Goal: Feedback & Contribution: Contribute content

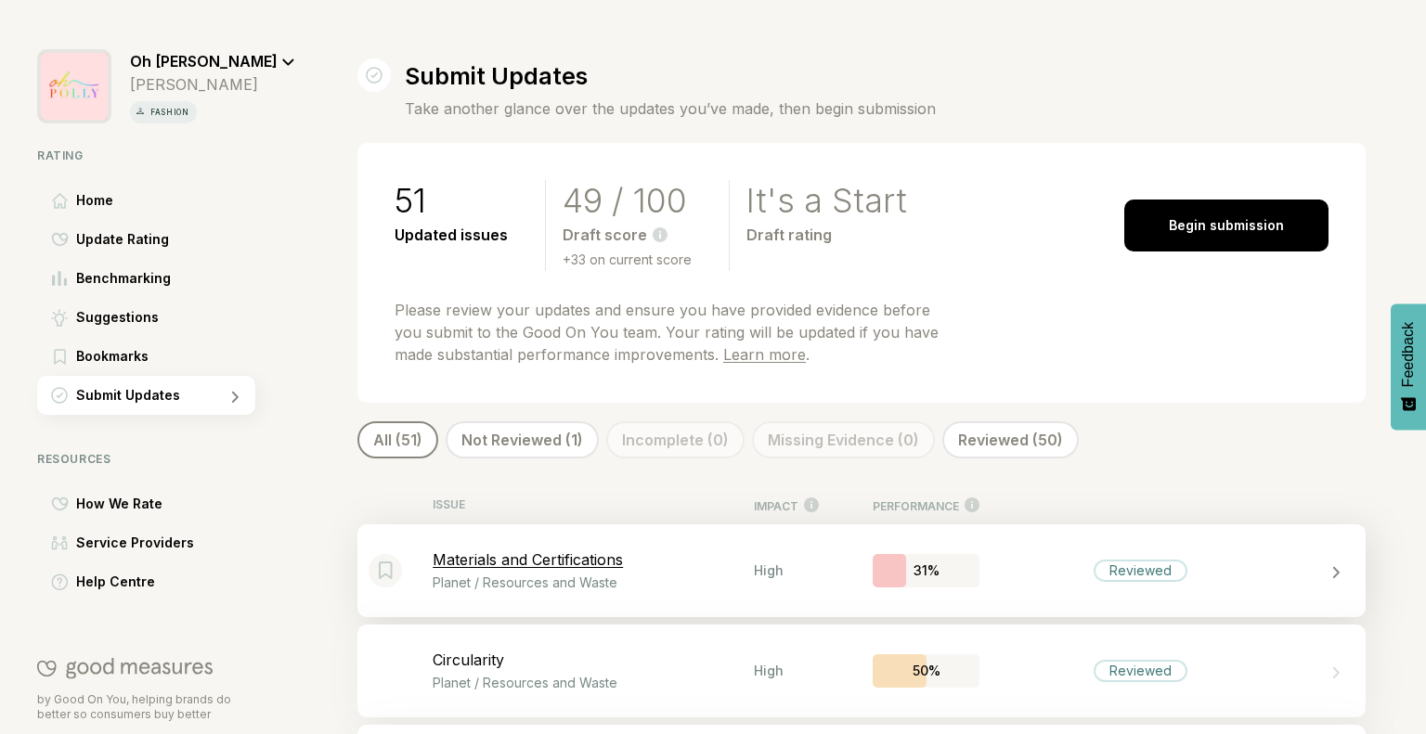
click at [1203, 586] on div "Bookmark this item Materials and Certifications Planet / Resources and Waste Hi…" at bounding box center [861, 570] width 1008 height 93
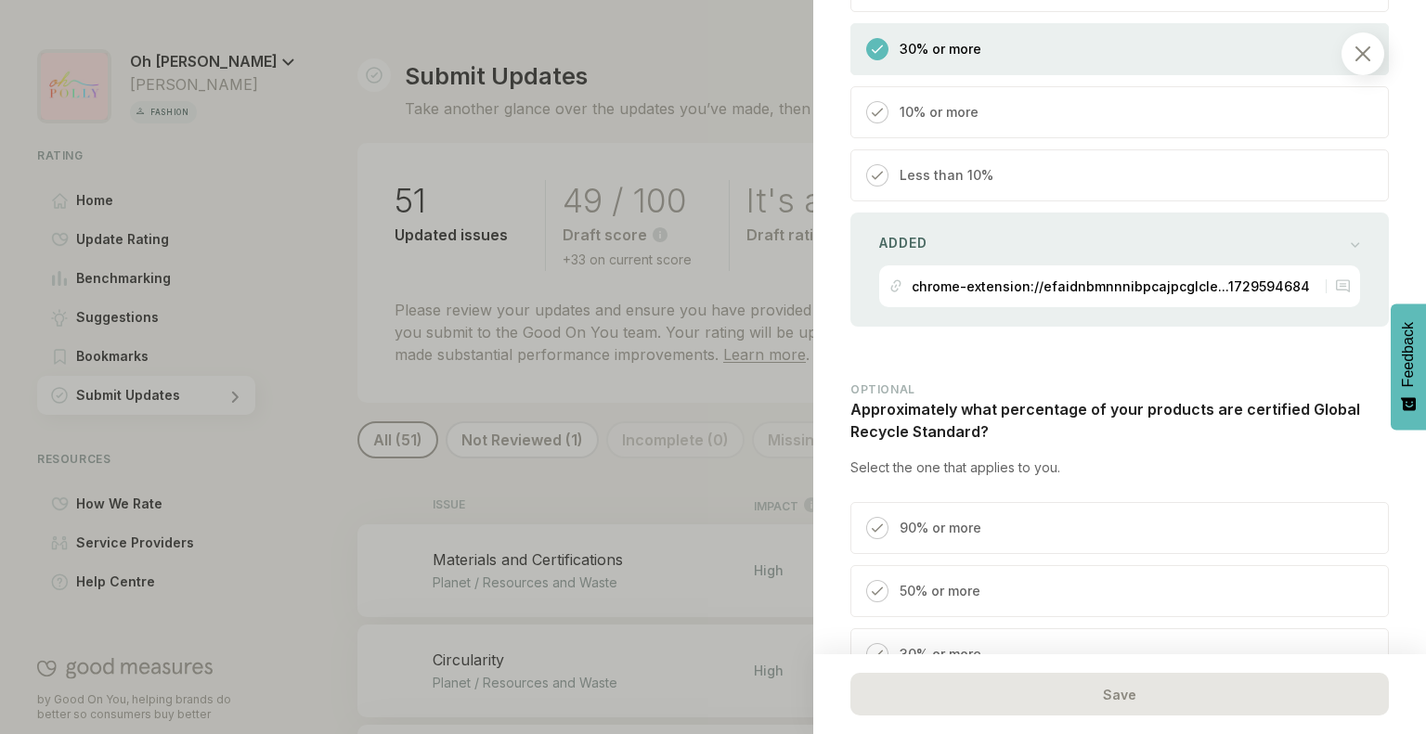
scroll to position [3081, 0]
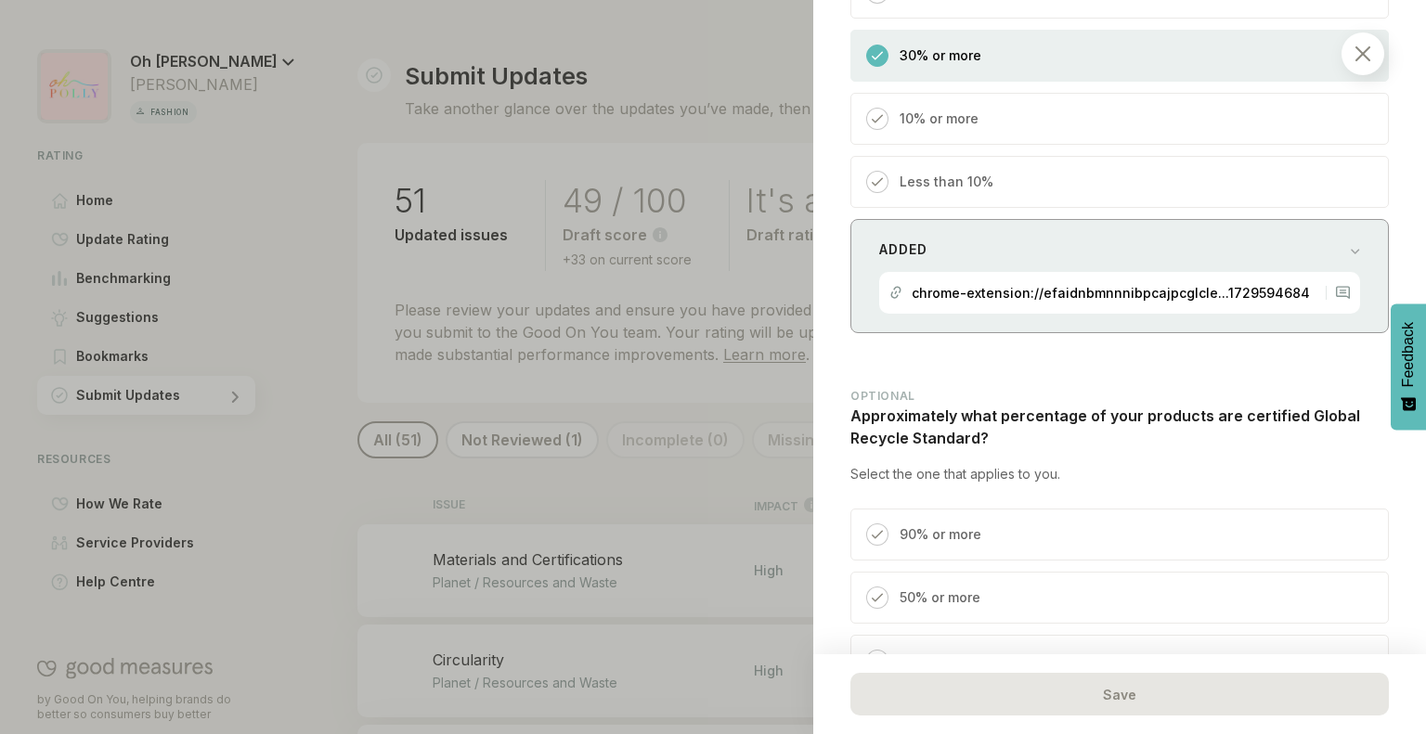
click at [1099, 301] on p "chrome-extension://efaidnbmnnnibpcajpcglcle...1729594684" at bounding box center [1110, 293] width 398 height 16
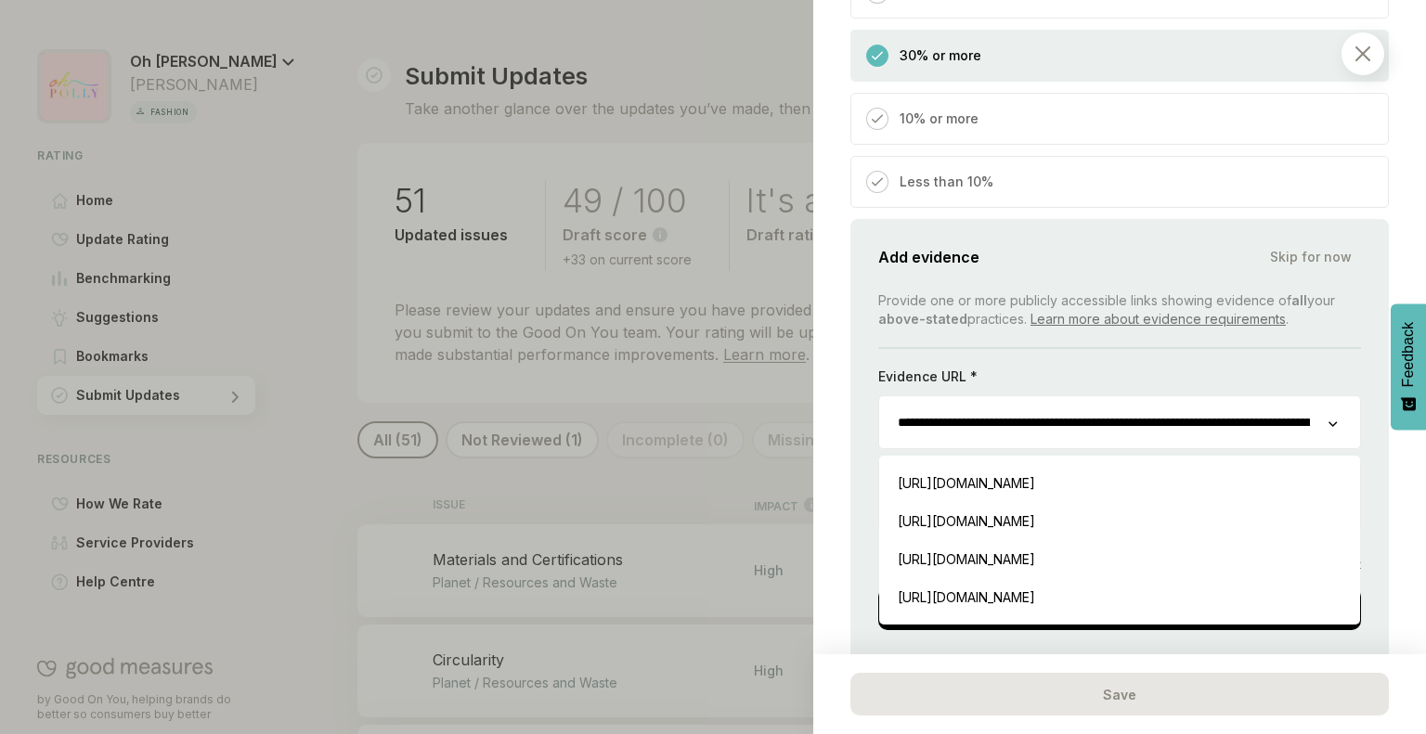
click at [1019, 448] on input "**********" at bounding box center [1103, 422] width 449 height 52
click at [1036, 439] on input "**********" at bounding box center [1103, 422] width 449 height 52
click at [1129, 502] on div "[URL][DOMAIN_NAME] Insert" at bounding box center [1119, 483] width 462 height 38
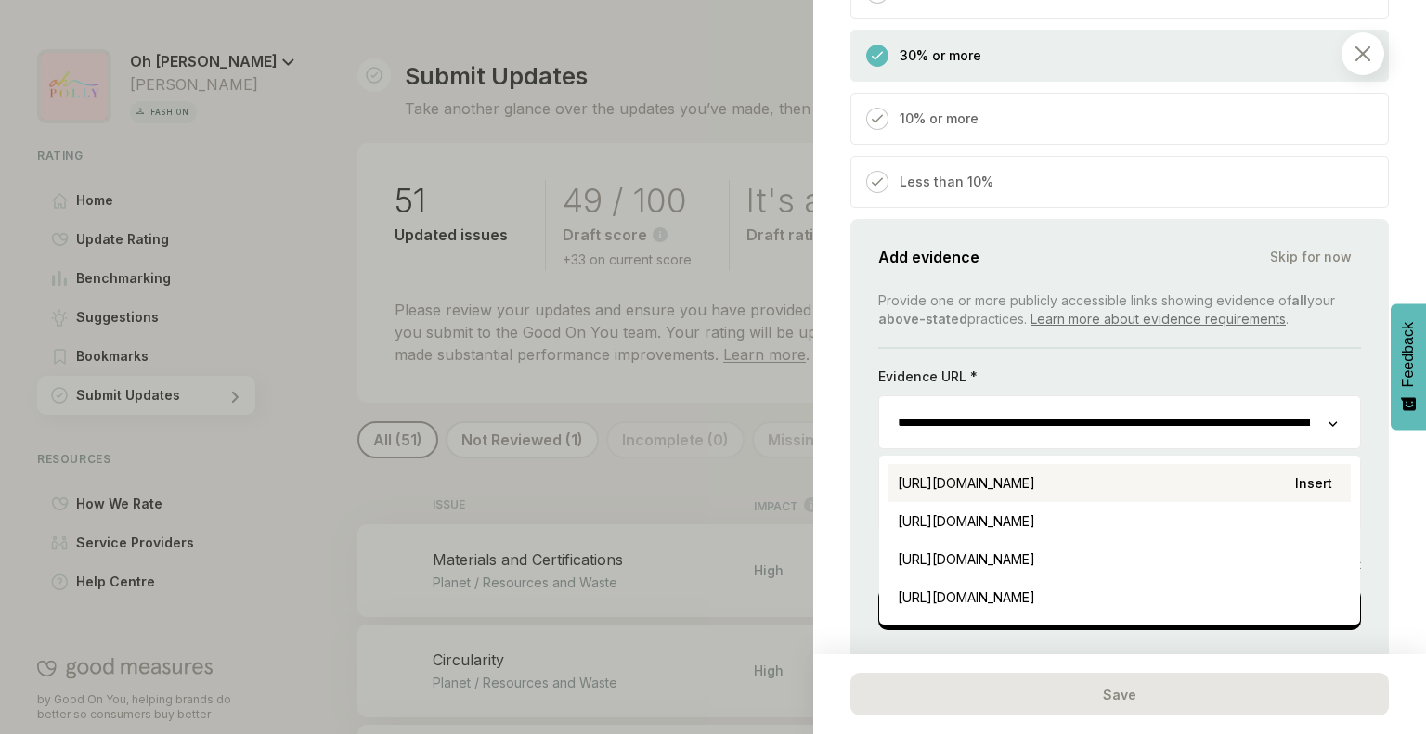
type input "**********"
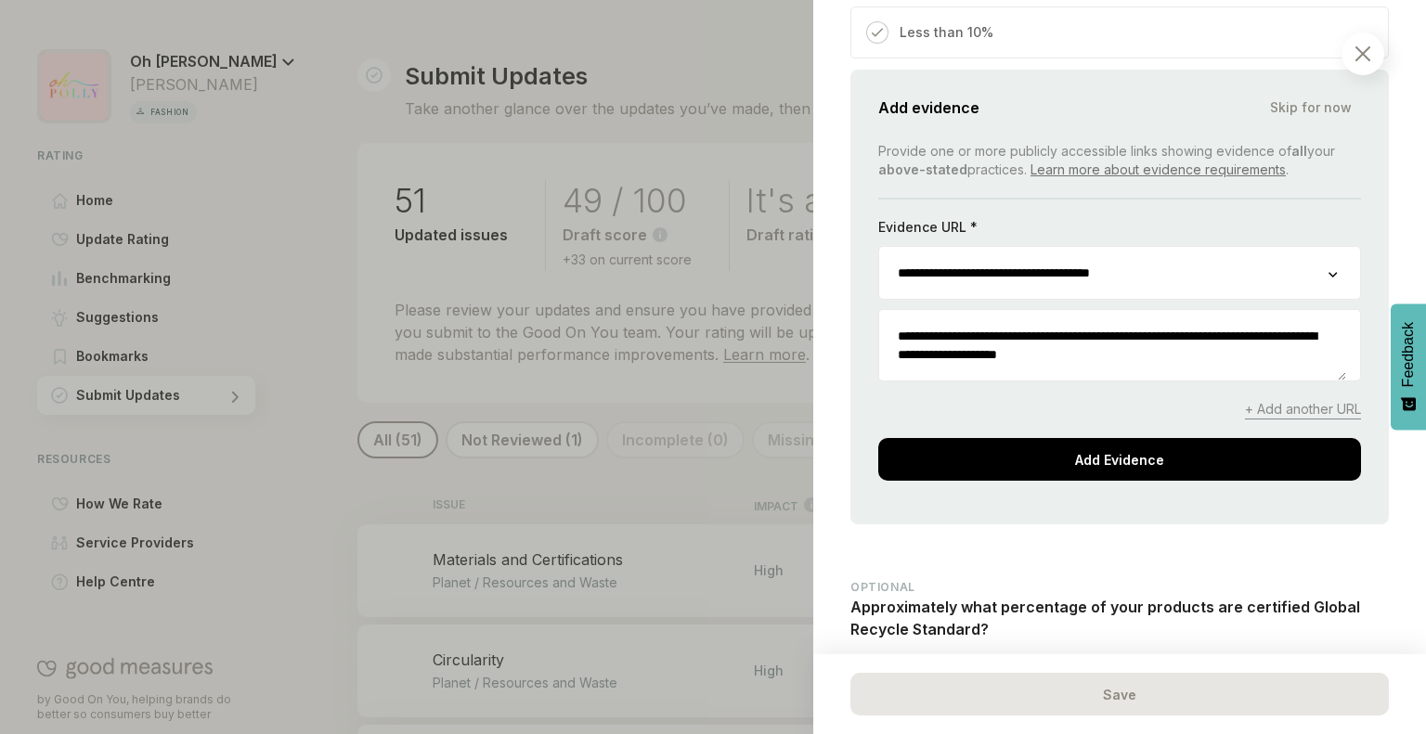
scroll to position [3233, 0]
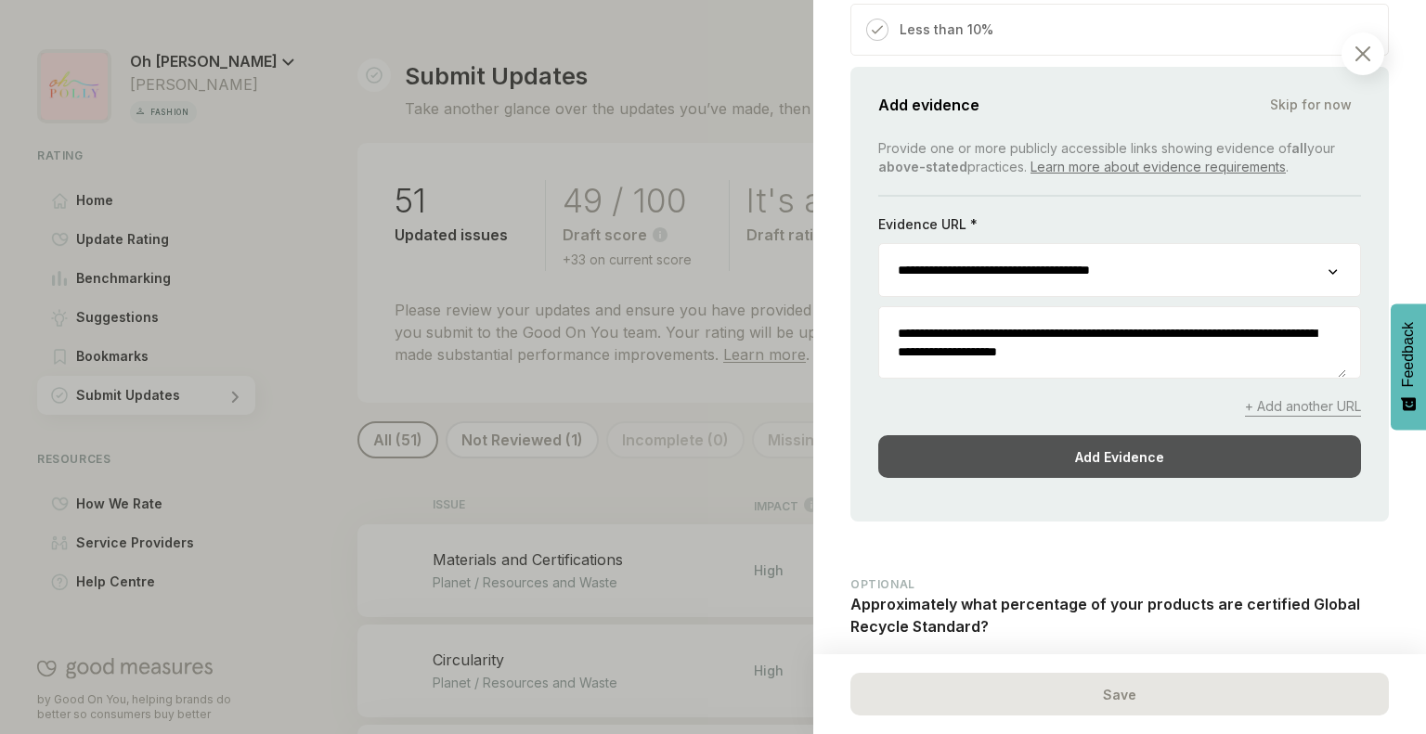
click at [1113, 475] on div "Add Evidence" at bounding box center [1119, 456] width 483 height 43
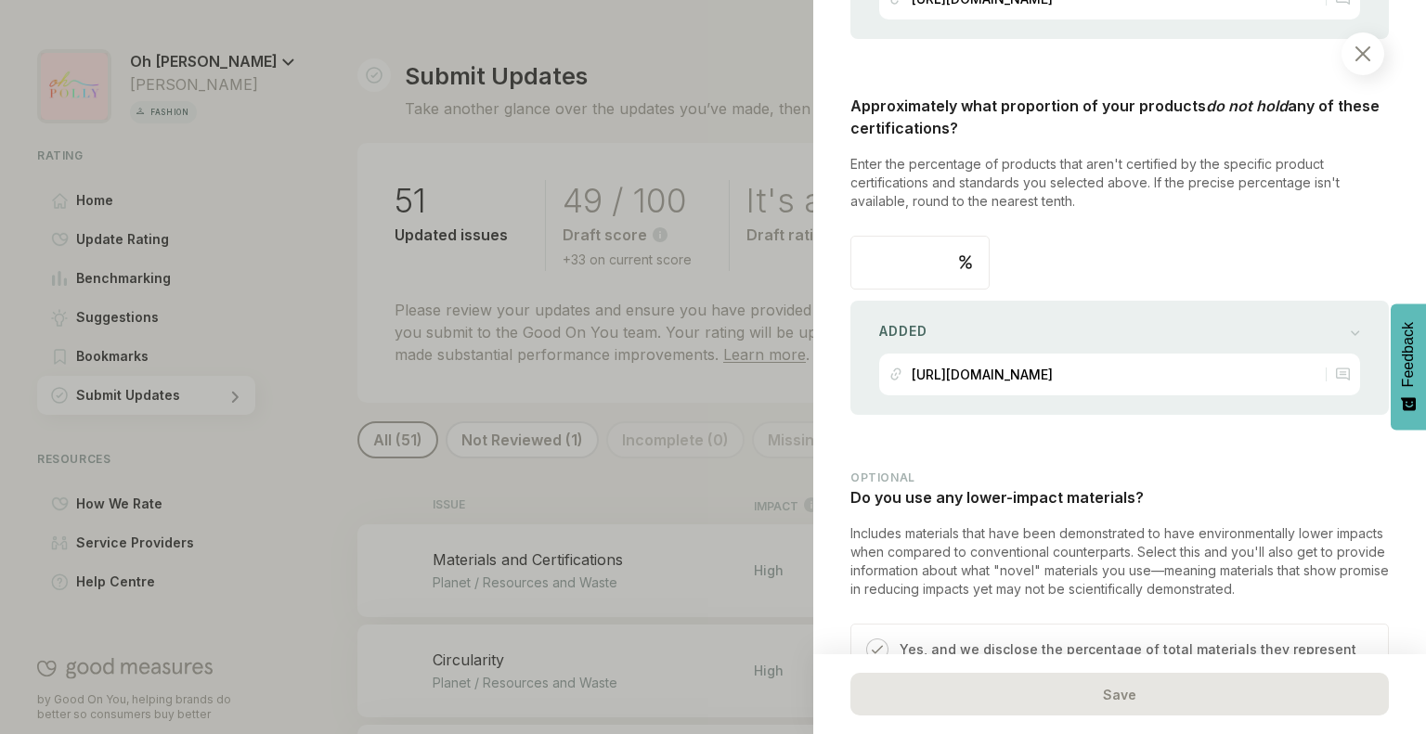
scroll to position [4610, 0]
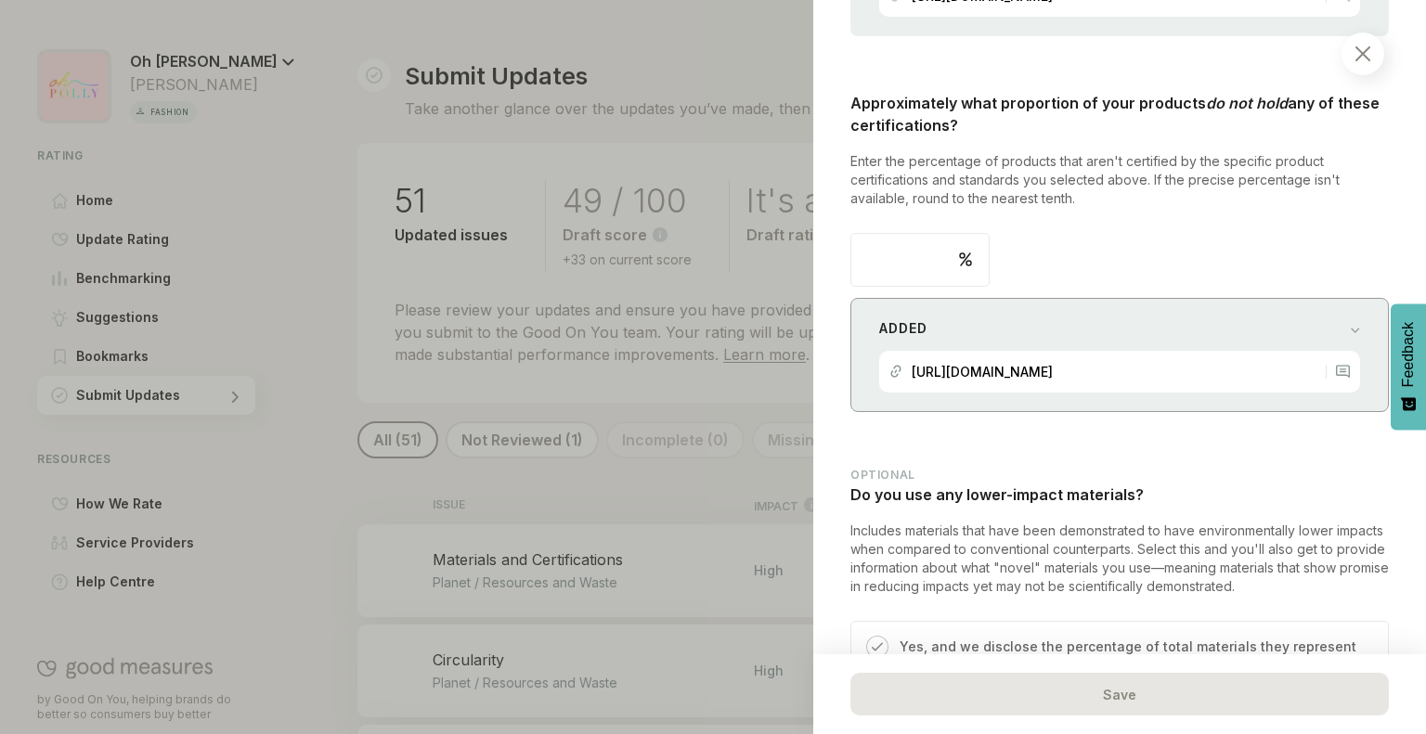
click at [1053, 380] on div "[URL][DOMAIN_NAME]" at bounding box center [981, 372] width 141 height 42
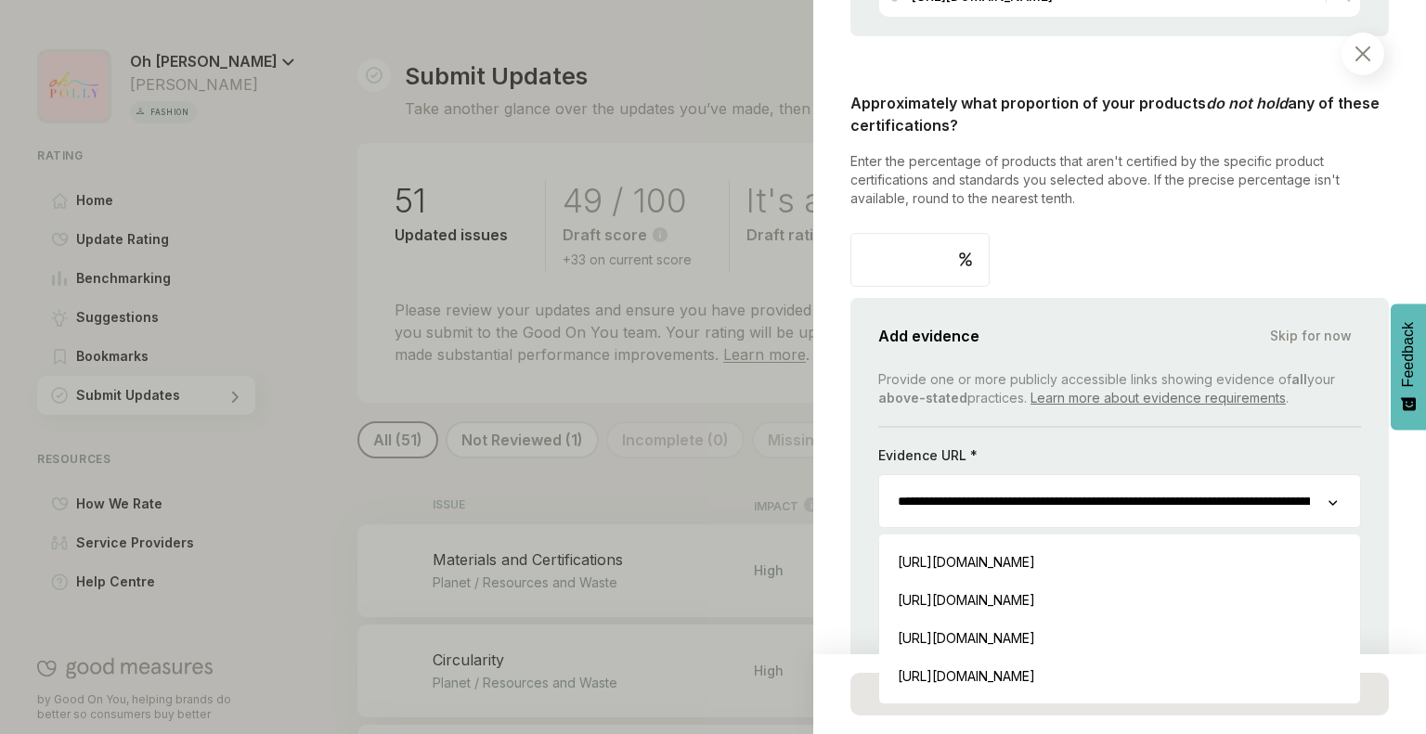
click at [1177, 516] on input "**********" at bounding box center [1103, 501] width 449 height 52
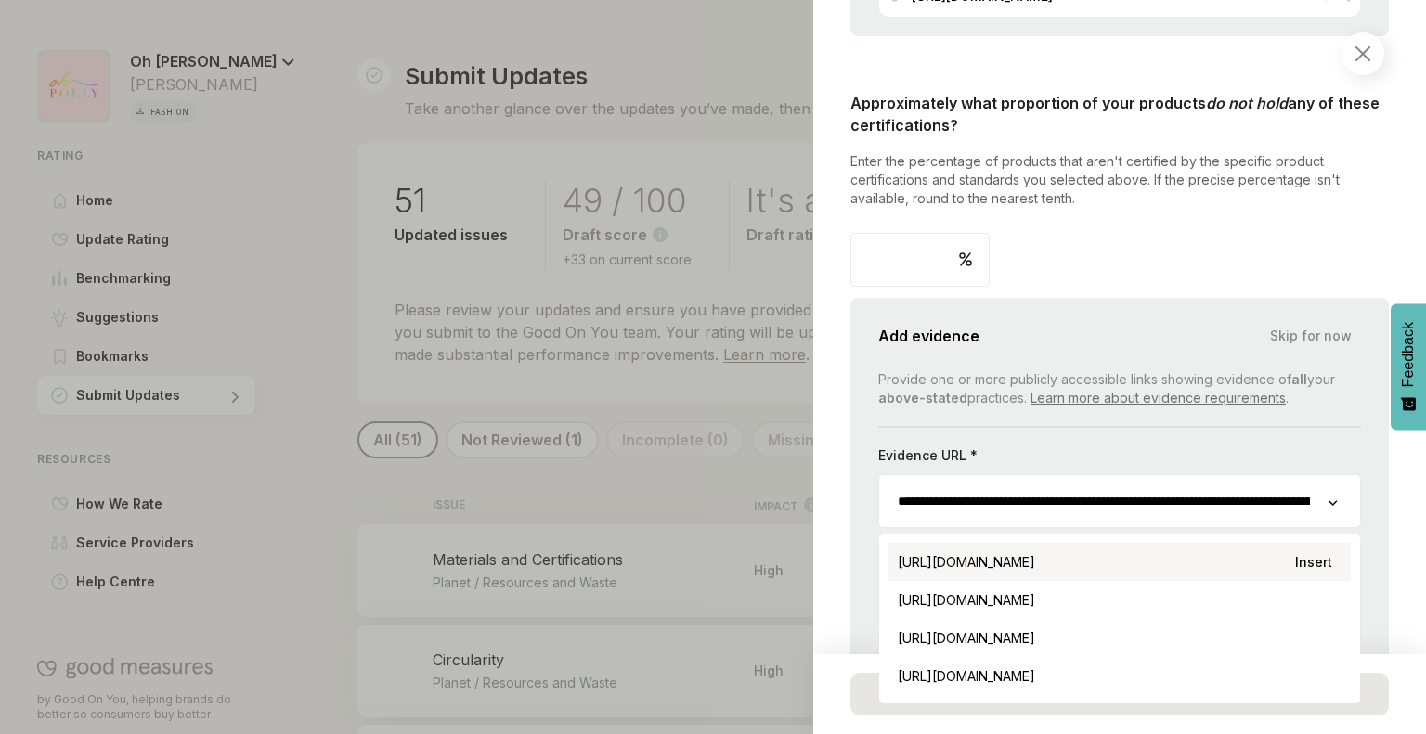
click at [1174, 572] on div "[URL][DOMAIN_NAME] Insert" at bounding box center [1119, 562] width 462 height 38
type input "**********"
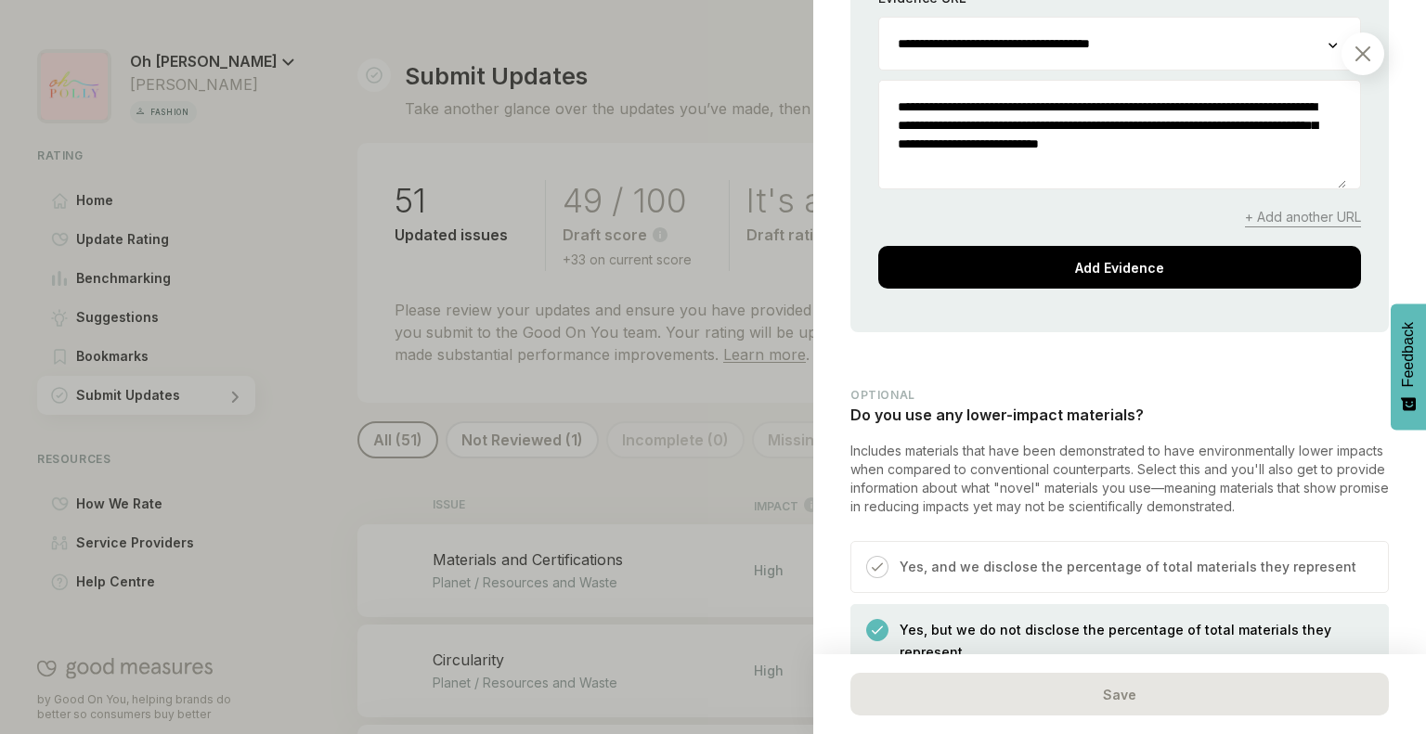
scroll to position [5070, 0]
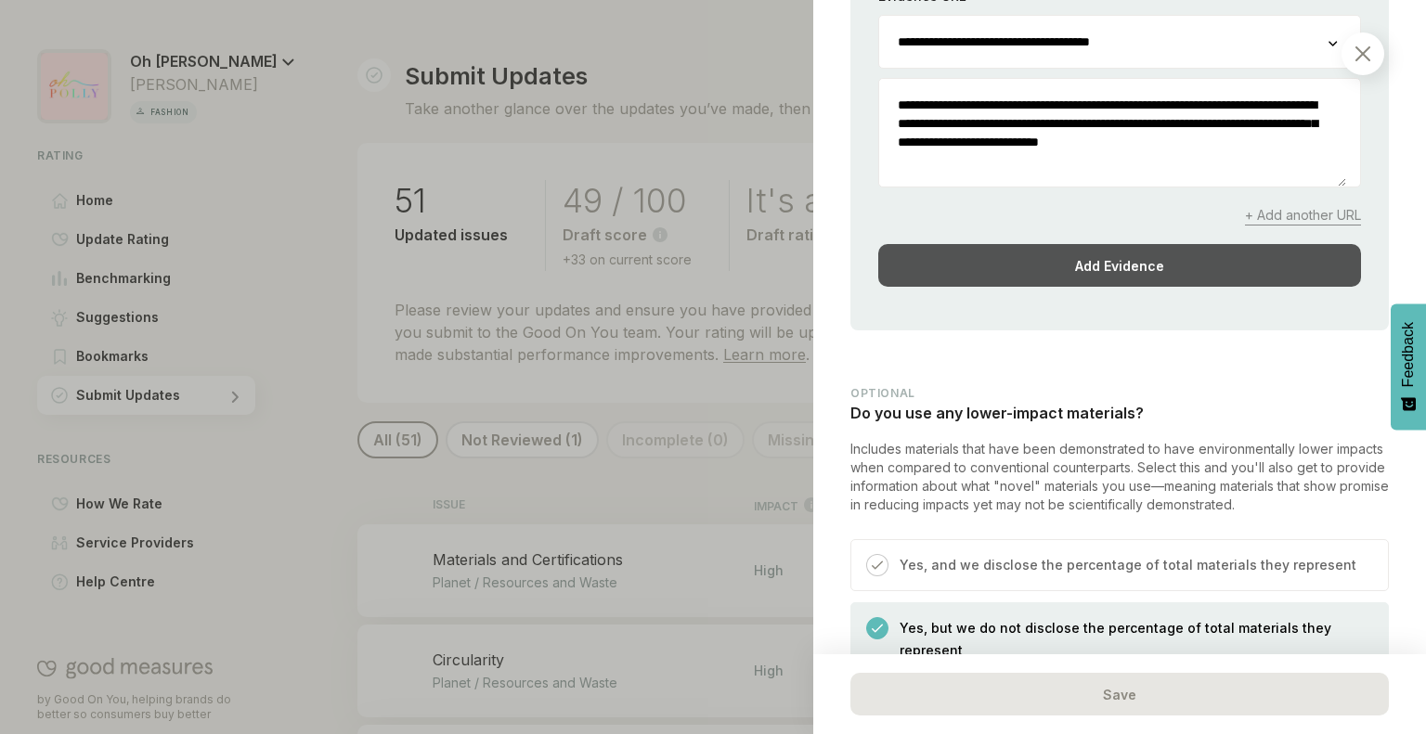
click at [1177, 287] on div "Add Evidence" at bounding box center [1119, 265] width 483 height 43
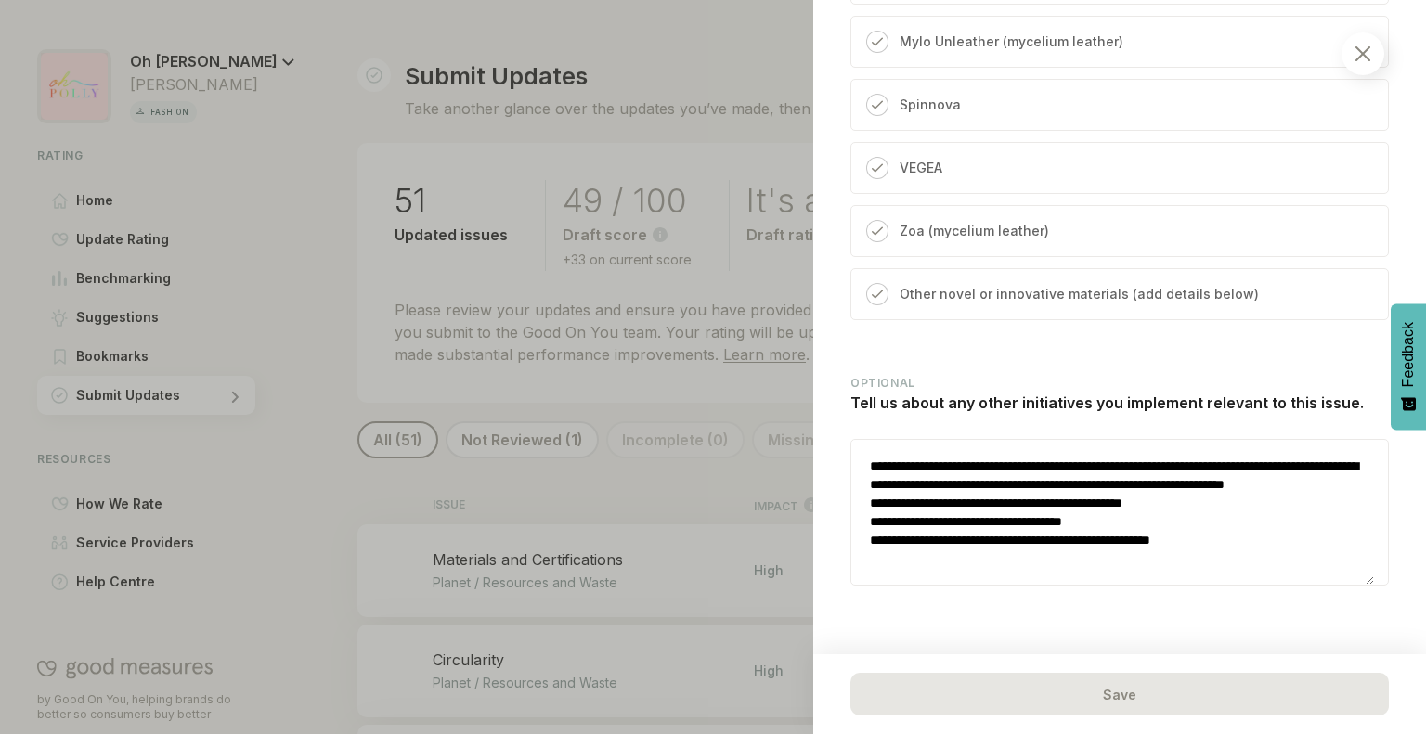
scroll to position [11636, 0]
click at [1130, 551] on textarea "**********" at bounding box center [1112, 512] width 523 height 145
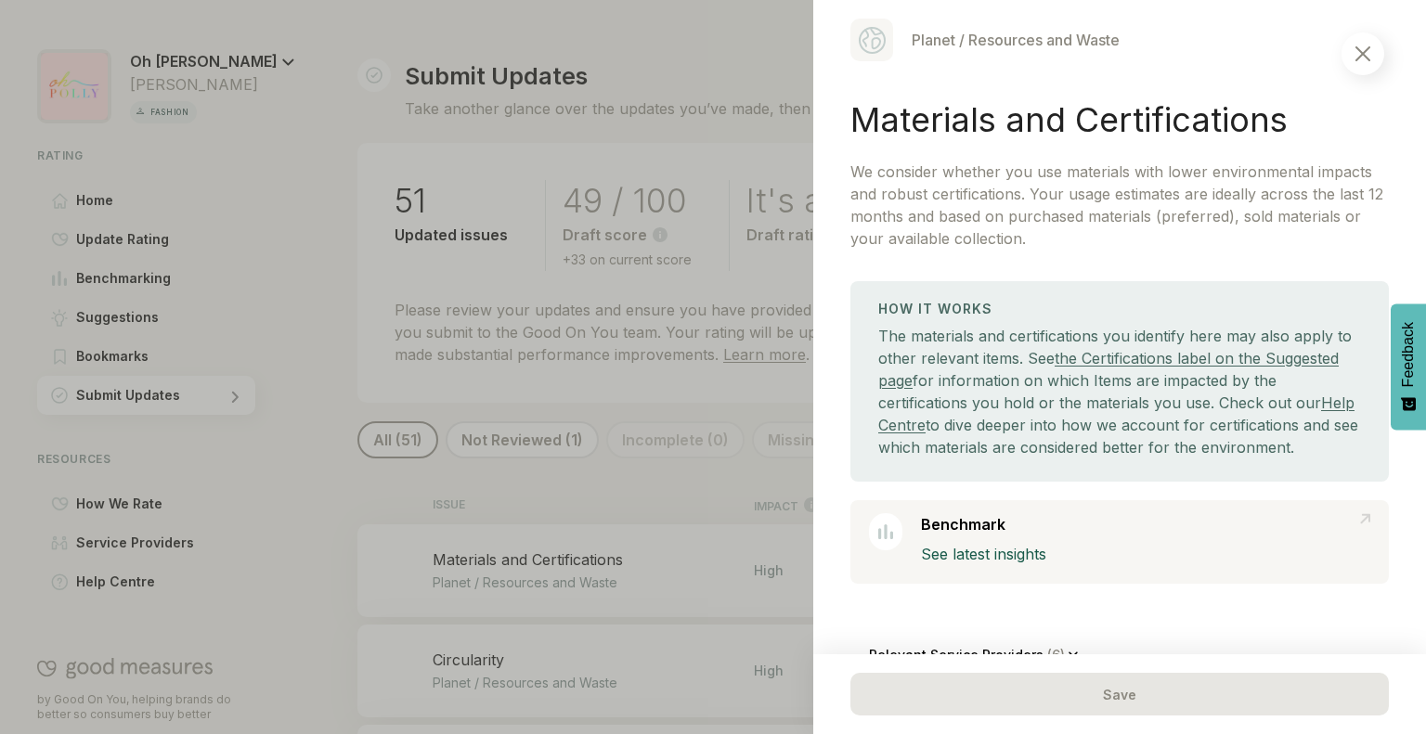
scroll to position [18, 0]
click at [1361, 47] on img at bounding box center [1362, 53] width 15 height 15
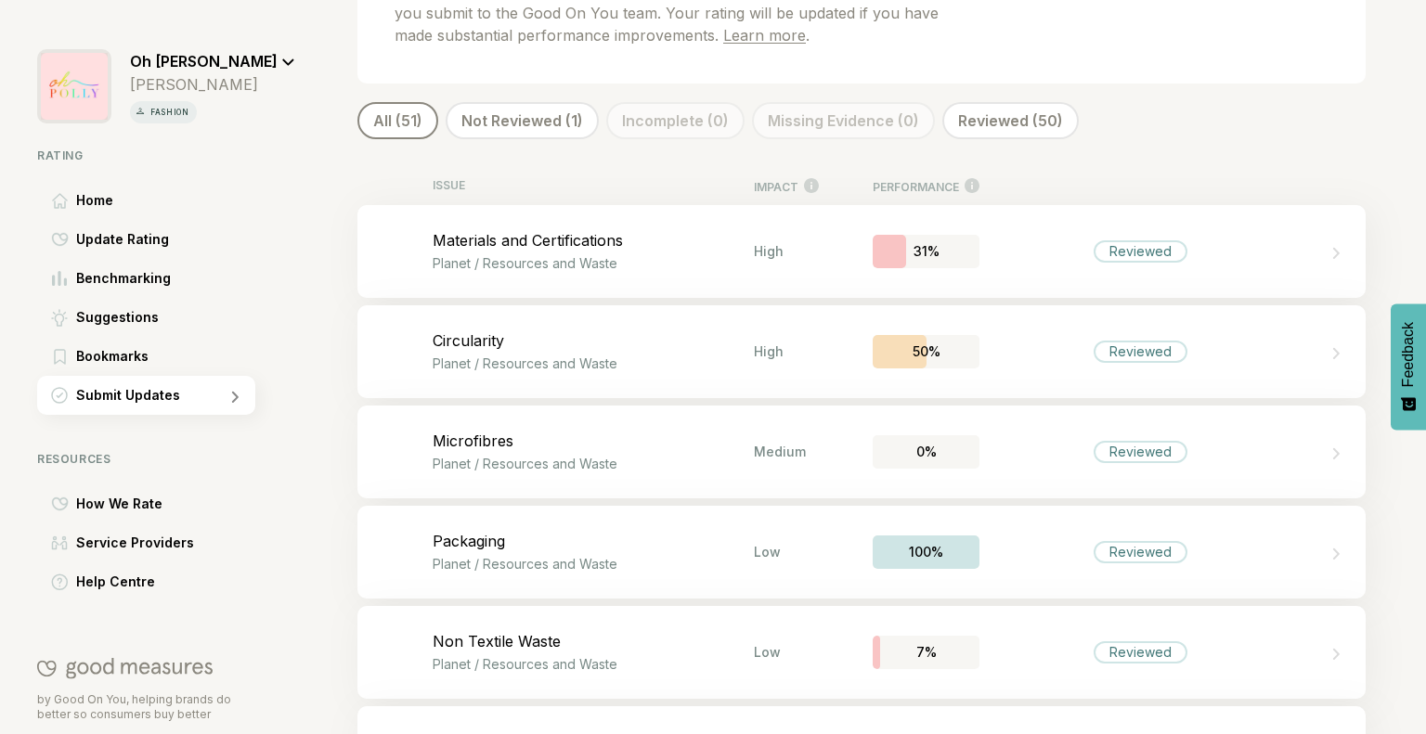
scroll to position [326, 0]
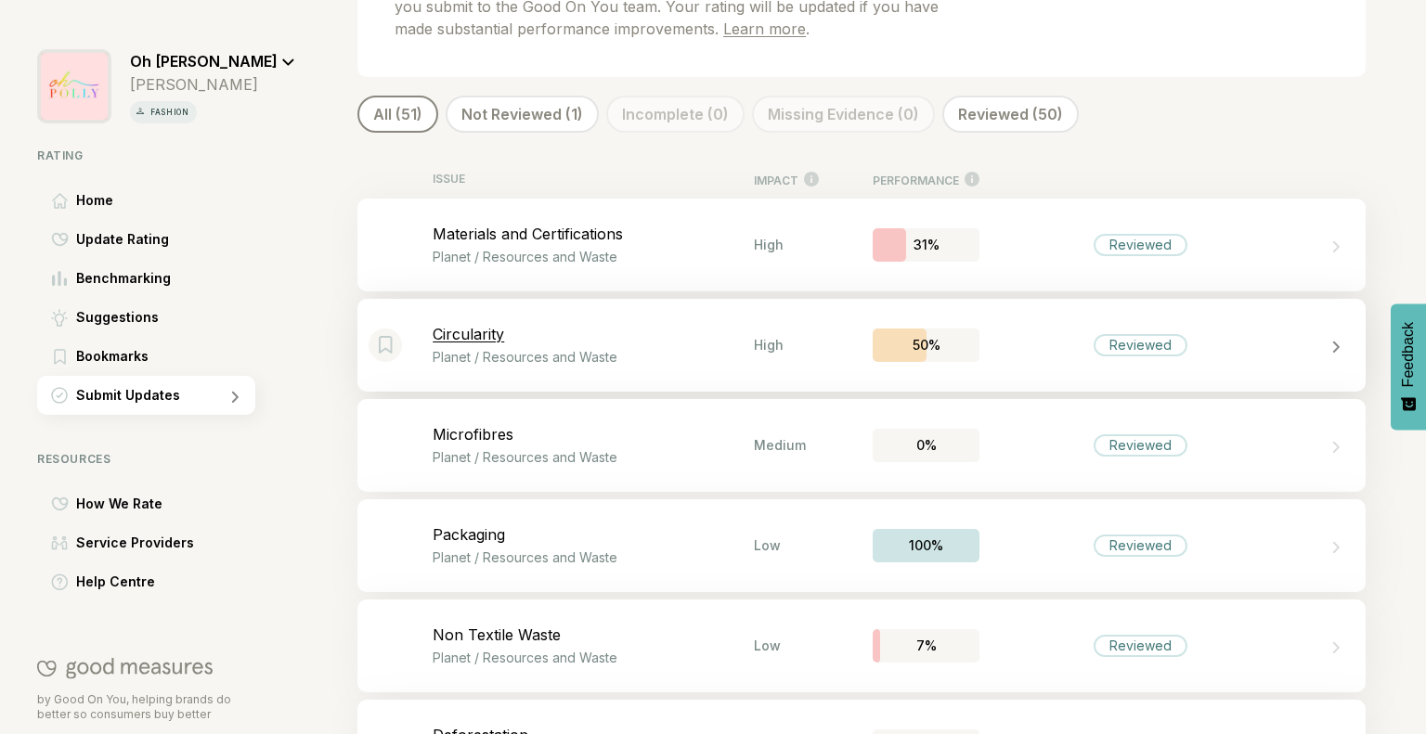
click at [1241, 345] on div "Reviewed" at bounding box center [1139, 345] width 321 height 22
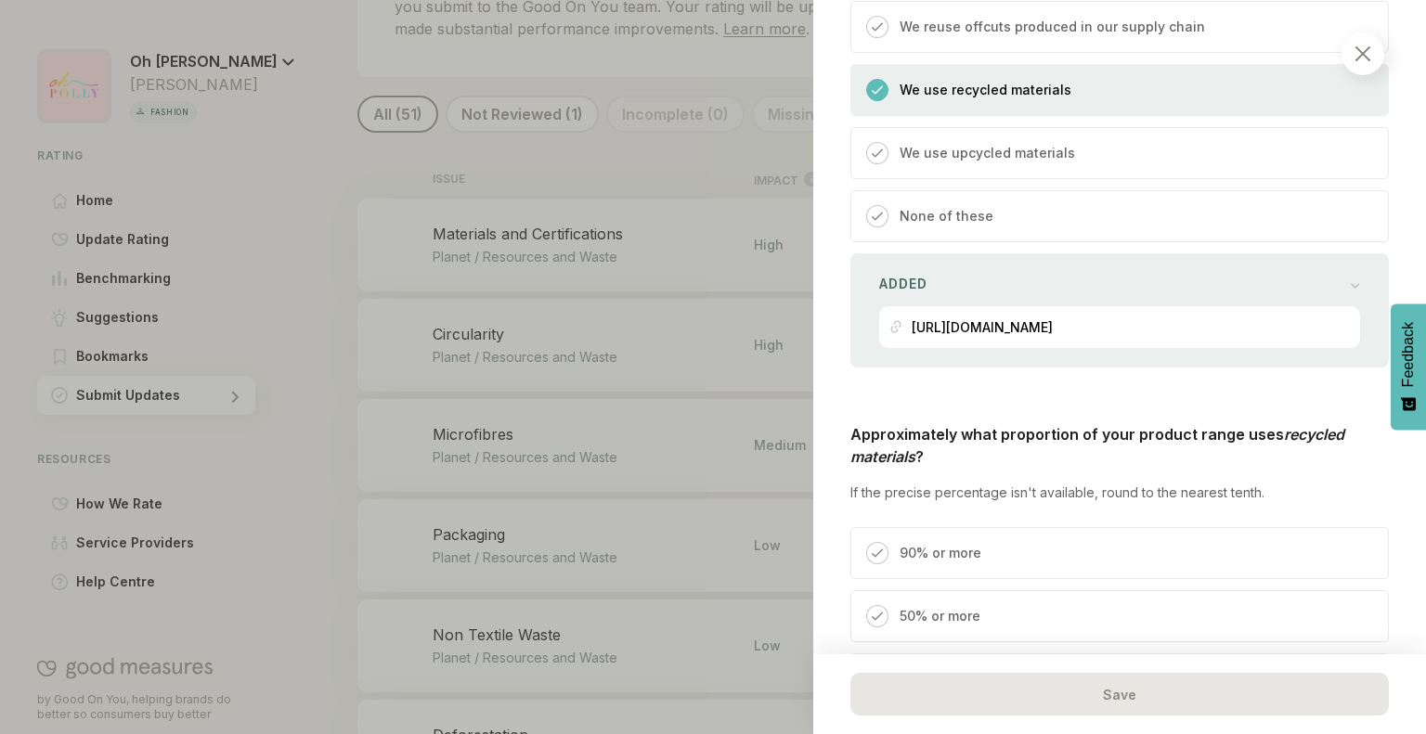
scroll to position [947, 0]
click at [1048, 321] on p "[URL][DOMAIN_NAME]" at bounding box center [981, 329] width 141 height 16
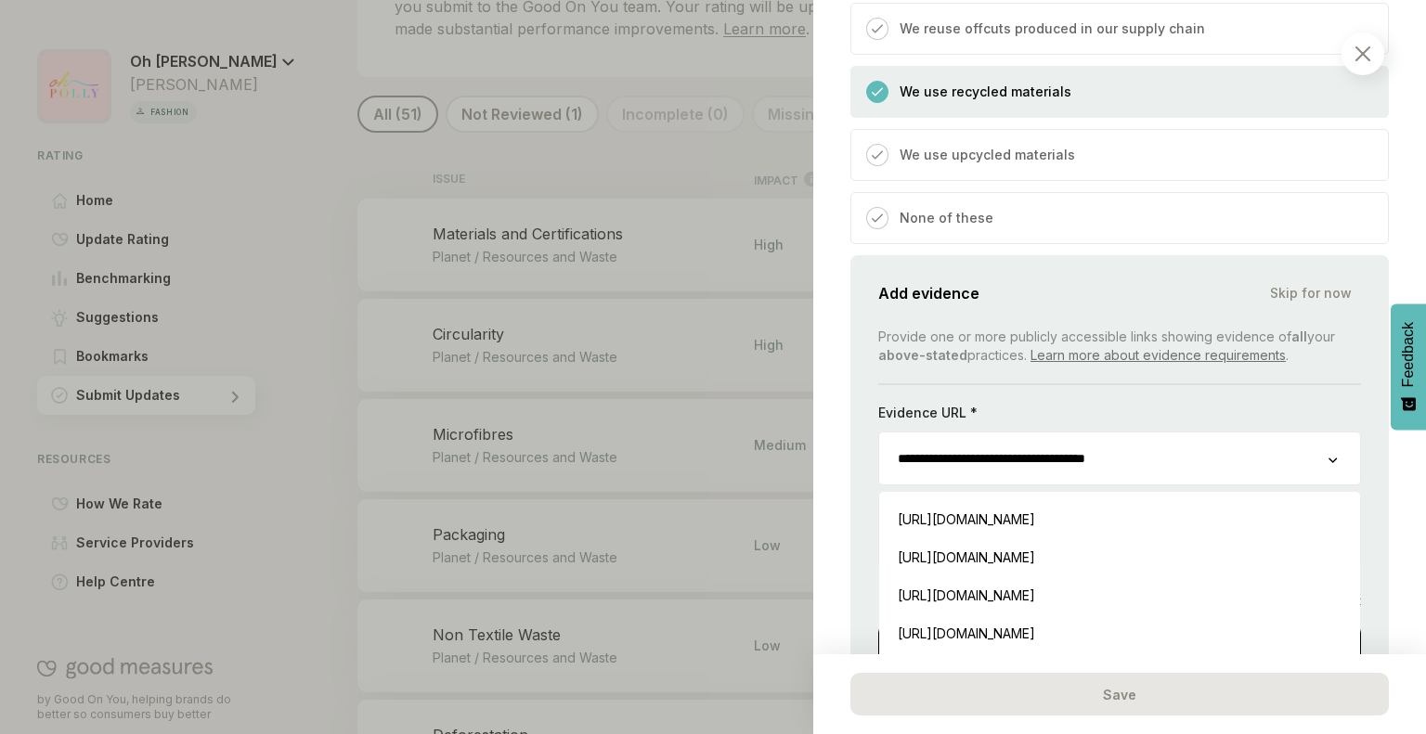
click at [1028, 433] on input "**********" at bounding box center [1103, 459] width 449 height 52
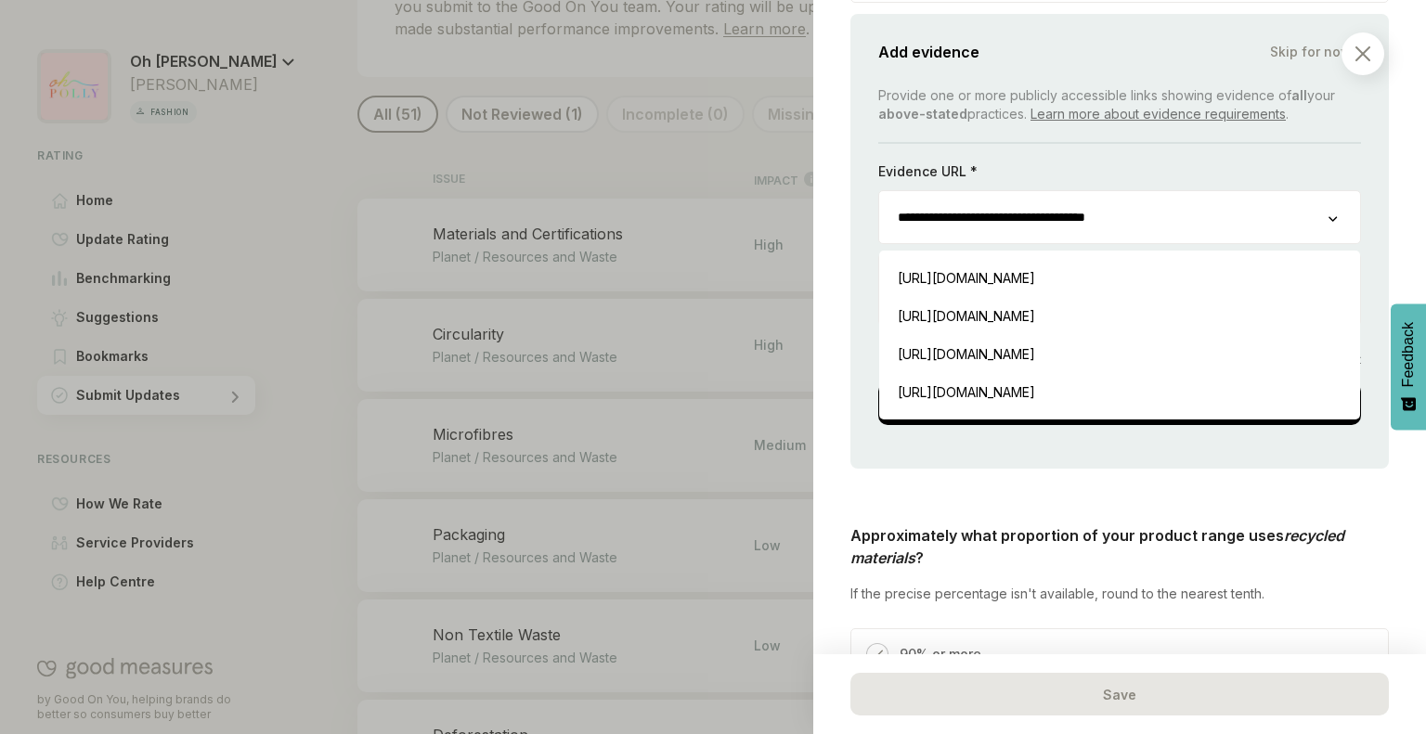
scroll to position [1197, 0]
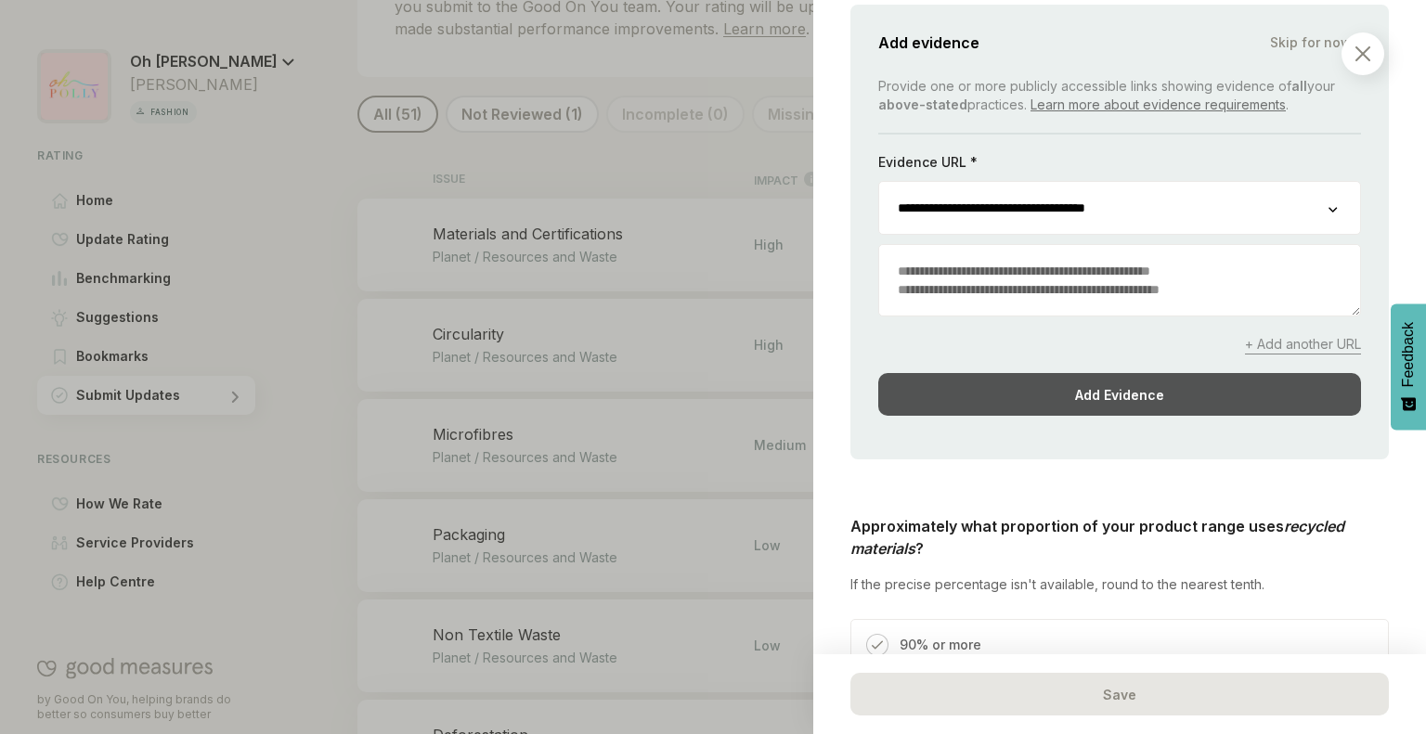
click at [1084, 373] on div "Add Evidence" at bounding box center [1119, 394] width 483 height 43
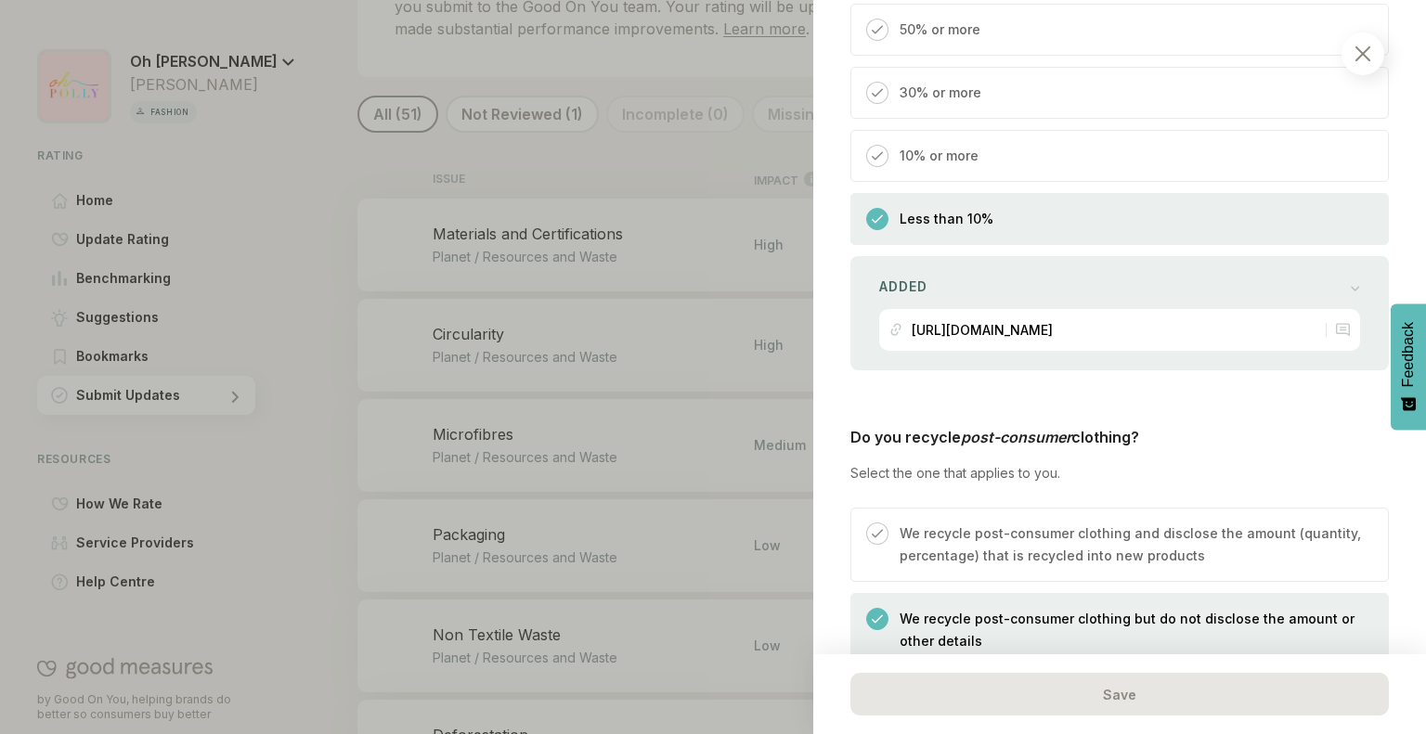
scroll to position [1536, 0]
click at [1082, 308] on div "[URL][DOMAIN_NAME]" at bounding box center [1102, 329] width 427 height 42
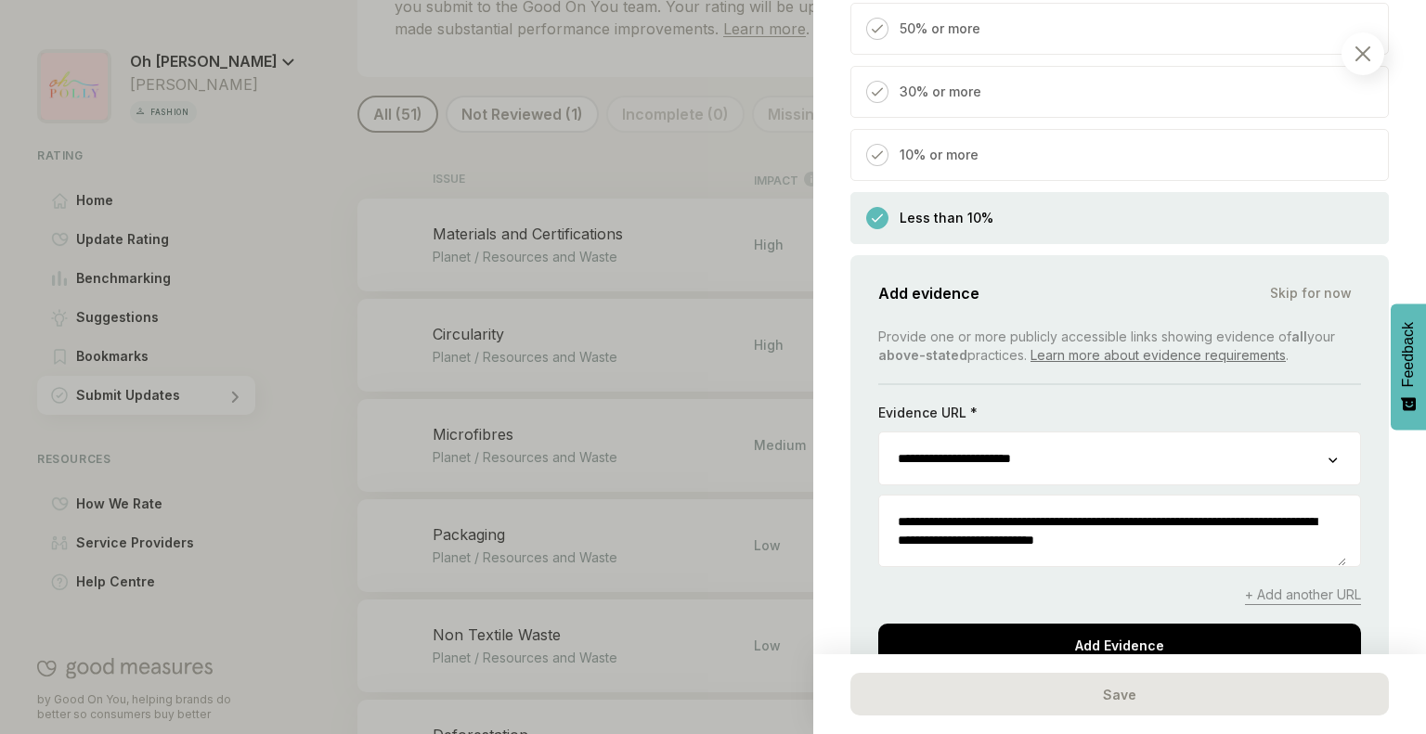
scroll to position [1648, 0]
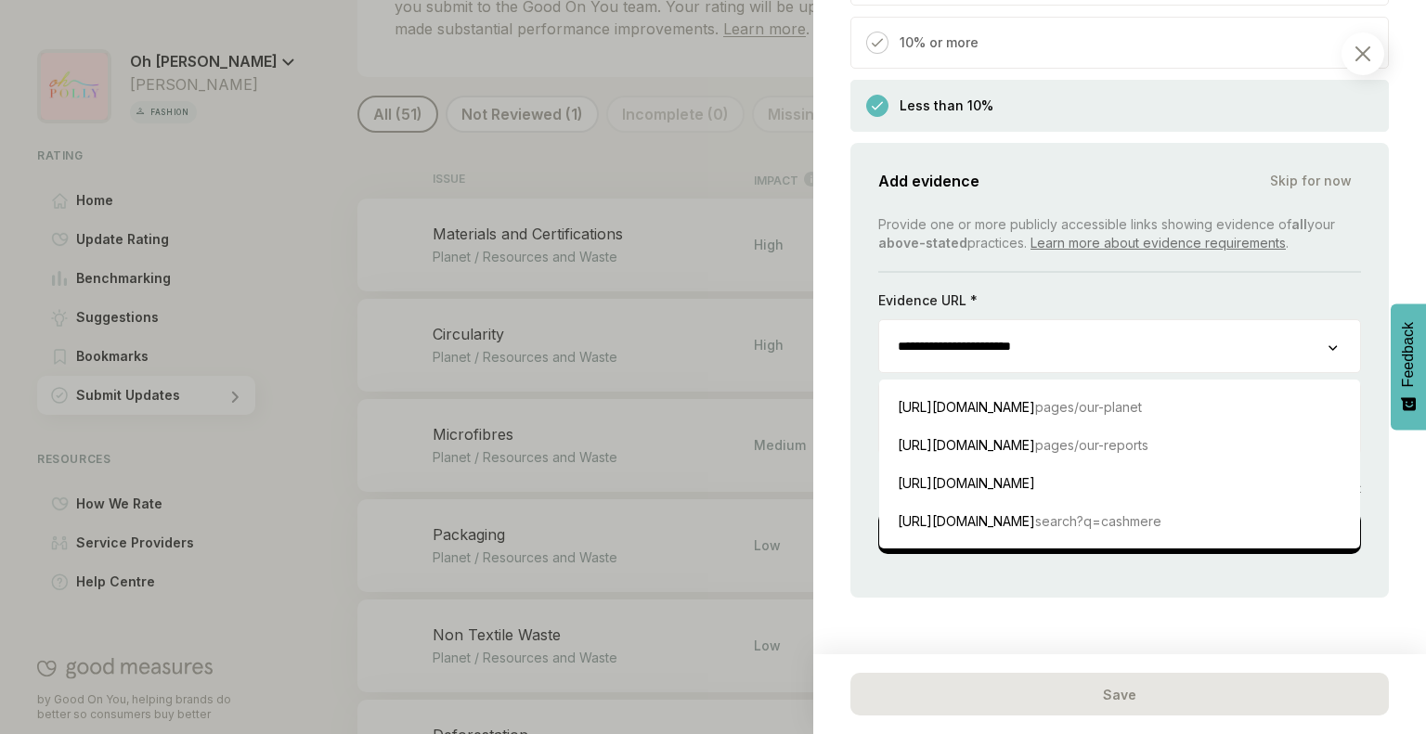
click at [1106, 322] on input "**********" at bounding box center [1103, 346] width 449 height 52
paste input "**********"
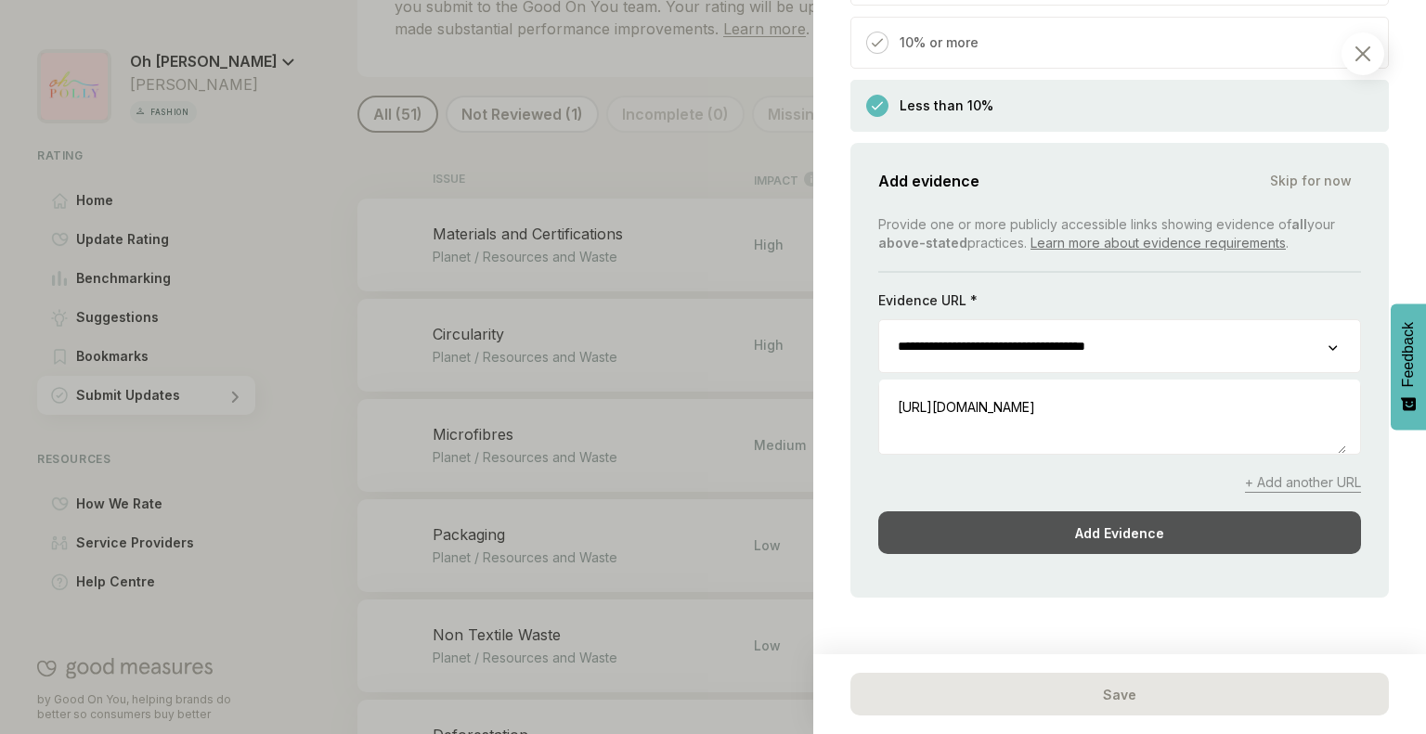
type input "**********"
click at [1092, 511] on div "Add Evidence" at bounding box center [1119, 532] width 483 height 43
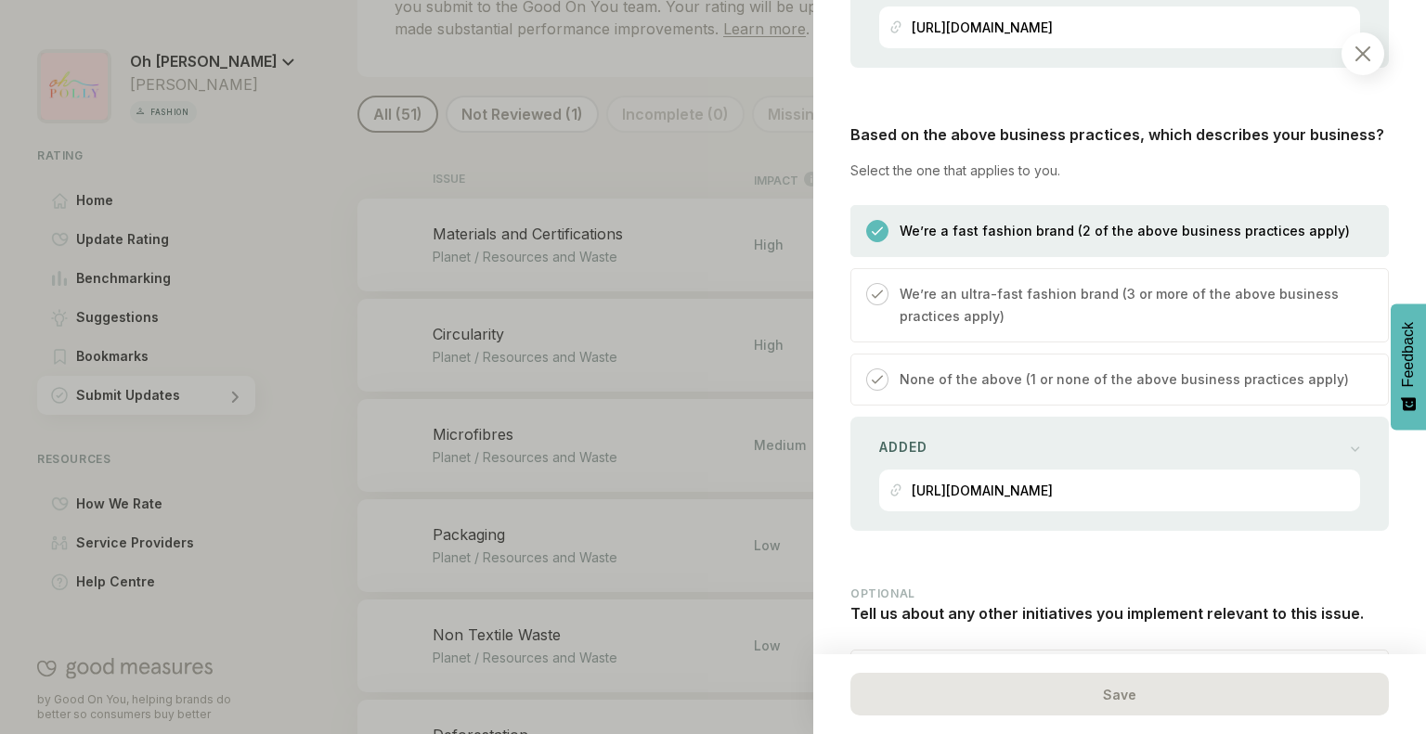
scroll to position [6018, 0]
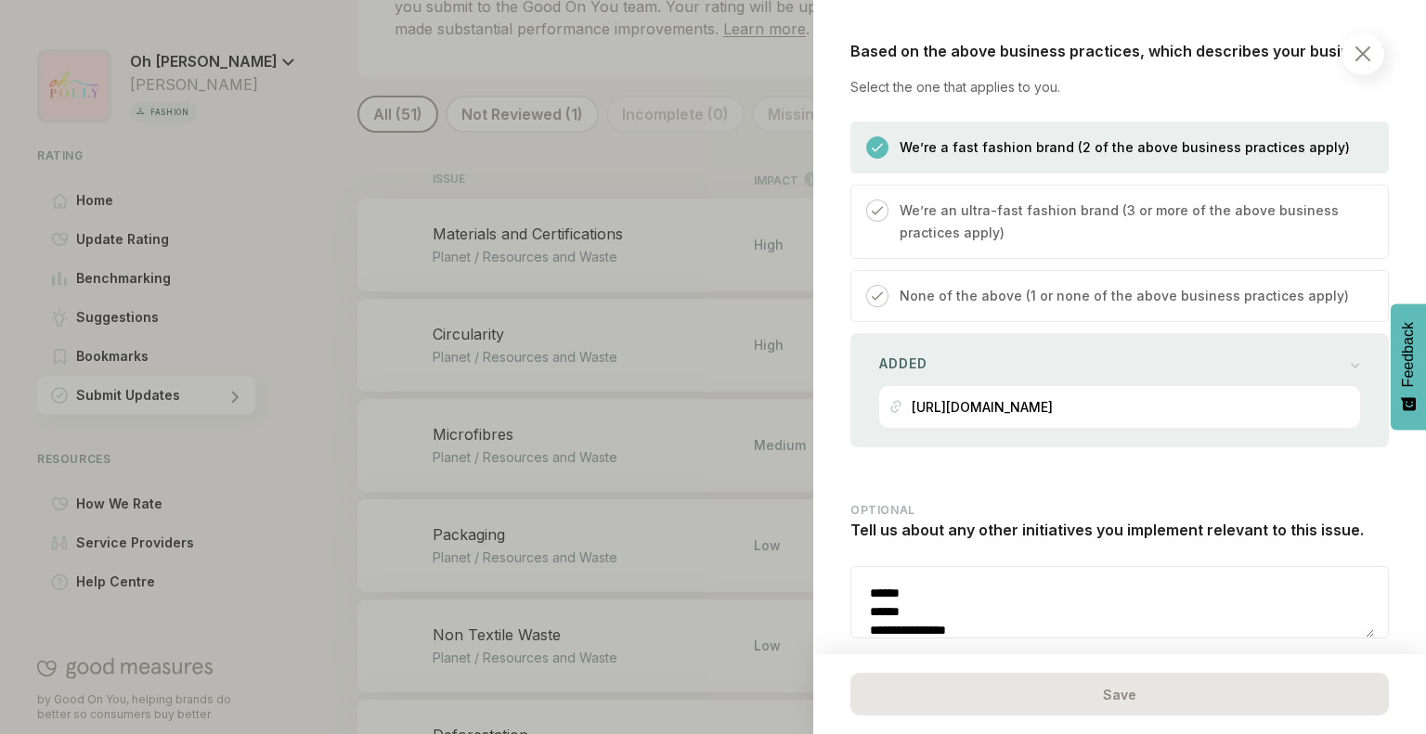
click at [1361, 46] on img at bounding box center [1362, 53] width 15 height 15
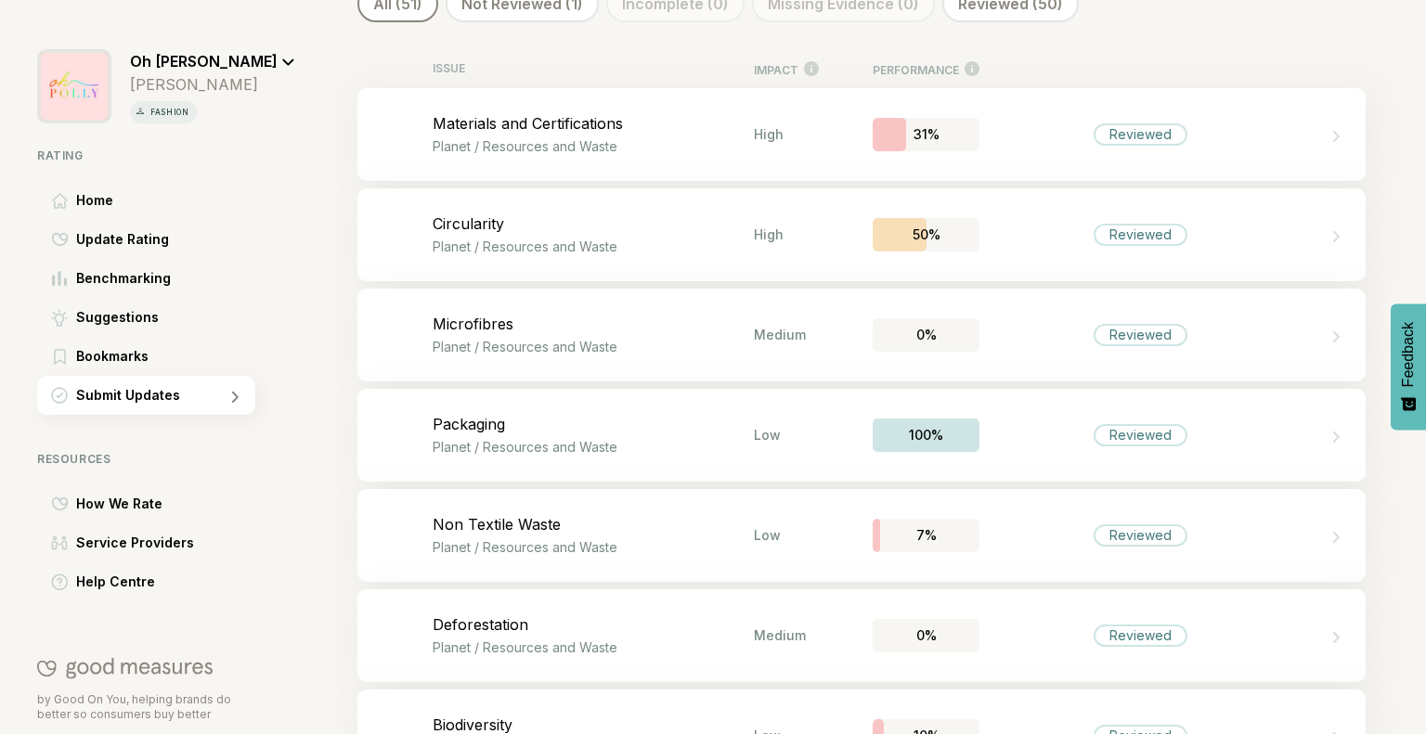
scroll to position [440, 0]
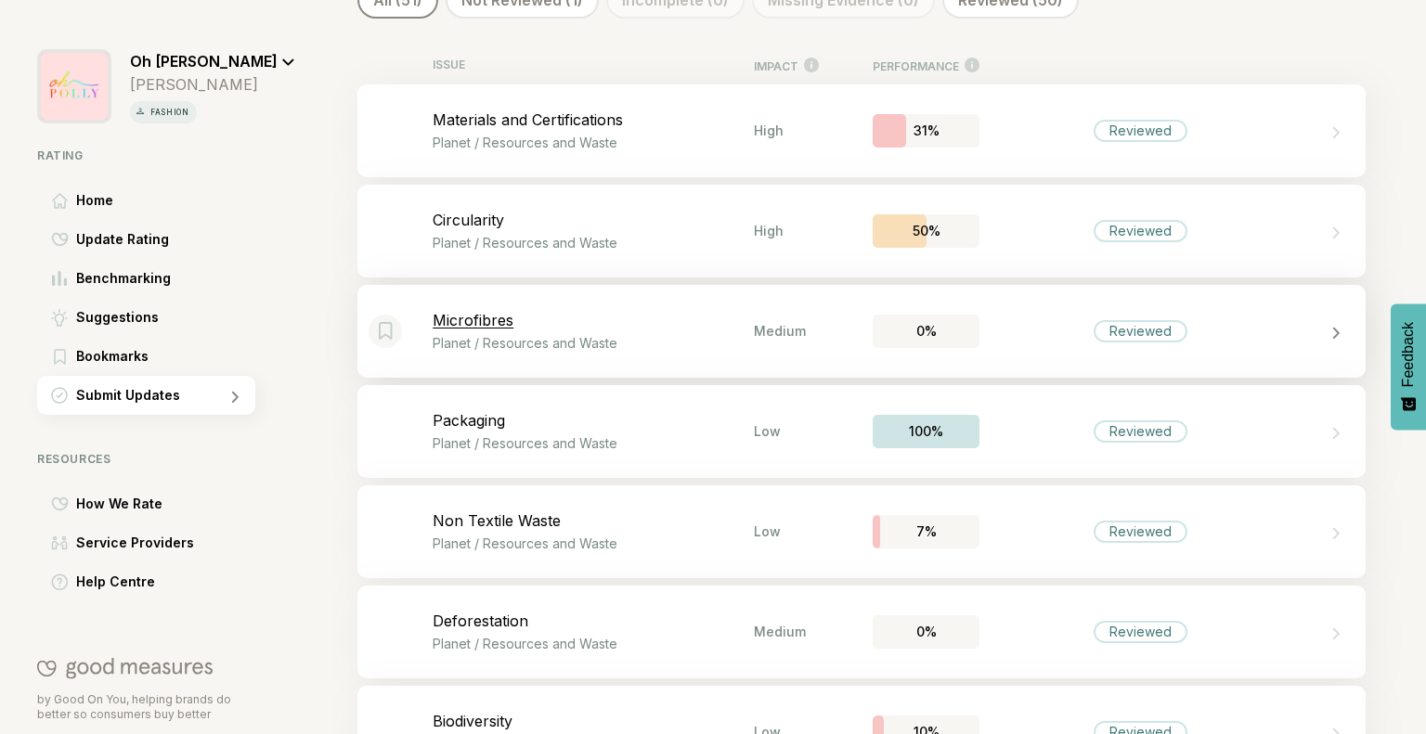
click at [1038, 351] on div "Bookmark this item Microfibres Planet / Resources and Waste Medium 0% Reviewed" at bounding box center [861, 331] width 1008 height 93
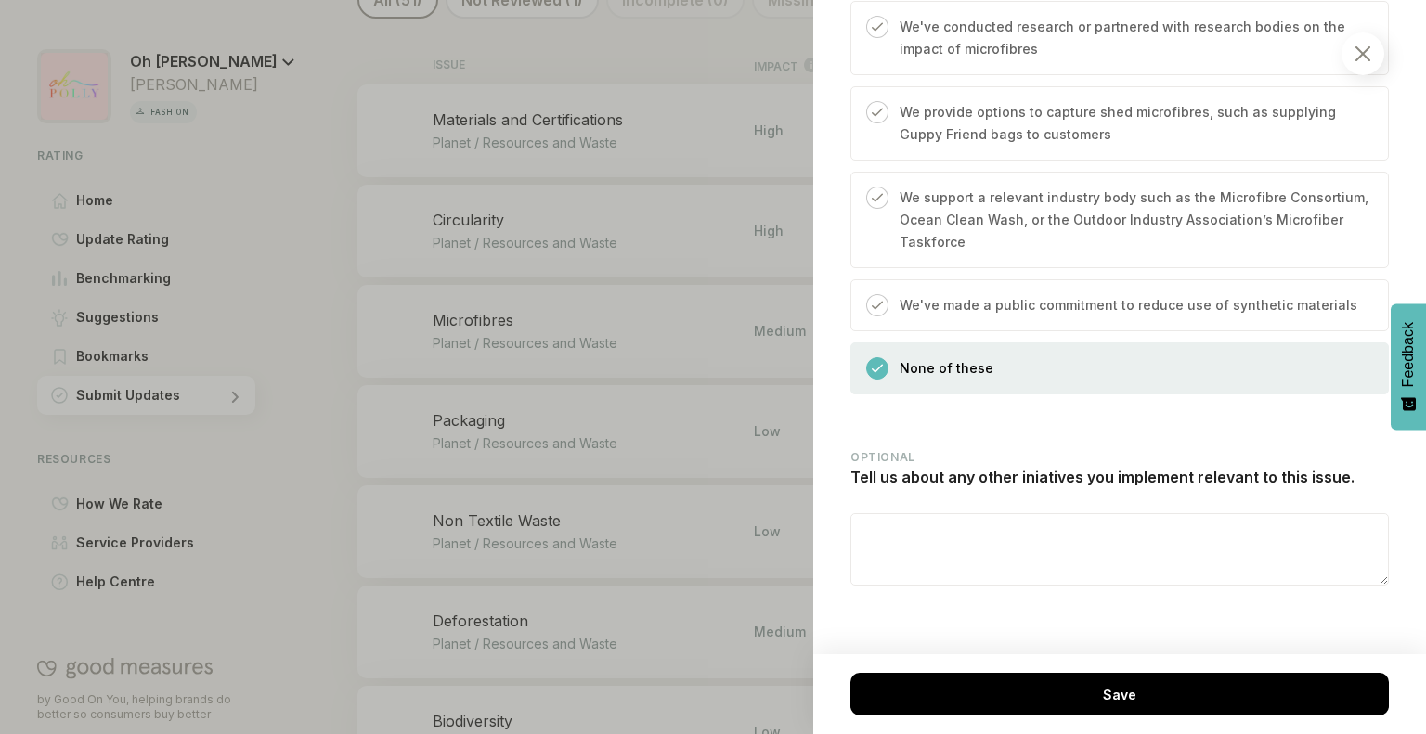
scroll to position [1537, 0]
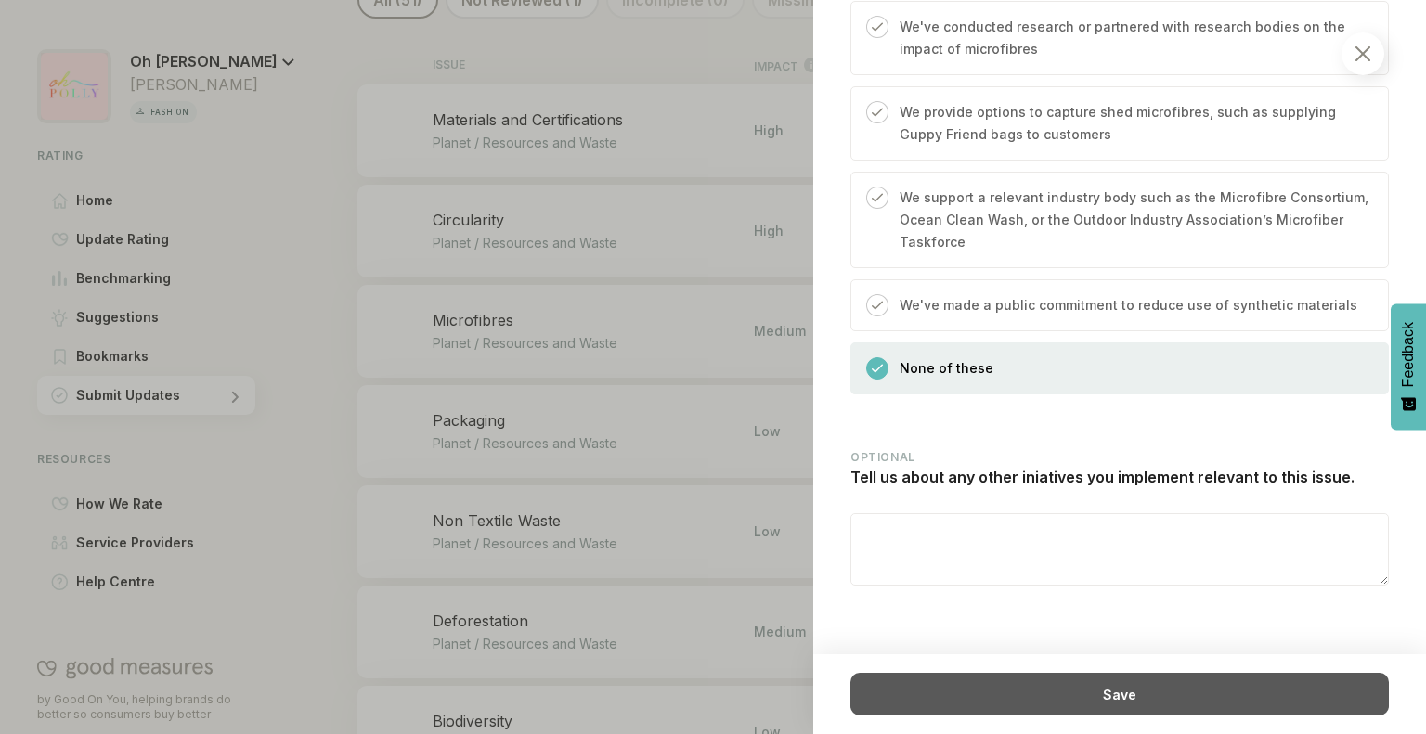
click at [1086, 704] on div "Save" at bounding box center [1119, 694] width 538 height 43
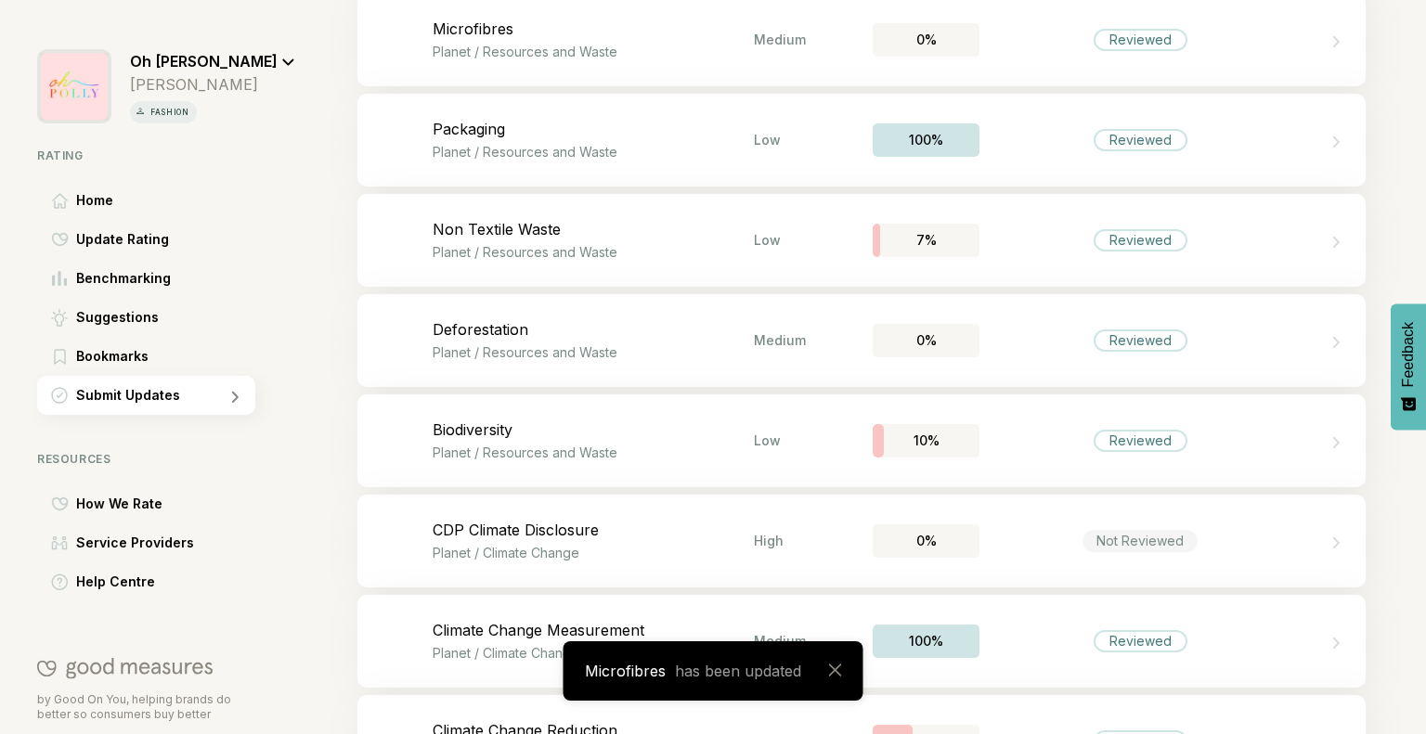
scroll to position [733, 0]
click at [694, 169] on div "Bookmark this item Packaging Planet / Resources and Waste Low 100% Reviewed" at bounding box center [861, 138] width 1008 height 93
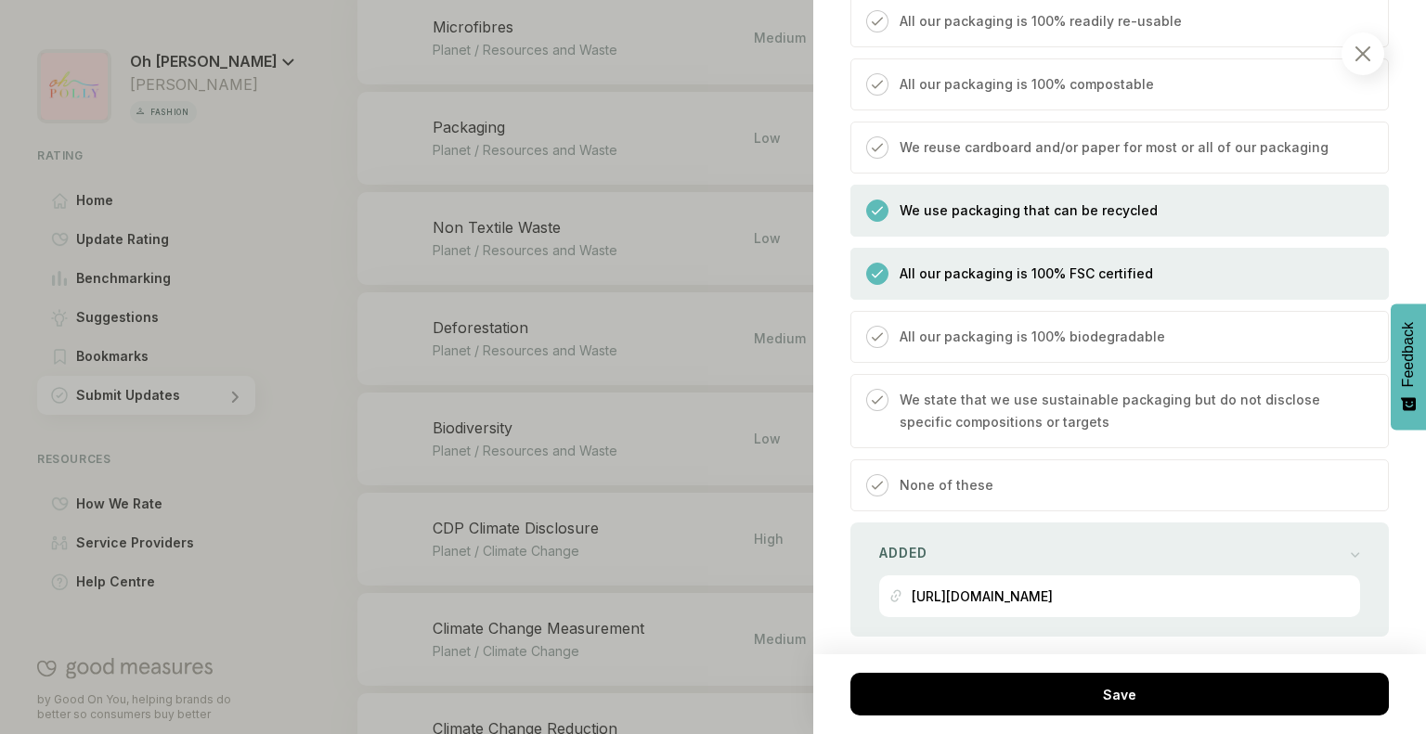
scroll to position [1772, 0]
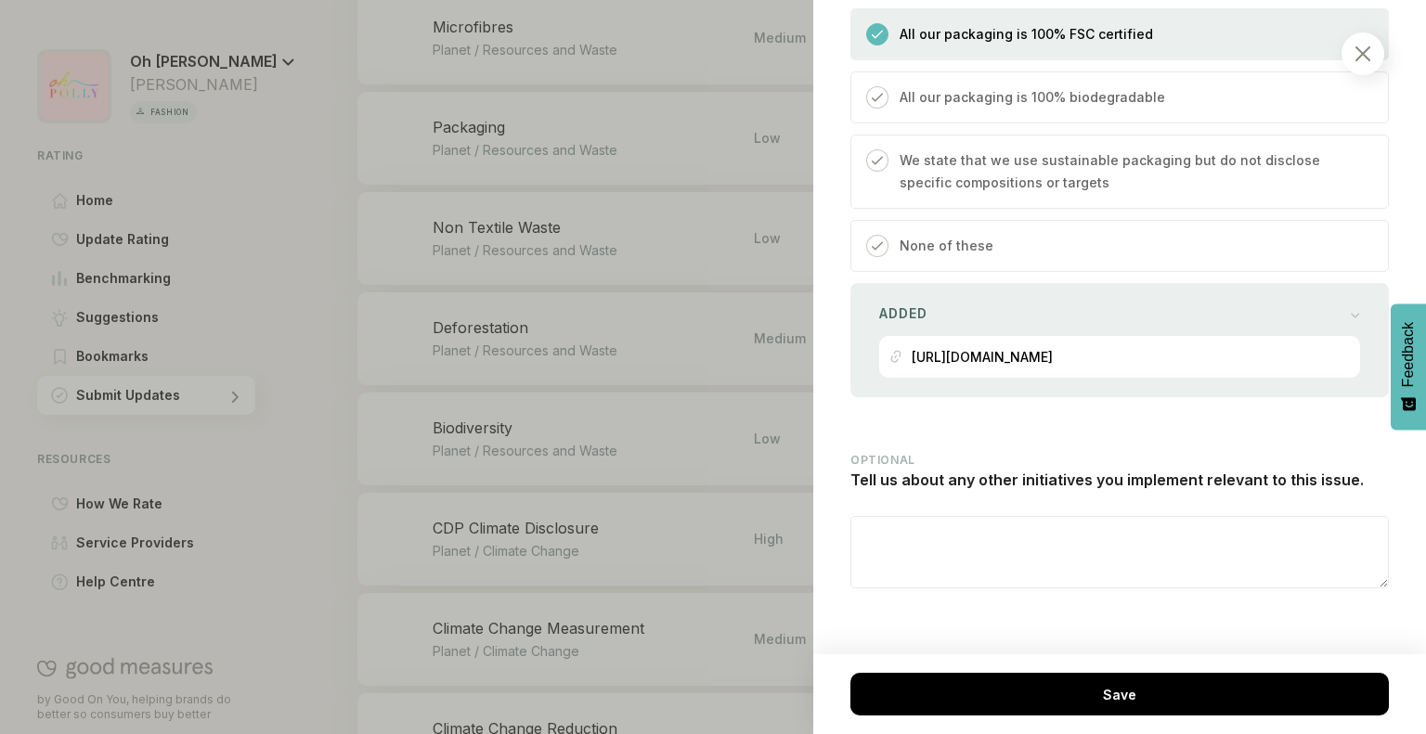
click at [1364, 47] on img at bounding box center [1362, 53] width 15 height 15
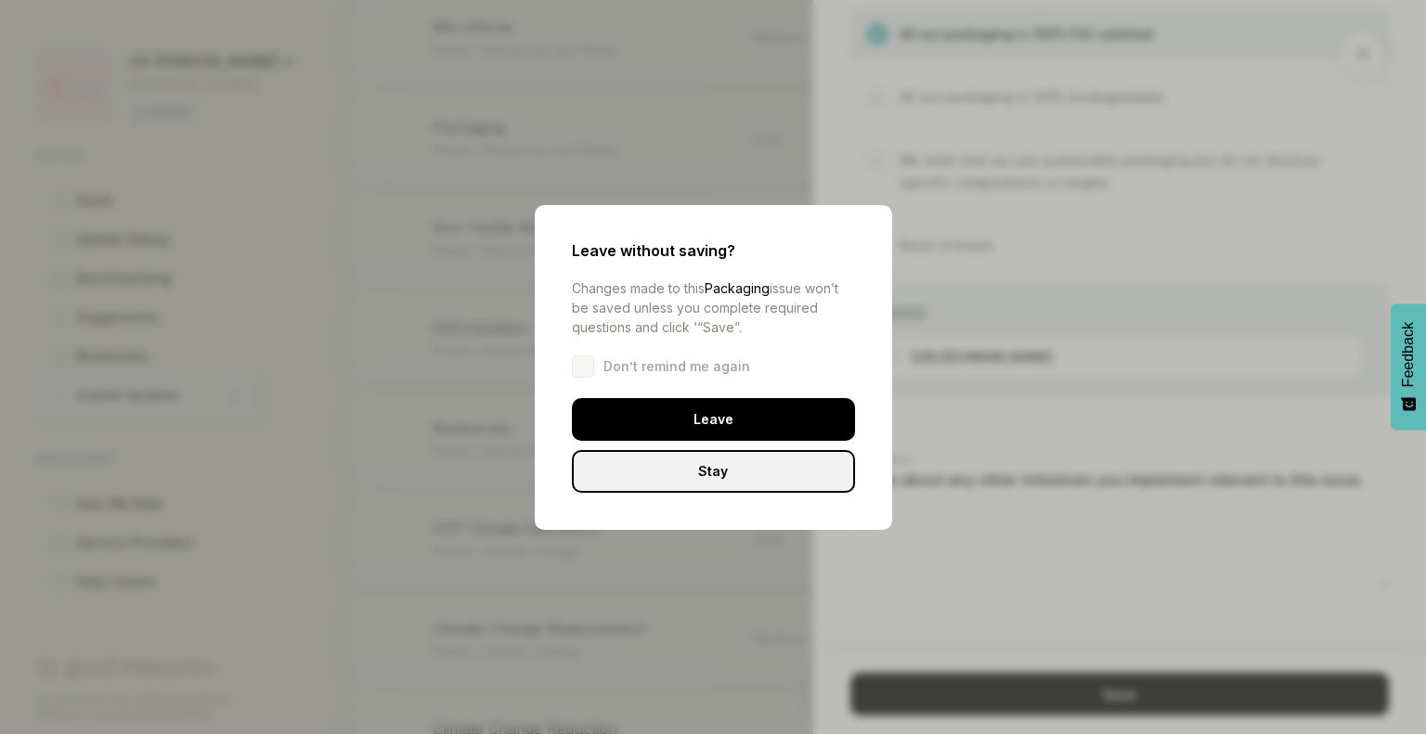
click at [742, 485] on div "Stay" at bounding box center [713, 471] width 283 height 43
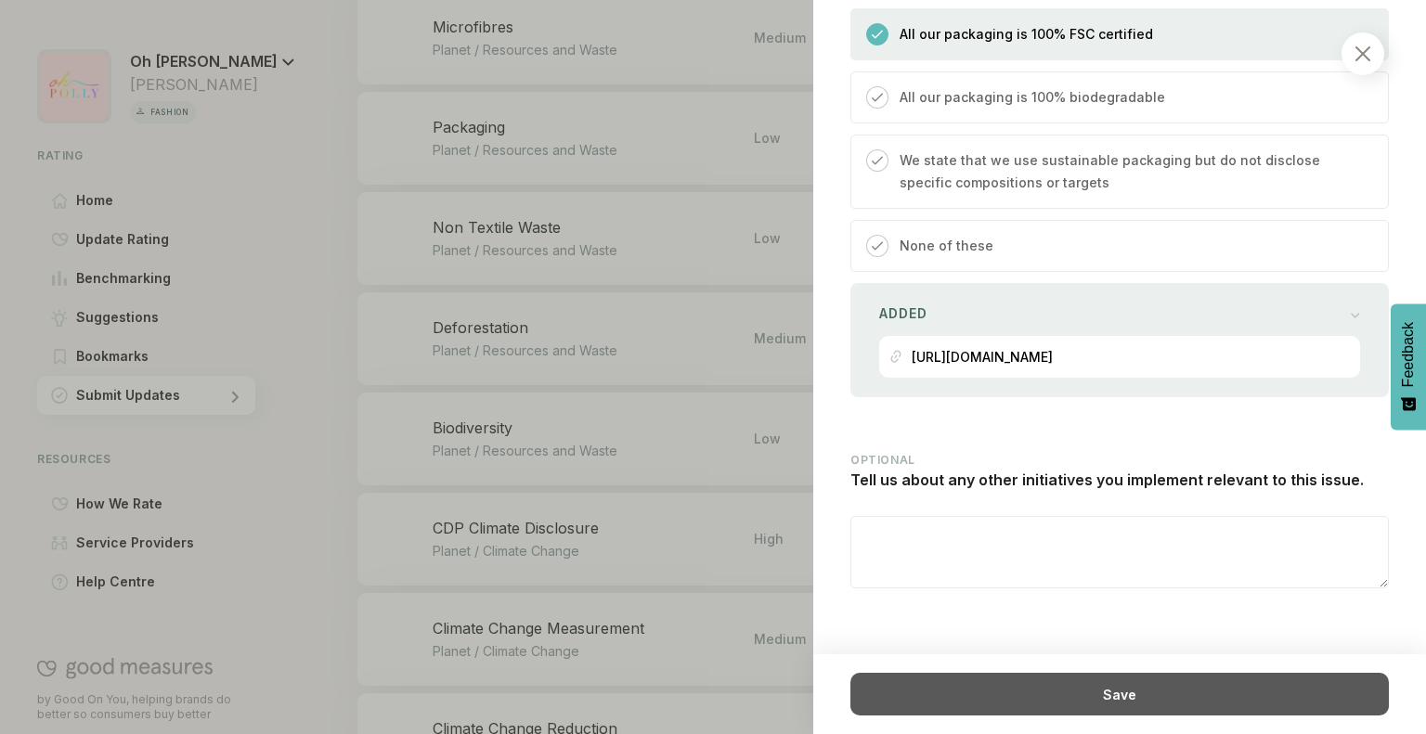
click at [954, 697] on div "Save" at bounding box center [1119, 694] width 538 height 43
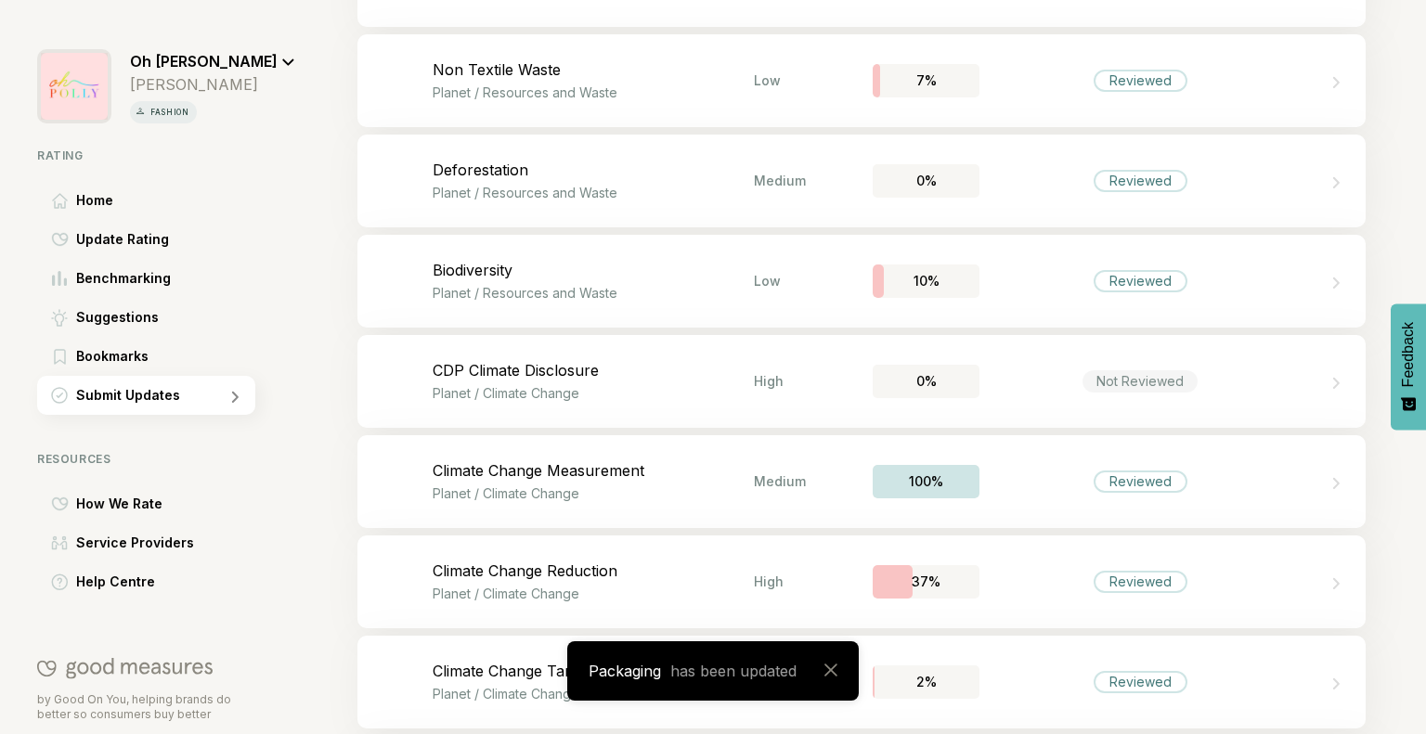
scroll to position [891, 0]
click at [649, 66] on p "Non Textile Waste" at bounding box center [593, 69] width 321 height 19
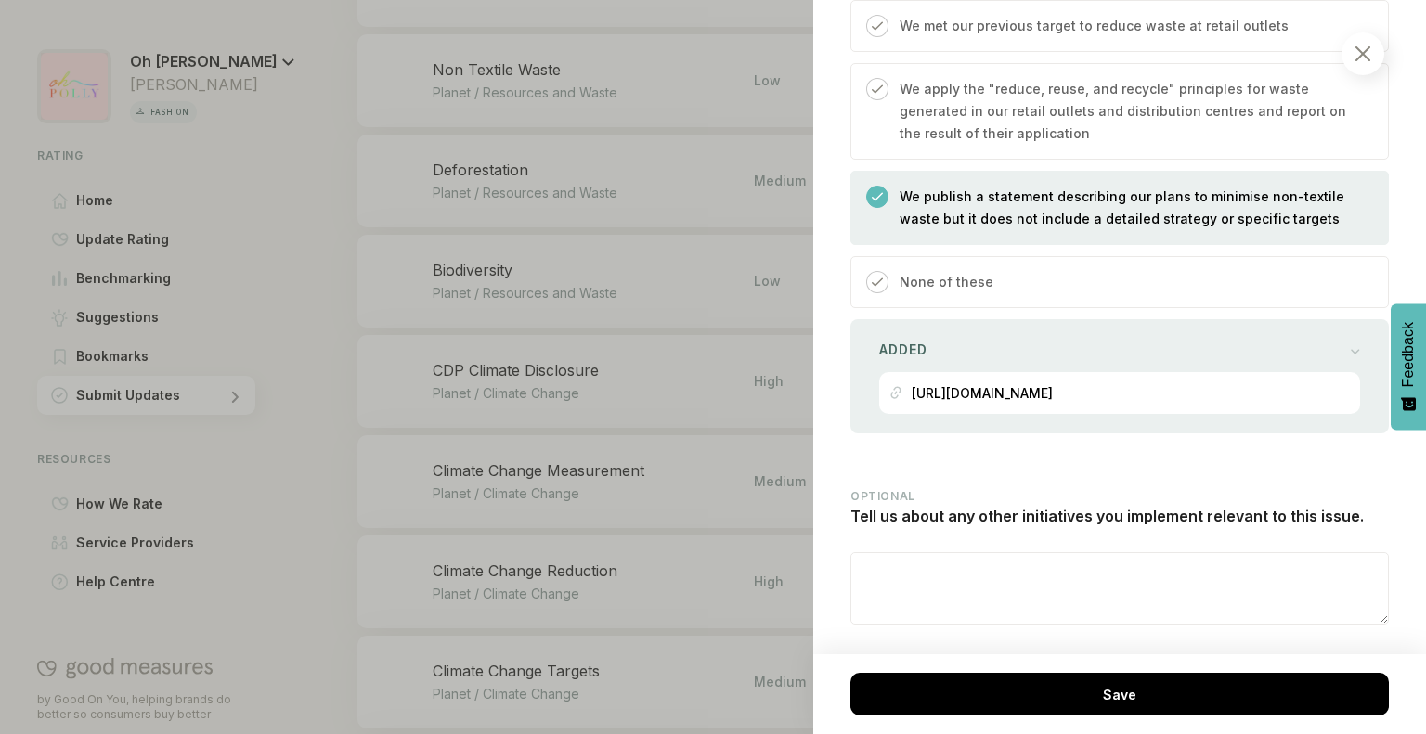
scroll to position [1214, 0]
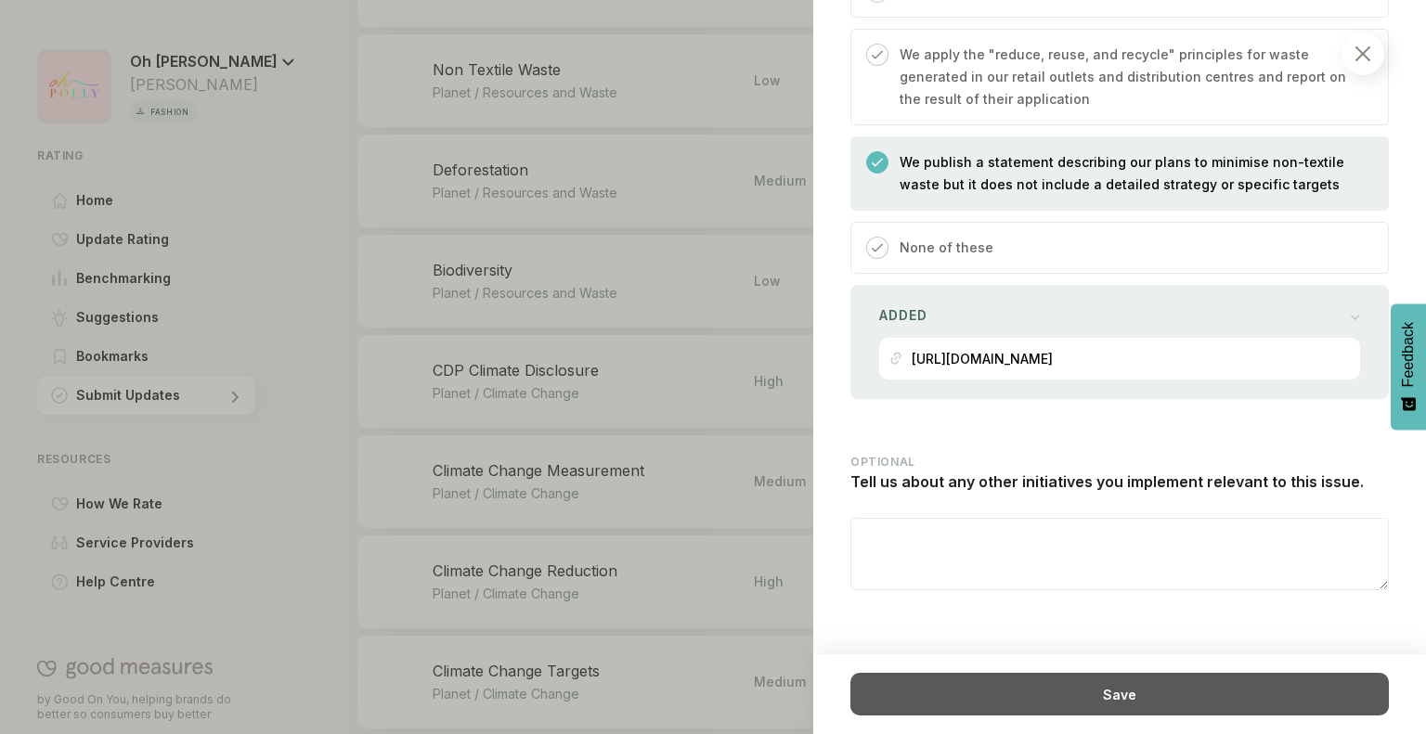
click at [1081, 700] on div "Save" at bounding box center [1119, 694] width 538 height 43
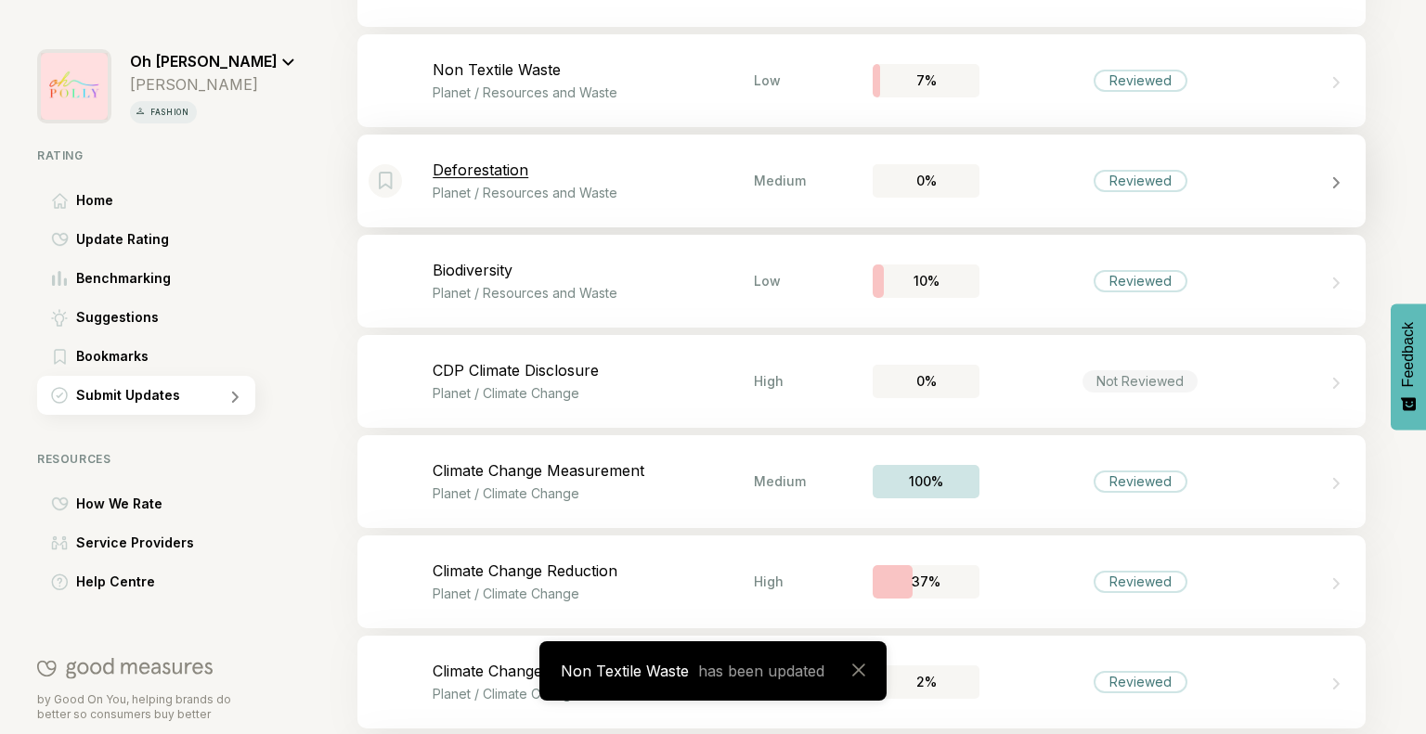
click at [670, 191] on p "Planet / Resources and Waste" at bounding box center [593, 193] width 321 height 16
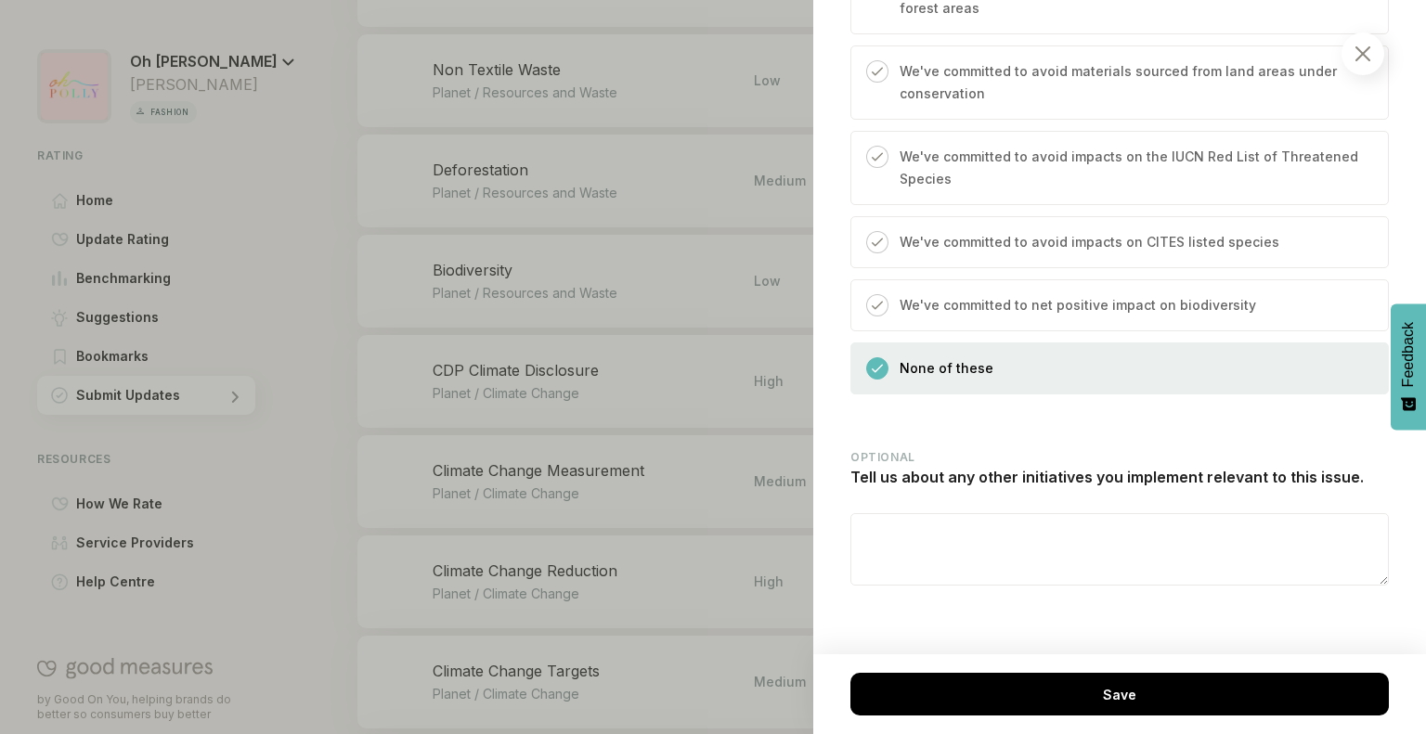
scroll to position [2346, 0]
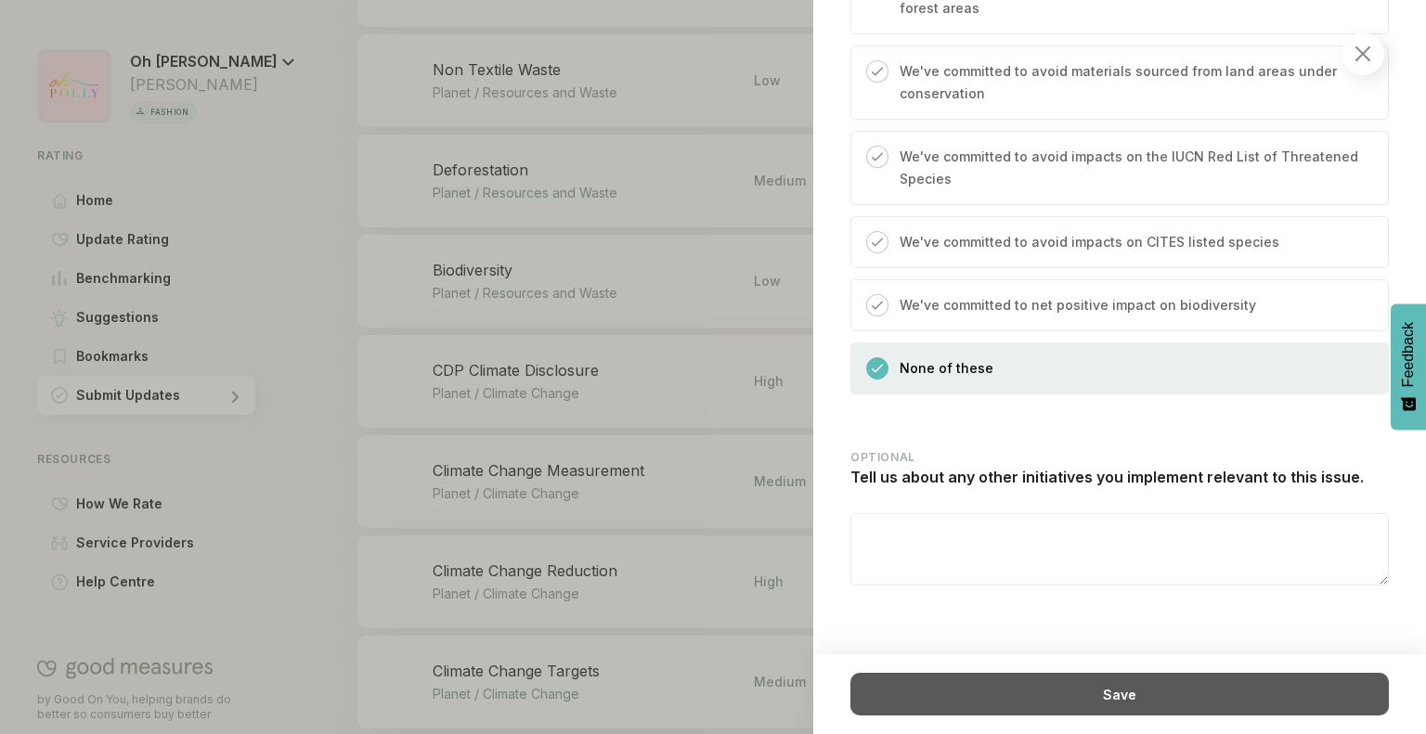
click at [971, 700] on div "Save" at bounding box center [1119, 694] width 538 height 43
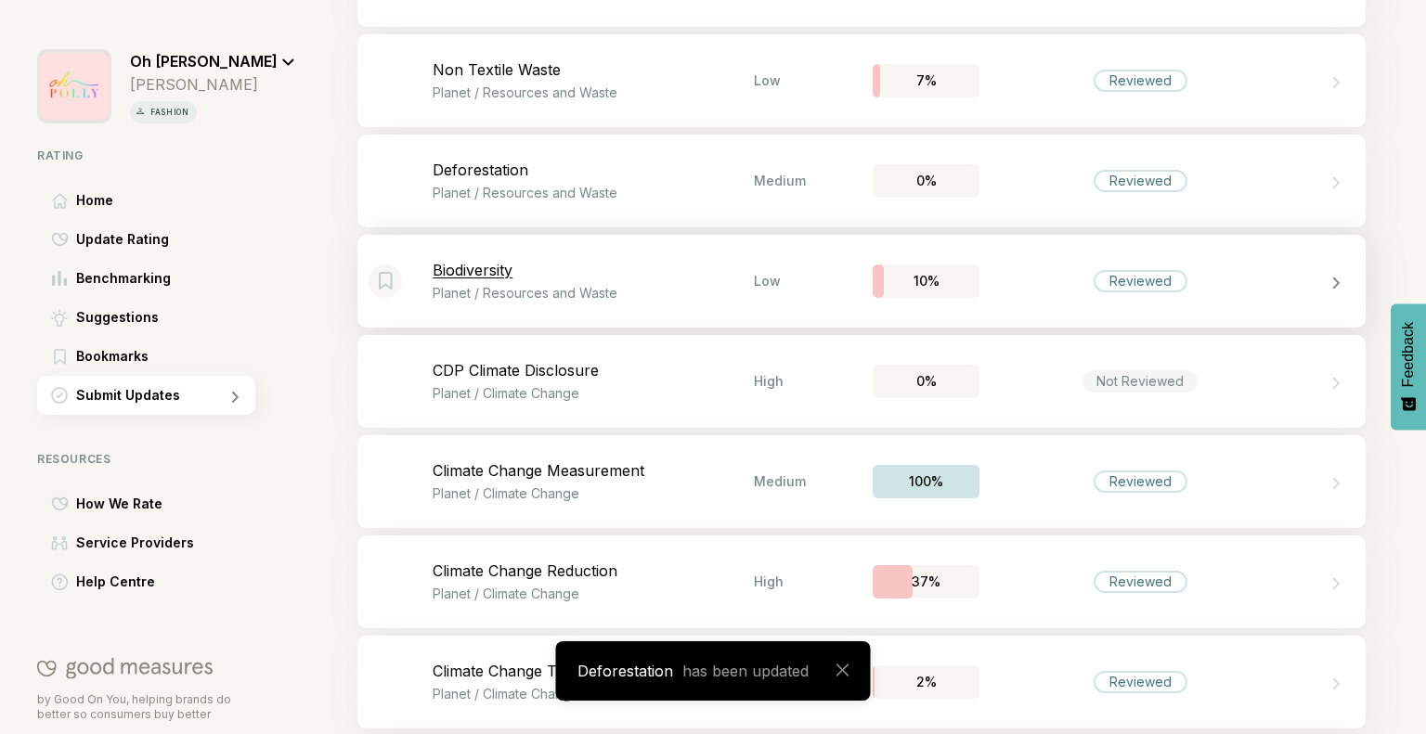
click at [647, 275] on p "Biodiversity" at bounding box center [593, 270] width 321 height 19
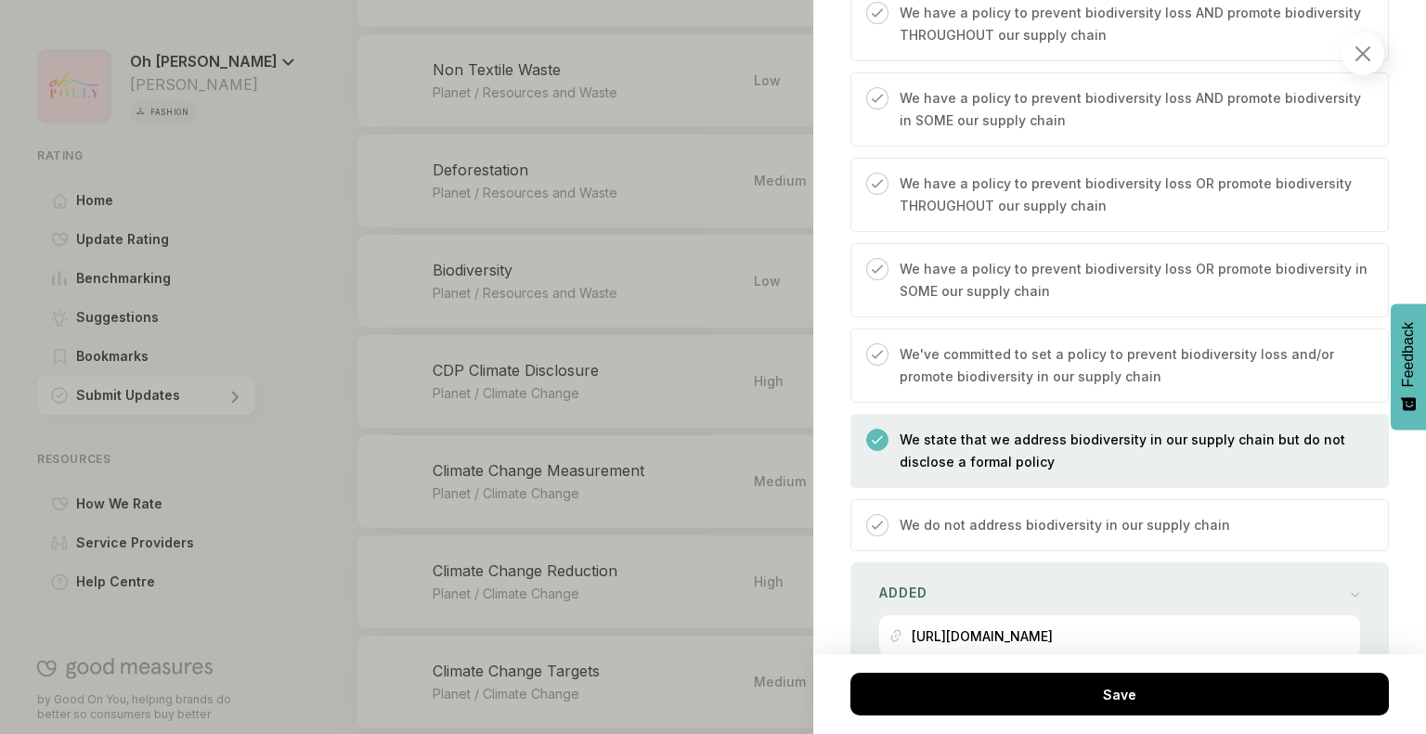
scroll to position [984, 0]
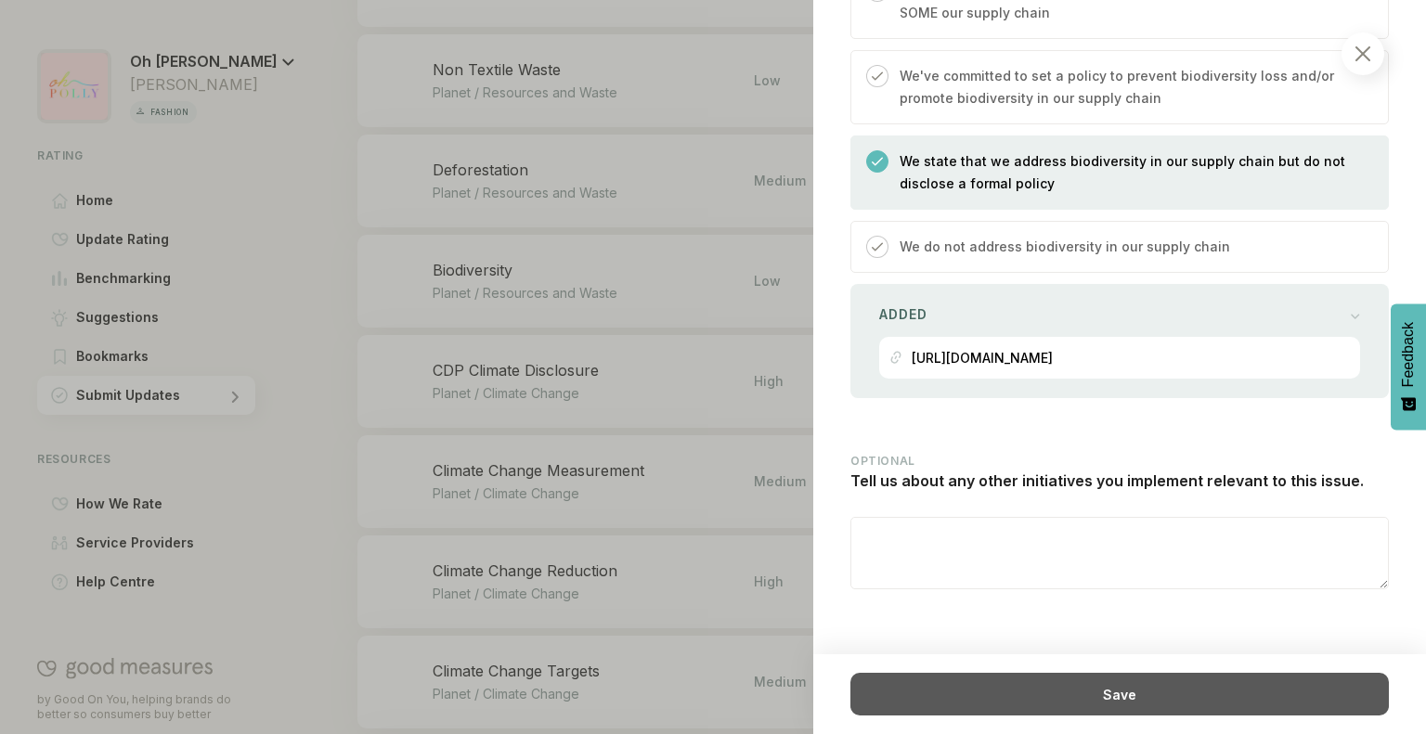
click at [1018, 711] on div "Save" at bounding box center [1119, 694] width 538 height 43
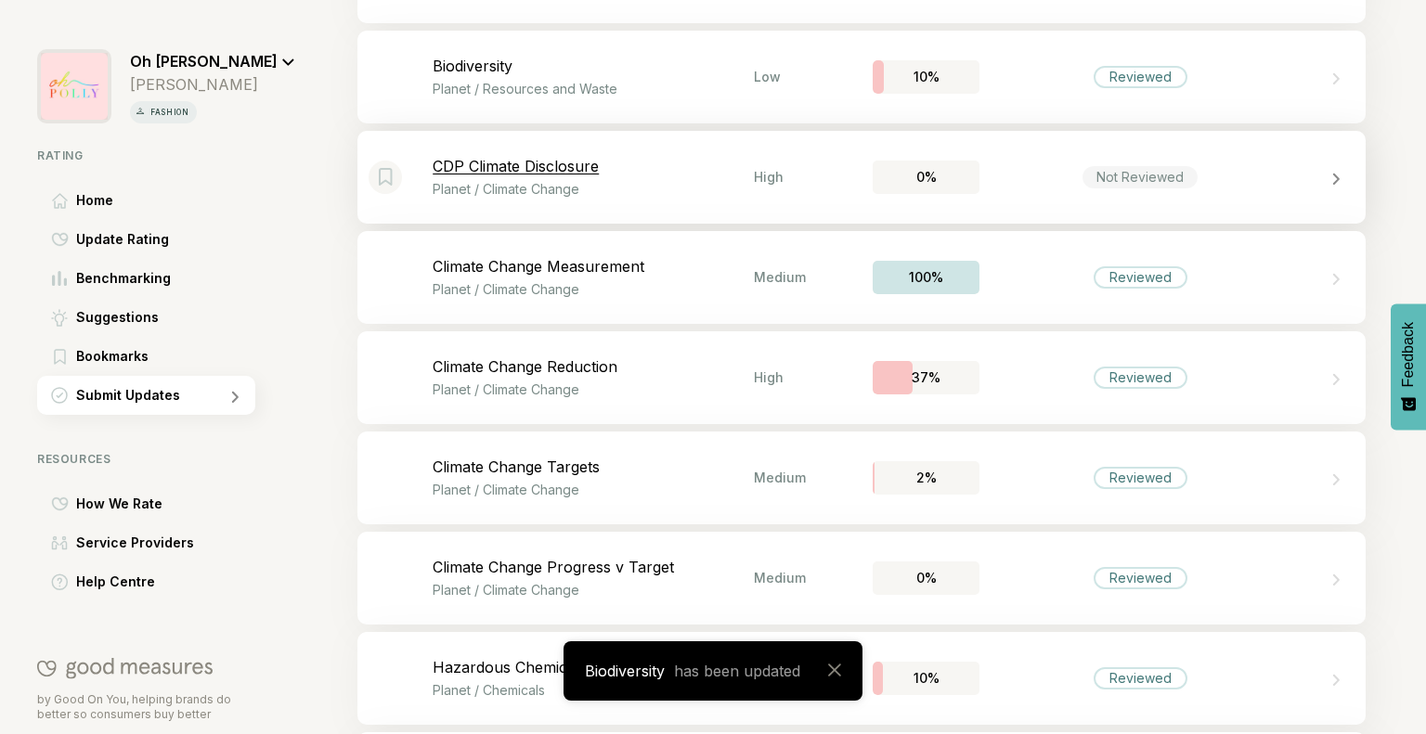
scroll to position [1098, 0]
click at [708, 167] on p "CDP Climate Disclosure" at bounding box center [593, 163] width 321 height 19
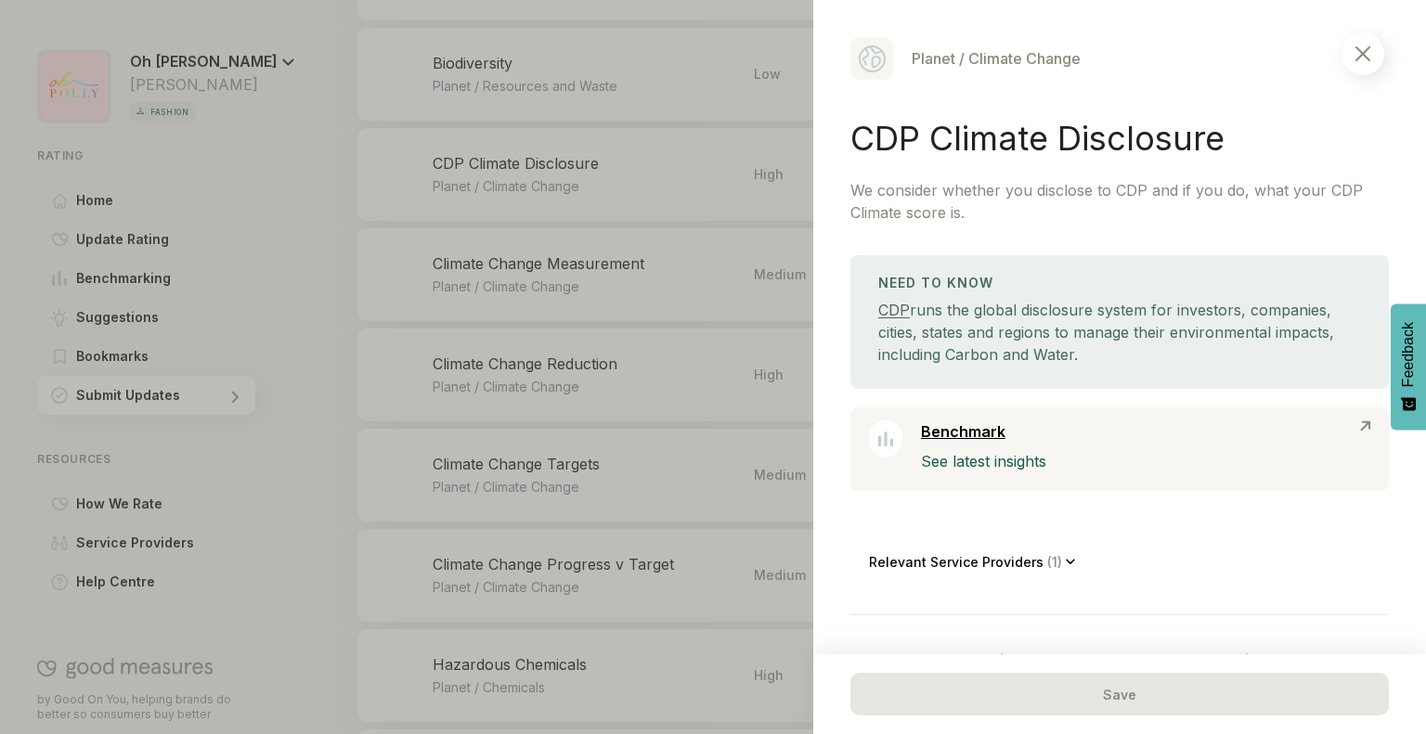
scroll to position [184, 0]
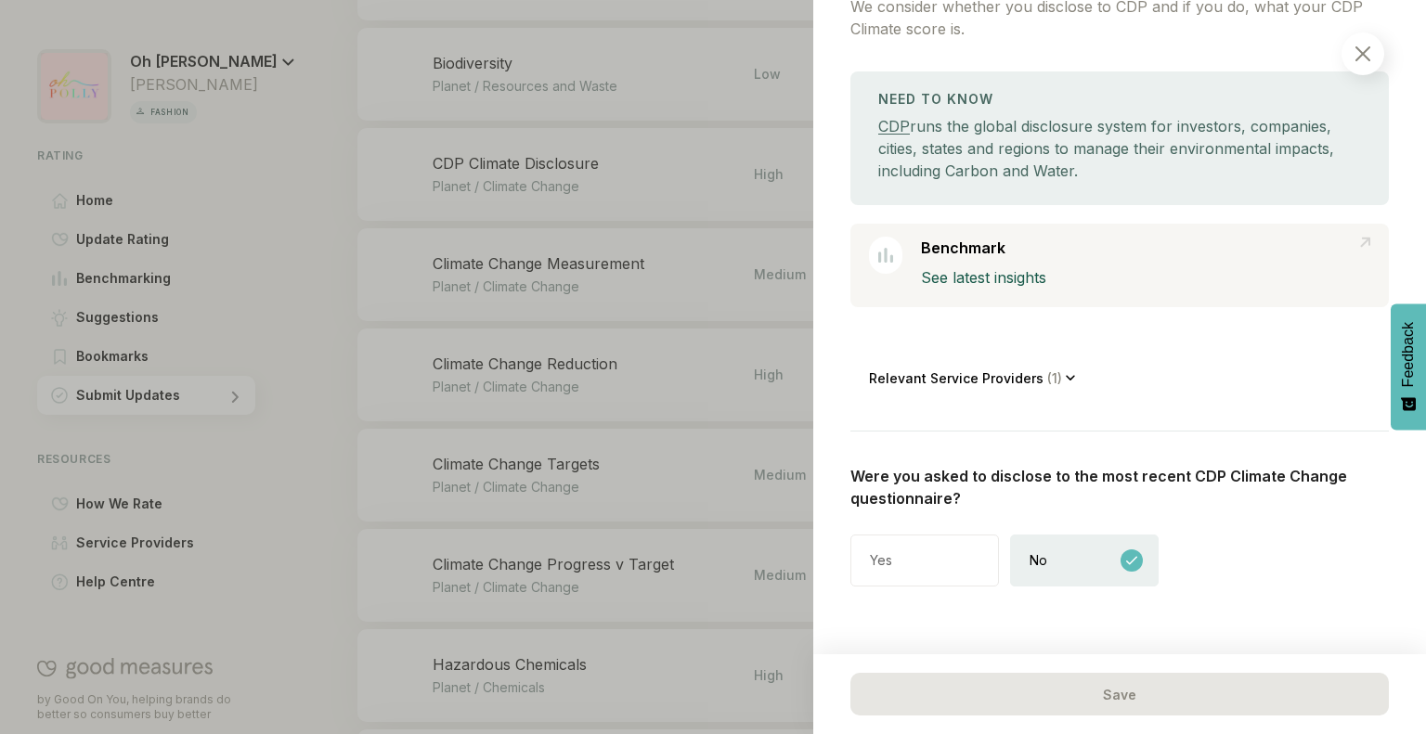
click at [1363, 58] on img at bounding box center [1362, 53] width 15 height 15
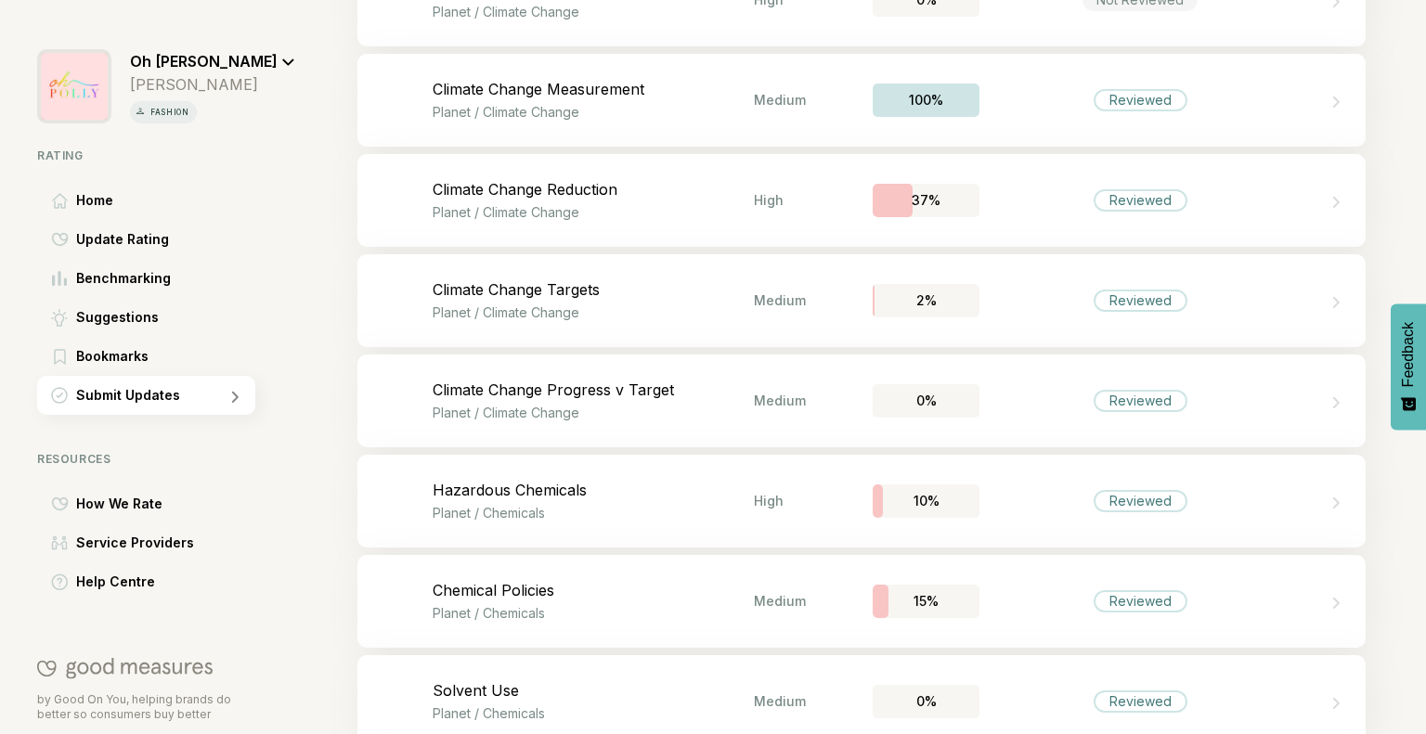
scroll to position [1270, 0]
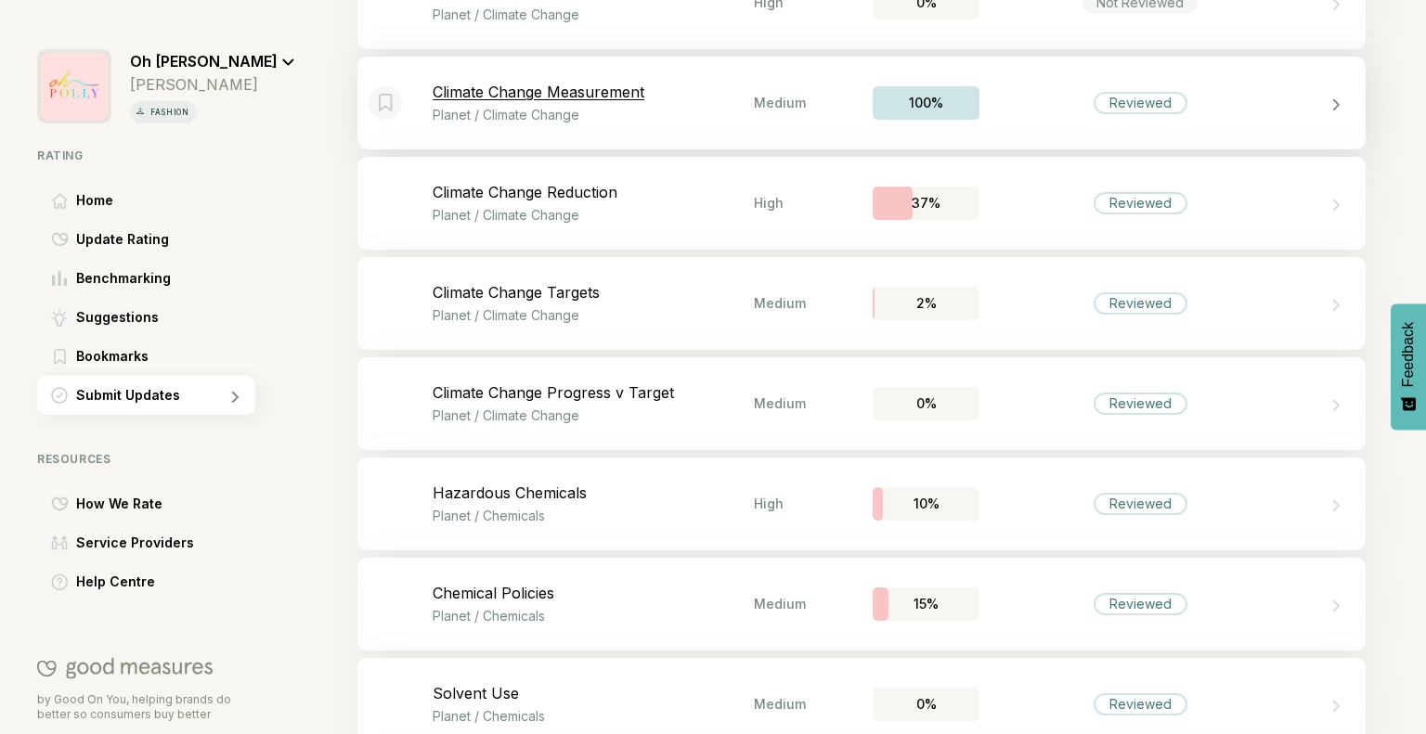
click at [710, 123] on div "Bookmark this item Climate Change Measurement Planet / Climate Change Medium 10…" at bounding box center [861, 103] width 1008 height 93
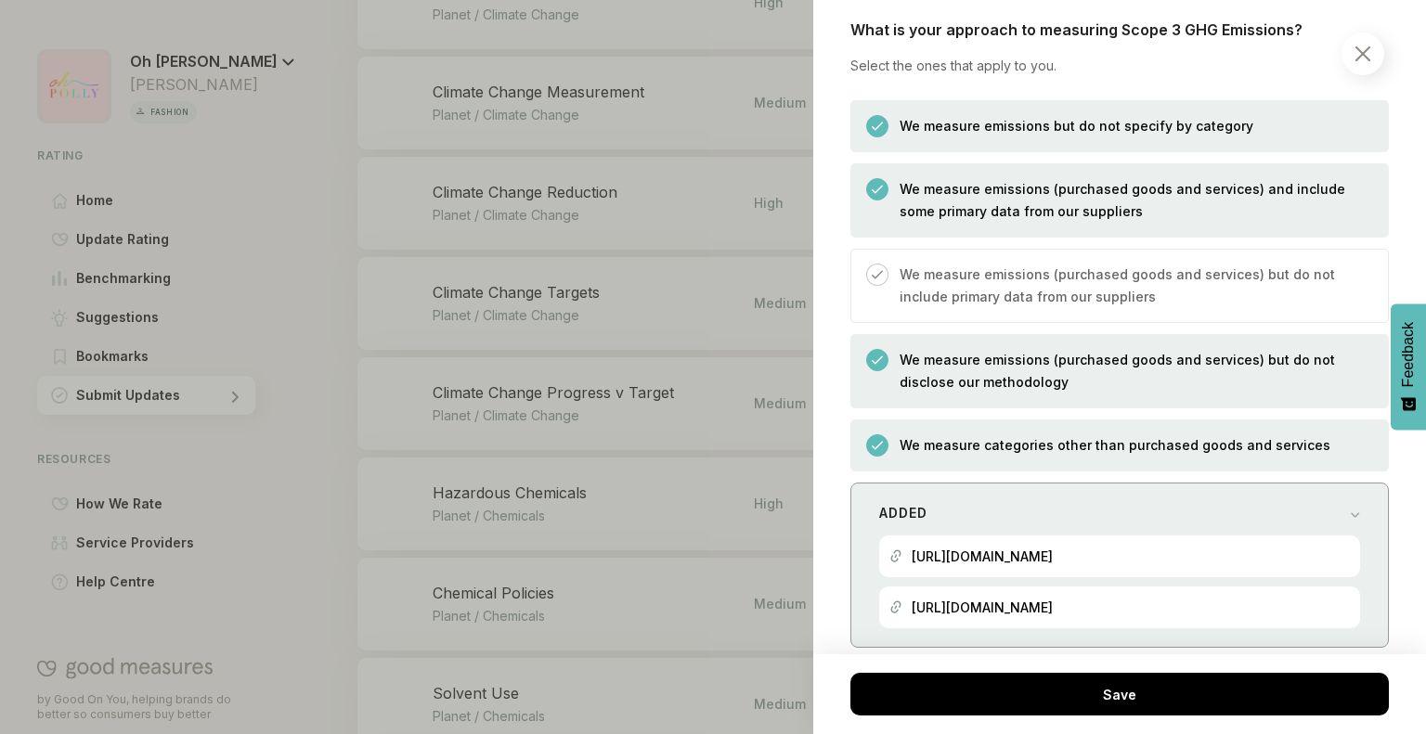
scroll to position [2785, 0]
click at [1032, 566] on p "[URL][DOMAIN_NAME]" at bounding box center [981, 558] width 141 height 16
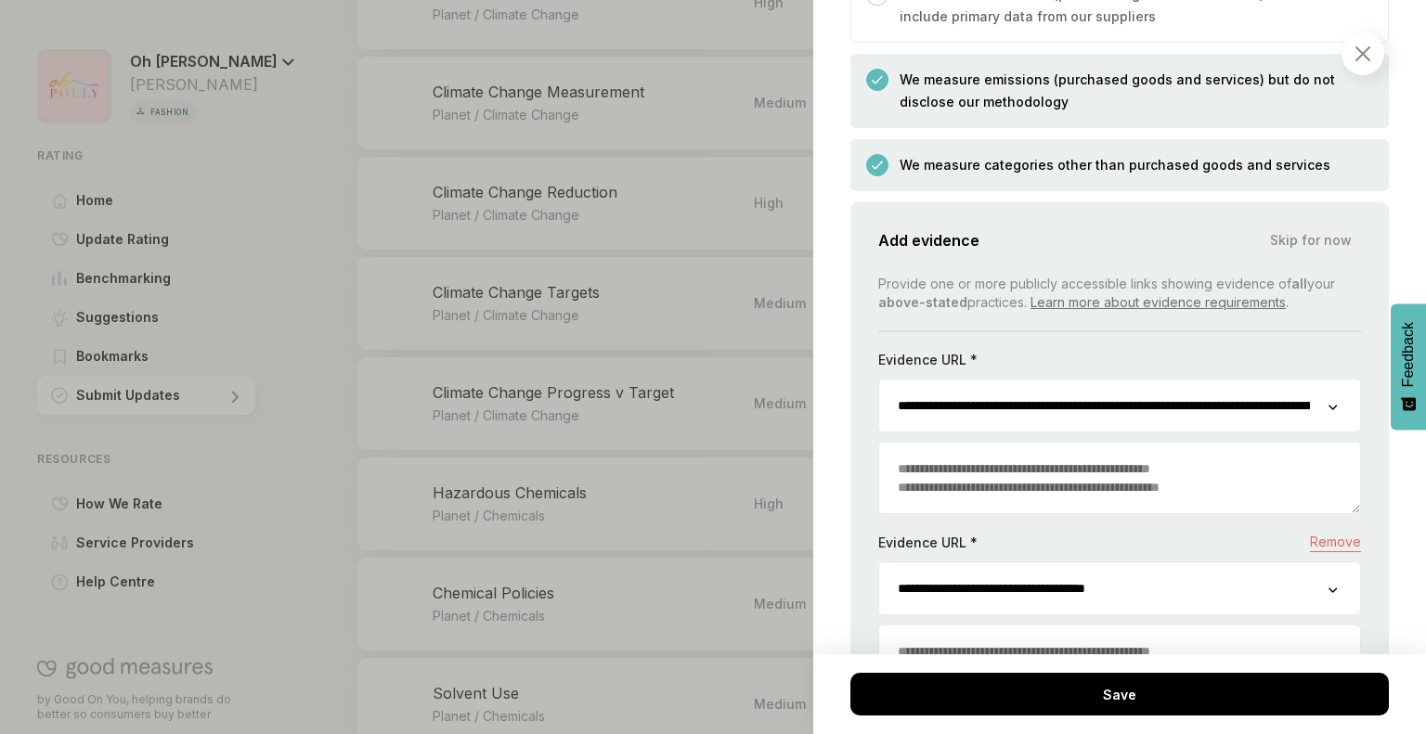
scroll to position [3069, 0]
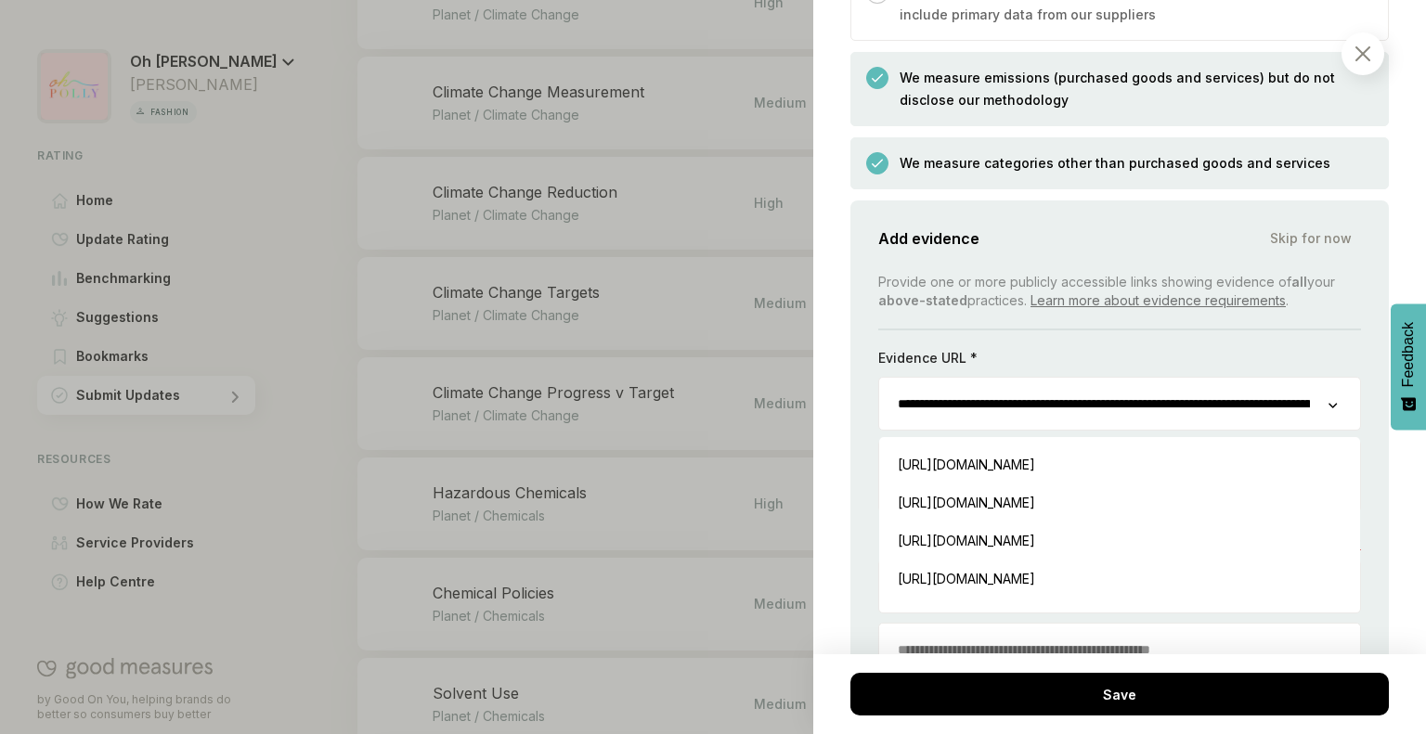
click at [1100, 426] on input "**********" at bounding box center [1103, 404] width 449 height 52
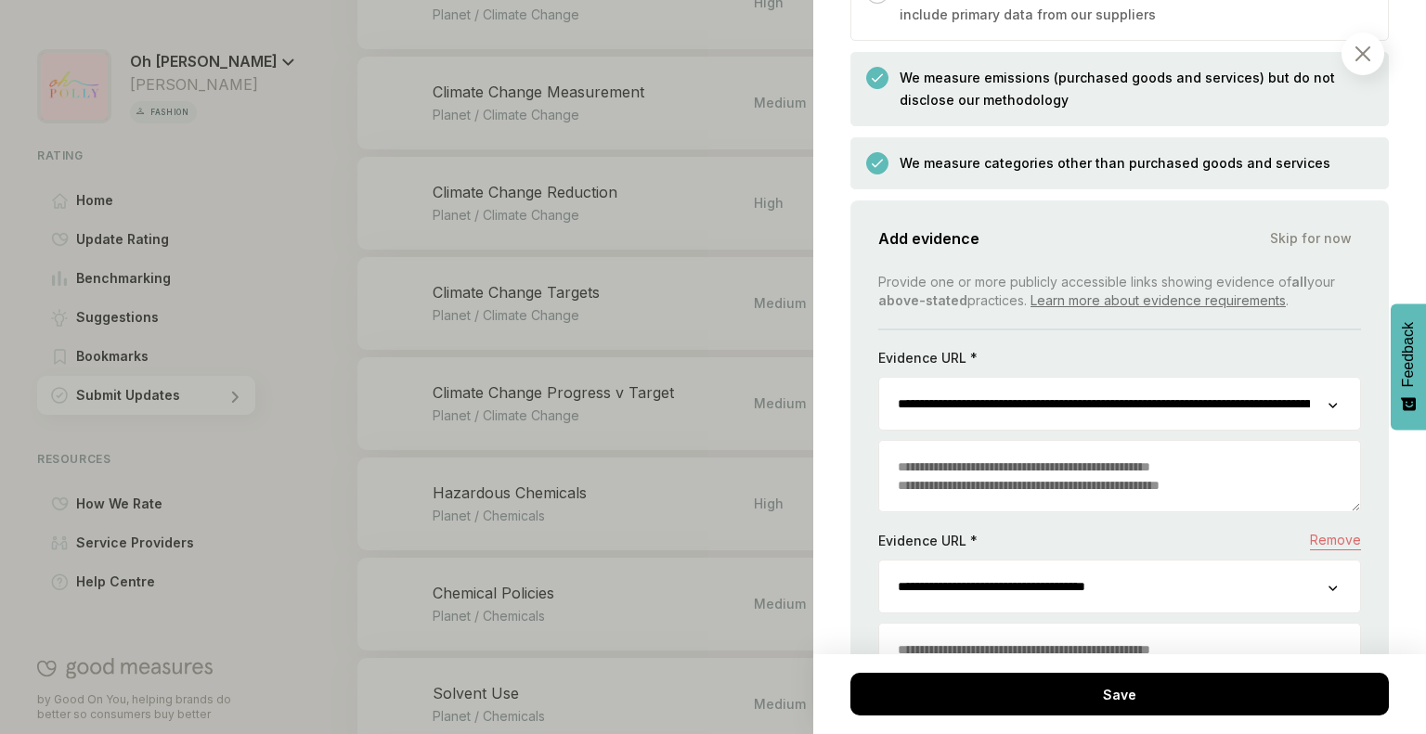
click at [1305, 341] on div "**********" at bounding box center [1119, 534] width 483 height 522
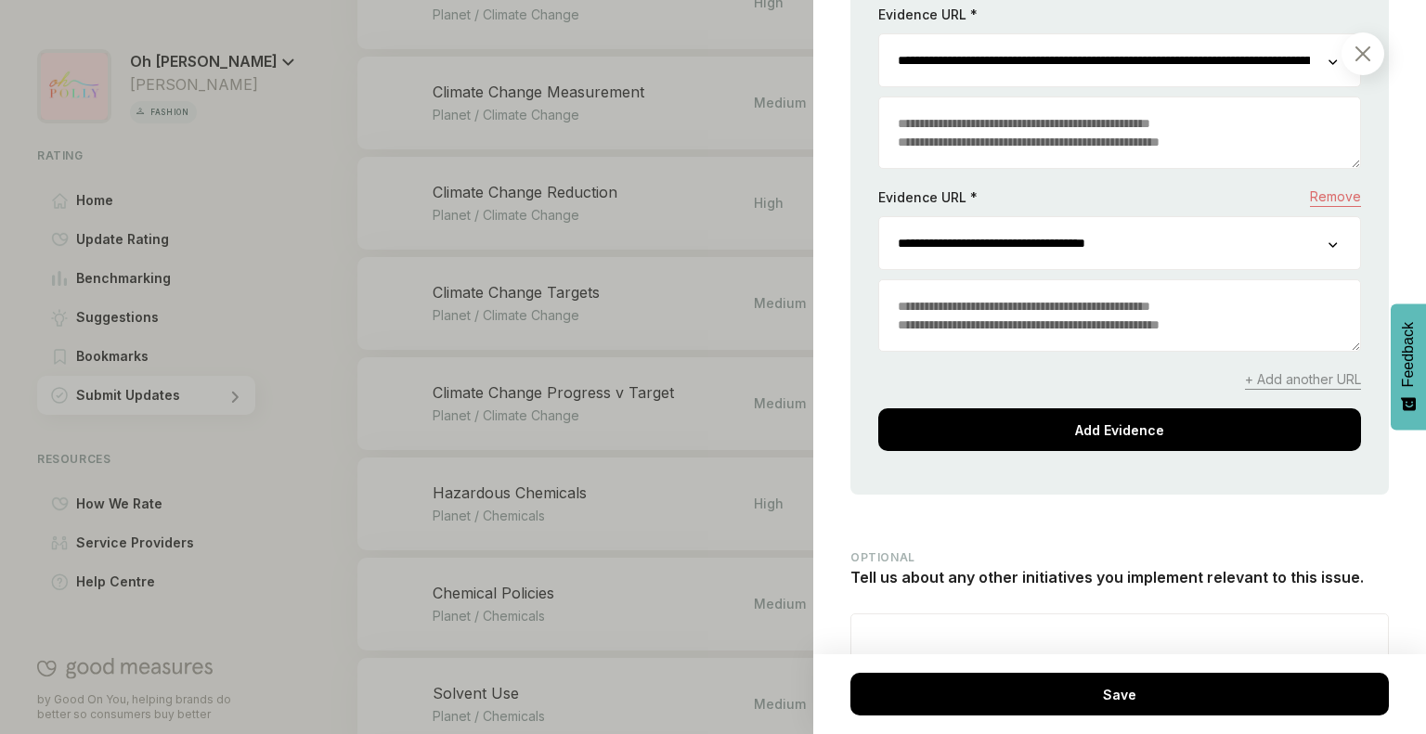
scroll to position [3527, 0]
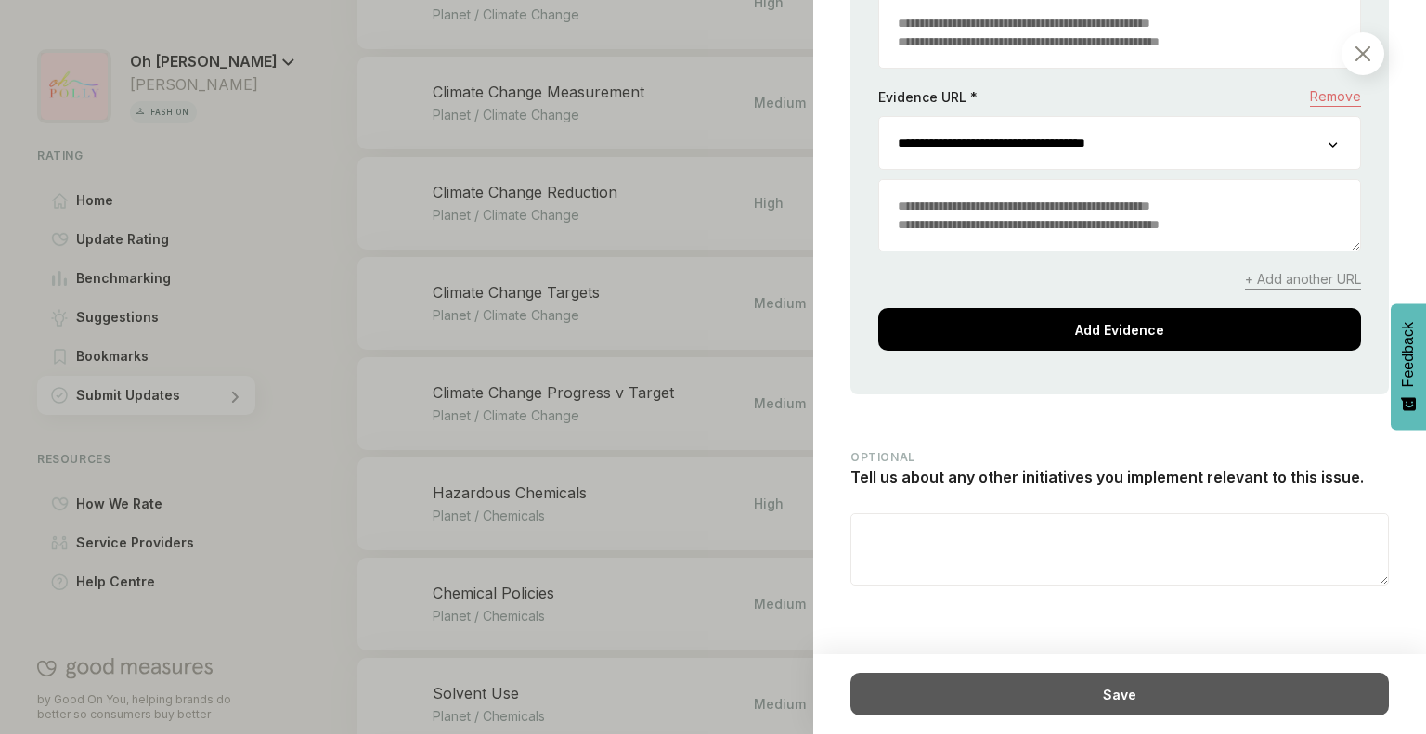
click at [1093, 697] on div "Save" at bounding box center [1119, 694] width 538 height 43
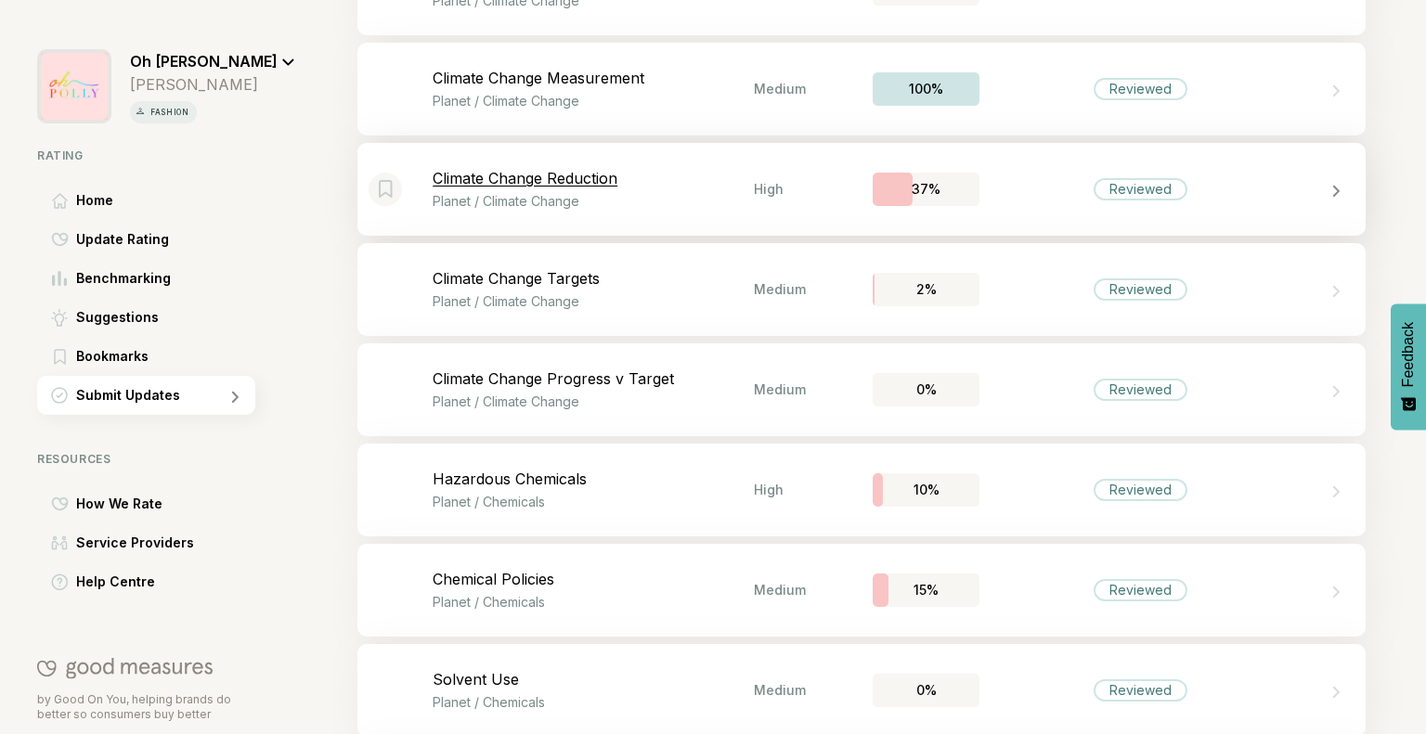
scroll to position [1285, 0]
click at [1217, 94] on div "Reviewed" at bounding box center [1139, 88] width 321 height 22
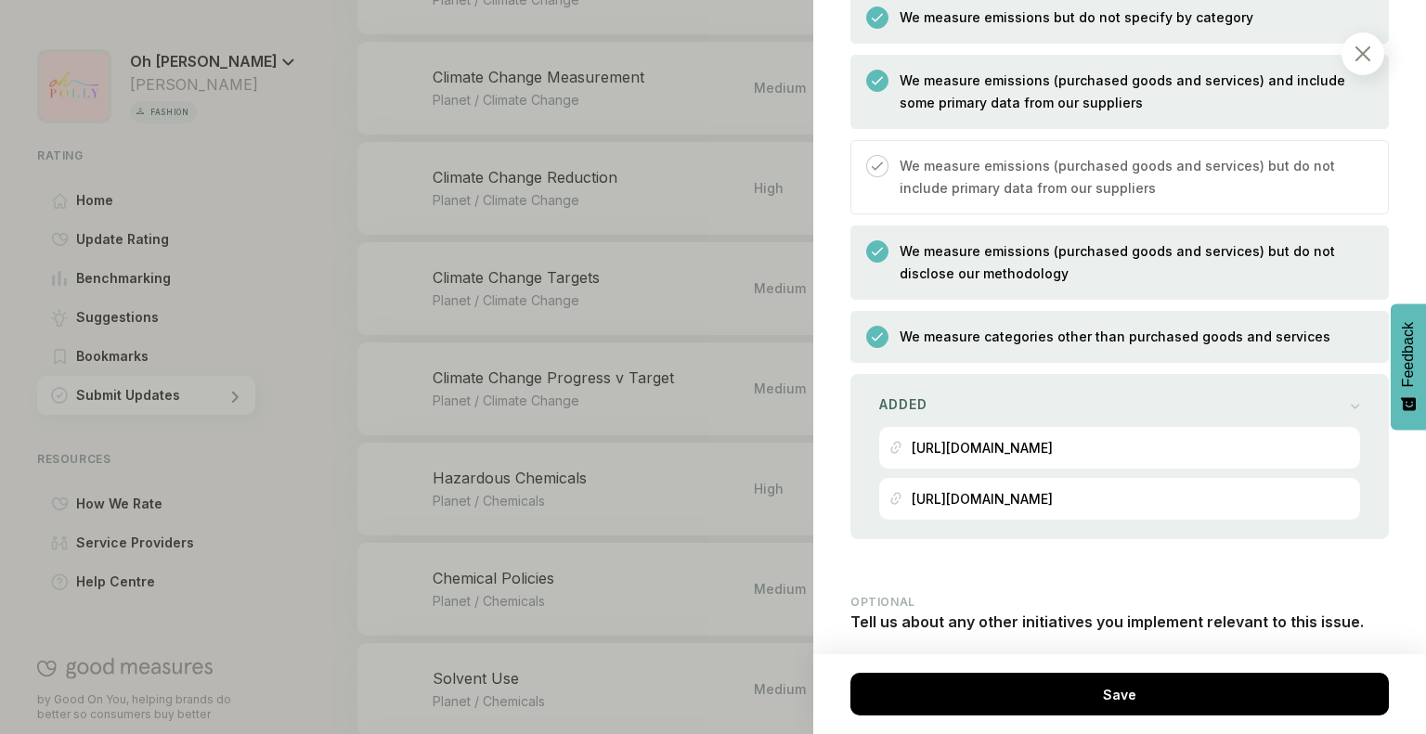
scroll to position [3056, 0]
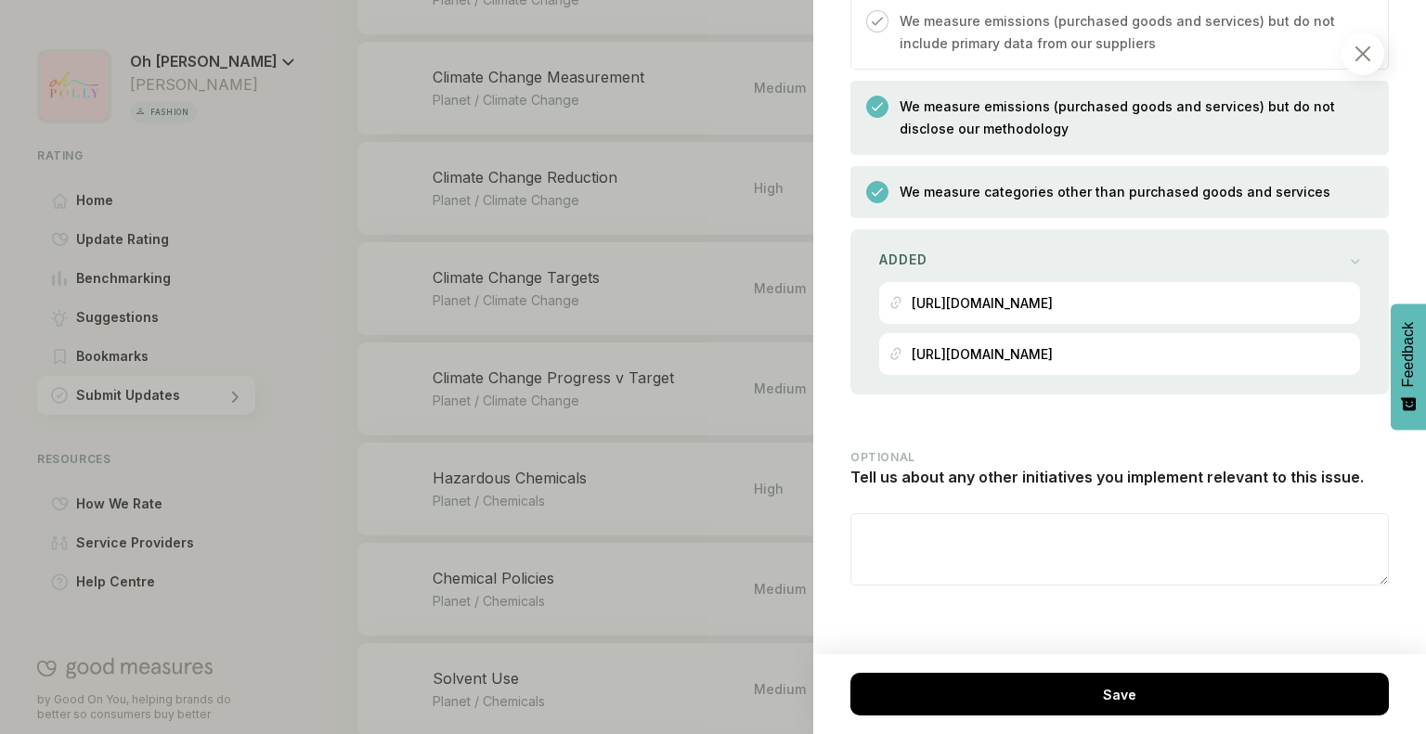
click at [1359, 61] on div at bounding box center [1362, 53] width 43 height 43
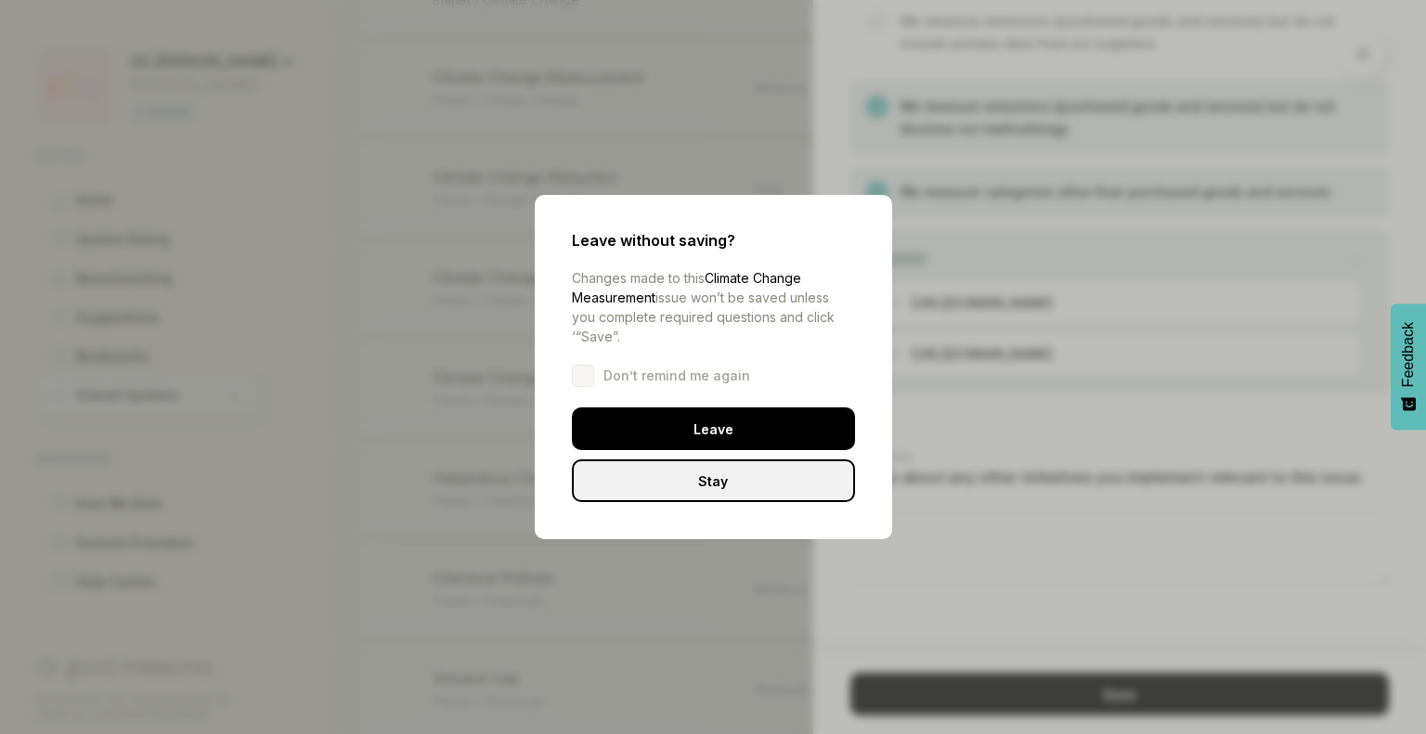
click at [705, 486] on div "Stay" at bounding box center [713, 480] width 283 height 43
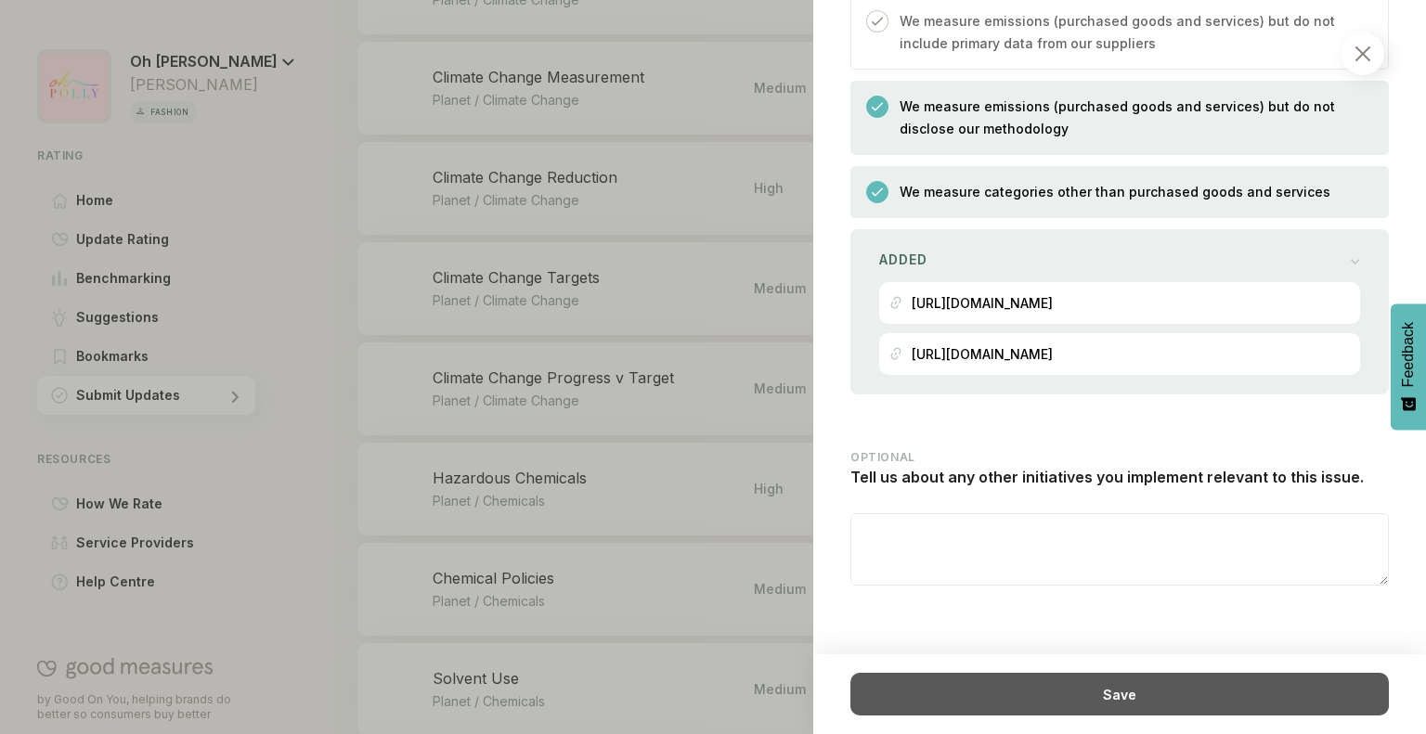
click at [941, 693] on div "Save" at bounding box center [1119, 694] width 538 height 43
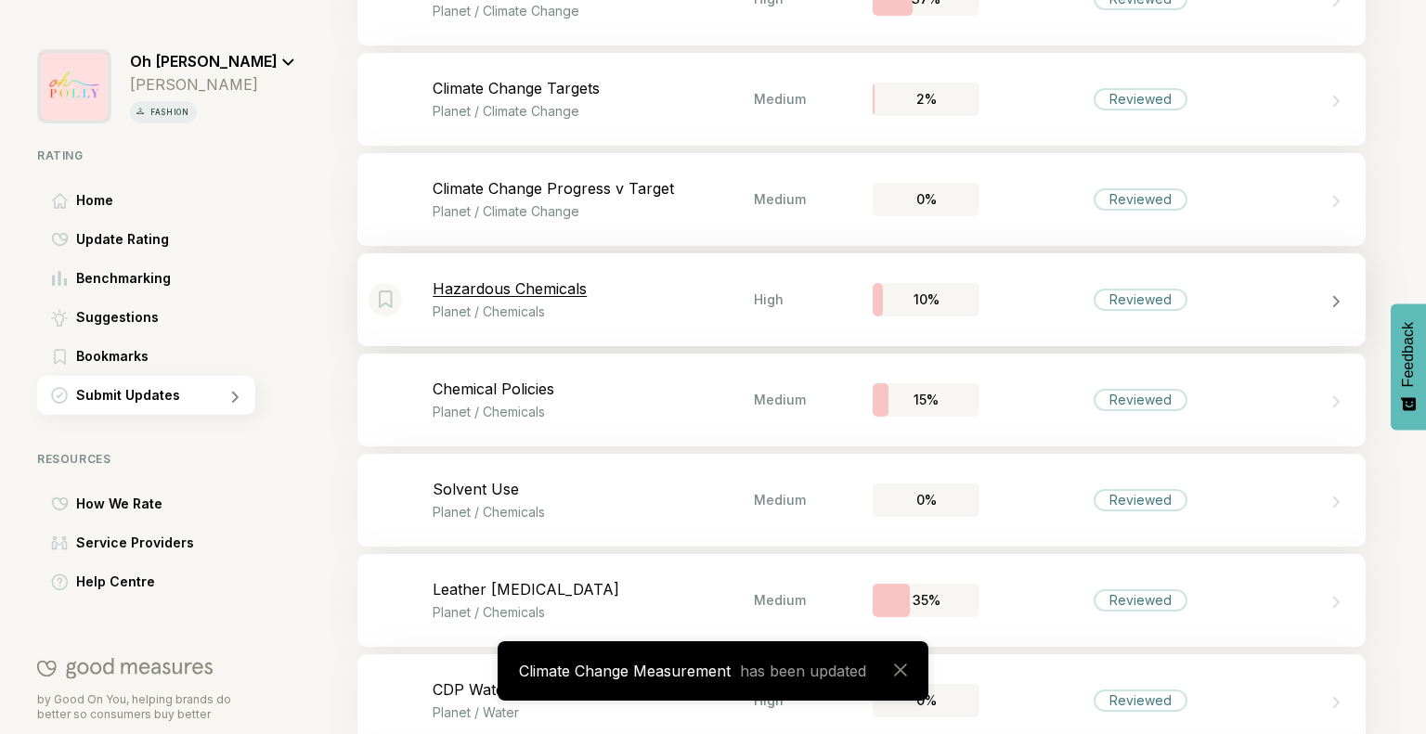
scroll to position [1477, 0]
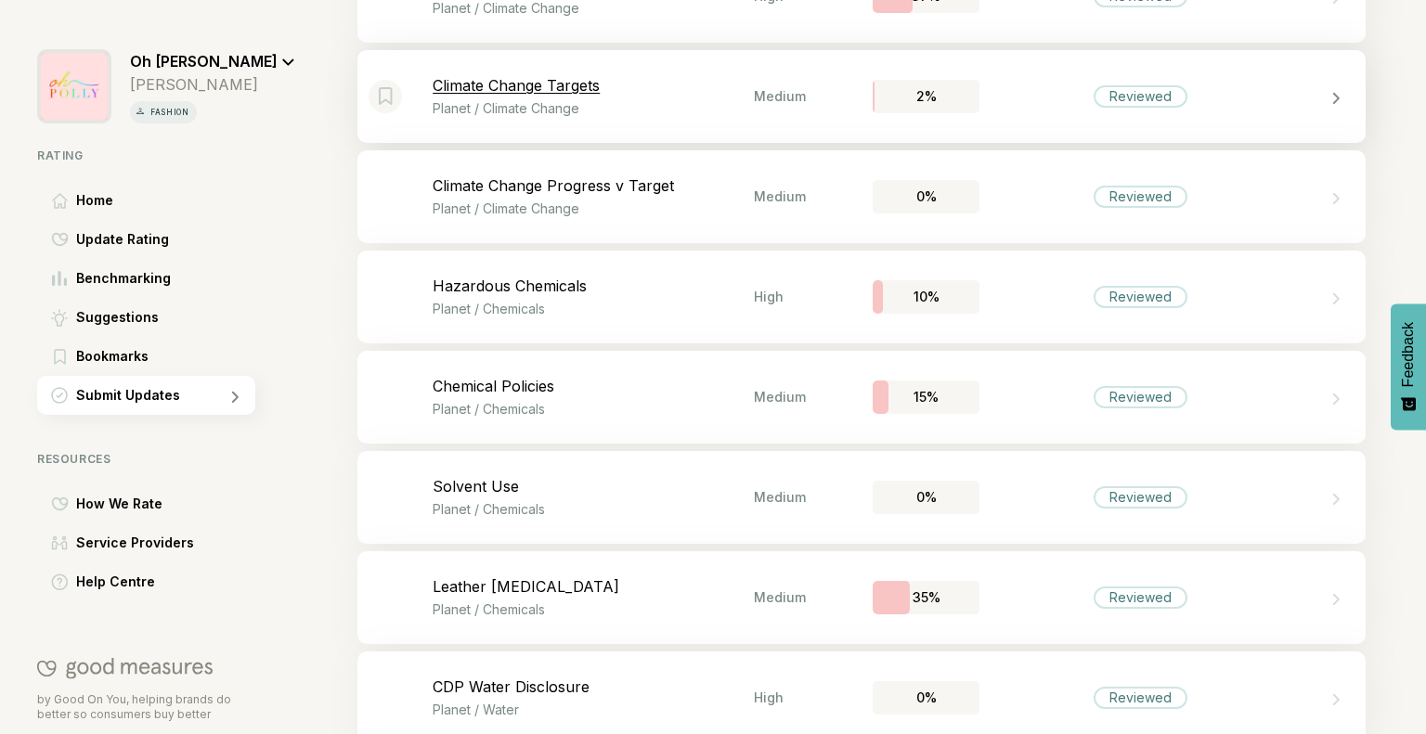
click at [1156, 117] on div "Bookmark this item Climate Change Targets Planet / Climate Change Medium 2% Rev…" at bounding box center [861, 96] width 1008 height 93
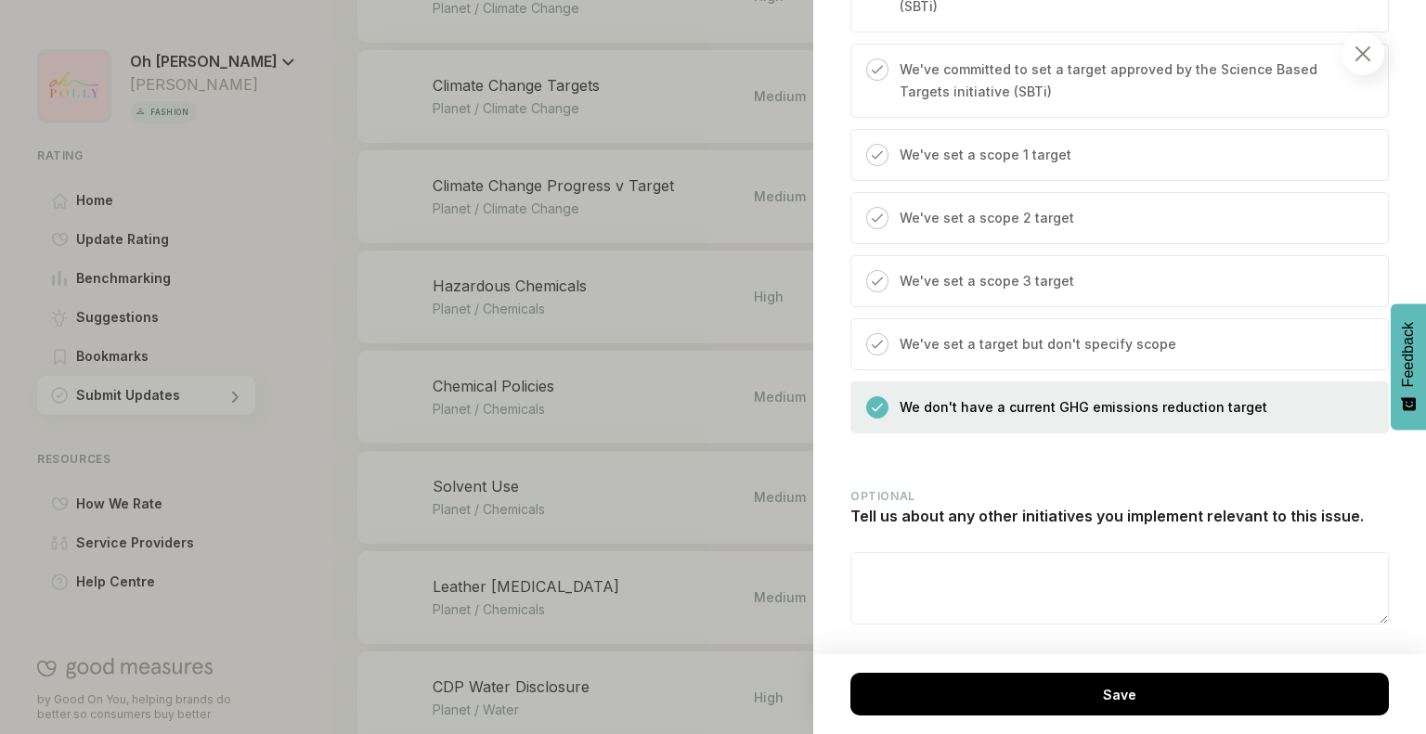
scroll to position [854, 0]
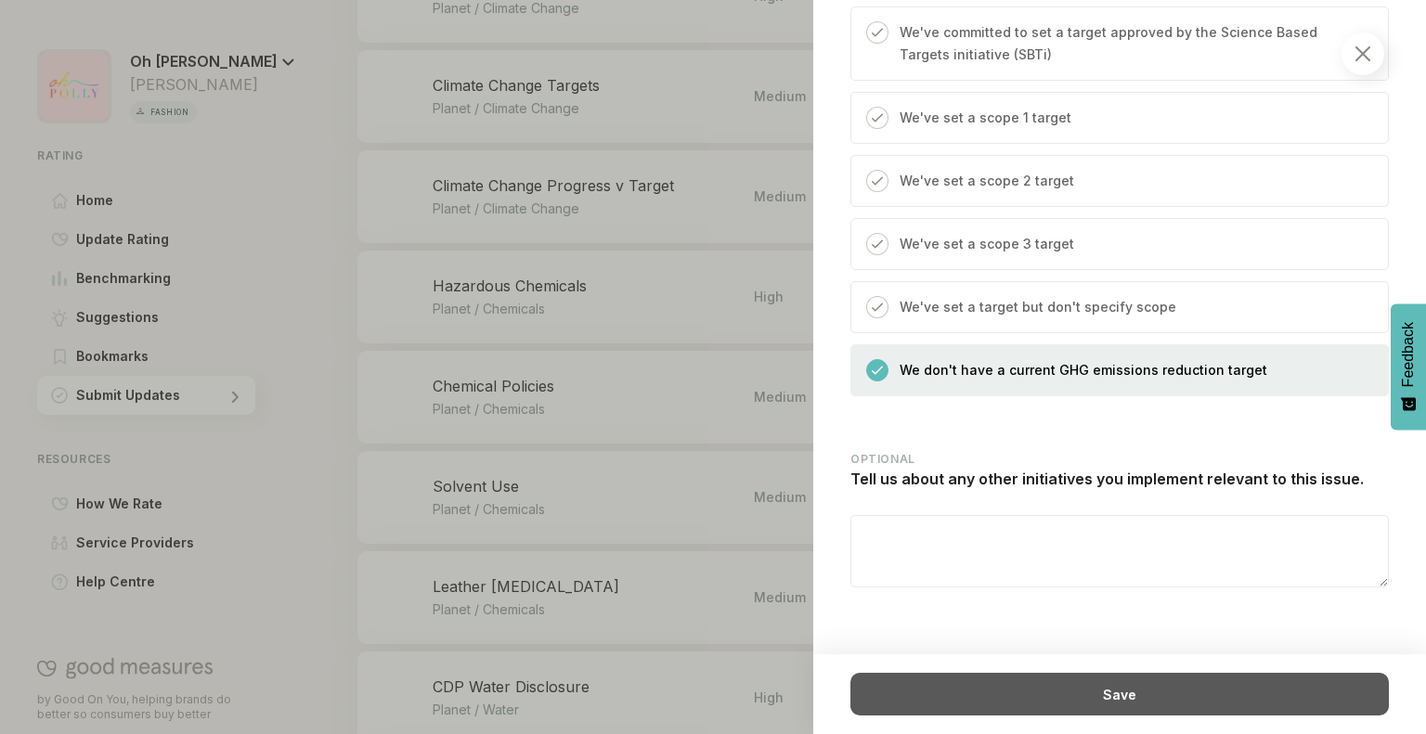
click at [1133, 702] on div "Save" at bounding box center [1119, 694] width 538 height 43
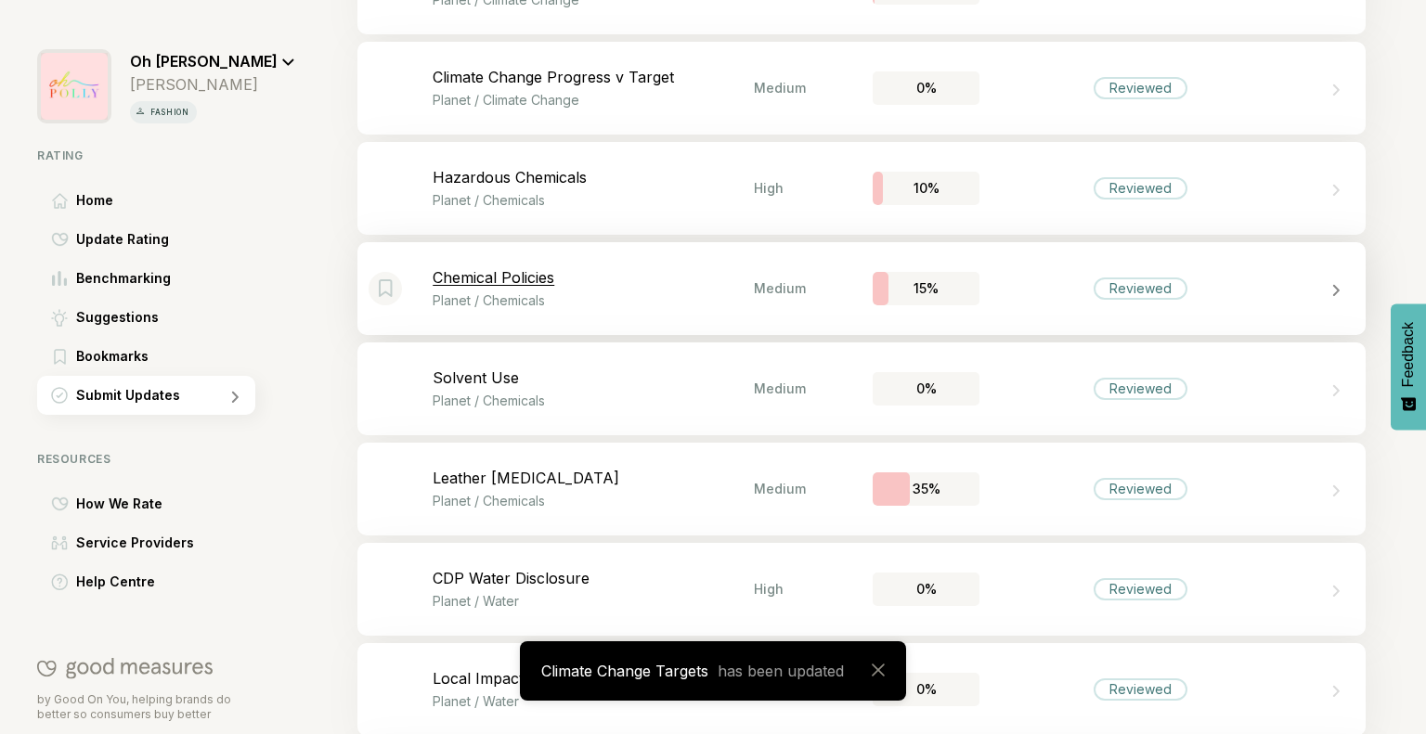
scroll to position [1587, 0]
click at [1054, 99] on div "Bookmark this item Climate Change Progress v Target Planet / Climate Change Med…" at bounding box center [861, 86] width 1008 height 93
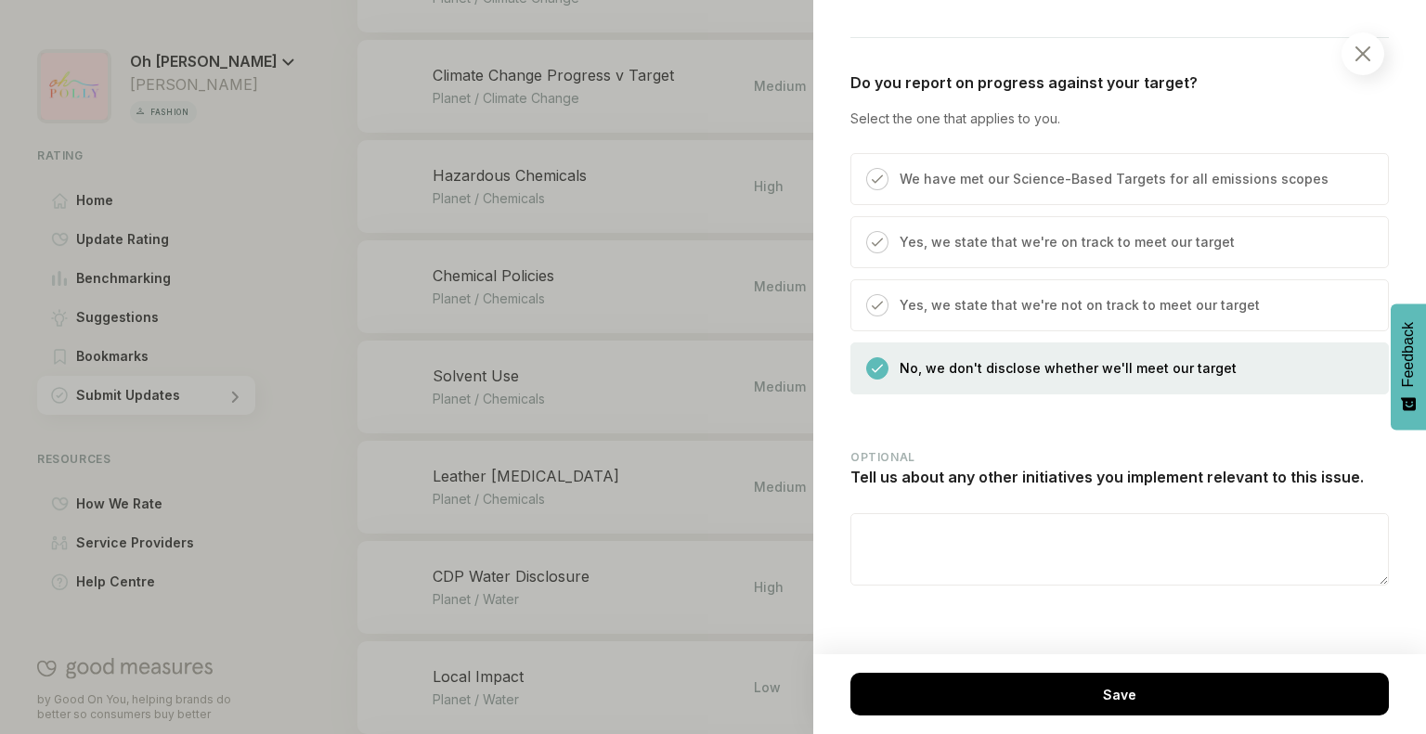
scroll to position [679, 0]
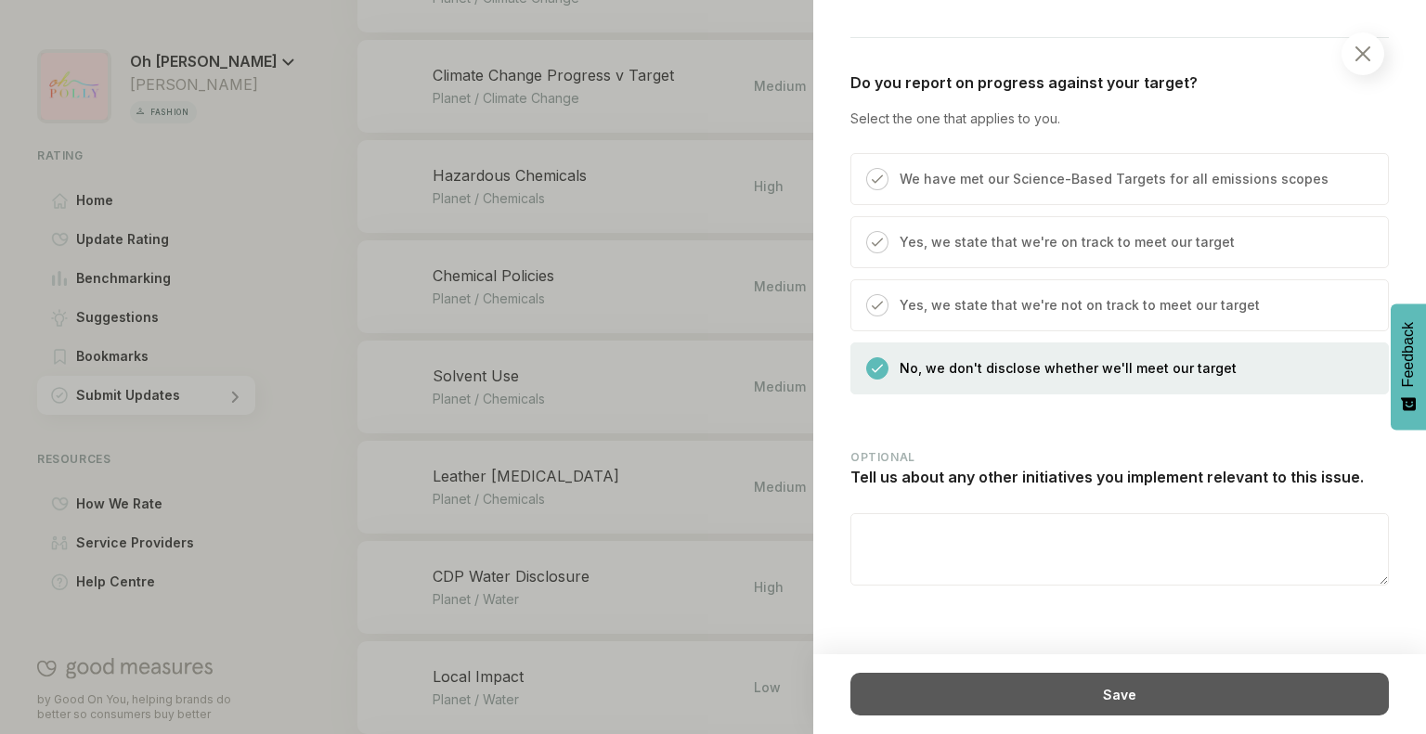
click at [973, 687] on div "Save" at bounding box center [1119, 694] width 538 height 43
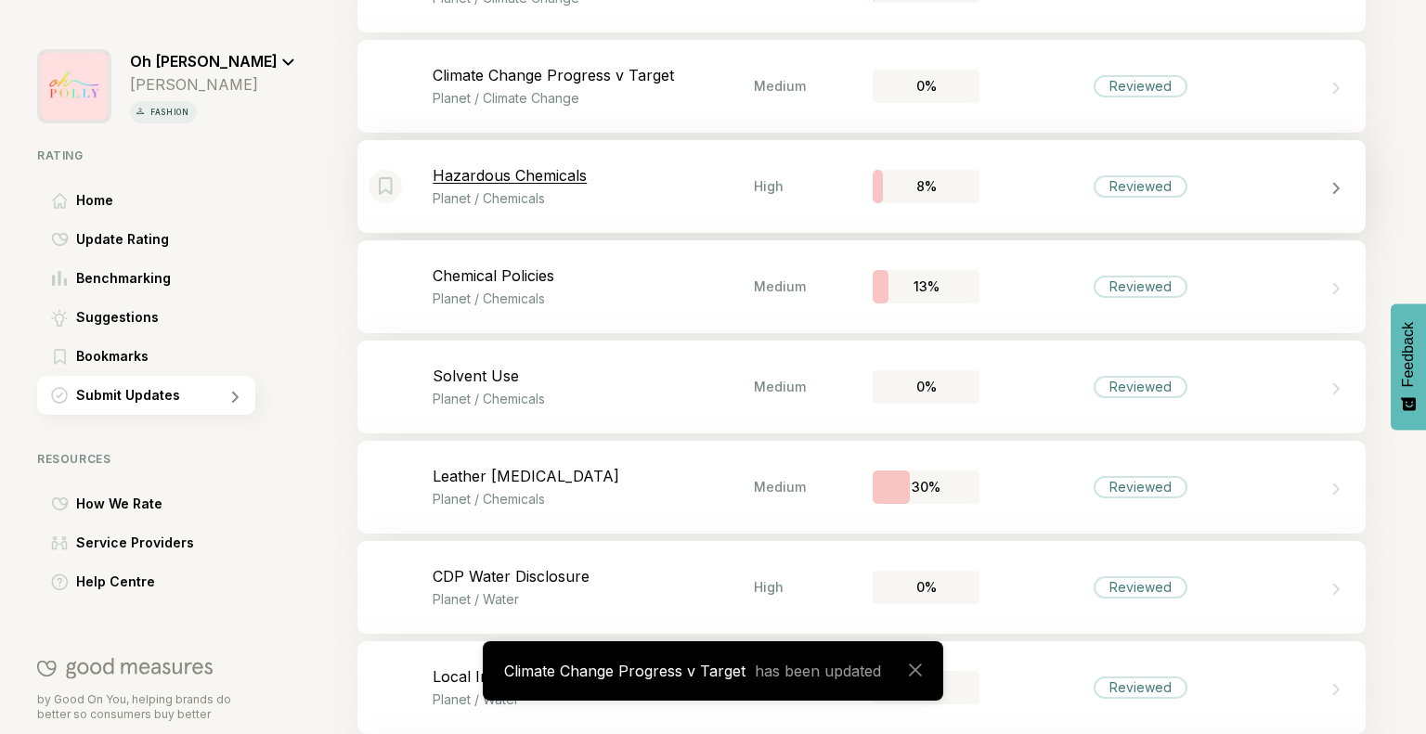
click at [603, 196] on p "Planet / Chemicals" at bounding box center [593, 198] width 321 height 16
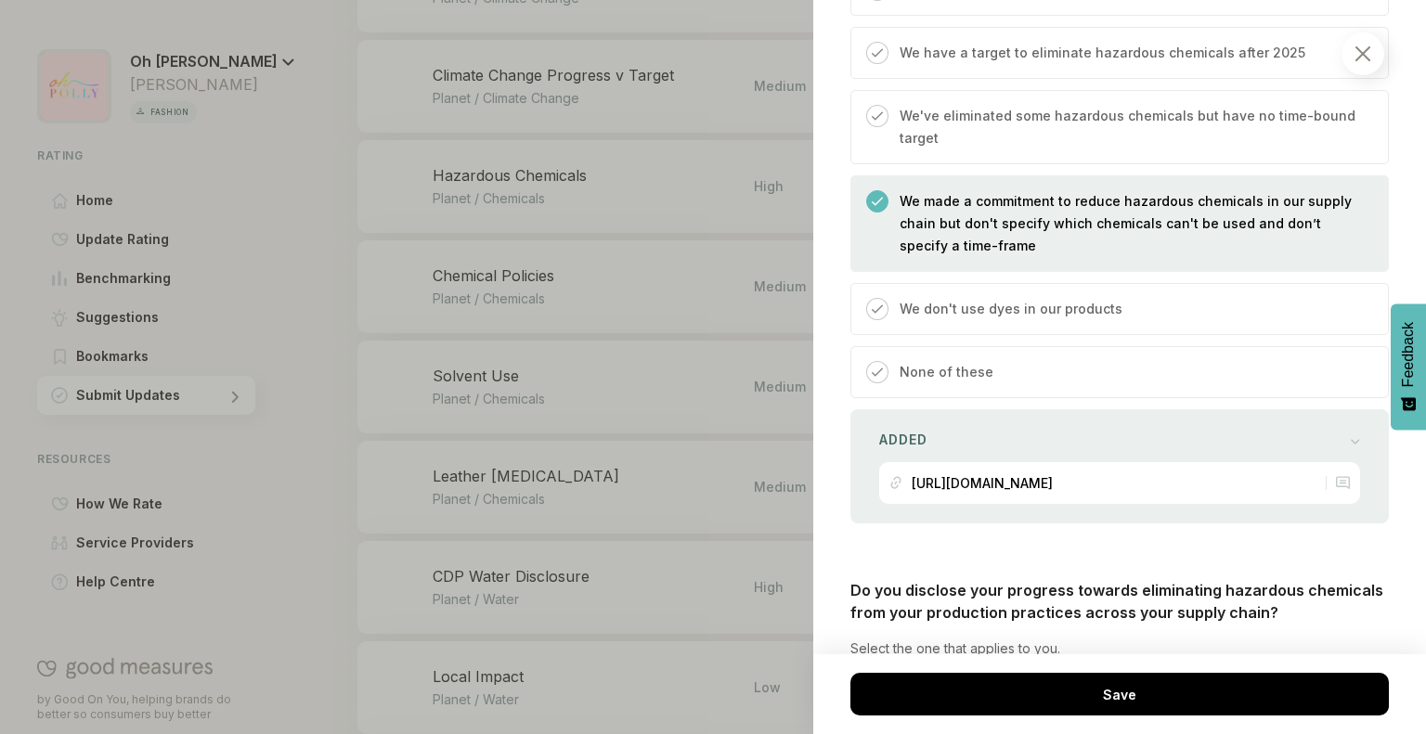
scroll to position [2126, 0]
click at [1032, 502] on div "[URL][DOMAIN_NAME]" at bounding box center [981, 481] width 141 height 42
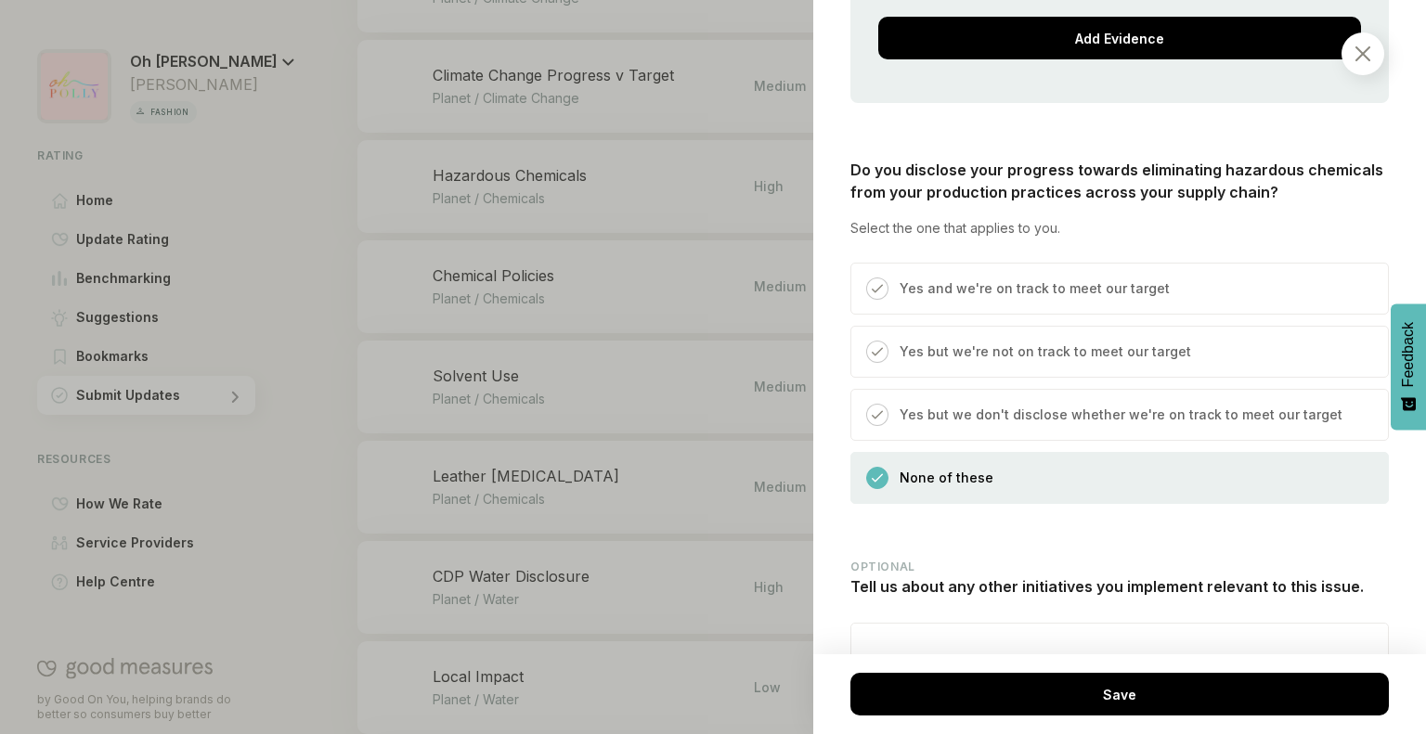
scroll to position [3030, 0]
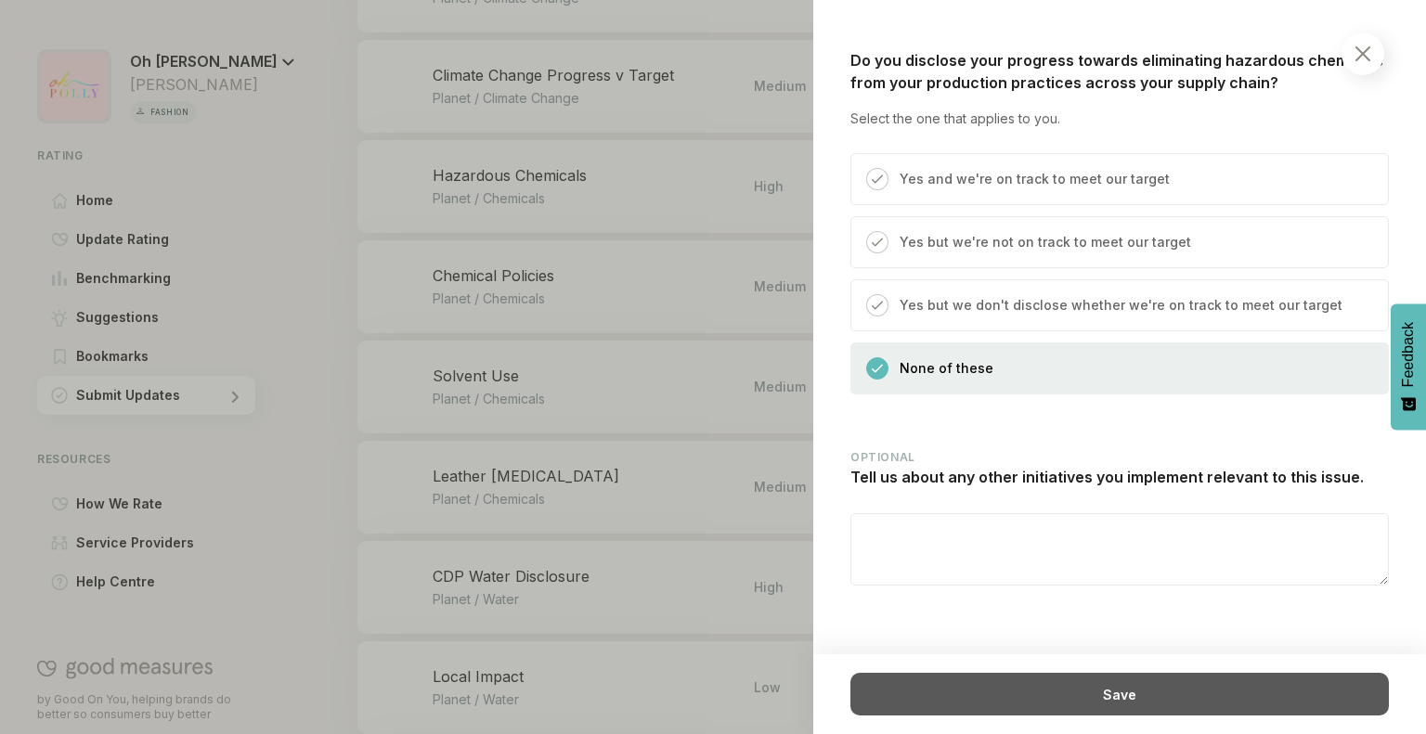
click at [1051, 692] on div "Save" at bounding box center [1119, 694] width 538 height 43
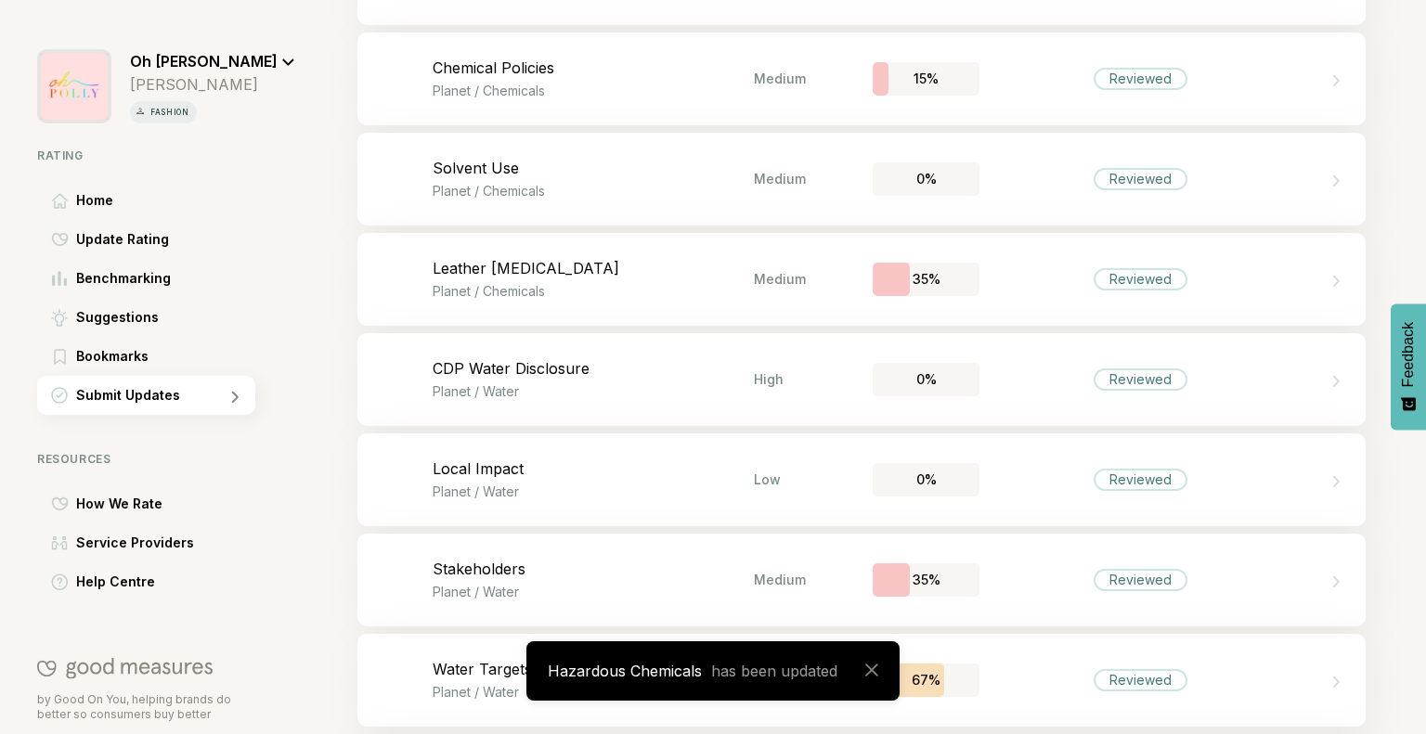
scroll to position [1807, 0]
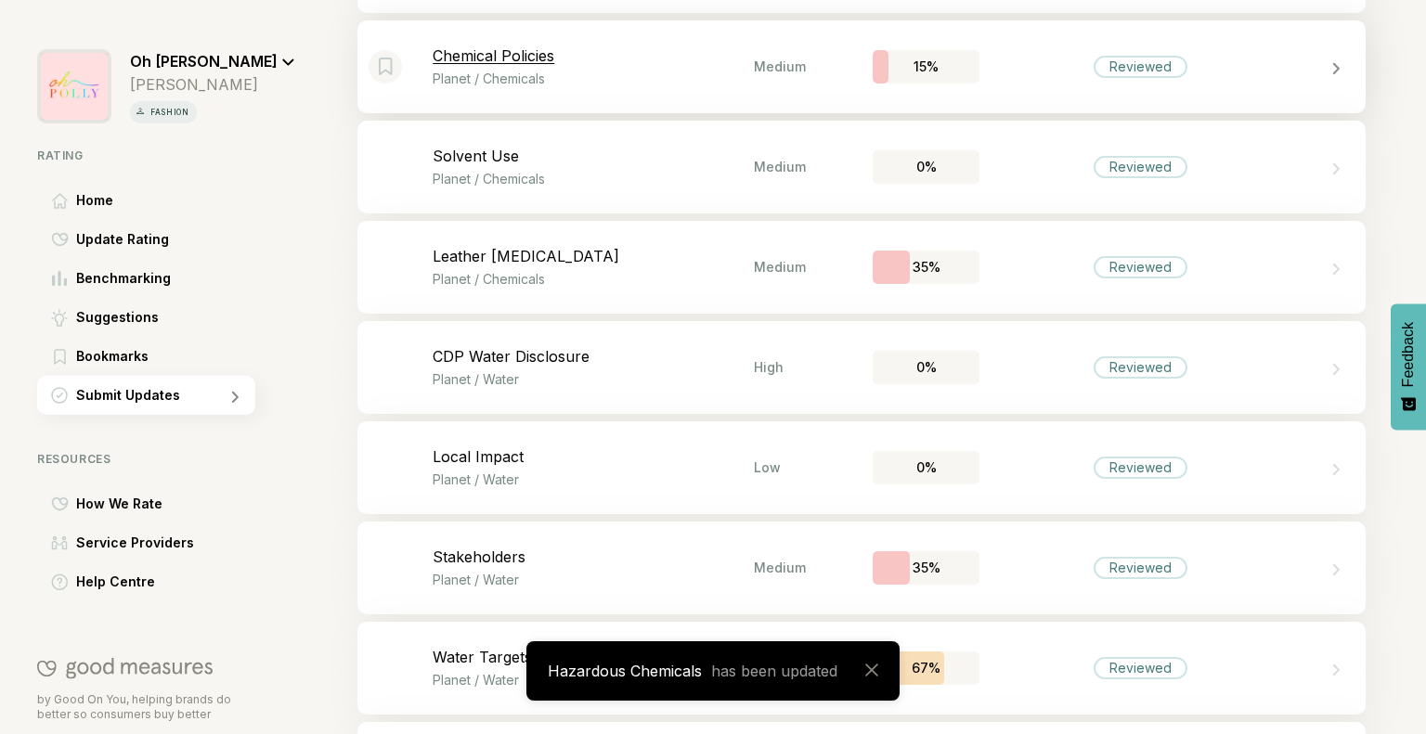
click at [676, 55] on p "Chemical Policies" at bounding box center [593, 55] width 321 height 19
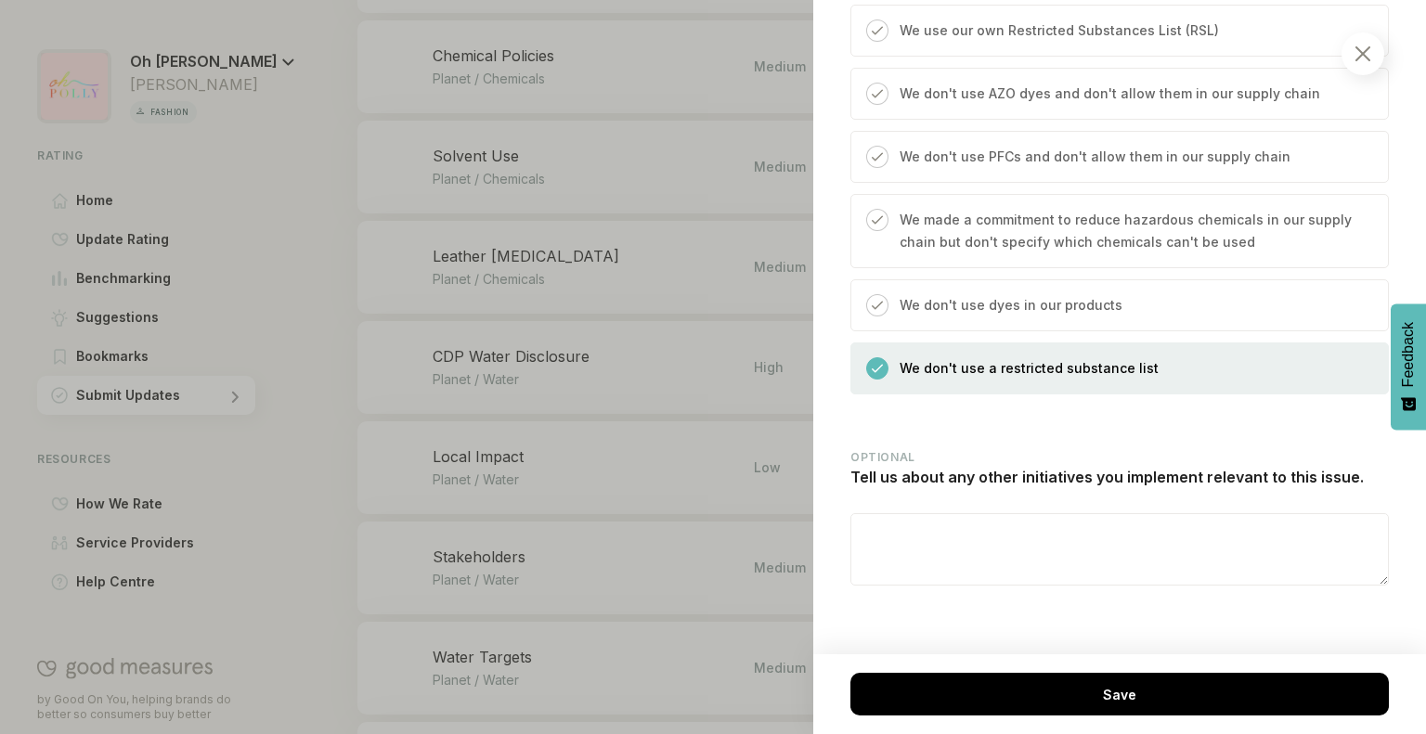
scroll to position [1002, 0]
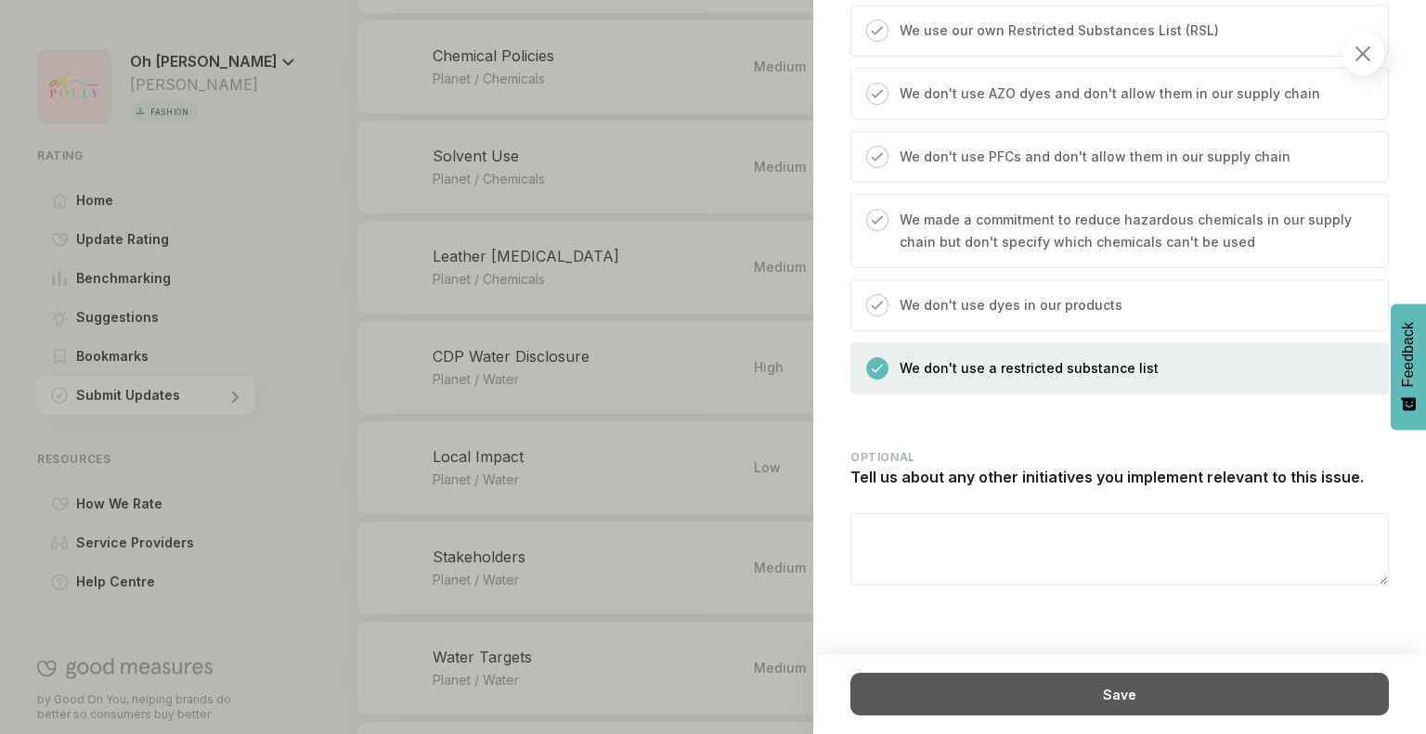
click at [984, 693] on div "Save" at bounding box center [1119, 694] width 538 height 43
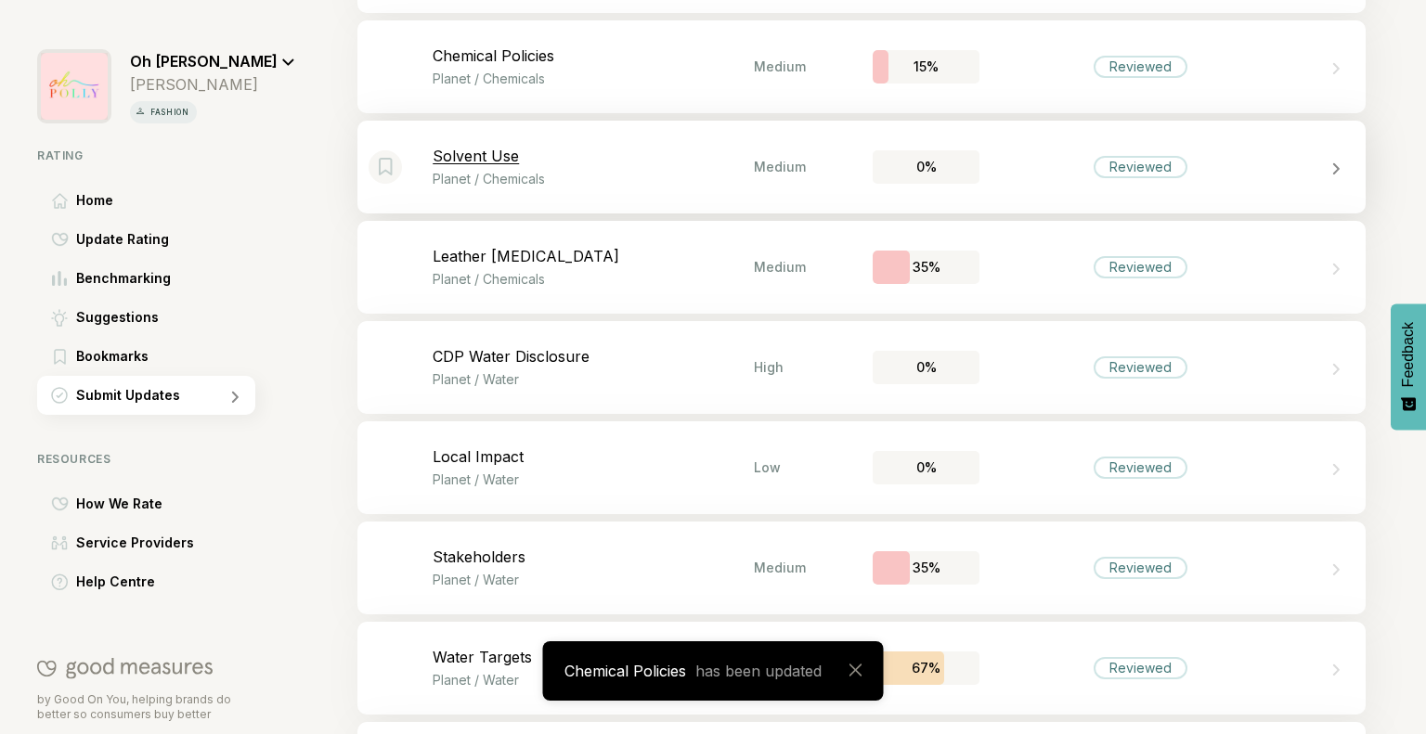
click at [622, 166] on div "Solvent Use Planet / Chemicals" at bounding box center [593, 167] width 321 height 40
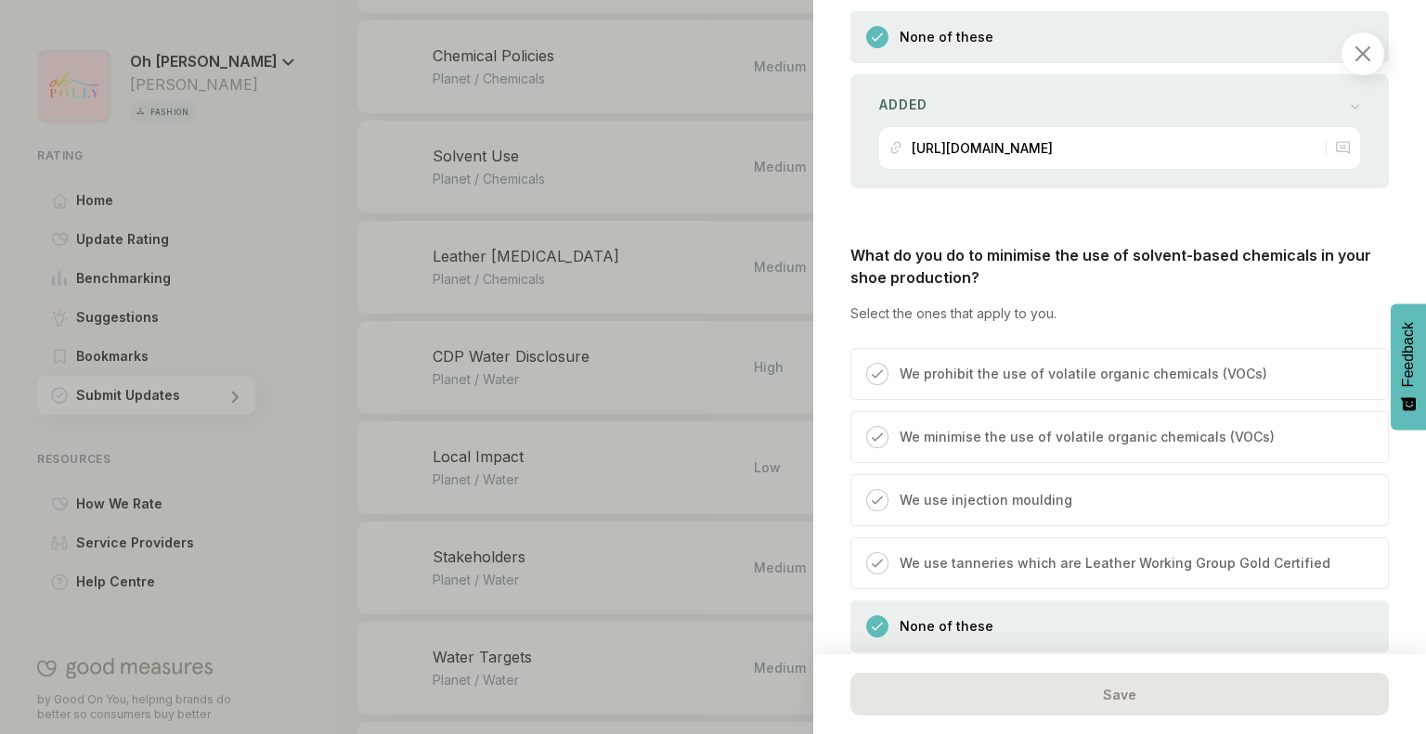
scroll to position [1358, 0]
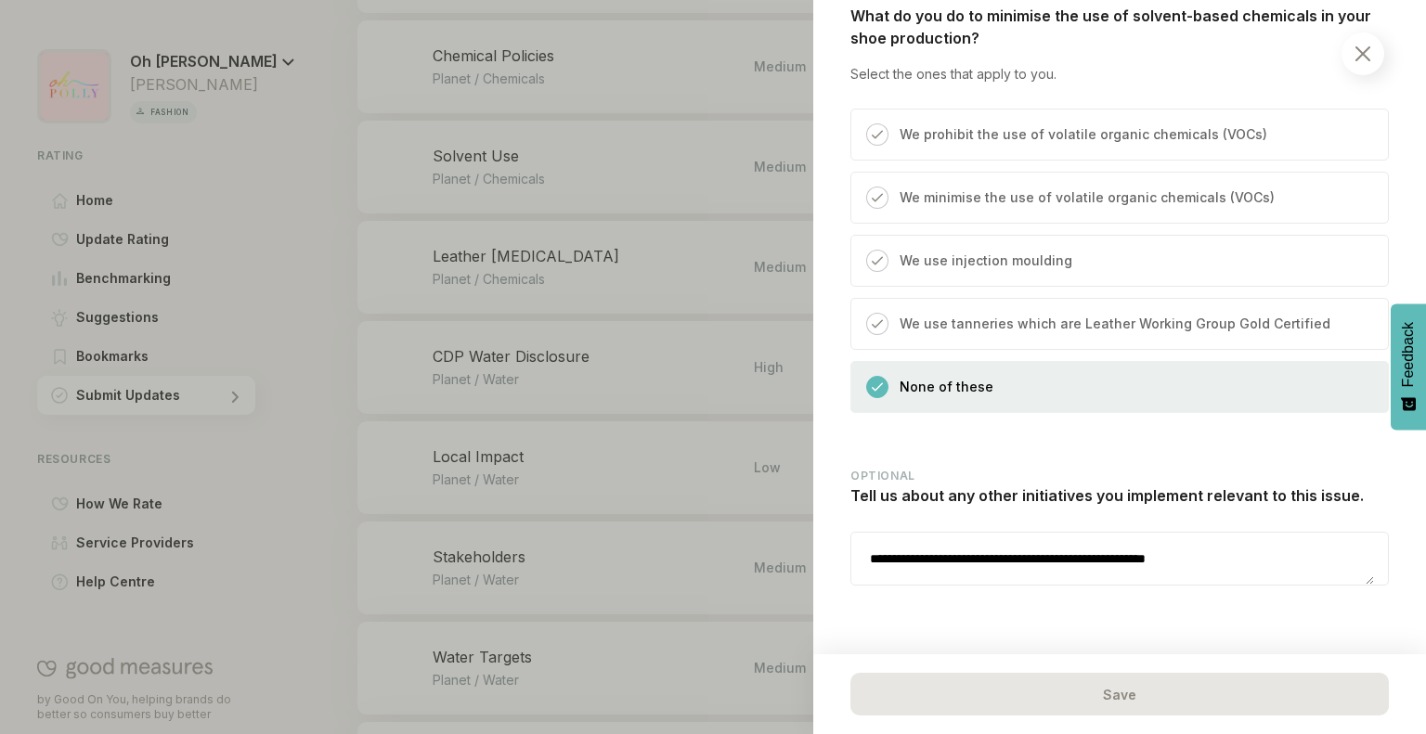
click at [1349, 43] on div at bounding box center [1362, 53] width 43 height 43
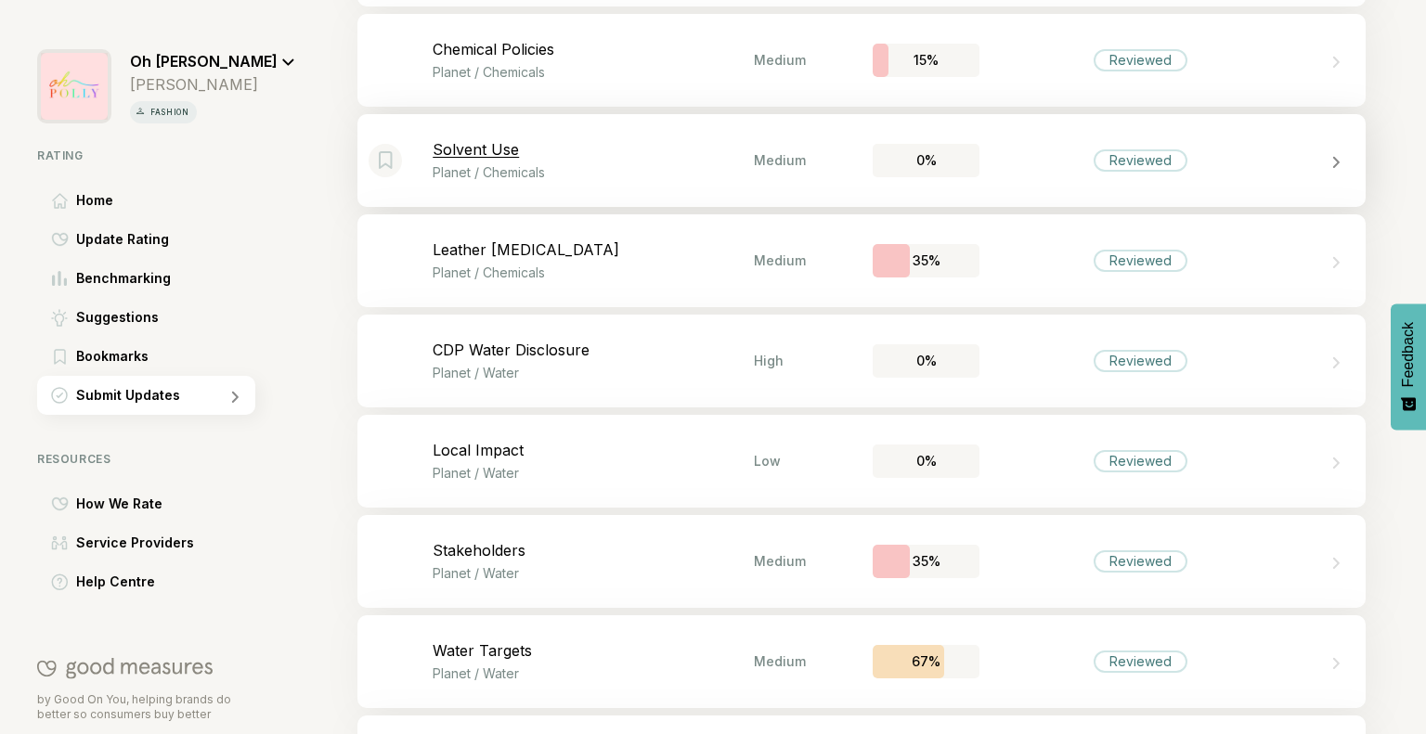
scroll to position [1803, 0]
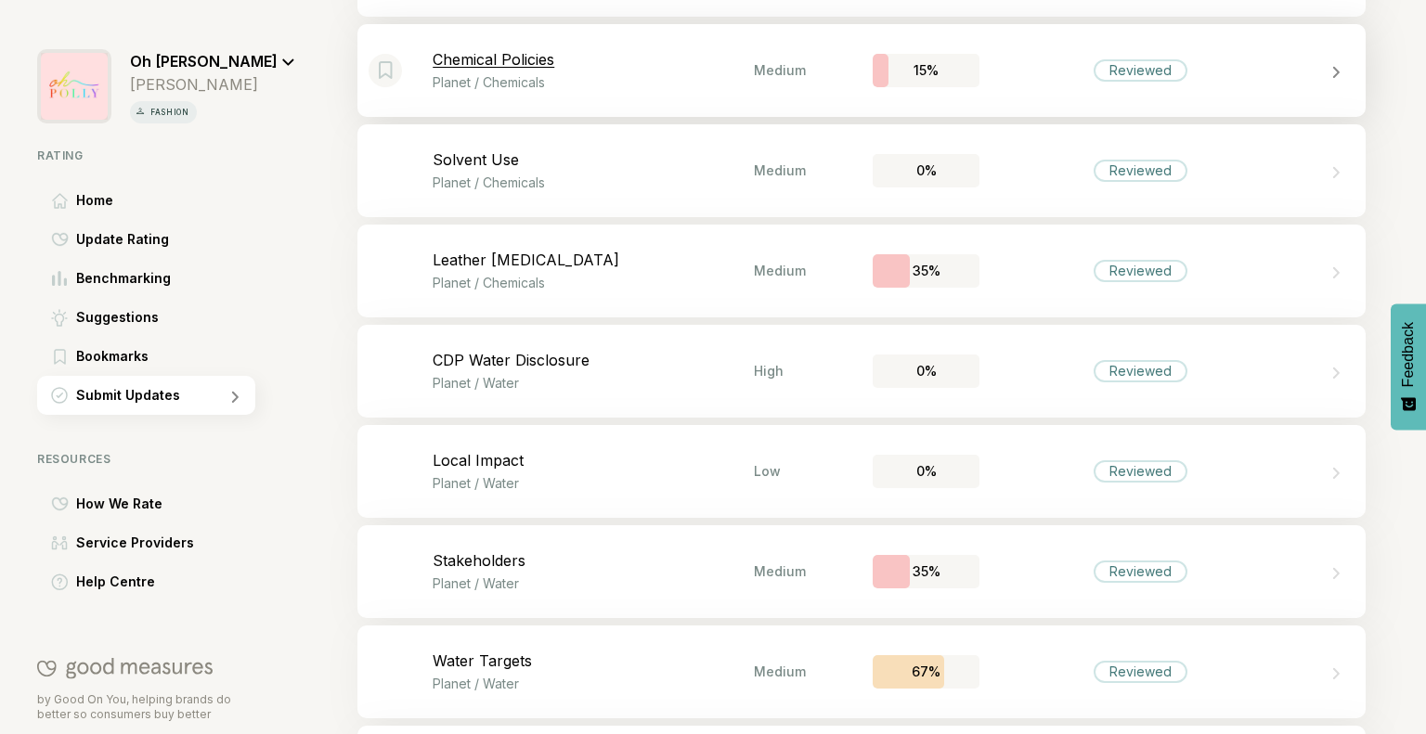
click at [662, 58] on p "Chemical Policies" at bounding box center [593, 59] width 321 height 19
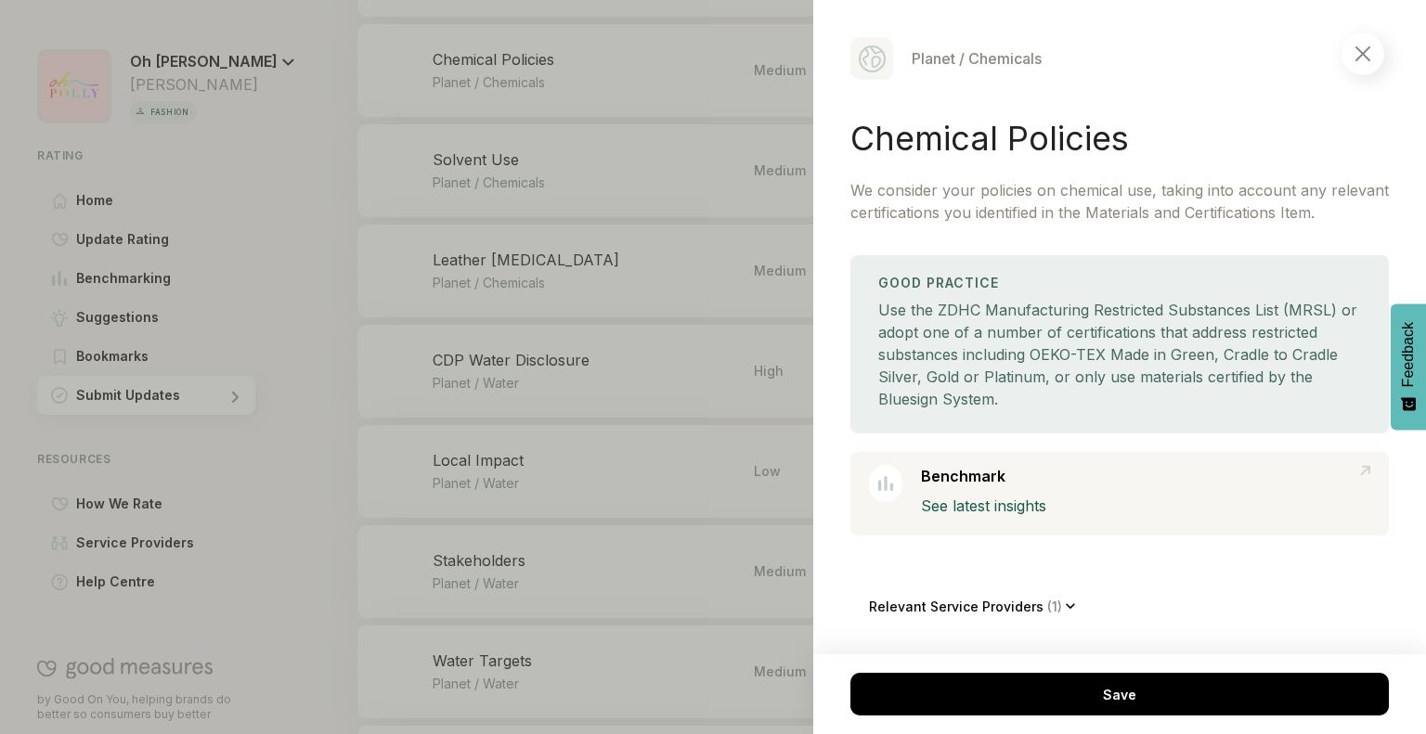
scroll to position [1002, 0]
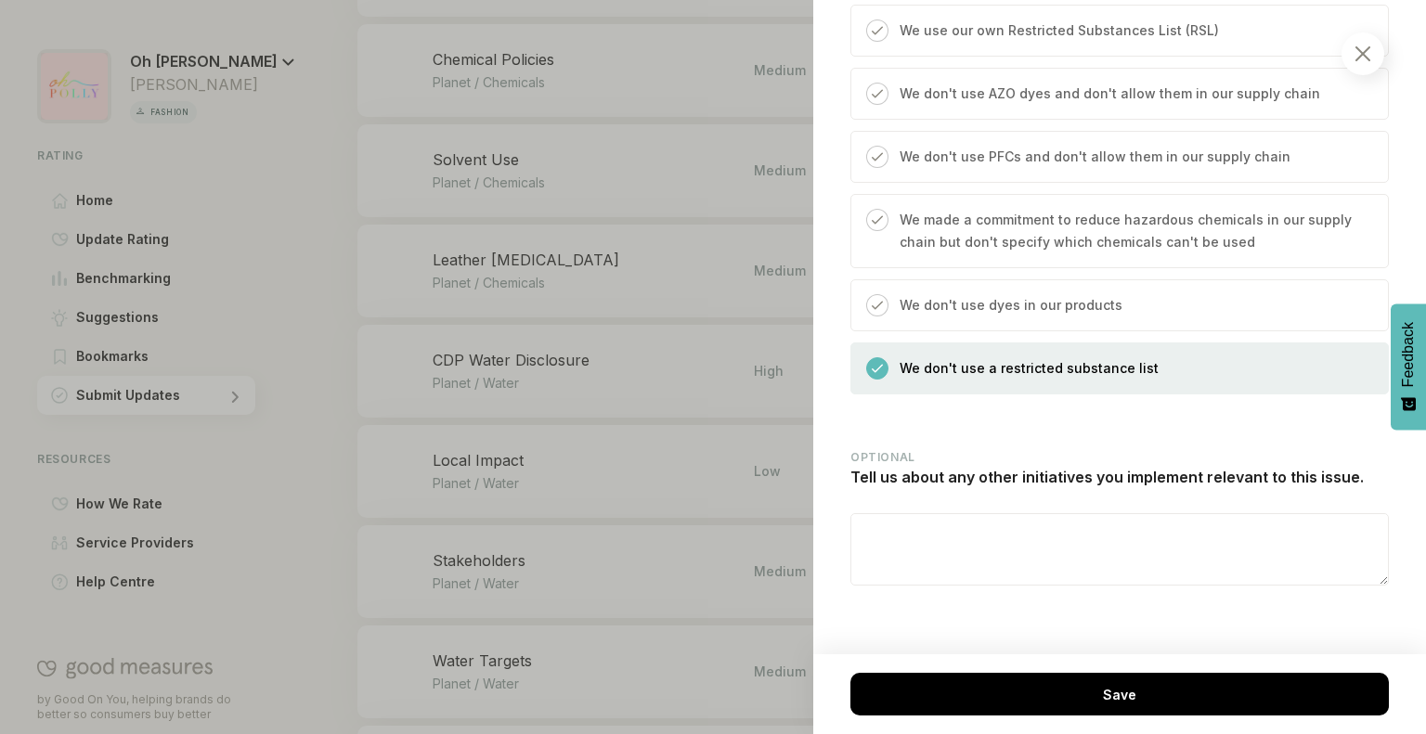
click at [1369, 57] on img at bounding box center [1362, 53] width 15 height 15
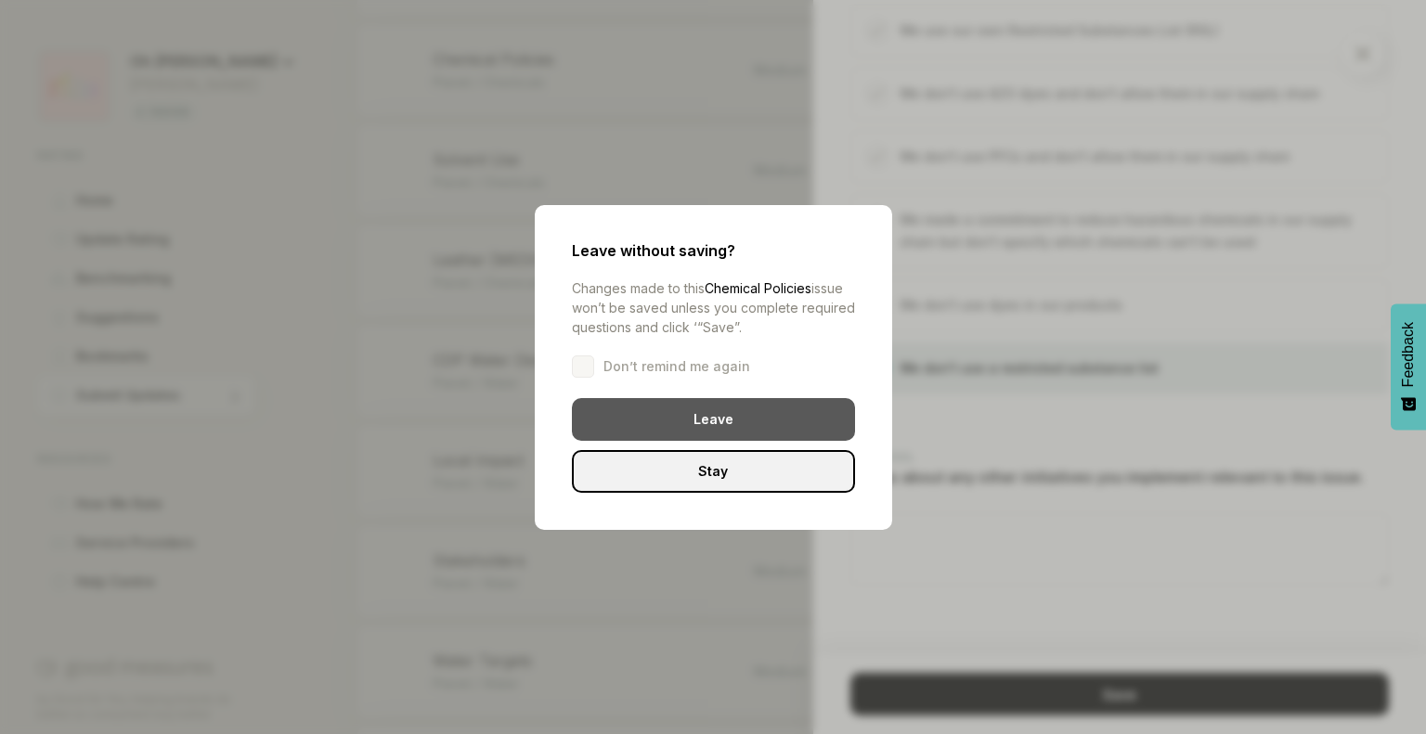
click at [717, 422] on div "Leave" at bounding box center [713, 419] width 283 height 43
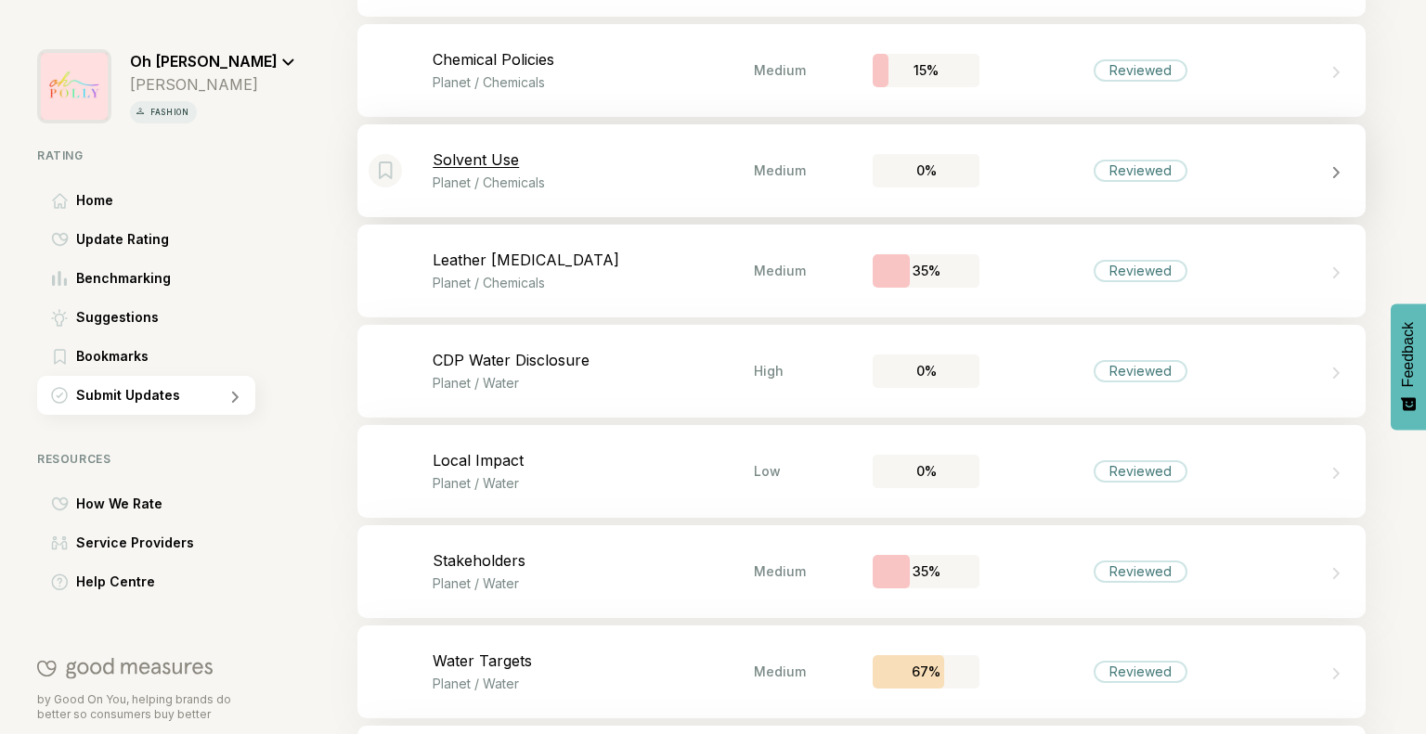
click at [727, 175] on p "Planet / Chemicals" at bounding box center [593, 183] width 321 height 16
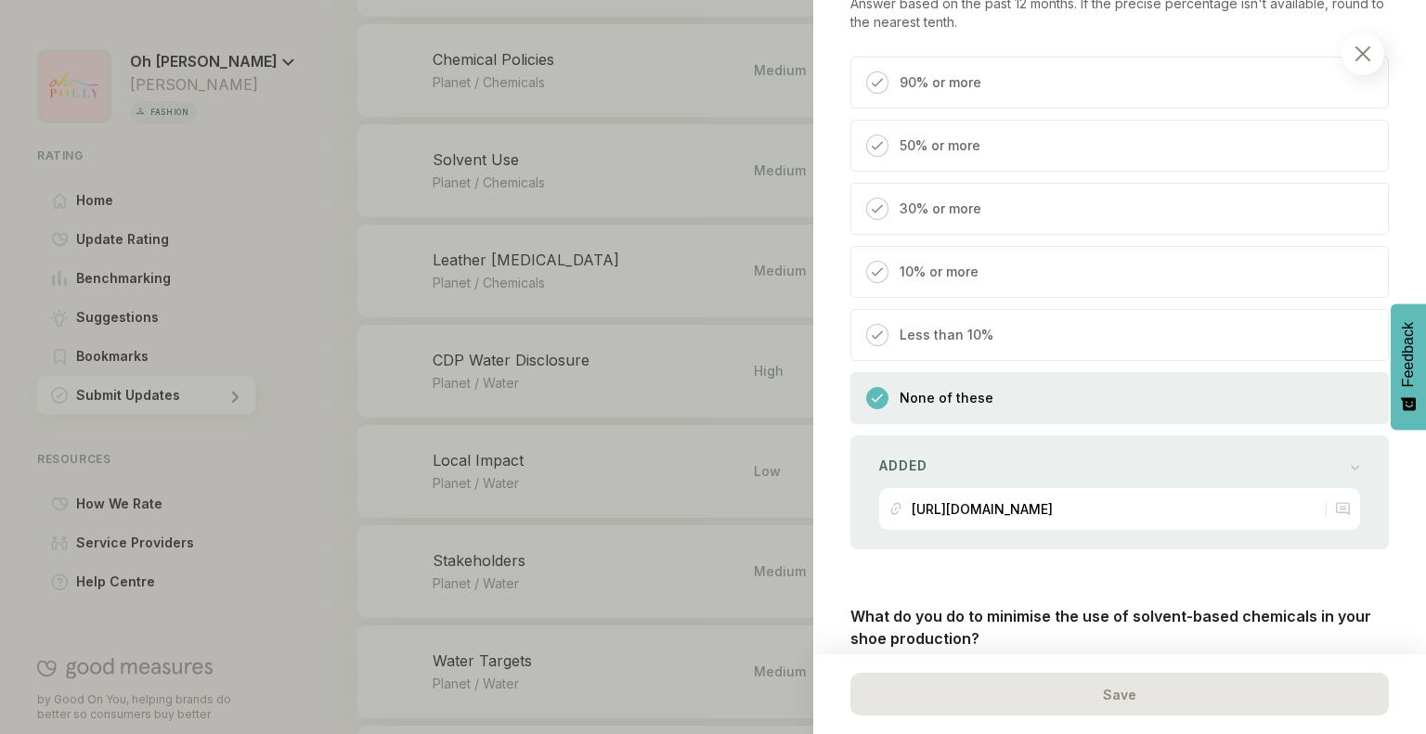
scroll to position [736, 0]
click at [1357, 52] on img at bounding box center [1362, 53] width 15 height 15
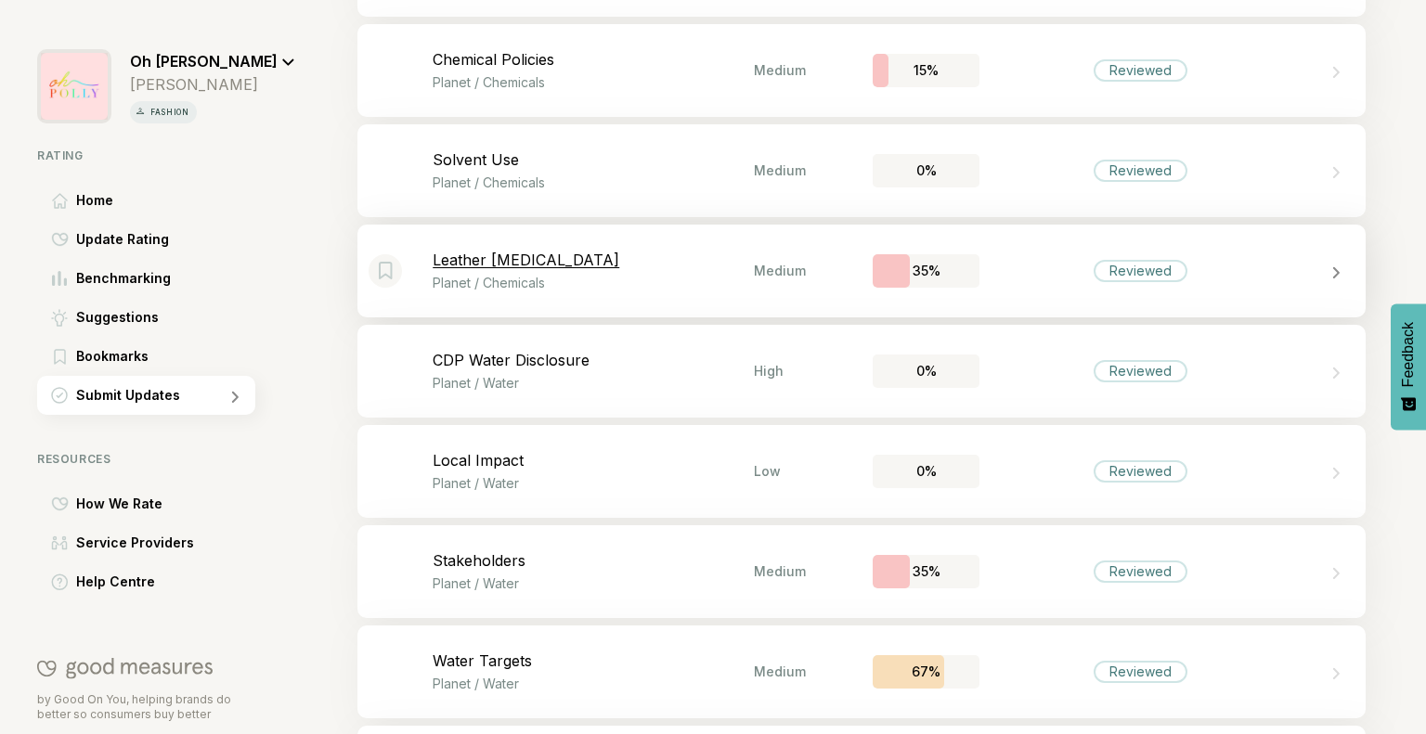
click at [676, 262] on p "Leather [MEDICAL_DATA]" at bounding box center [593, 260] width 321 height 19
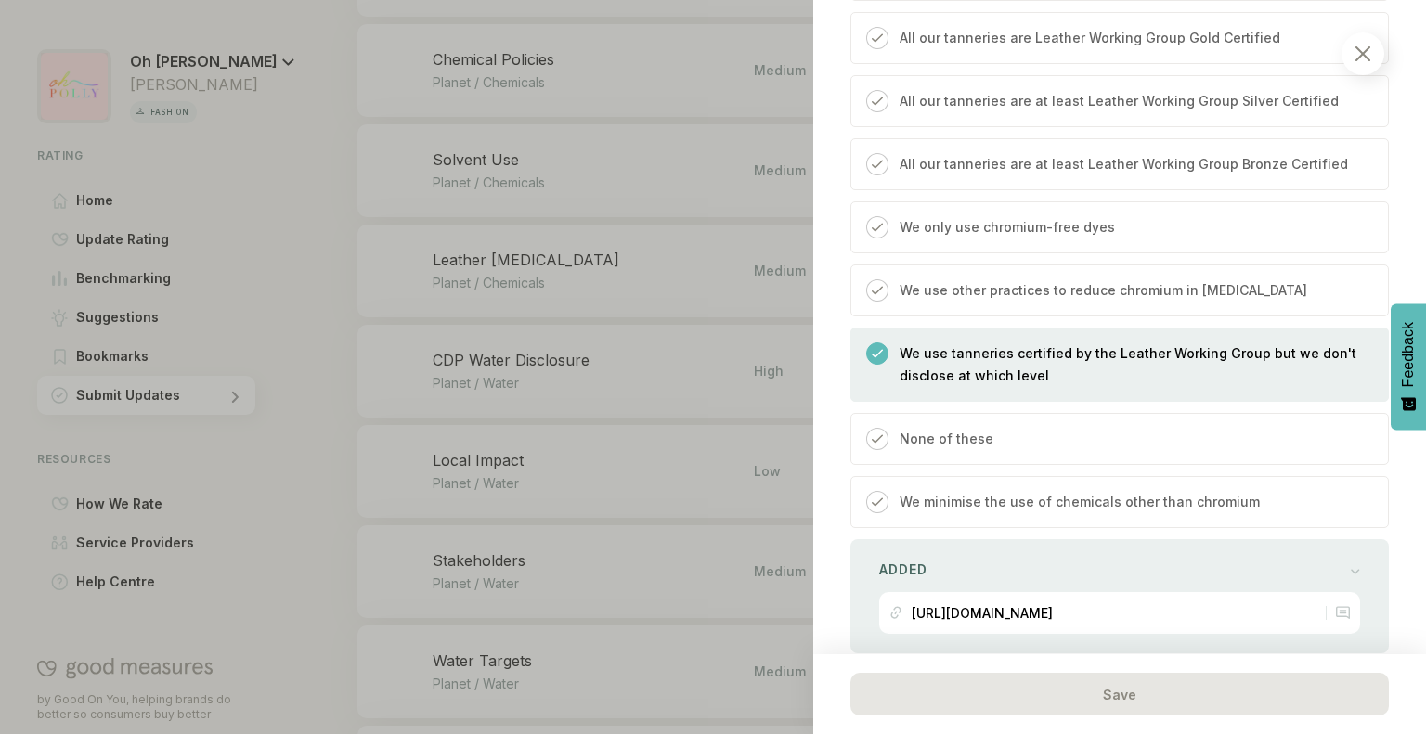
scroll to position [1983, 0]
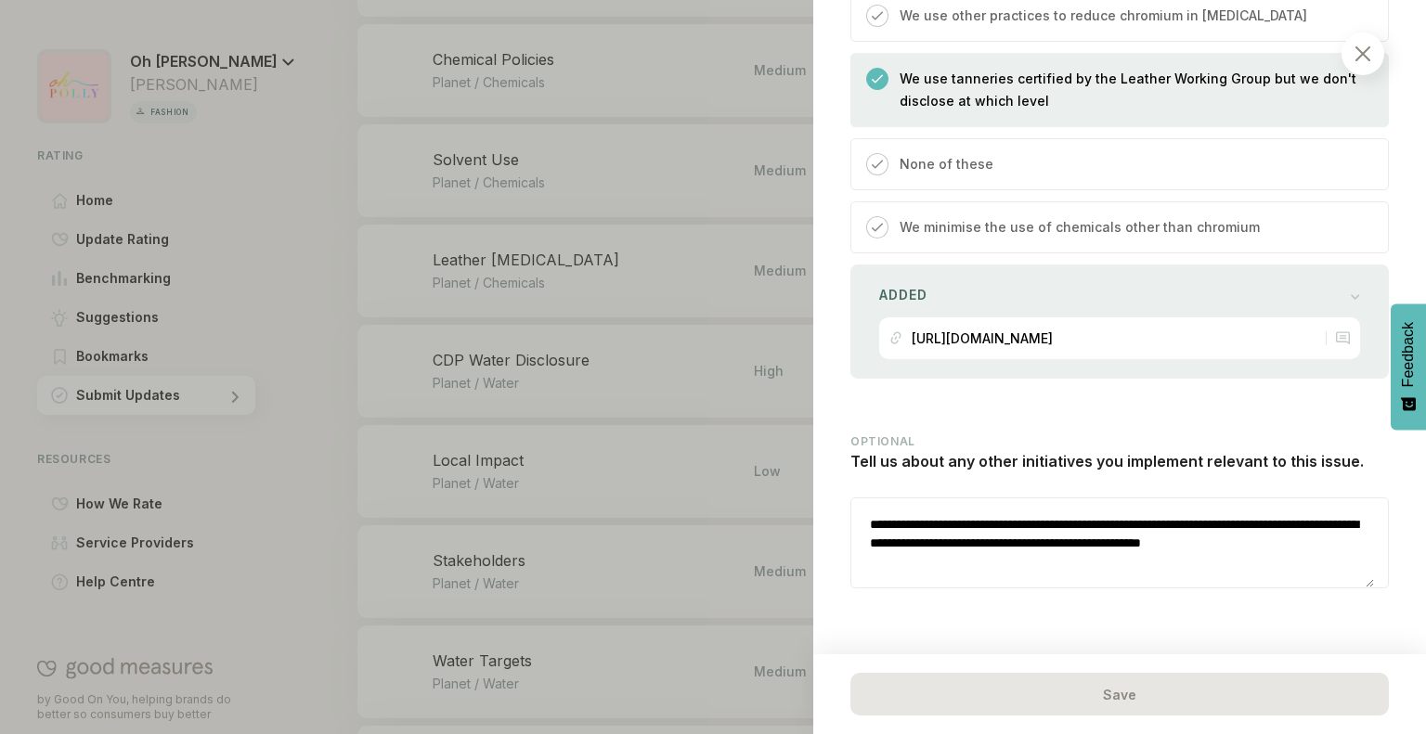
click at [1359, 48] on img at bounding box center [1362, 53] width 15 height 15
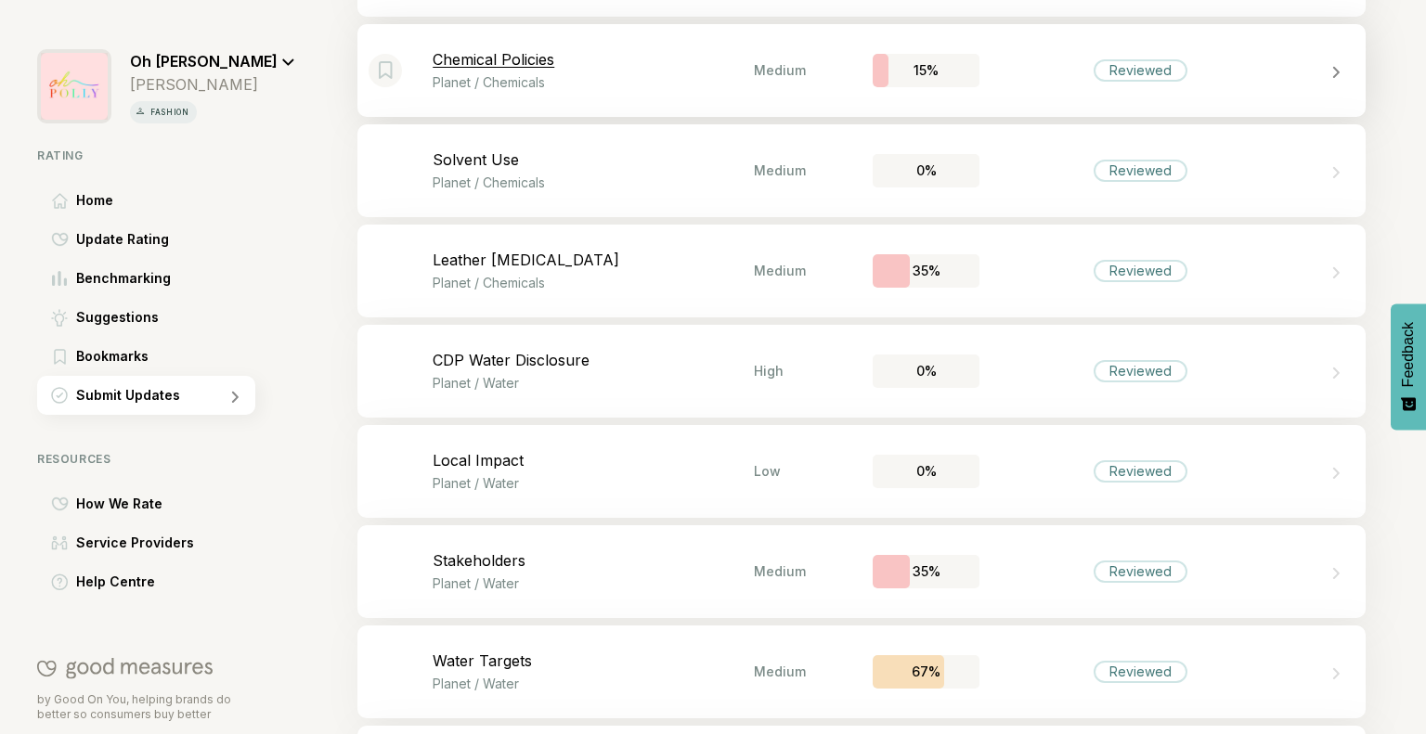
click at [696, 63] on p "Chemical Policies" at bounding box center [593, 59] width 321 height 19
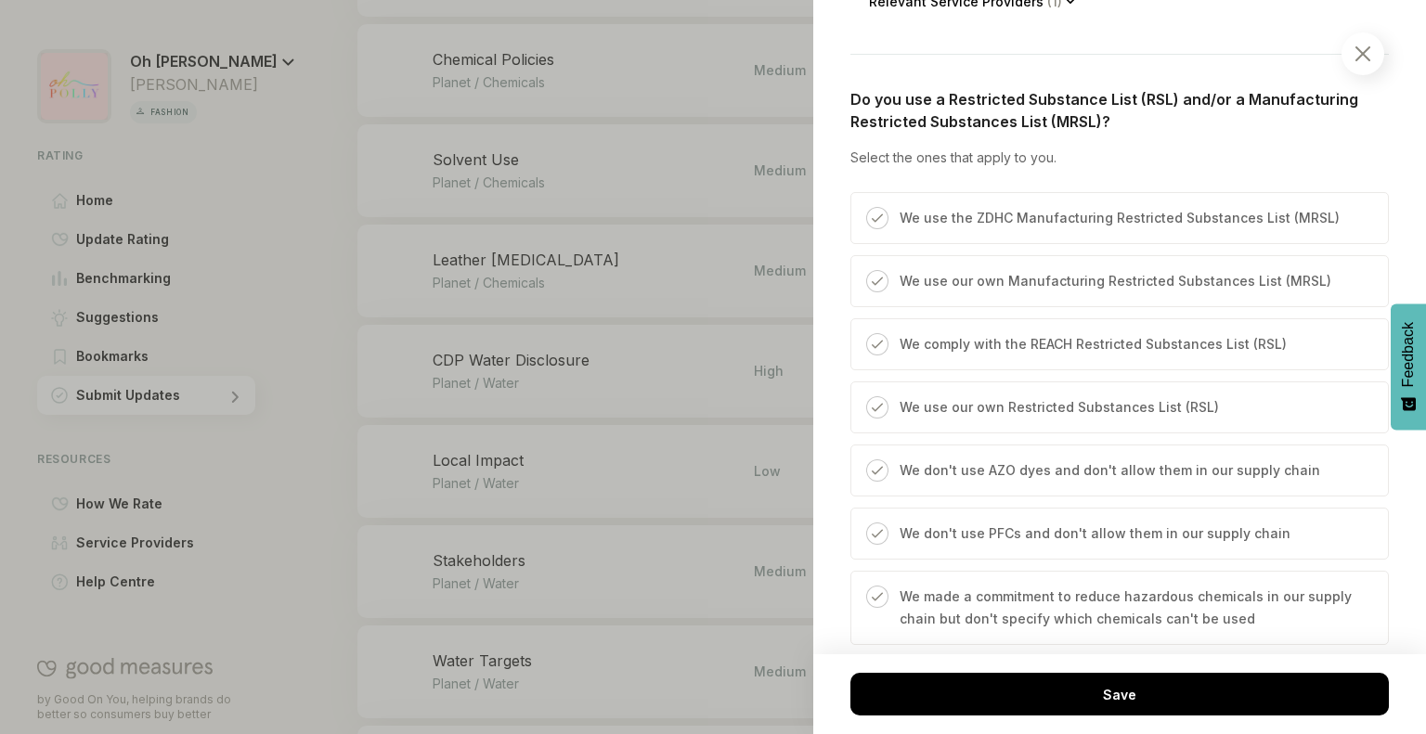
scroll to position [1002, 0]
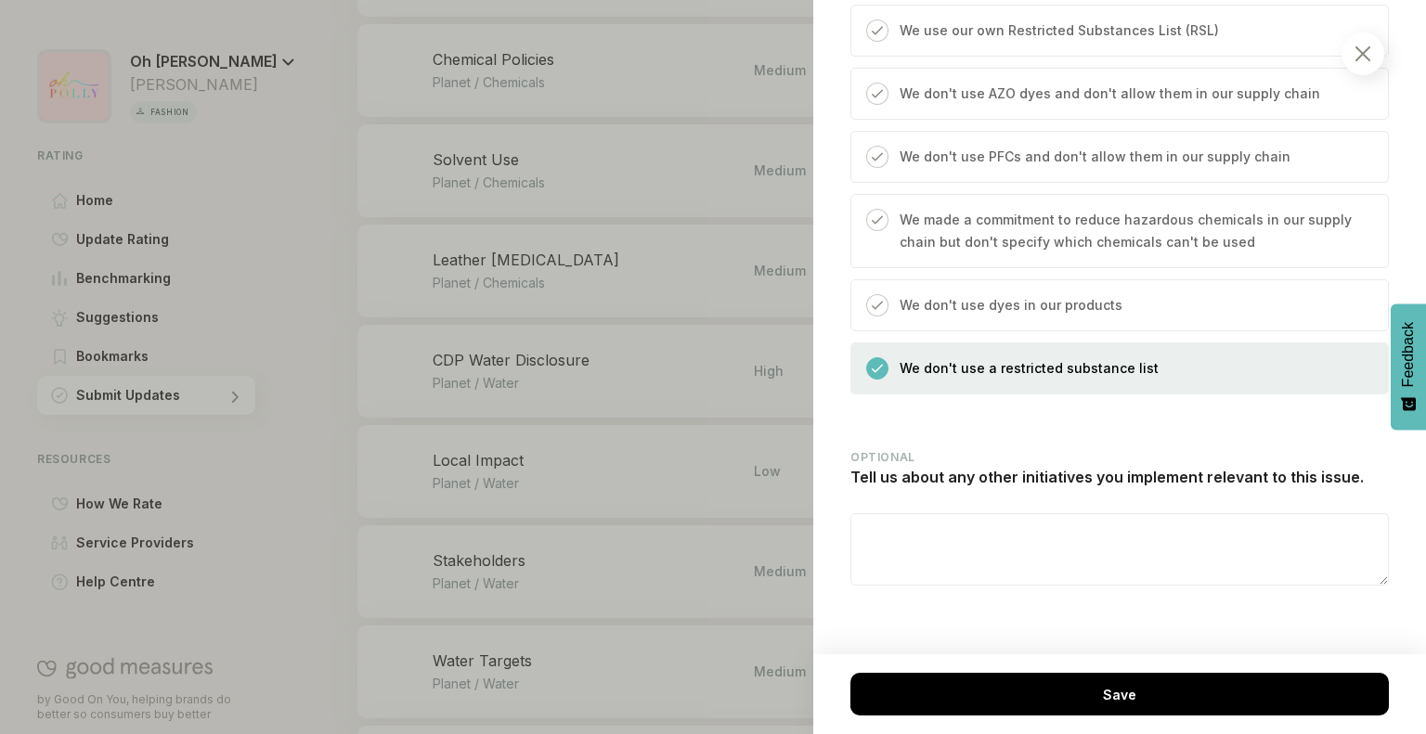
click at [1376, 47] on div at bounding box center [1362, 53] width 43 height 43
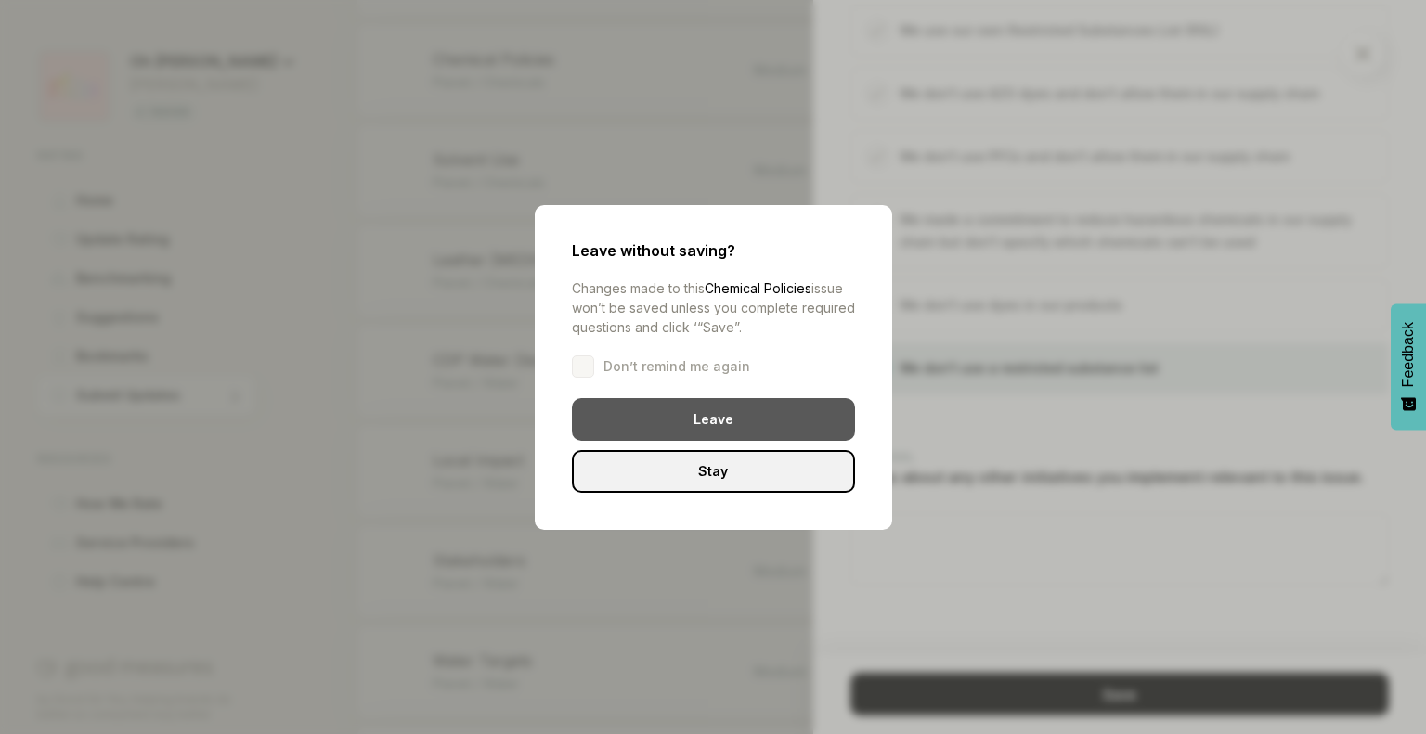
click at [730, 422] on div "Leave" at bounding box center [713, 419] width 283 height 43
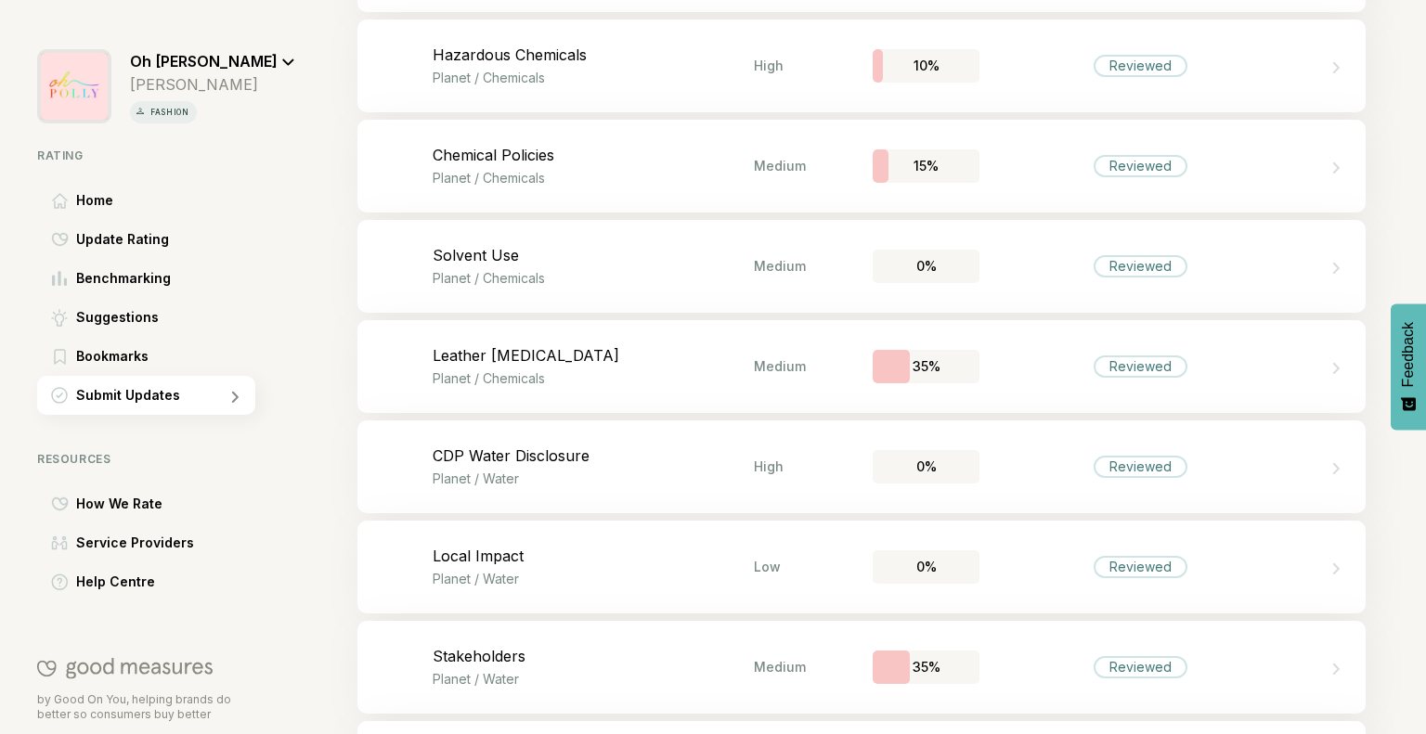
scroll to position [1710, 0]
click at [646, 71] on p "Planet / Chemicals" at bounding box center [593, 76] width 321 height 16
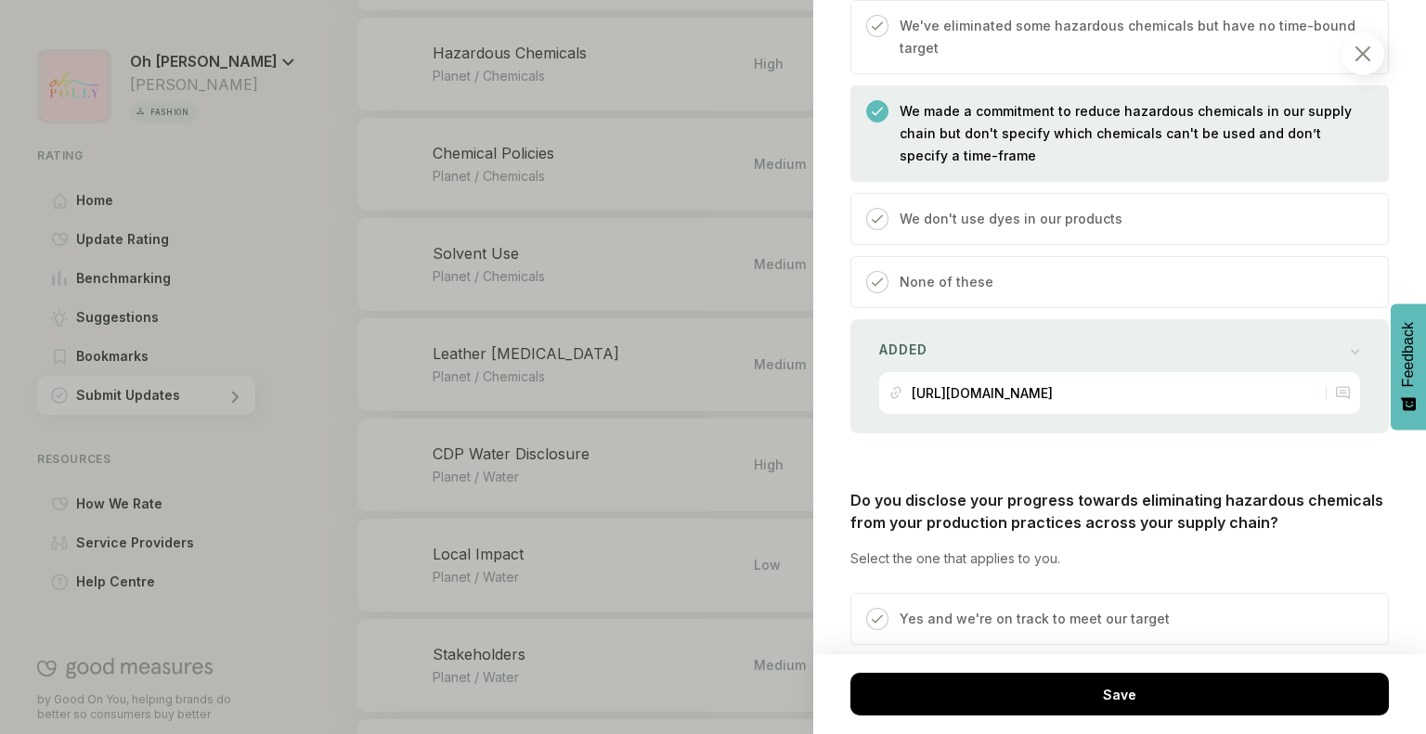
scroll to position [2215, 0]
click at [1363, 58] on img at bounding box center [1362, 53] width 15 height 15
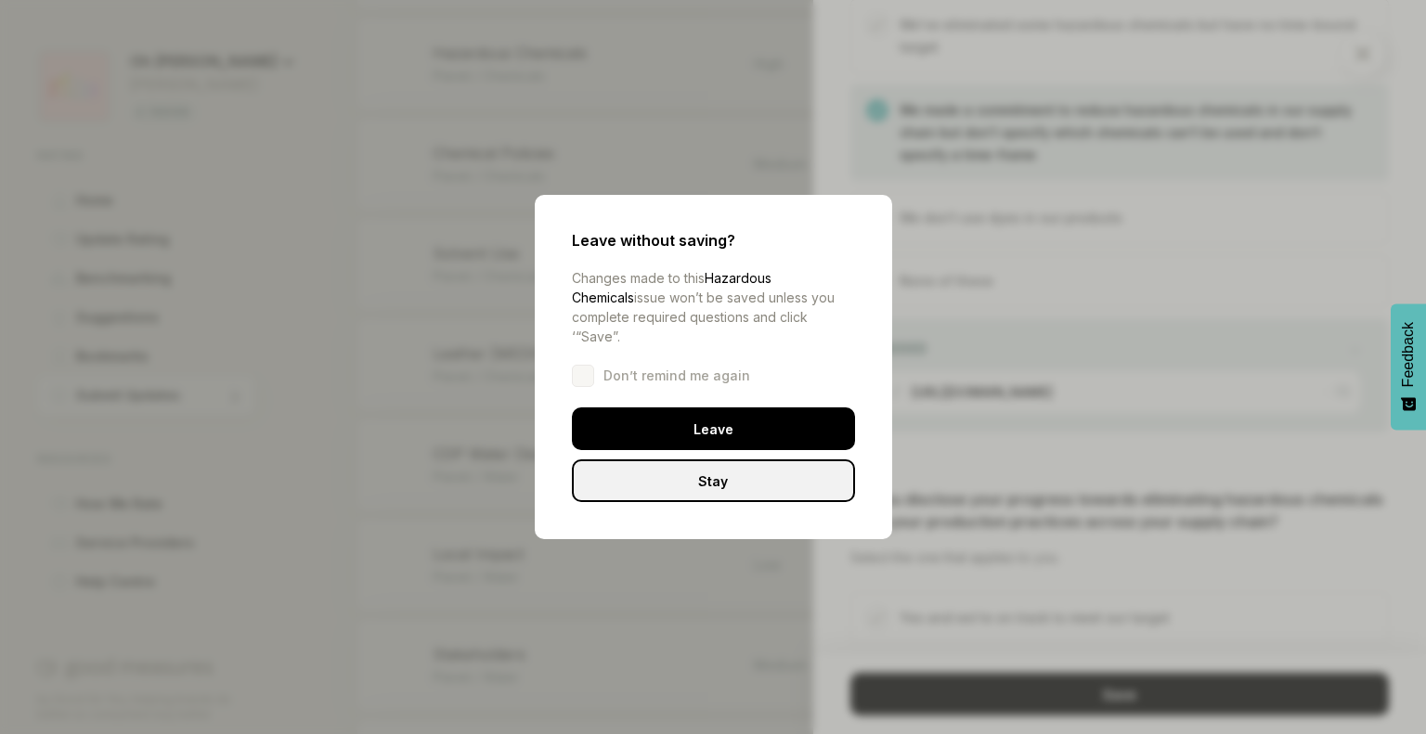
click at [703, 472] on div "Stay" at bounding box center [713, 480] width 283 height 43
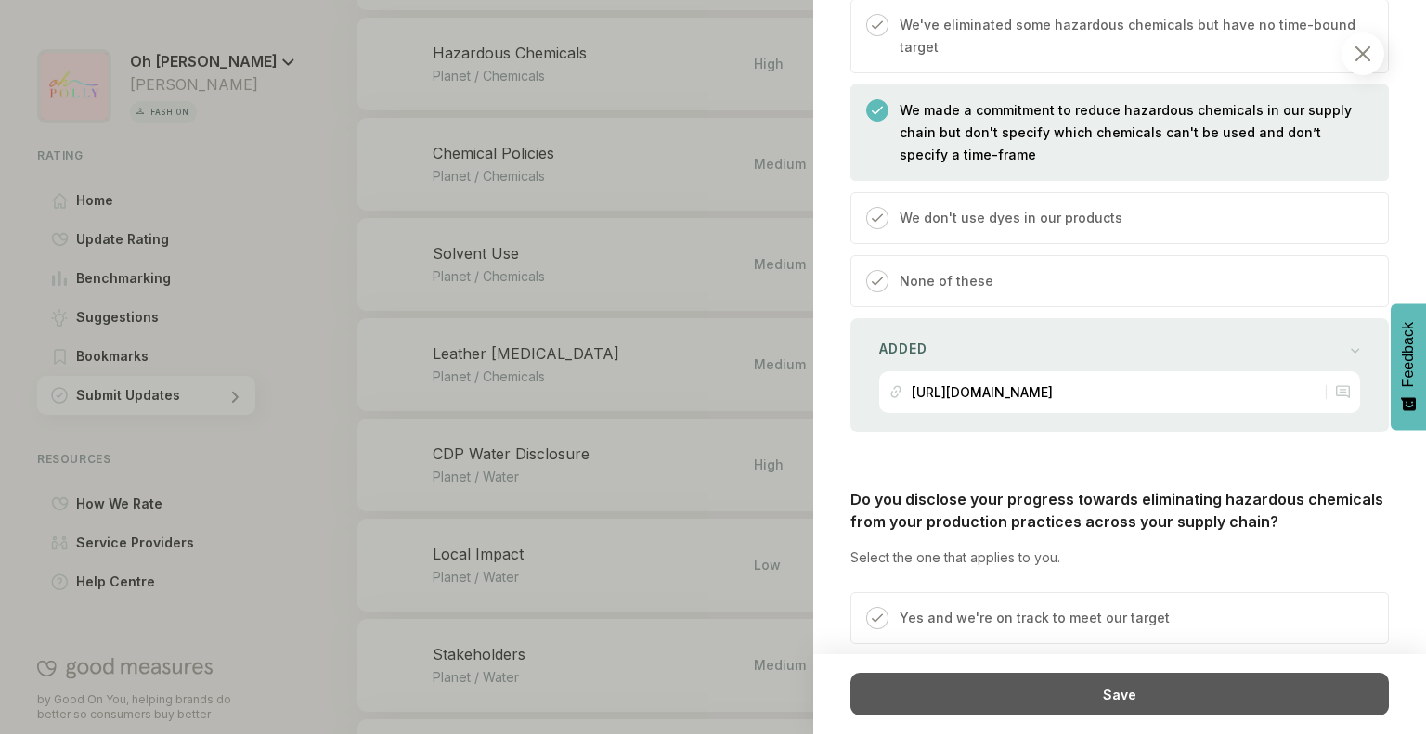
click at [976, 683] on div "Save" at bounding box center [1119, 694] width 538 height 43
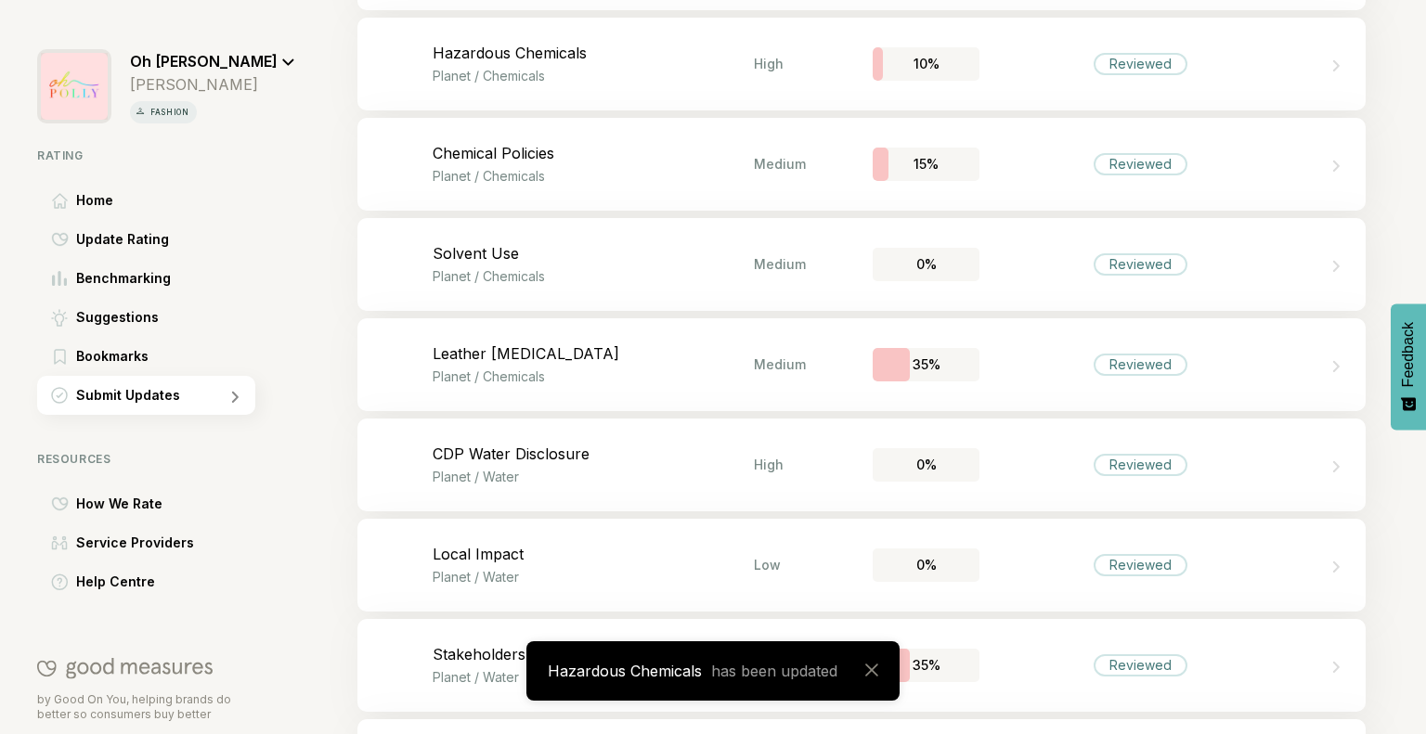
click at [621, 149] on p "Chemical Policies" at bounding box center [593, 153] width 321 height 19
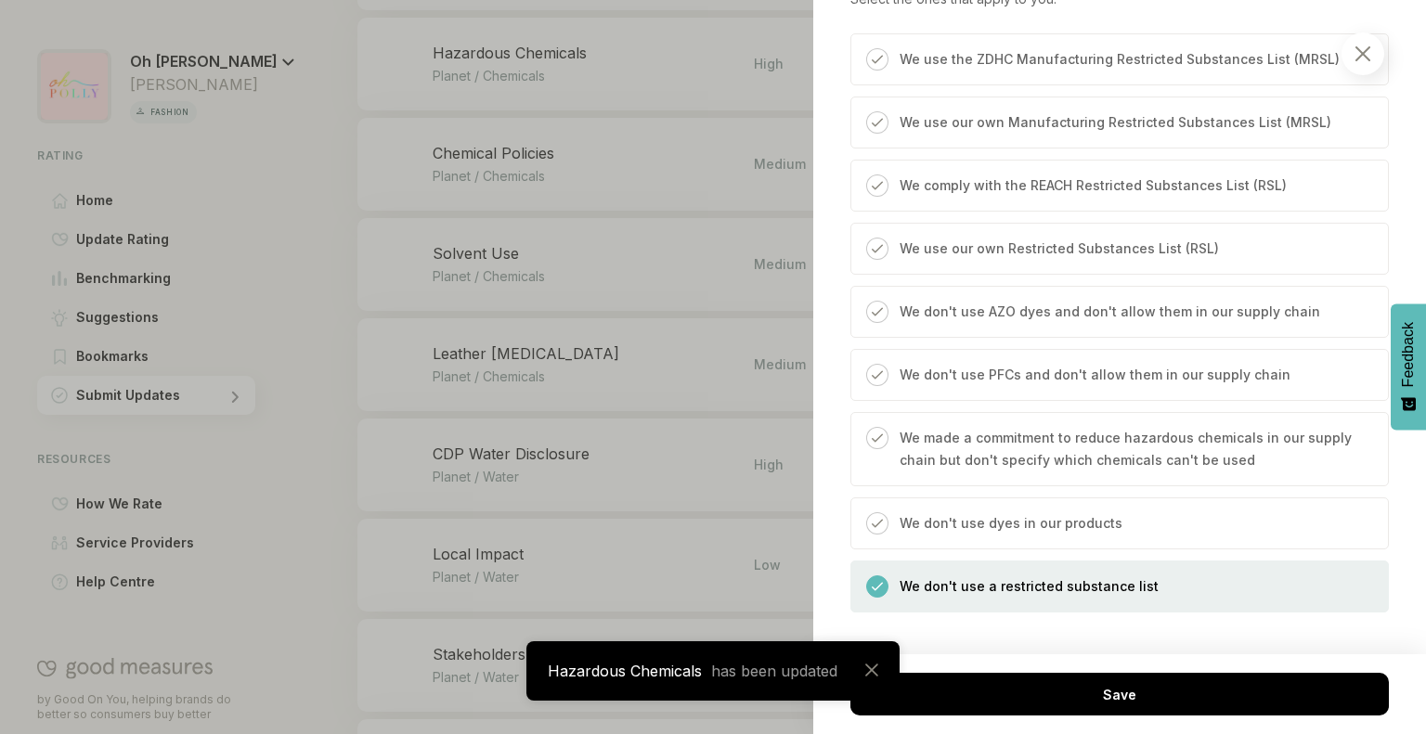
scroll to position [1002, 0]
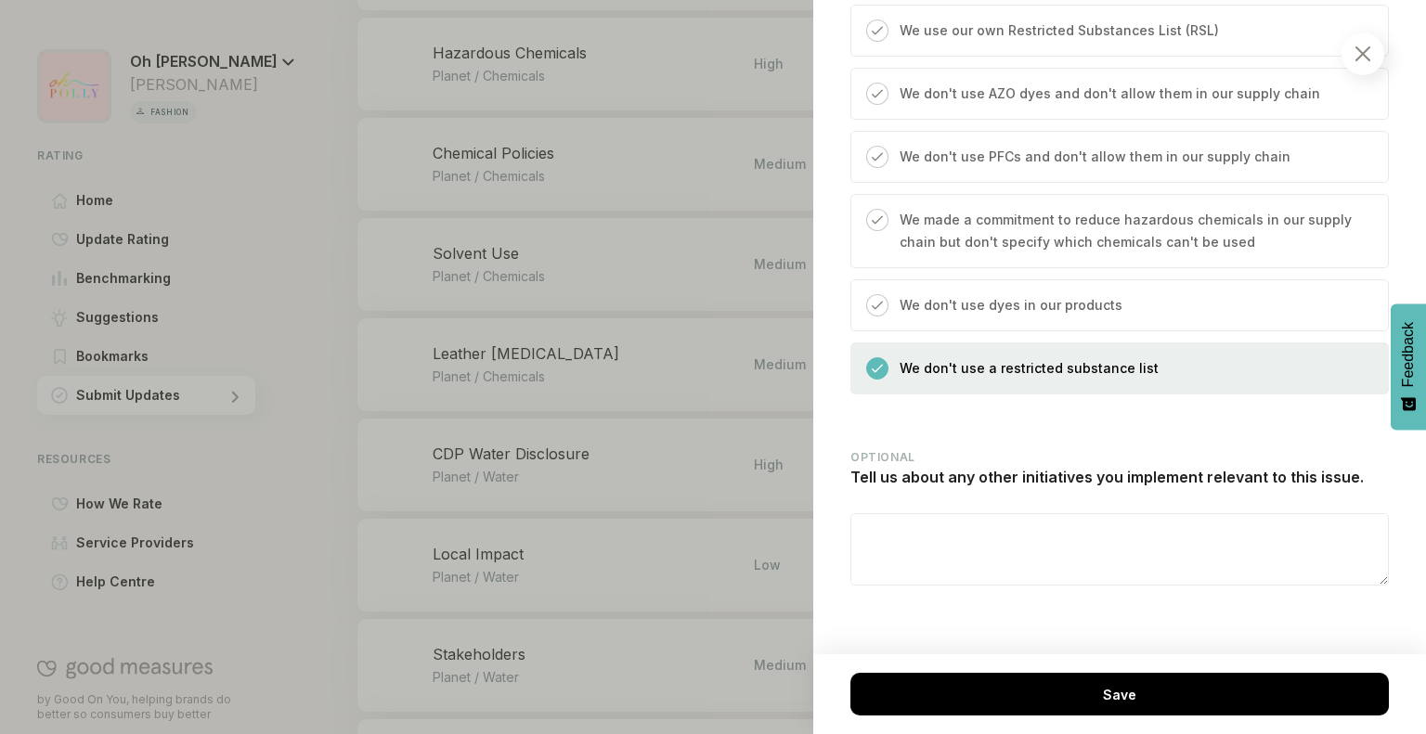
click at [1370, 55] on div at bounding box center [1362, 53] width 43 height 43
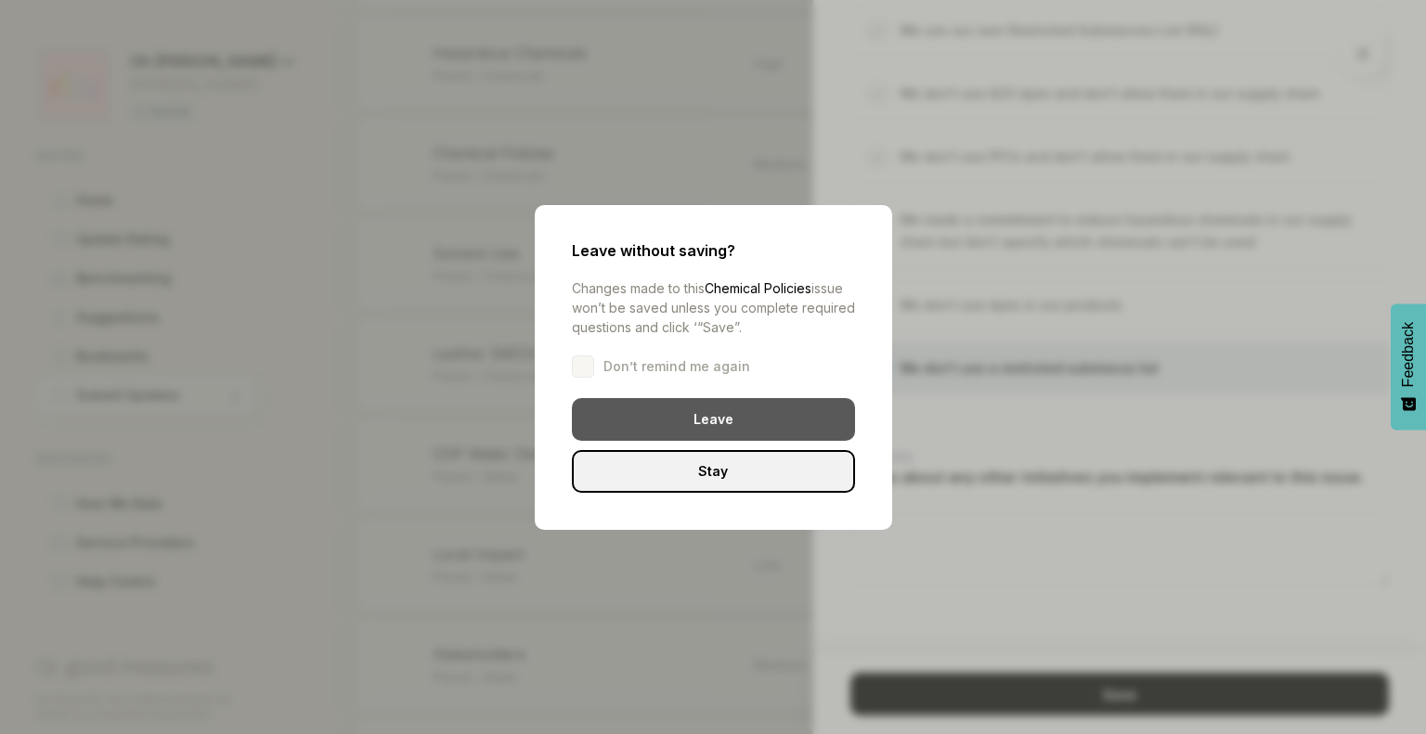
click at [764, 414] on div "Leave" at bounding box center [713, 419] width 283 height 43
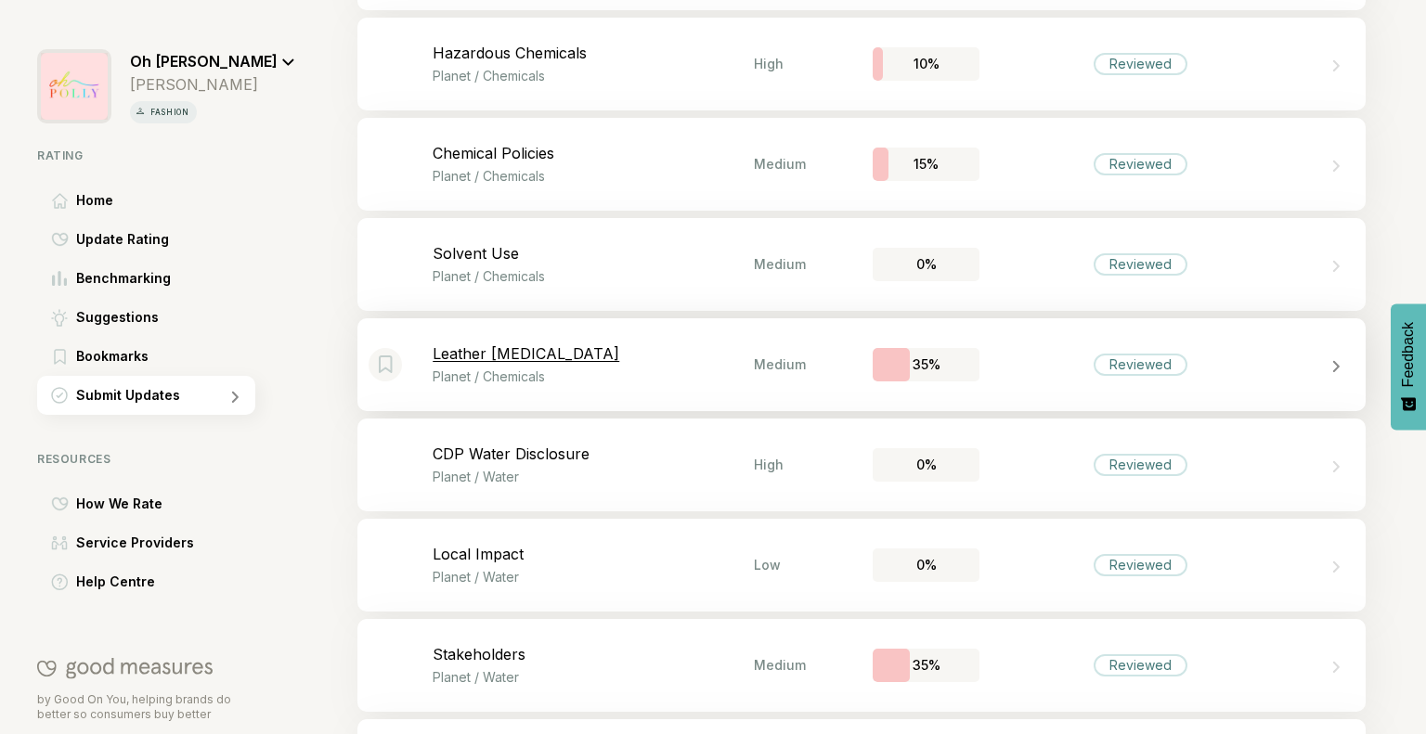
click at [740, 354] on p "Leather [MEDICAL_DATA]" at bounding box center [593, 353] width 321 height 19
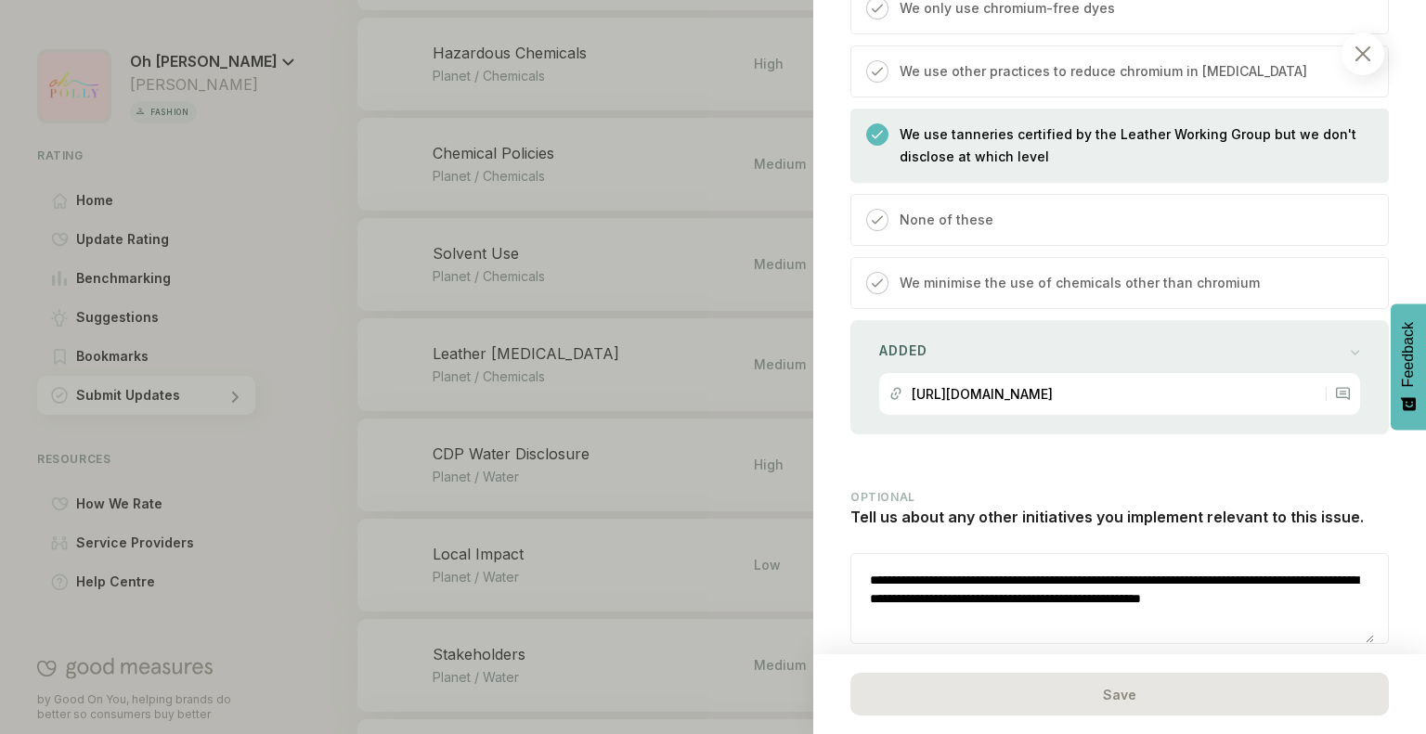
scroll to position [1983, 0]
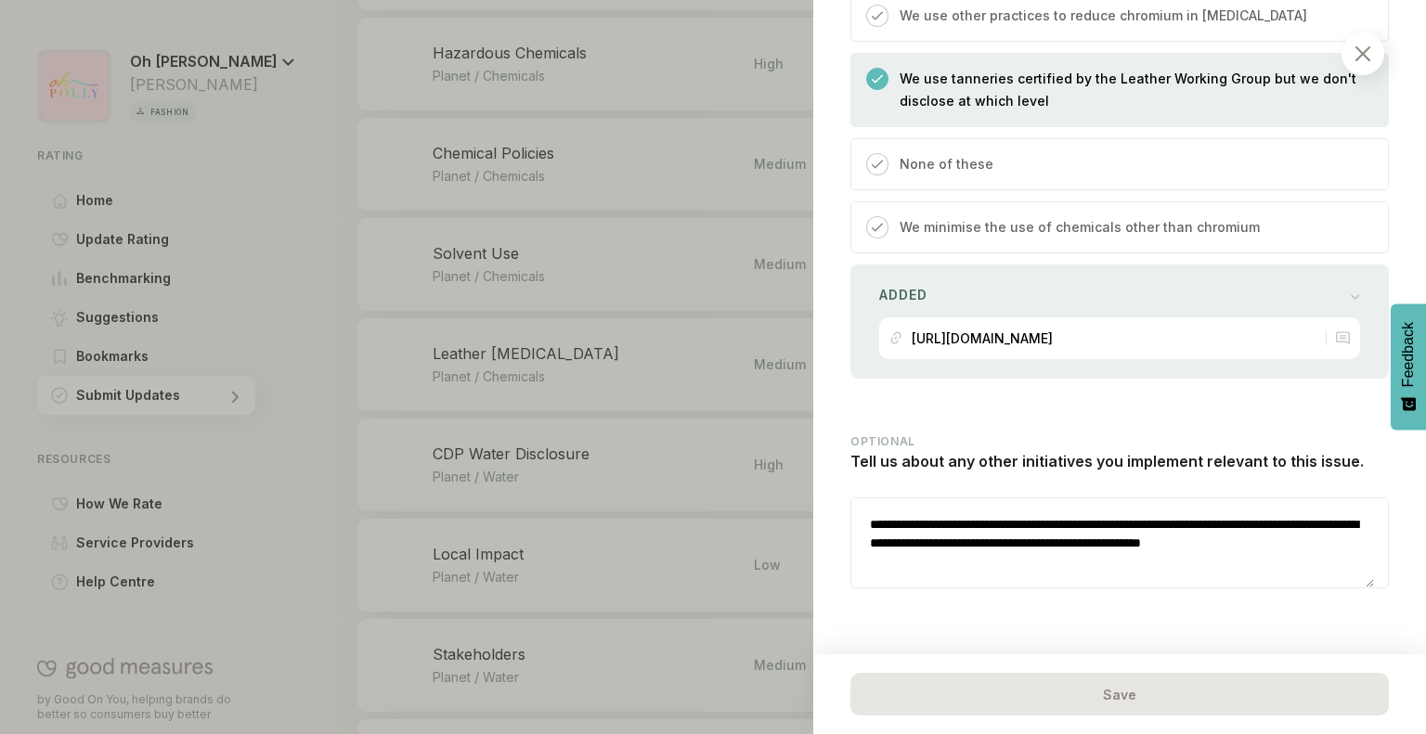
click at [1367, 45] on div at bounding box center [1362, 53] width 43 height 43
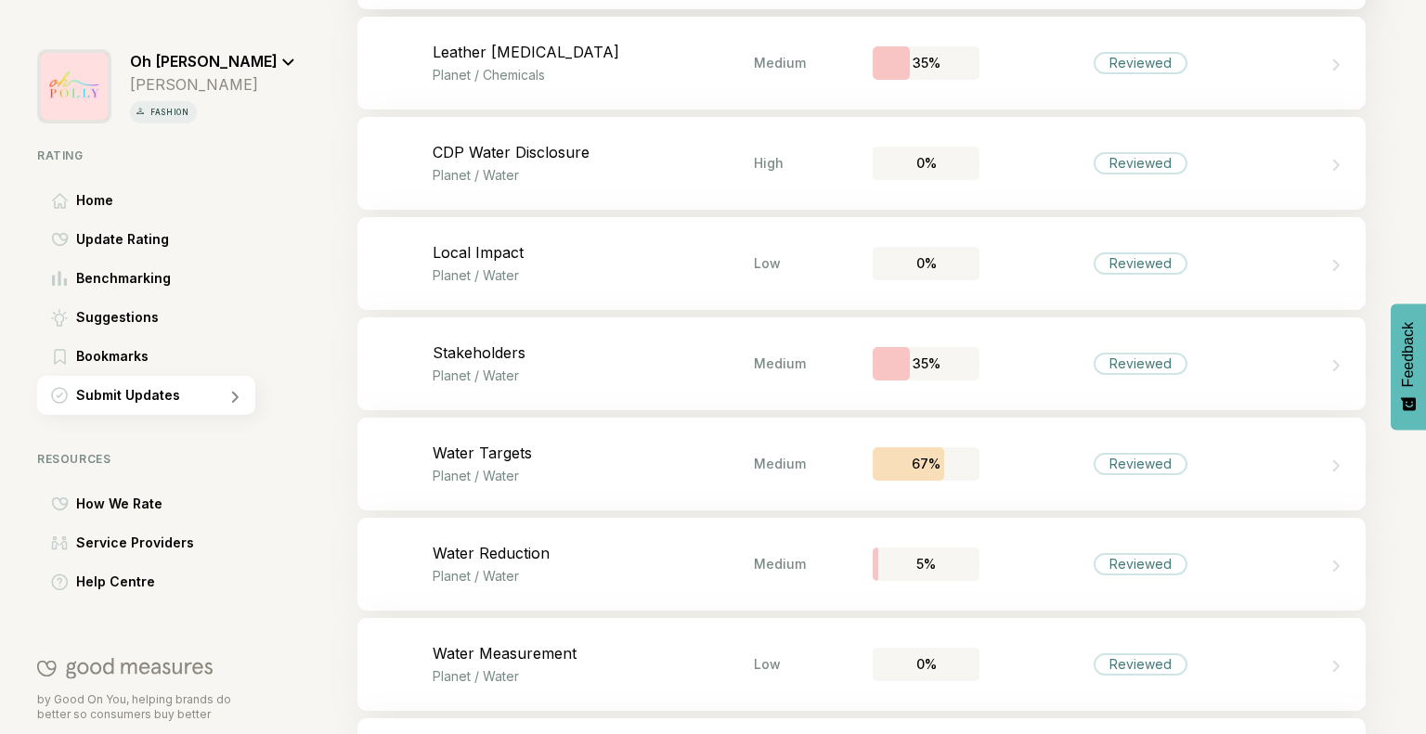
scroll to position [2023, 0]
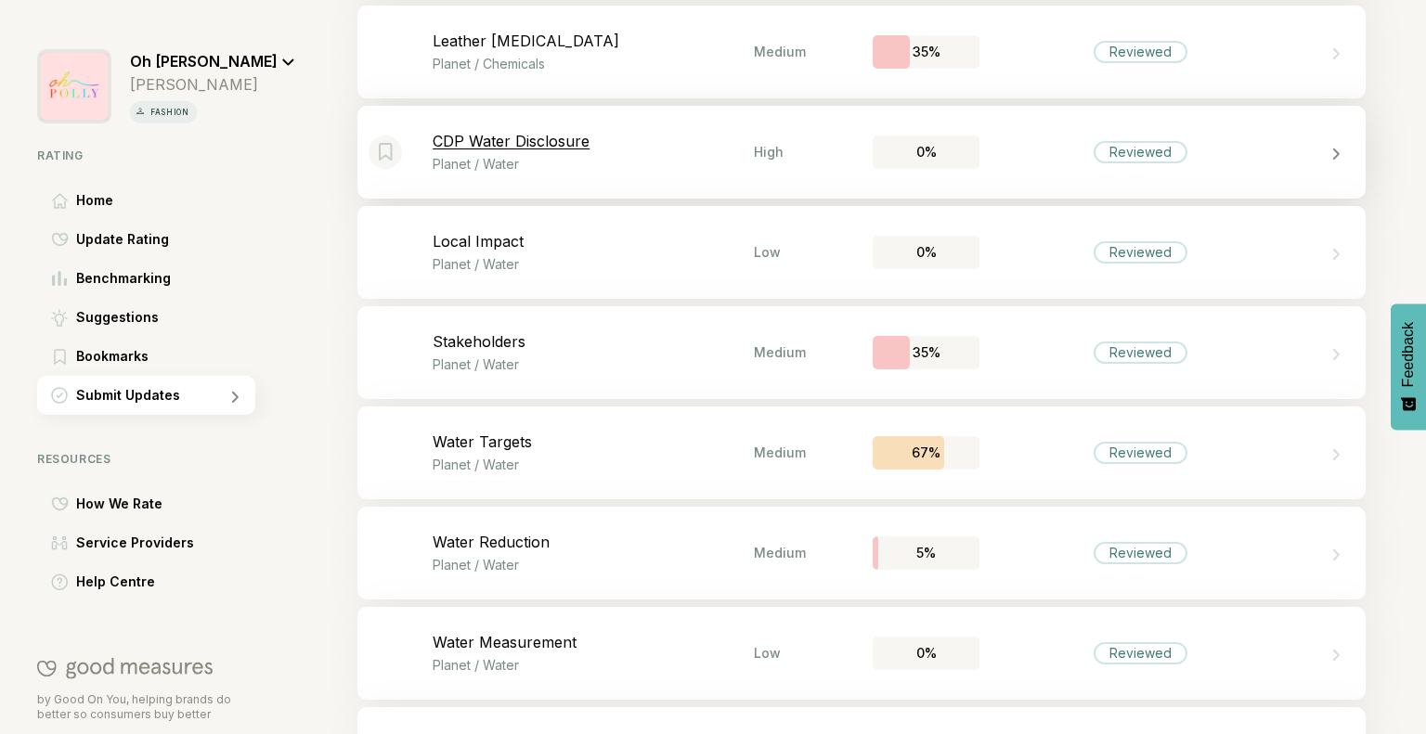
click at [1047, 136] on div "Bookmark this item CDP Water Disclosure Planet / Water High 0% Reviewed" at bounding box center [861, 152] width 1008 height 93
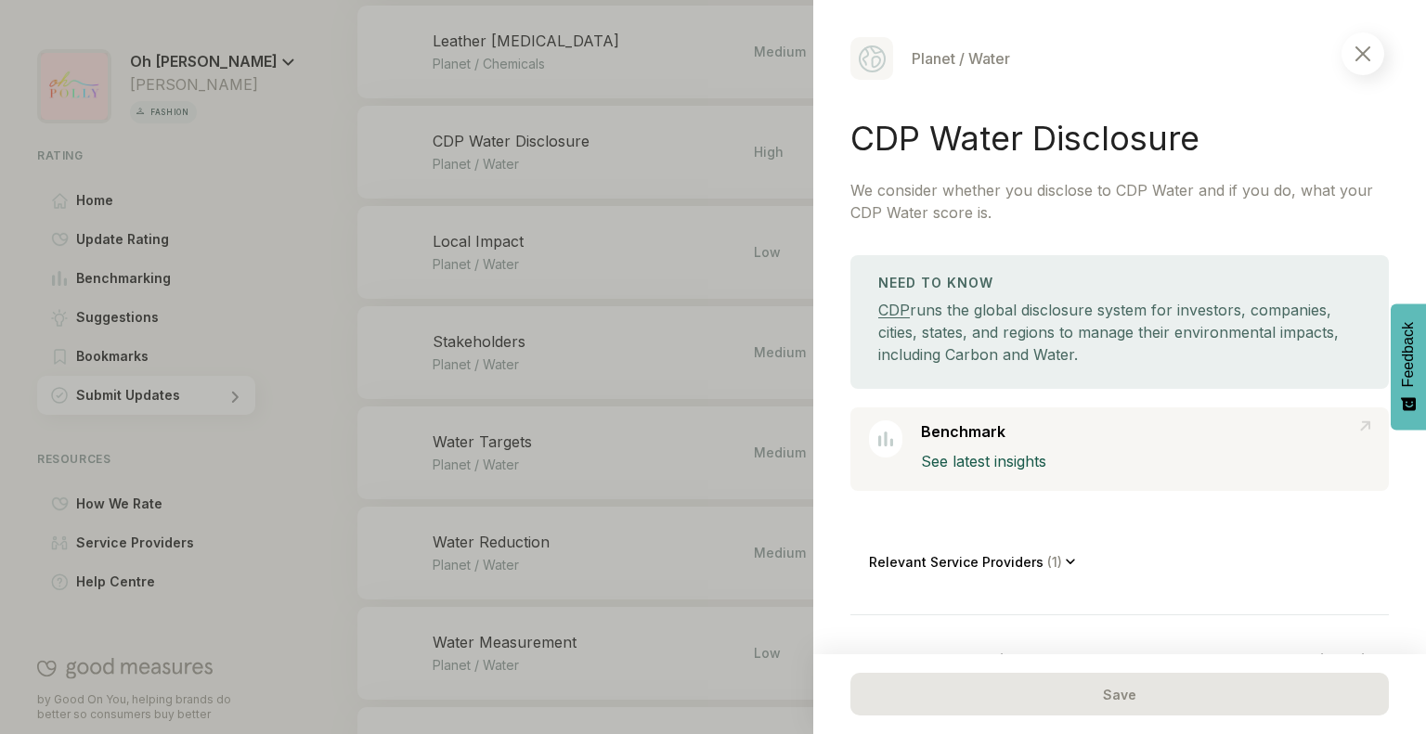
scroll to position [162, 0]
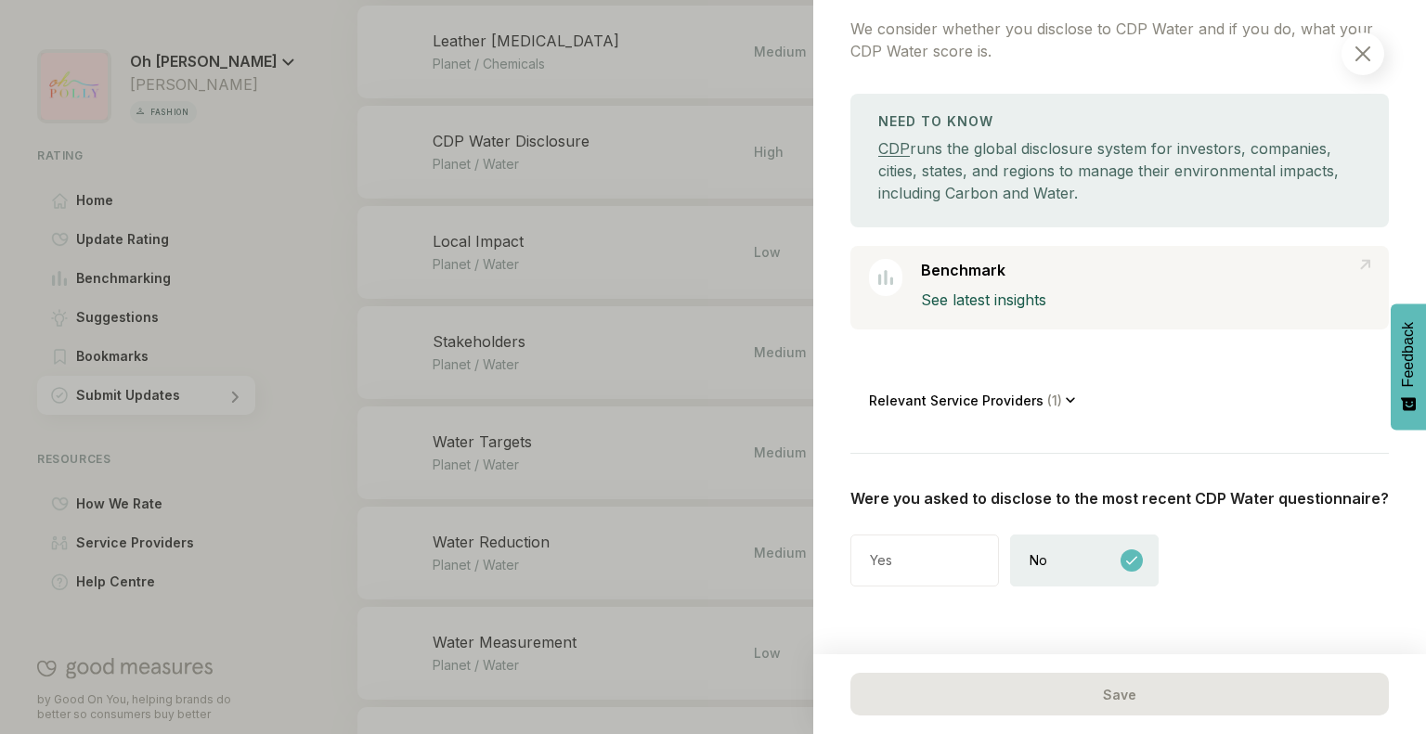
click at [1366, 65] on div at bounding box center [1362, 53] width 43 height 43
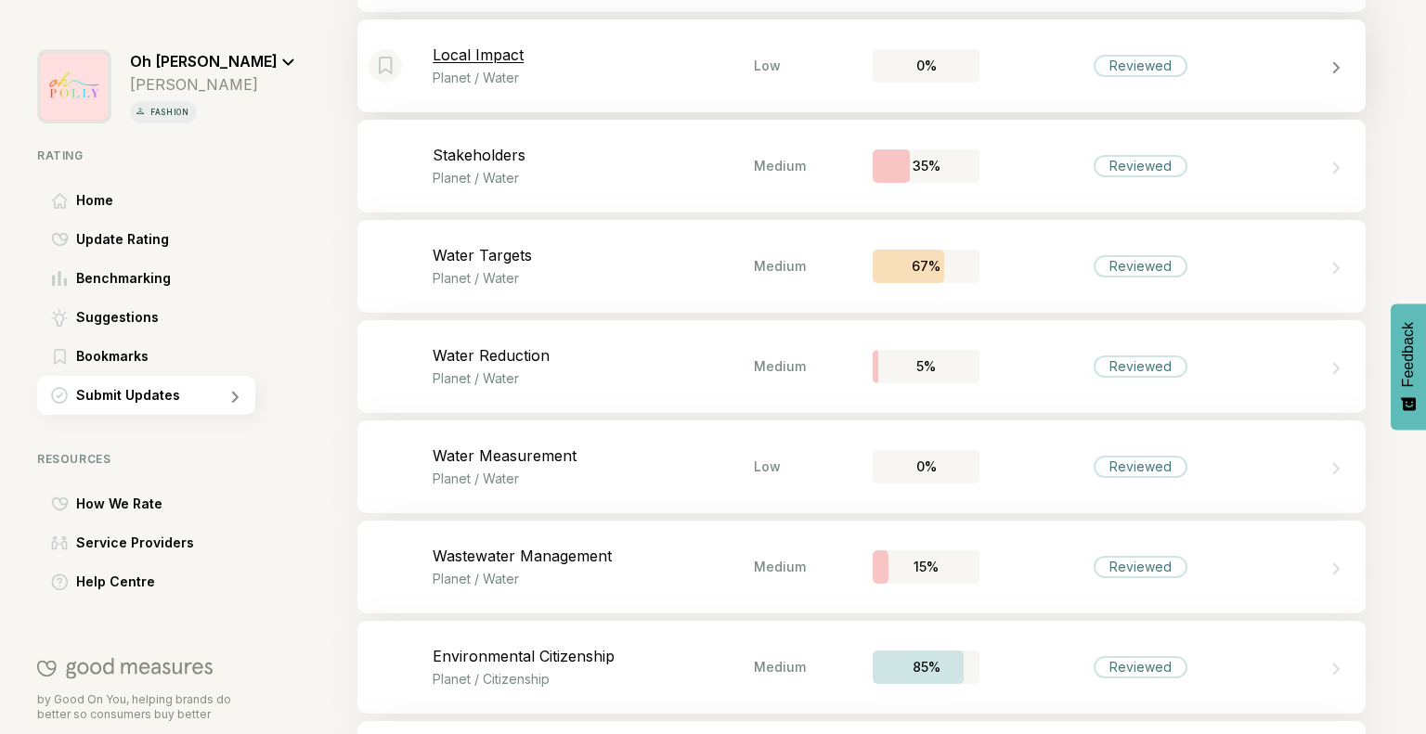
scroll to position [2217, 0]
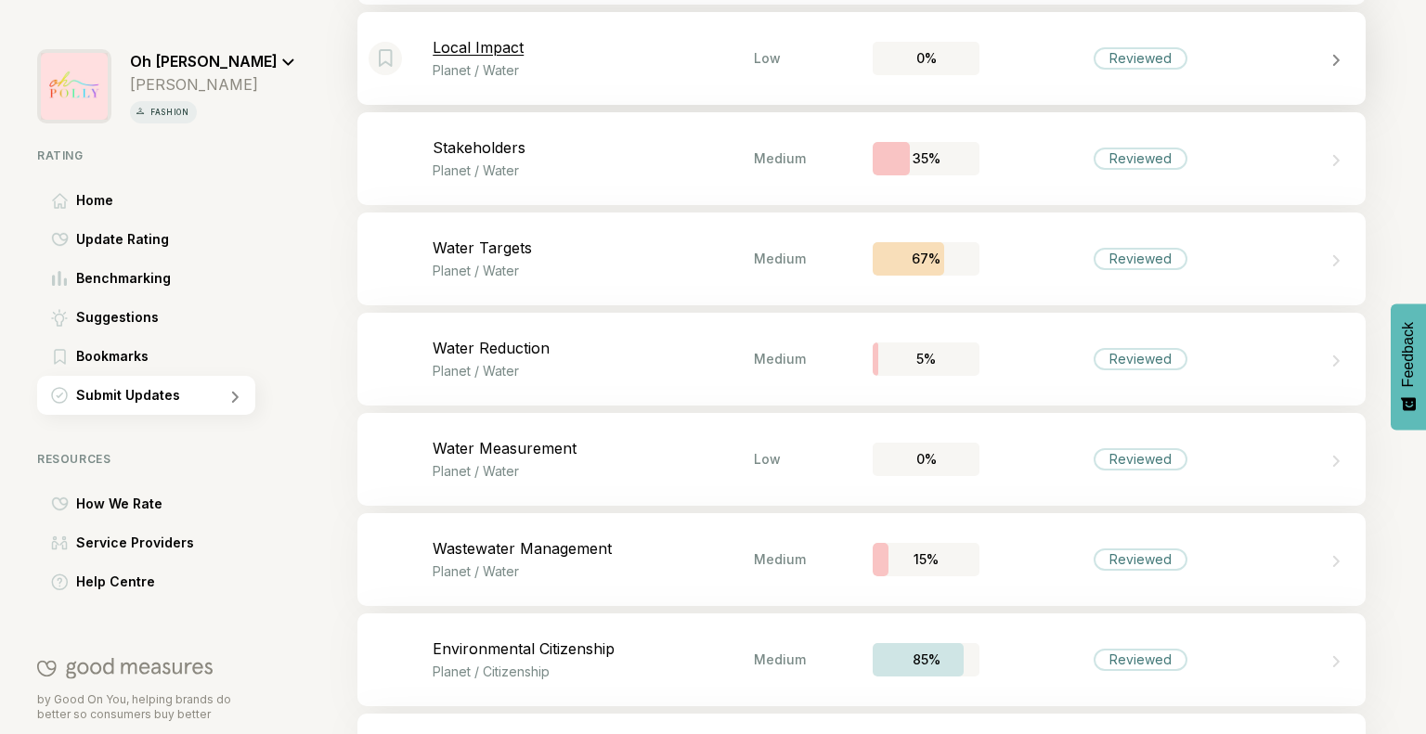
click at [1033, 82] on div "Bookmark this item Local Impact Planet / Water Low 0% Reviewed" at bounding box center [861, 58] width 1008 height 93
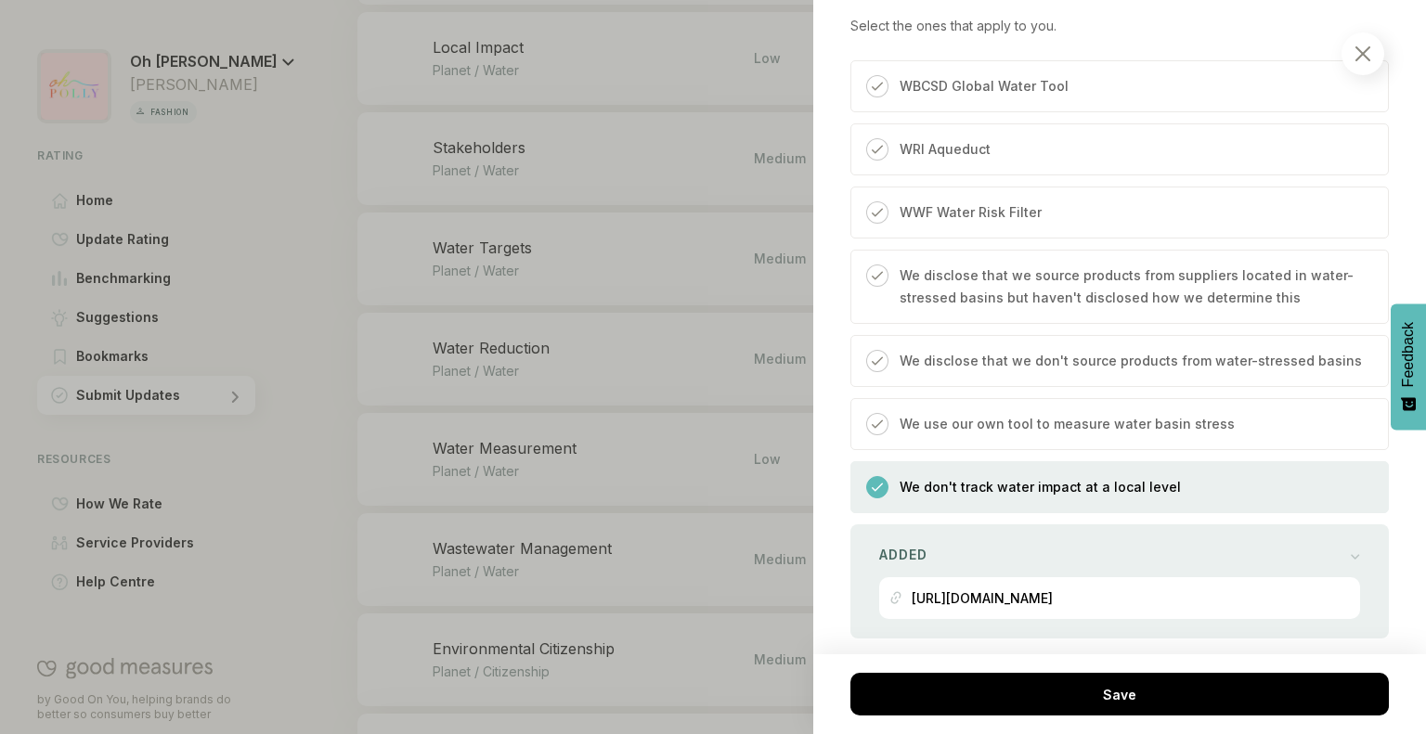
scroll to position [566, 0]
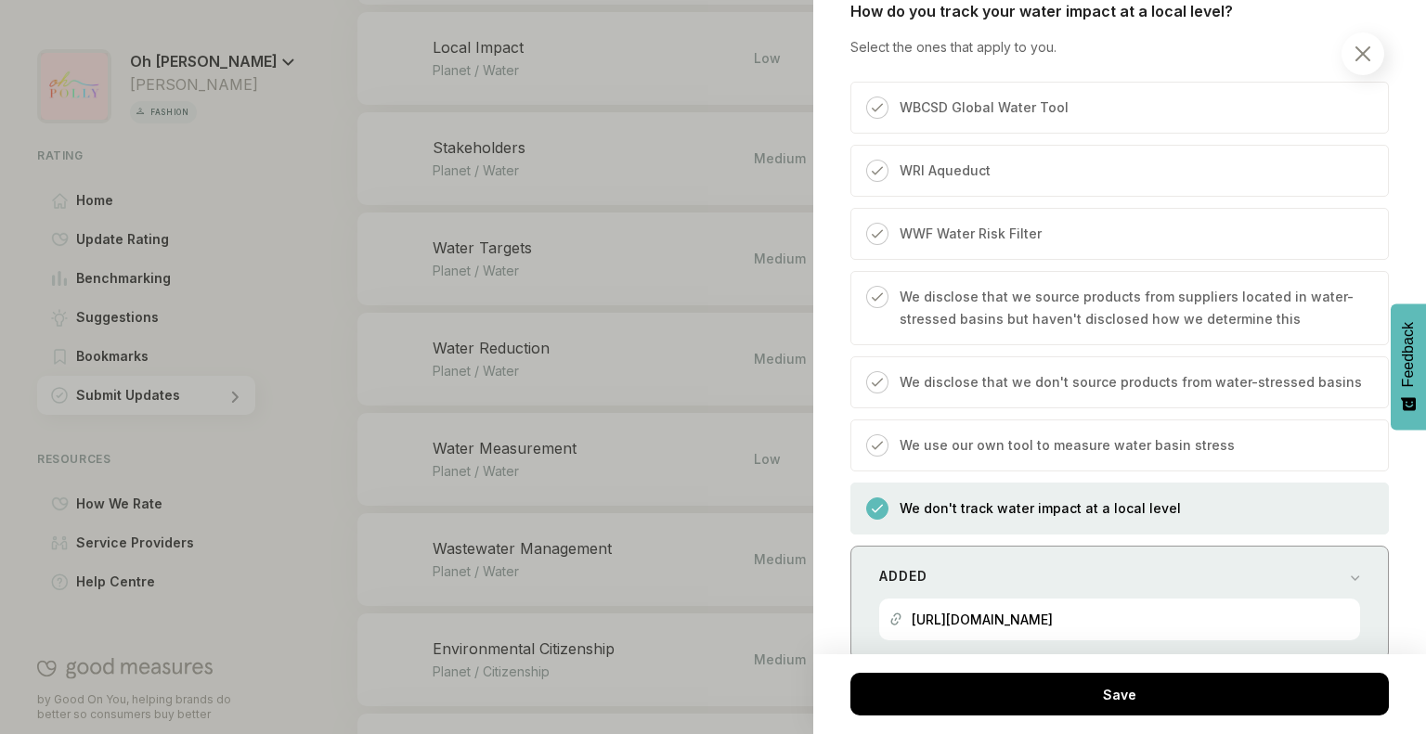
click at [1053, 617] on p "[URL][DOMAIN_NAME]" at bounding box center [981, 620] width 141 height 16
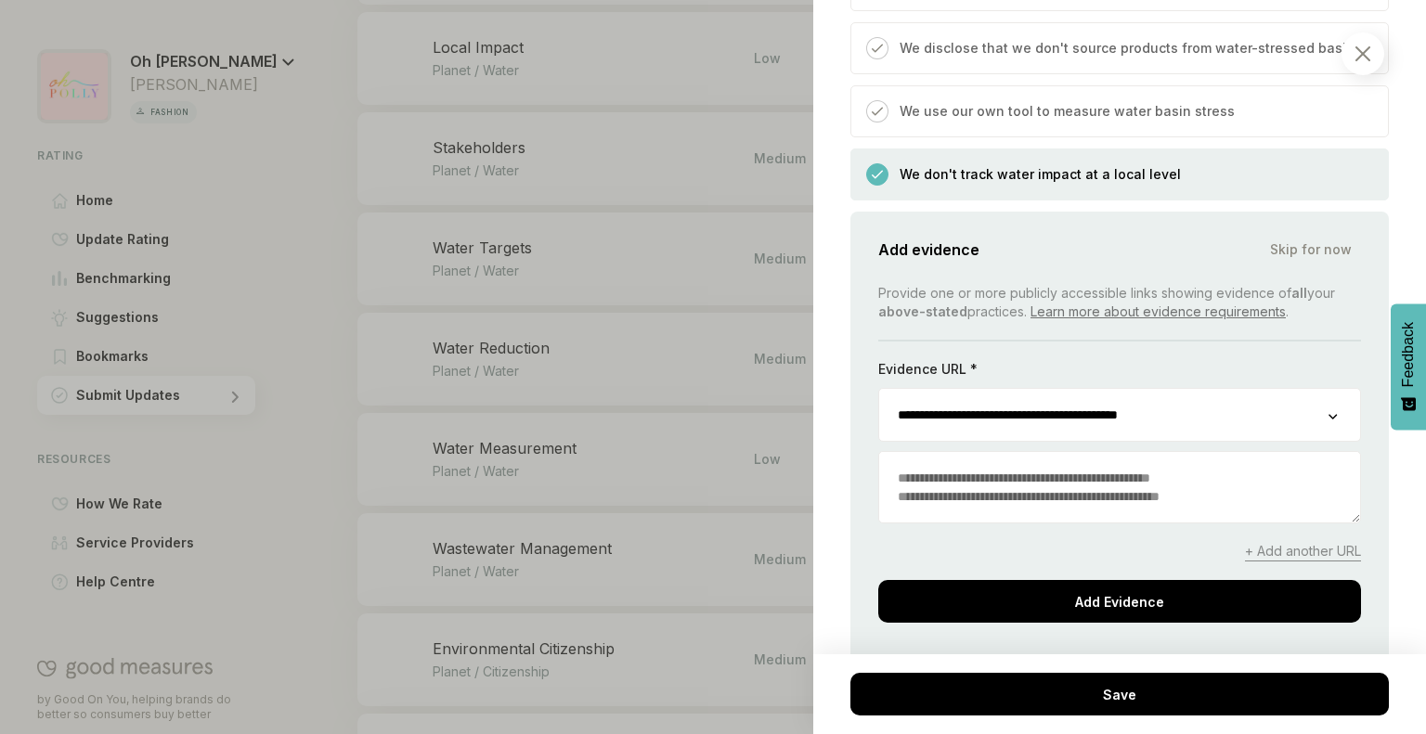
scroll to position [902, 0]
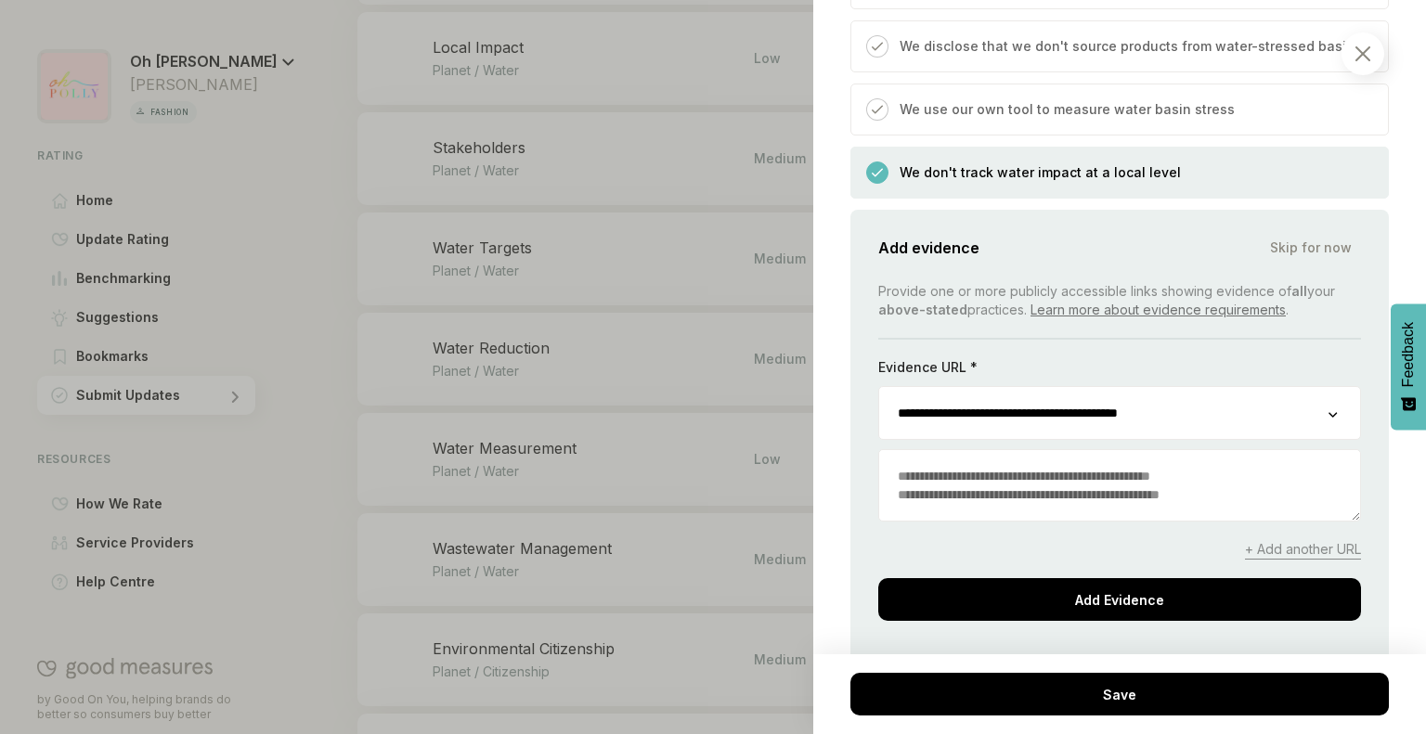
click at [1052, 416] on input "**********" at bounding box center [1103, 413] width 449 height 52
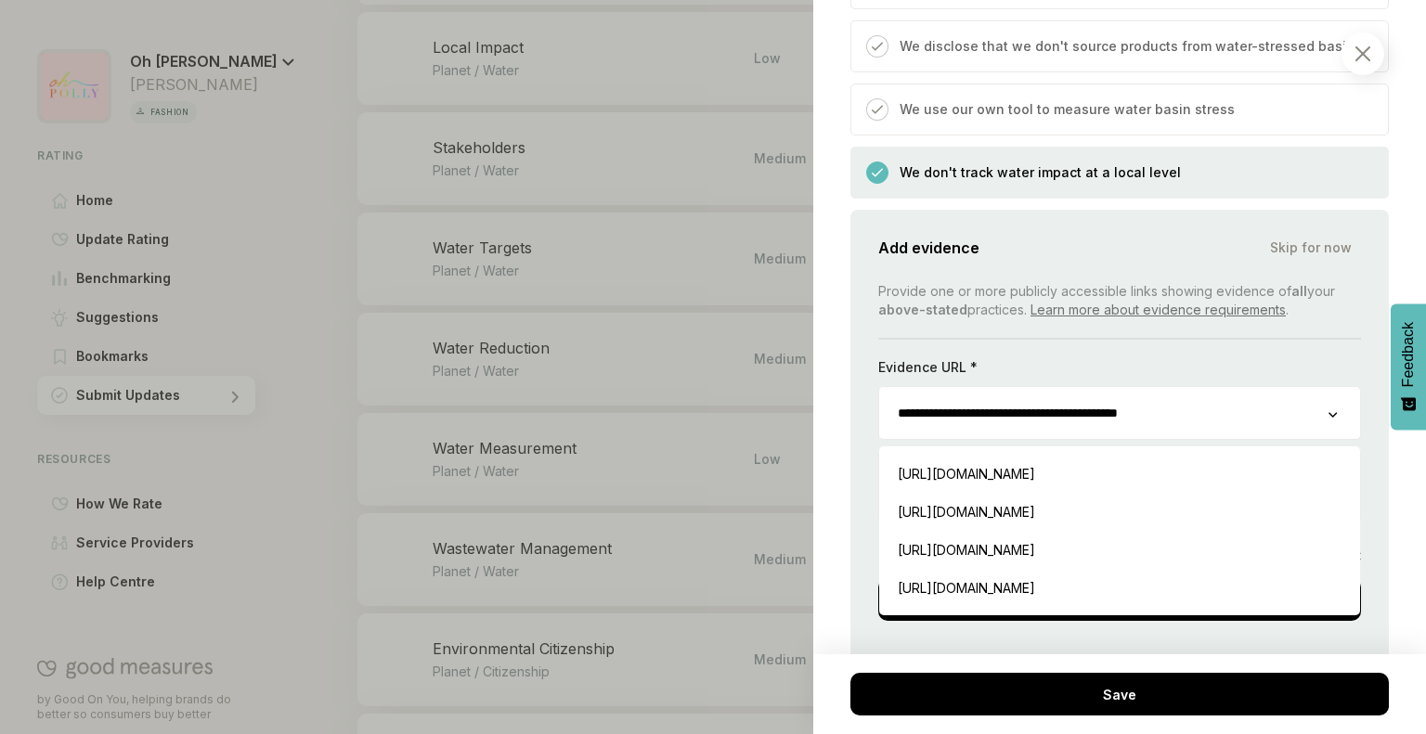
click at [1052, 416] on input "**********" at bounding box center [1103, 413] width 449 height 52
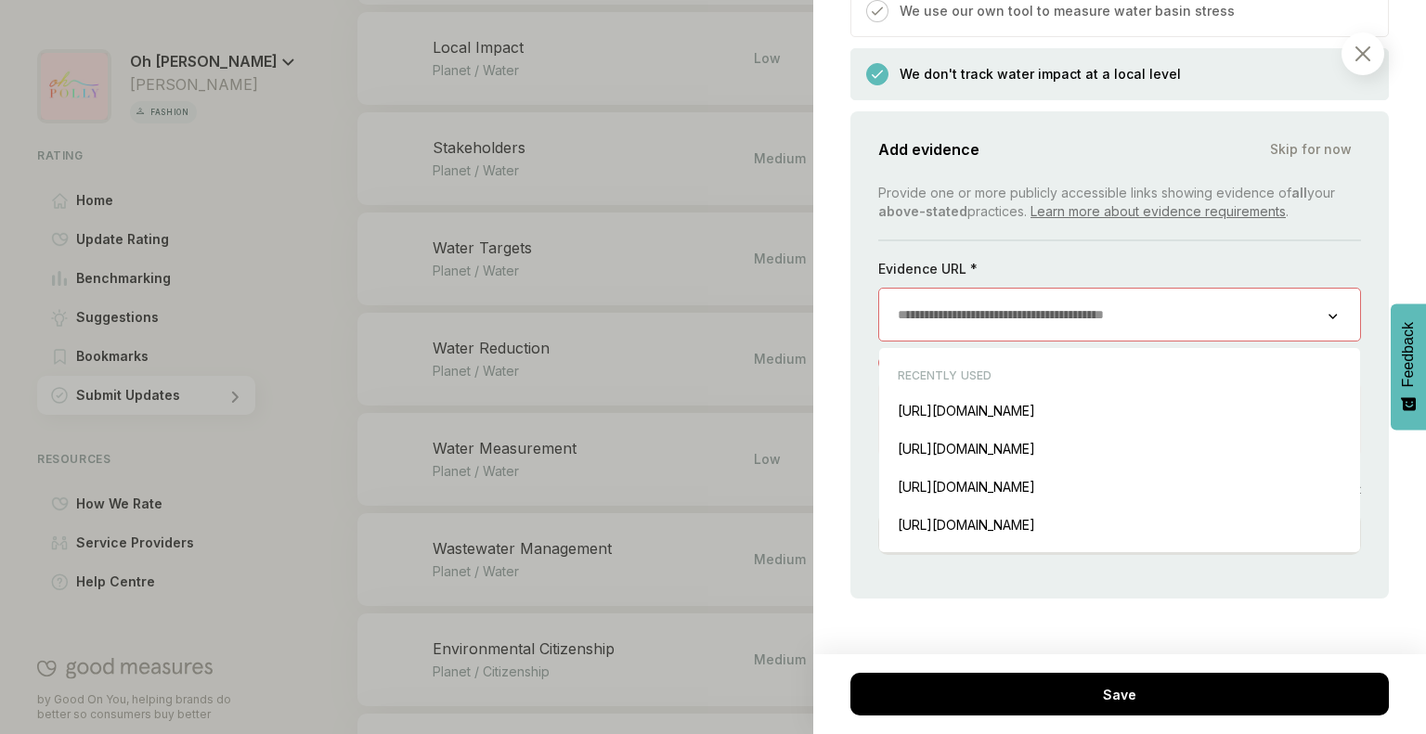
scroll to position [1007, 0]
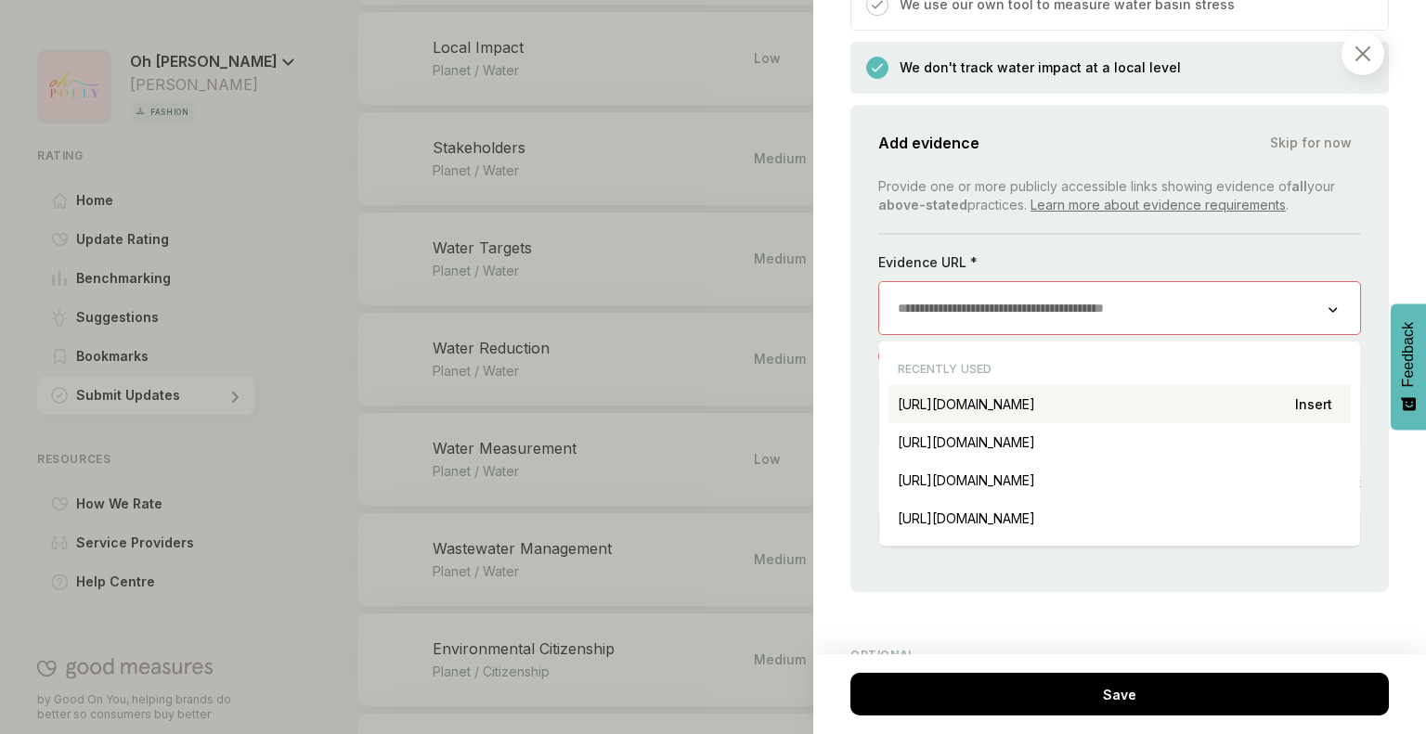
click at [1124, 405] on div "[URL][DOMAIN_NAME] Insert" at bounding box center [1119, 404] width 462 height 38
type input "**********"
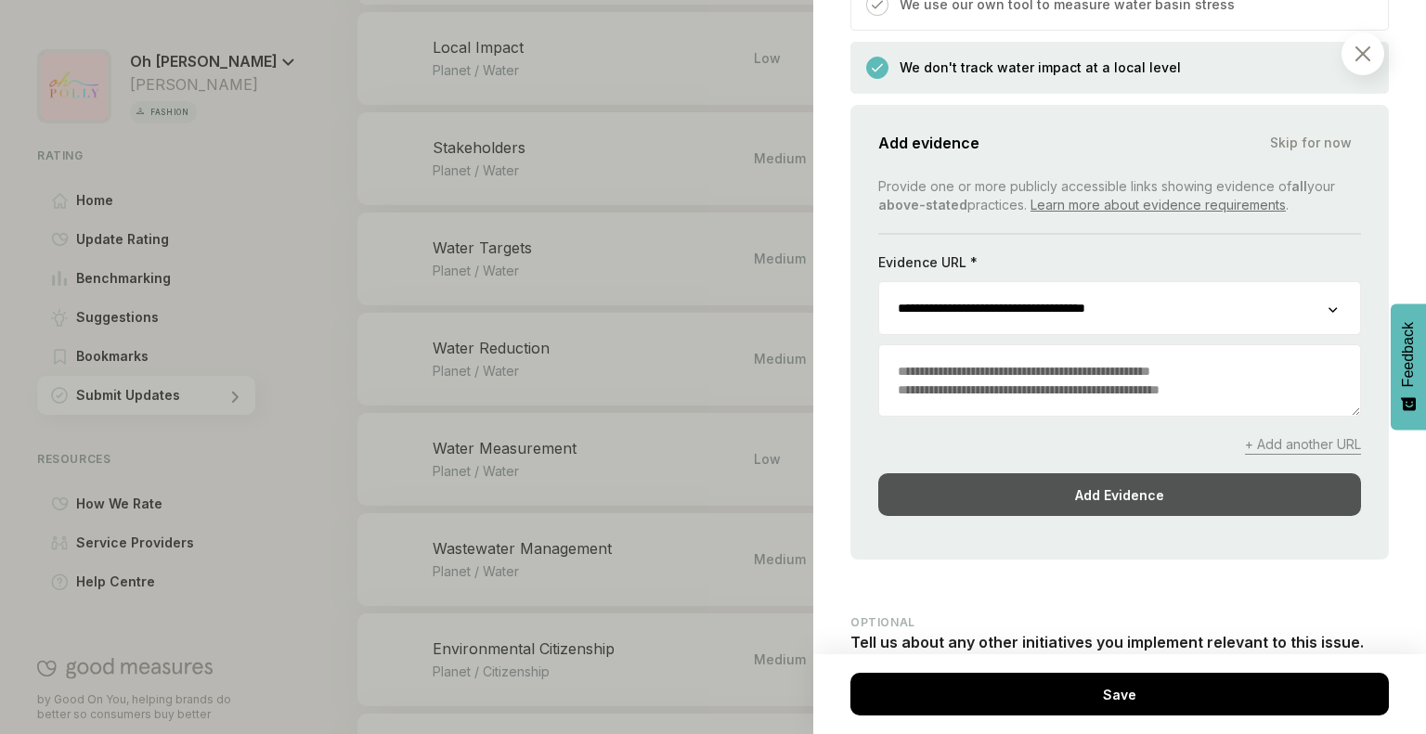
click at [1162, 493] on div "Add Evidence" at bounding box center [1119, 494] width 483 height 43
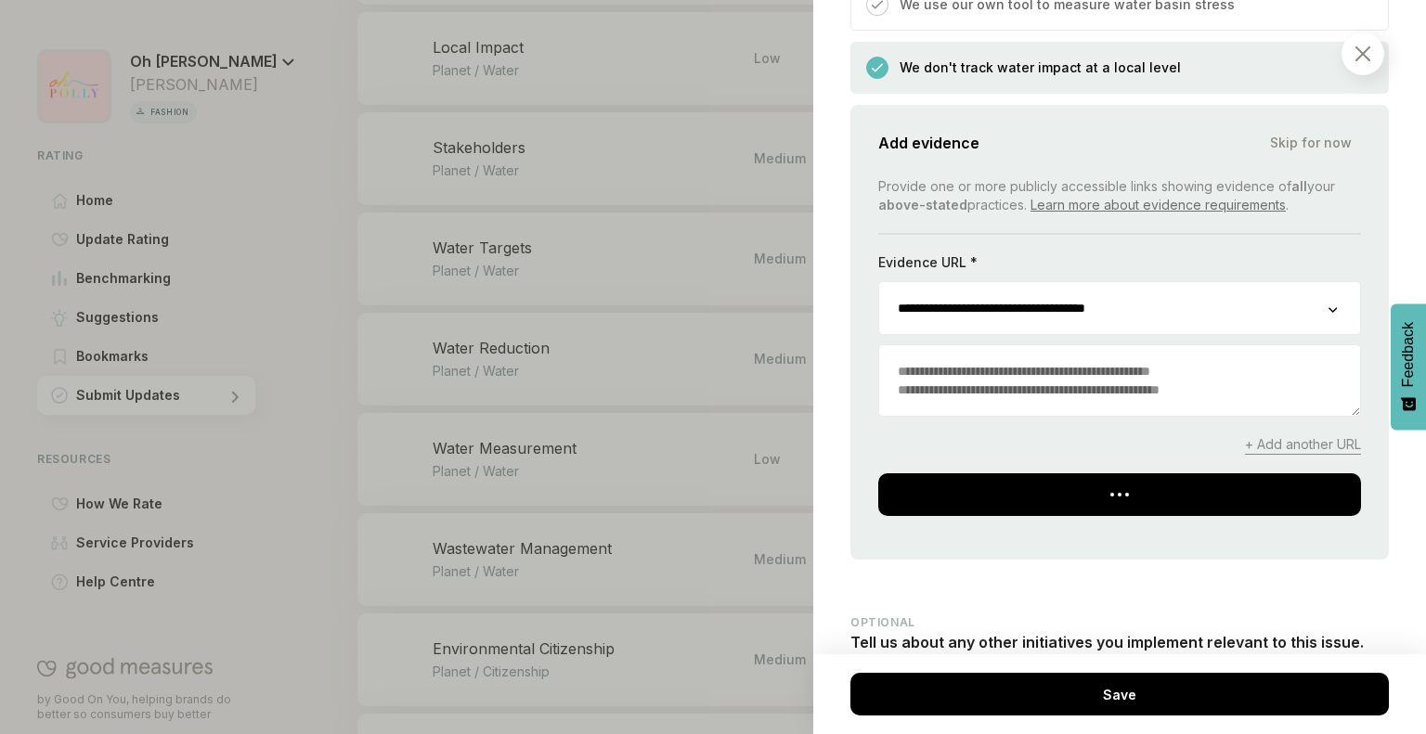
scroll to position [830, 0]
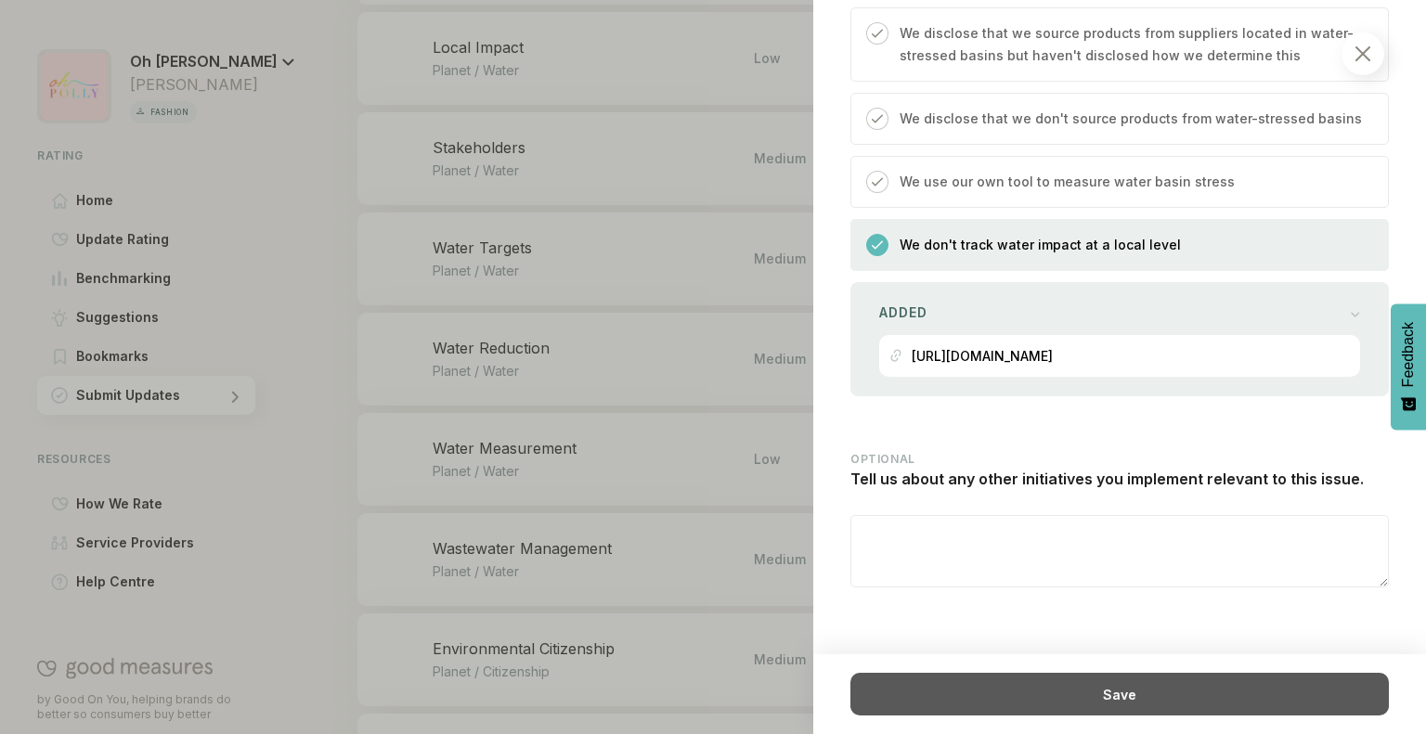
click at [1121, 702] on div "Save" at bounding box center [1119, 694] width 538 height 43
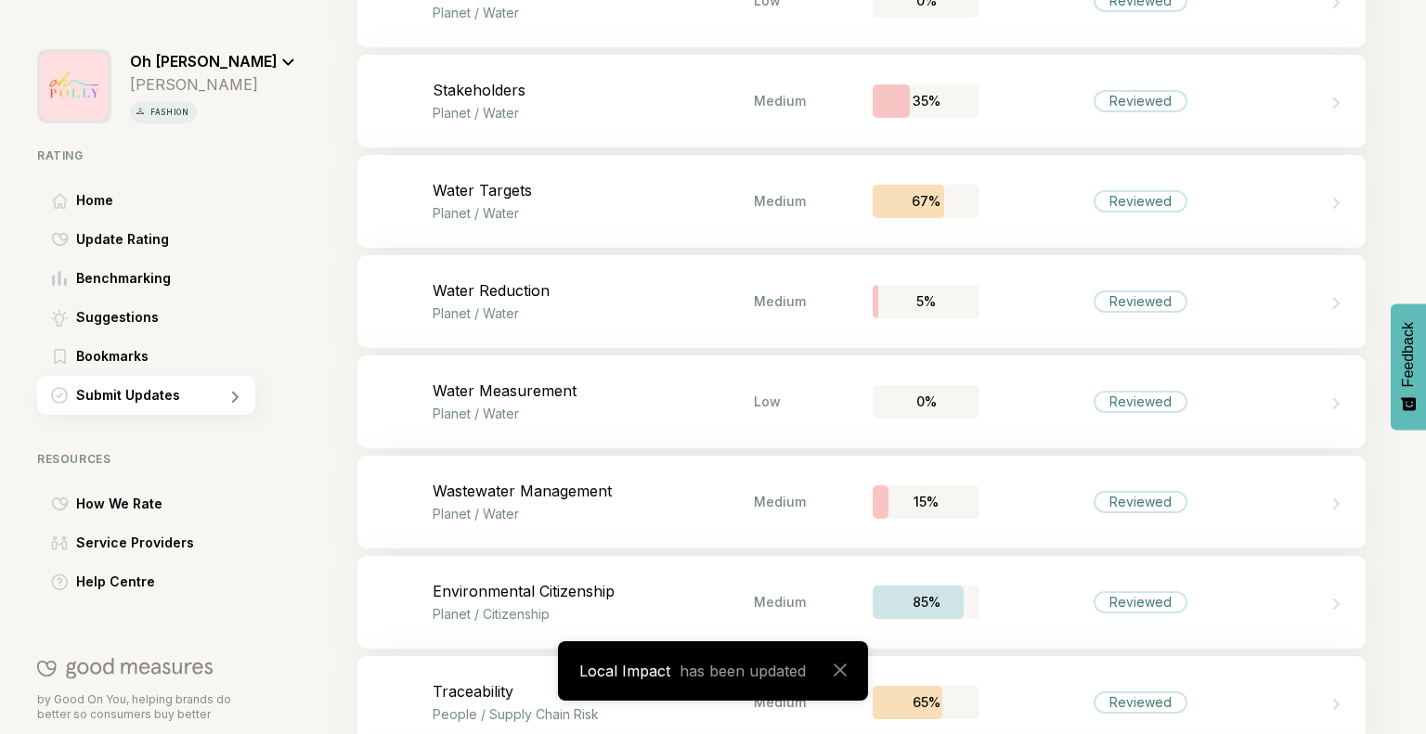
scroll to position [2280, 0]
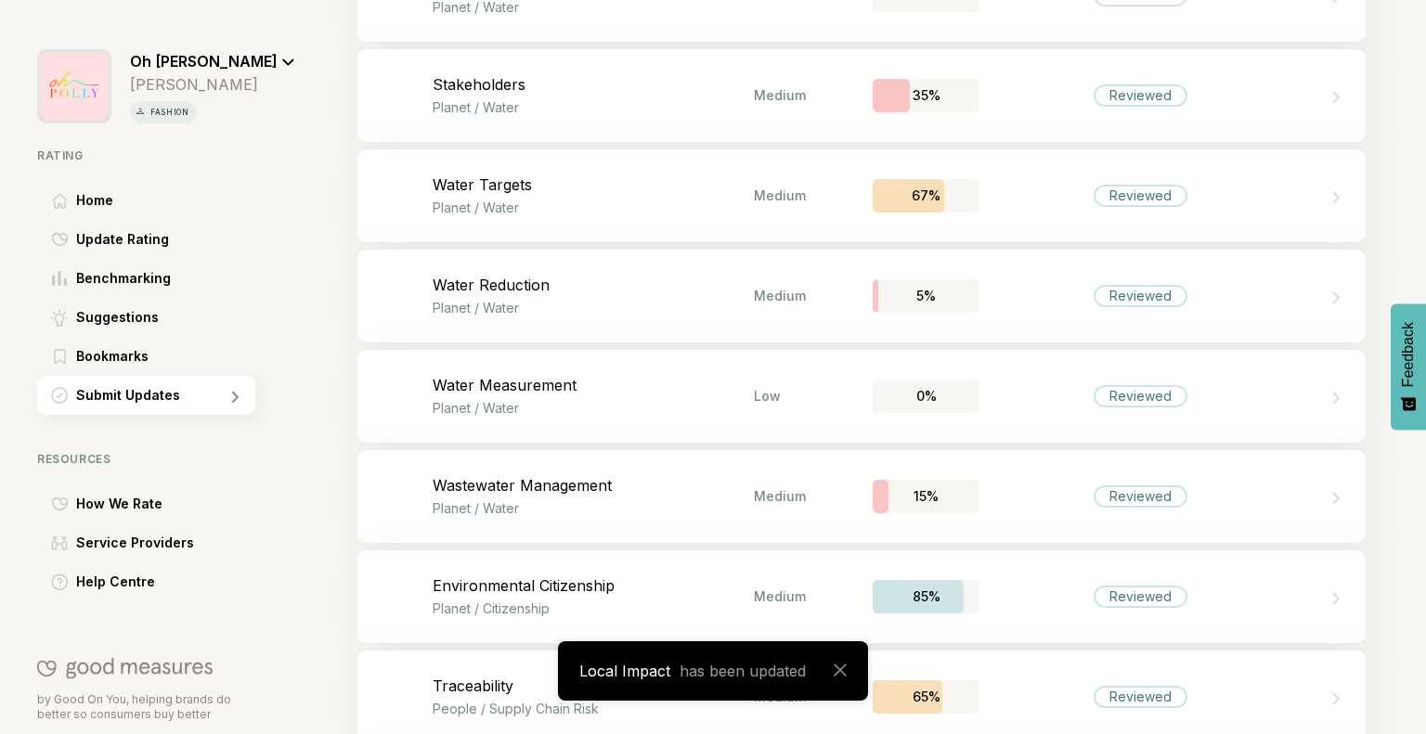
click at [1013, 117] on div "Bookmark this item Stakeholders Planet / Water Medium 35% Reviewed" at bounding box center [861, 95] width 1008 height 93
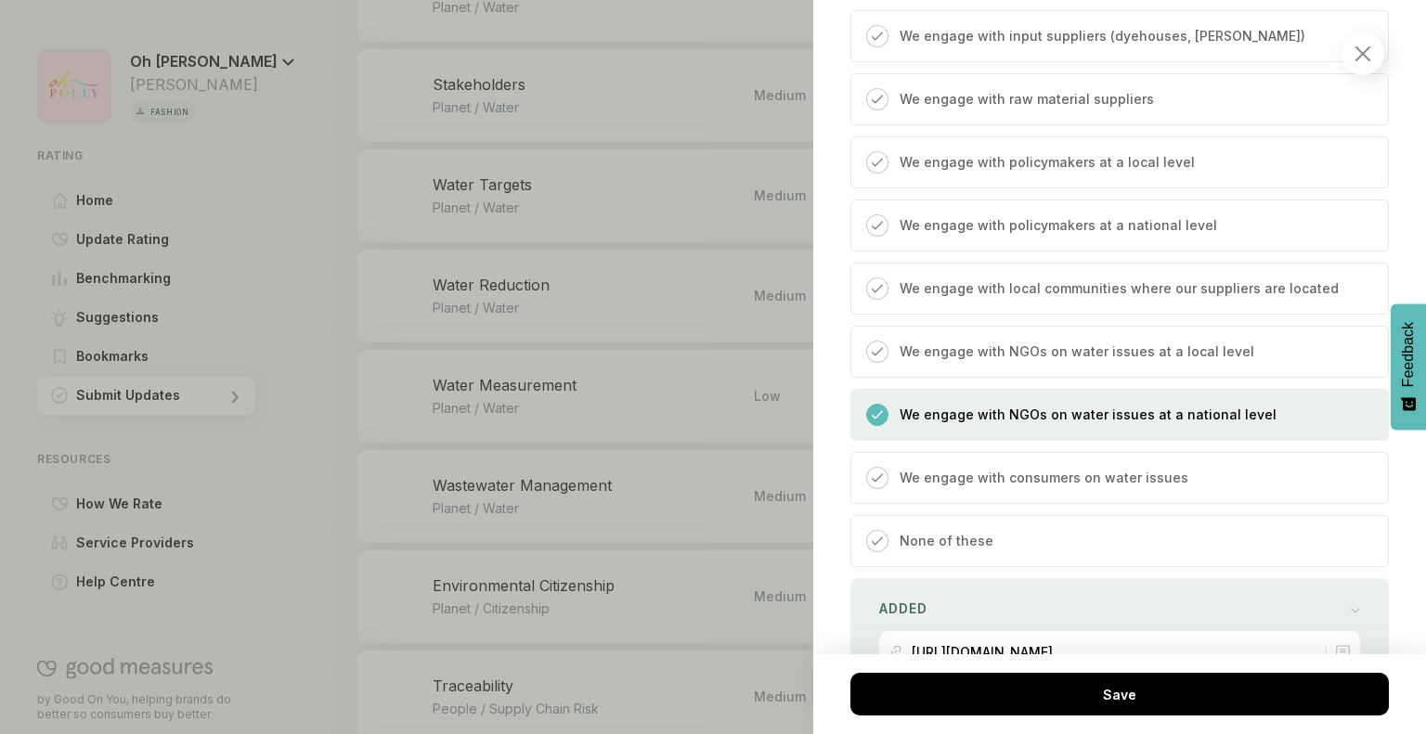
scroll to position [1105, 0]
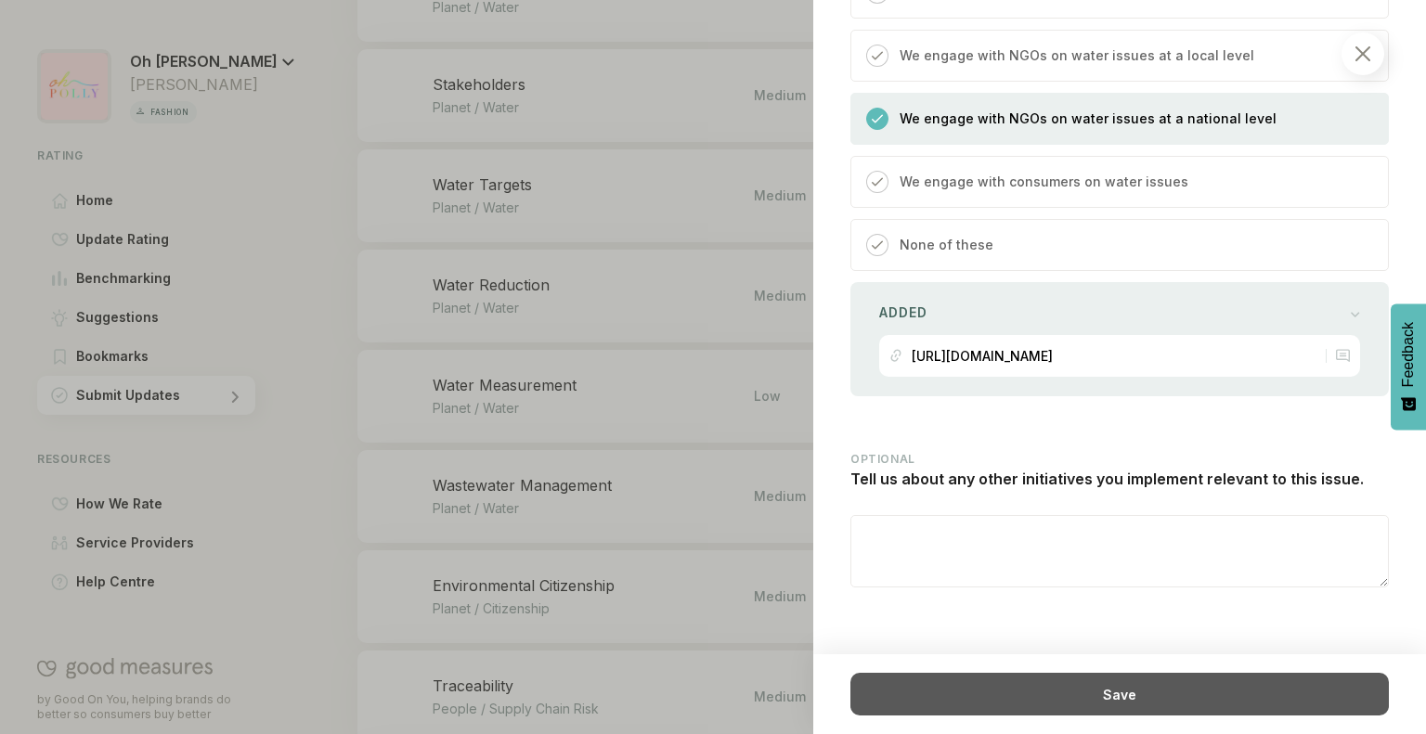
click at [1095, 695] on div "Save" at bounding box center [1119, 694] width 538 height 43
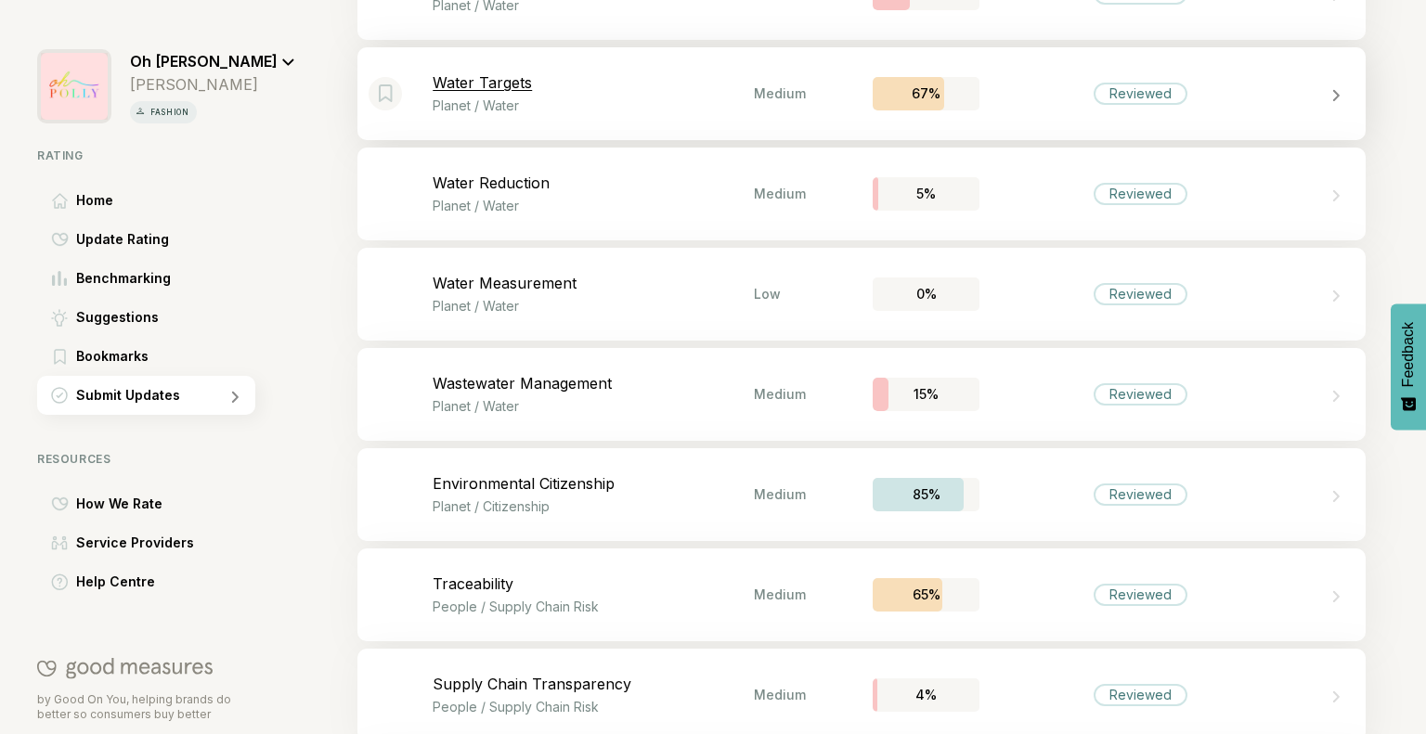
scroll to position [2394, 0]
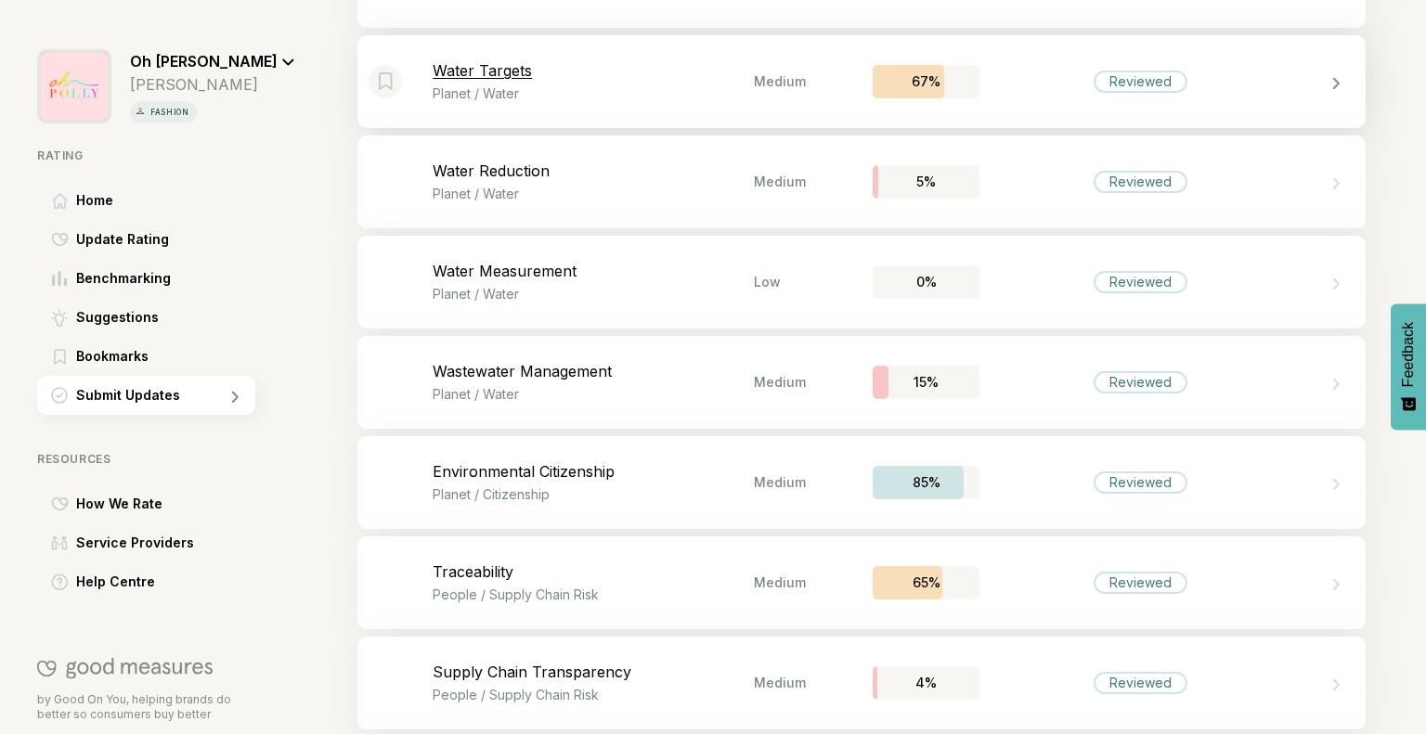
click at [666, 100] on div "Bookmark this item Water Targets Planet / Water Medium 67% Reviewed" at bounding box center [861, 81] width 1008 height 93
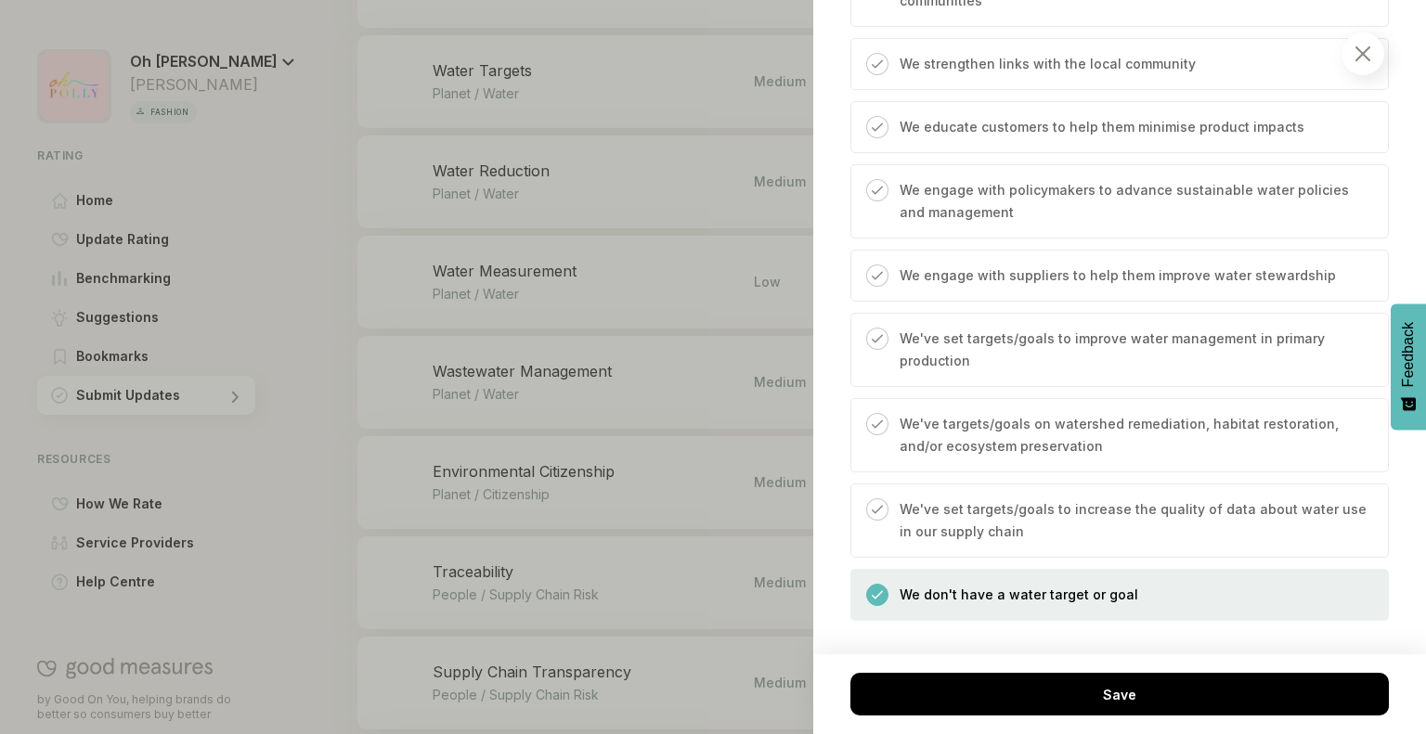
scroll to position [2087, 0]
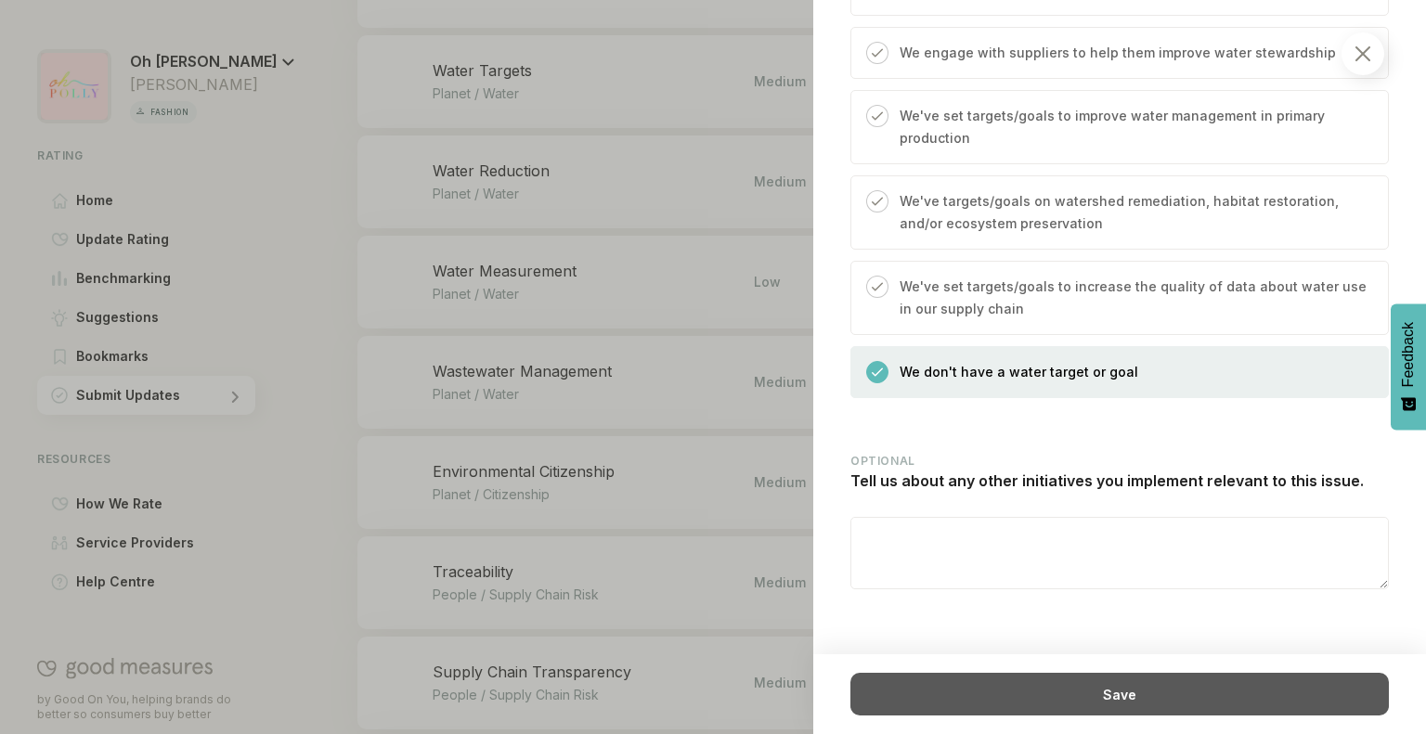
click at [1124, 692] on div "Save" at bounding box center [1119, 694] width 538 height 43
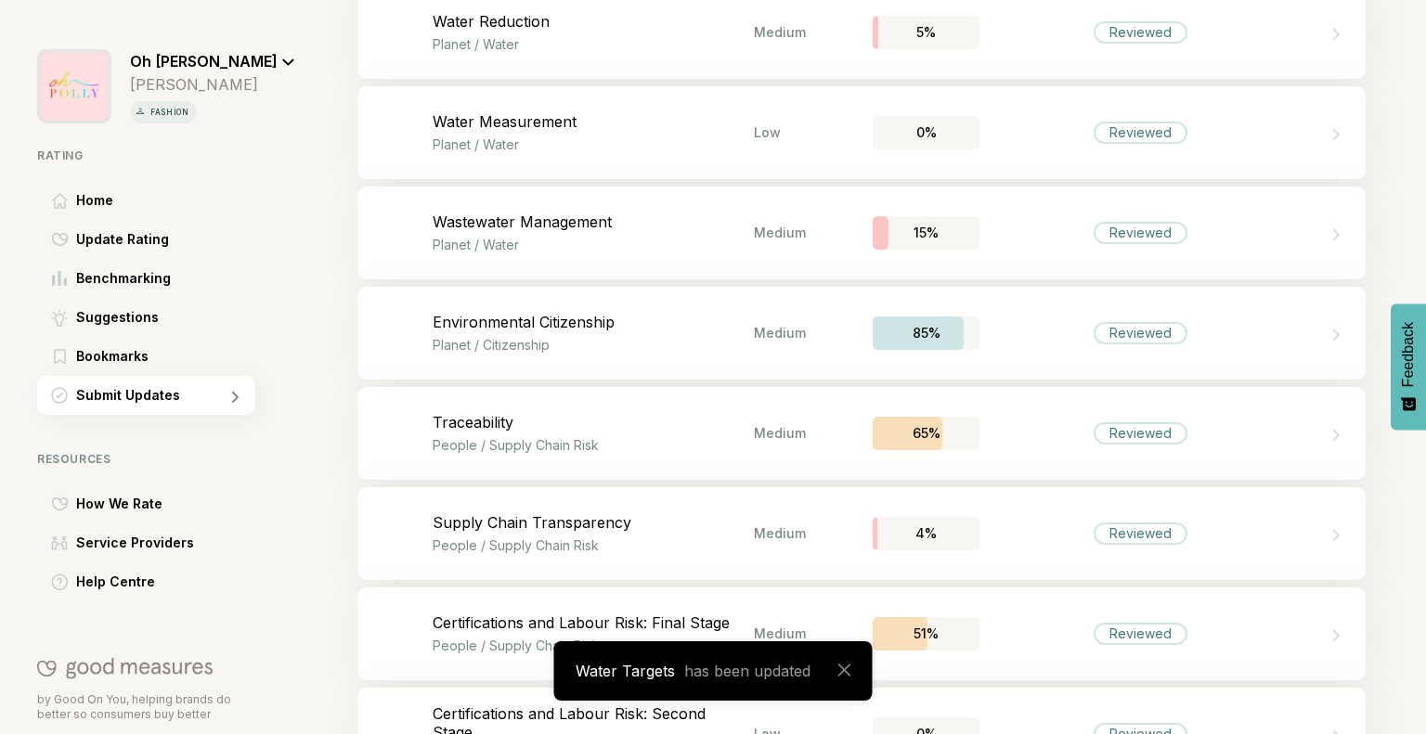
scroll to position [2543, 0]
click at [621, 47] on p "Planet / Water" at bounding box center [593, 44] width 321 height 16
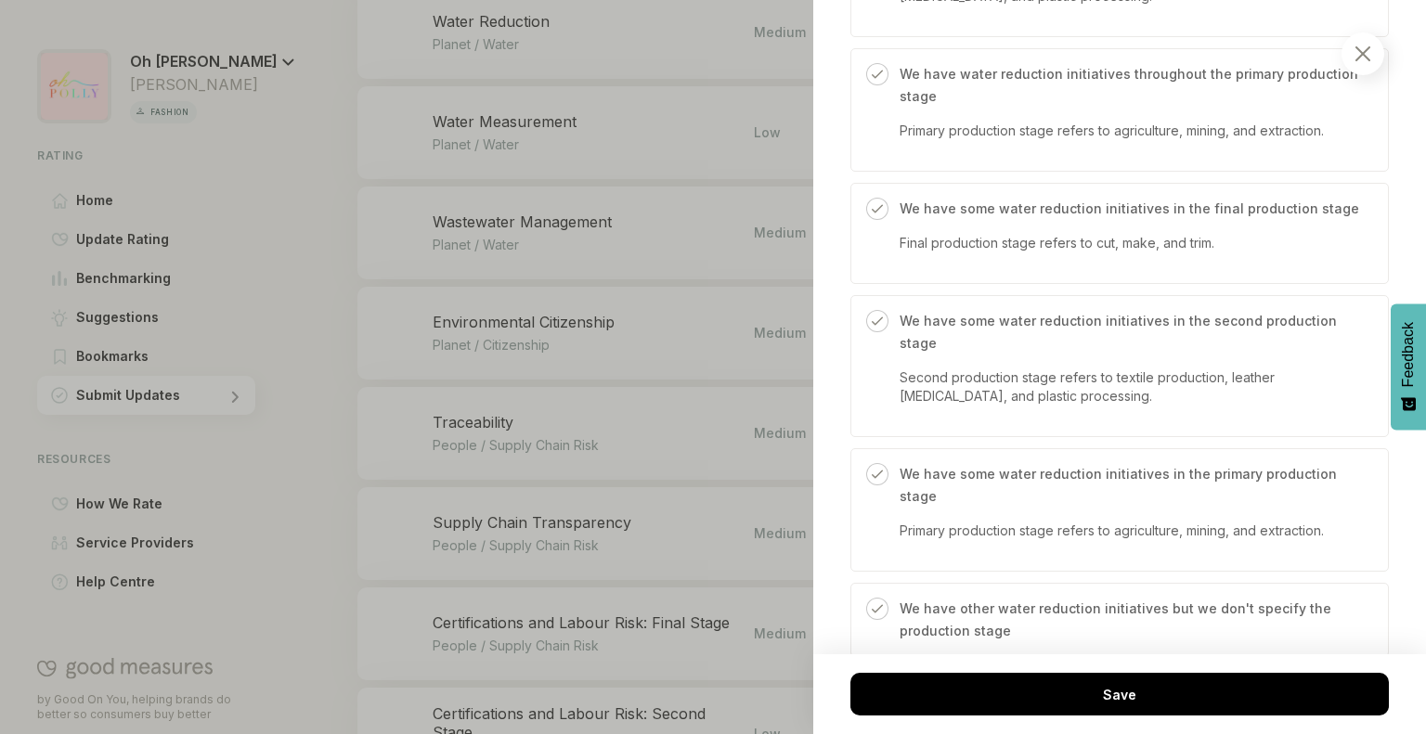
scroll to position [1628, 0]
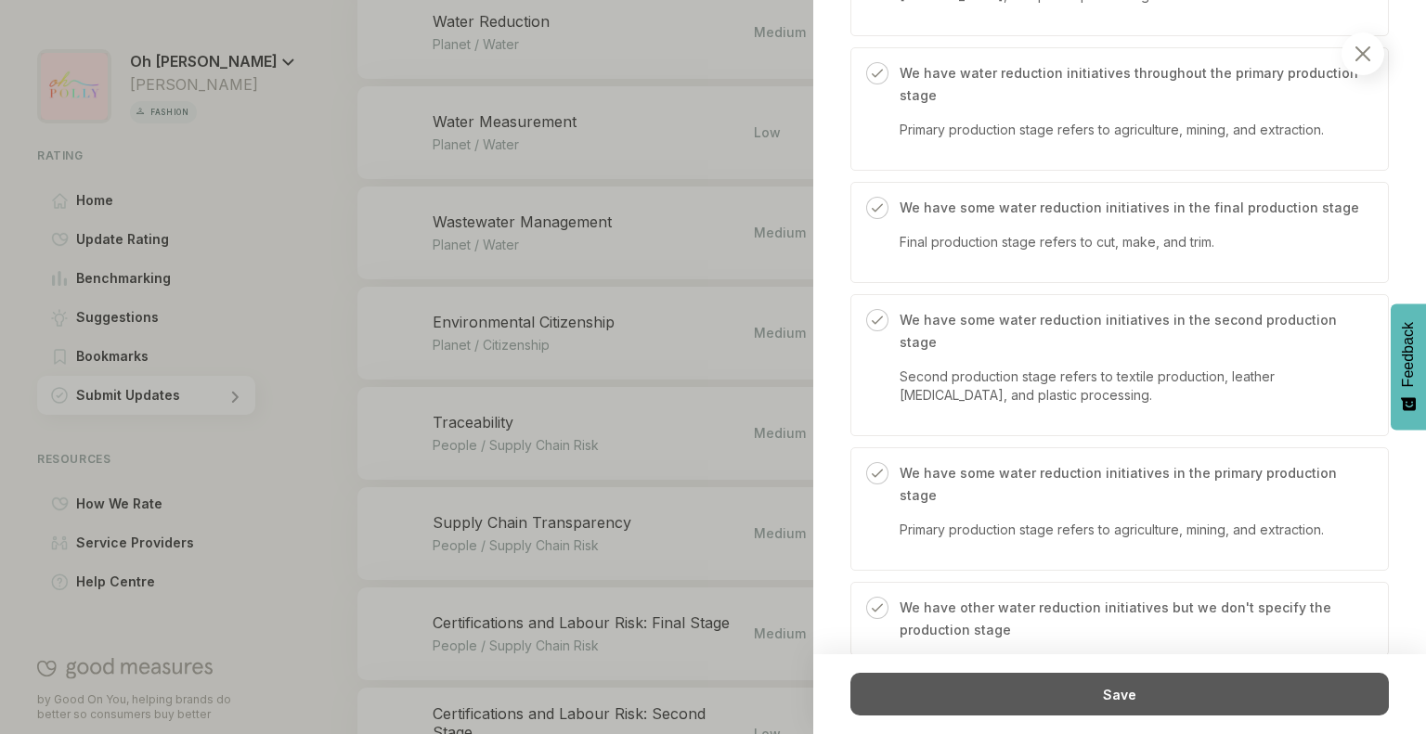
click at [1018, 690] on div "Save" at bounding box center [1119, 694] width 538 height 43
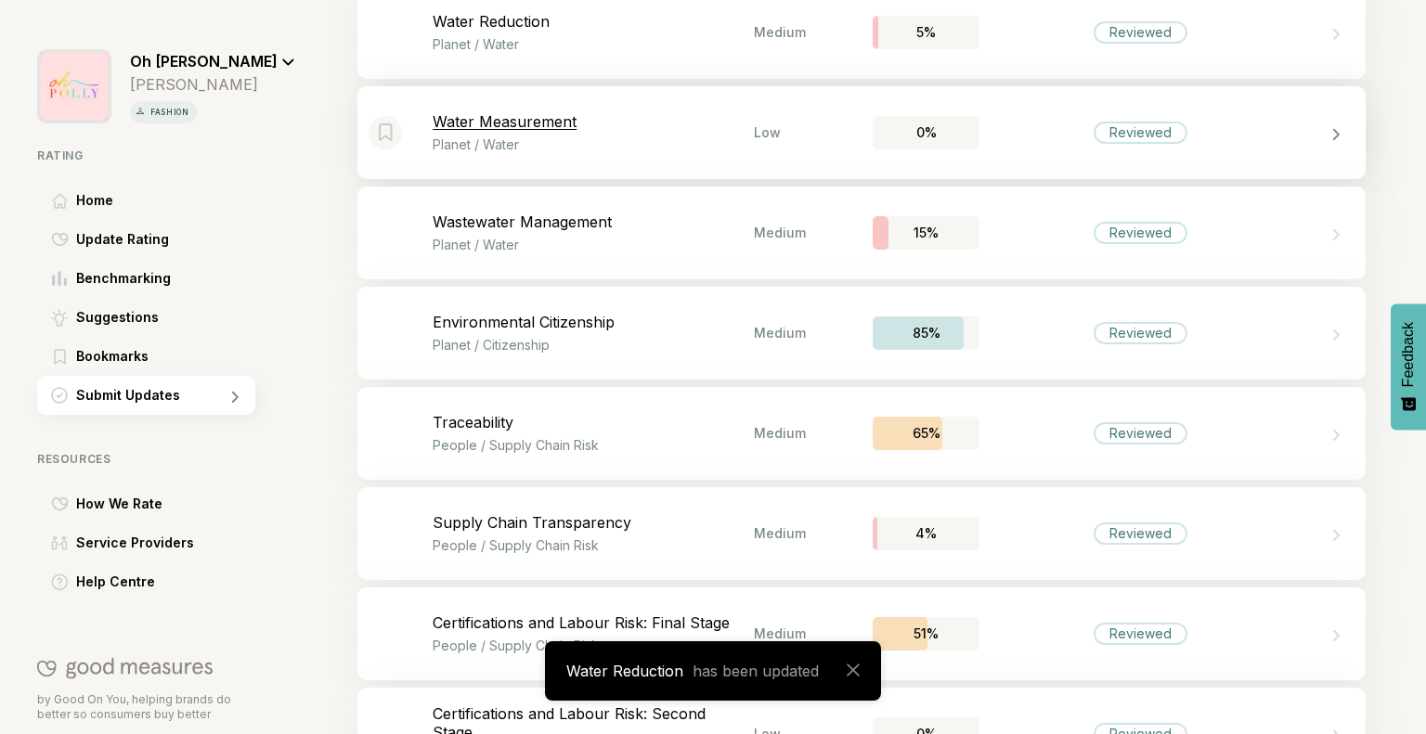
drag, startPoint x: 657, startPoint y: 165, endPoint x: 520, endPoint y: 123, distance: 143.6
click at [520, 123] on p "Water Measurement" at bounding box center [593, 121] width 321 height 19
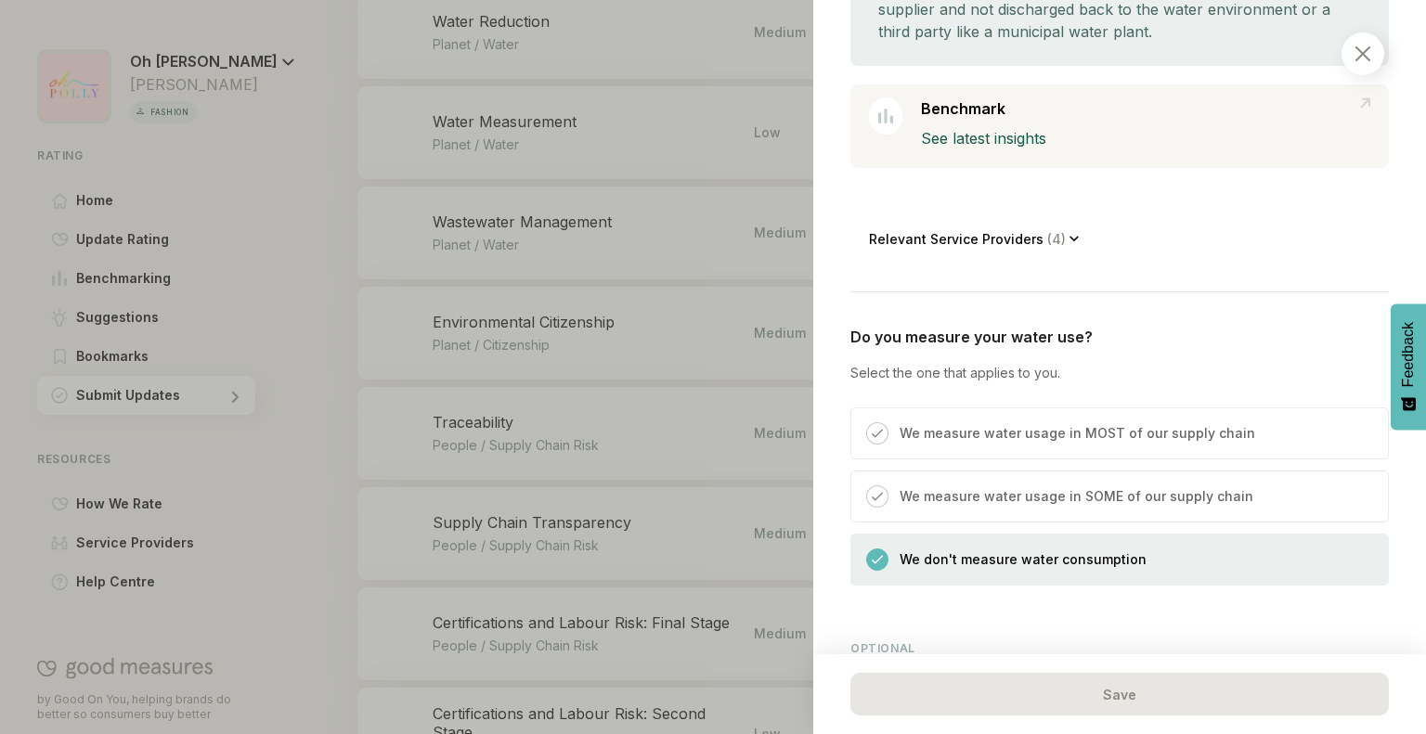
scroll to position [561, 0]
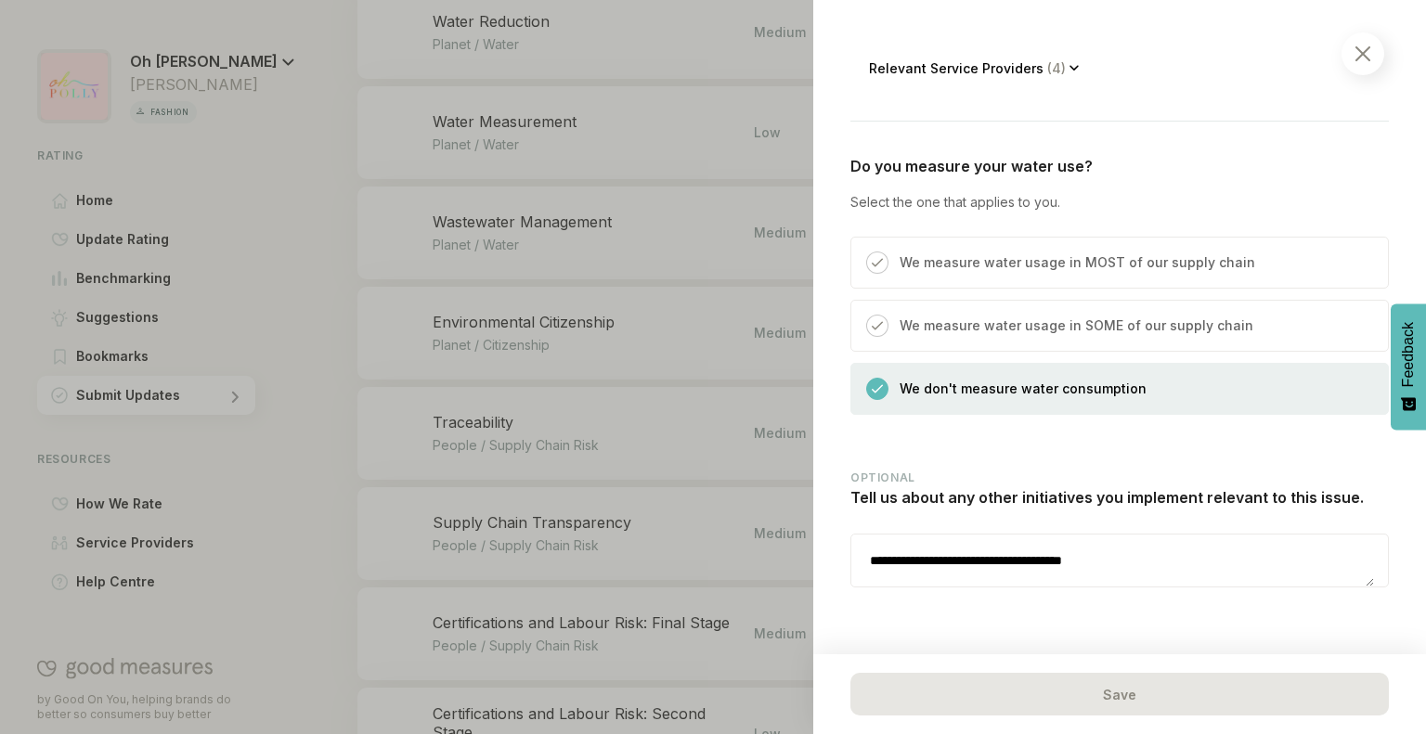
click at [1095, 618] on div "**********" at bounding box center [1119, 59] width 538 height 1167
click at [1165, 555] on textarea "**********" at bounding box center [1112, 561] width 523 height 52
click at [1357, 55] on img at bounding box center [1362, 53] width 15 height 15
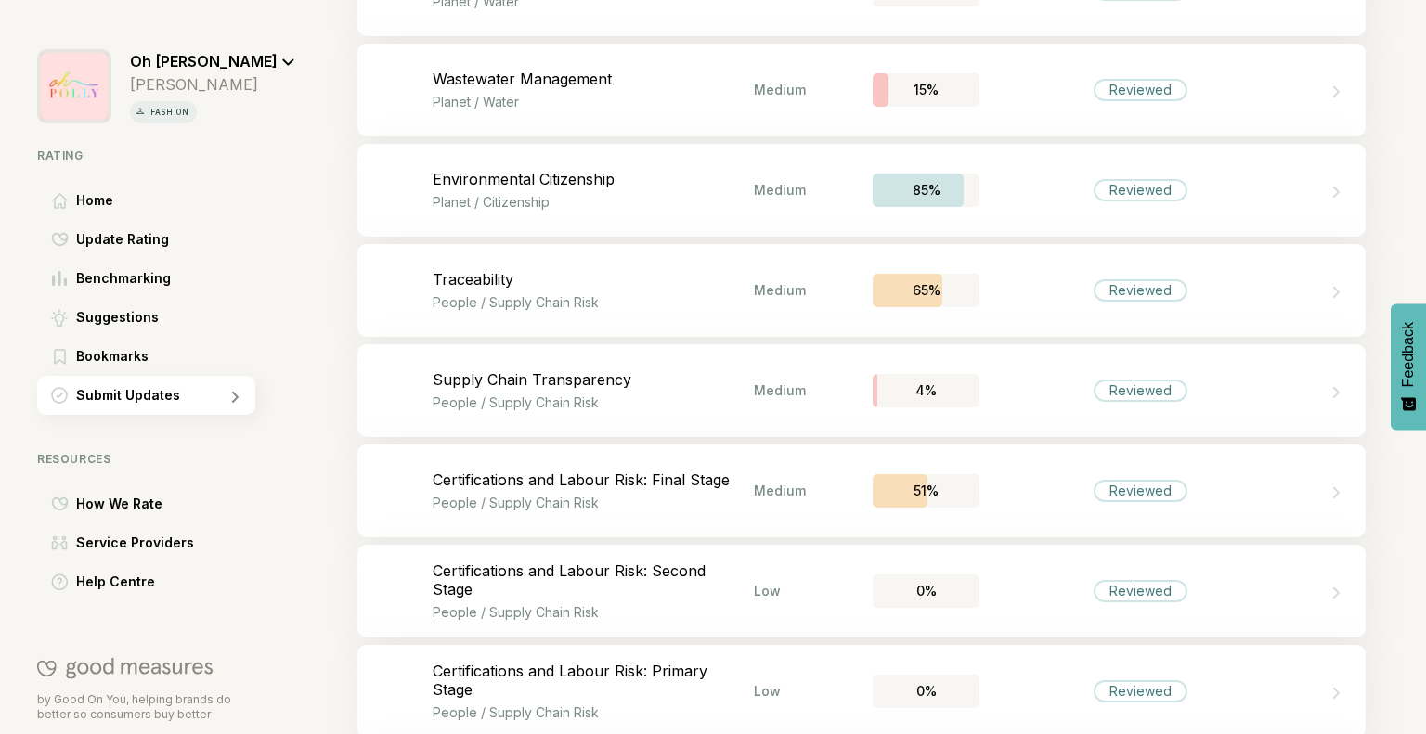
scroll to position [2688, 0]
click at [1057, 108] on div "Bookmark this item Wastewater Management Planet / Water Medium 15% Reviewed" at bounding box center [861, 88] width 1008 height 93
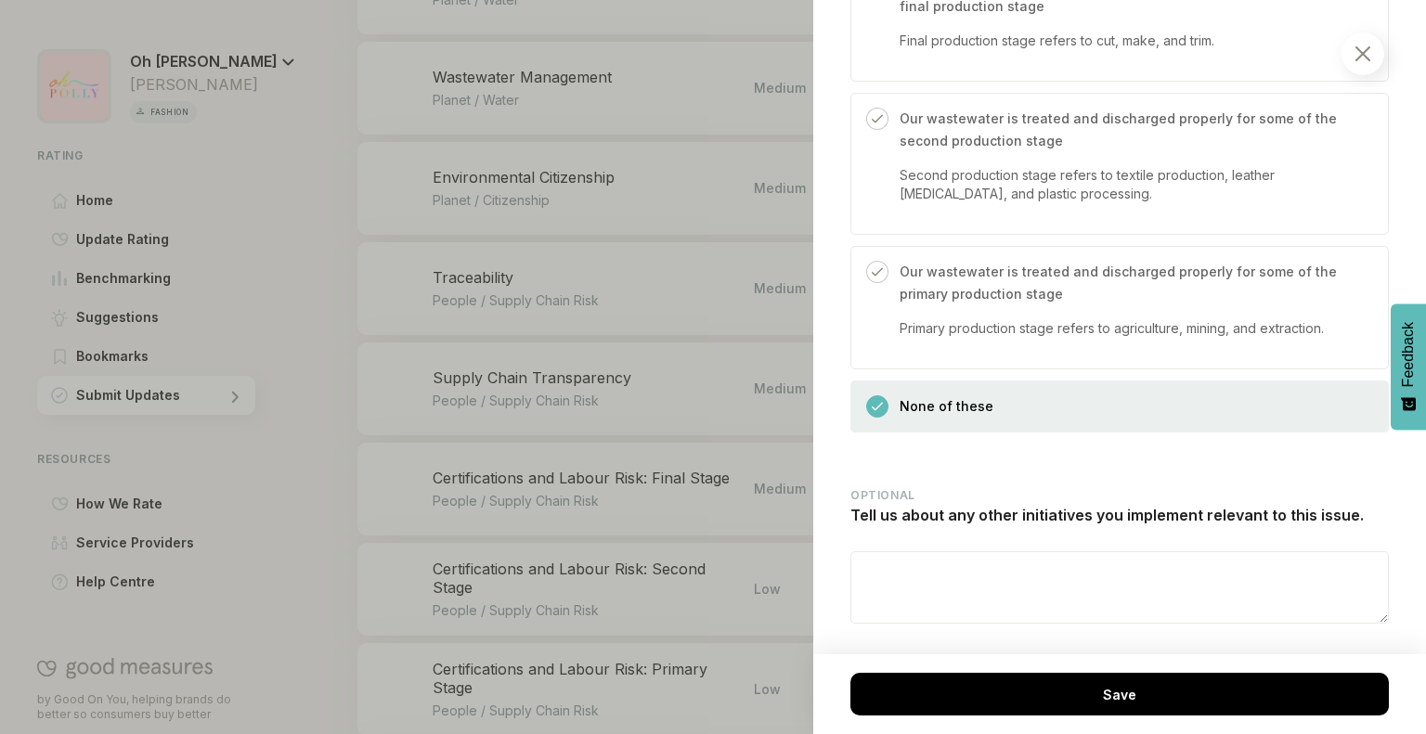
scroll to position [1855, 0]
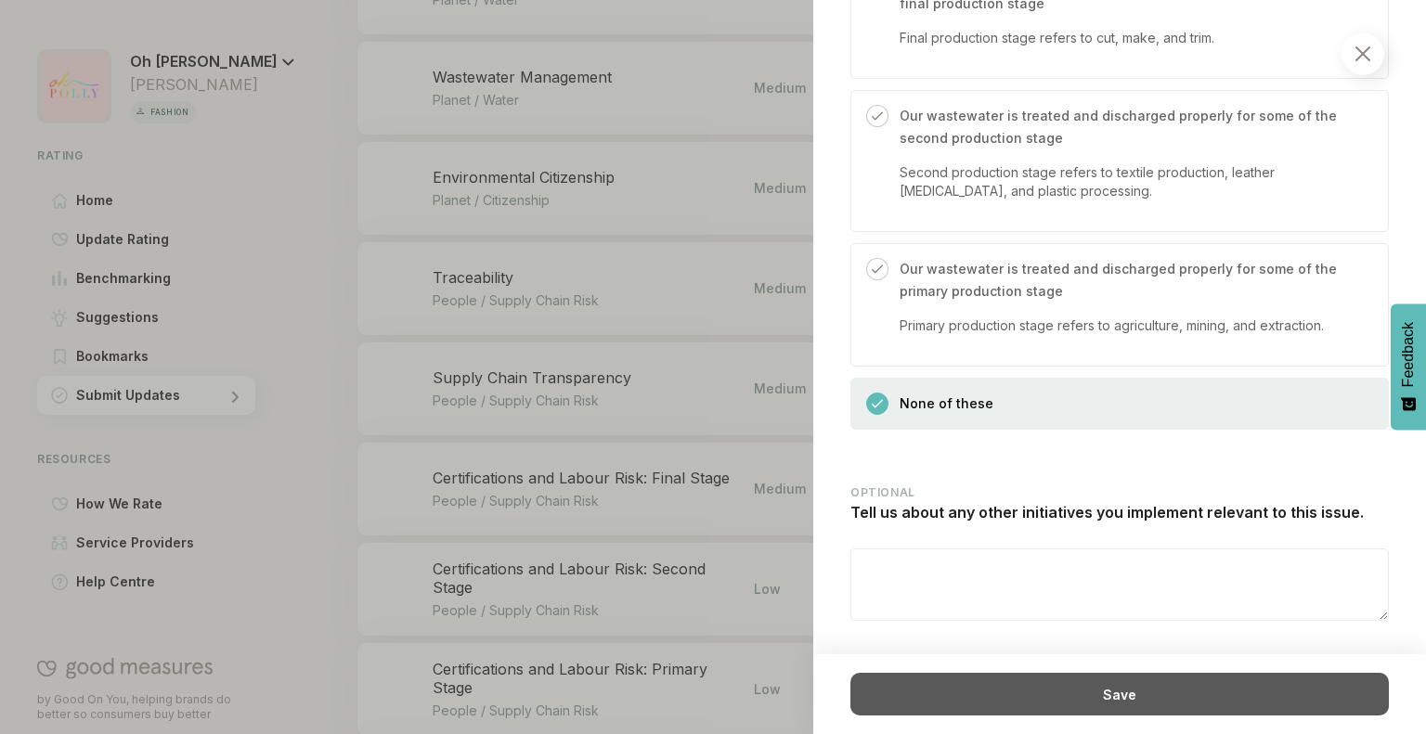
click at [1006, 701] on div "Save" at bounding box center [1119, 694] width 538 height 43
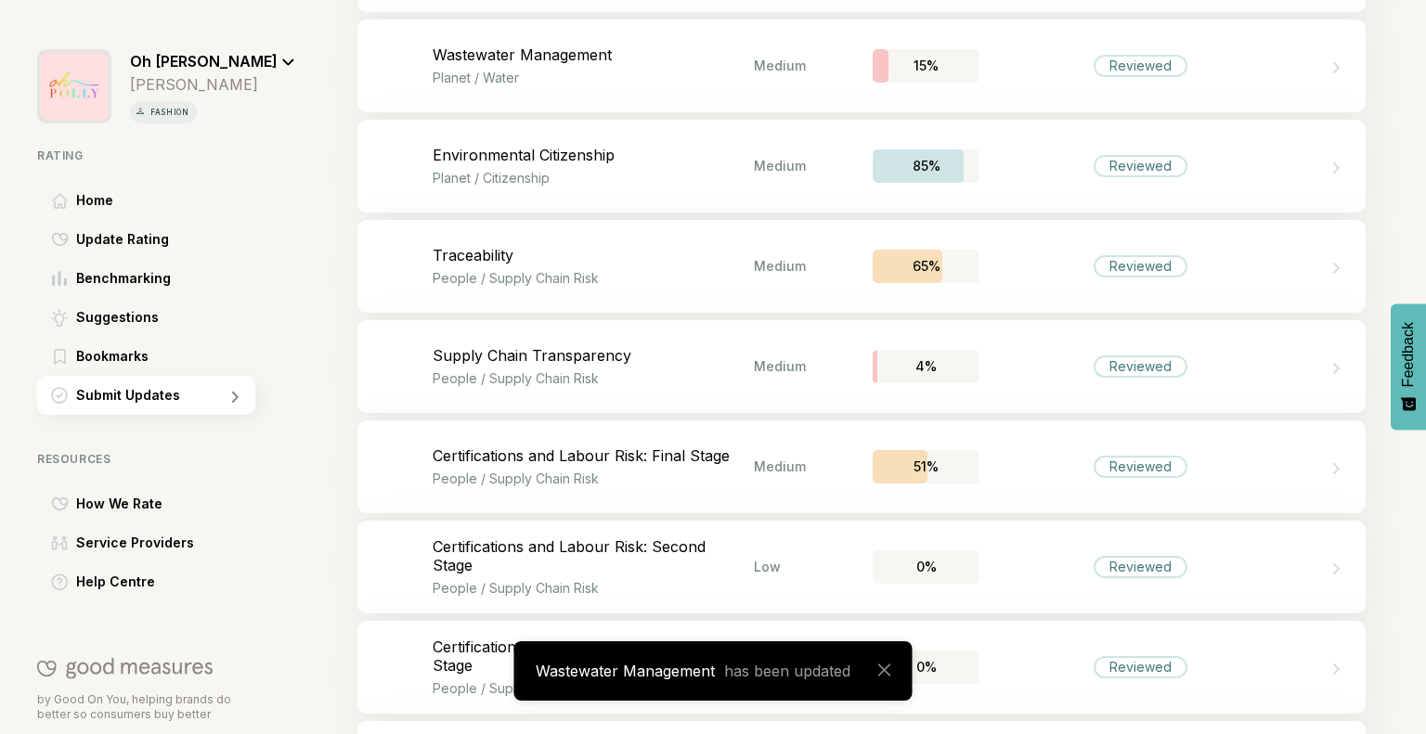
scroll to position [2679, 0]
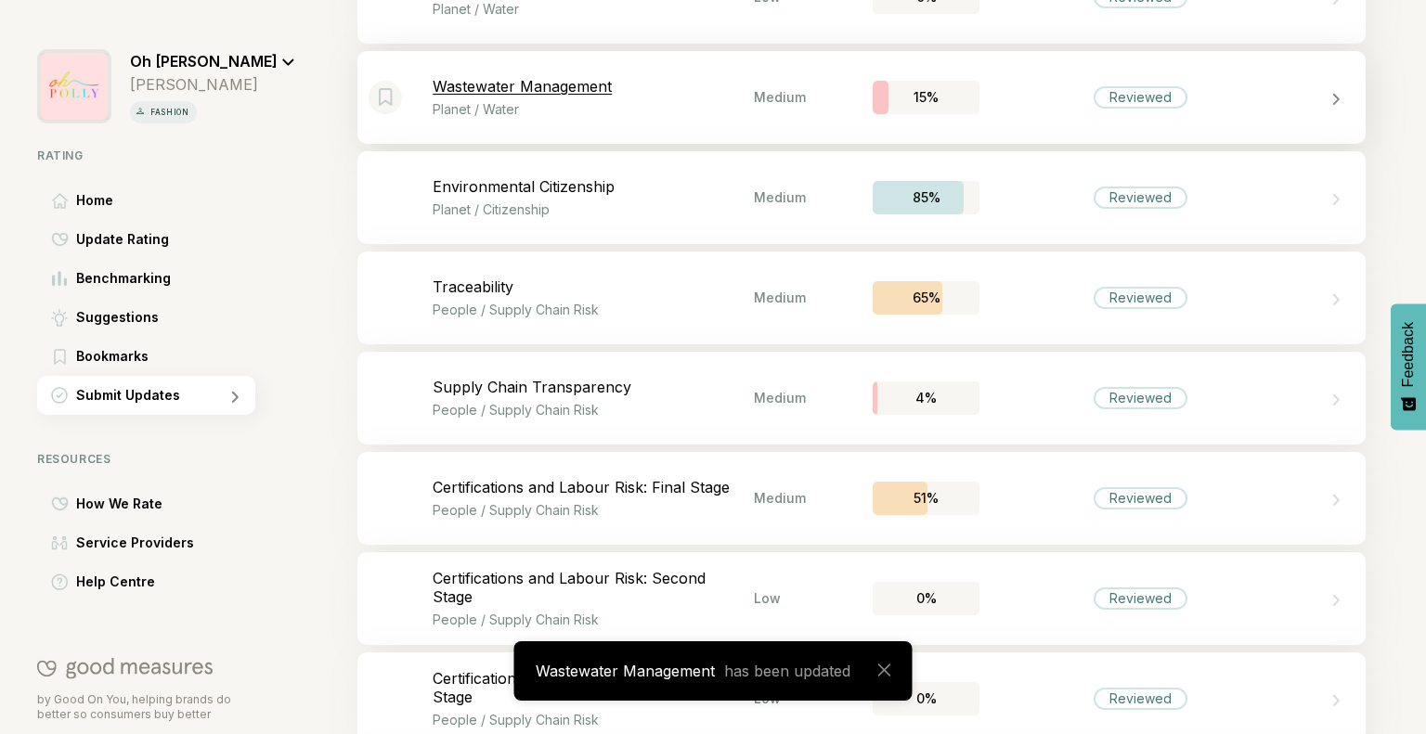
click at [989, 88] on div "Reviewed" at bounding box center [1139, 97] width 321 height 22
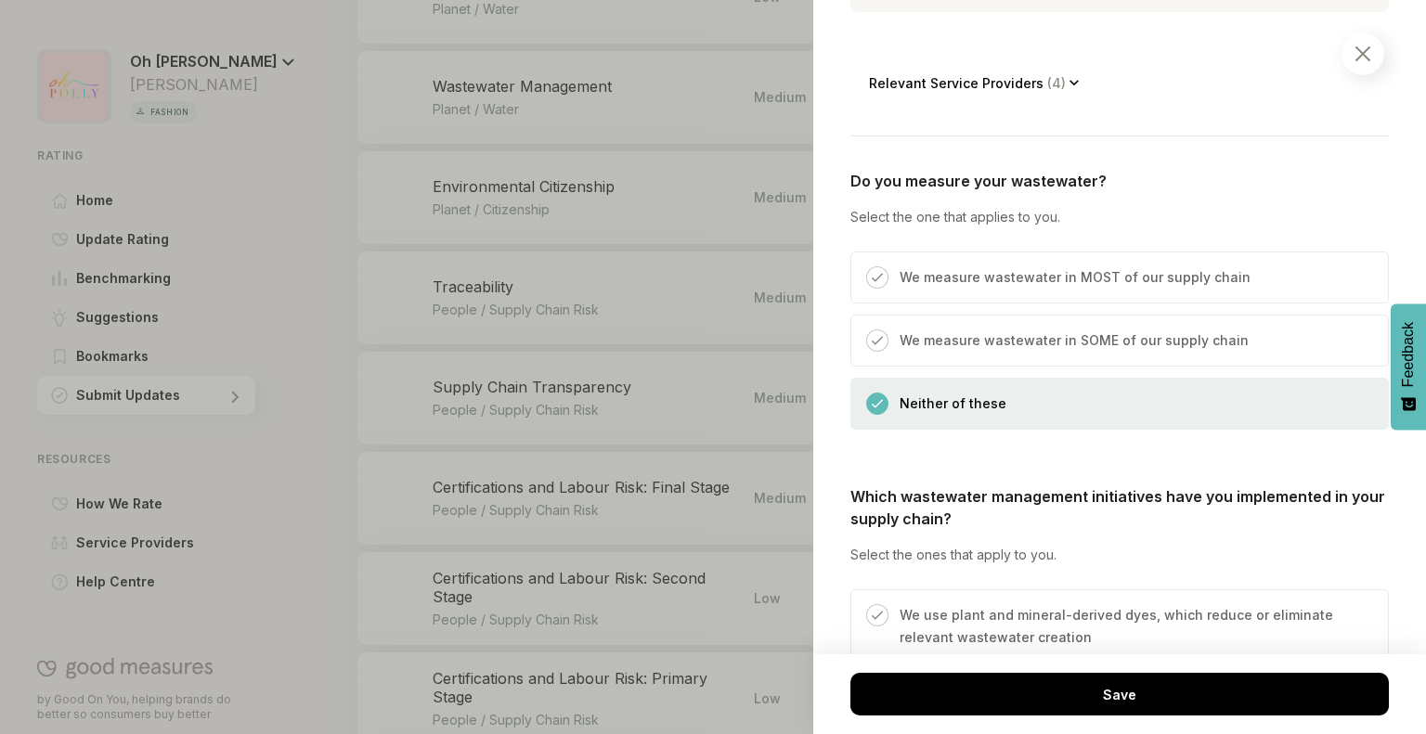
scroll to position [520, 0]
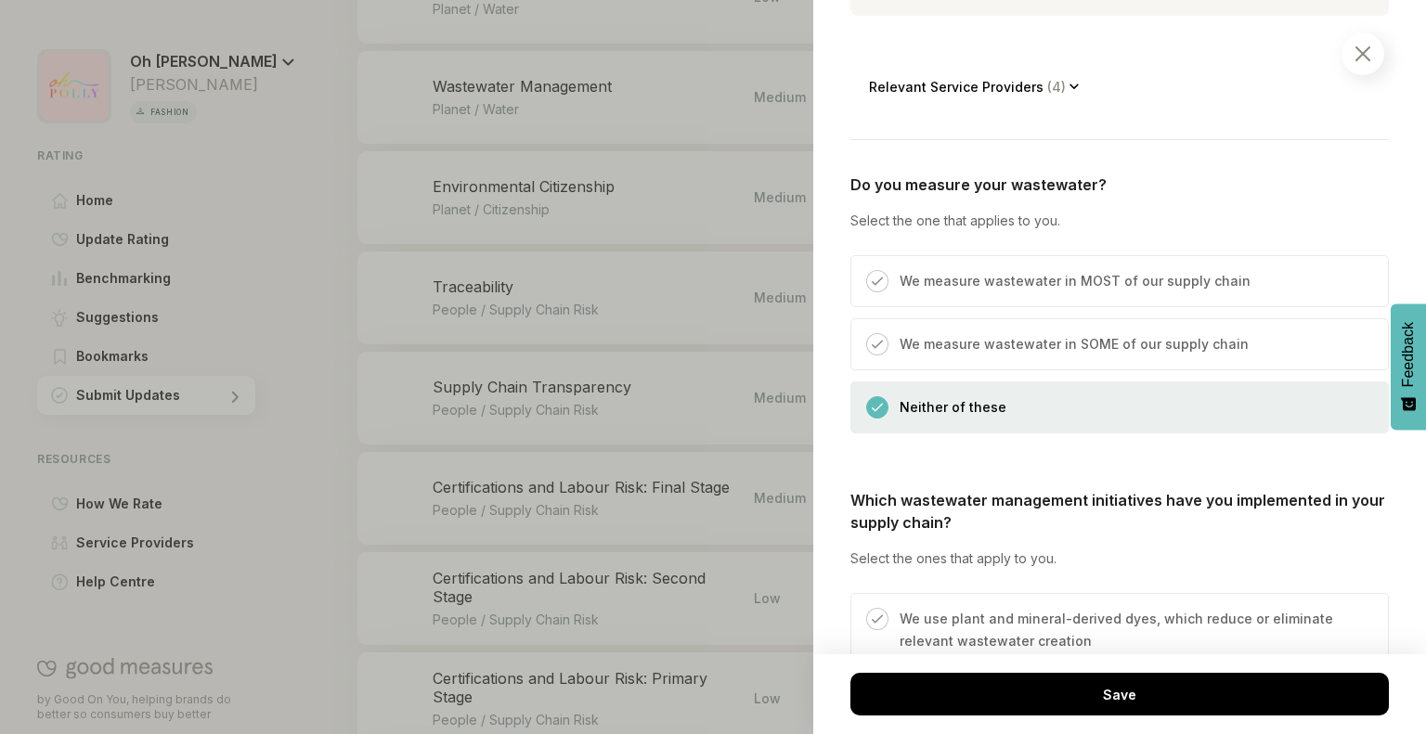
click at [1013, 348] on p "We measure wastewater in SOME of our supply chain" at bounding box center [1073, 344] width 349 height 22
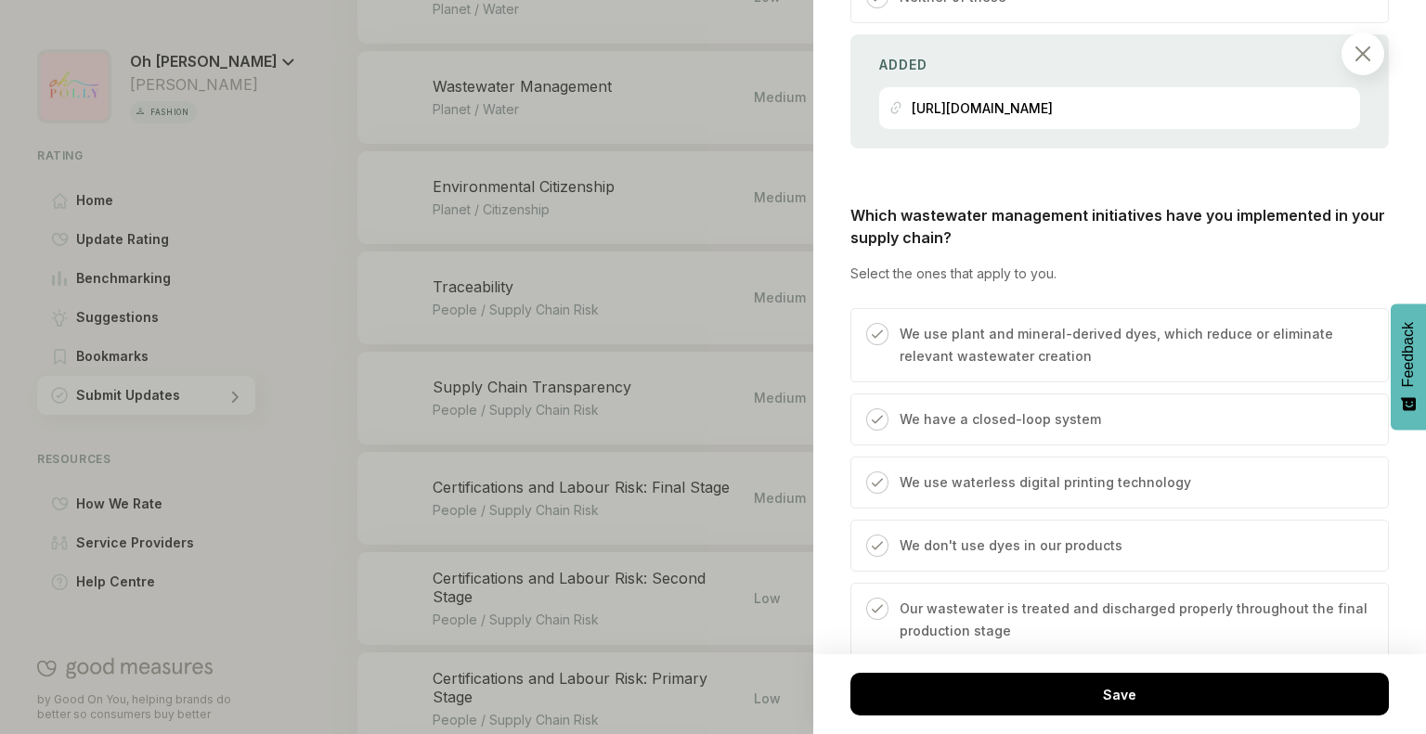
scroll to position [921, 0]
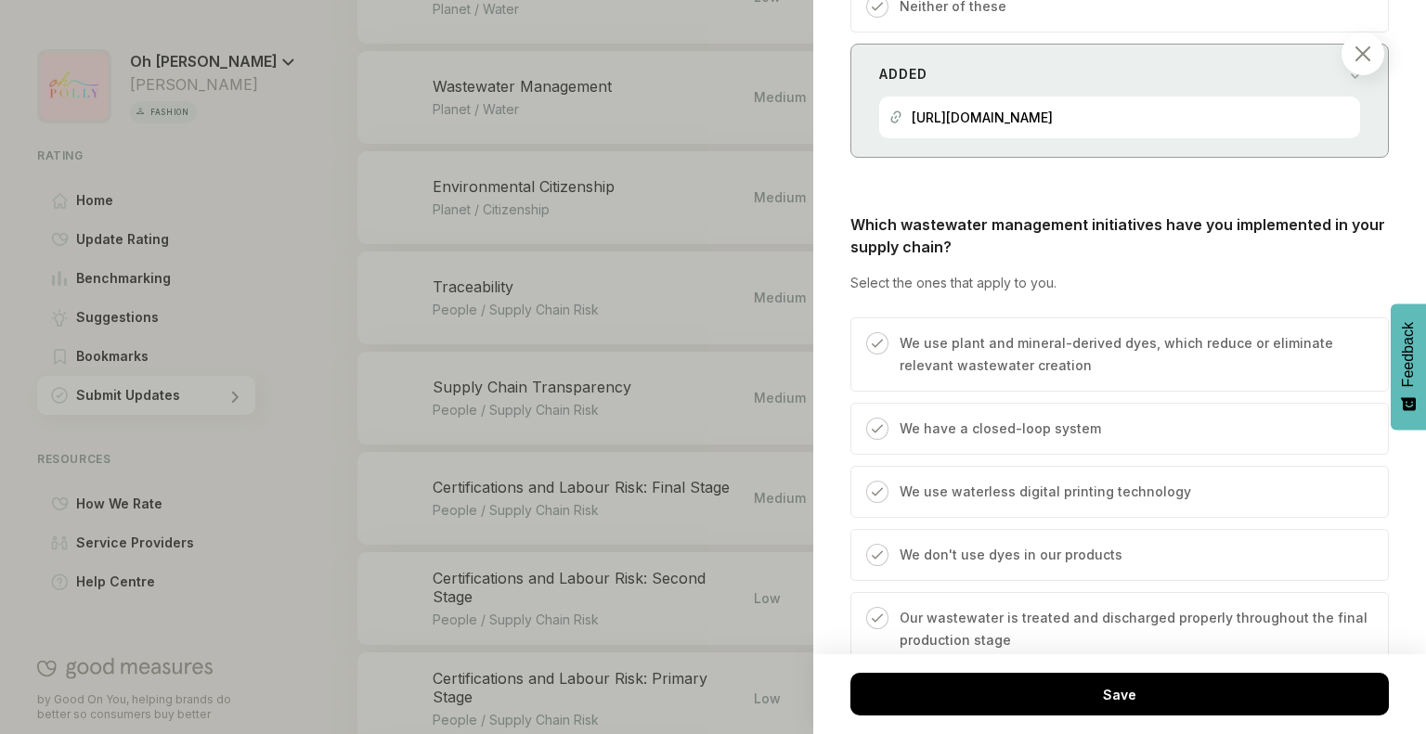
click at [1242, 118] on div "[URL][DOMAIN_NAME]" at bounding box center [1119, 118] width 460 height 42
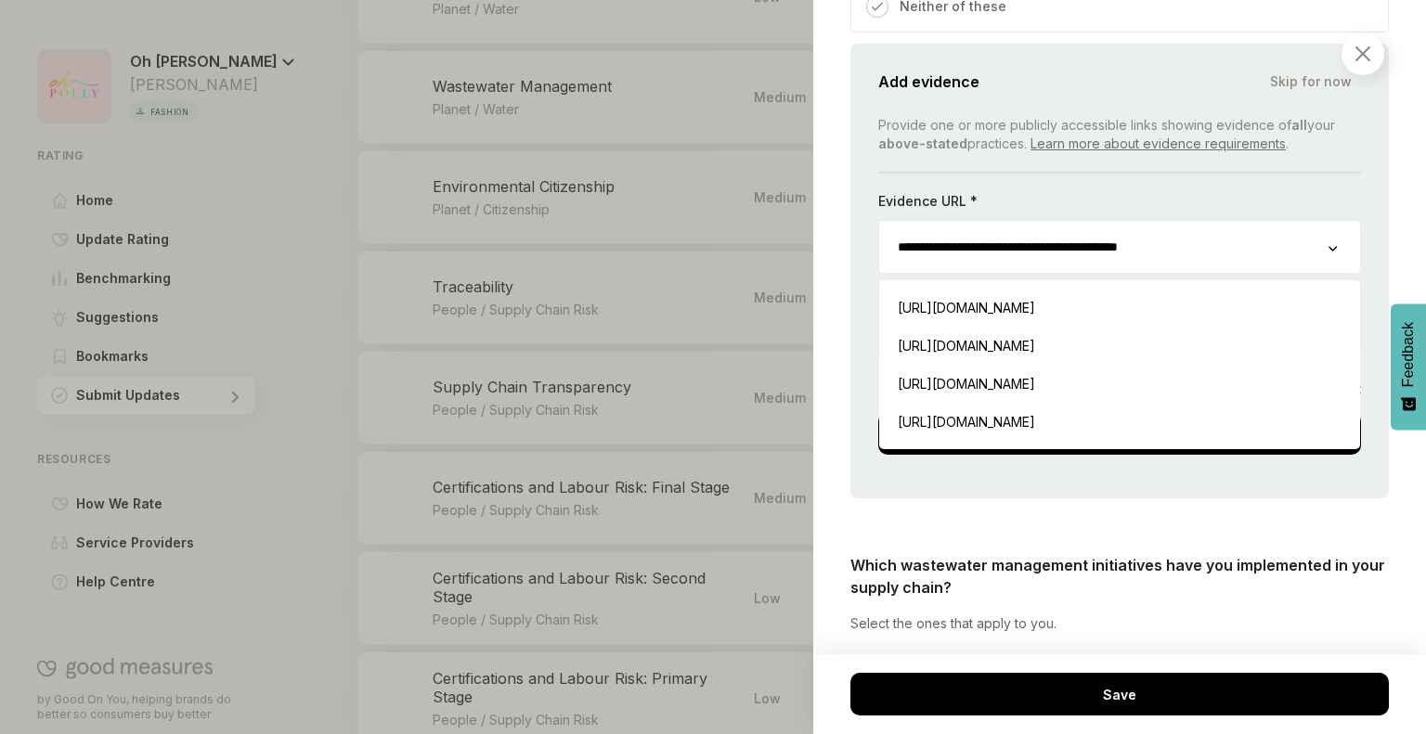
click at [1220, 252] on input "**********" at bounding box center [1103, 247] width 449 height 52
click at [1105, 341] on div "[URL][DOMAIN_NAME] Insert" at bounding box center [1119, 346] width 462 height 38
type input "**********"
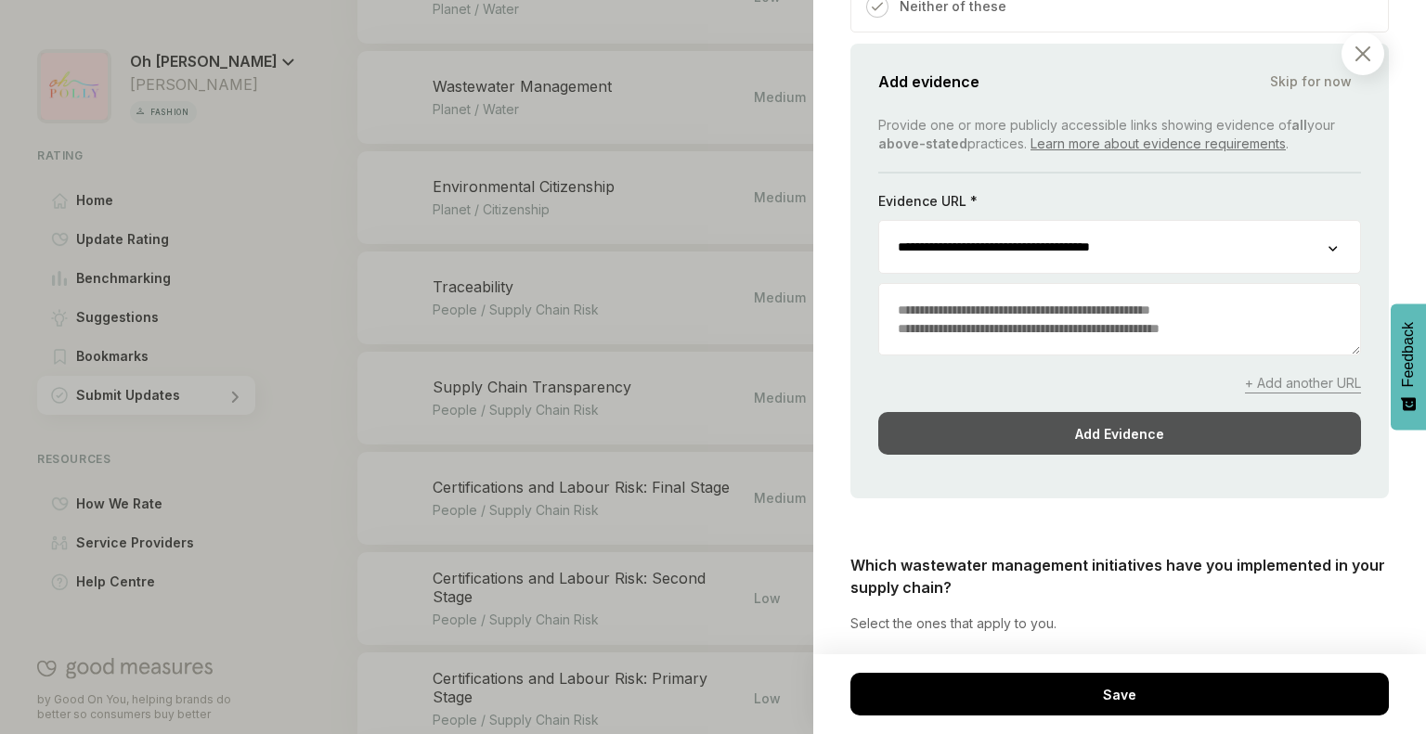
click at [1118, 433] on div "Add Evidence" at bounding box center [1119, 433] width 483 height 43
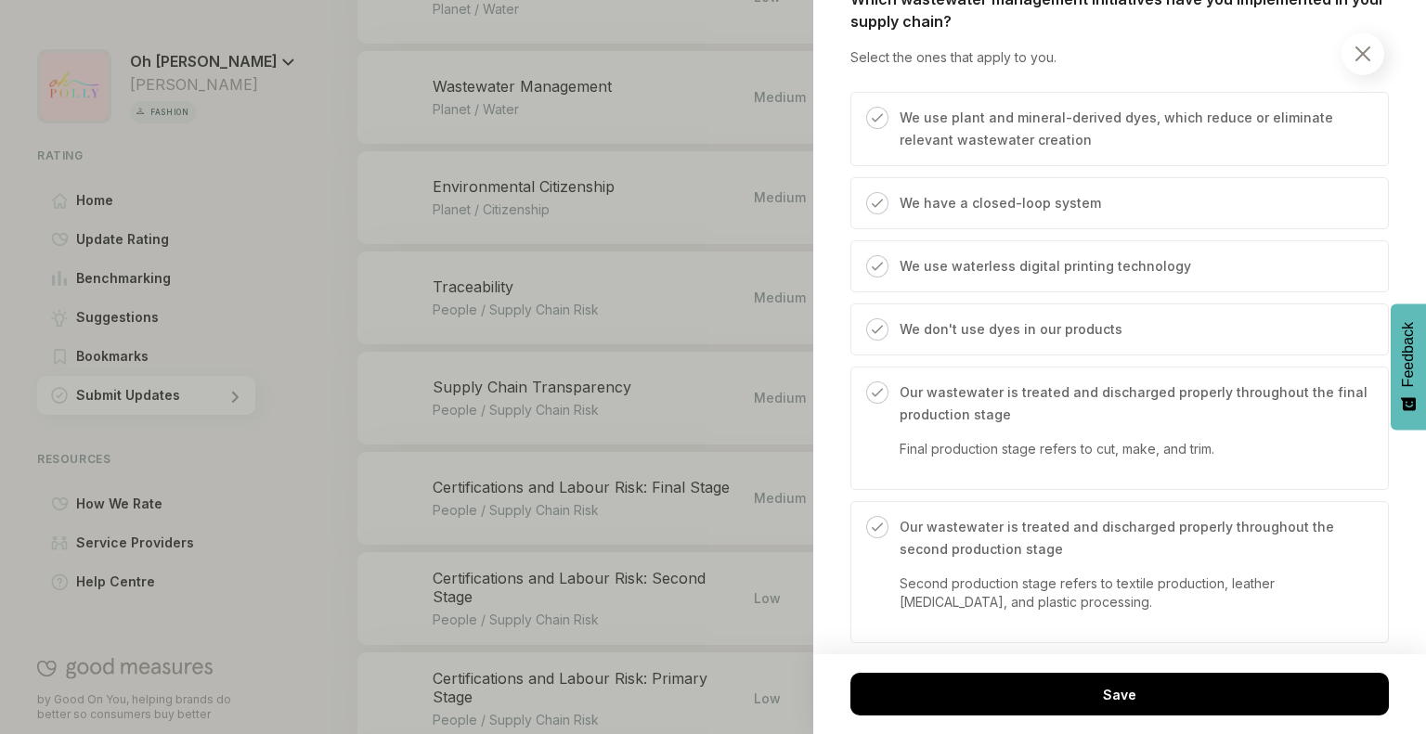
scroll to position [1144, 0]
click at [1132, 413] on p "Our wastewater is treated and discharged properly throughout the final producti…" at bounding box center [1134, 406] width 470 height 45
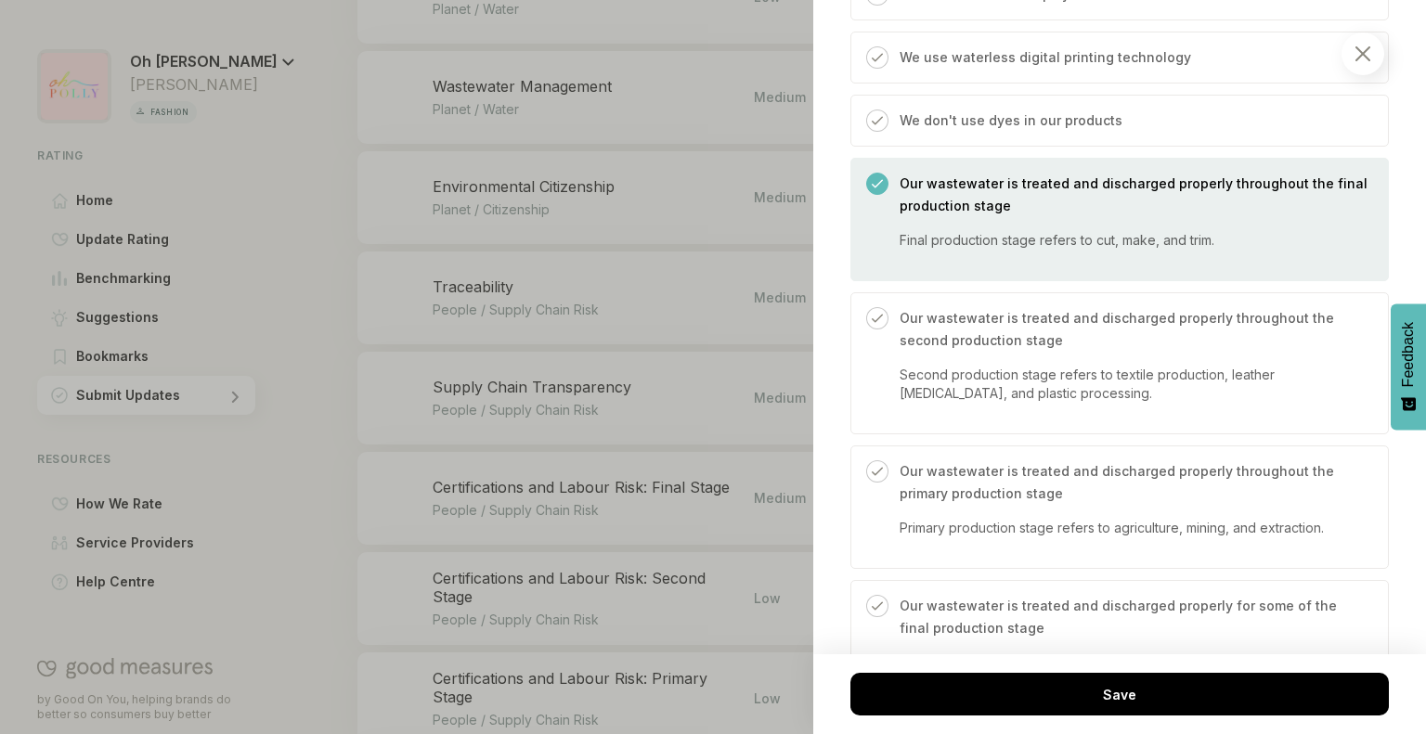
scroll to position [1310, 0]
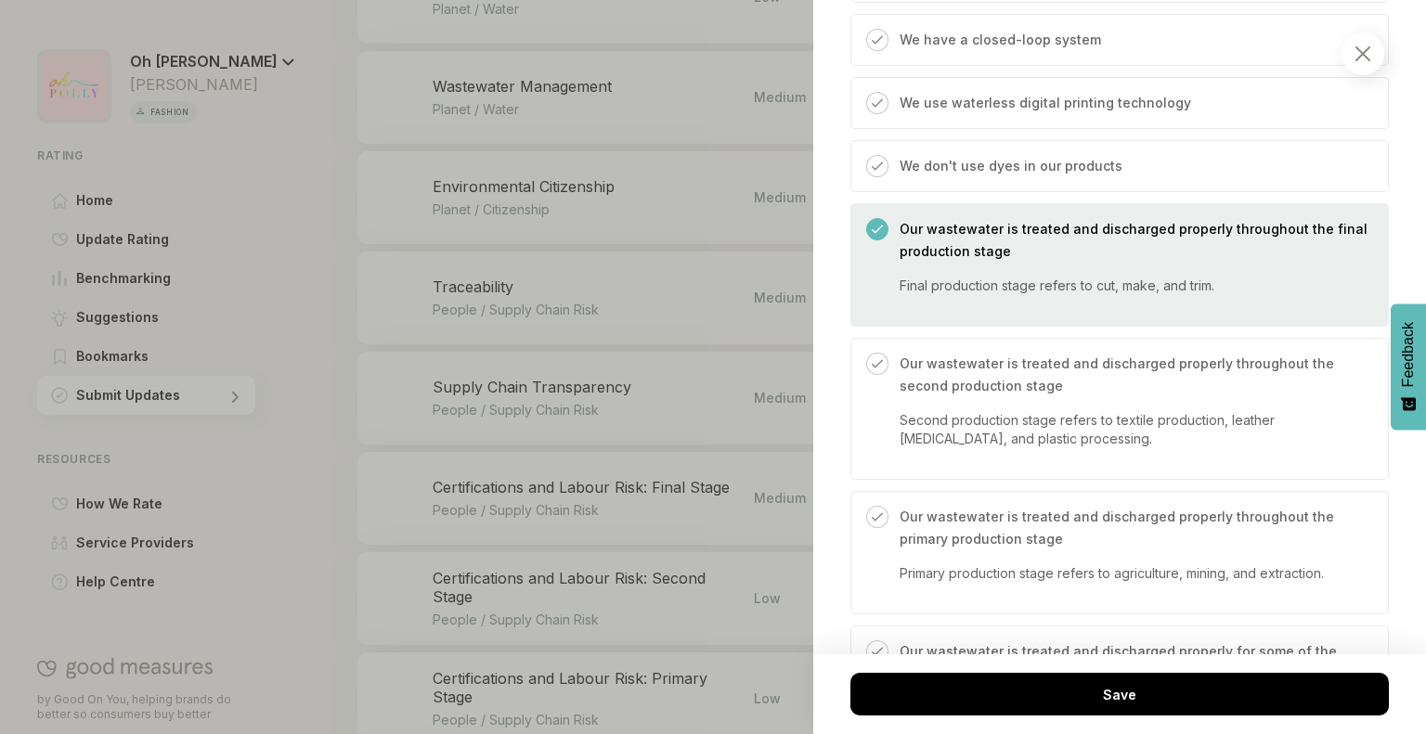
click at [1010, 252] on p "Our wastewater is treated and discharged properly throughout the final producti…" at bounding box center [1134, 240] width 470 height 45
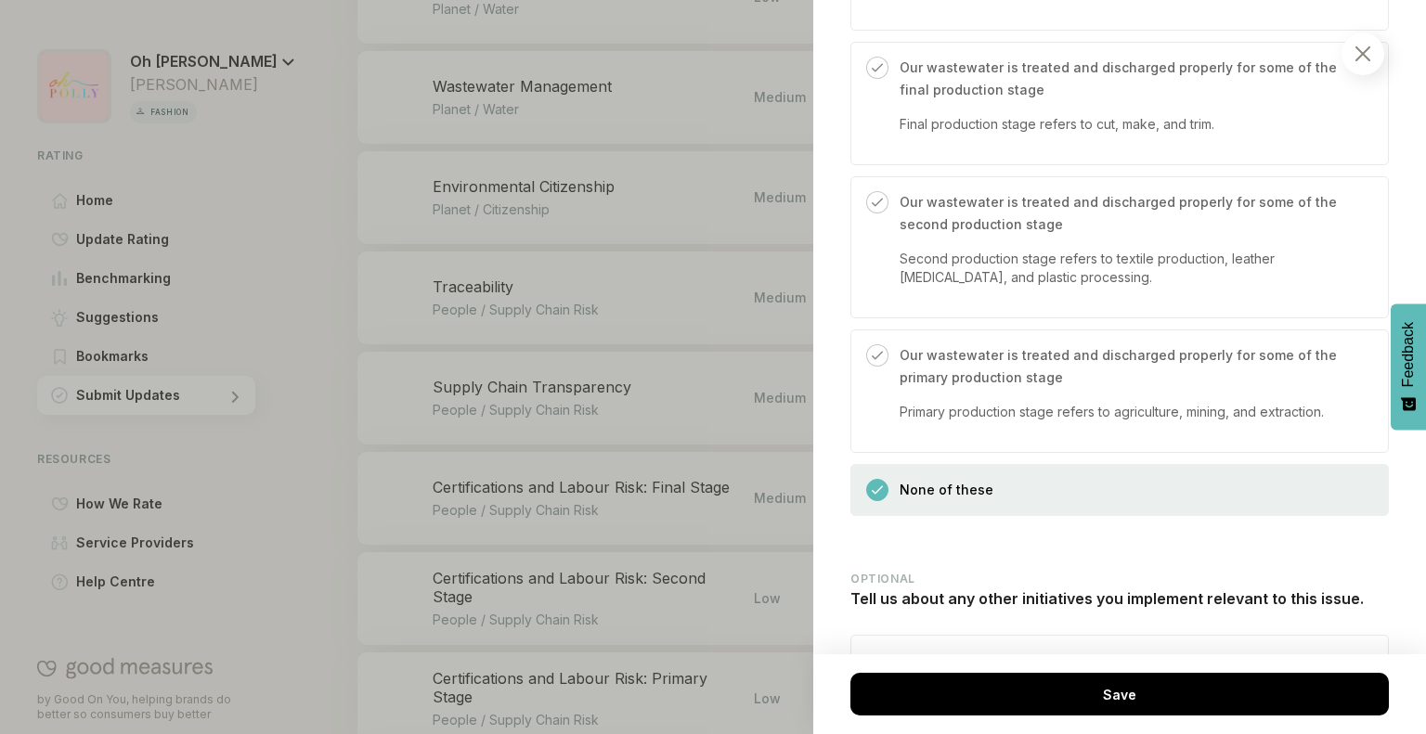
scroll to position [2010, 0]
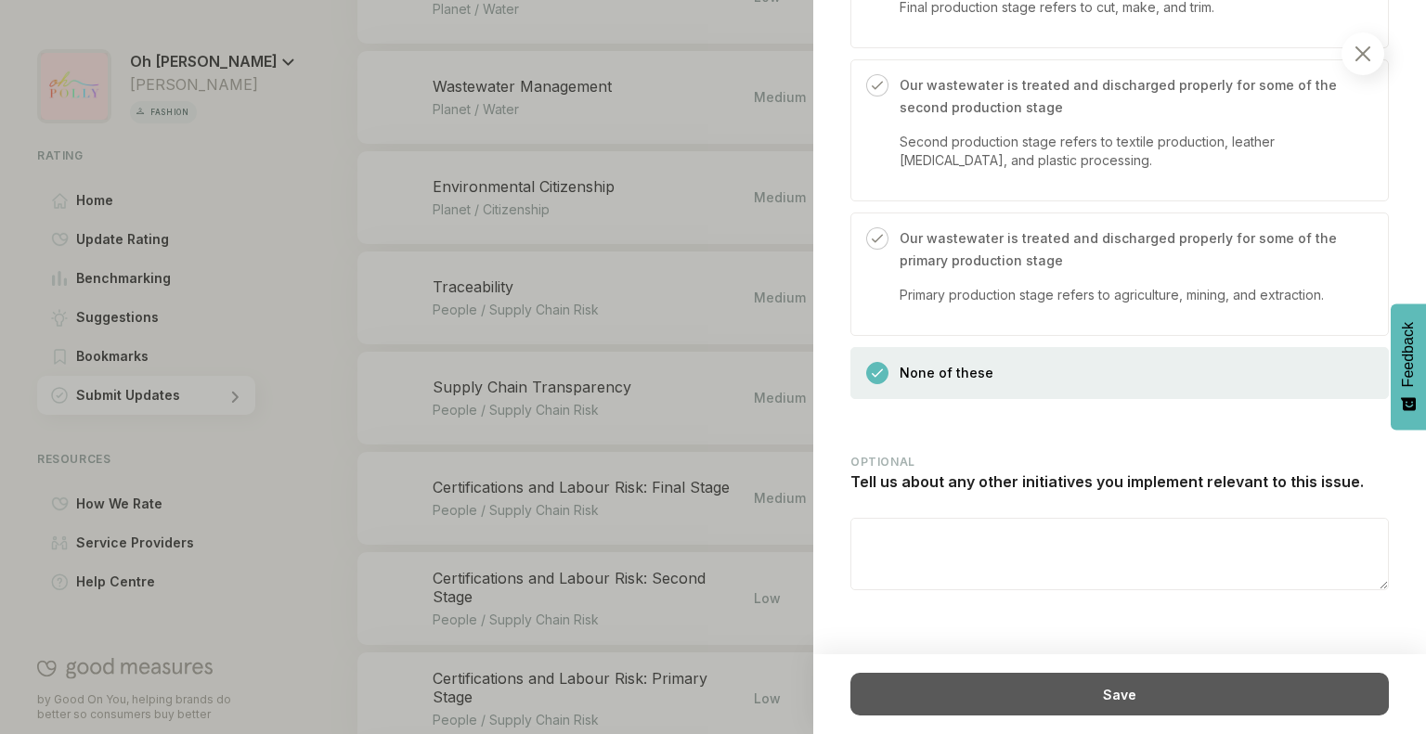
click at [1028, 696] on div "Save" at bounding box center [1119, 694] width 538 height 43
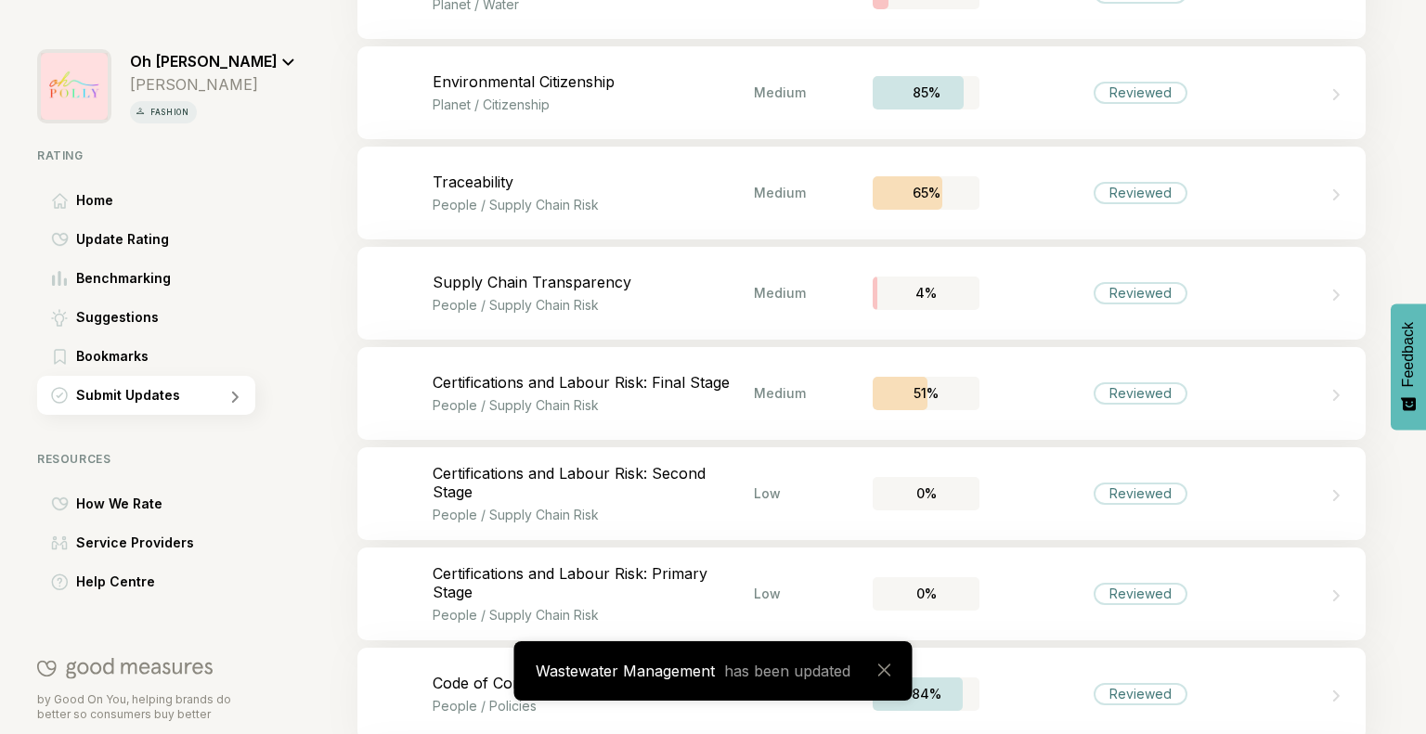
scroll to position [2786, 0]
click at [1057, 120] on div "Bookmark this item Environmental Citizenship Planet / Citizenship Medium 85% Re…" at bounding box center [861, 90] width 1008 height 93
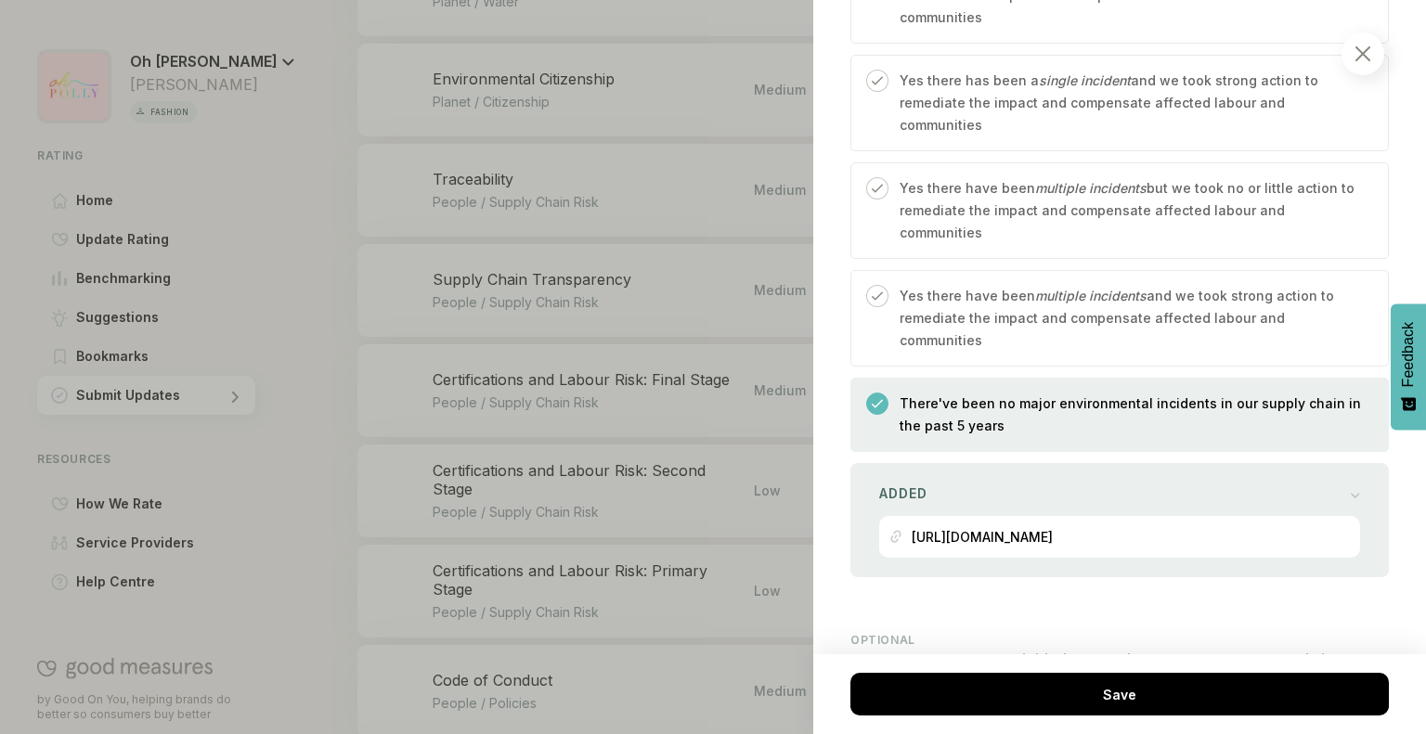
scroll to position [2675, 0]
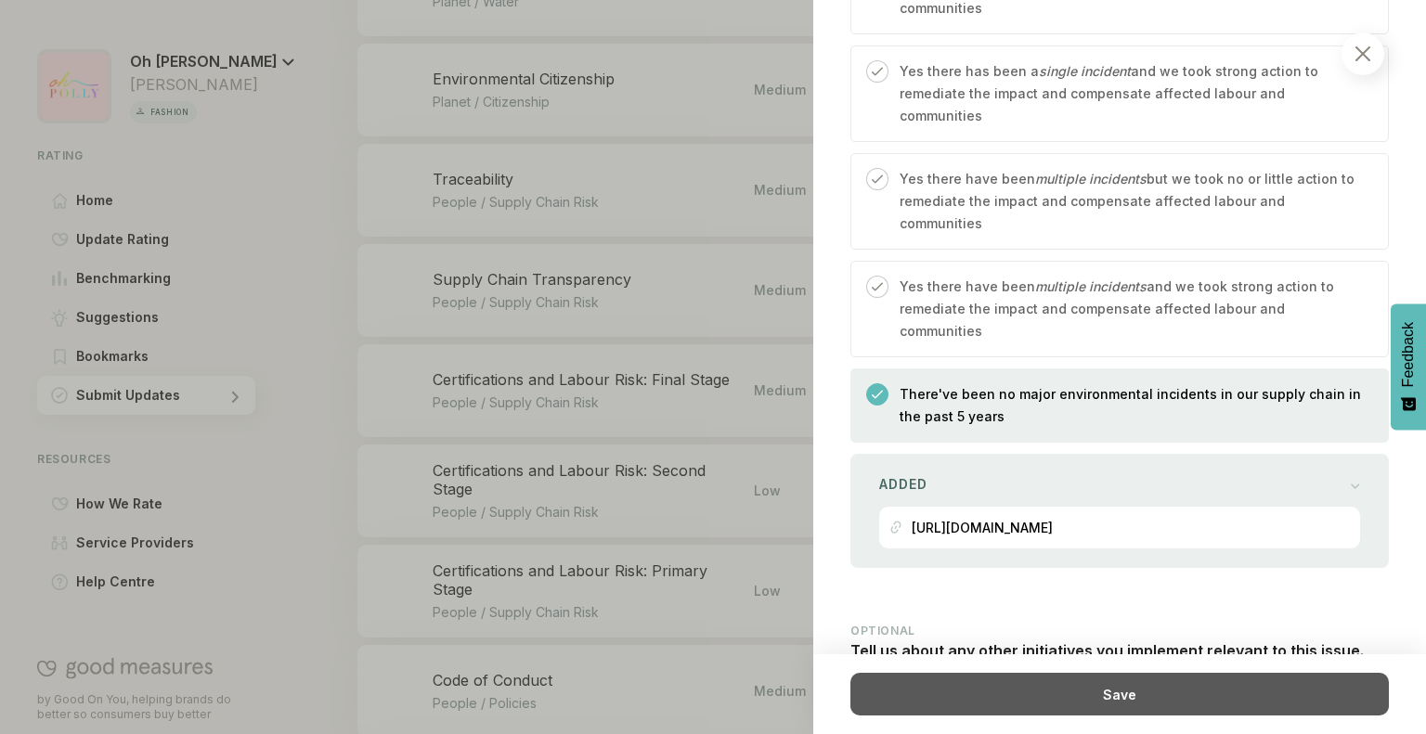
click at [1036, 694] on div "Save" at bounding box center [1119, 694] width 538 height 43
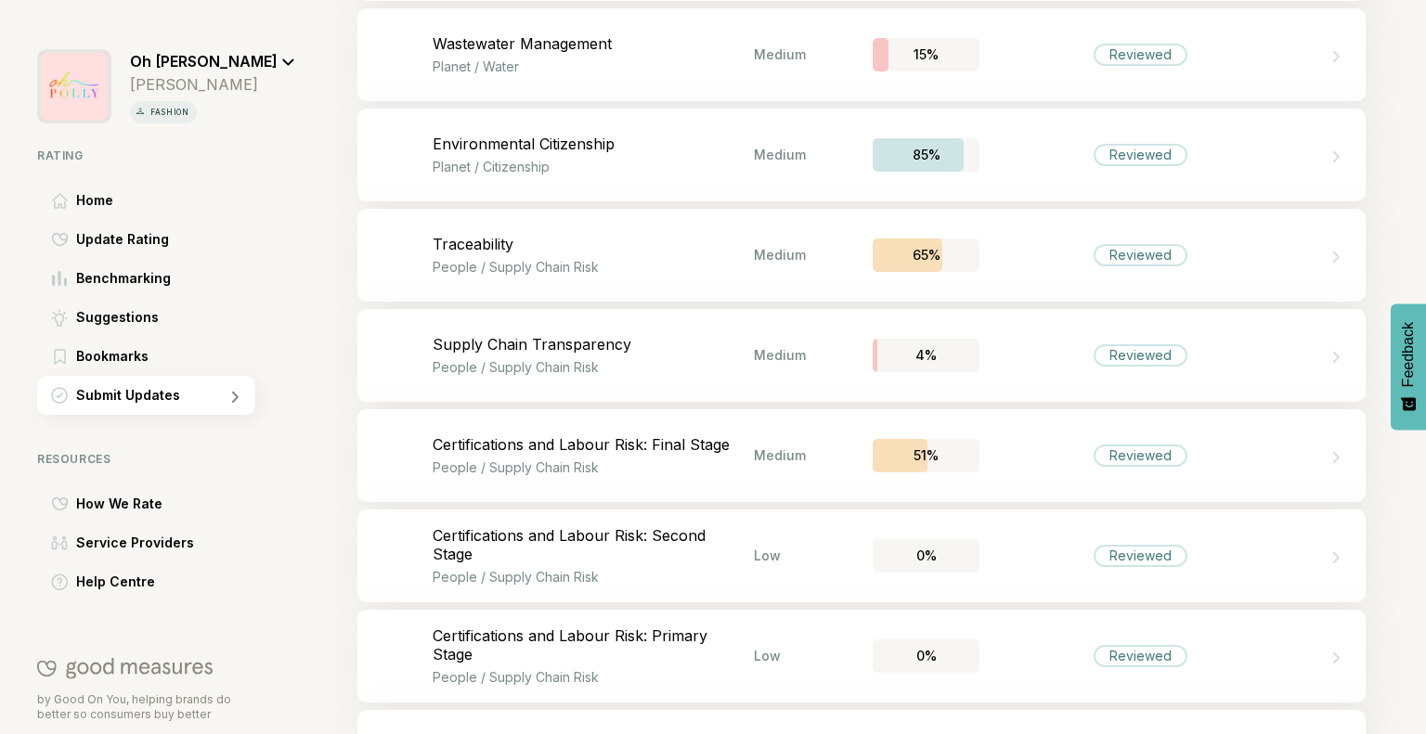
scroll to position [2720, 0]
drag, startPoint x: 921, startPoint y: 393, endPoint x: 931, endPoint y: 413, distance: 22.8
click at [931, 413] on div "Bookmark this item Materials and Certifications Planet / Resources and Waste Hi…" at bounding box center [861, 357] width 1008 height 5105
click at [1066, 153] on div "Reviewed" at bounding box center [1139, 157] width 321 height 22
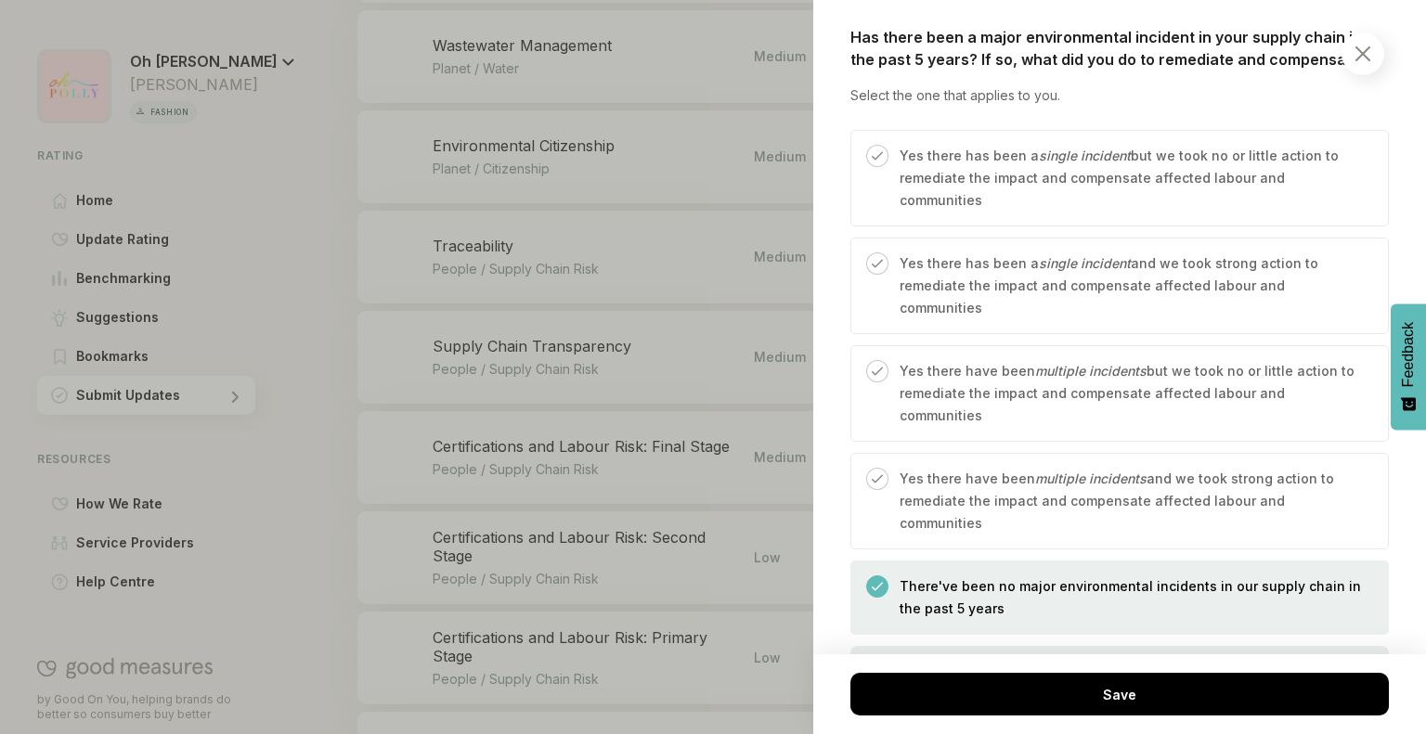
scroll to position [2636, 0]
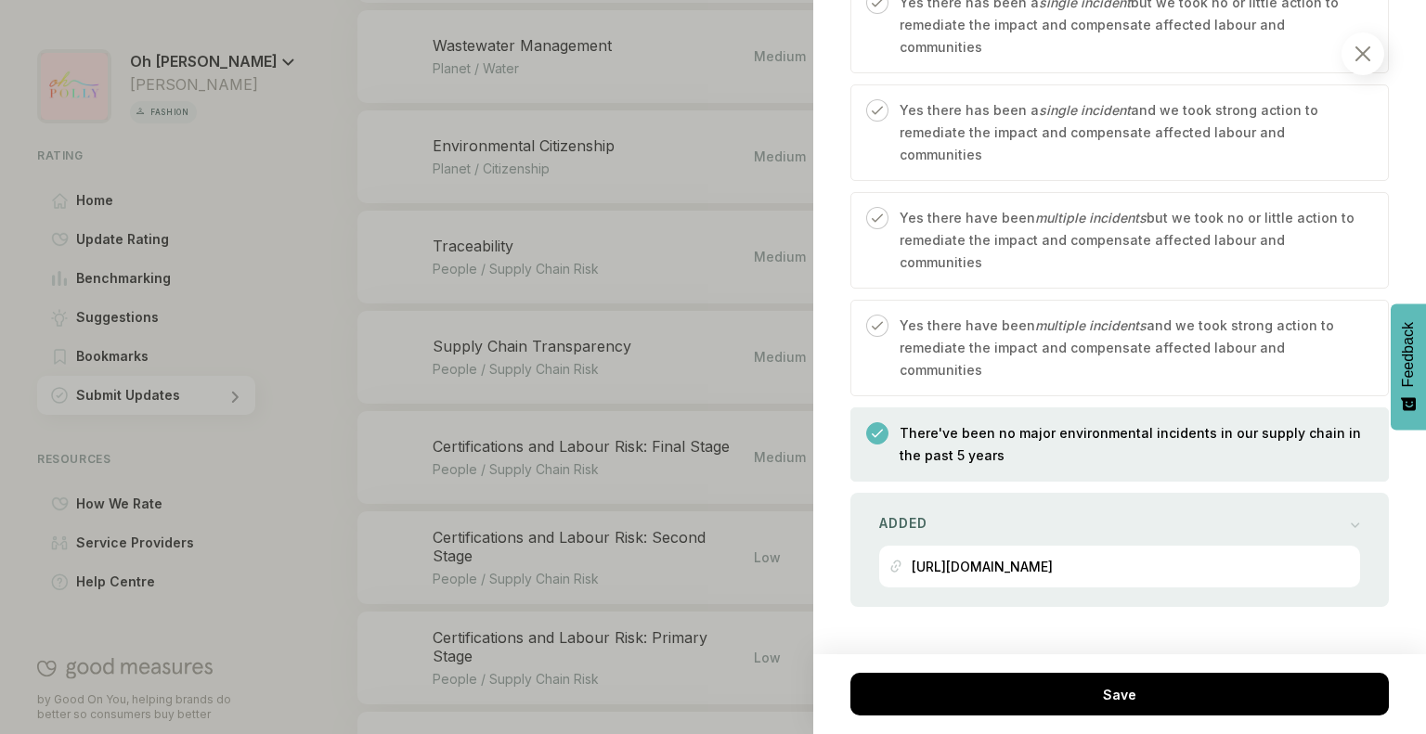
click at [1366, 45] on div at bounding box center [1362, 53] width 43 height 43
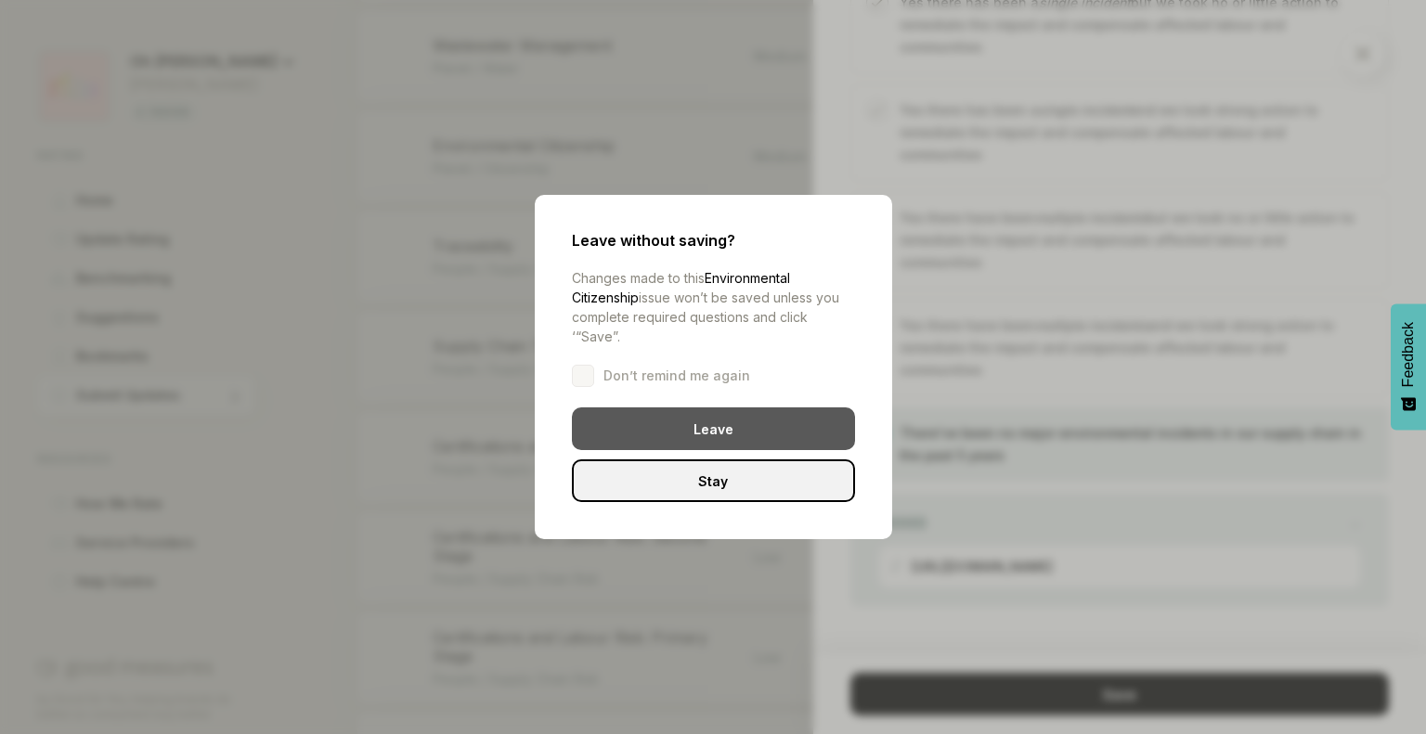
click at [716, 426] on div "Leave" at bounding box center [713, 428] width 283 height 43
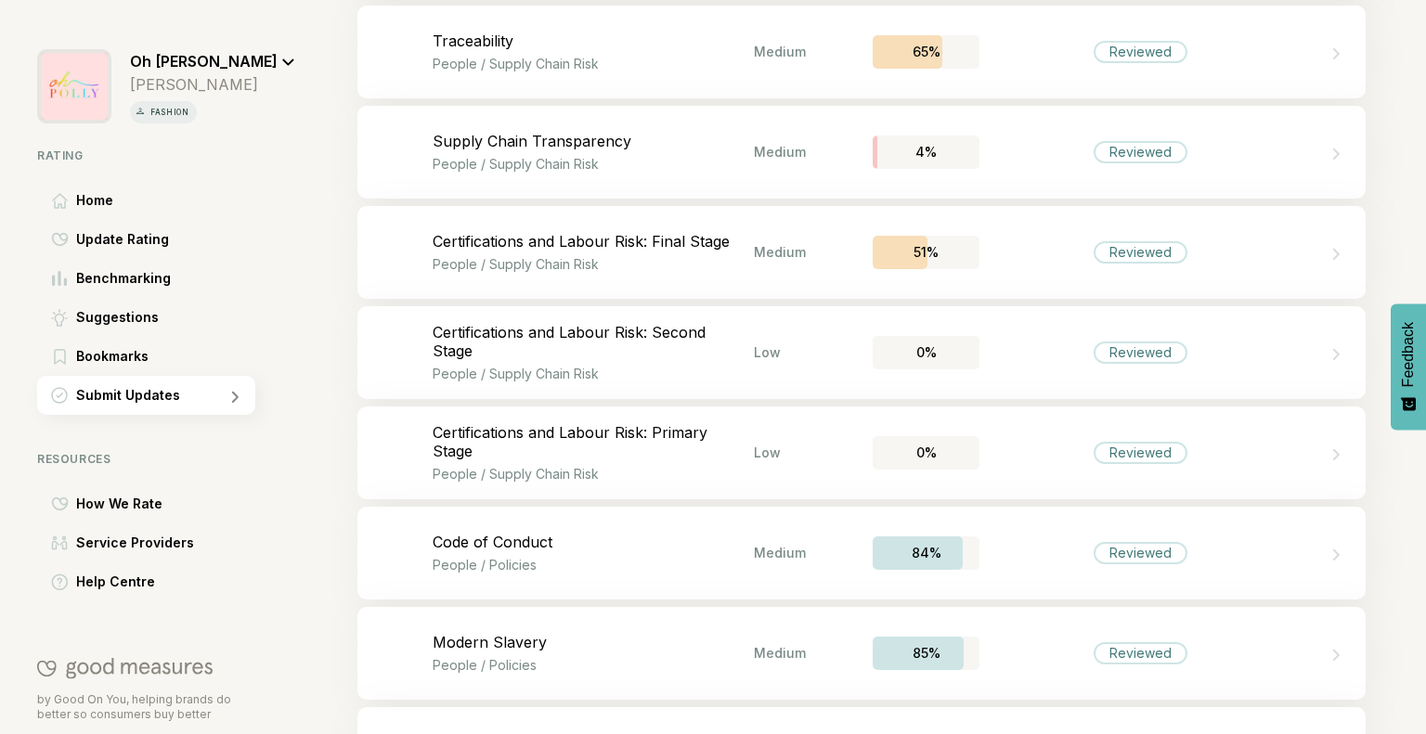
scroll to position [2926, 0]
click at [666, 62] on p "People / Supply Chain Risk" at bounding box center [593, 63] width 321 height 16
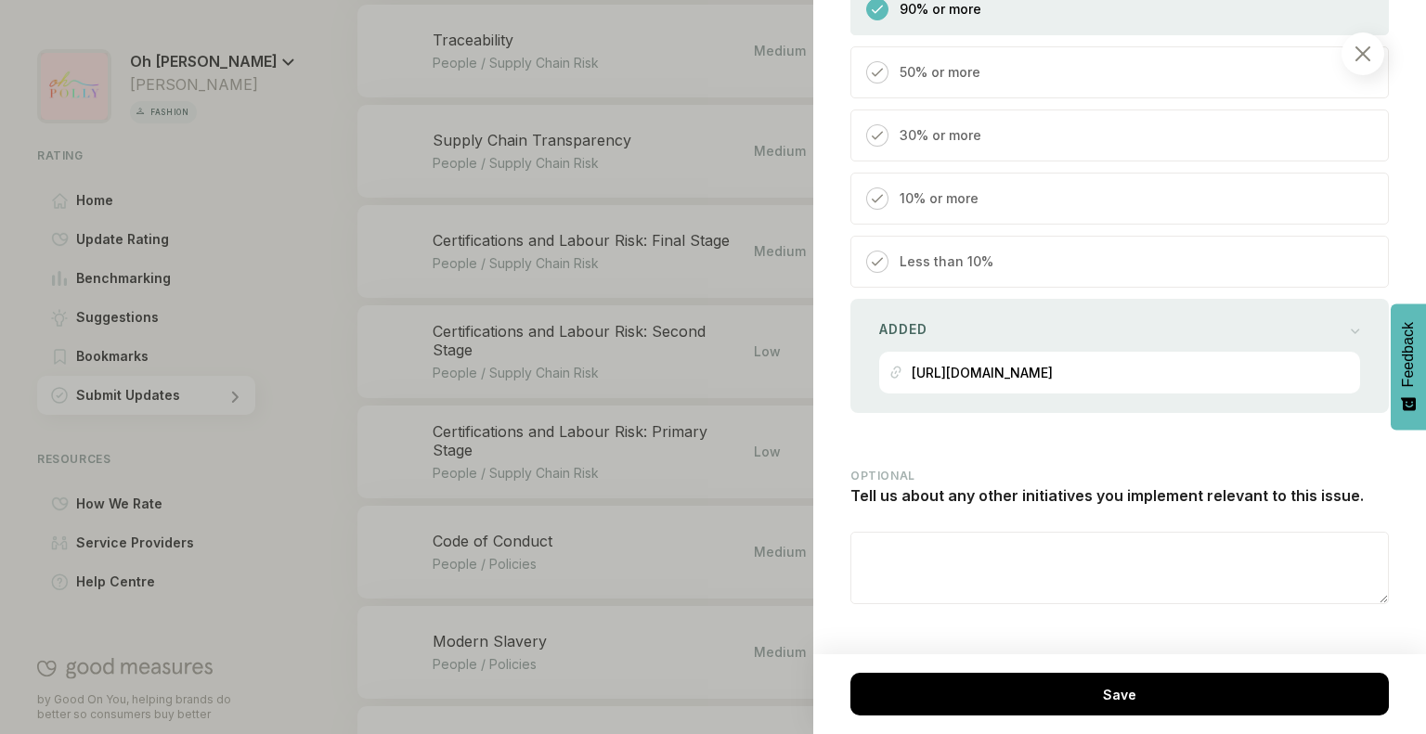
scroll to position [3011, 0]
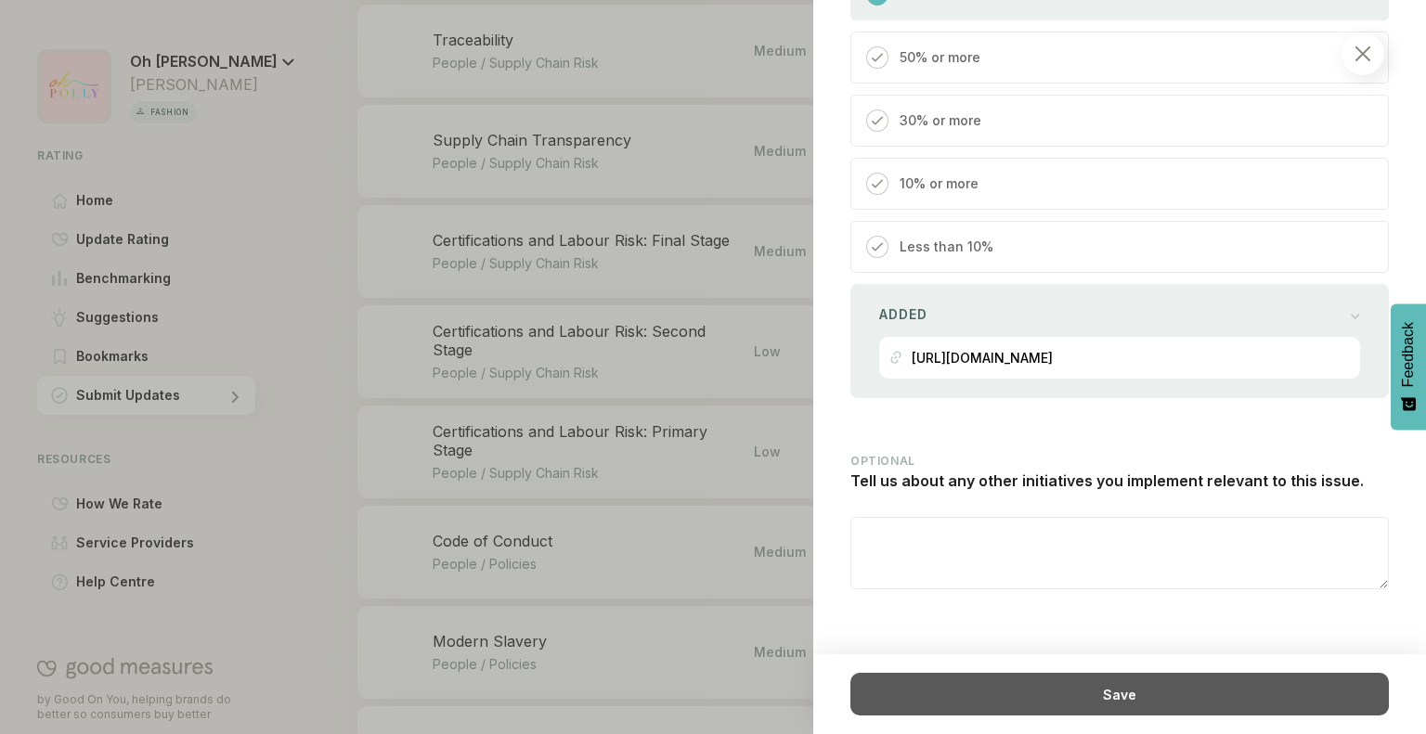
click at [984, 703] on div "Save" at bounding box center [1119, 694] width 538 height 43
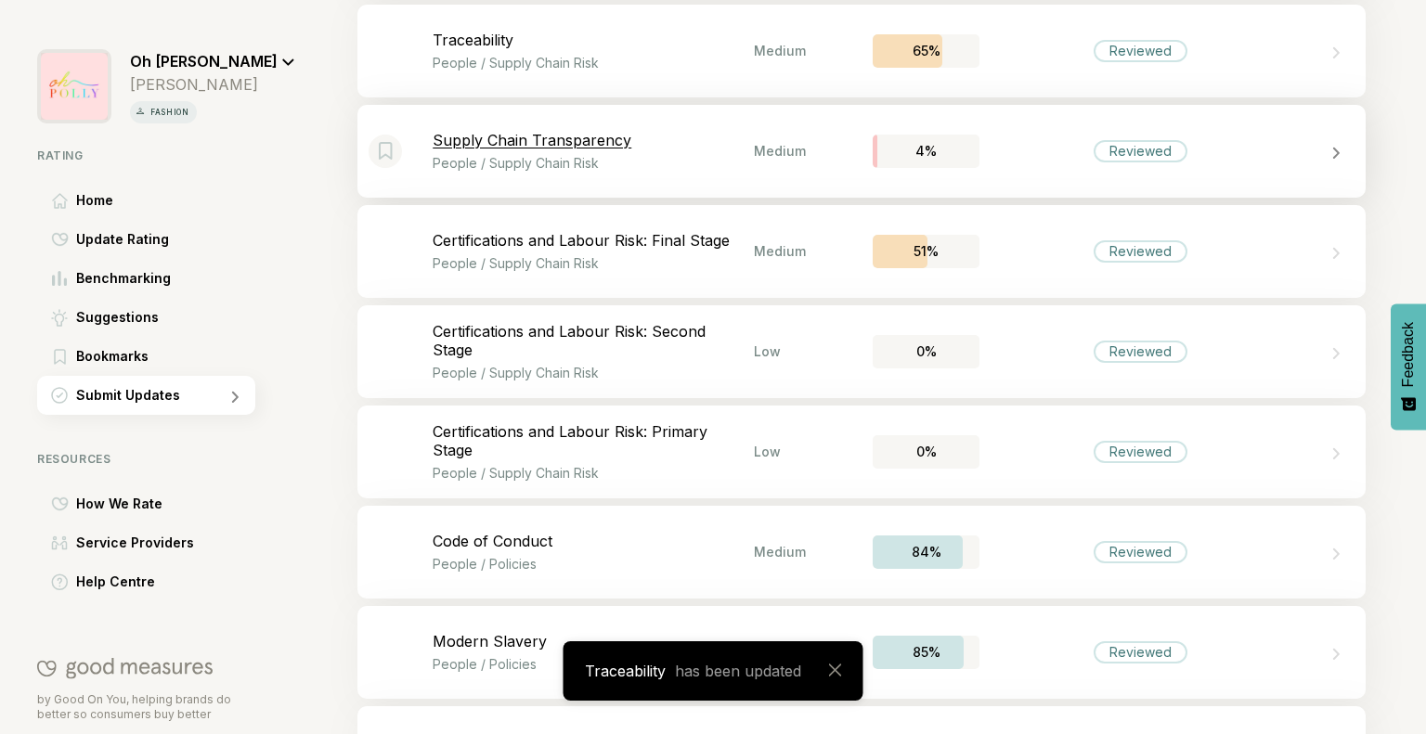
click at [640, 150] on div "Supply Chain Transparency People / Supply Chain Risk" at bounding box center [593, 151] width 321 height 40
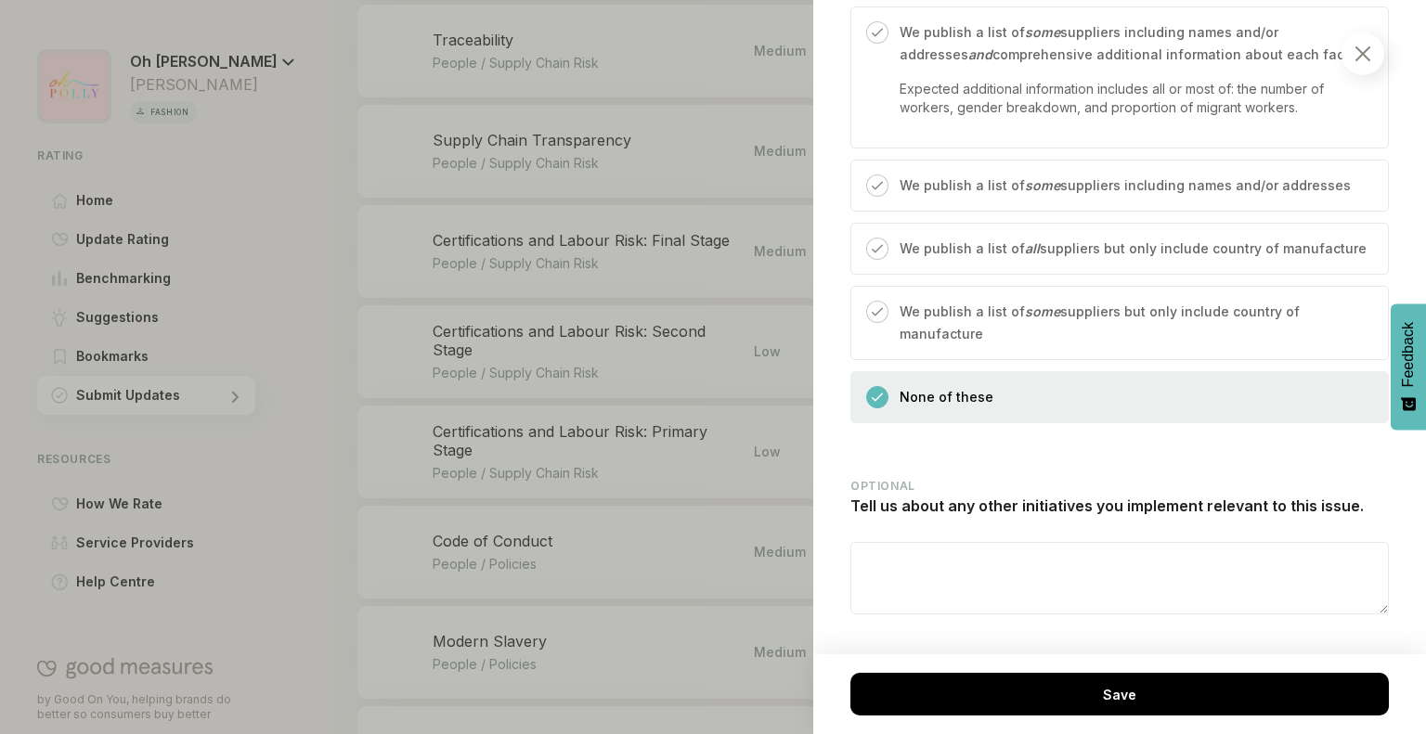
scroll to position [2763, 0]
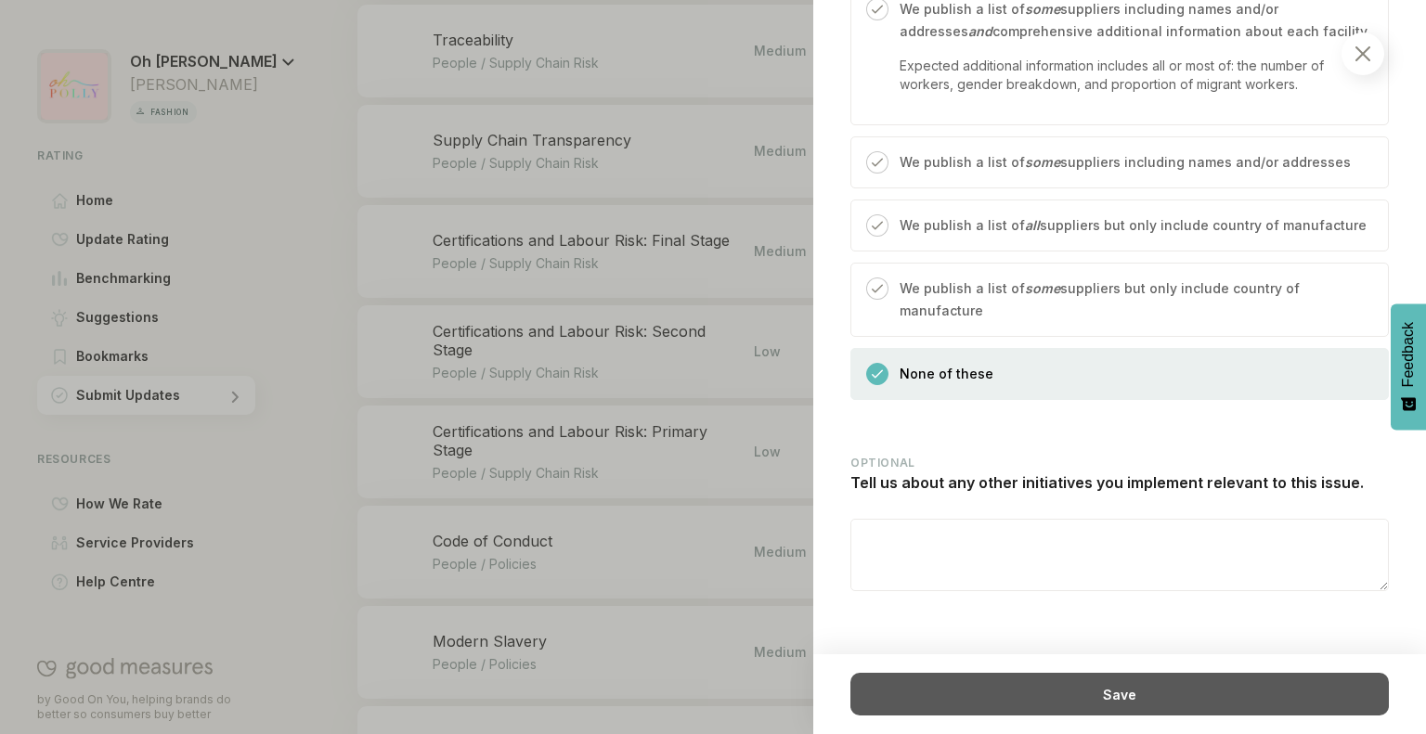
click at [1018, 680] on div "Save" at bounding box center [1119, 694] width 538 height 43
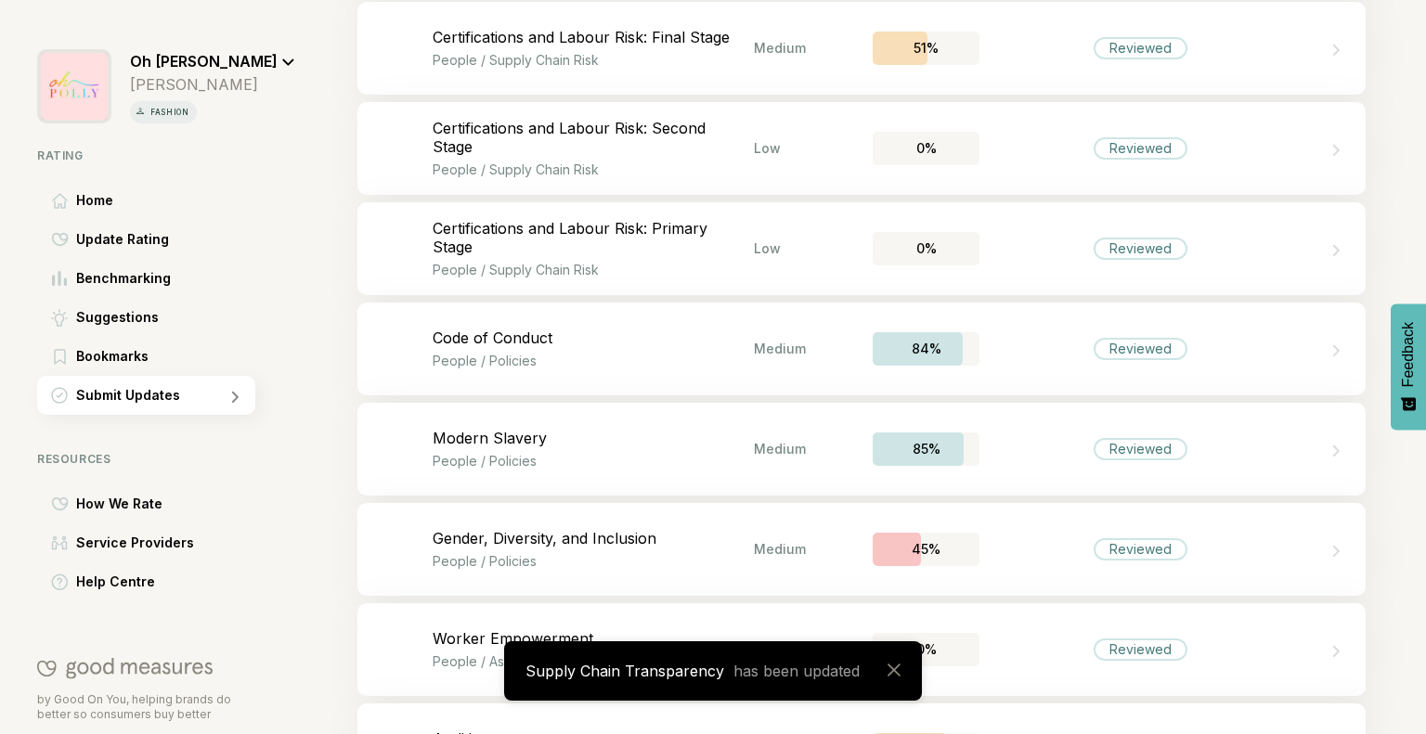
scroll to position [3132, 0]
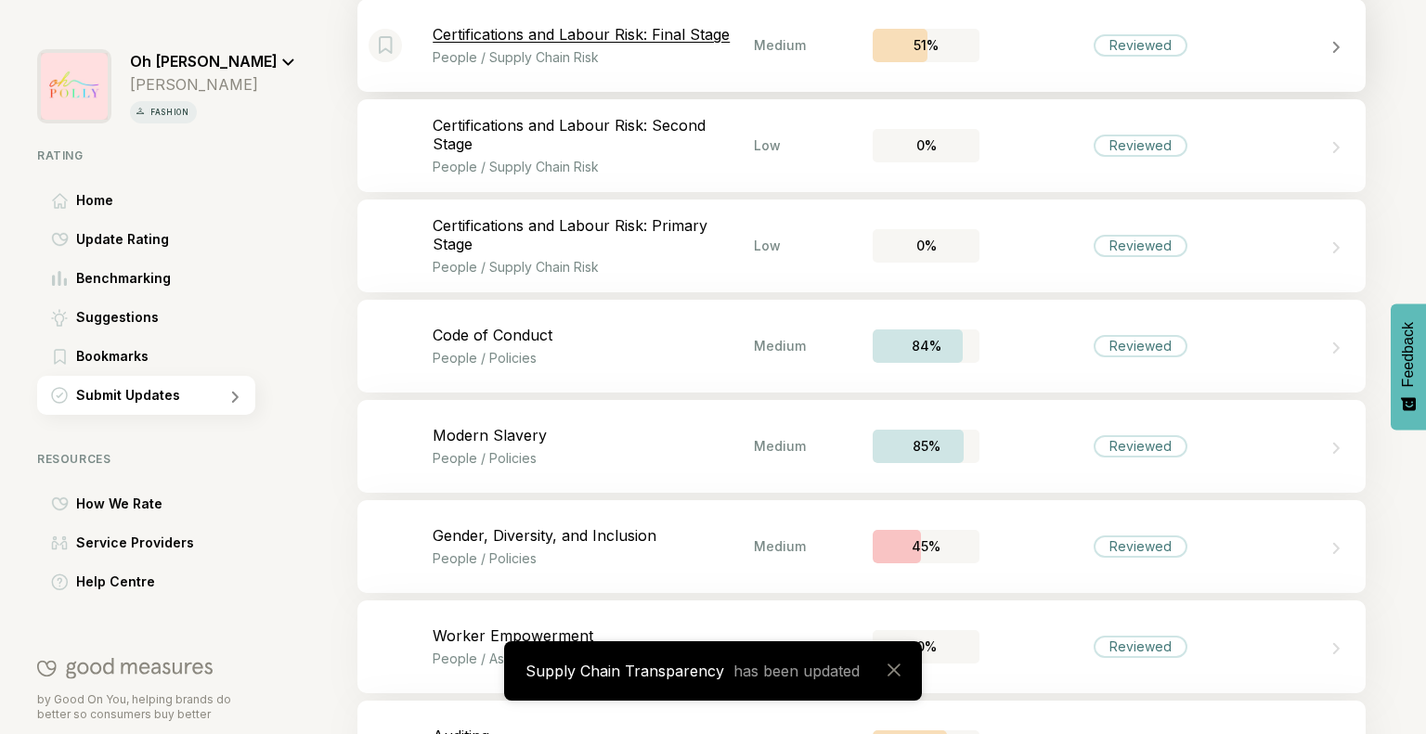
click at [700, 59] on p "People / Supply Chain Risk" at bounding box center [593, 57] width 321 height 16
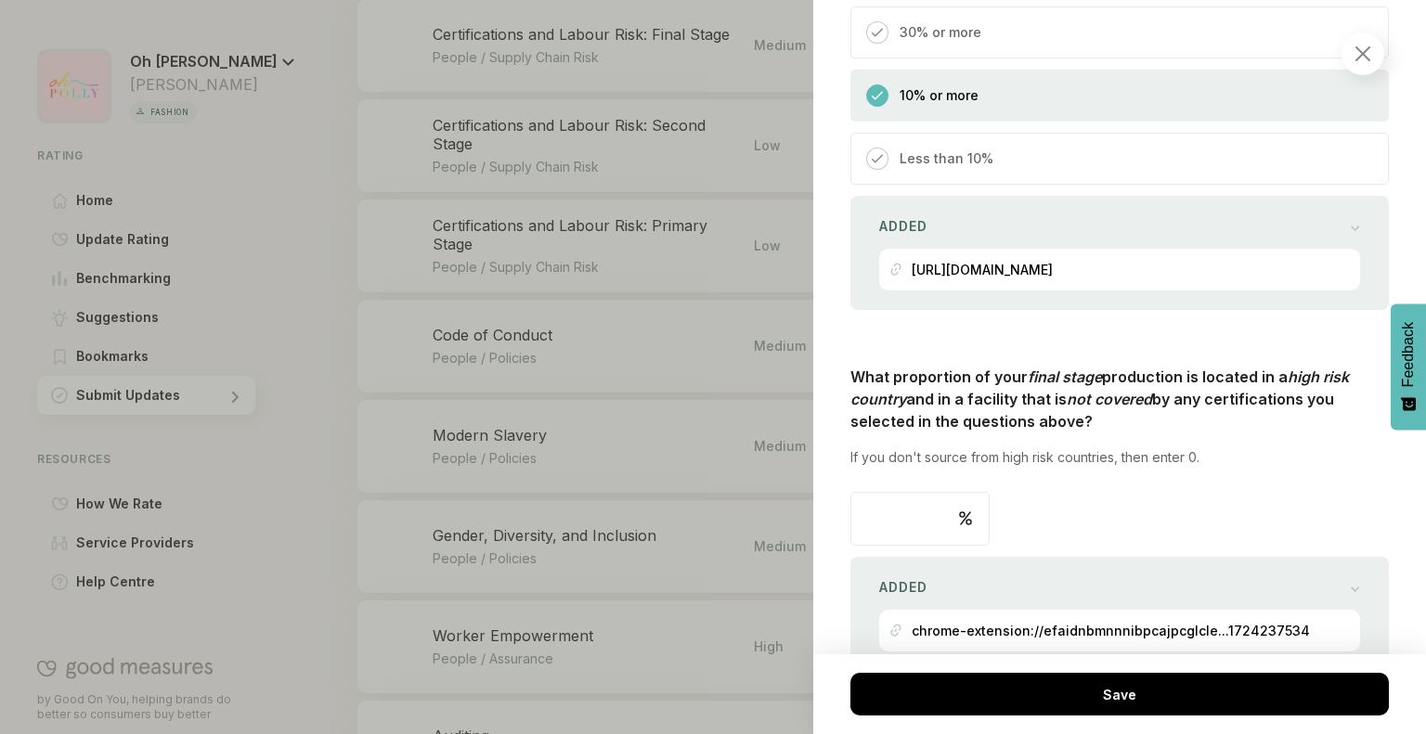
scroll to position [6351, 0]
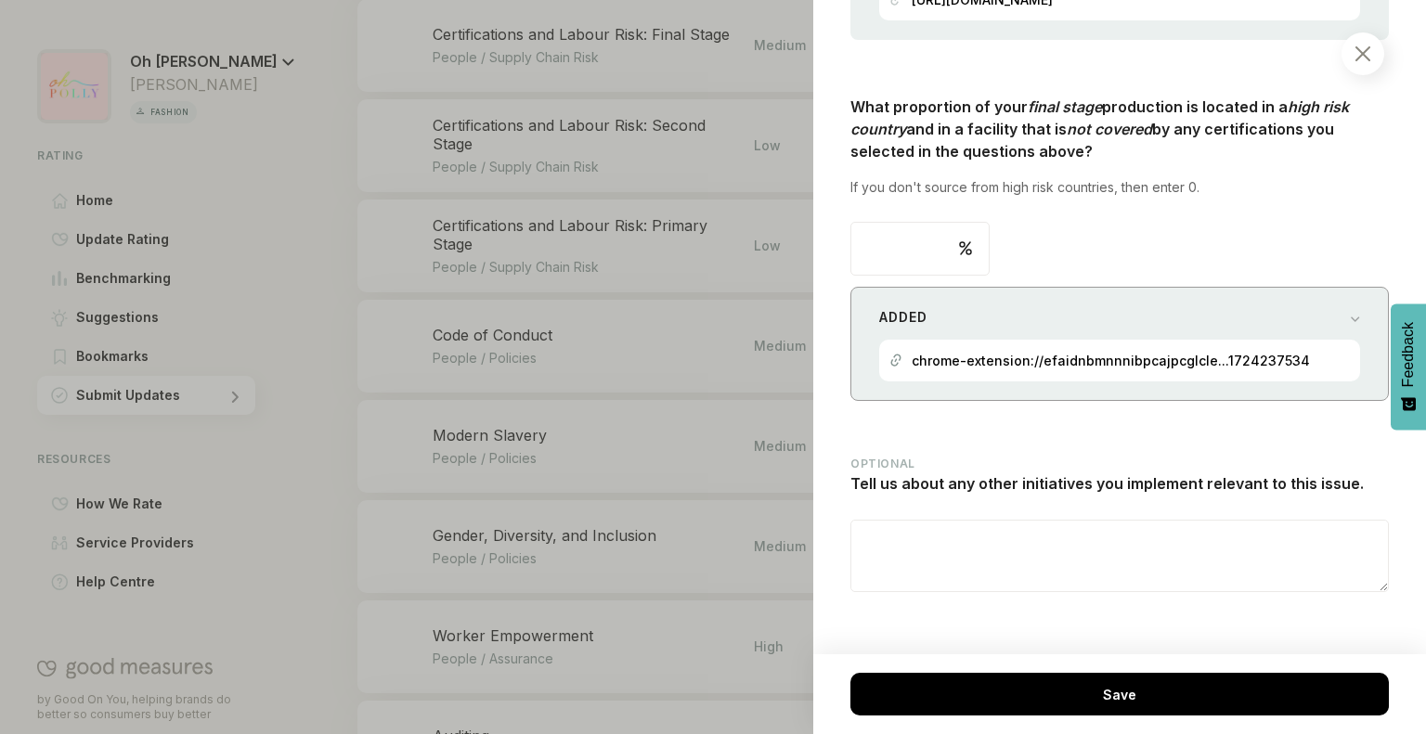
click at [1034, 358] on p "chrome-extension://efaidnbmnnnibpcajpcglcle...1724237534" at bounding box center [1110, 361] width 398 height 16
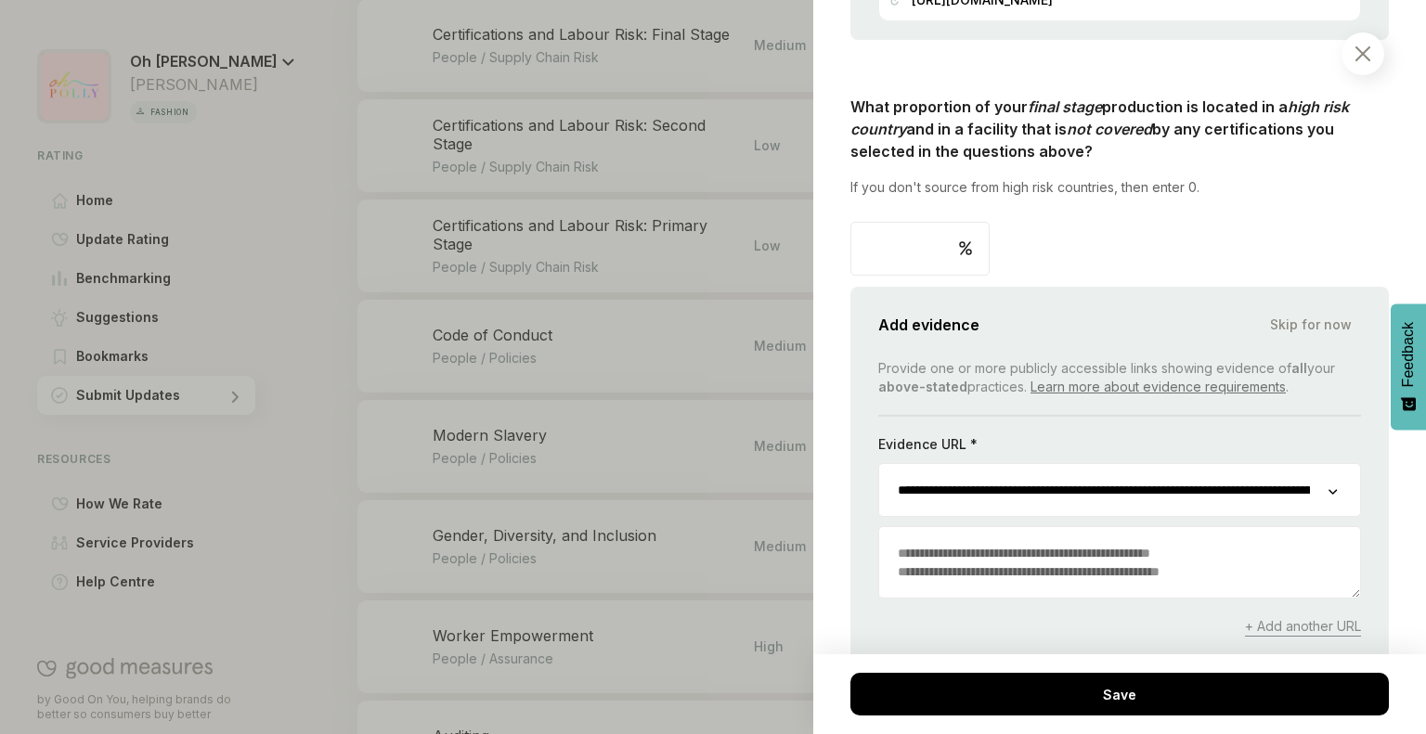
click at [1146, 480] on input "**********" at bounding box center [1103, 490] width 449 height 52
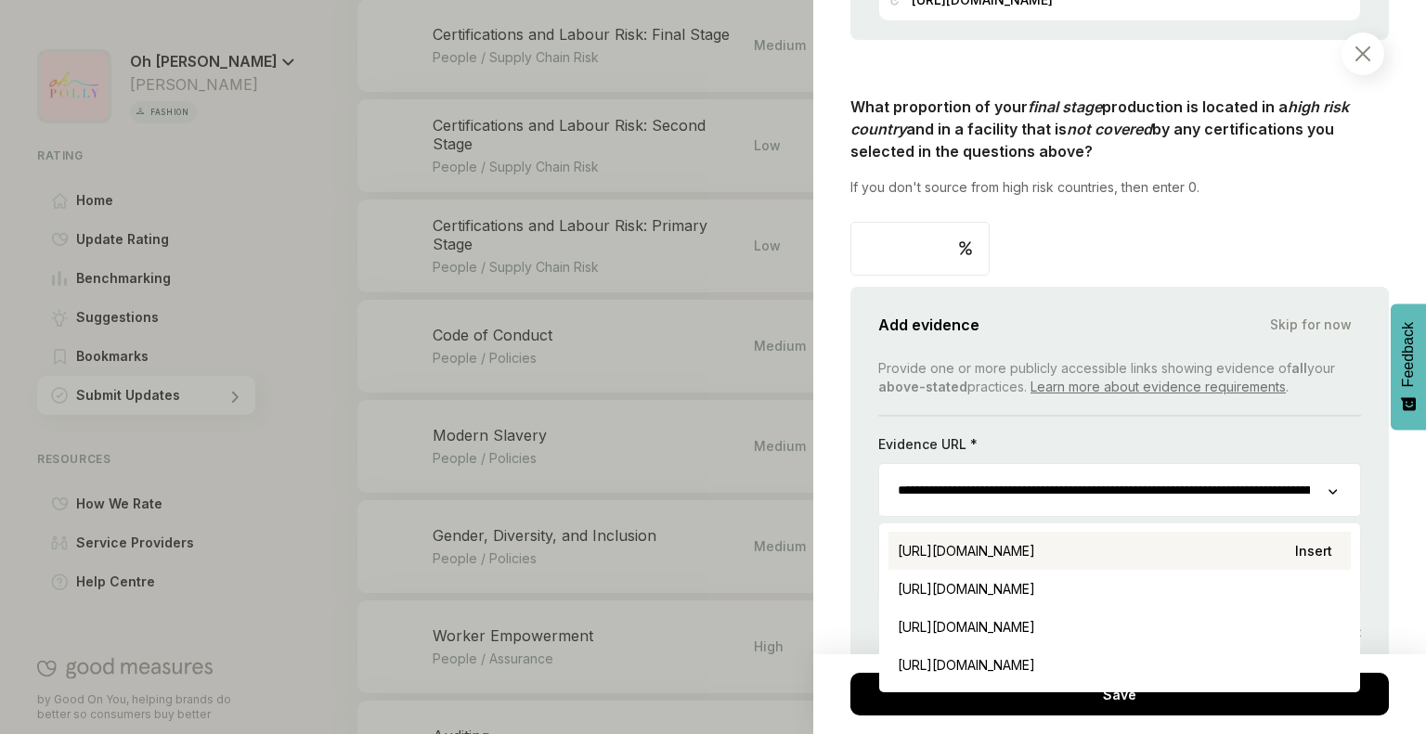
click at [1136, 552] on div "[URL][DOMAIN_NAME] Insert" at bounding box center [1119, 551] width 462 height 38
type input "**********"
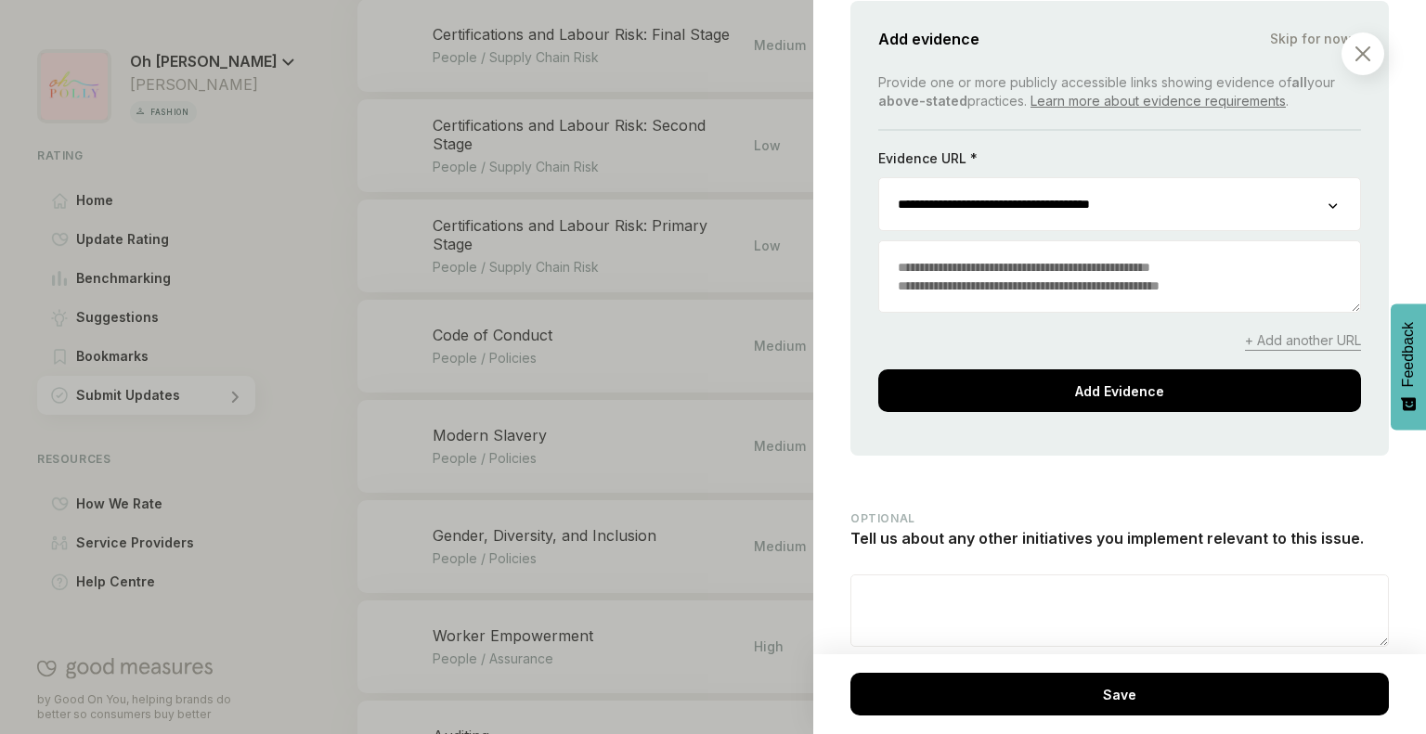
scroll to position [6690, 0]
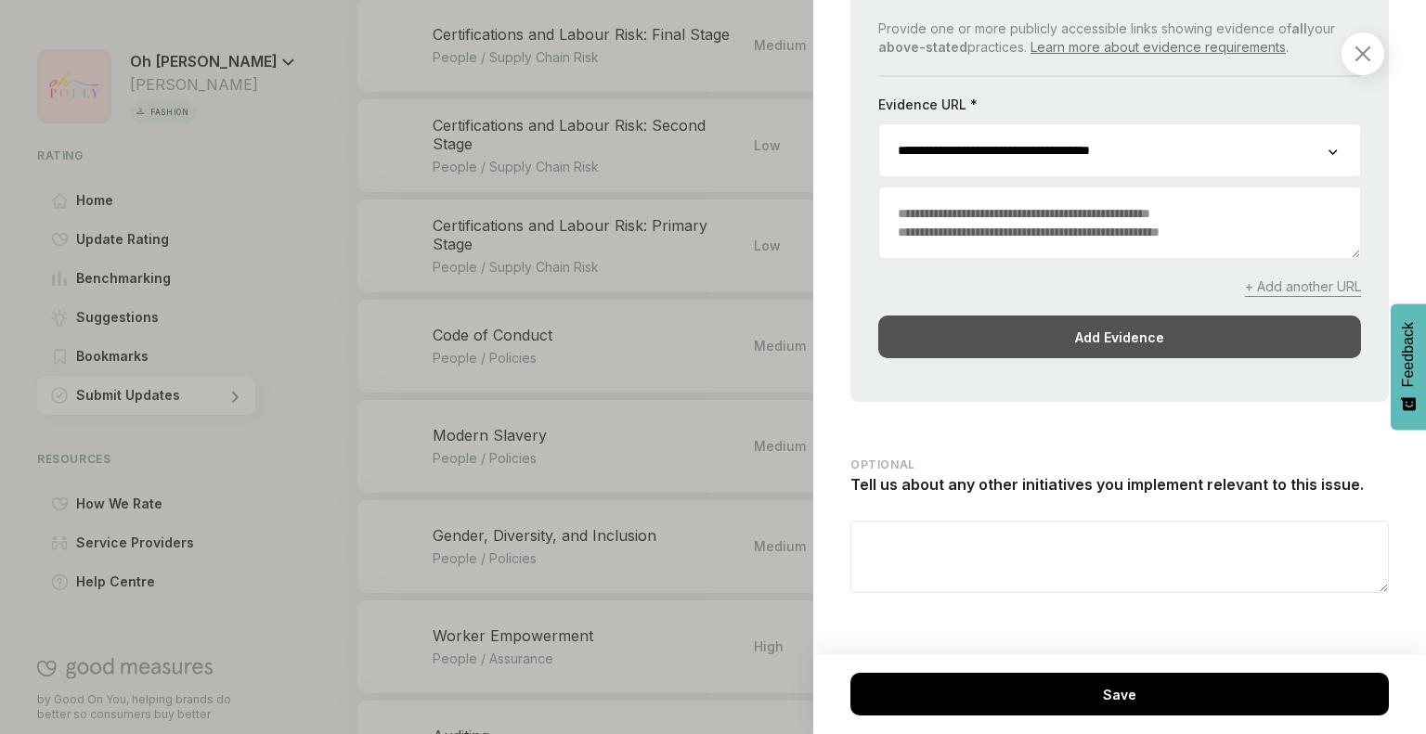
click at [1109, 337] on div "Add Evidence" at bounding box center [1119, 337] width 483 height 43
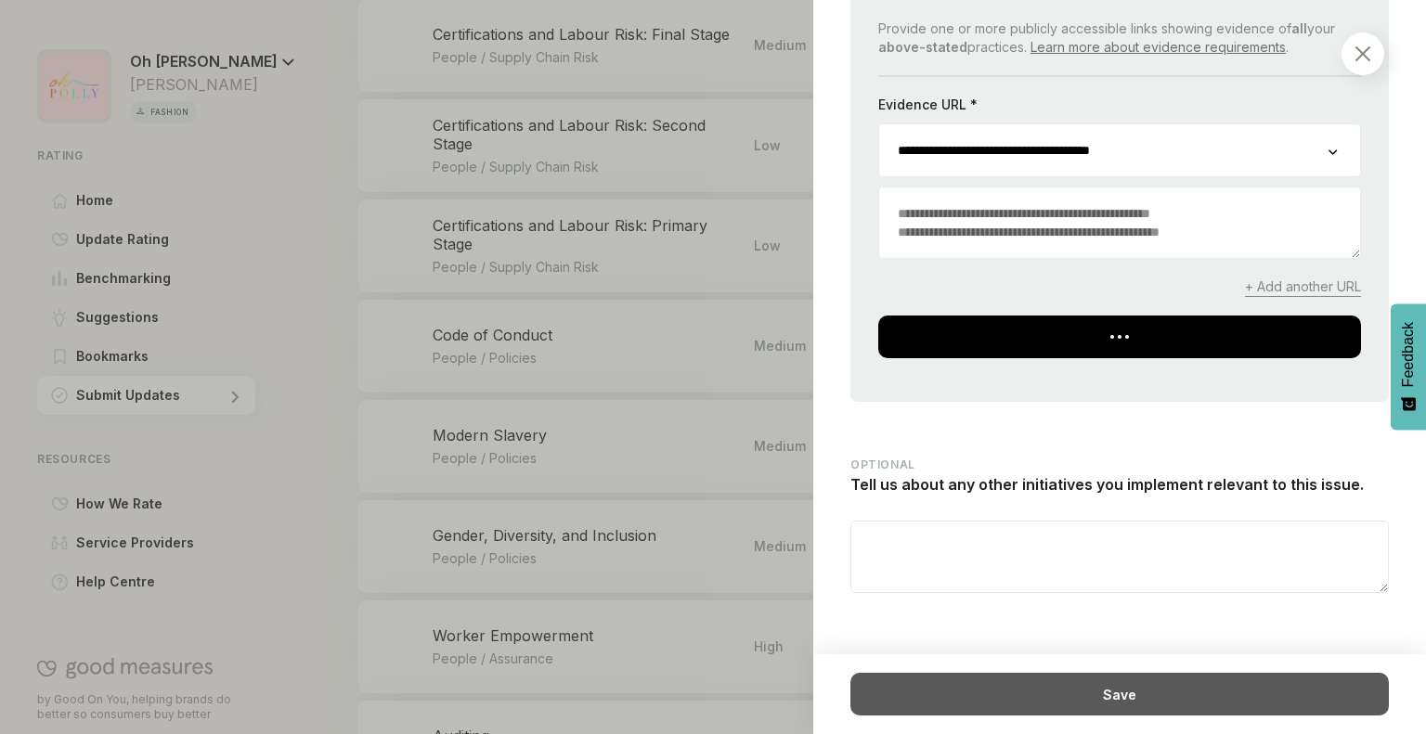
scroll to position [6351, 0]
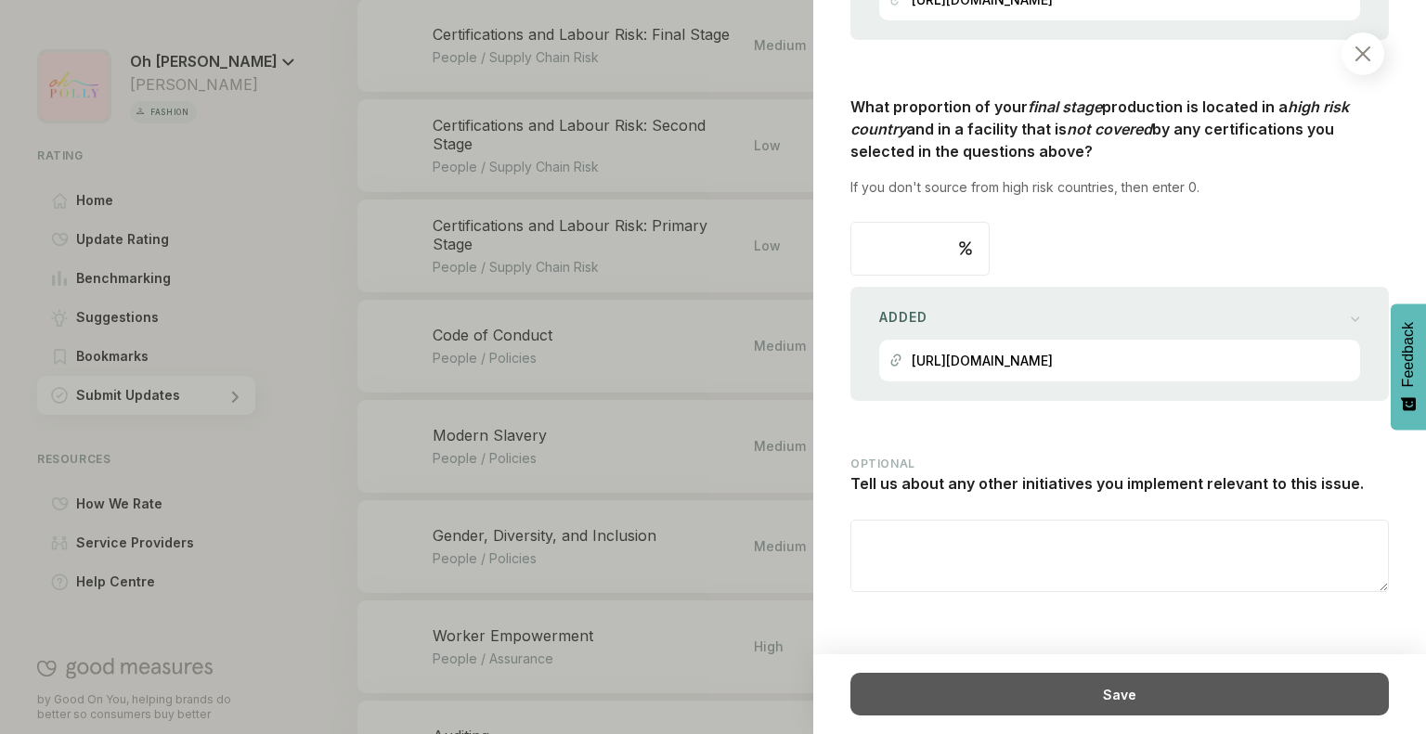
drag, startPoint x: 1054, startPoint y: 704, endPoint x: 952, endPoint y: 701, distance: 102.1
click at [952, 701] on div "Save" at bounding box center [1119, 694] width 538 height 43
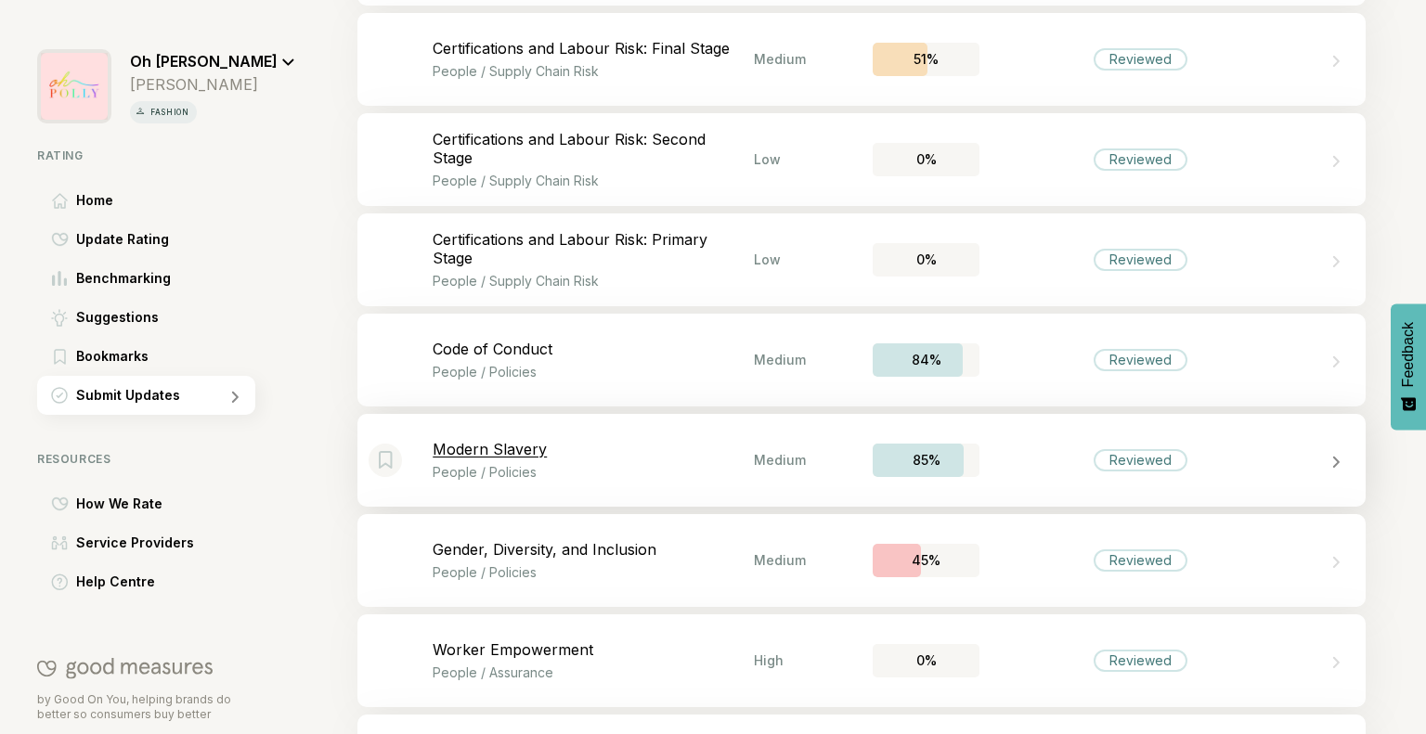
scroll to position [3128, 0]
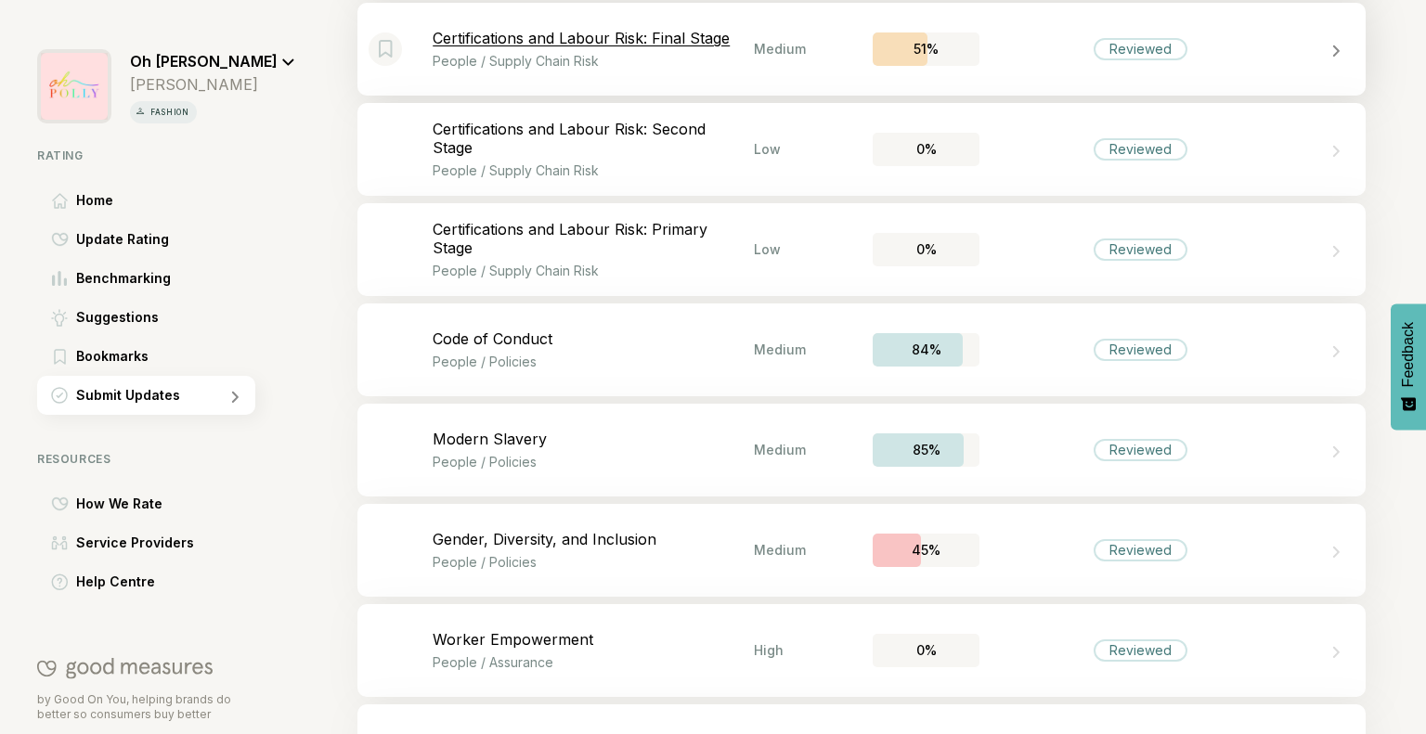
click at [720, 34] on p "Certifications and Labour Risk: Final Stage" at bounding box center [593, 38] width 321 height 19
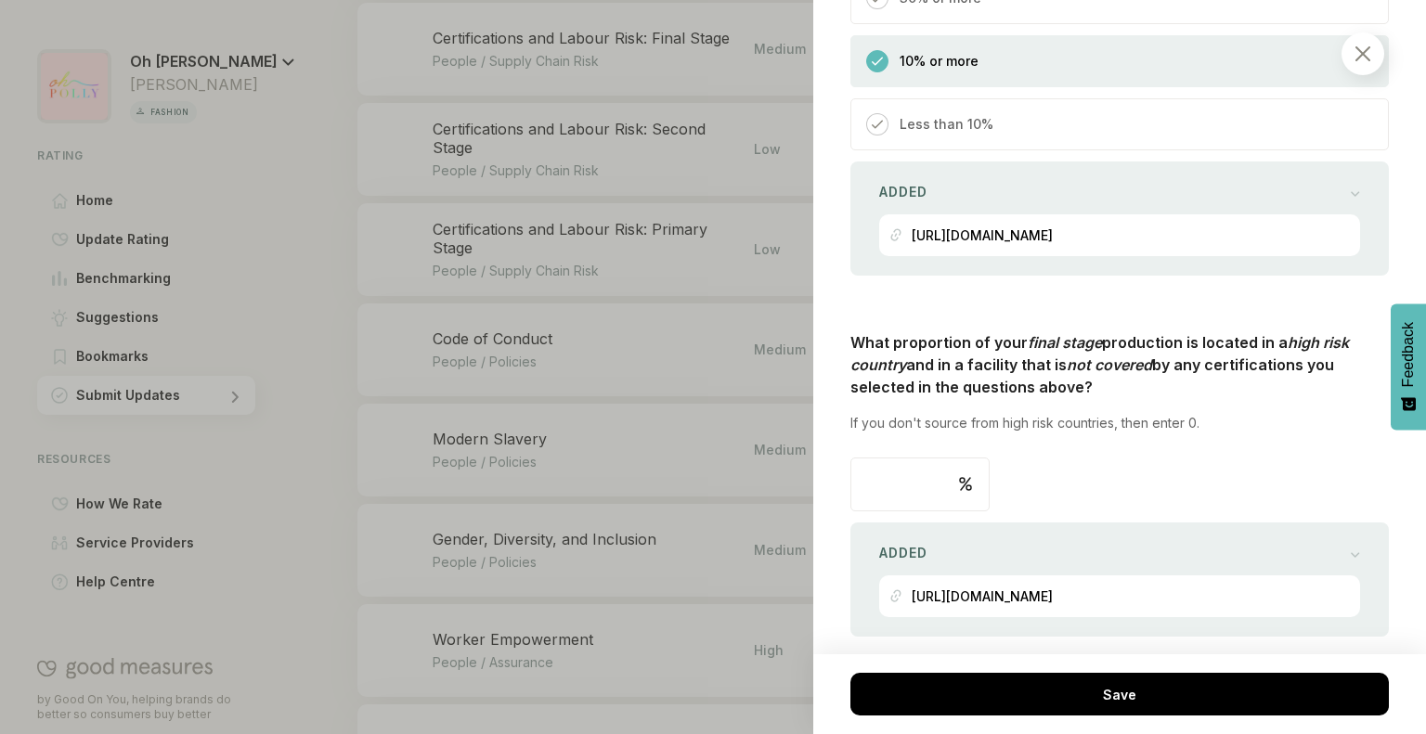
scroll to position [6351, 0]
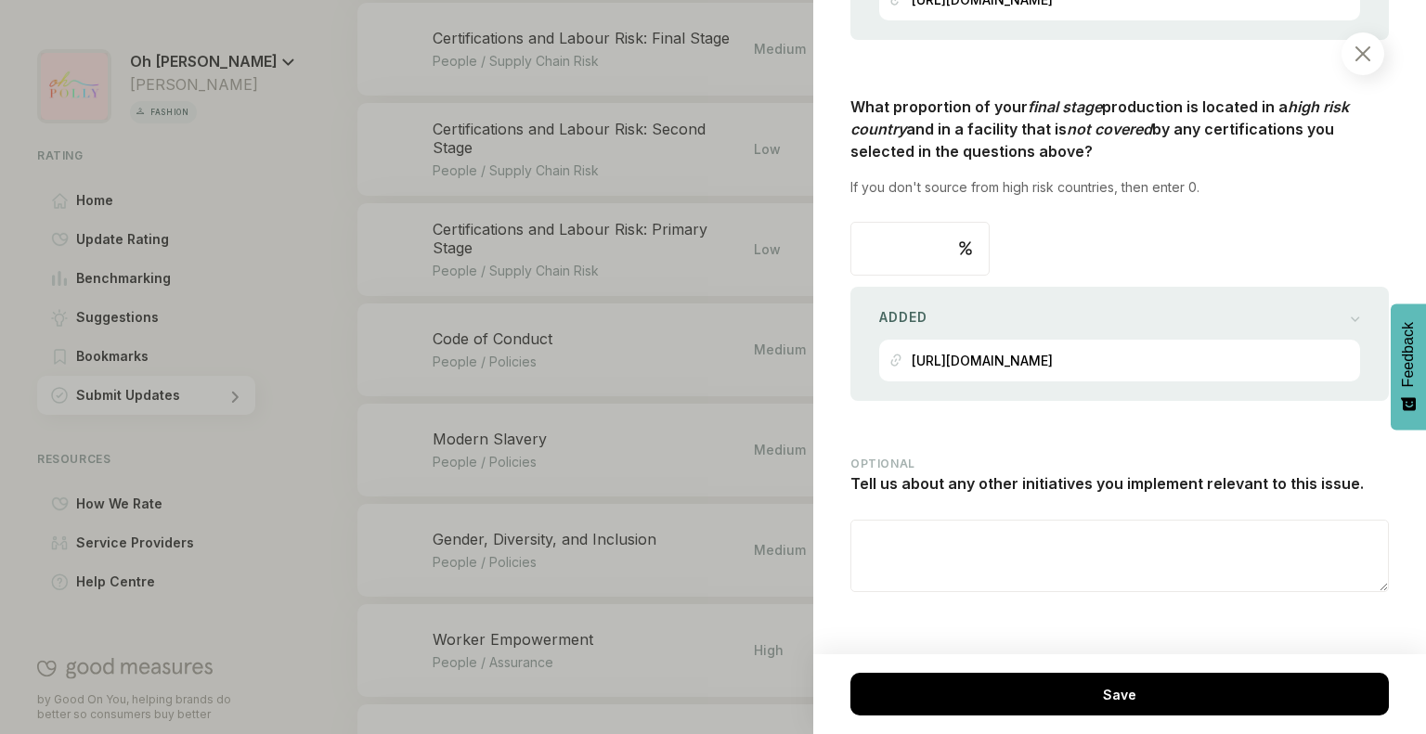
click at [974, 563] on textarea at bounding box center [1119, 556] width 536 height 71
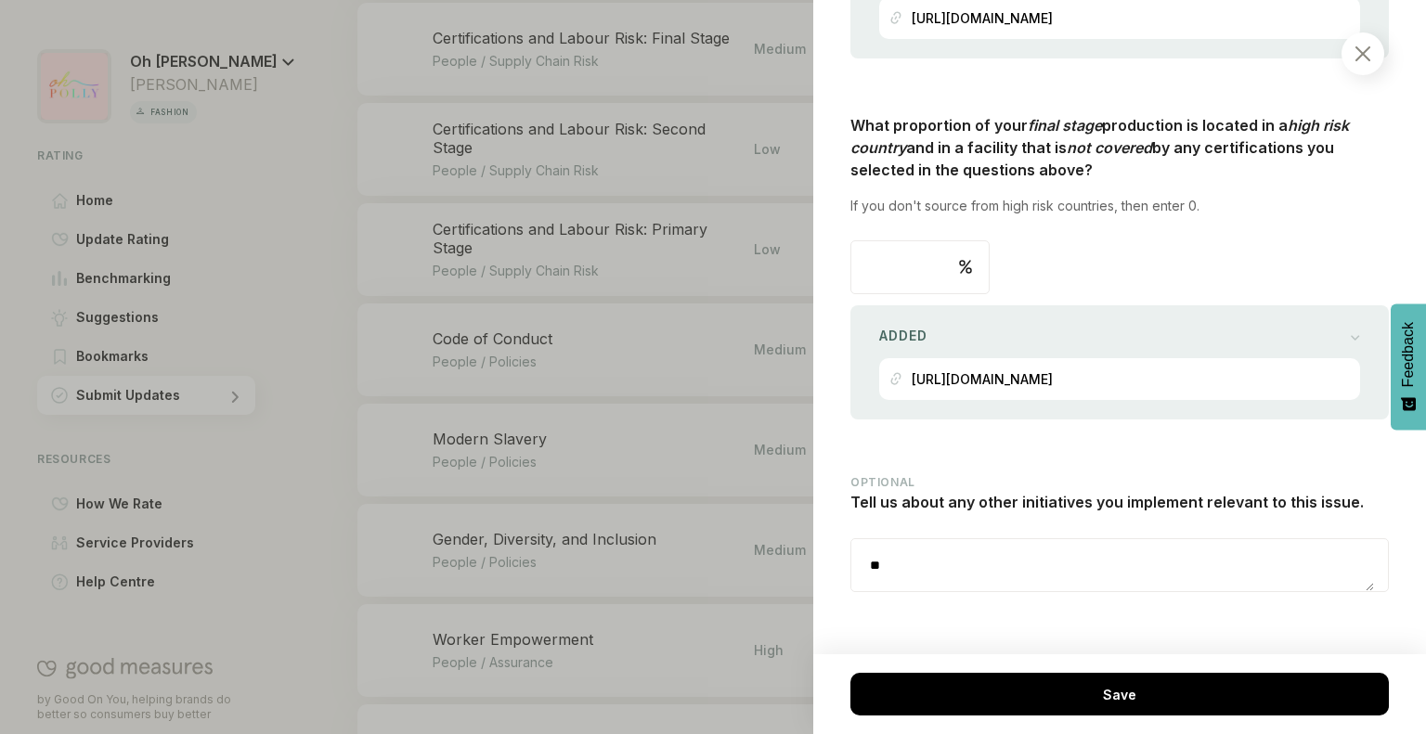
type textarea "*"
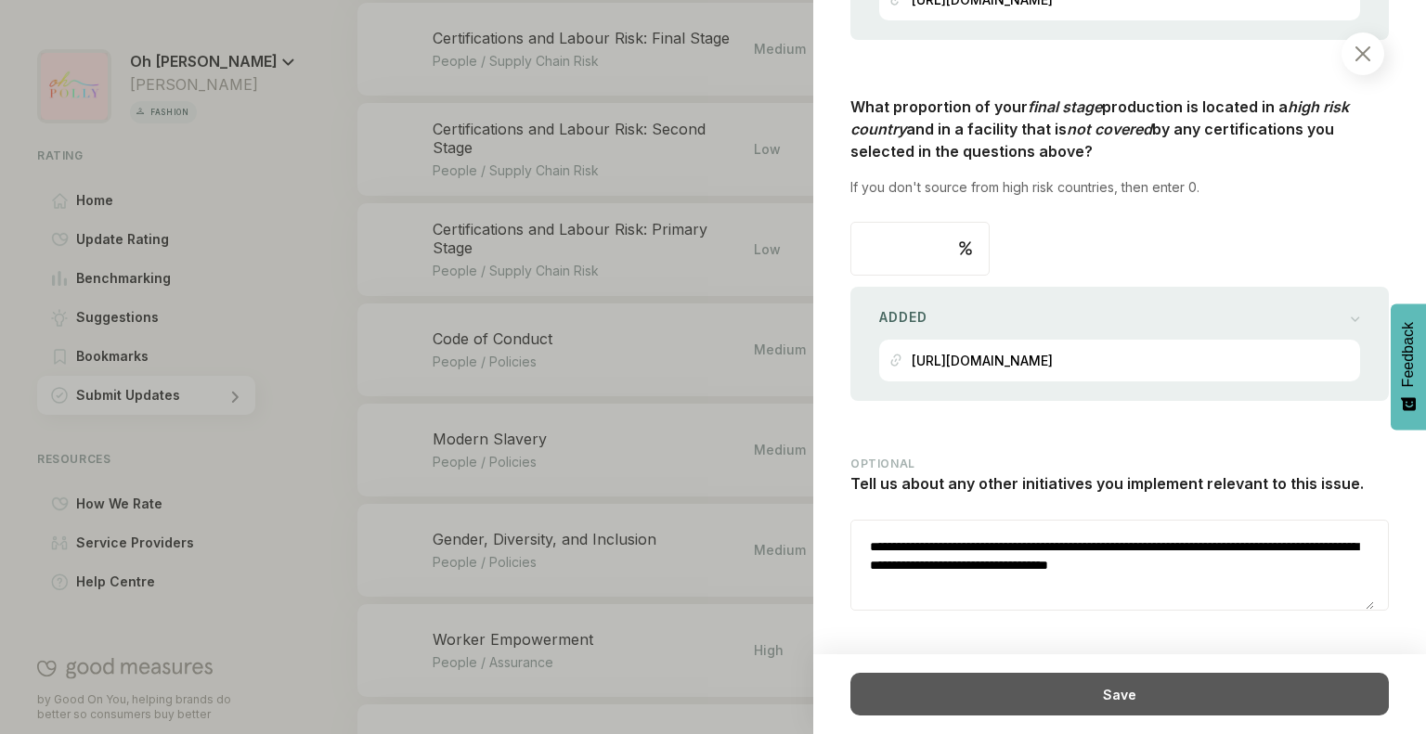
type textarea "**********"
click at [1054, 697] on div "Save" at bounding box center [1119, 694] width 538 height 43
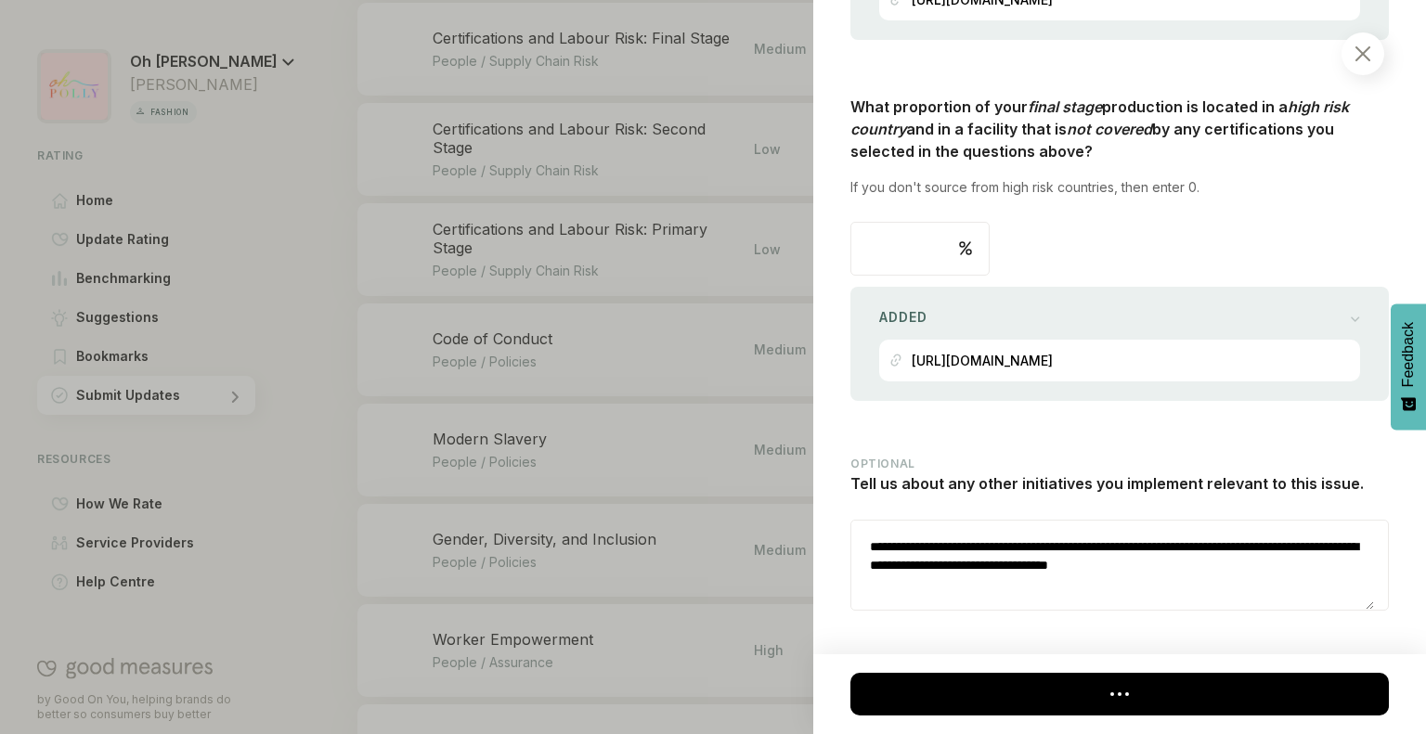
click at [1040, 563] on textarea "**********" at bounding box center [1112, 565] width 523 height 89
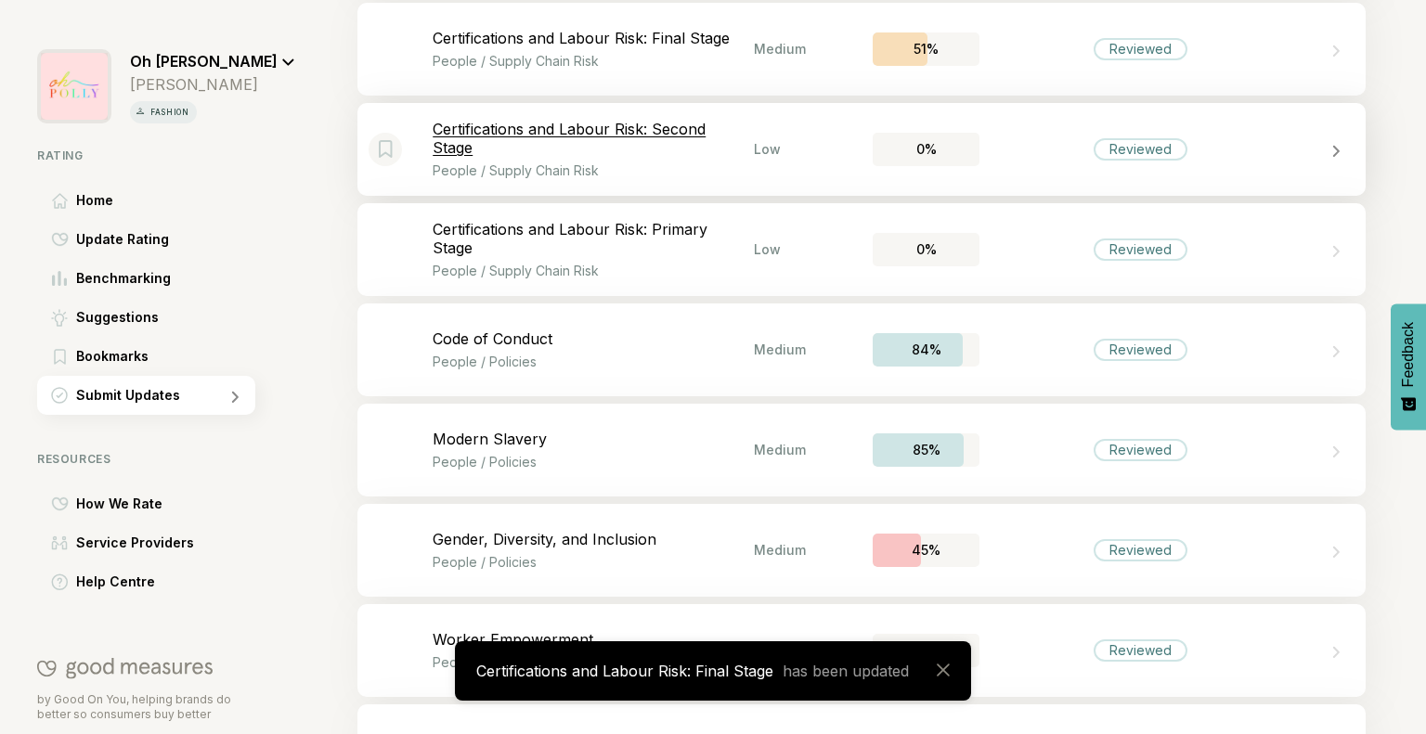
click at [1061, 163] on div "Bookmark this item Certifications and Labour Risk: Second Stage People / Supply…" at bounding box center [861, 149] width 1008 height 93
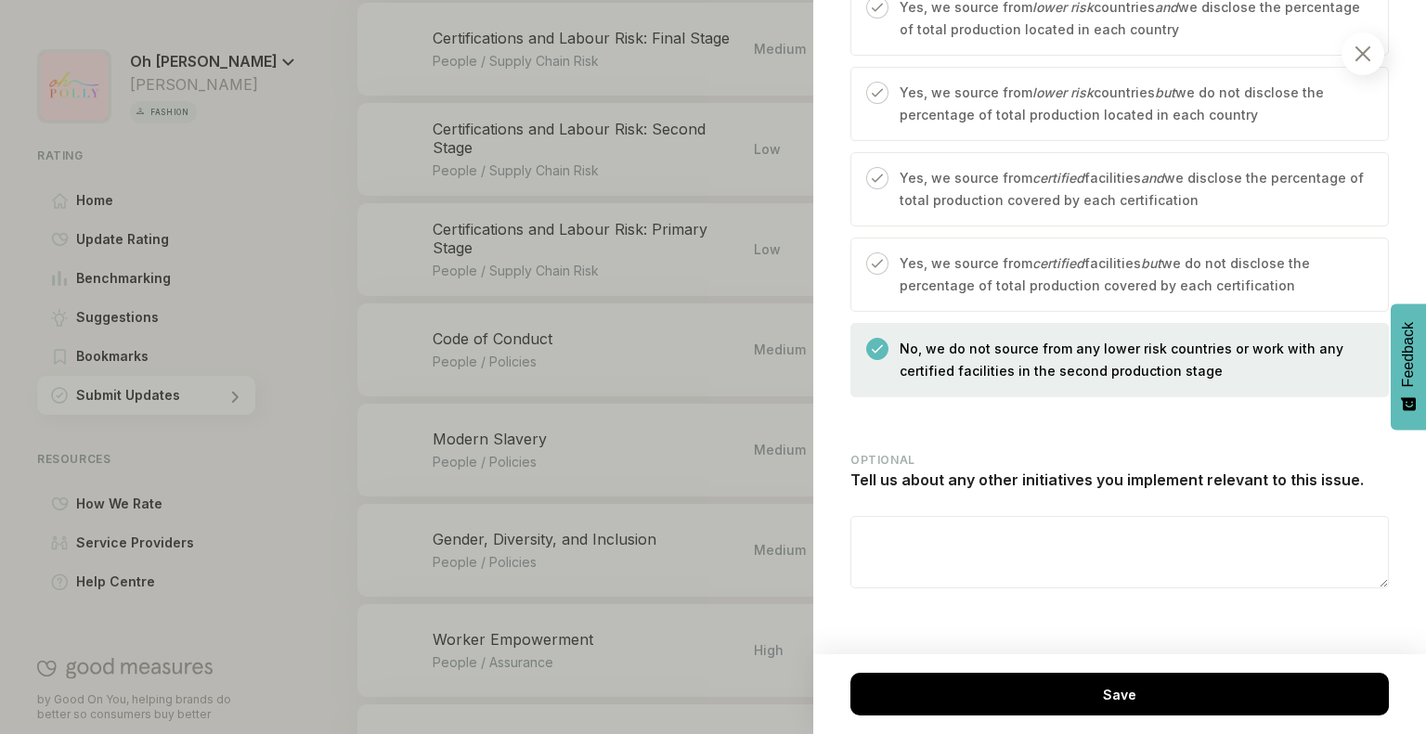
scroll to position [936, 0]
click at [992, 560] on textarea at bounding box center [1119, 552] width 536 height 71
paste textarea "**********"
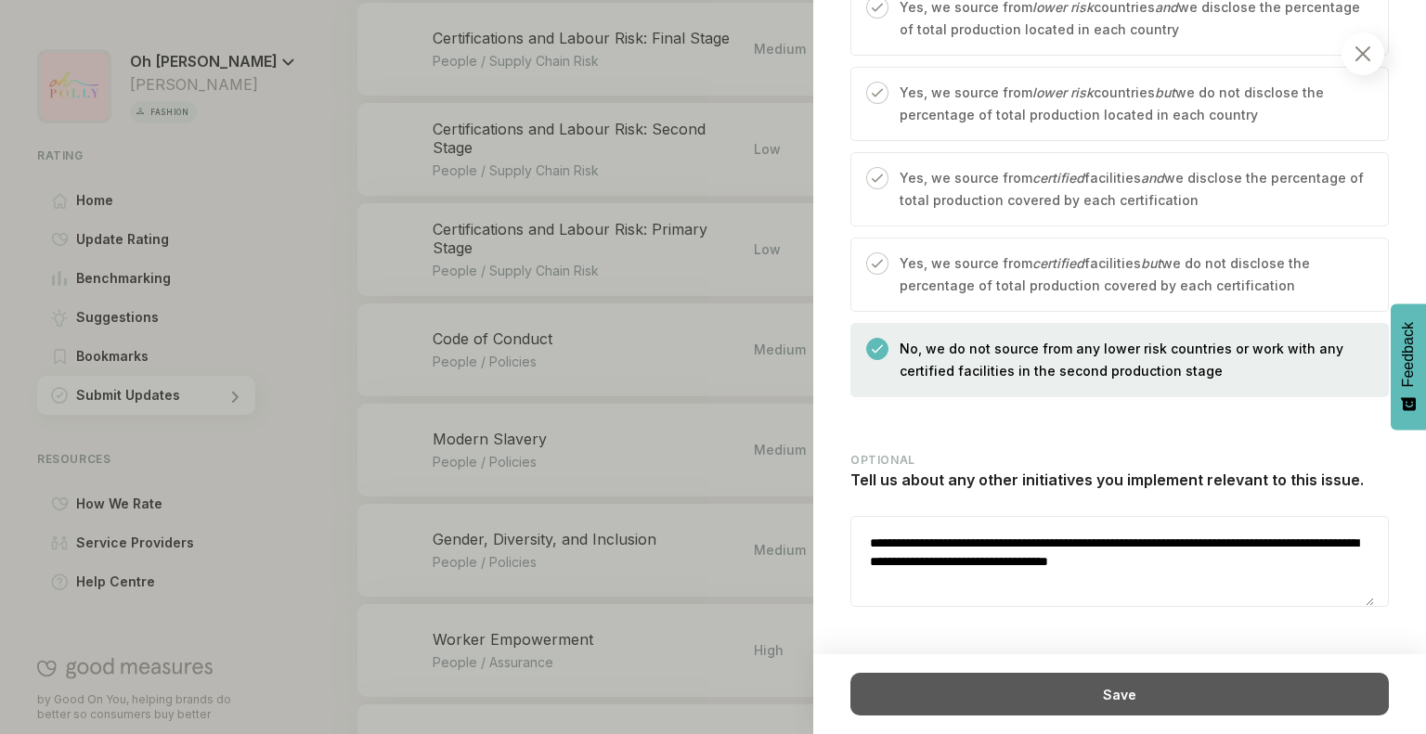
type textarea "**********"
click at [1013, 693] on div "Save" at bounding box center [1119, 694] width 538 height 43
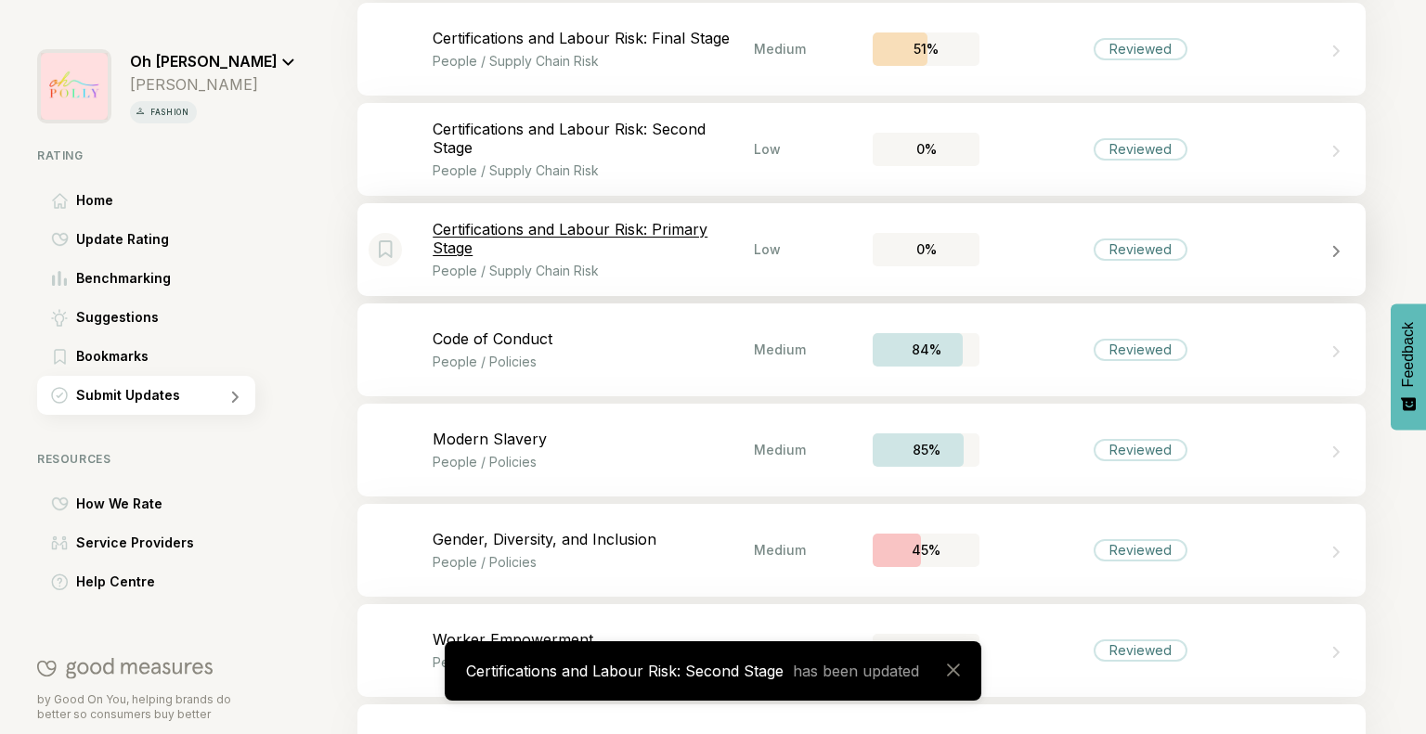
click at [752, 239] on div "Bookmark this item Certifications and Labour Risk: Primary Stage People / Suppl…" at bounding box center [861, 249] width 1008 height 93
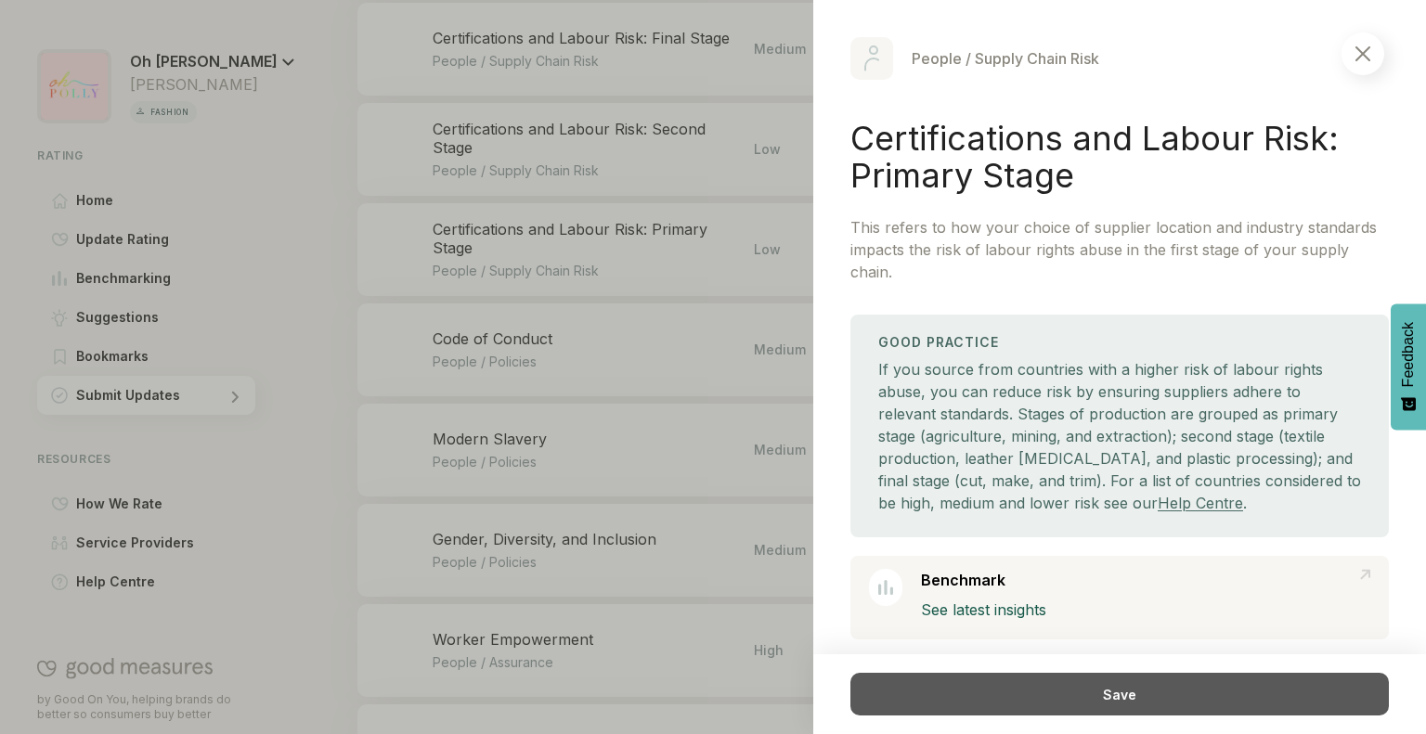
click at [1001, 686] on div "Save" at bounding box center [1119, 694] width 538 height 43
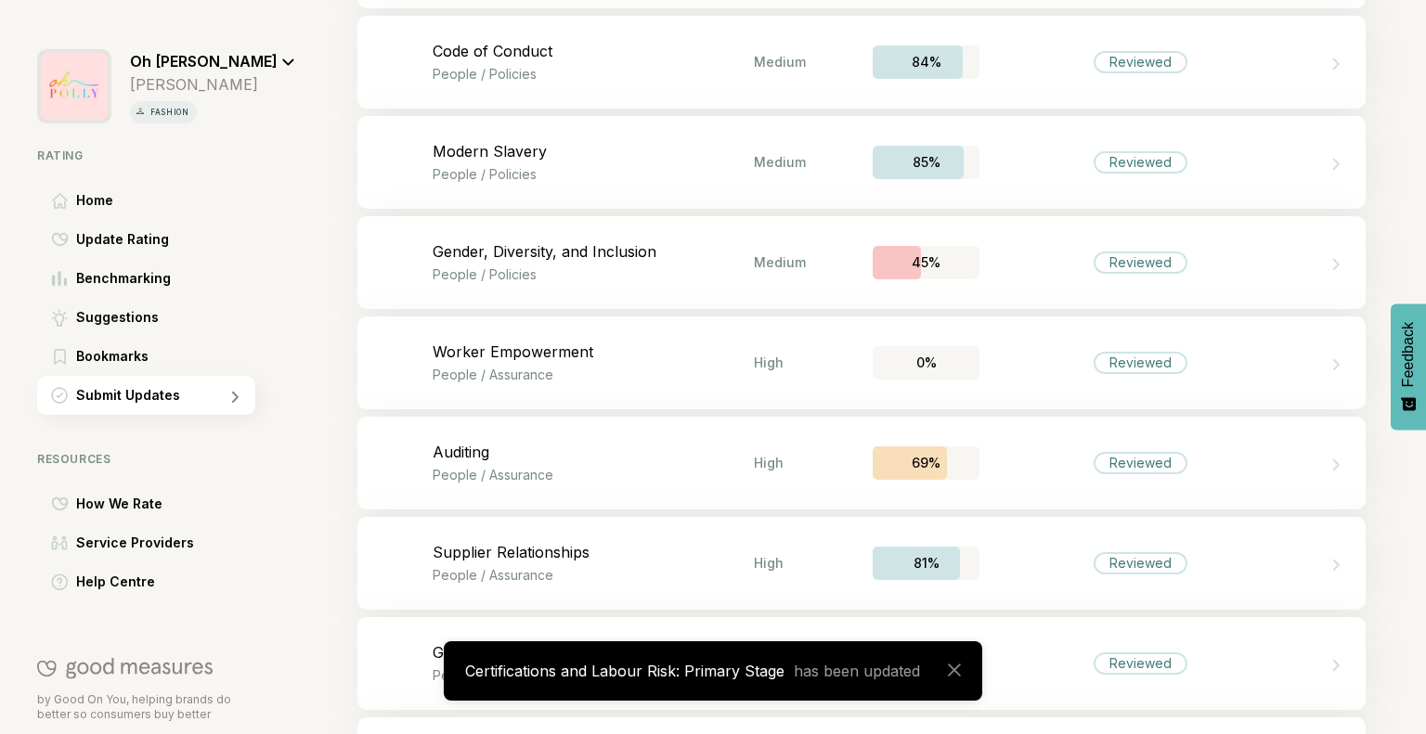
scroll to position [3416, 0]
click at [656, 80] on p "People / Policies" at bounding box center [593, 74] width 321 height 16
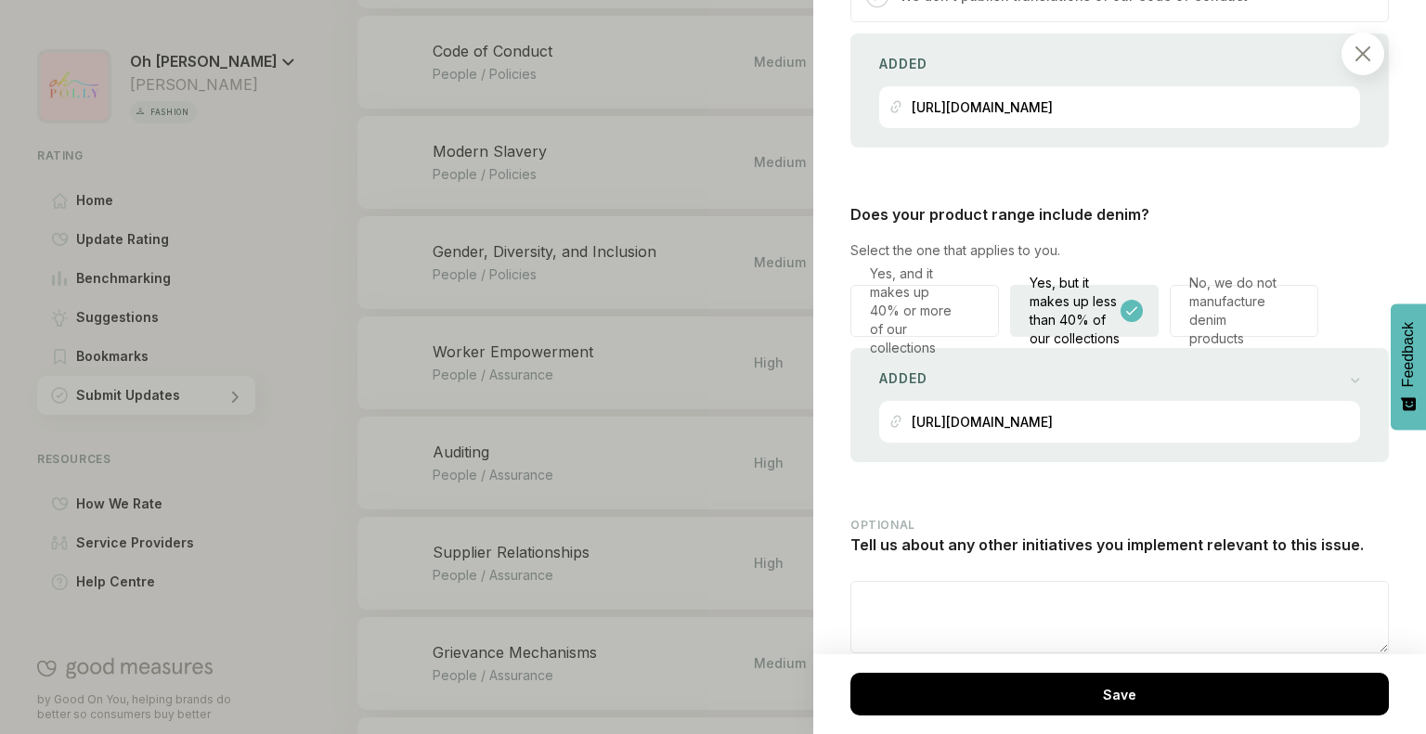
scroll to position [2577, 0]
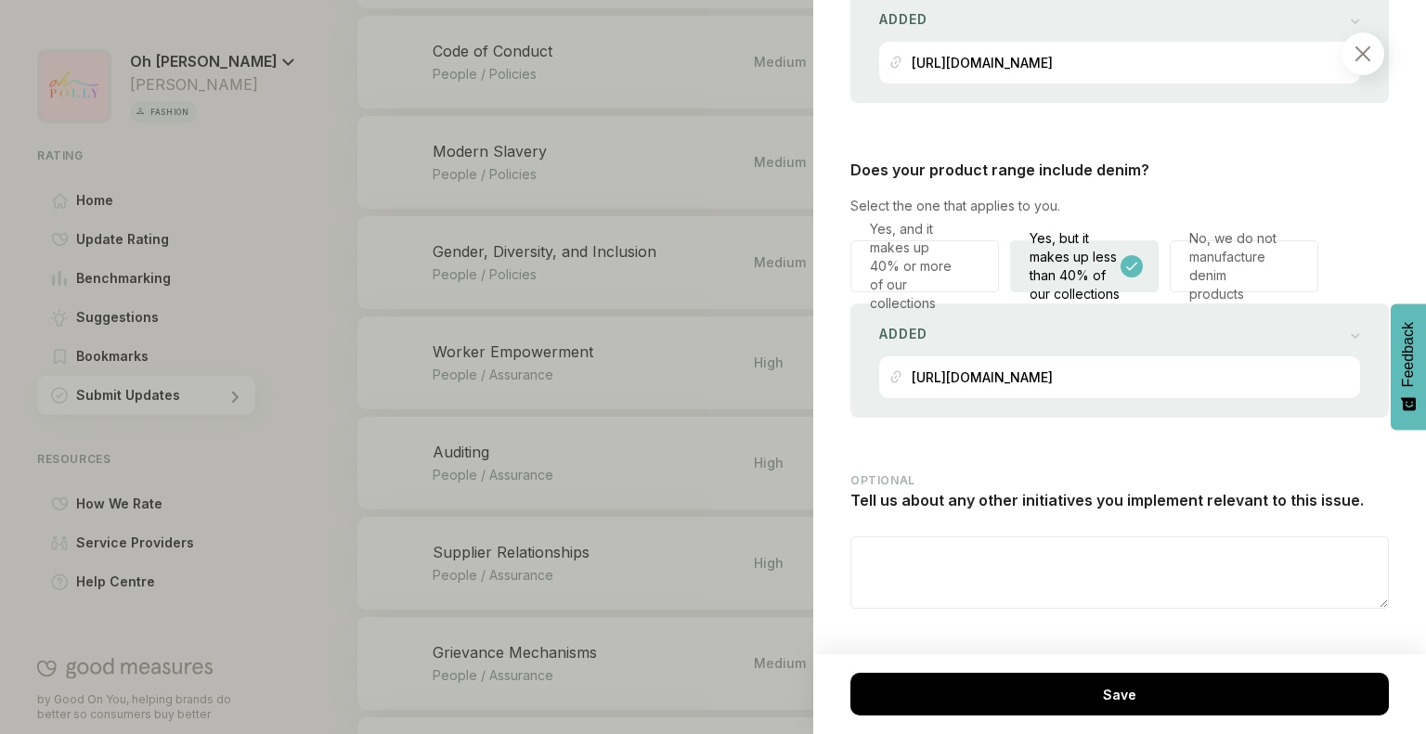
click at [936, 550] on textarea at bounding box center [1119, 572] width 536 height 71
paste textarea "**********"
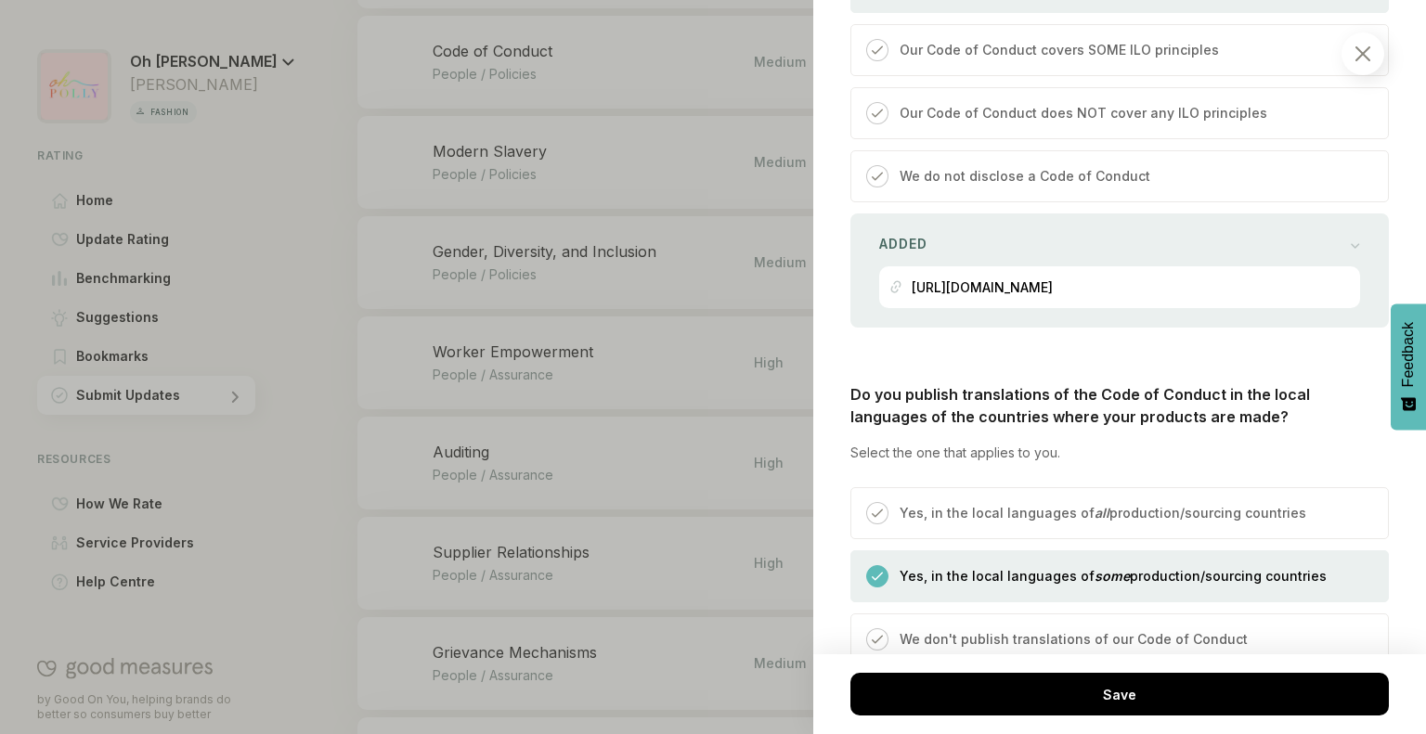
scroll to position [1886, 0]
type textarea "**********"
click at [1014, 278] on div "[URL][DOMAIN_NAME]" at bounding box center [981, 290] width 141 height 42
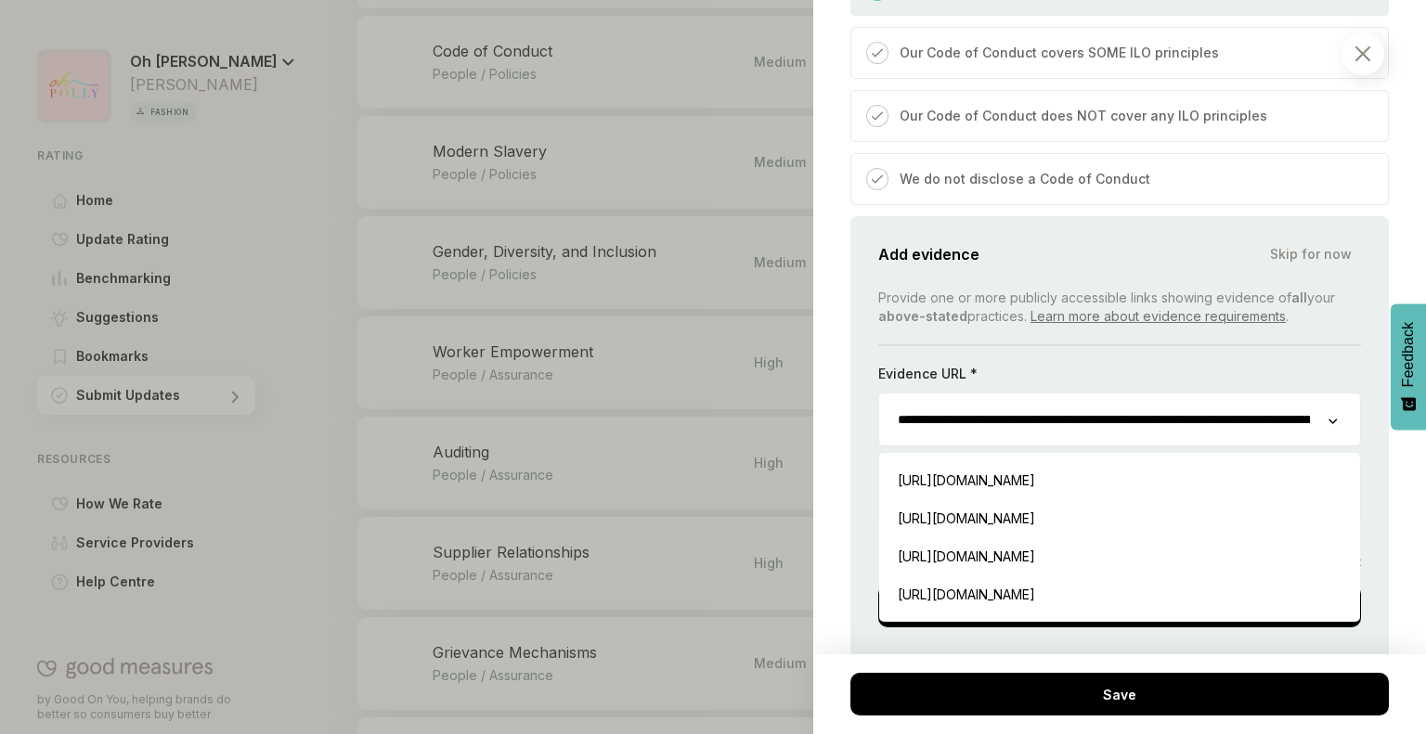
click at [1081, 413] on input "**********" at bounding box center [1103, 420] width 449 height 52
click at [1092, 461] on div "[URL][DOMAIN_NAME] Insert" at bounding box center [1119, 480] width 462 height 38
type input "**********"
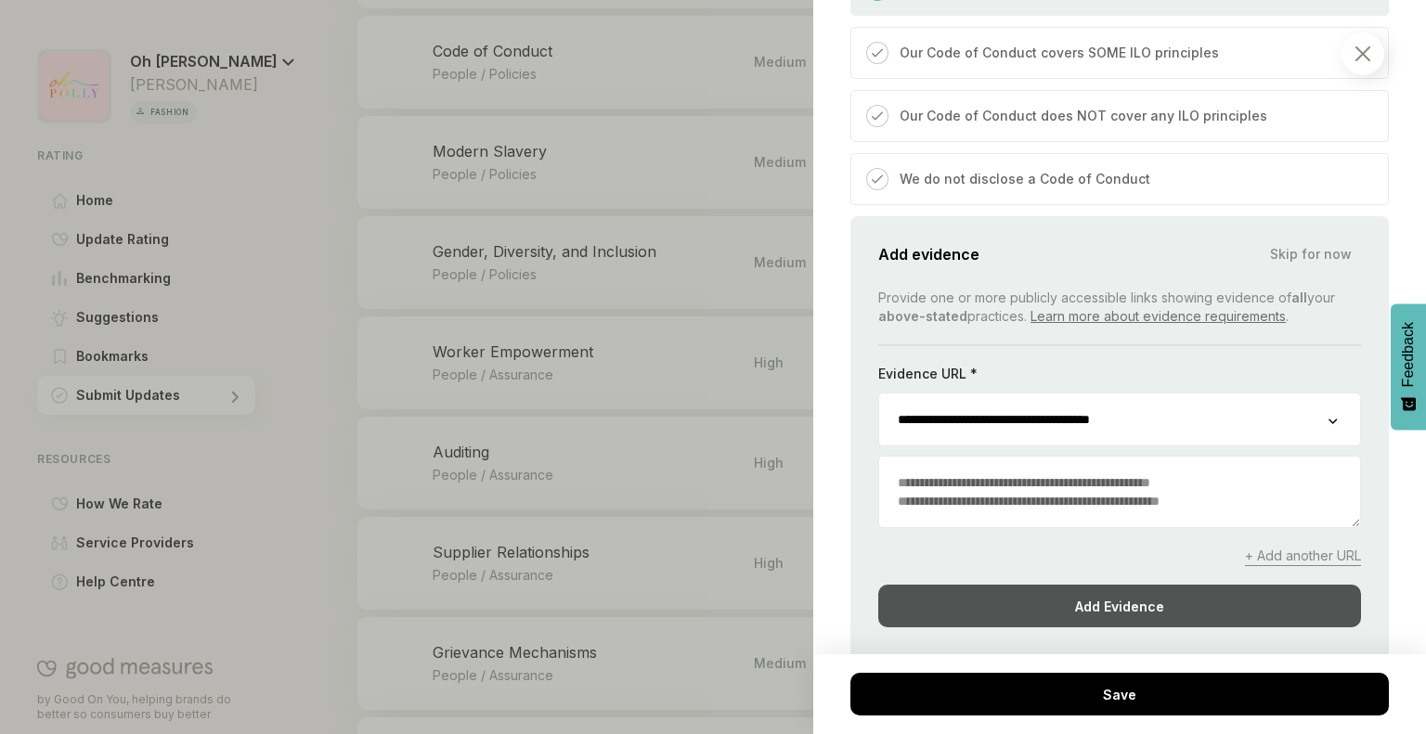
click at [1033, 585] on div "Add Evidence" at bounding box center [1119, 606] width 483 height 43
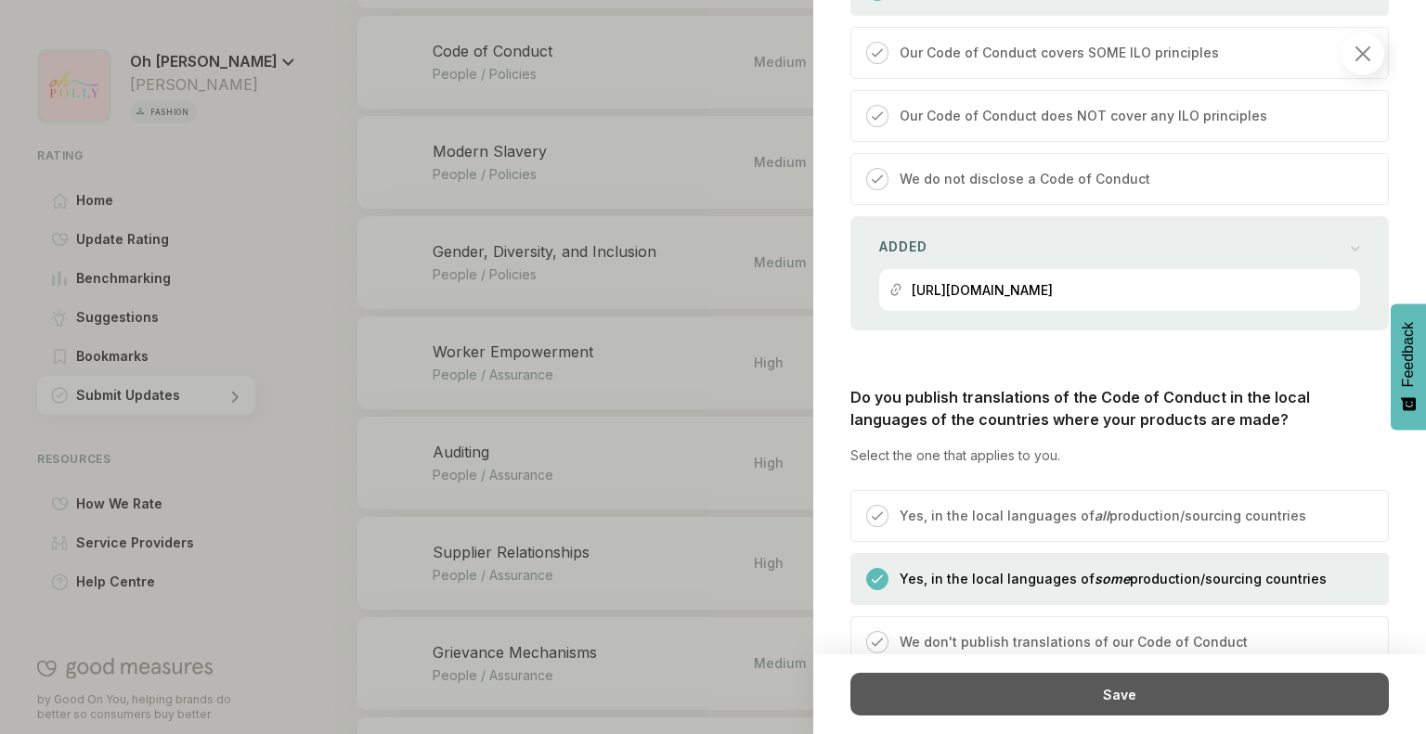
click at [1025, 697] on div "Save" at bounding box center [1119, 694] width 538 height 43
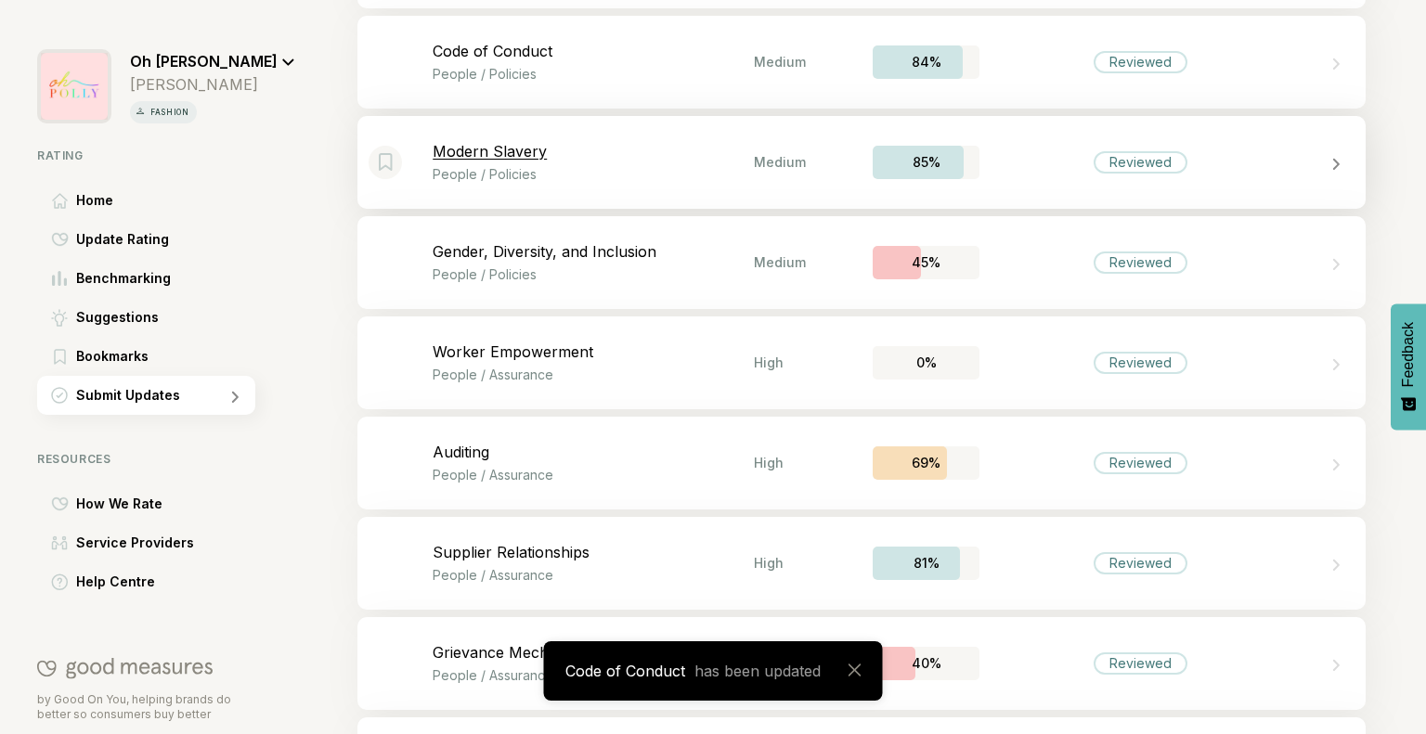
click at [1069, 151] on div "Reviewed" at bounding box center [1139, 162] width 321 height 22
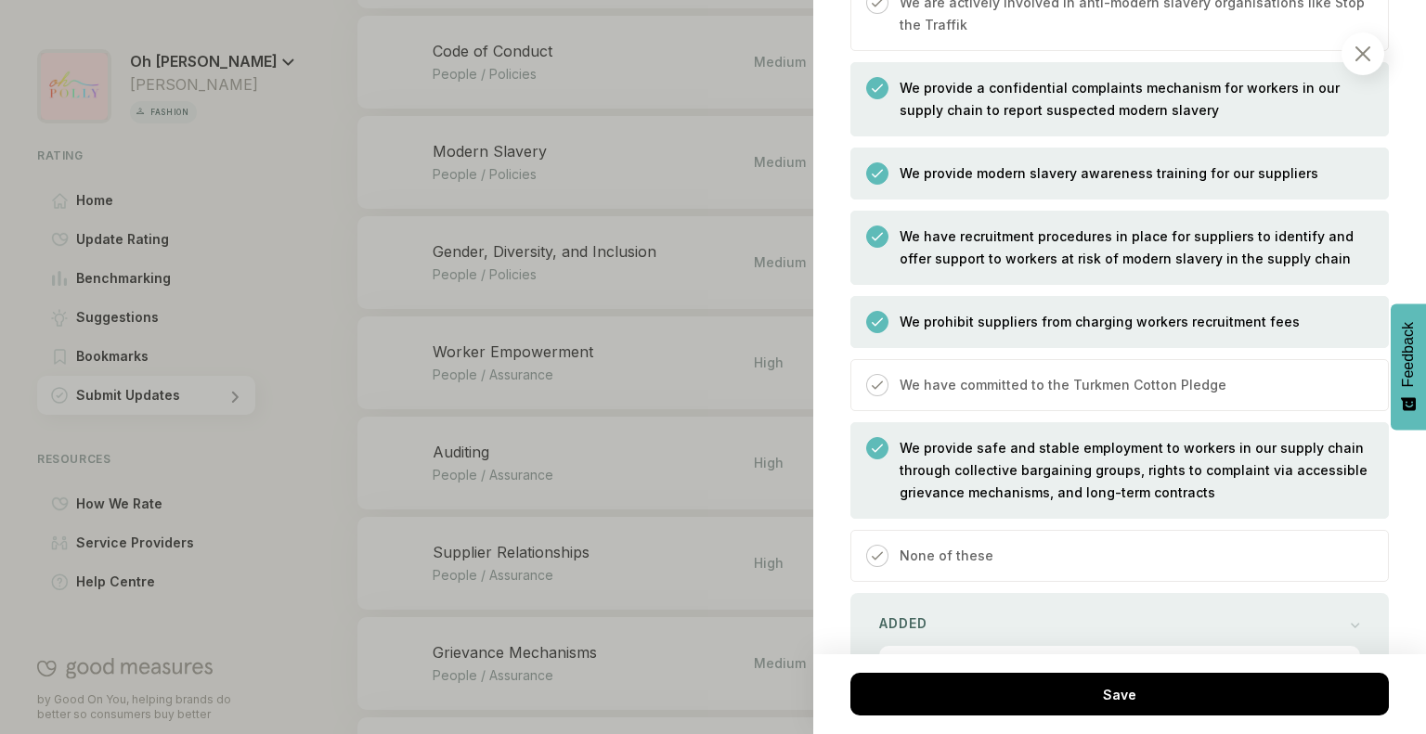
scroll to position [1260, 0]
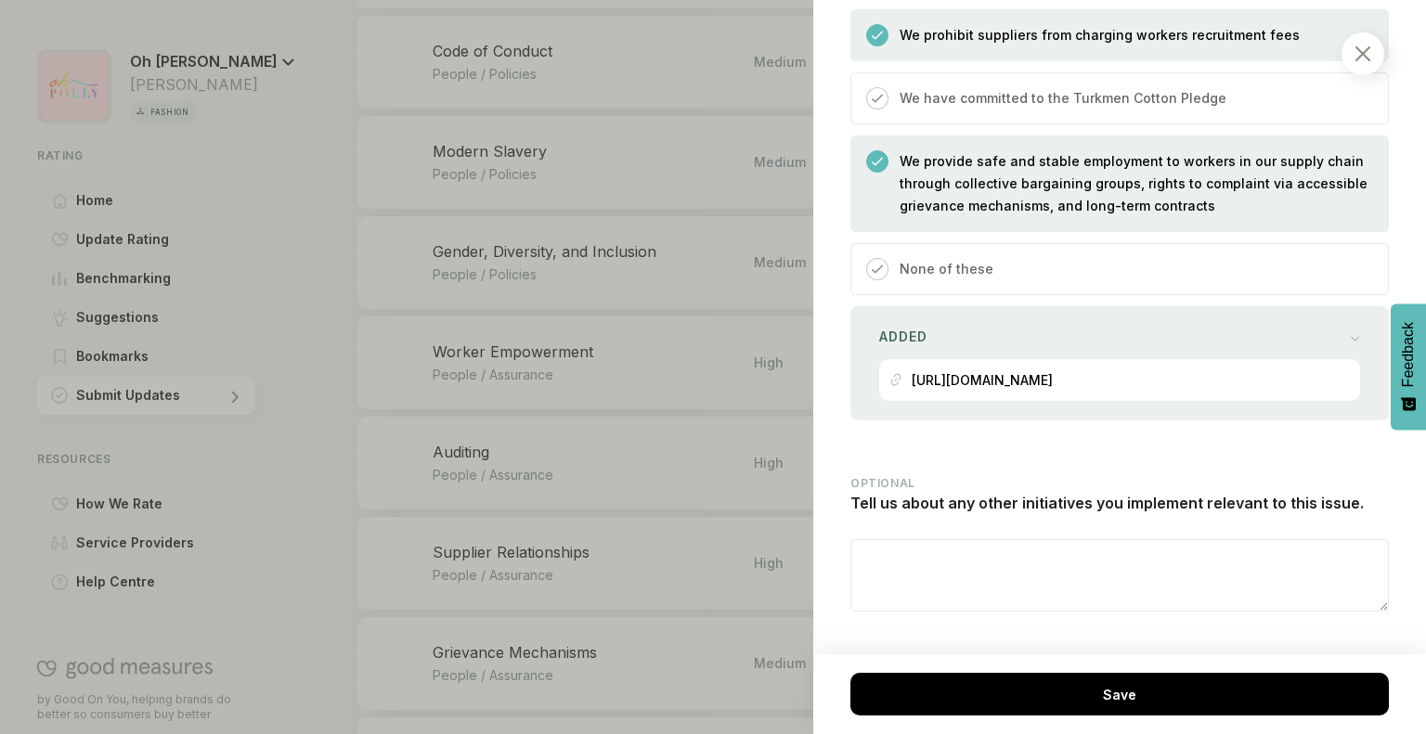
click at [953, 555] on textarea at bounding box center [1119, 575] width 536 height 71
paste textarea "**********"
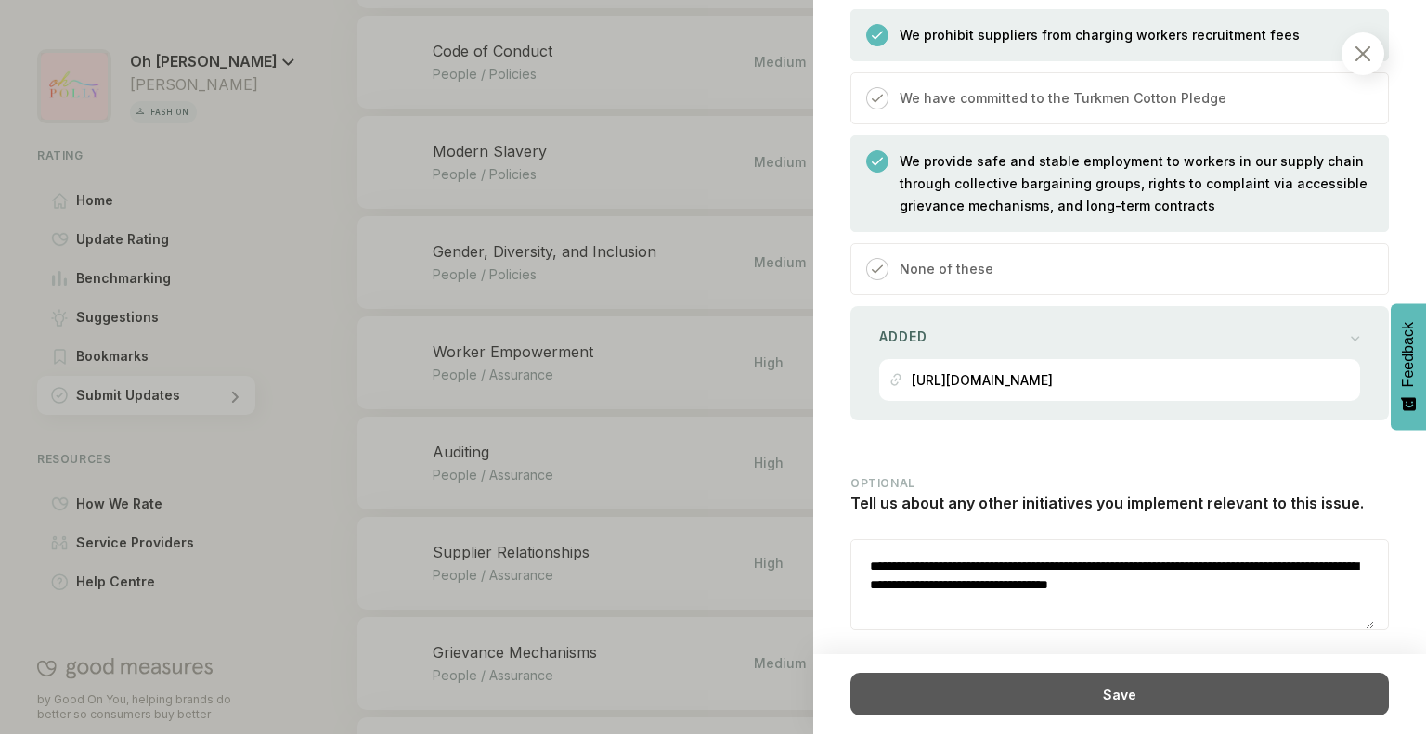
type textarea "**********"
click at [1028, 712] on div "Save" at bounding box center [1119, 694] width 538 height 43
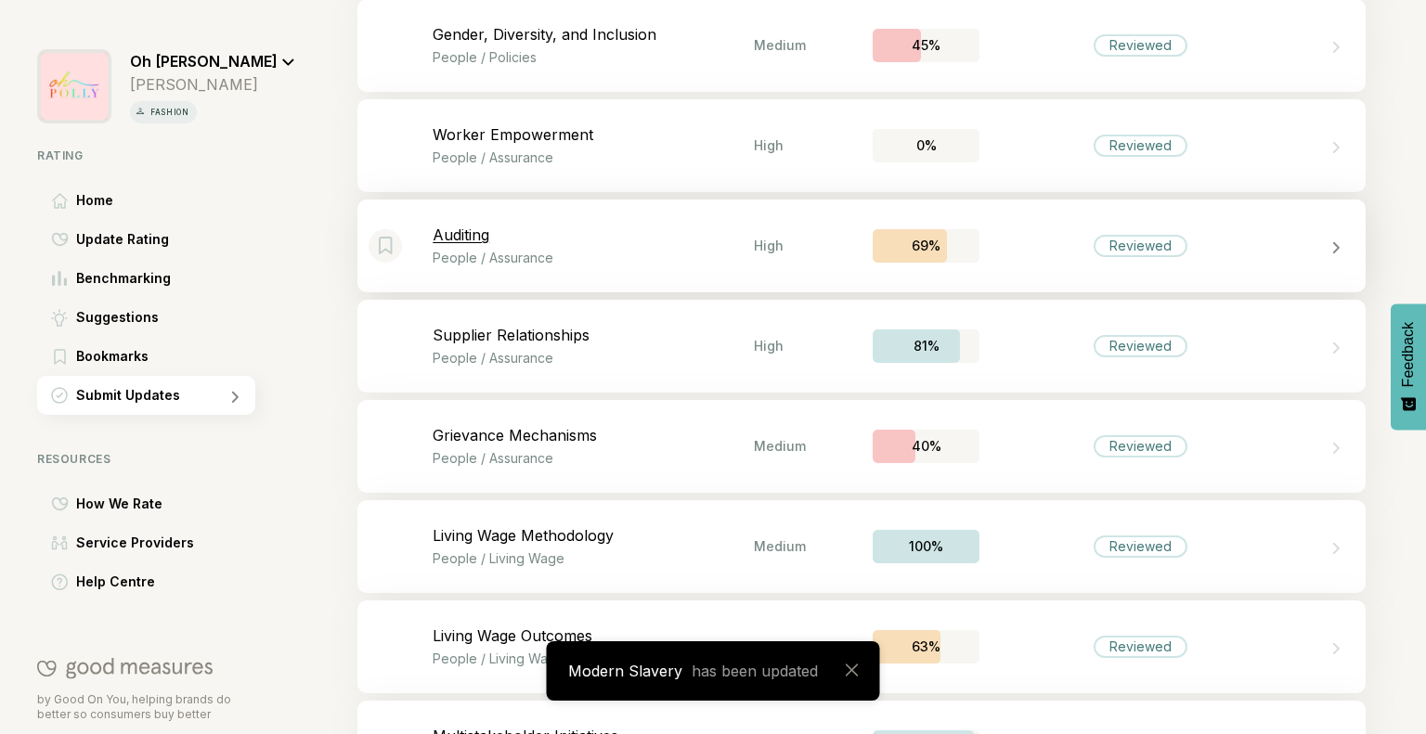
scroll to position [3639, 0]
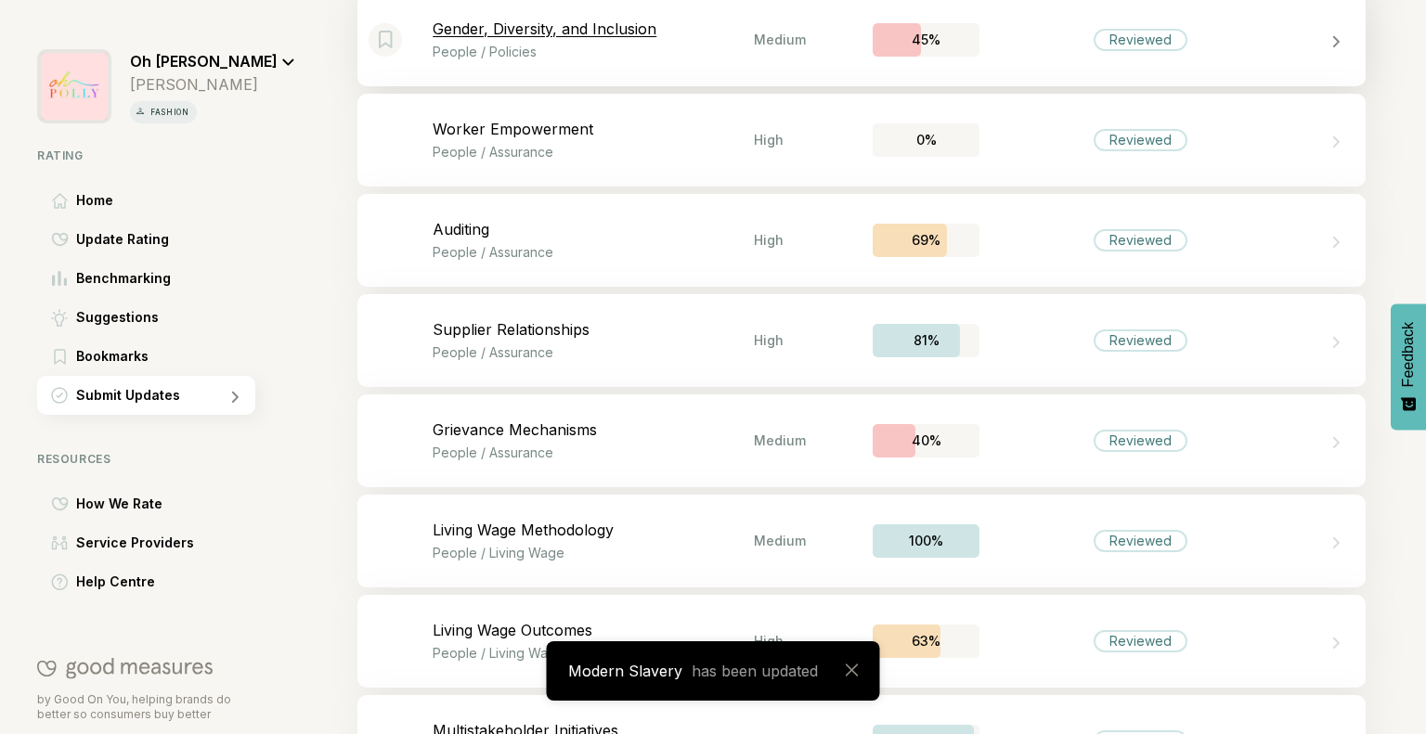
click at [691, 73] on div "Bookmark this item Gender, Diversity, and Inclusion People / Policies Medium 45…" at bounding box center [861, 40] width 1008 height 93
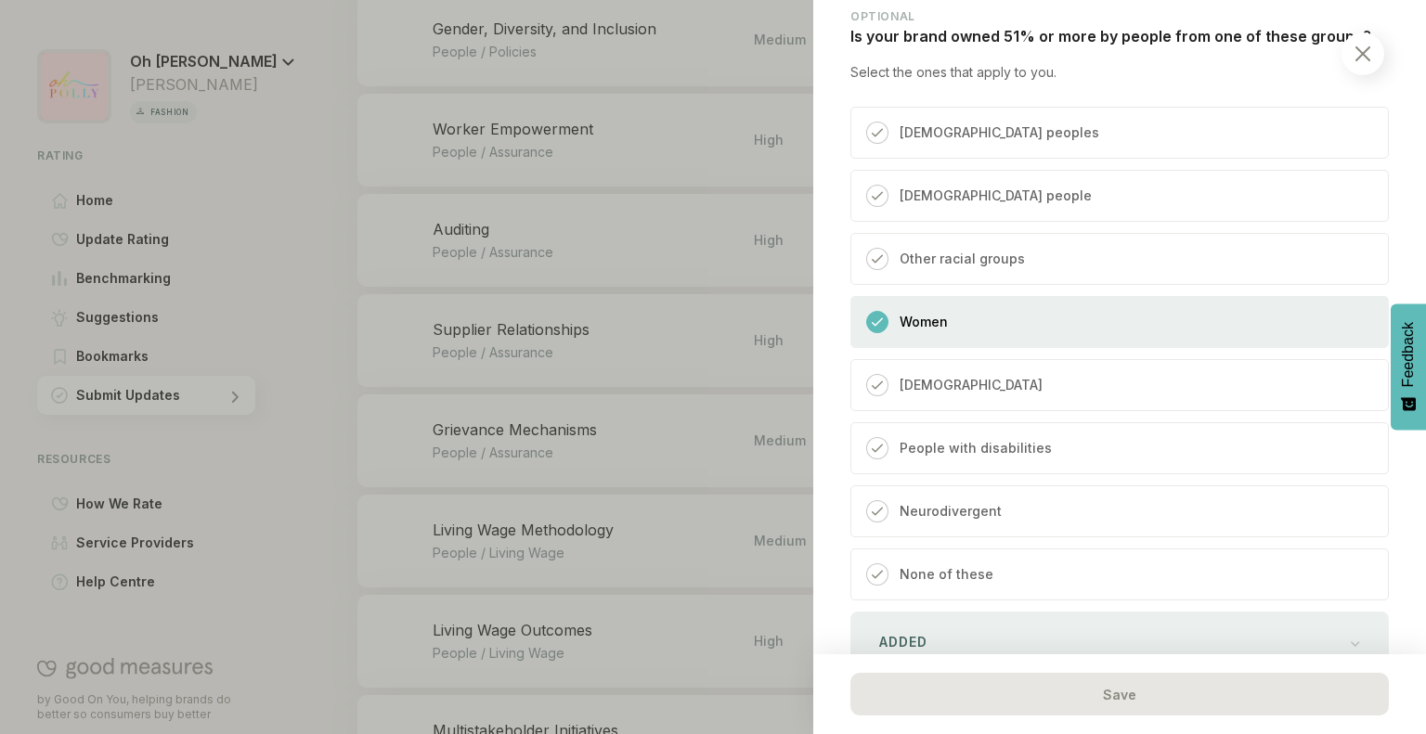
scroll to position [4725, 0]
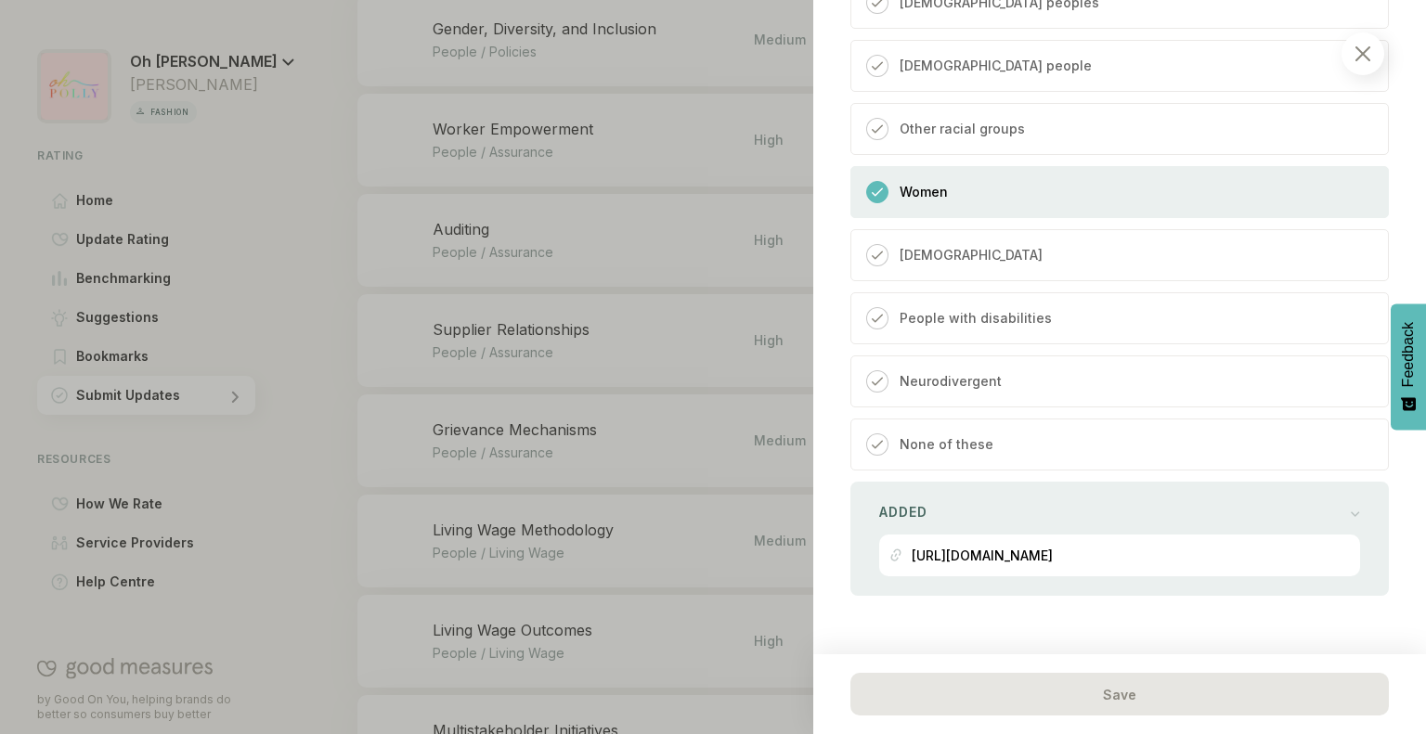
click at [1362, 66] on div at bounding box center [1362, 53] width 43 height 43
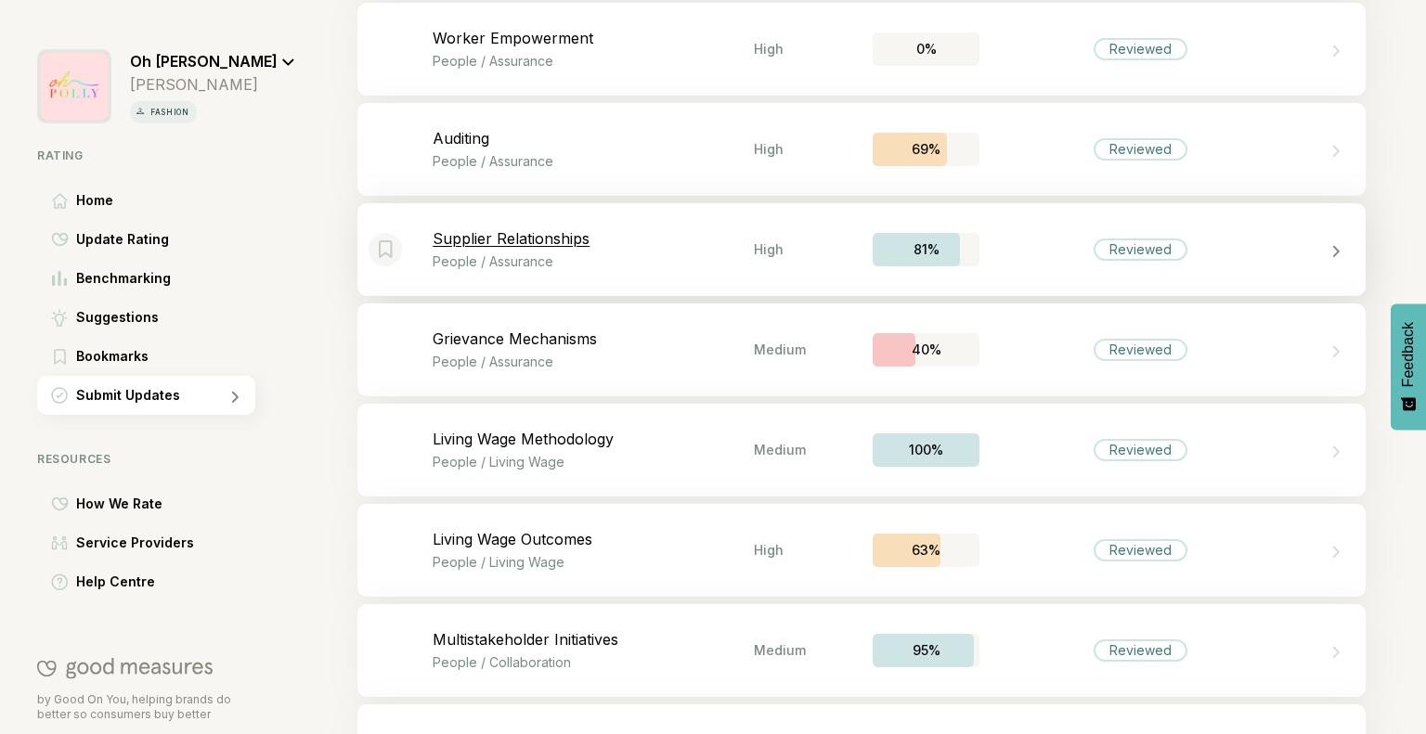
scroll to position [3741, 0]
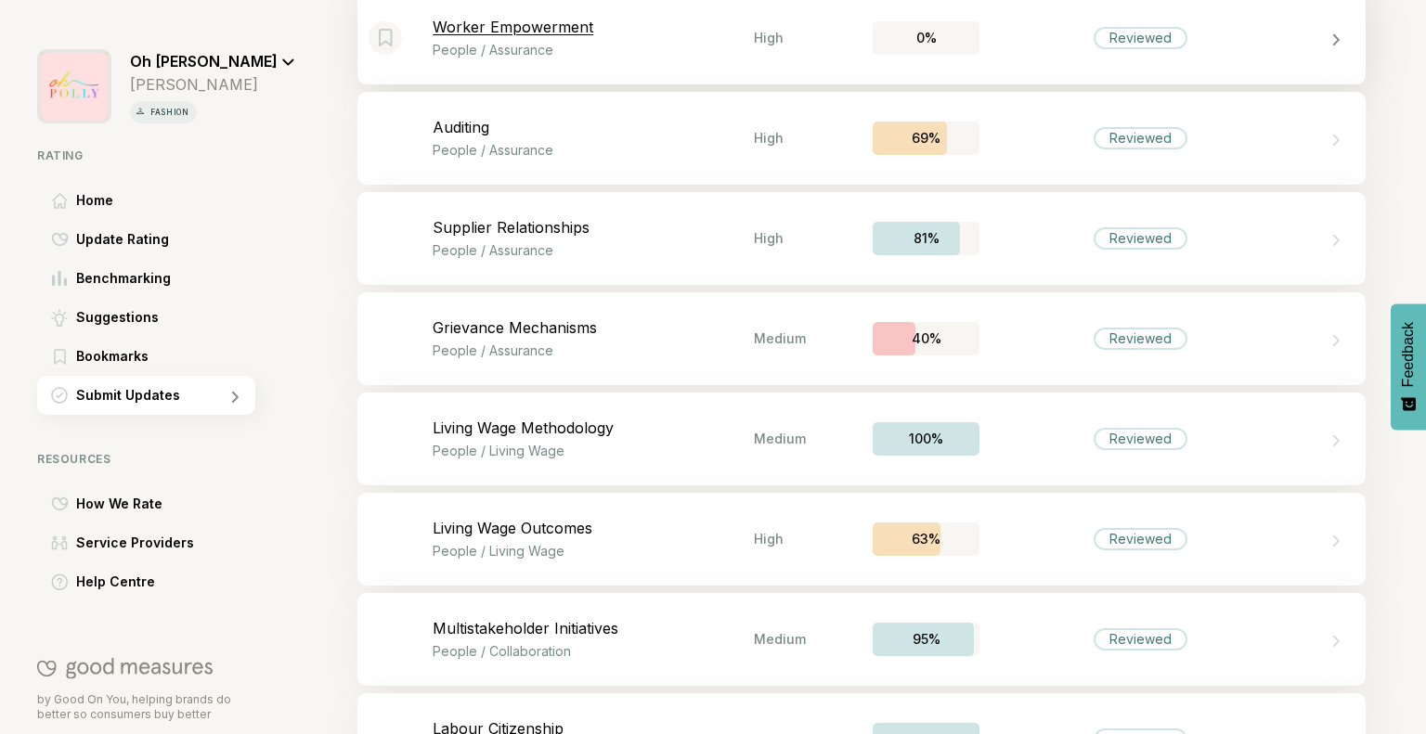
click at [1008, 72] on div "Bookmark this item Worker Empowerment People / Assurance High 0% Reviewed" at bounding box center [861, 38] width 1008 height 93
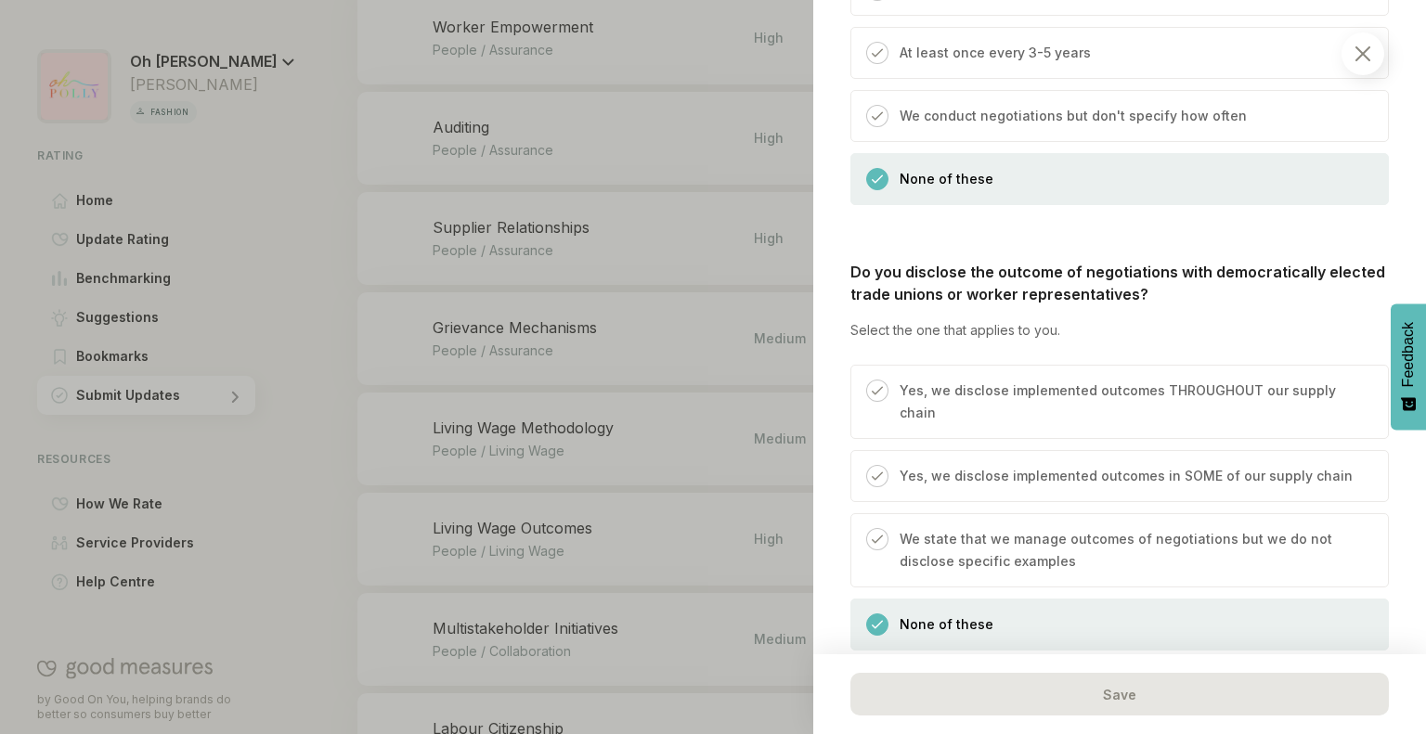
scroll to position [1552, 0]
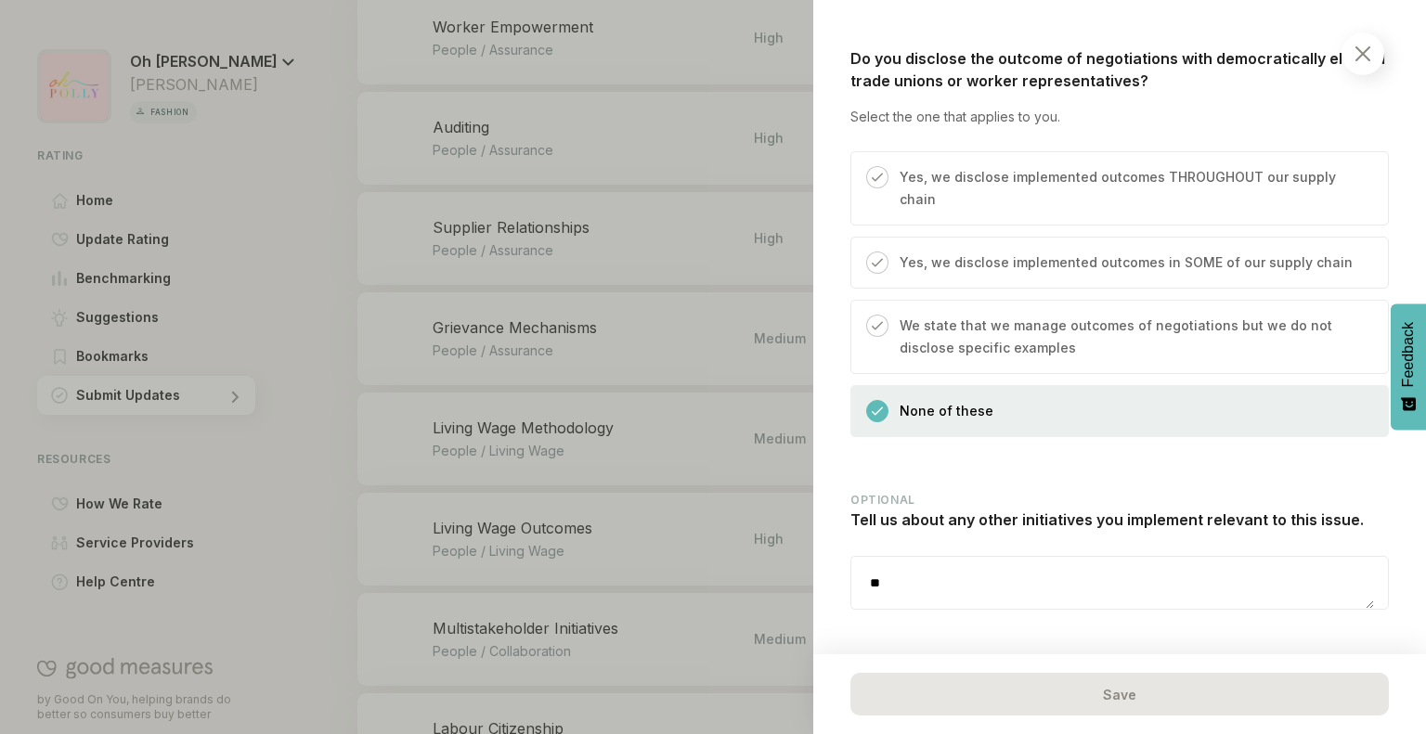
click at [1355, 54] on img at bounding box center [1362, 53] width 15 height 15
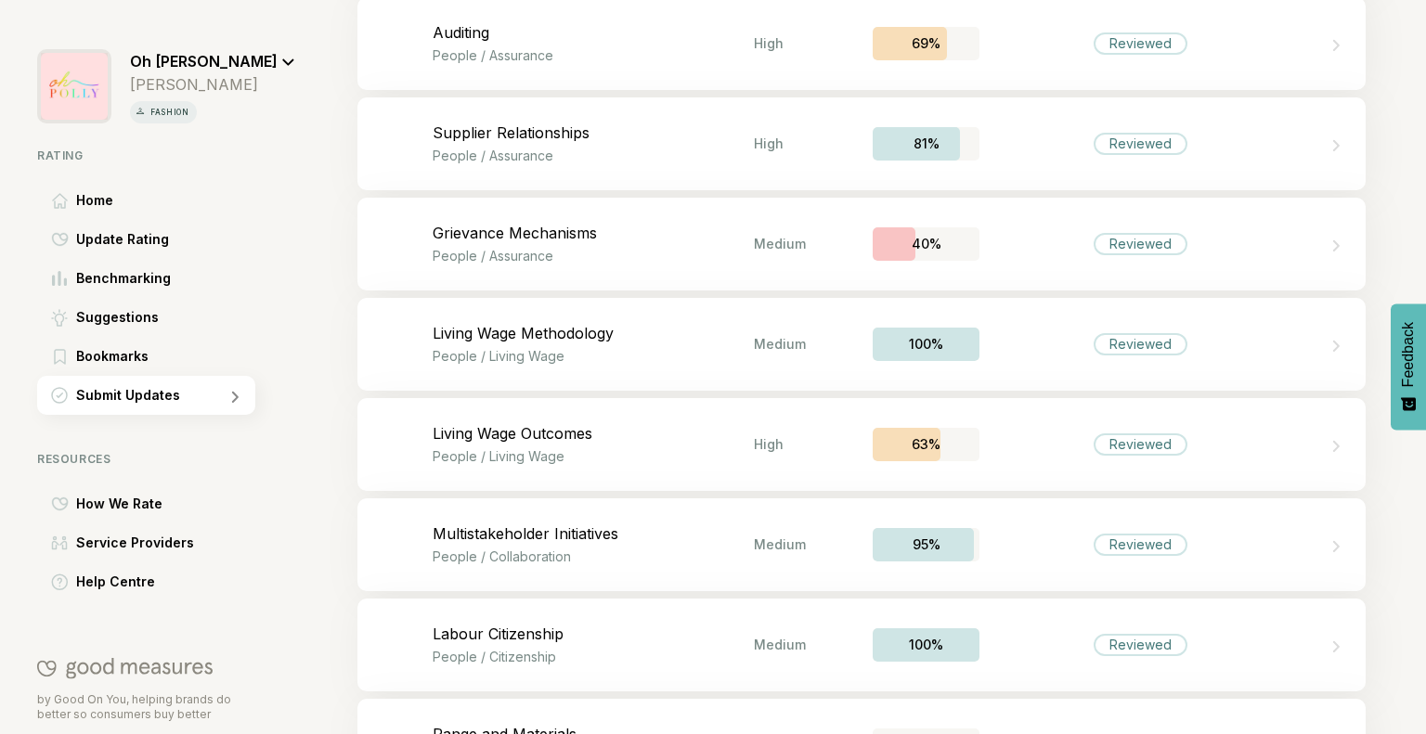
scroll to position [3837, 0]
click at [999, 59] on div "Bookmark this item Auditing People / Assurance High 69% Reviewed" at bounding box center [861, 41] width 1008 height 93
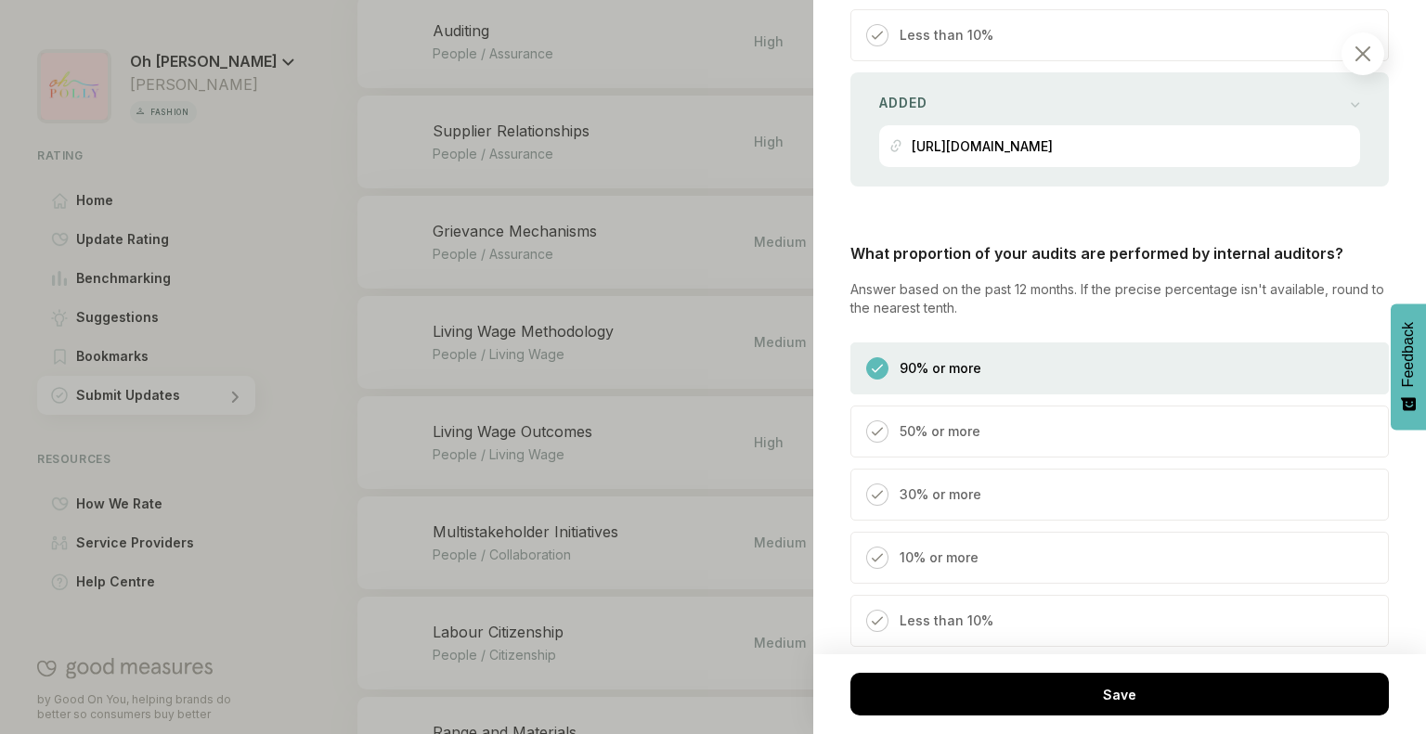
scroll to position [4091, 0]
click at [1348, 85] on div "Added [URL][DOMAIN_NAME]" at bounding box center [1119, 127] width 538 height 114
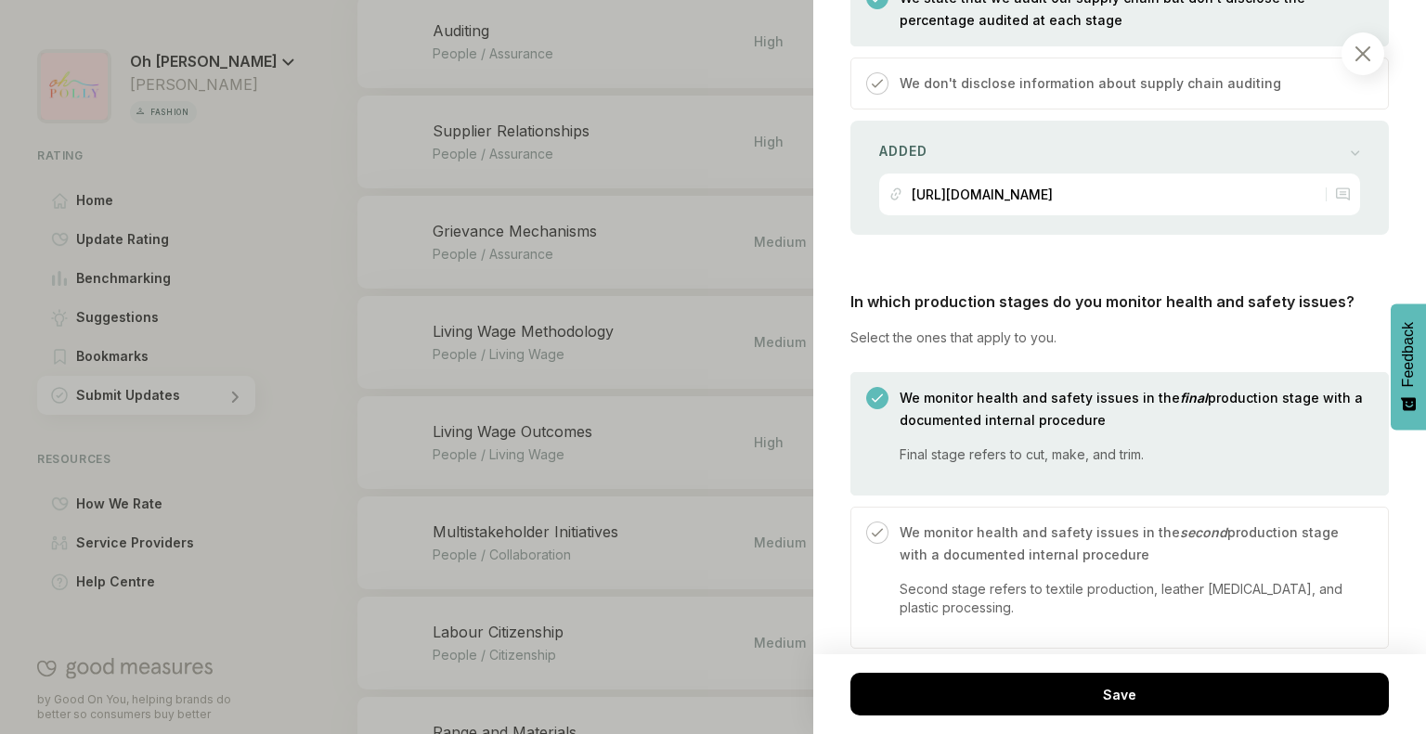
scroll to position [1314, 0]
click at [1302, 142] on div "Added" at bounding box center [1119, 151] width 481 height 26
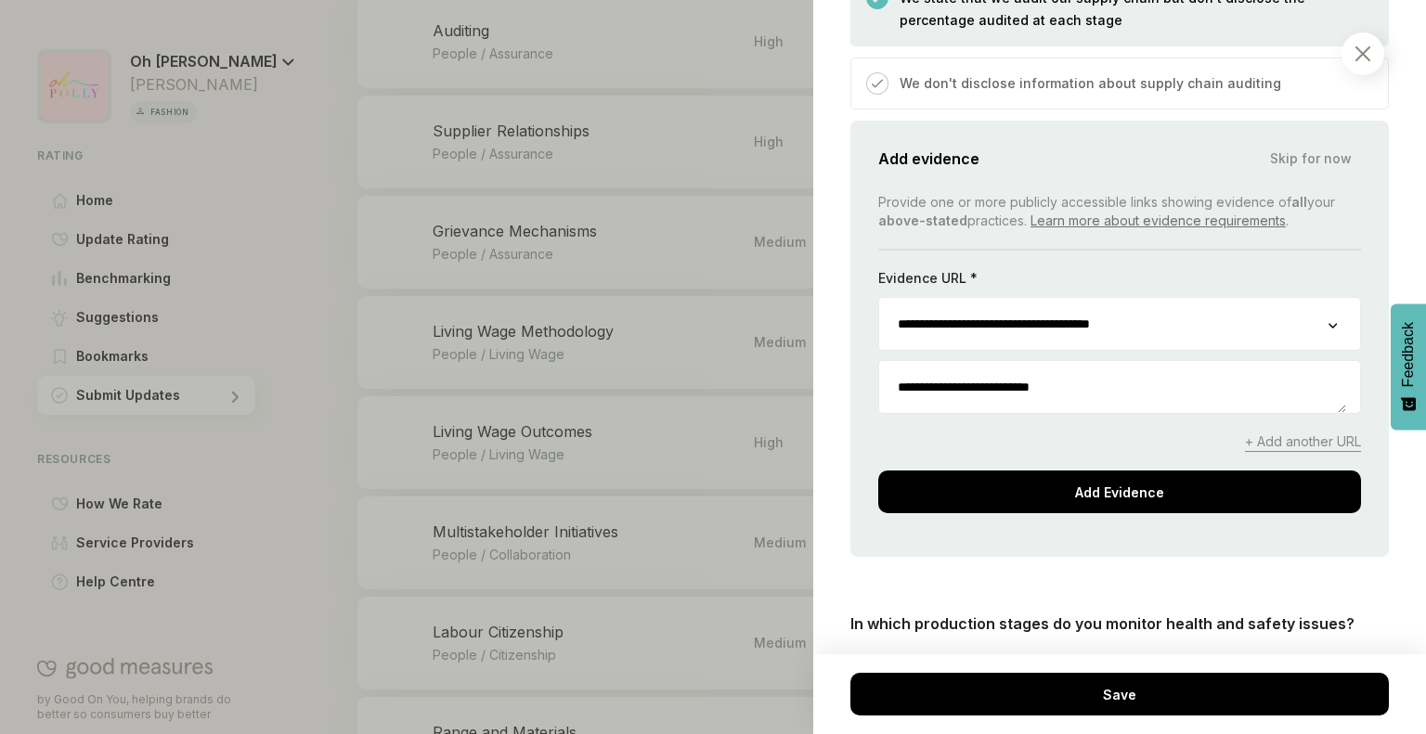
click at [1147, 386] on textarea "**********" at bounding box center [1112, 387] width 467 height 52
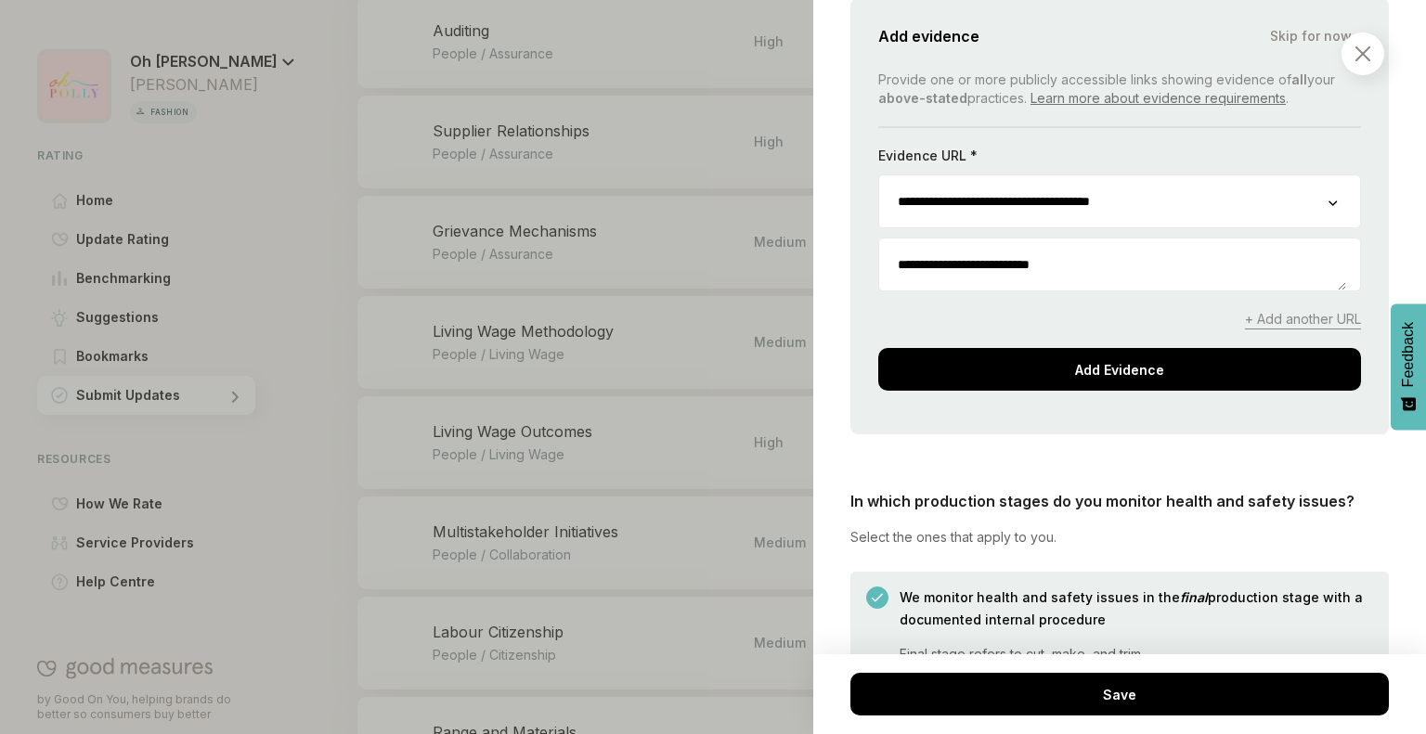
scroll to position [1439, 0]
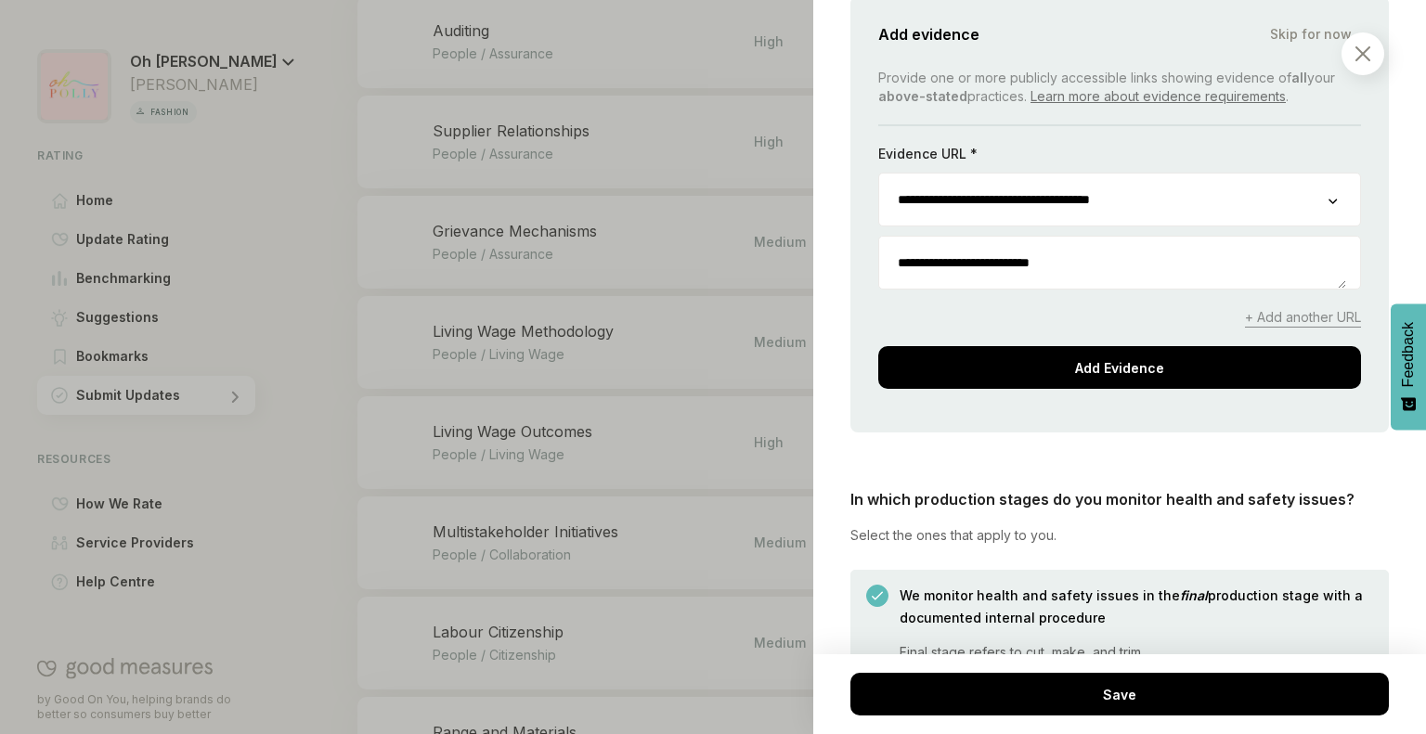
click at [955, 255] on textarea "**********" at bounding box center [1112, 263] width 467 height 52
paste textarea "**********"
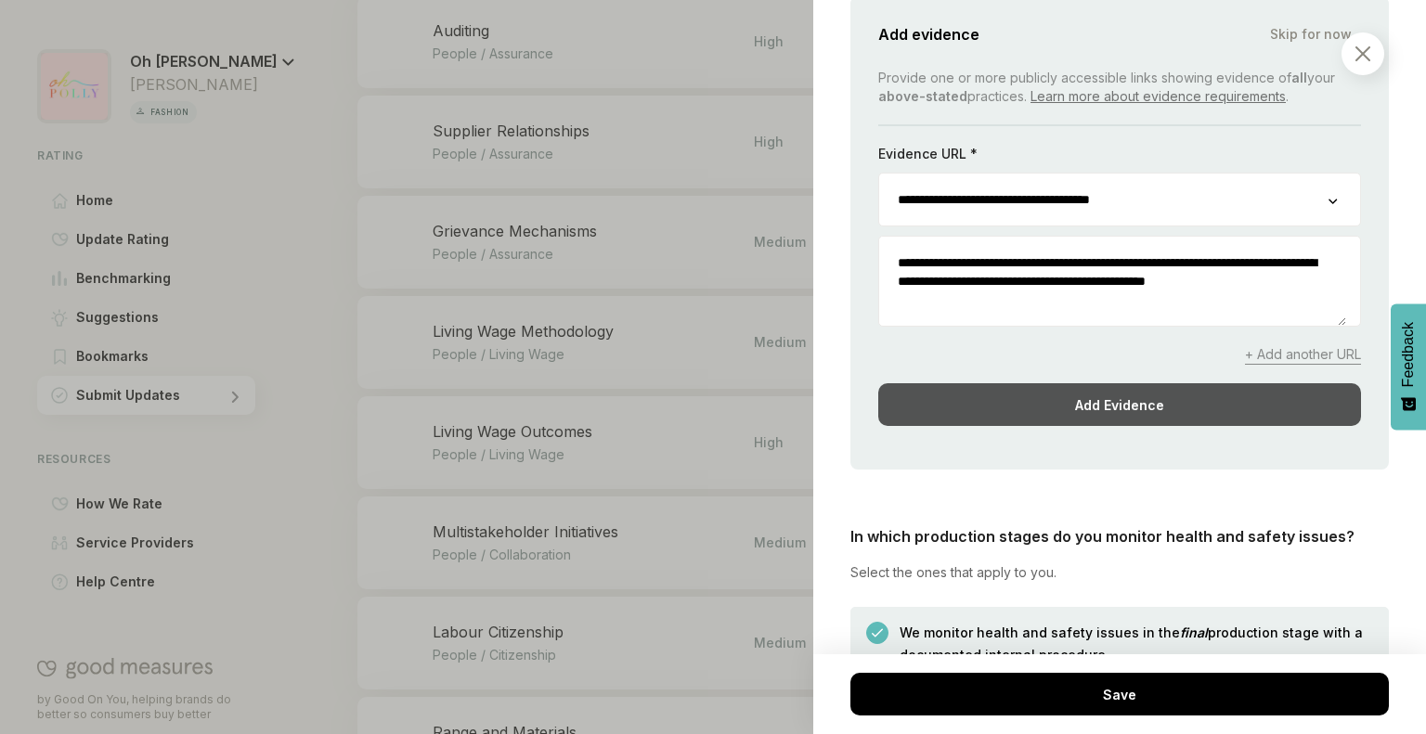
type textarea "**********"
click at [1028, 411] on div "Add Evidence" at bounding box center [1119, 404] width 483 height 43
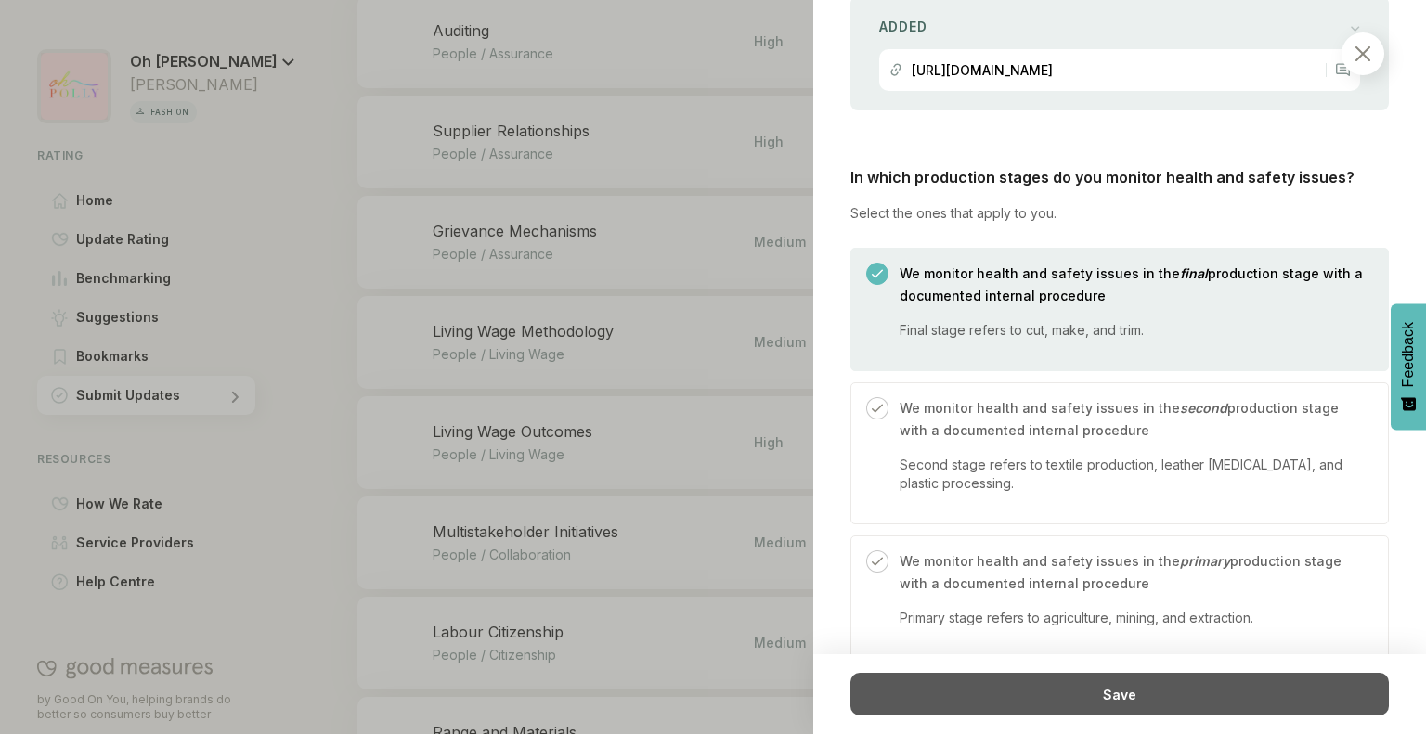
click at [974, 708] on div "Save" at bounding box center [1119, 694] width 538 height 43
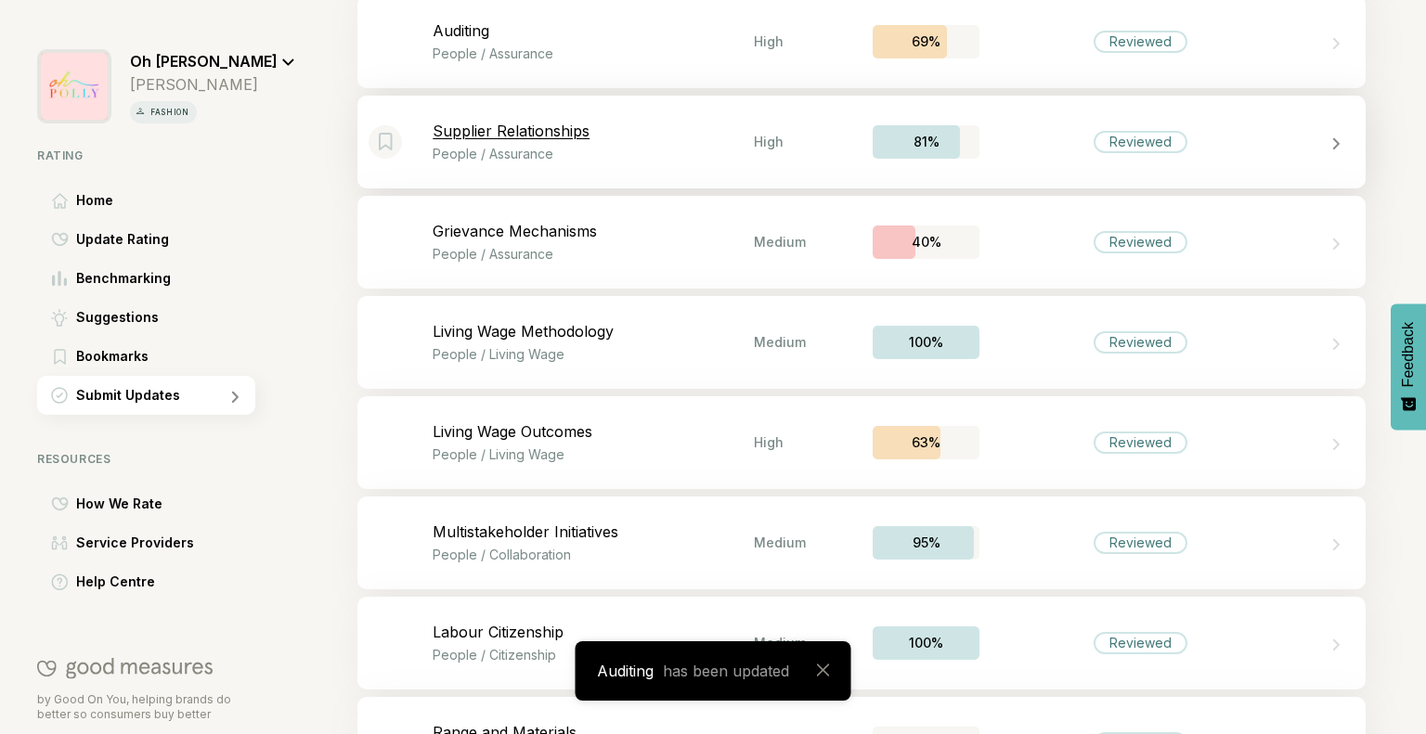
click at [691, 149] on p "People / Assurance" at bounding box center [593, 154] width 321 height 16
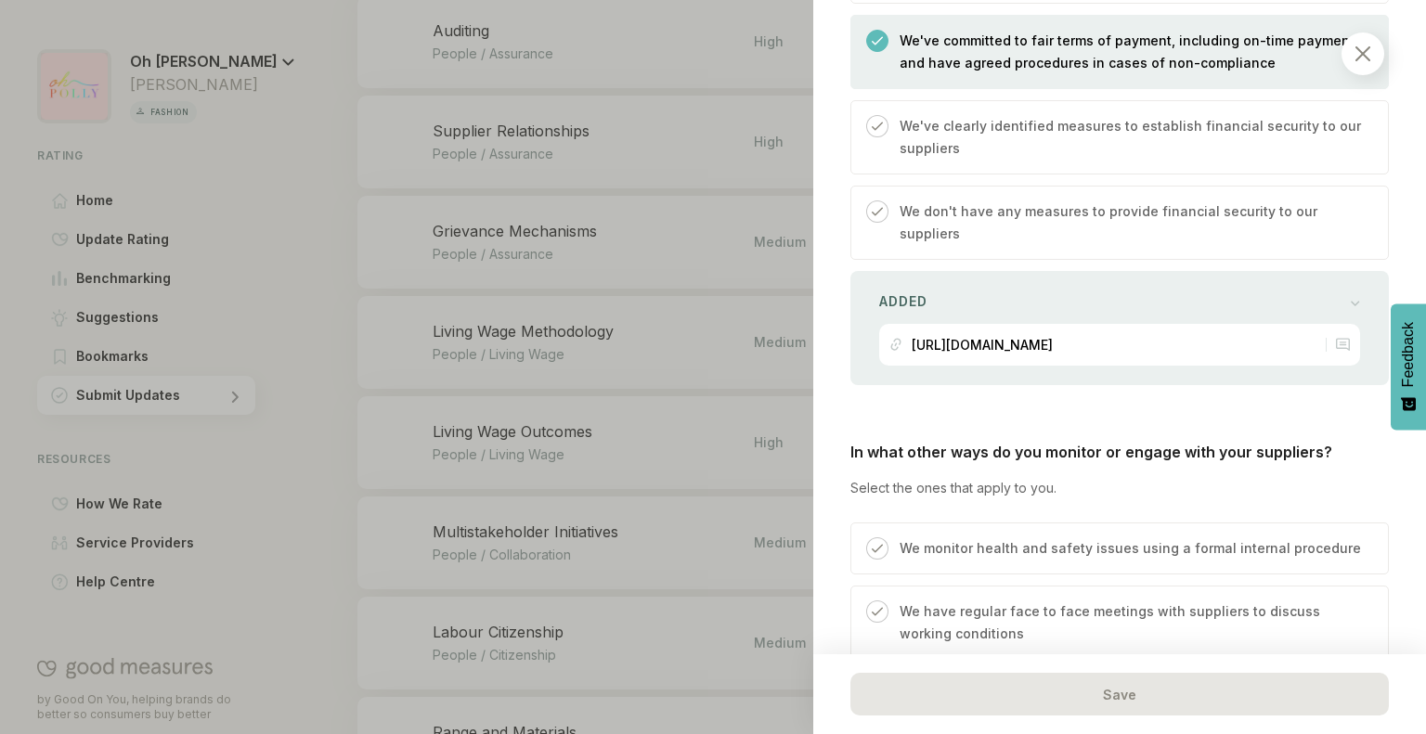
scroll to position [1017, 0]
click at [1053, 336] on p "[URL][DOMAIN_NAME]" at bounding box center [981, 344] width 141 height 16
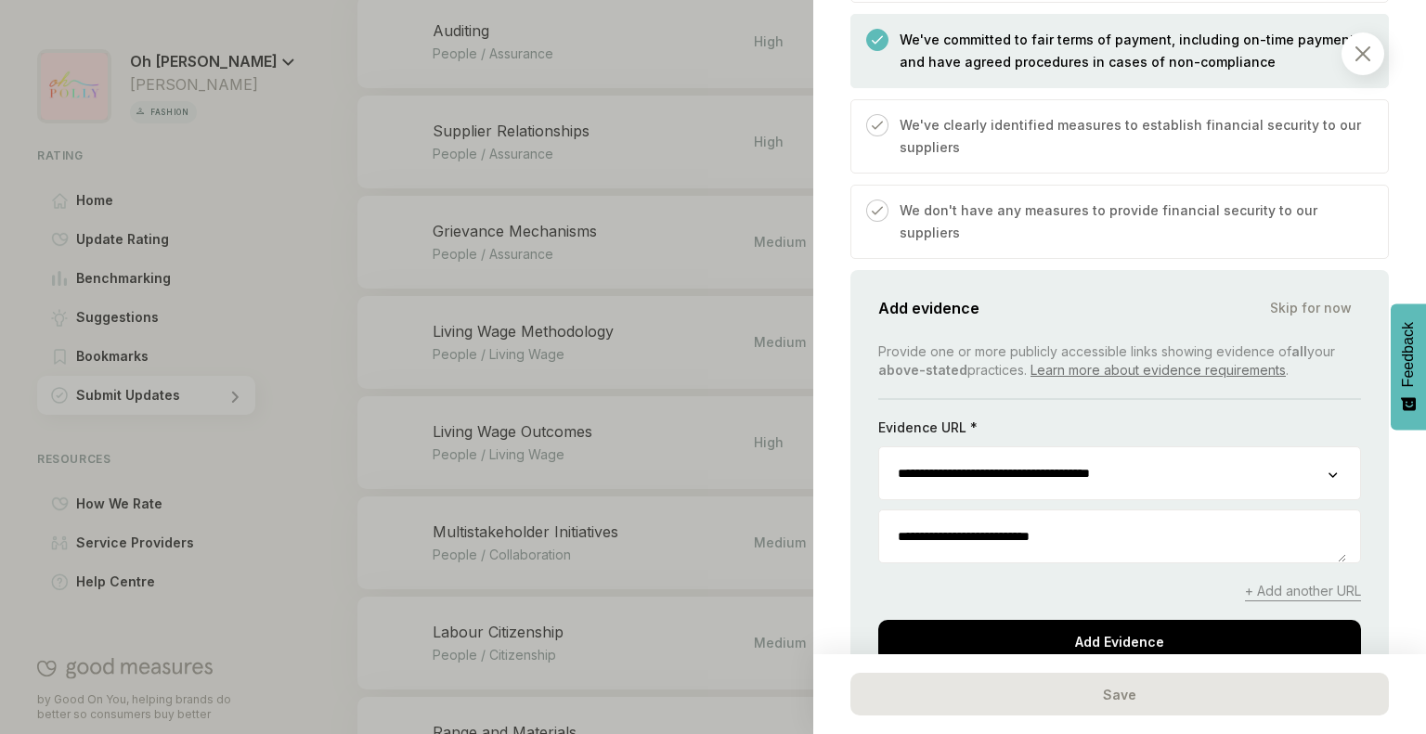
click at [1147, 511] on textarea "**********" at bounding box center [1112, 537] width 467 height 52
paste textarea "**********"
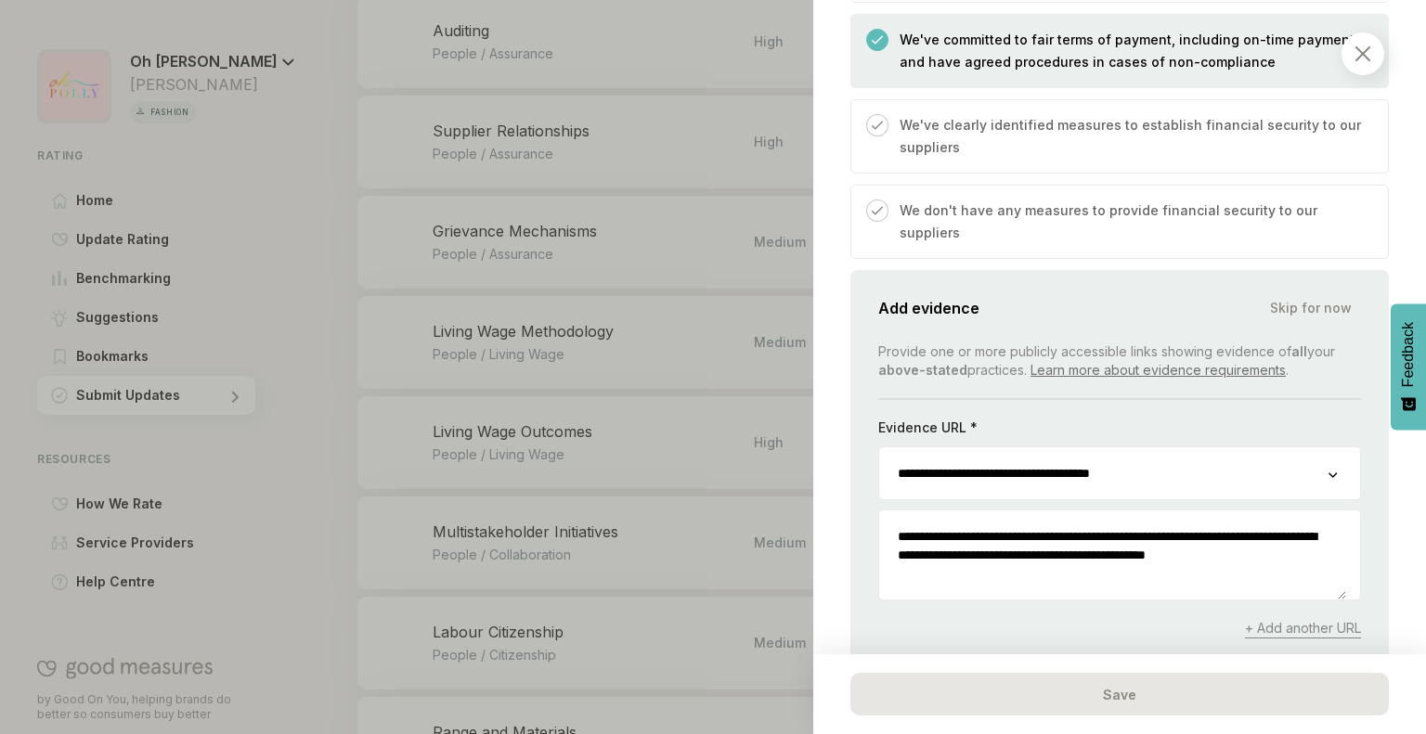
type textarea "**********"
click at [1051, 657] on div "Add Evidence" at bounding box center [1119, 678] width 483 height 43
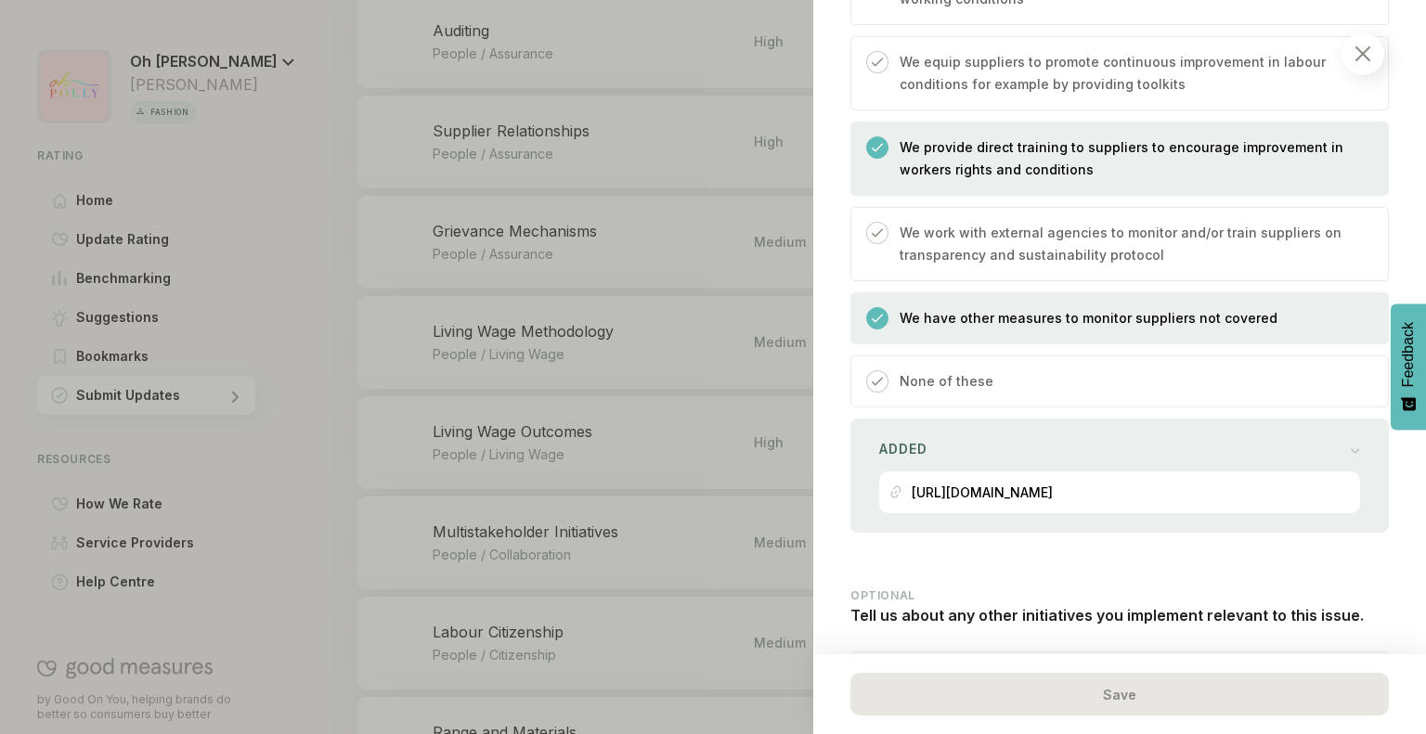
scroll to position [1722, 0]
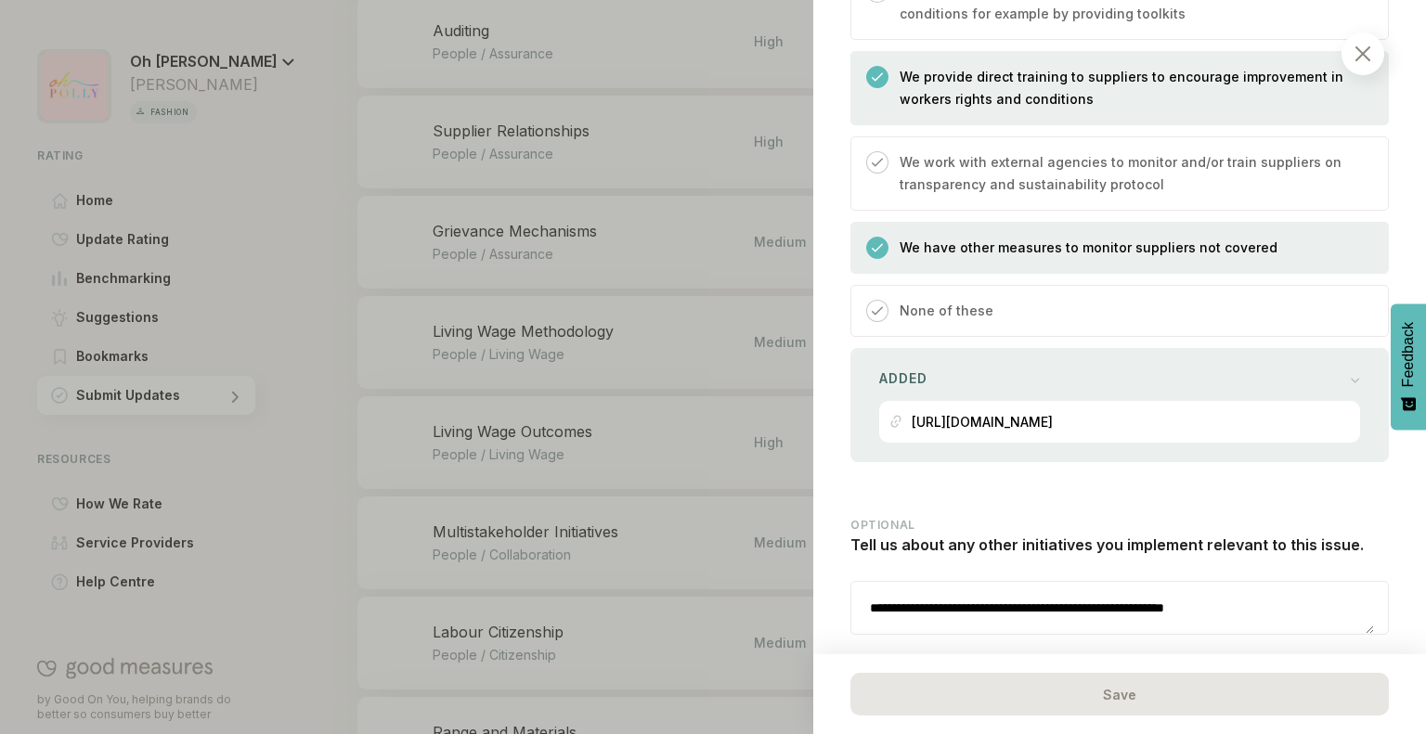
click at [1029, 582] on textarea "**********" at bounding box center [1112, 608] width 523 height 52
click at [1365, 51] on img at bounding box center [1362, 53] width 15 height 15
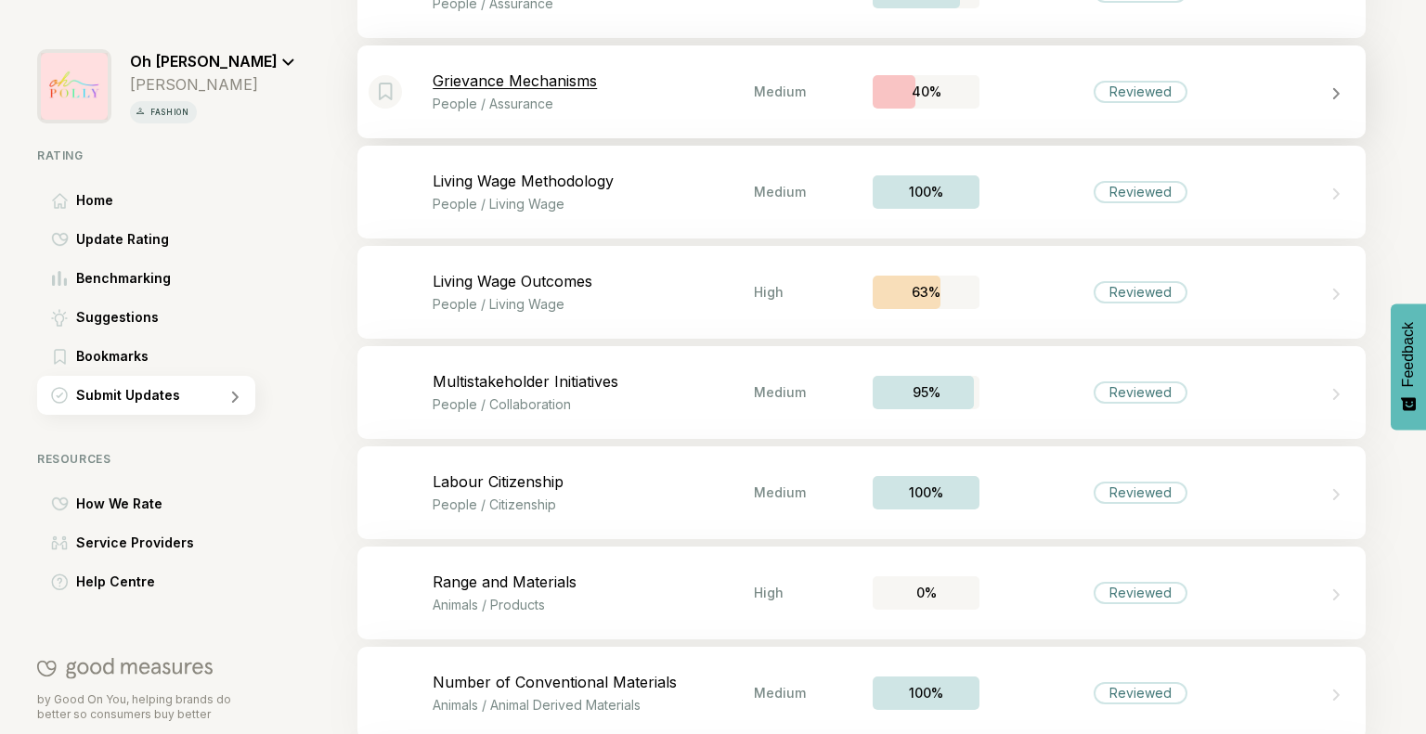
scroll to position [3989, 0]
click at [1029, 101] on div "Bookmark this item Grievance Mechanisms People / Assurance Medium 40% Reviewed" at bounding box center [861, 90] width 1008 height 93
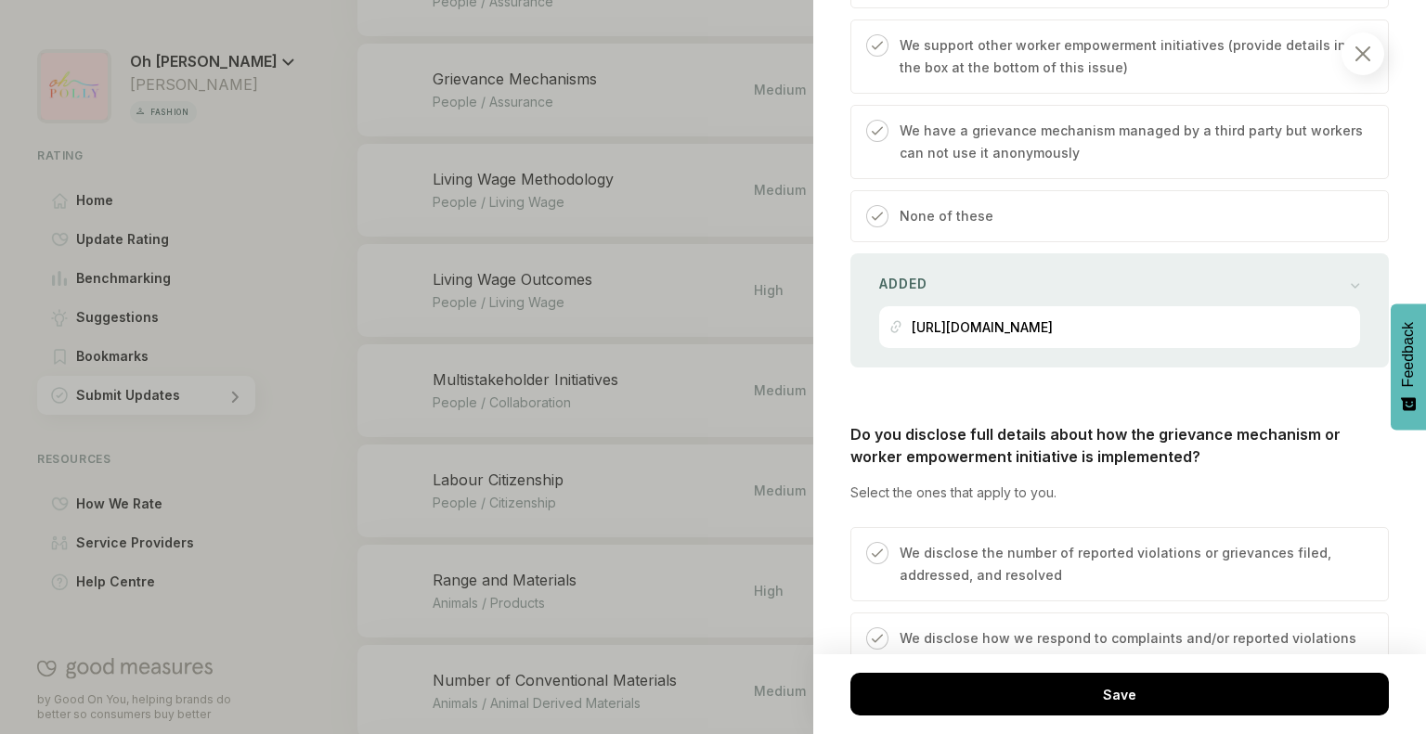
scroll to position [1095, 0]
click at [1252, 315] on div "[URL][DOMAIN_NAME]" at bounding box center [1119, 329] width 460 height 42
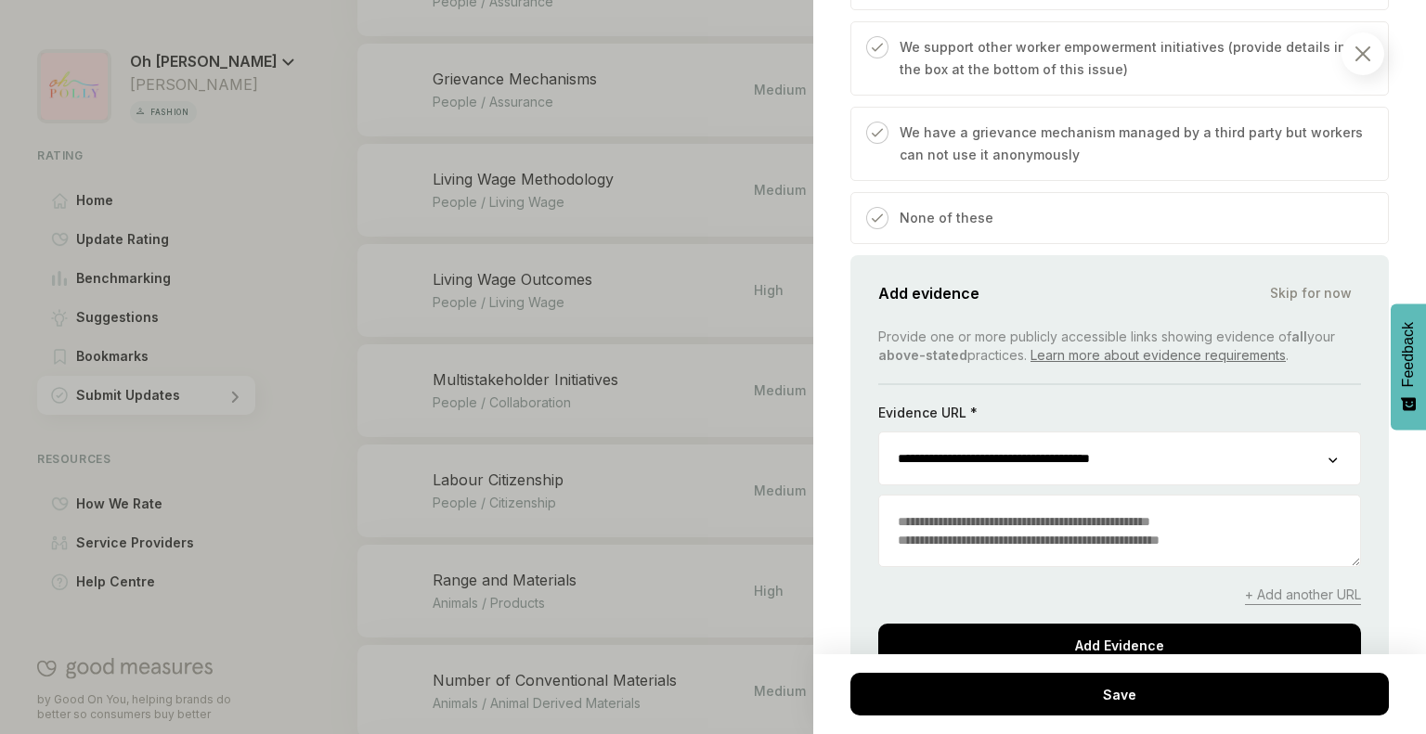
click at [1066, 526] on textarea at bounding box center [1119, 531] width 481 height 71
paste textarea "**********"
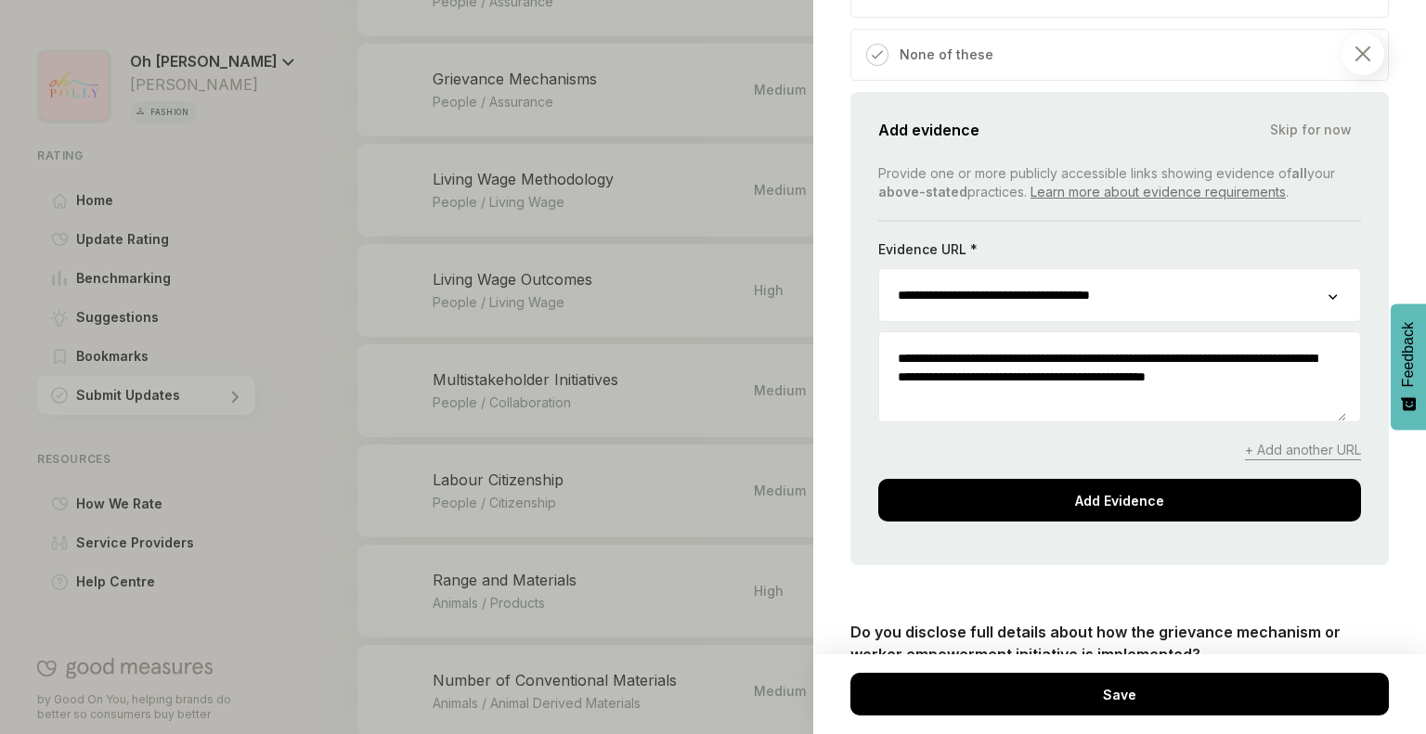
scroll to position [1260, 0]
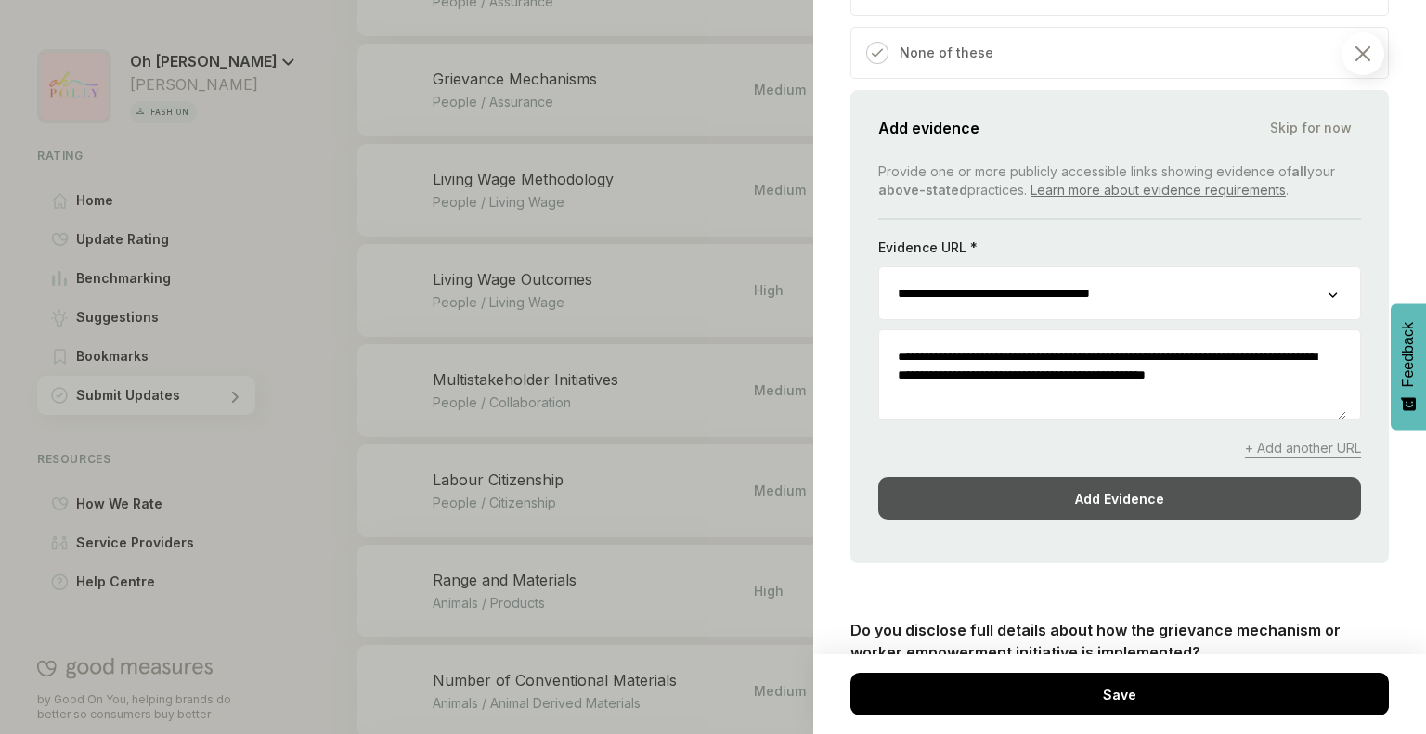
type textarea "**********"
click at [1054, 489] on div "Add Evidence" at bounding box center [1119, 498] width 483 height 43
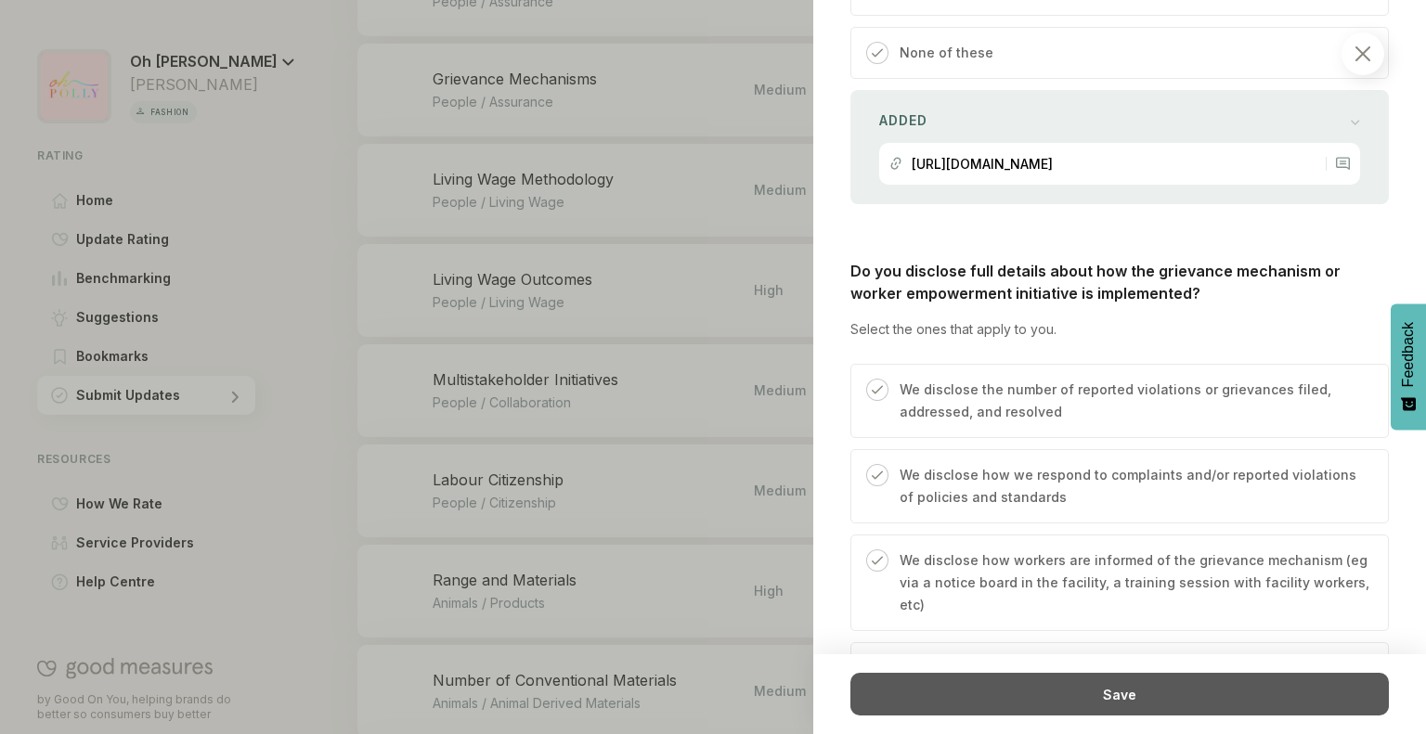
click at [1037, 697] on div "Save" at bounding box center [1119, 694] width 538 height 43
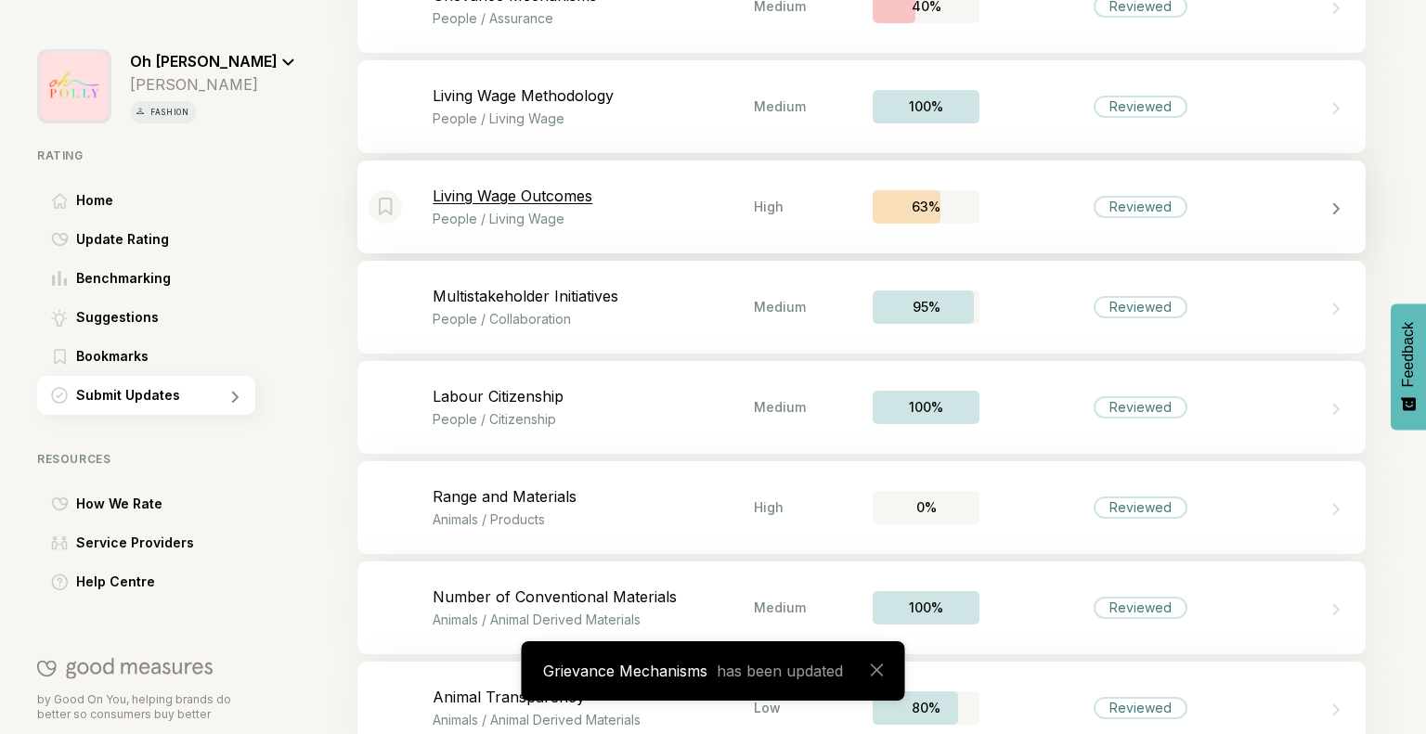
scroll to position [4077, 0]
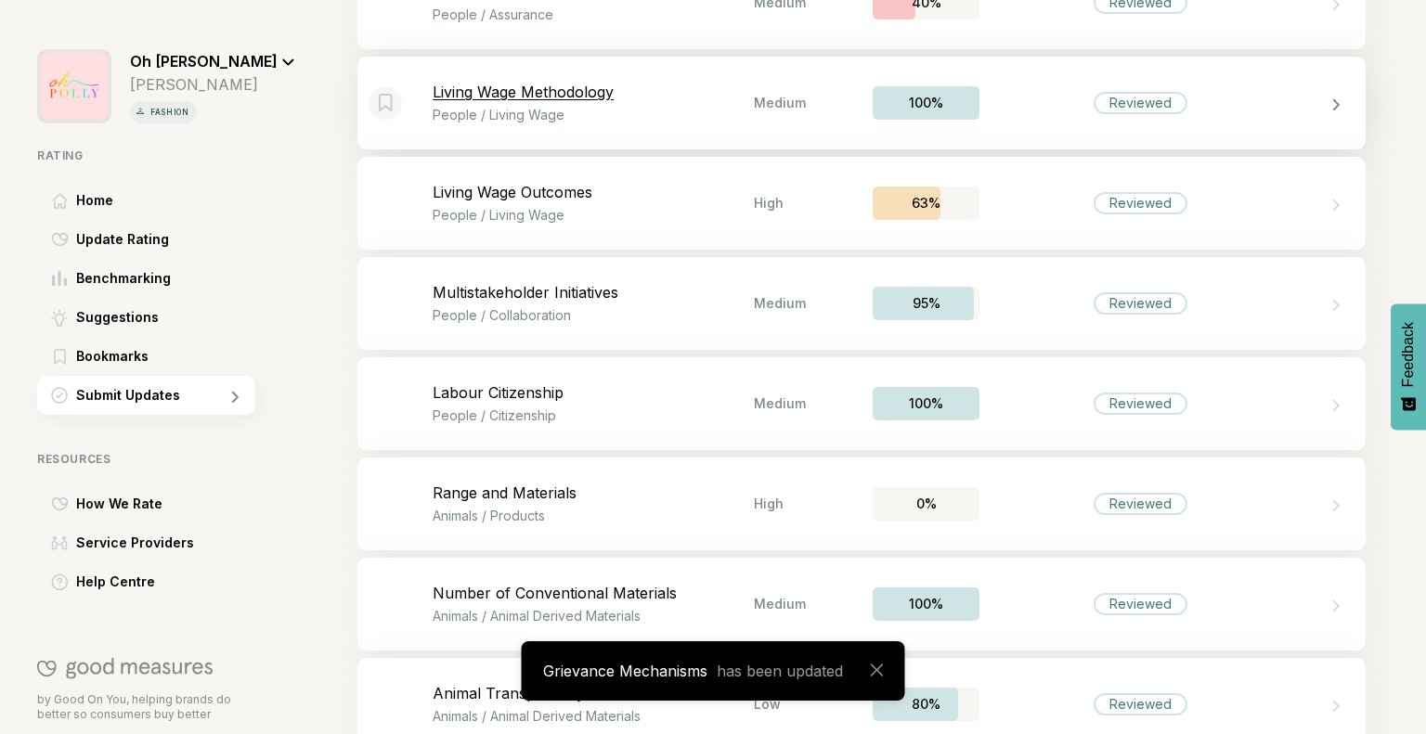
click at [694, 122] on p "People / Living Wage" at bounding box center [593, 115] width 321 height 16
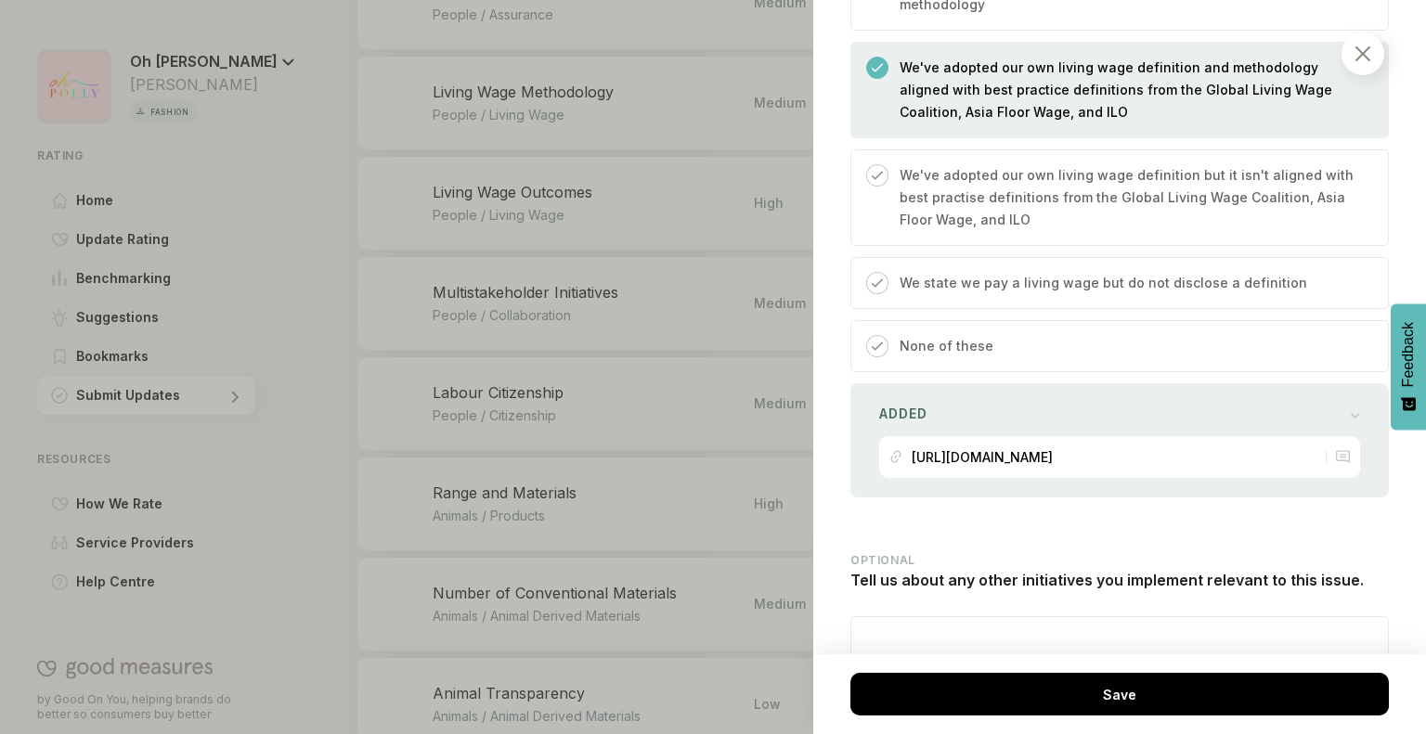
scroll to position [1133, 0]
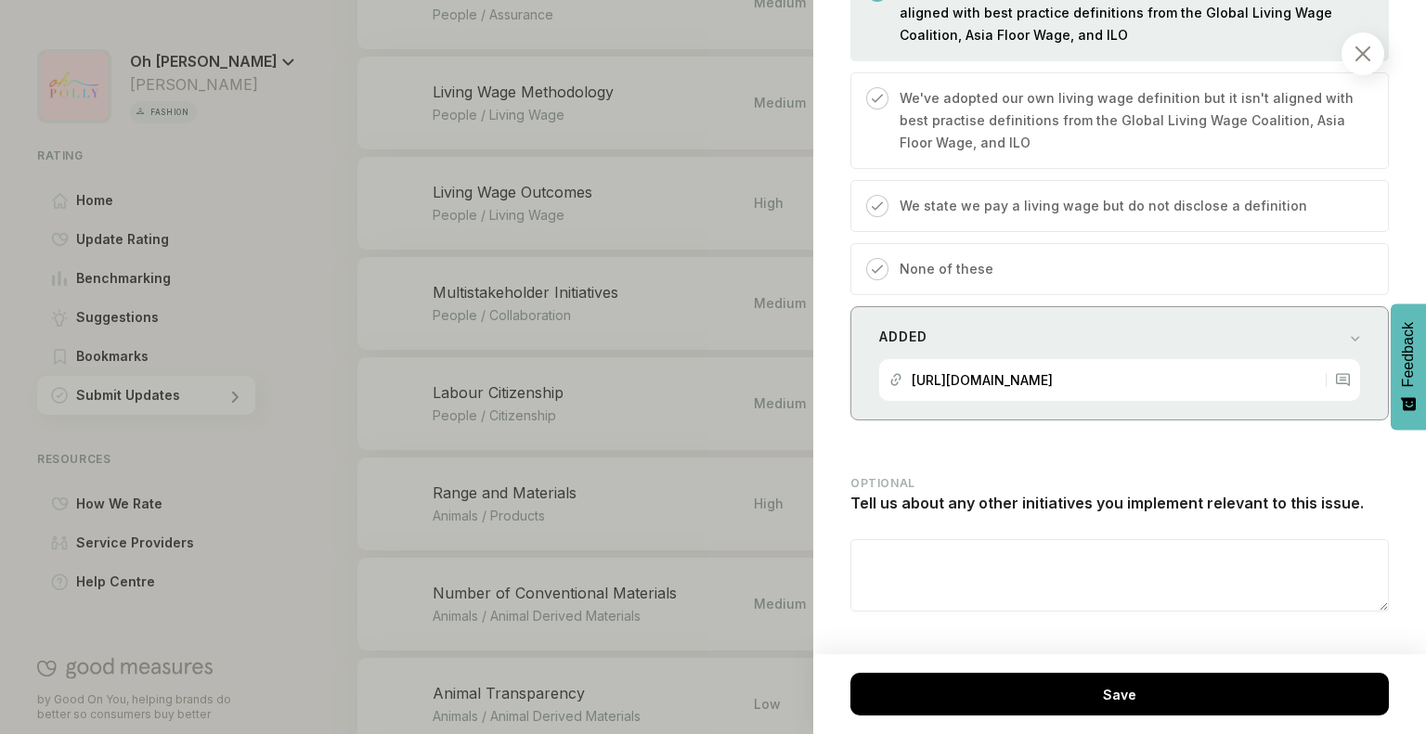
click at [1053, 366] on div "[URL][DOMAIN_NAME]" at bounding box center [981, 380] width 141 height 42
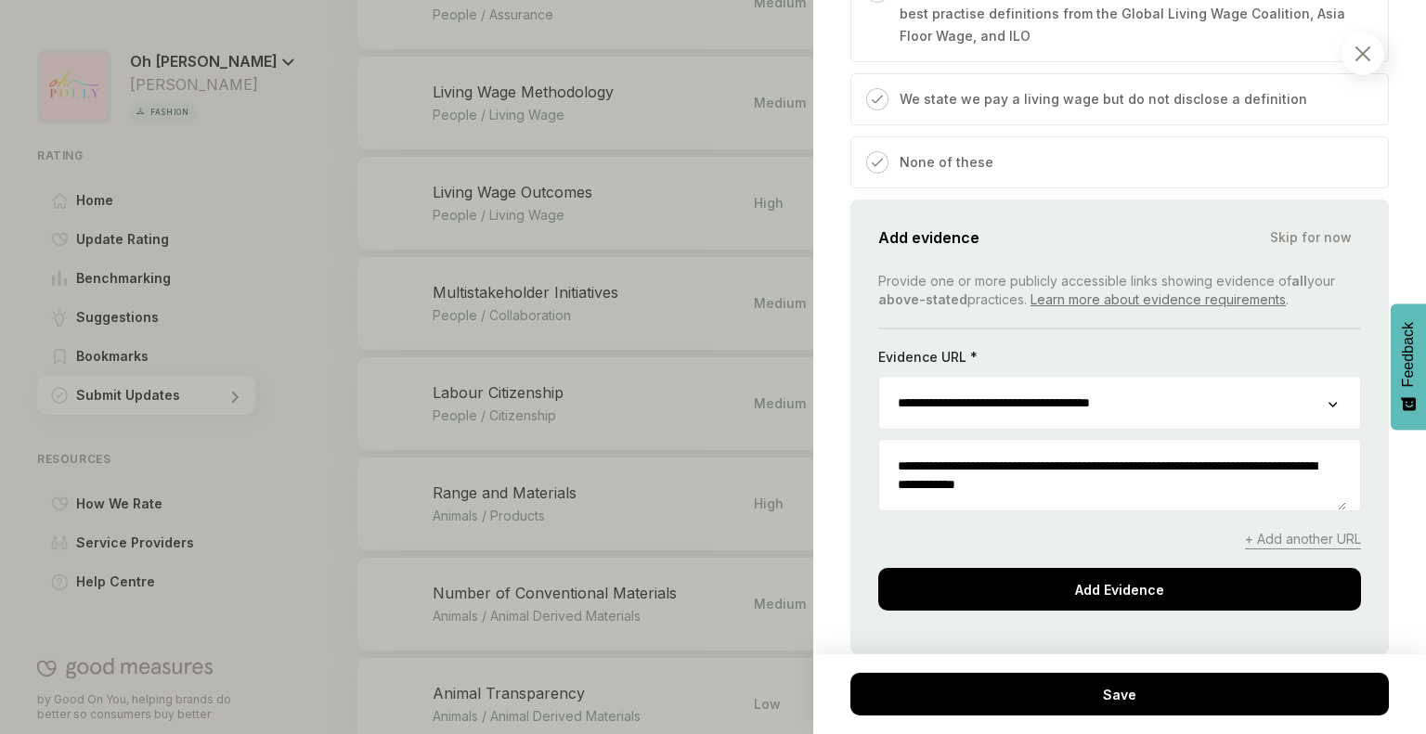
scroll to position [1241, 0]
drag, startPoint x: 1131, startPoint y: 459, endPoint x: 887, endPoint y: 439, distance: 244.9
click at [887, 439] on textarea "**********" at bounding box center [1112, 474] width 467 height 71
paste textarea "**********"
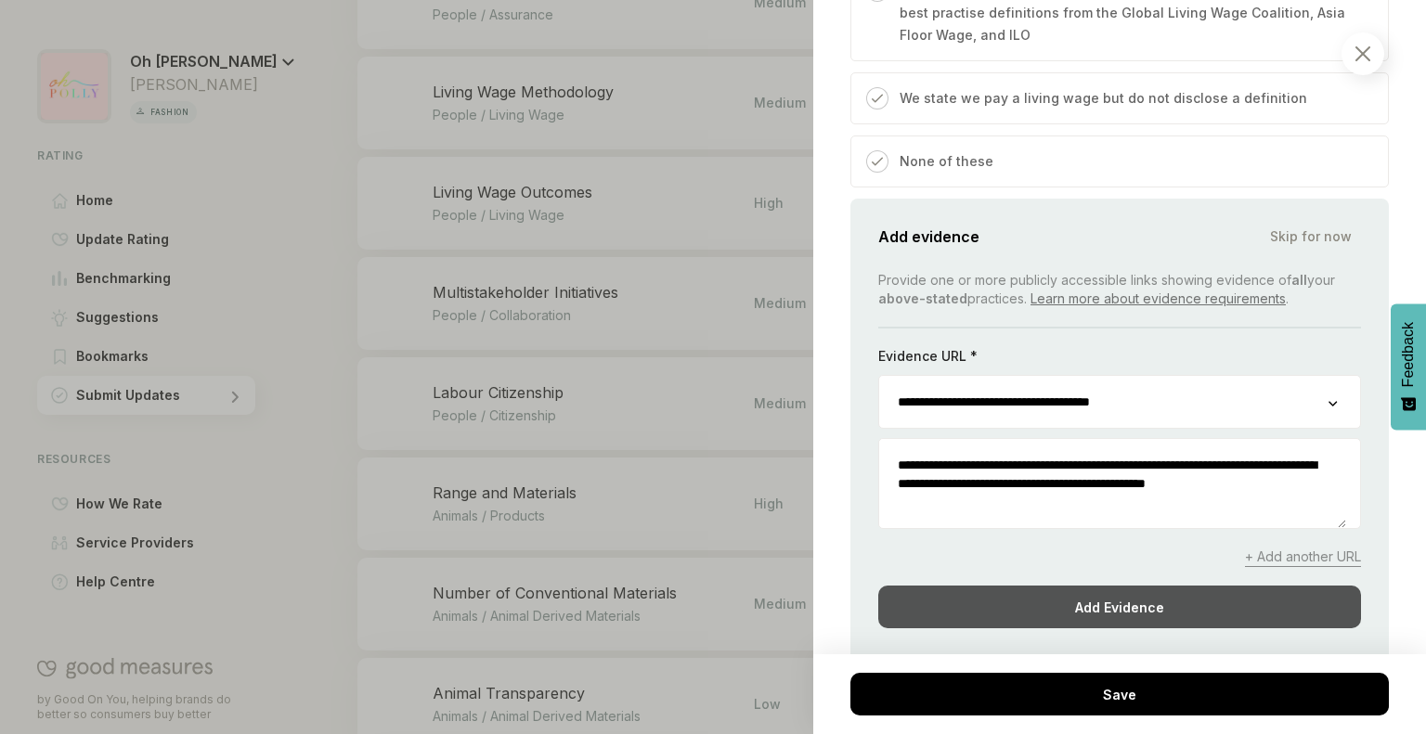
type textarea "**********"
click at [1013, 586] on div "Add Evidence" at bounding box center [1119, 607] width 483 height 43
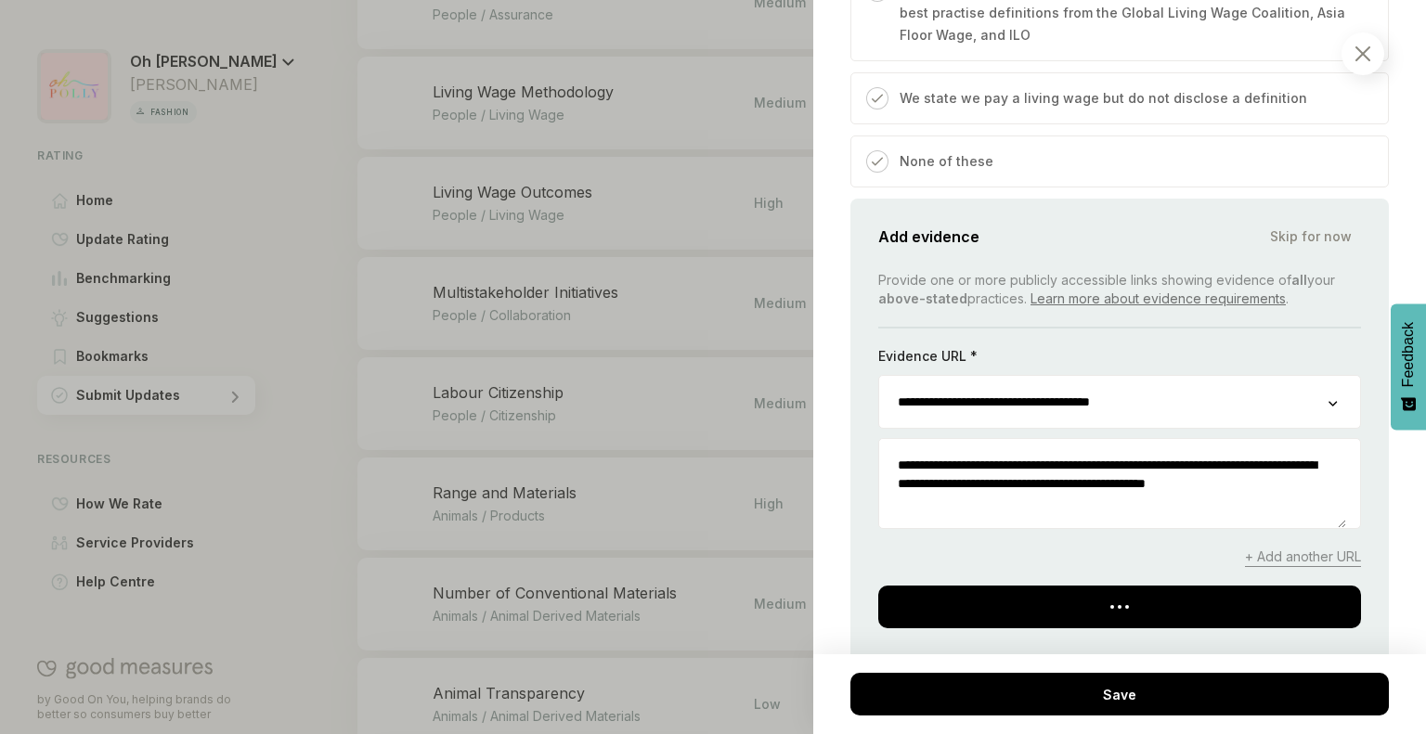
scroll to position [1133, 0]
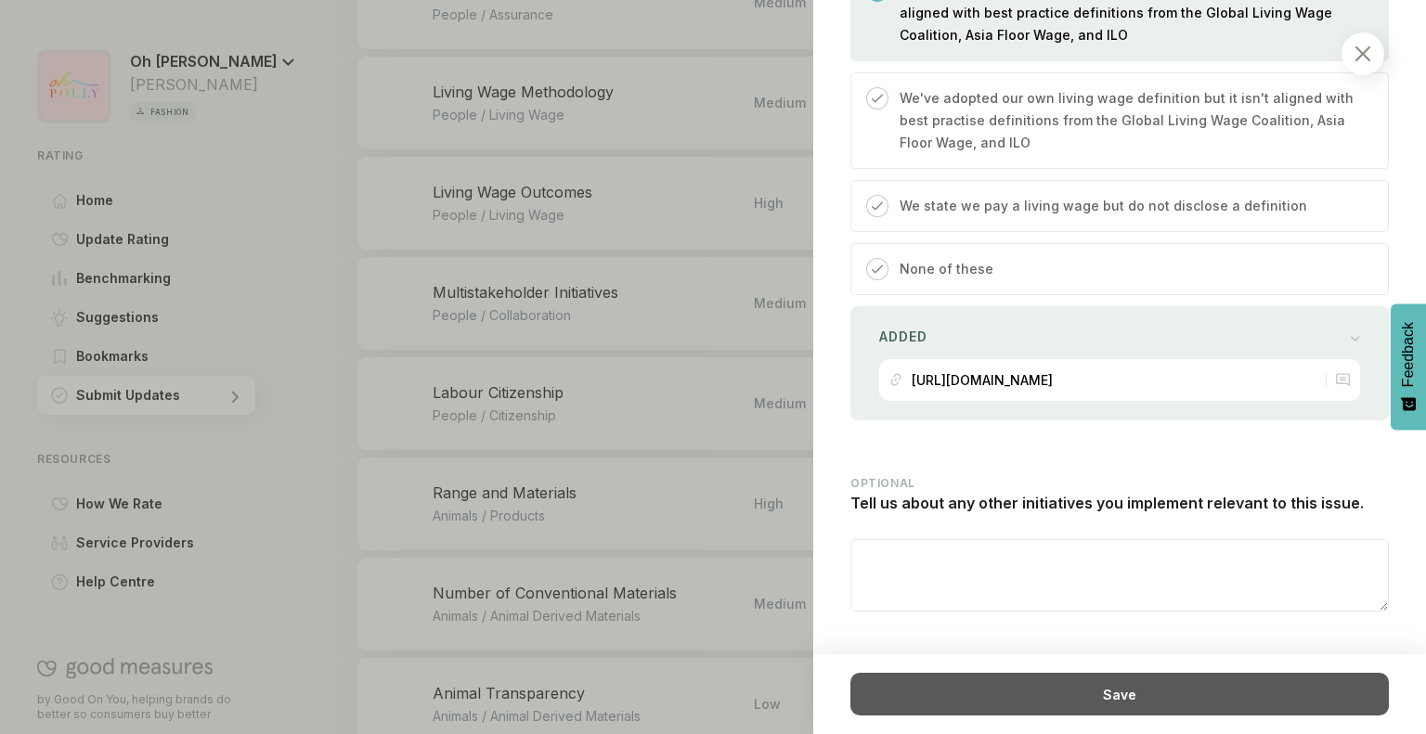
click at [1063, 693] on div "Save" at bounding box center [1119, 694] width 538 height 43
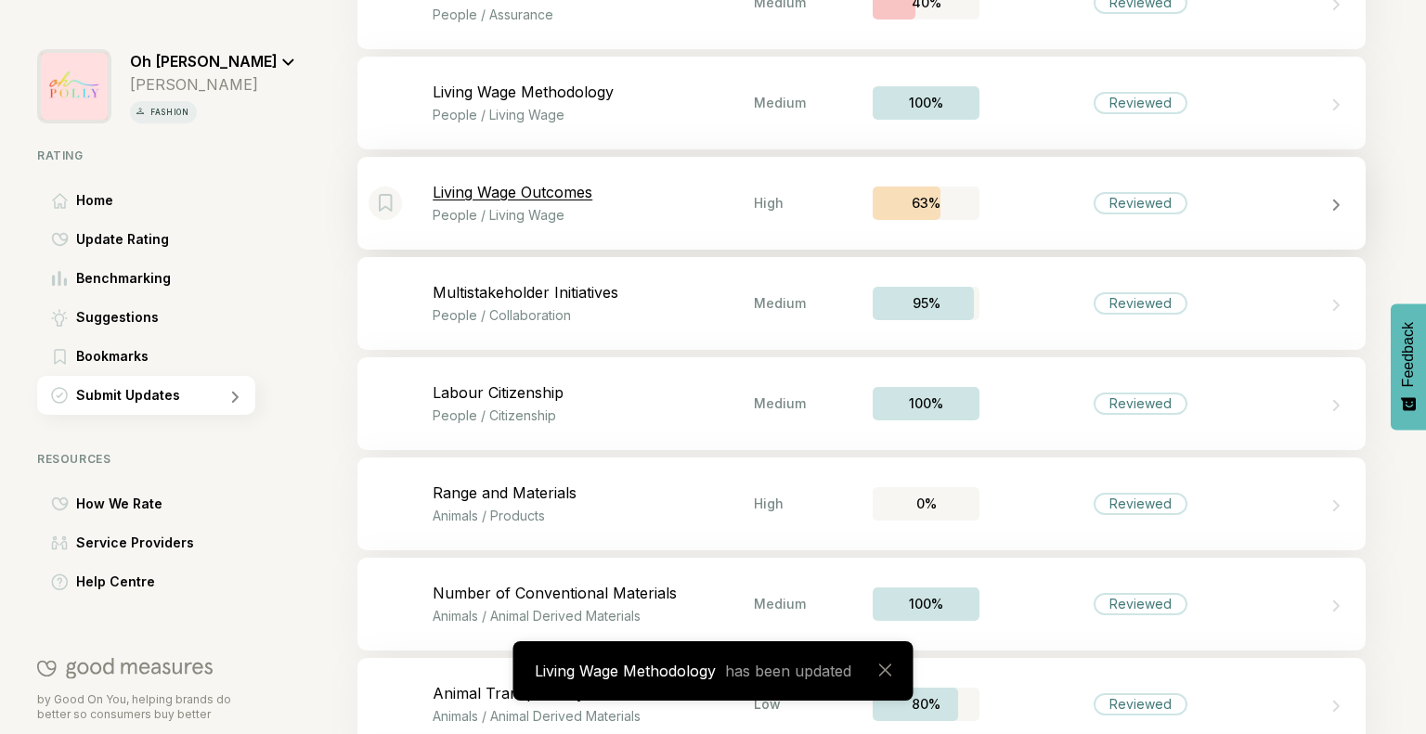
click at [622, 200] on p "Living Wage Outcomes" at bounding box center [593, 192] width 321 height 19
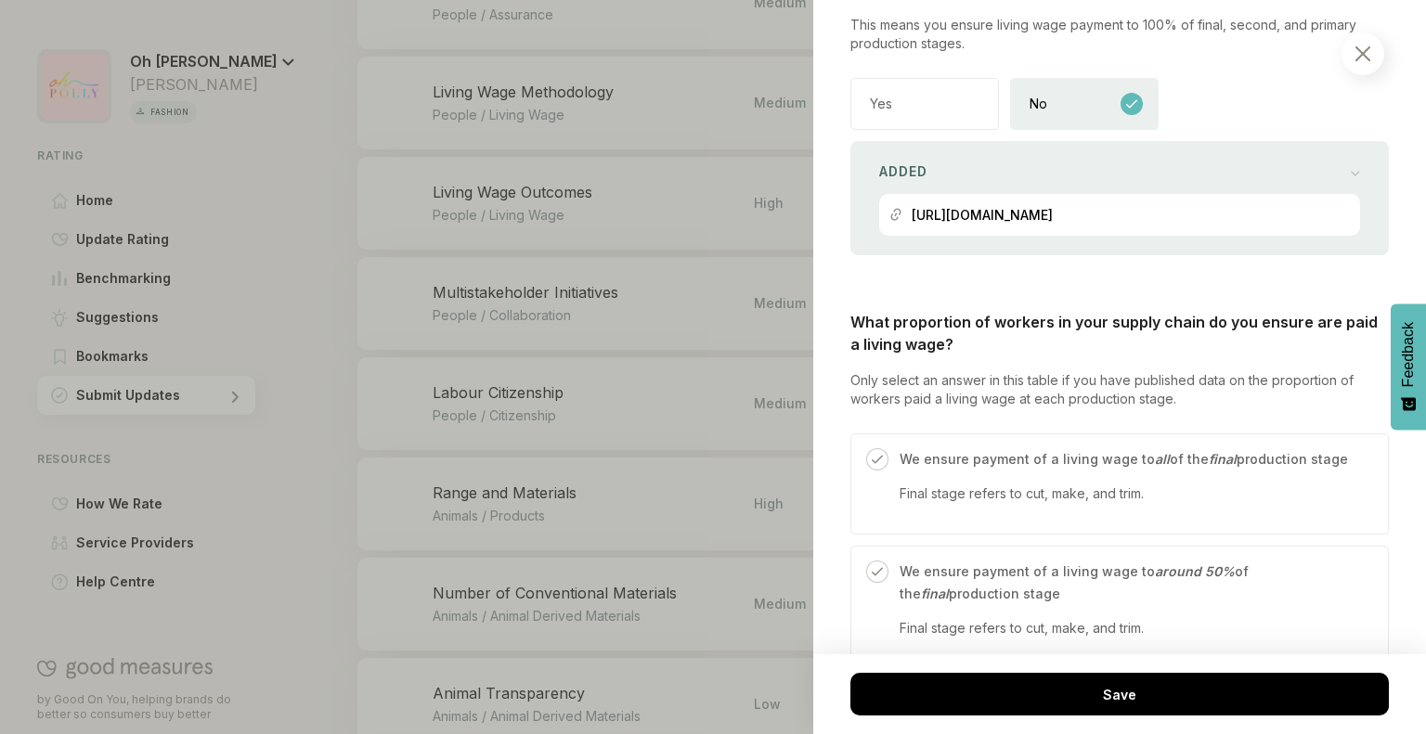
scroll to position [763, 0]
click at [1189, 206] on div "[URL][DOMAIN_NAME]" at bounding box center [1119, 212] width 460 height 42
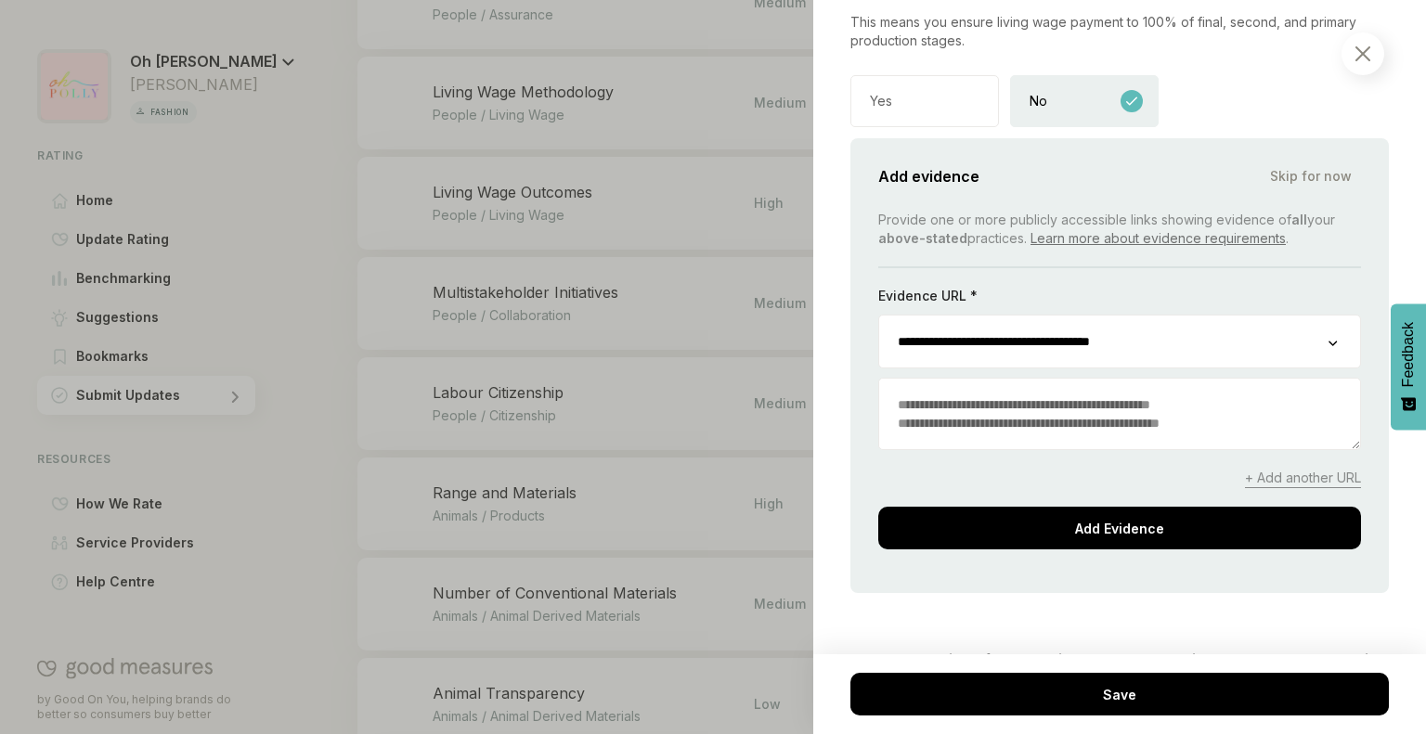
click at [979, 414] on textarea at bounding box center [1119, 414] width 481 height 71
paste textarea "**********"
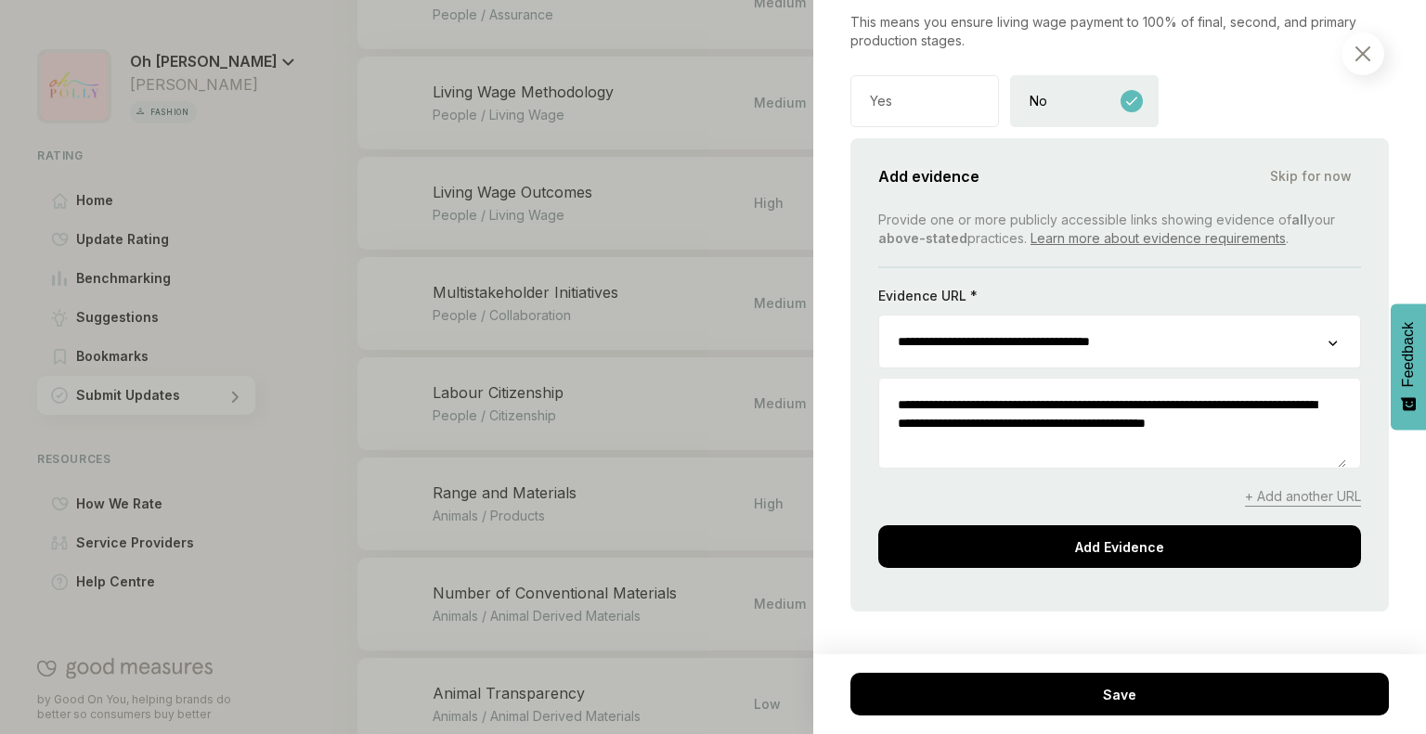
scroll to position [901, 0]
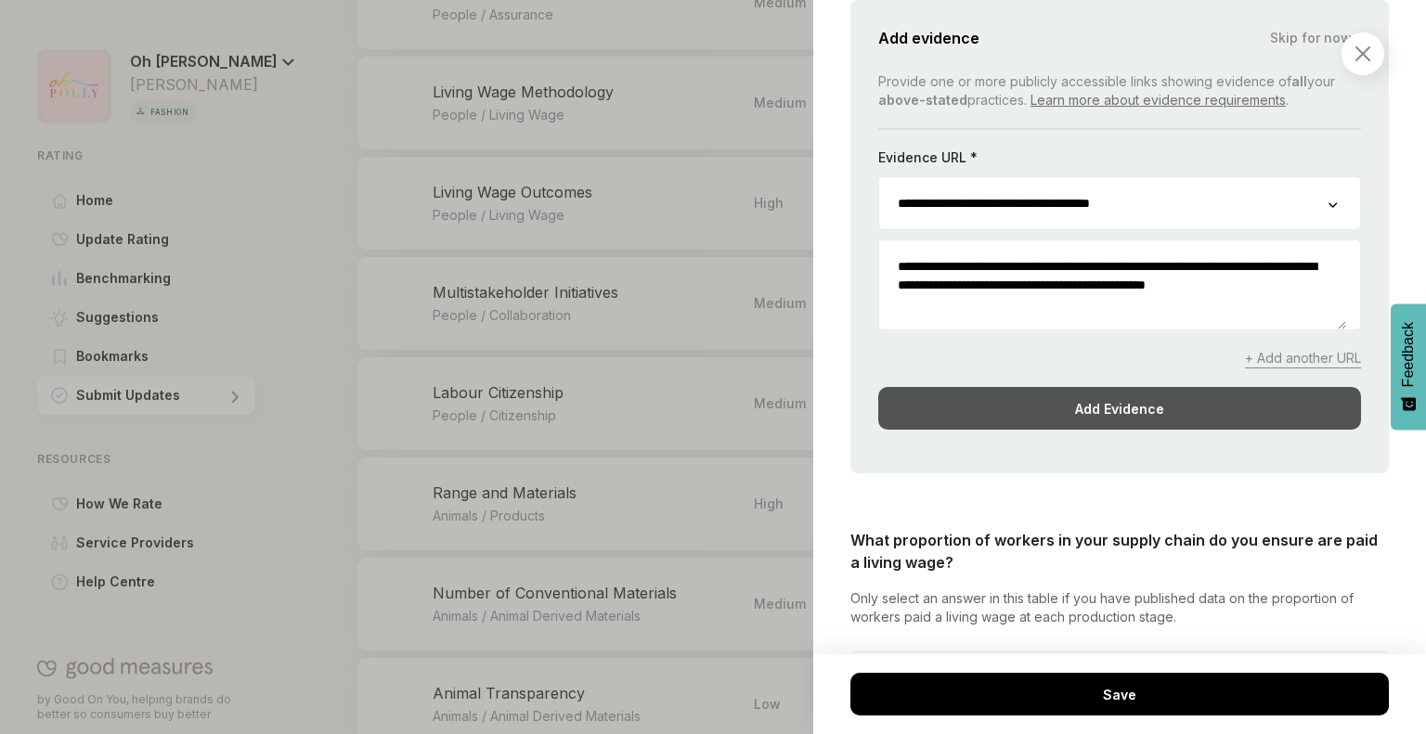
type textarea "**********"
click at [979, 414] on div "Add Evidence" at bounding box center [1119, 408] width 483 height 43
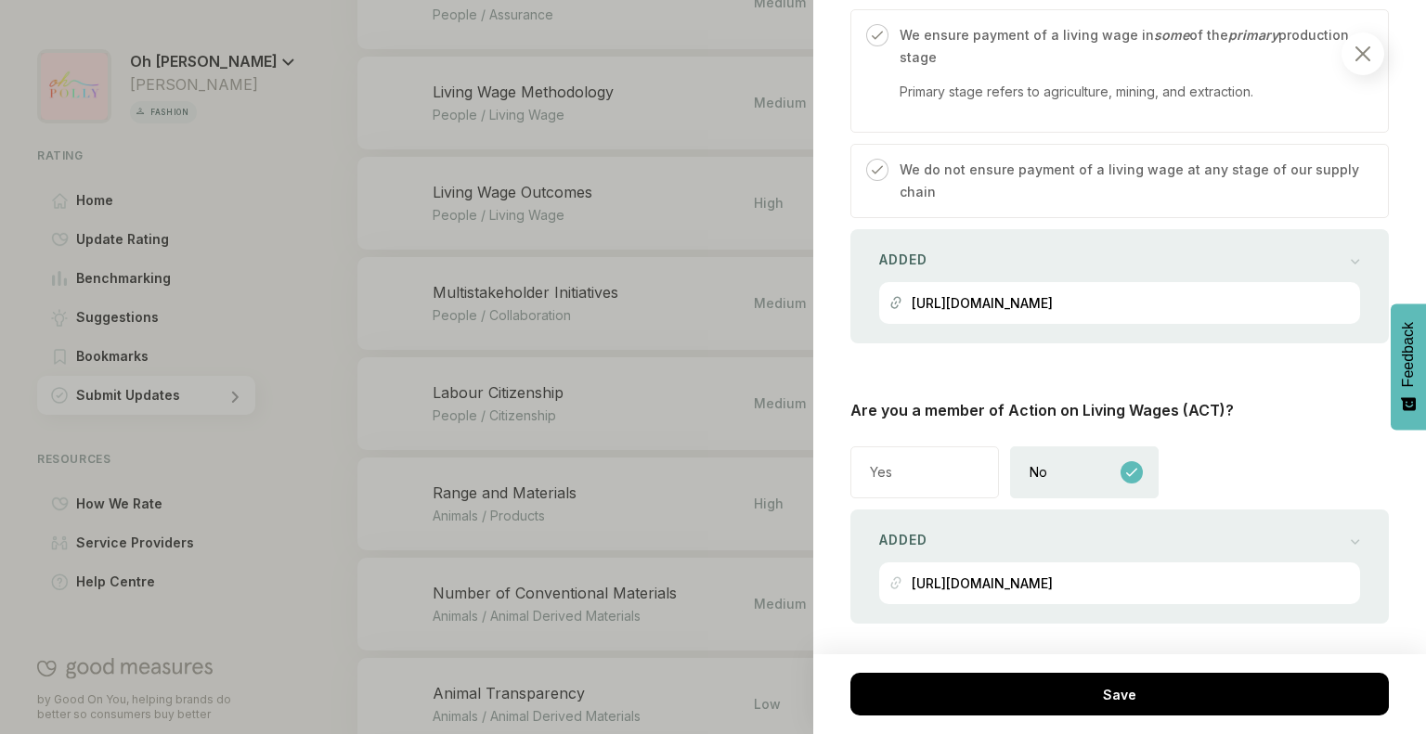
scroll to position [2257, 0]
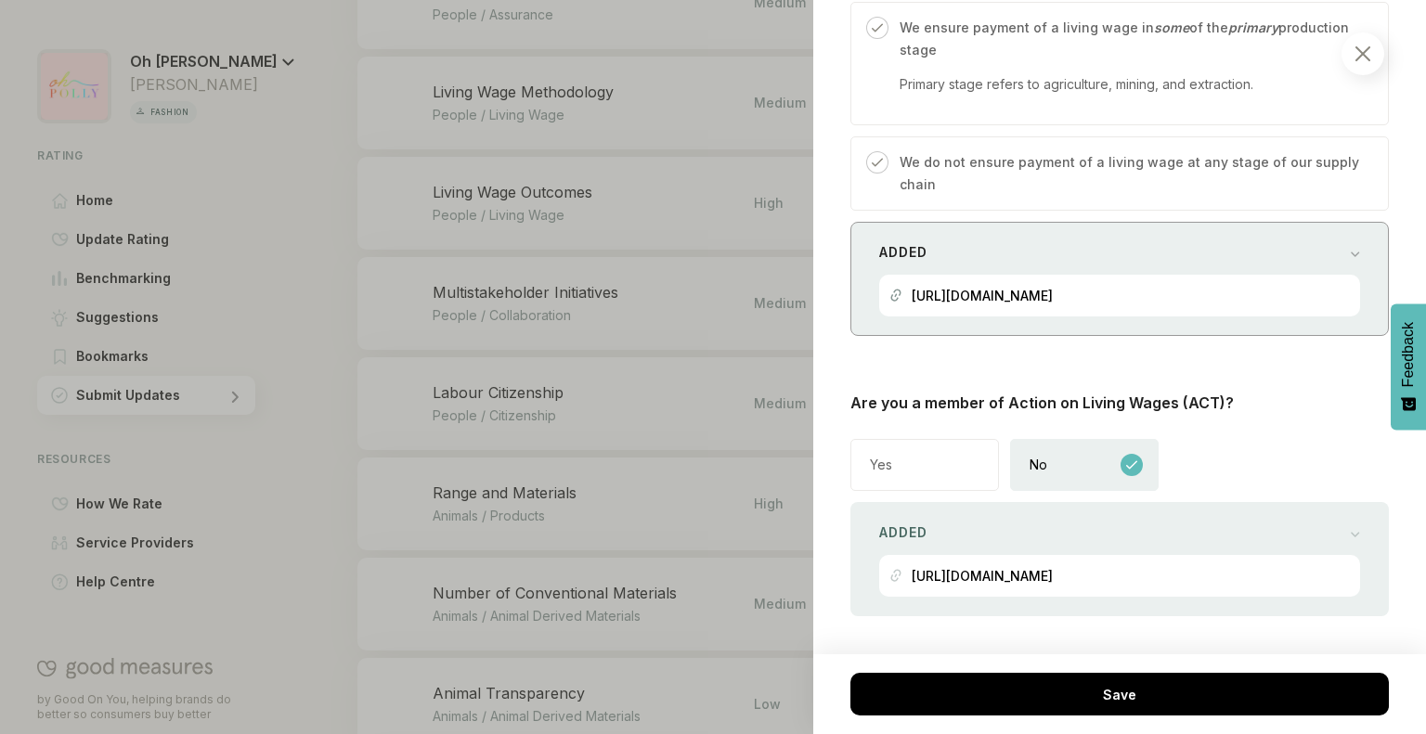
click at [1246, 311] on div "Added [URL][DOMAIN_NAME]" at bounding box center [1119, 279] width 538 height 114
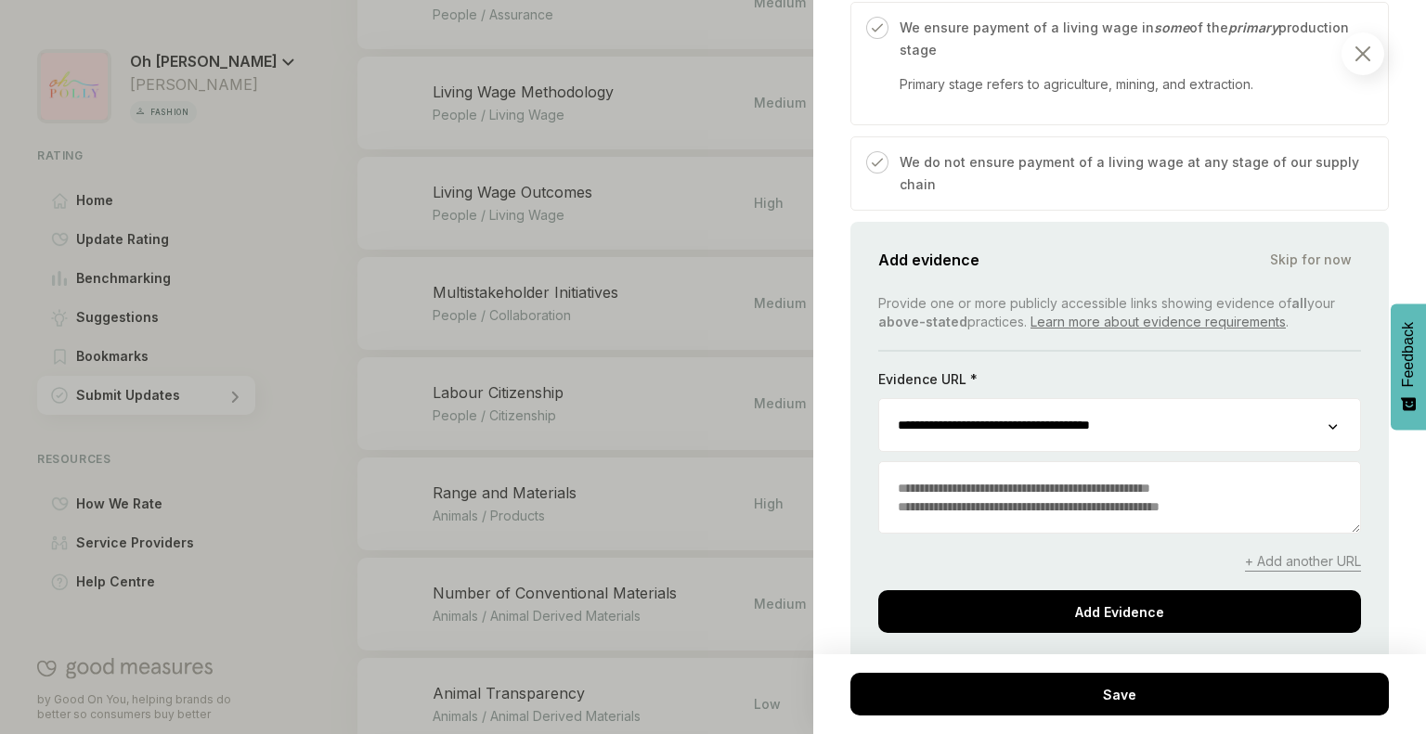
click at [1017, 511] on textarea at bounding box center [1119, 497] width 481 height 71
paste textarea "**********"
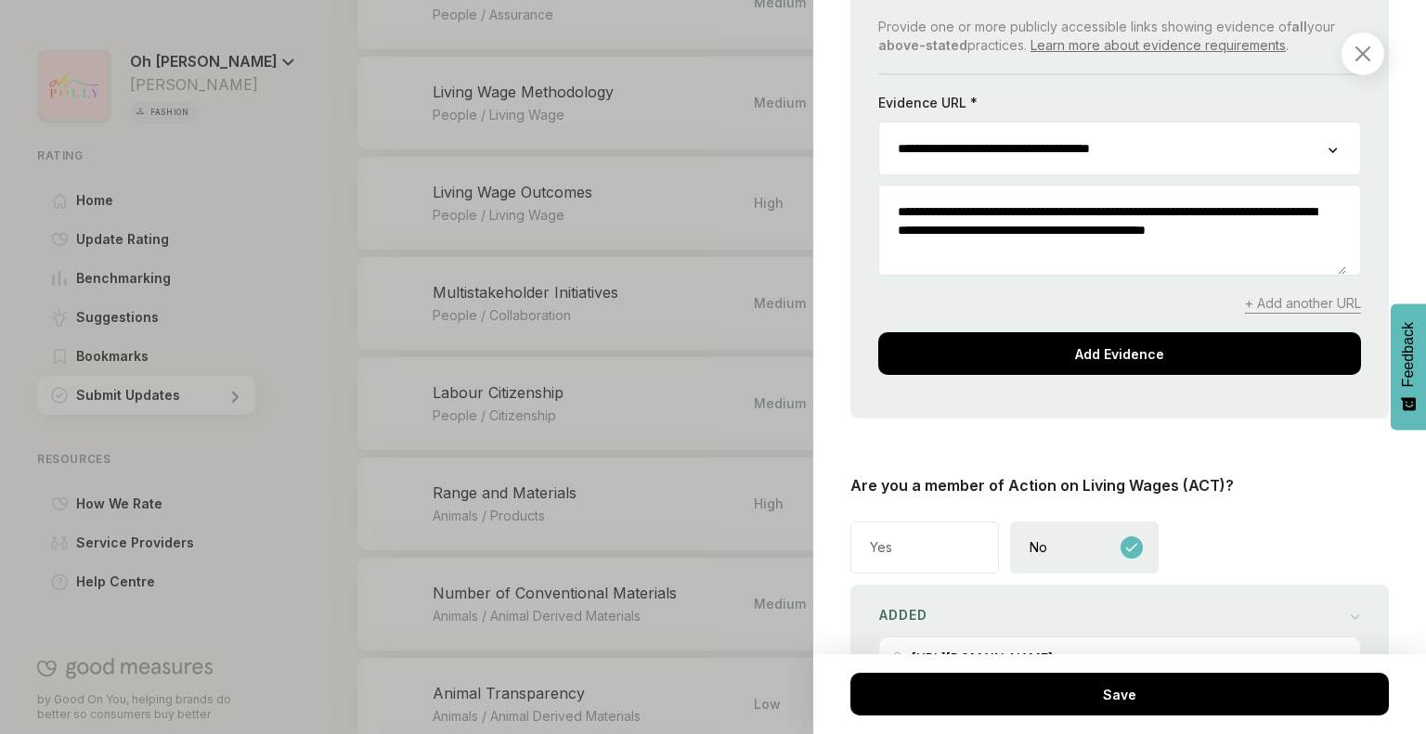
scroll to position [2536, 0]
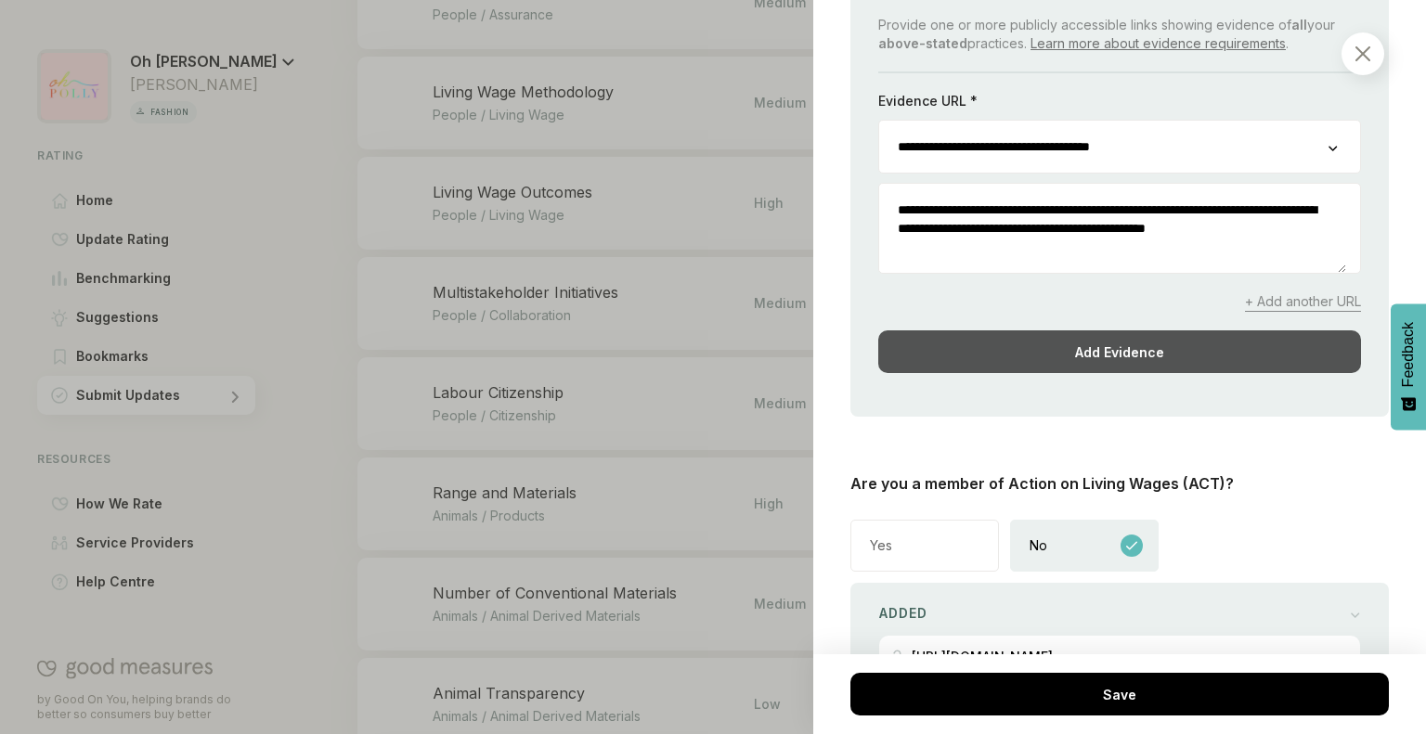
type textarea "**********"
click at [1005, 373] on div "Add Evidence" at bounding box center [1119, 351] width 483 height 43
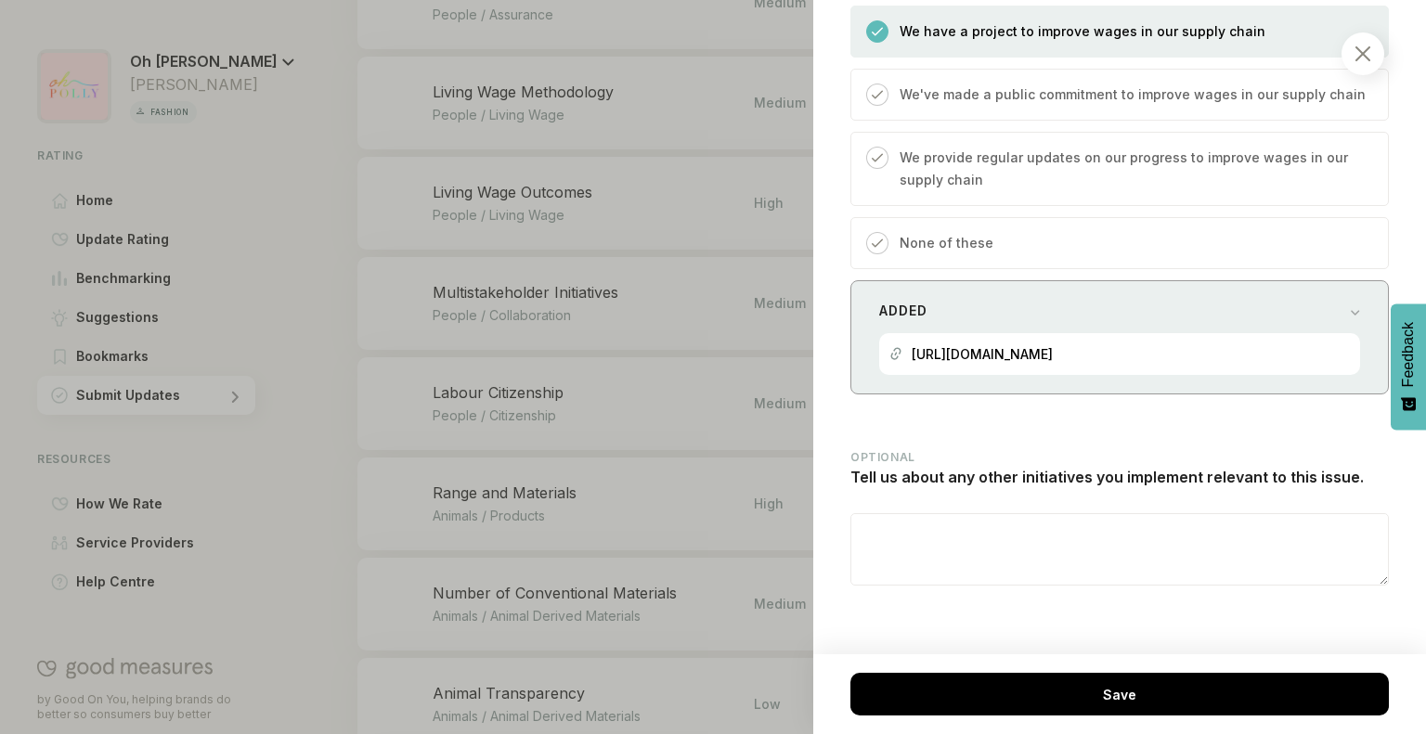
click at [1212, 343] on div "[URL][DOMAIN_NAME]" at bounding box center [1119, 354] width 460 height 42
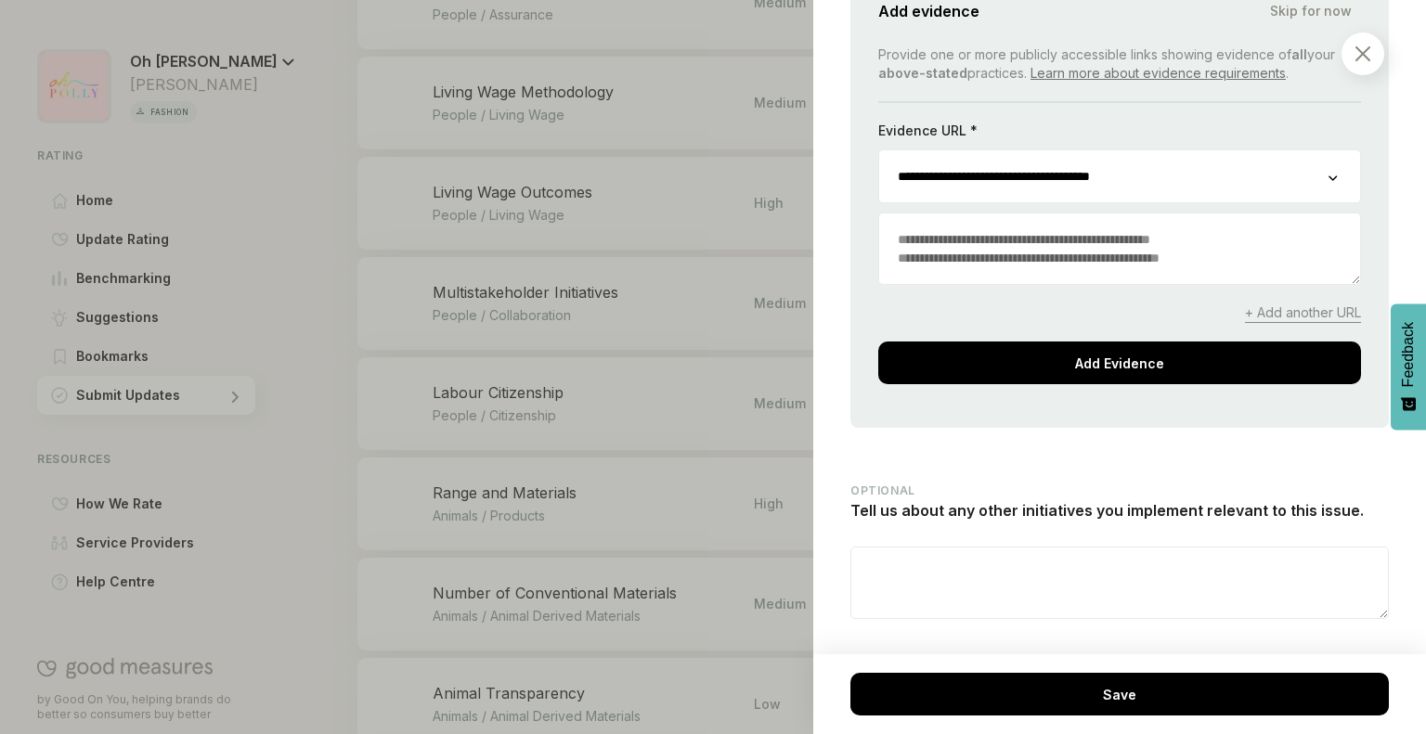
scroll to position [3468, 0]
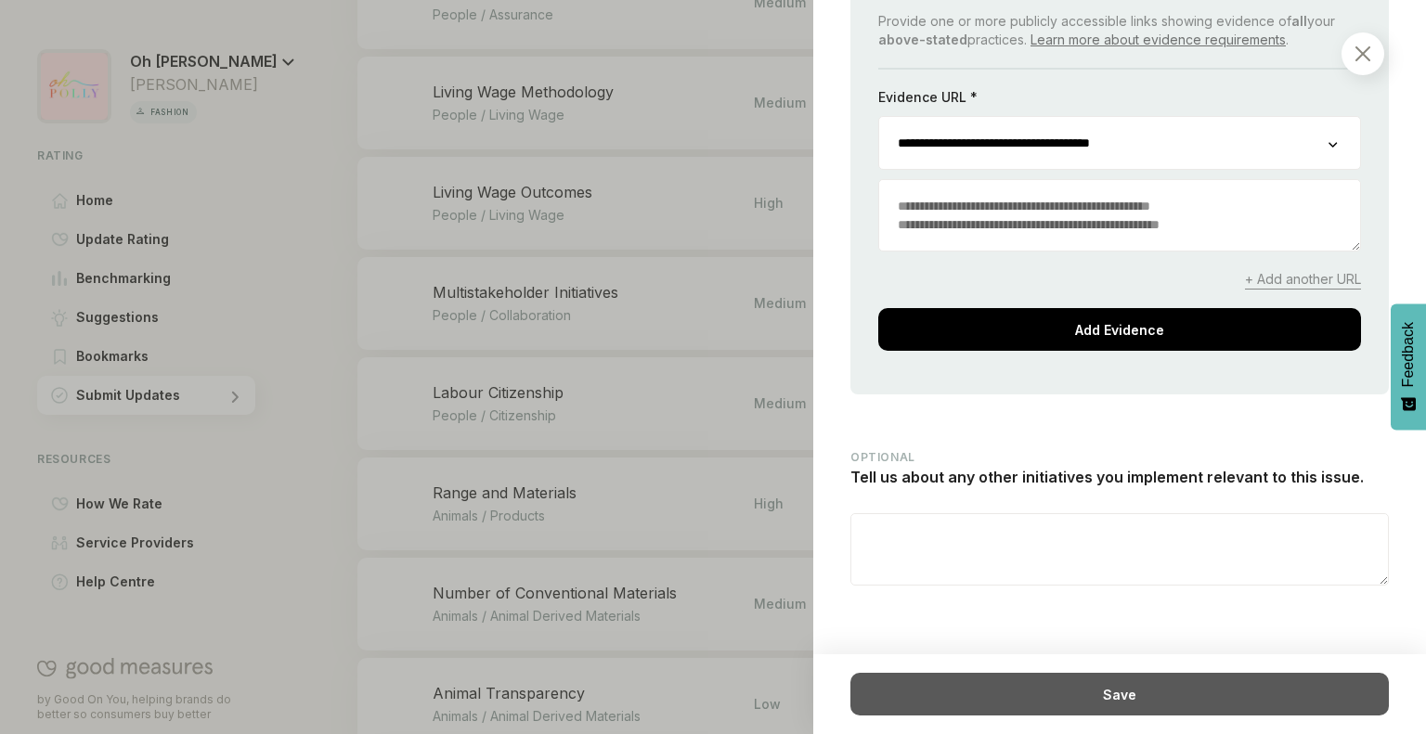
click at [1058, 692] on div "Save" at bounding box center [1119, 694] width 538 height 43
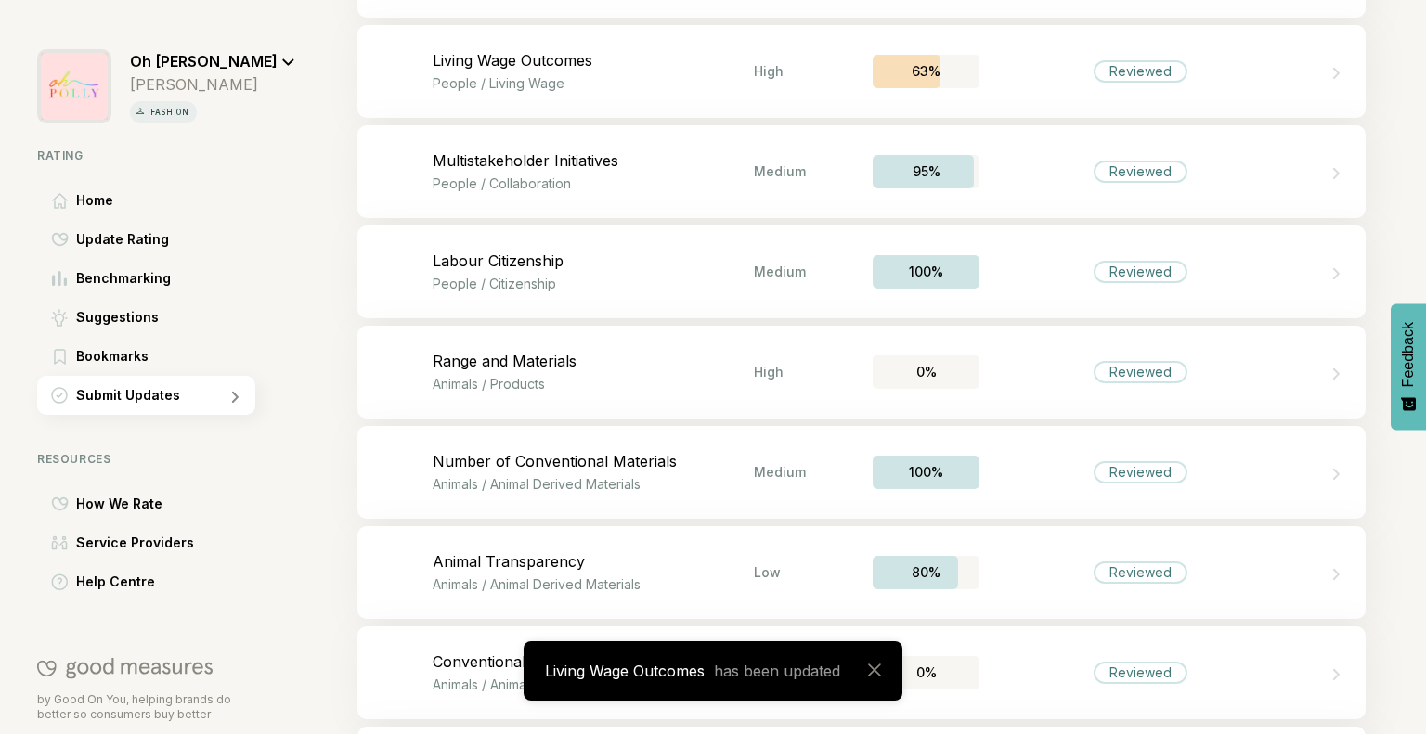
scroll to position [4259, 0]
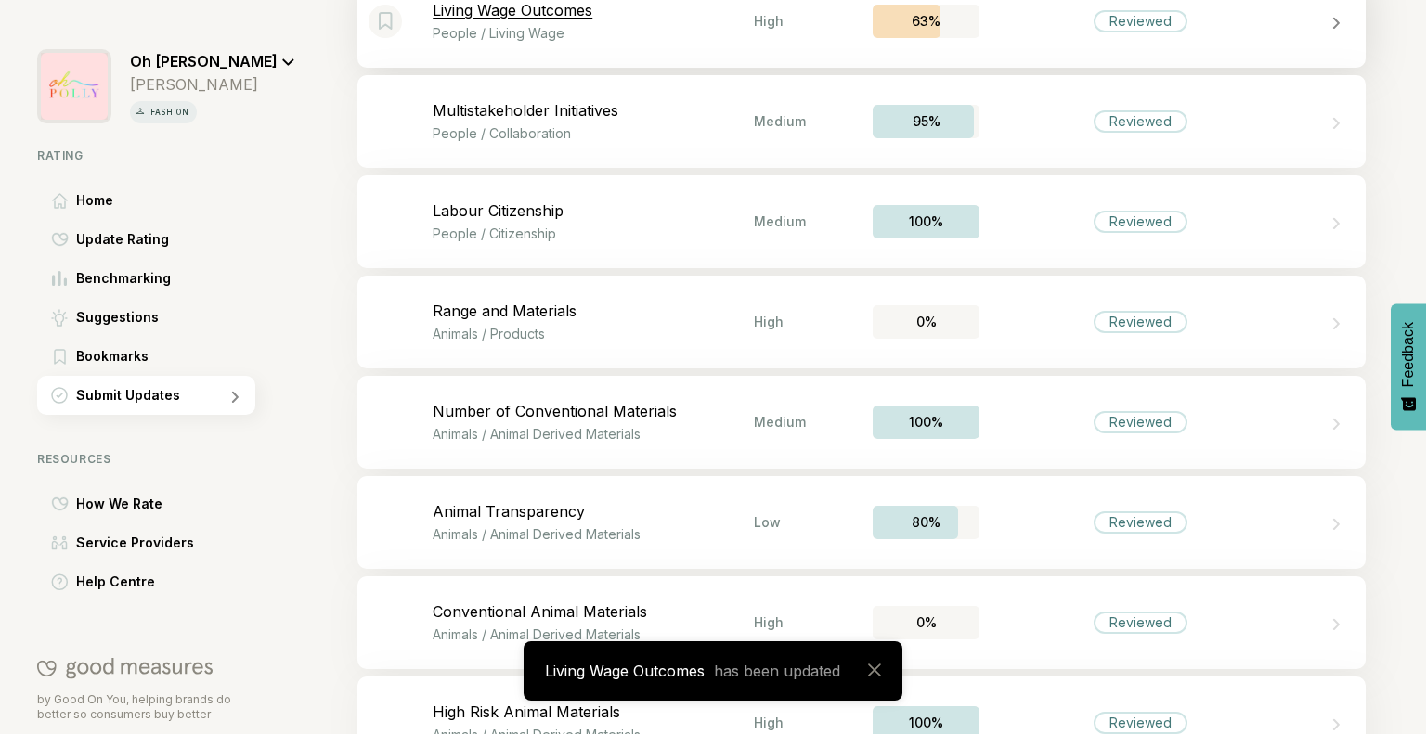
click at [657, 48] on div "Bookmark this item Living Wage Outcomes People / Living Wage High 63% Reviewed" at bounding box center [861, 21] width 1008 height 93
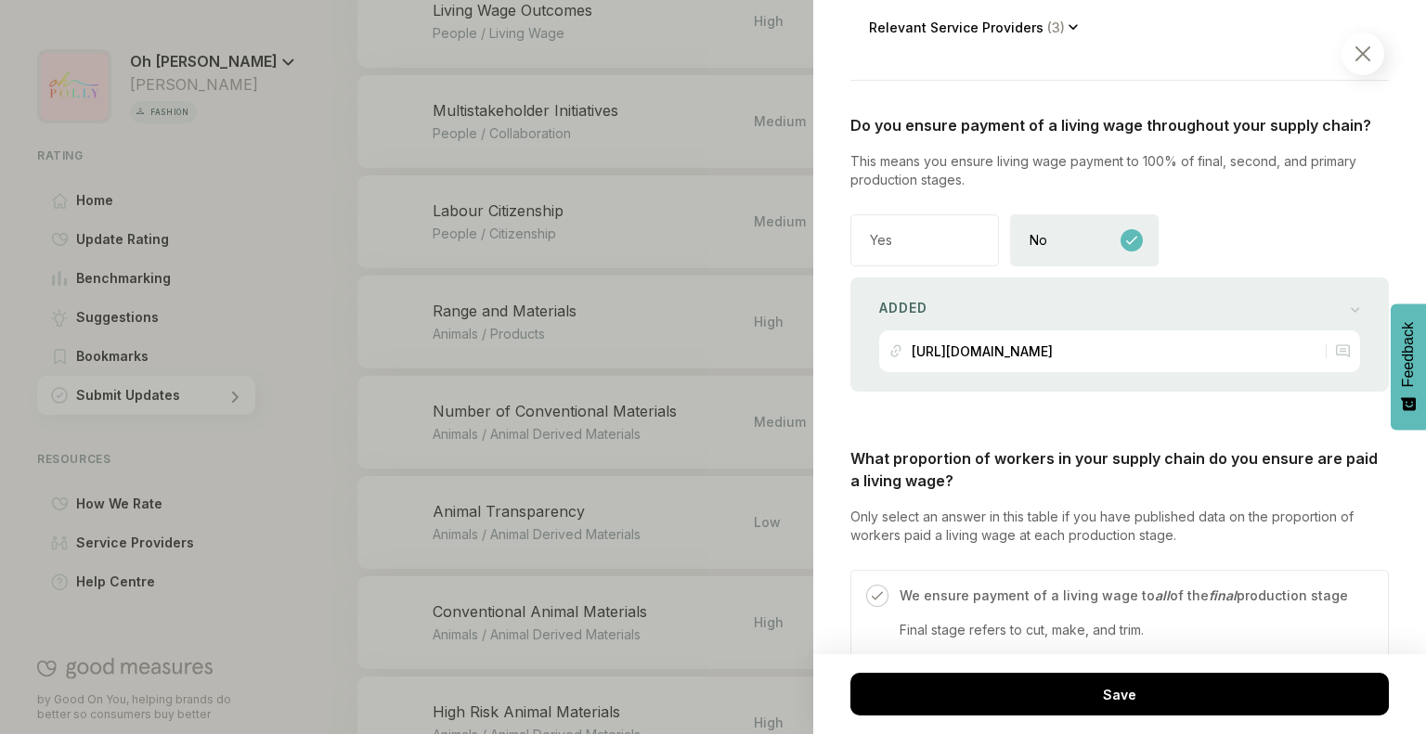
scroll to position [828, 0]
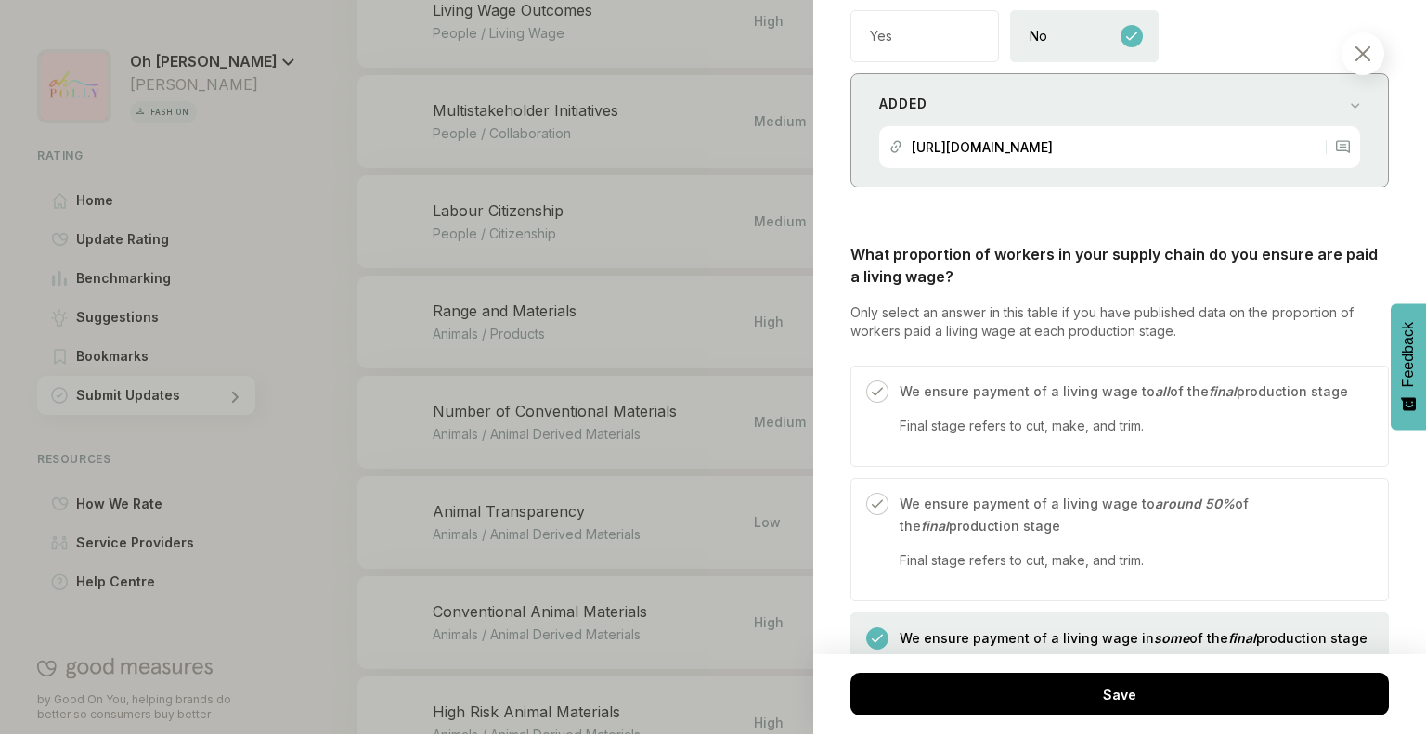
click at [1053, 160] on div "[URL][DOMAIN_NAME]" at bounding box center [981, 147] width 141 height 42
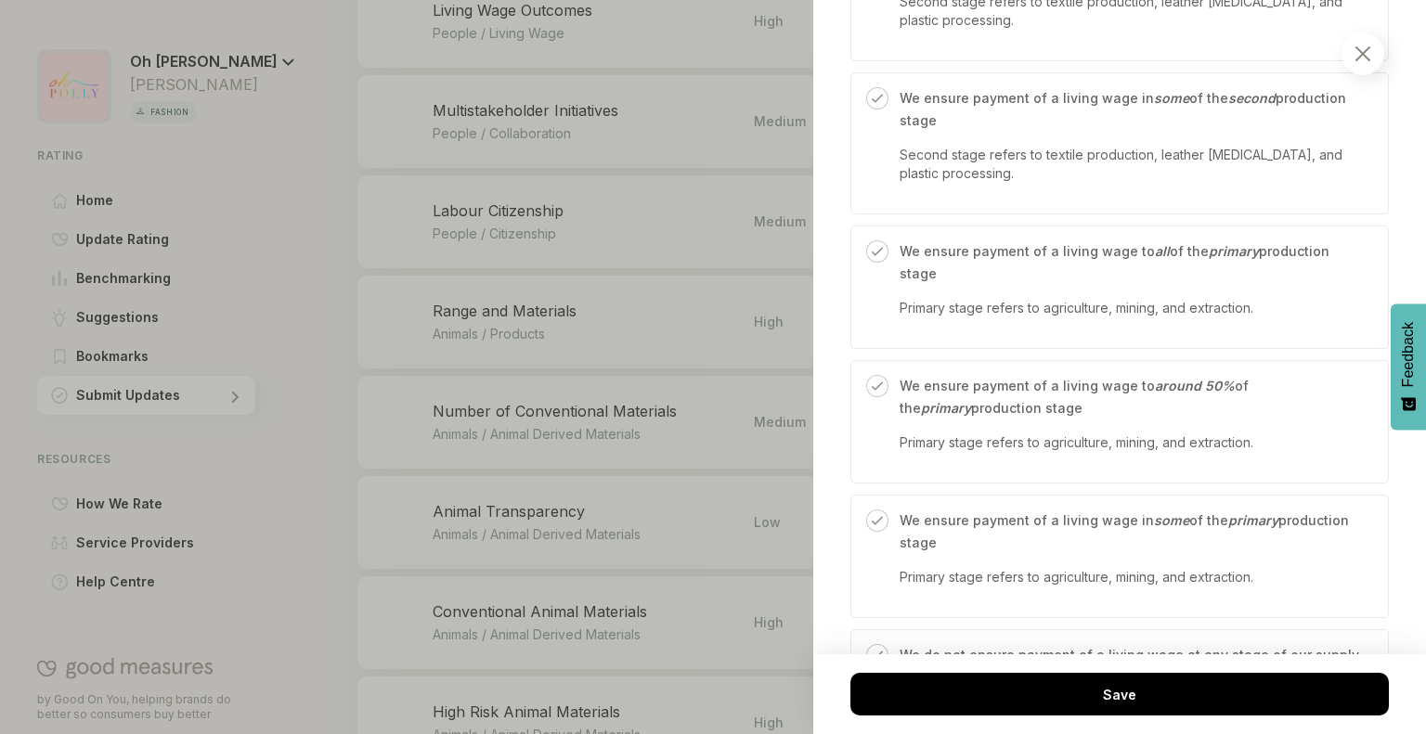
scroll to position [2135, 0]
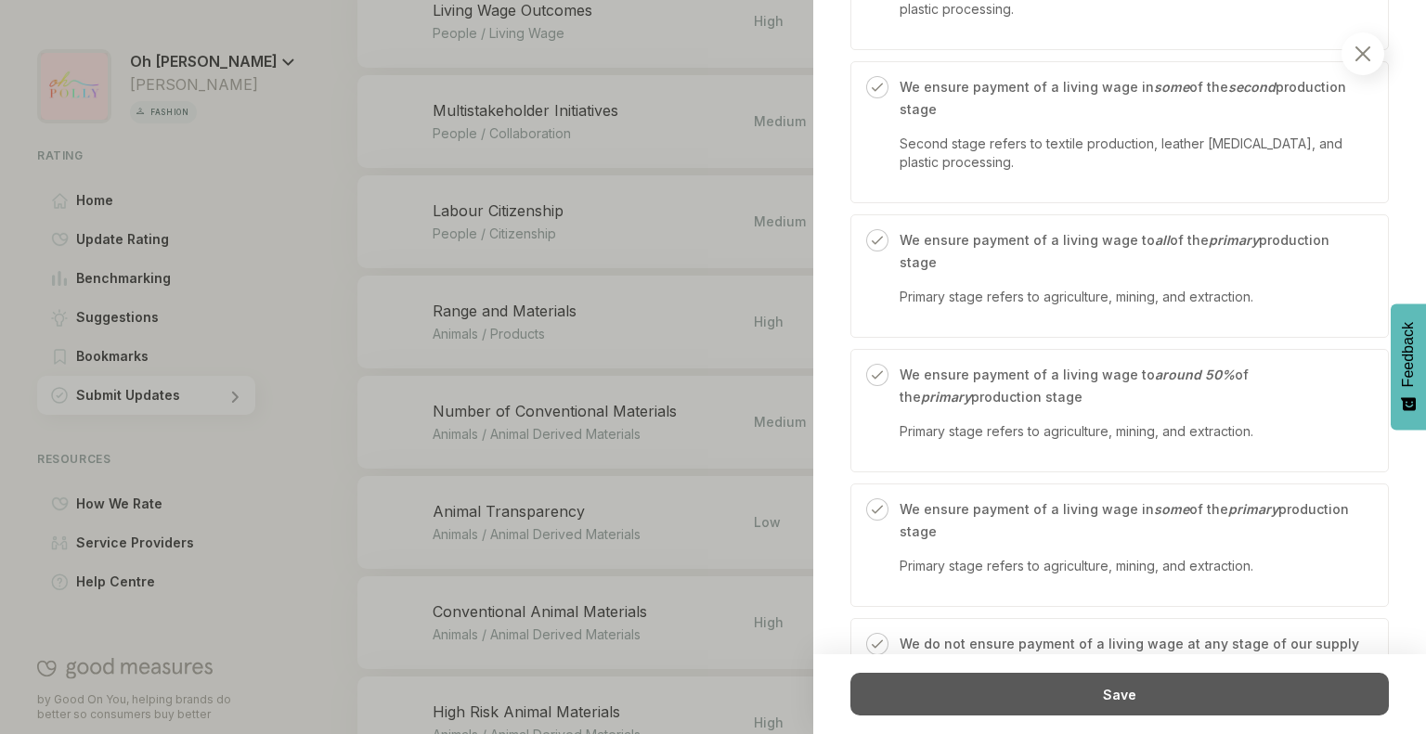
click at [1077, 692] on div "Save" at bounding box center [1119, 694] width 538 height 43
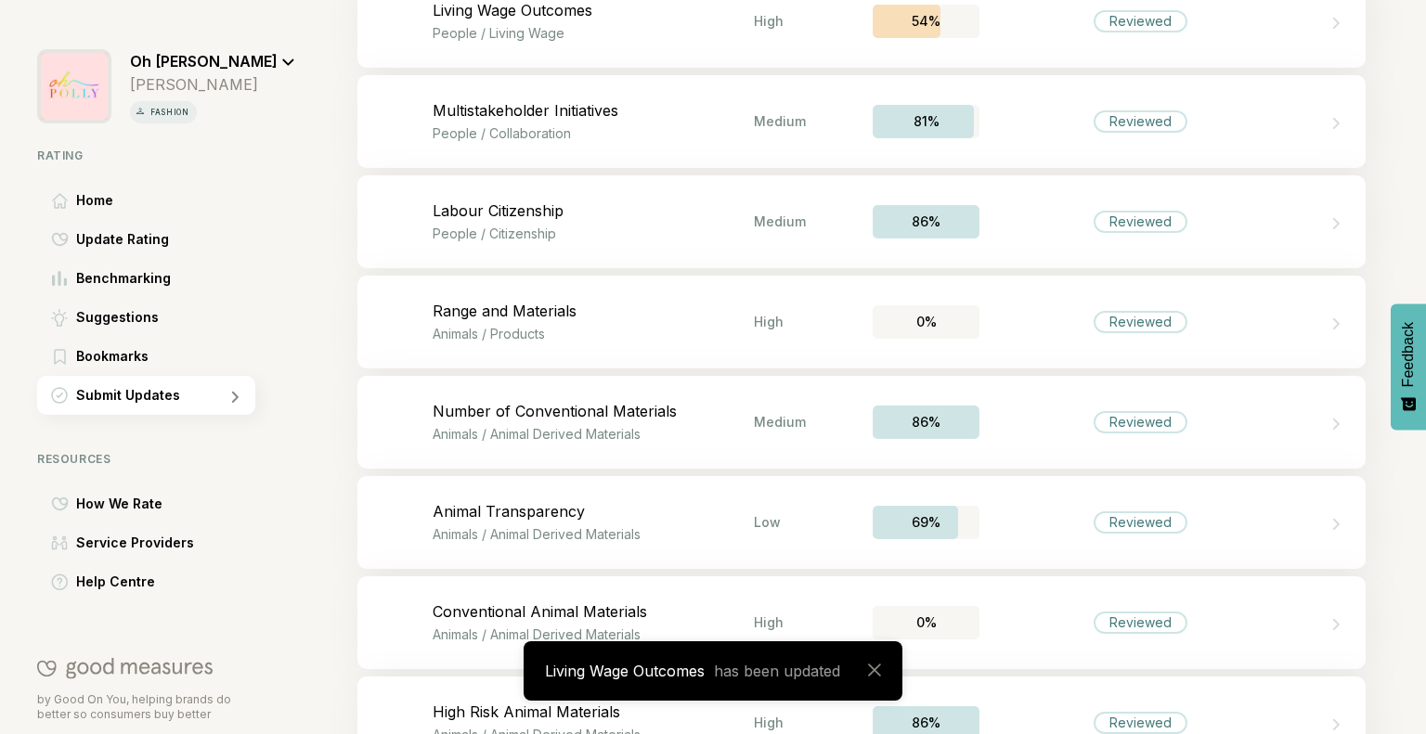
click at [639, 116] on p "Multistakeholder Initiatives" at bounding box center [593, 110] width 321 height 19
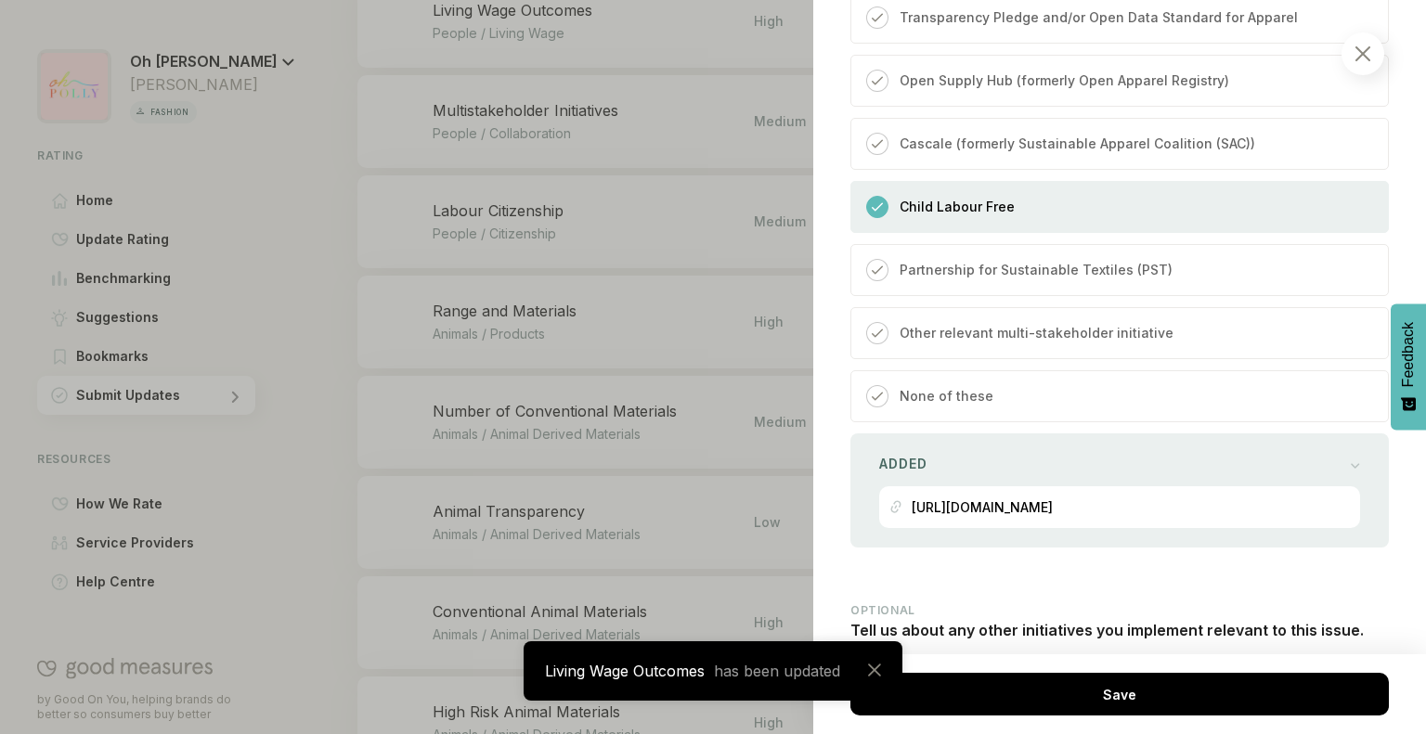
scroll to position [1795, 0]
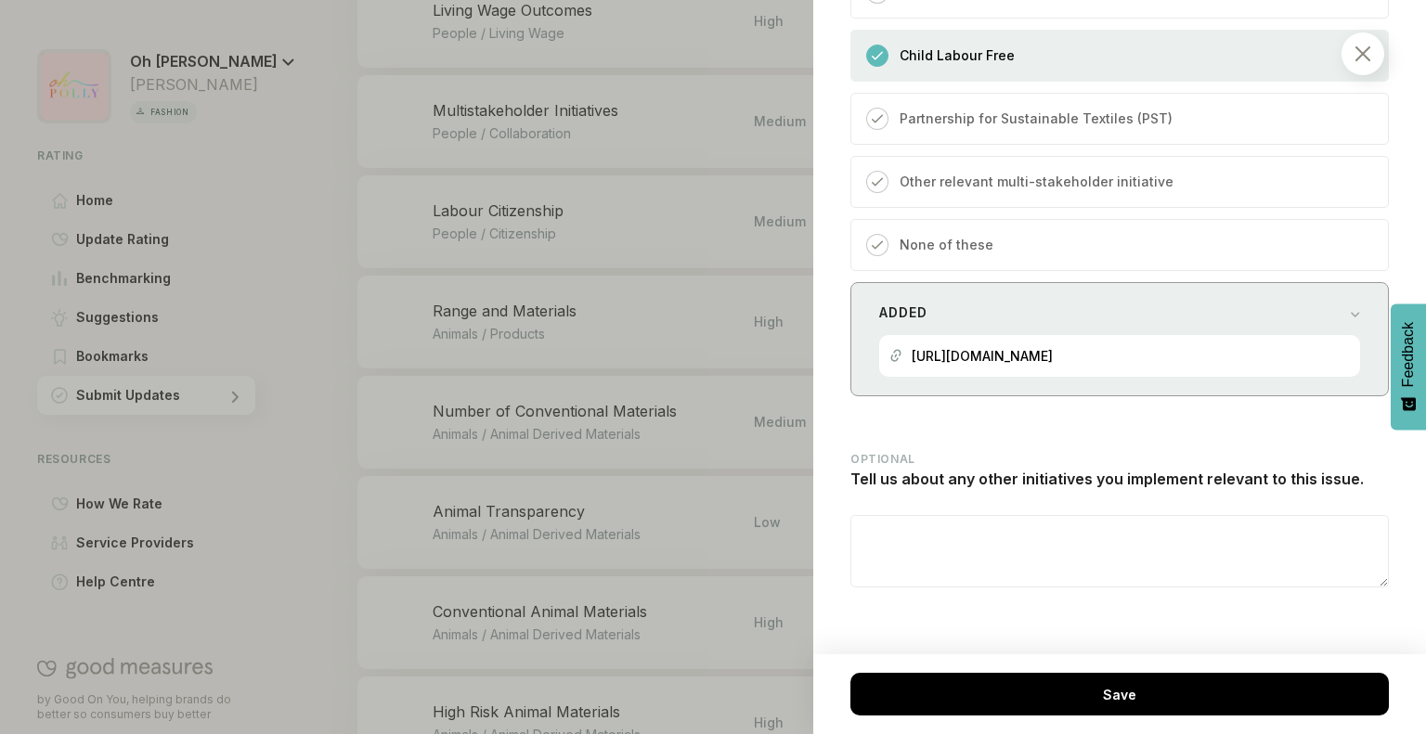
click at [1053, 348] on p "[URL][DOMAIN_NAME]" at bounding box center [981, 356] width 141 height 16
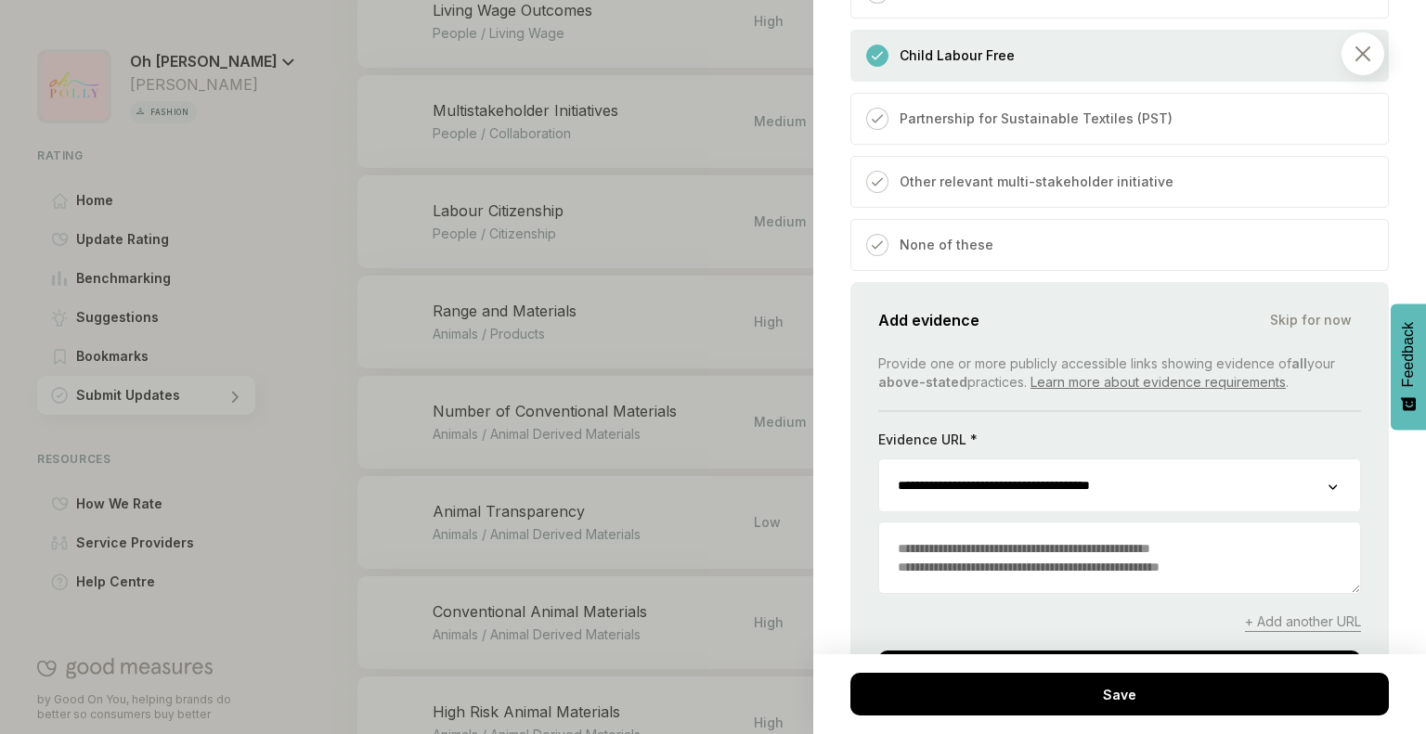
click at [1012, 528] on textarea at bounding box center [1119, 558] width 481 height 71
paste textarea "**********"
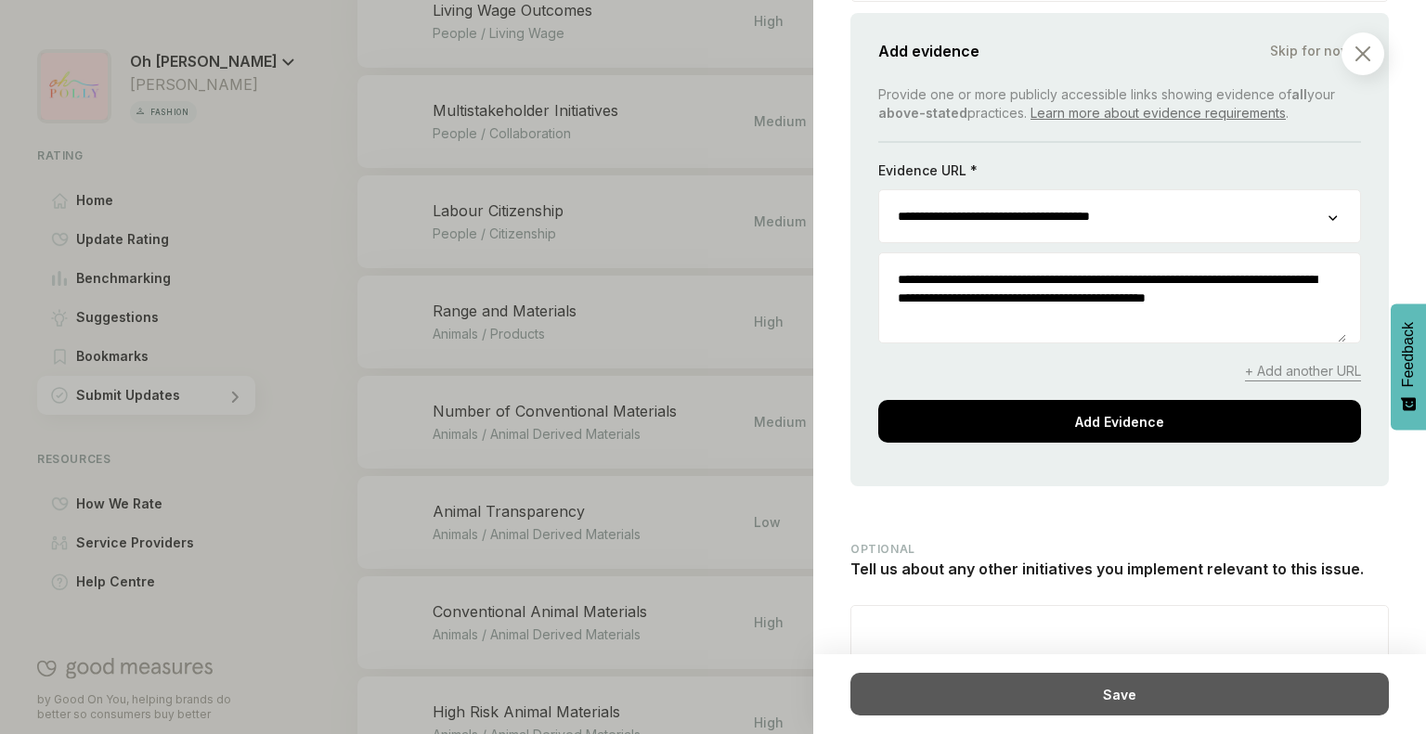
scroll to position [2069, 0]
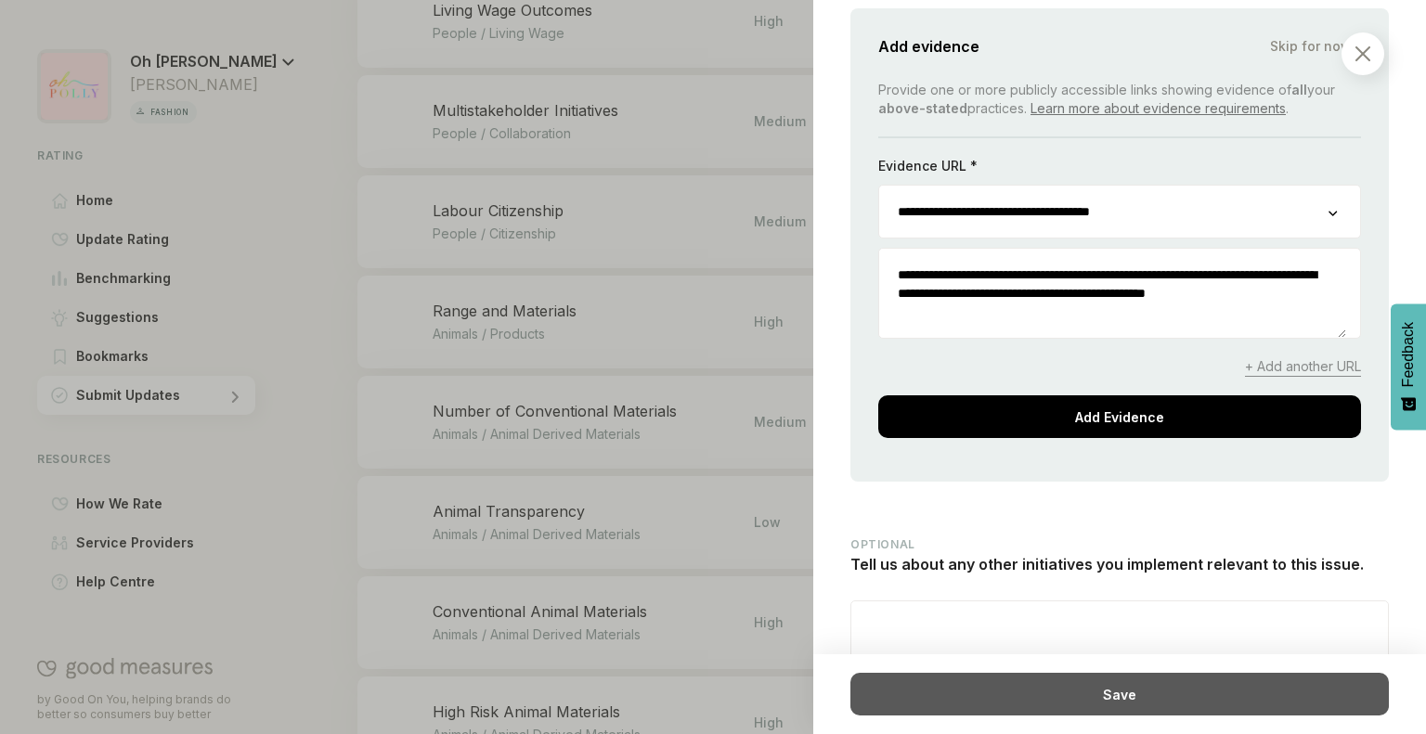
type textarea "**********"
click at [1072, 706] on div "Save" at bounding box center [1119, 694] width 538 height 43
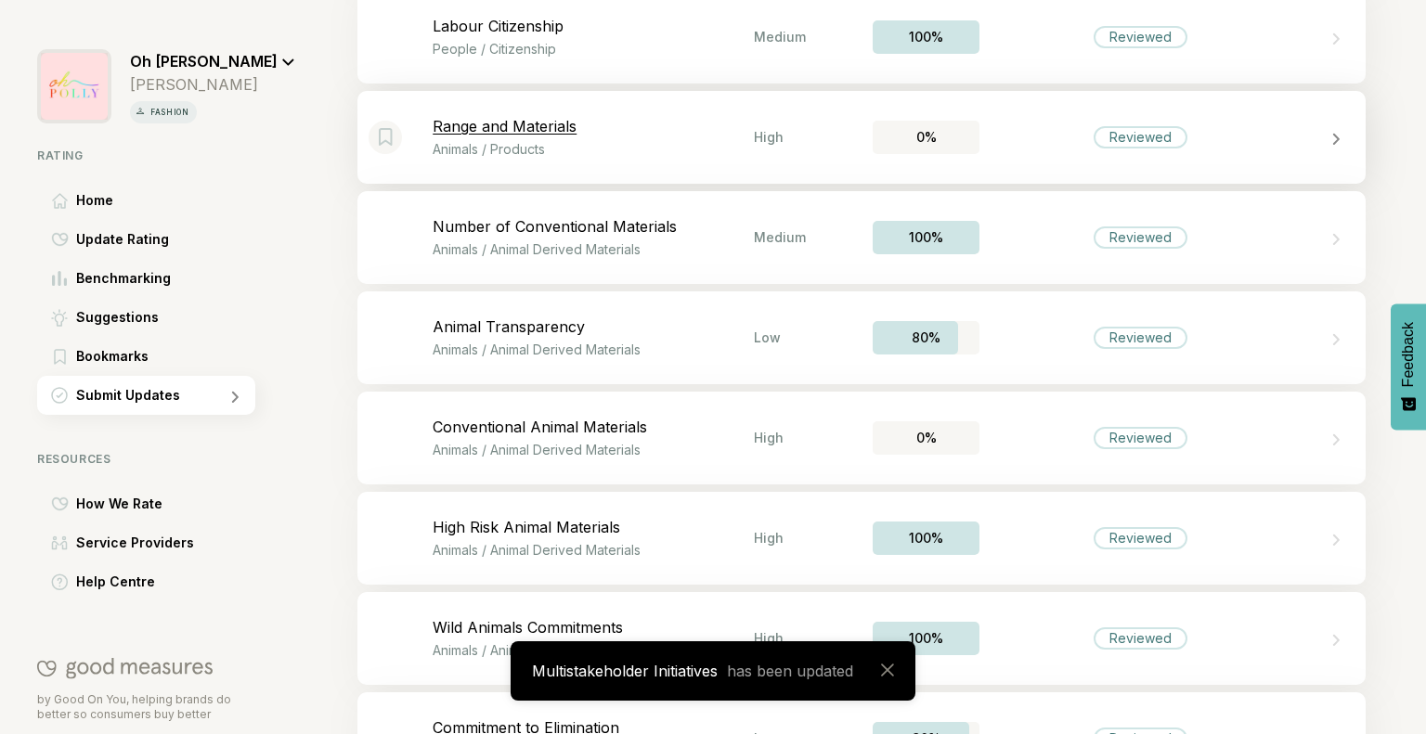
scroll to position [4442, 0]
click at [541, 46] on p "People / Citizenship" at bounding box center [593, 50] width 321 height 16
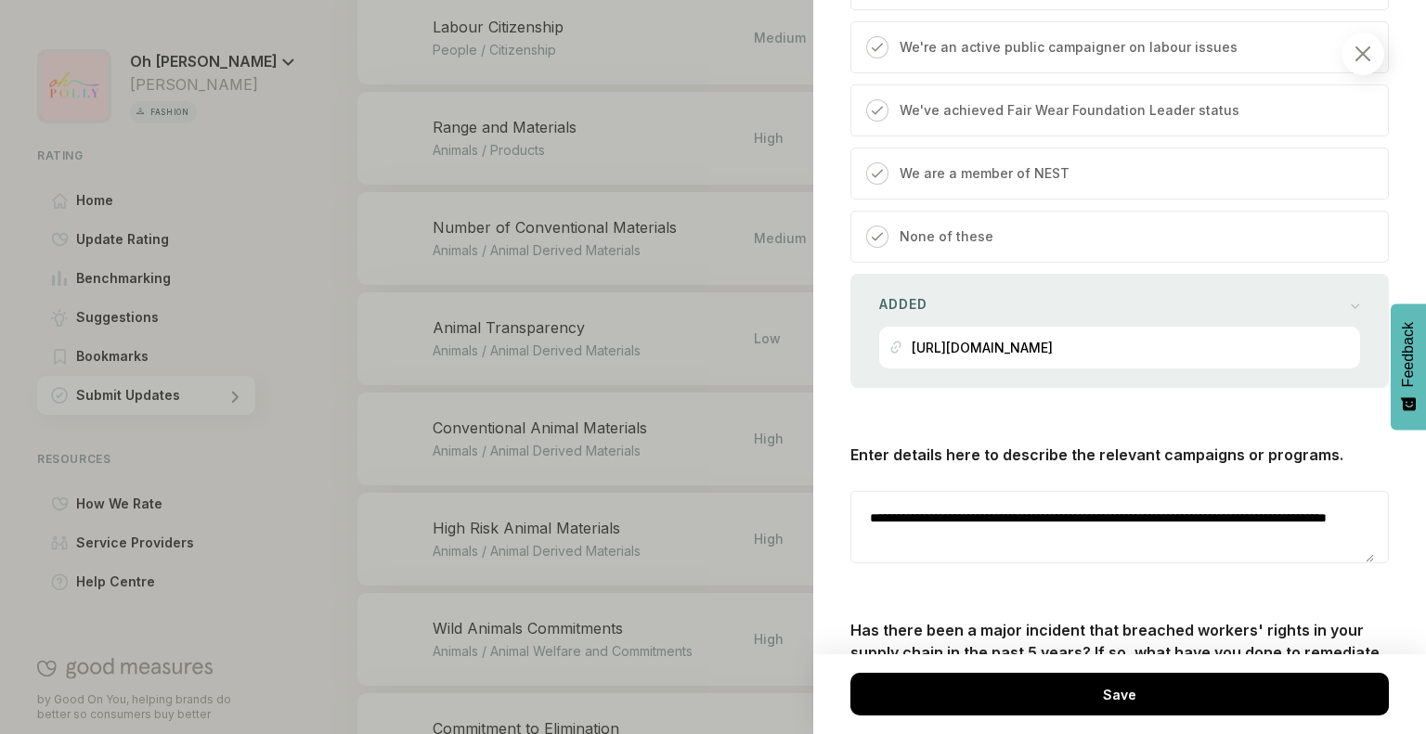
scroll to position [1421, 0]
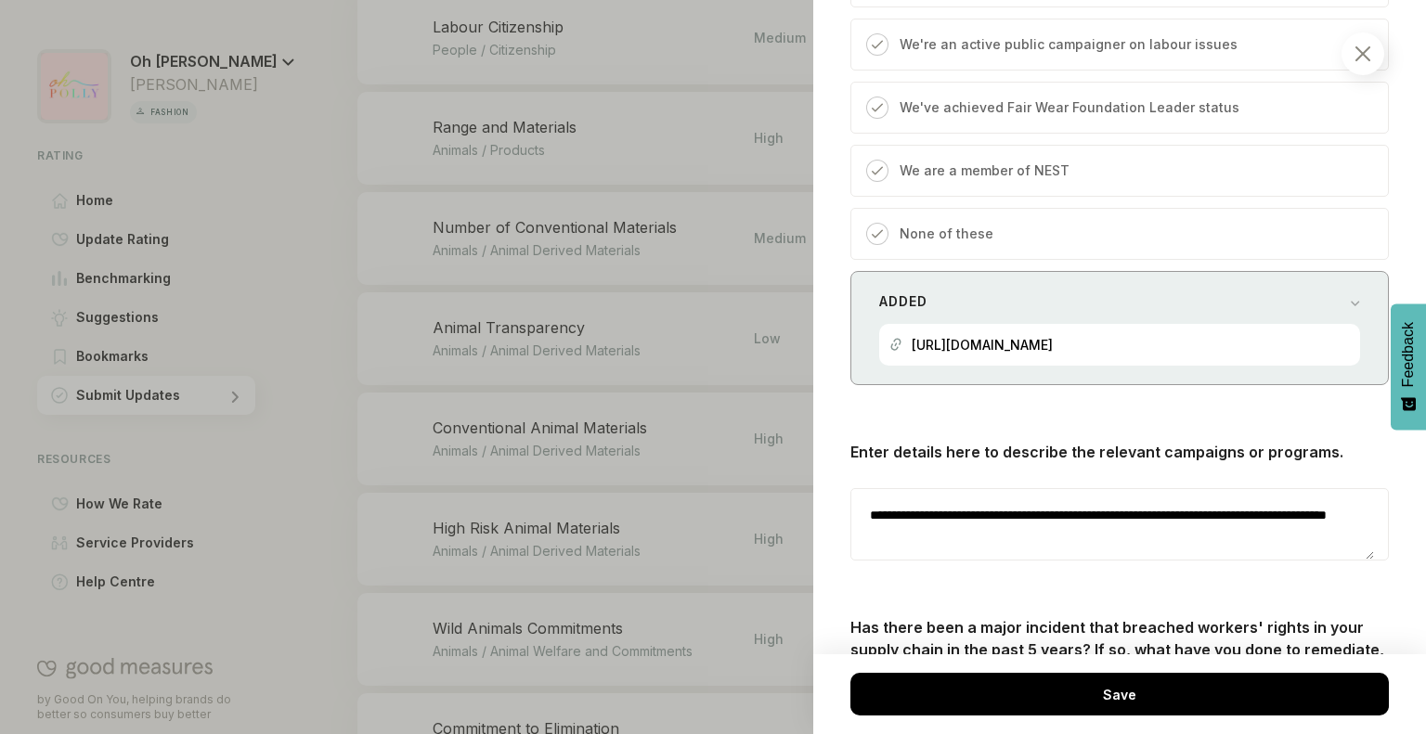
click at [1044, 315] on div "Added [URL][DOMAIN_NAME]" at bounding box center [1119, 328] width 538 height 114
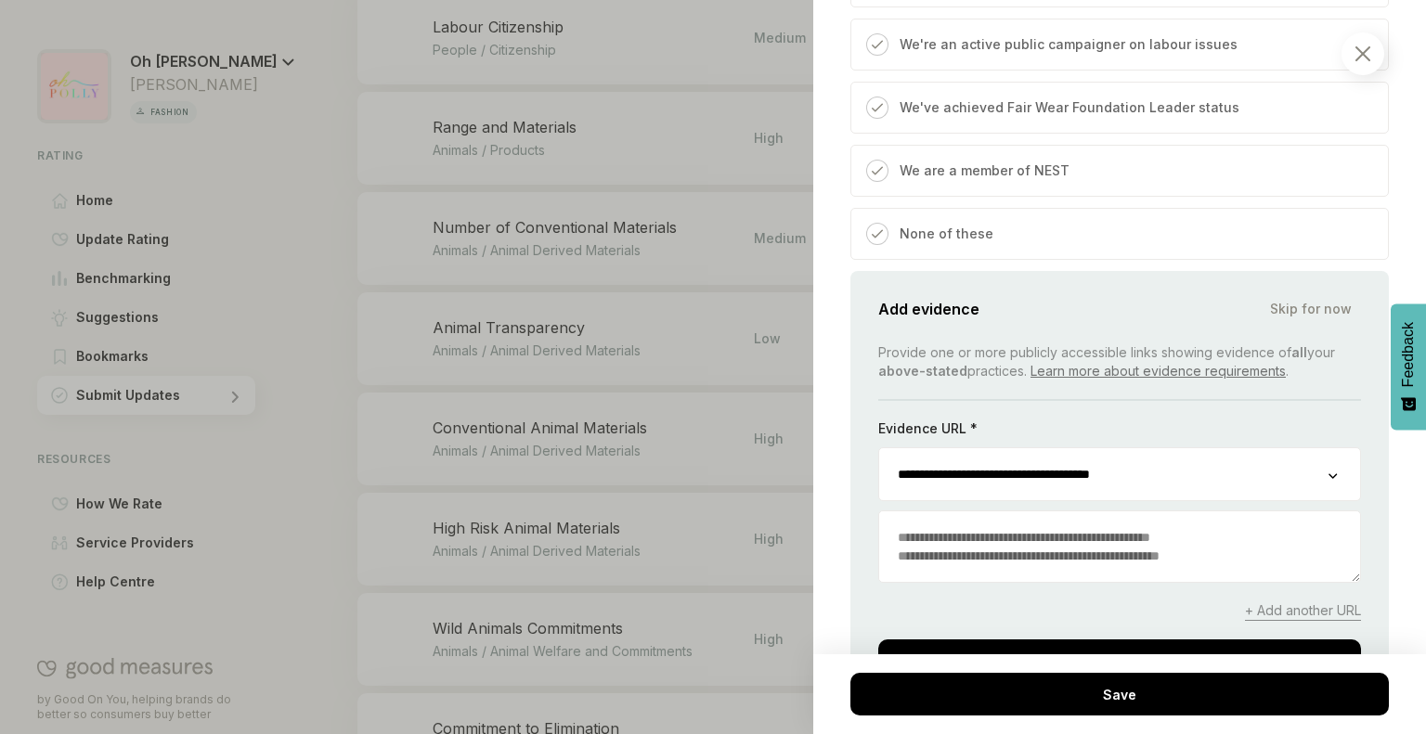
click at [989, 542] on textarea at bounding box center [1119, 546] width 481 height 71
paste textarea "**********"
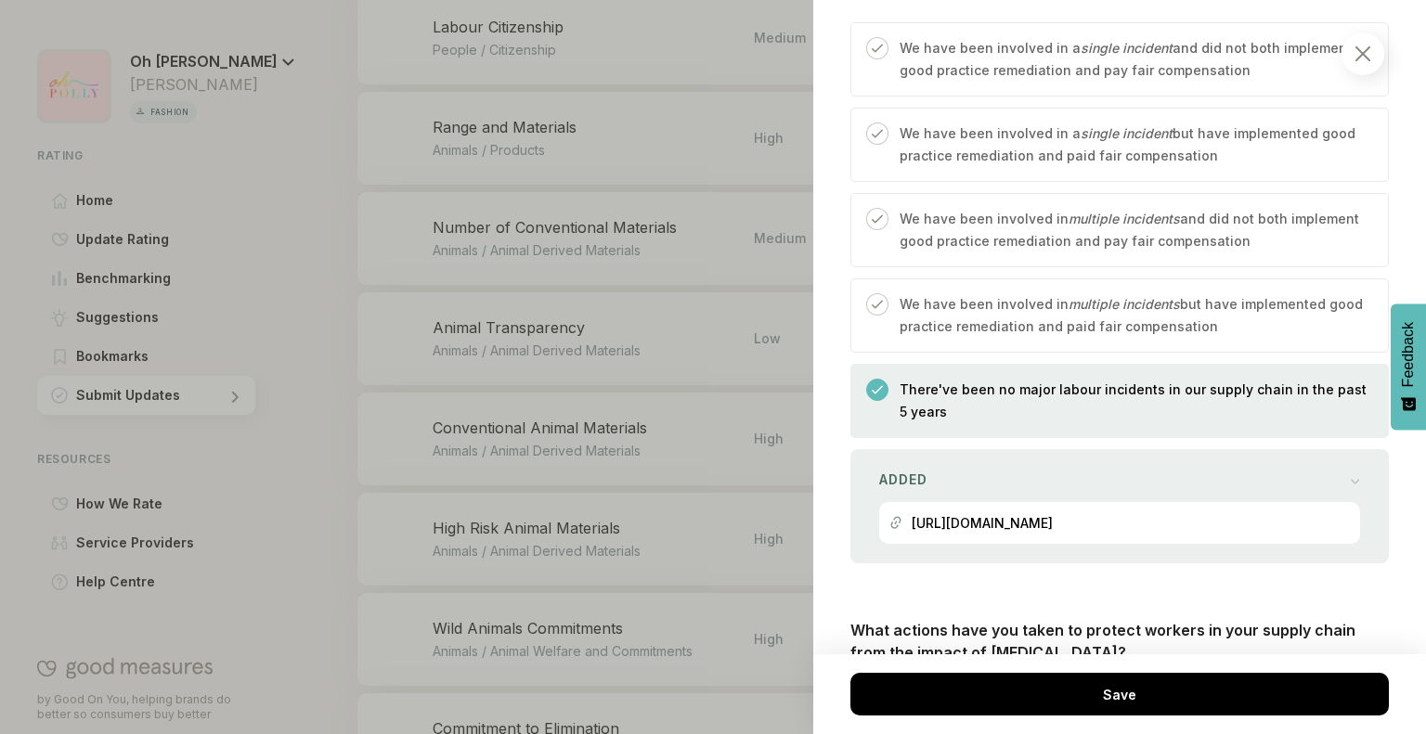
scroll to position [2501, 0]
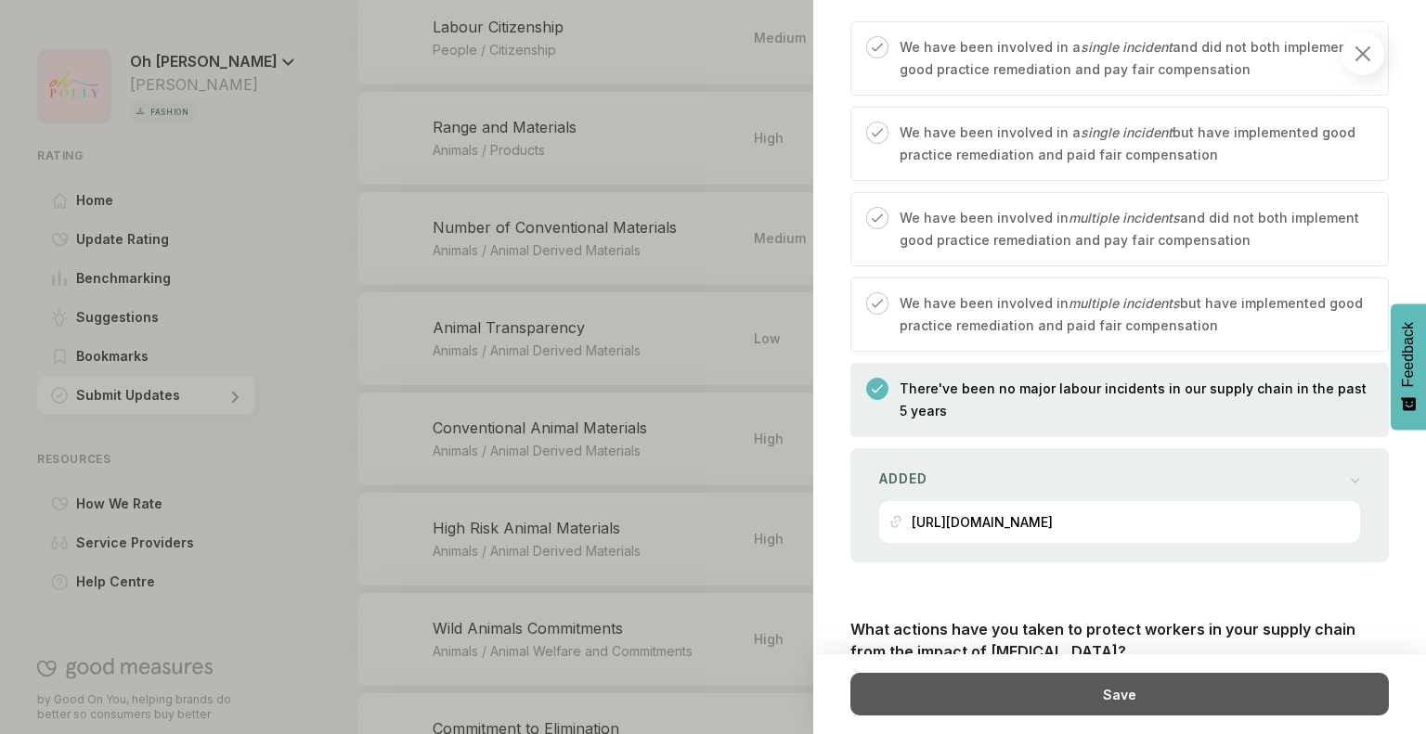
type textarea "**********"
click at [1042, 694] on div "Save" at bounding box center [1119, 694] width 538 height 43
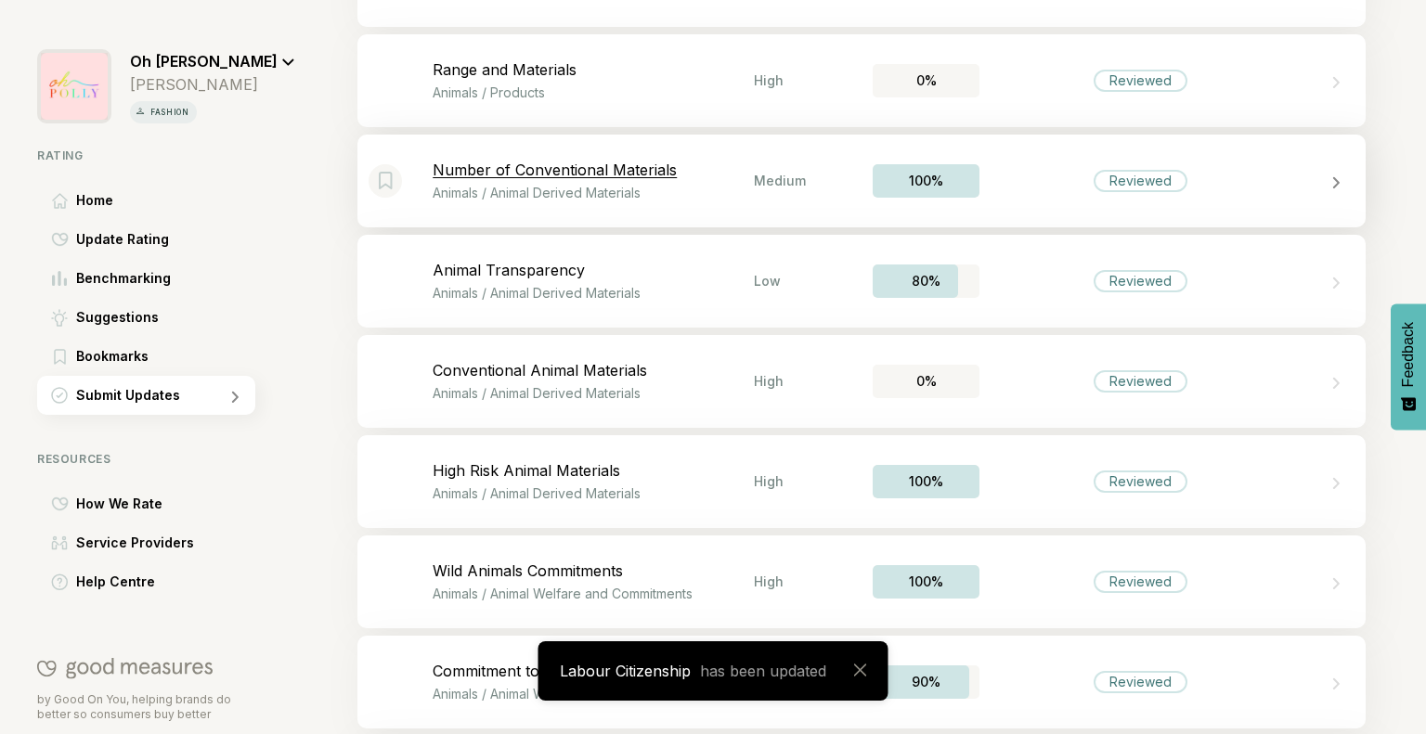
scroll to position [4505, 0]
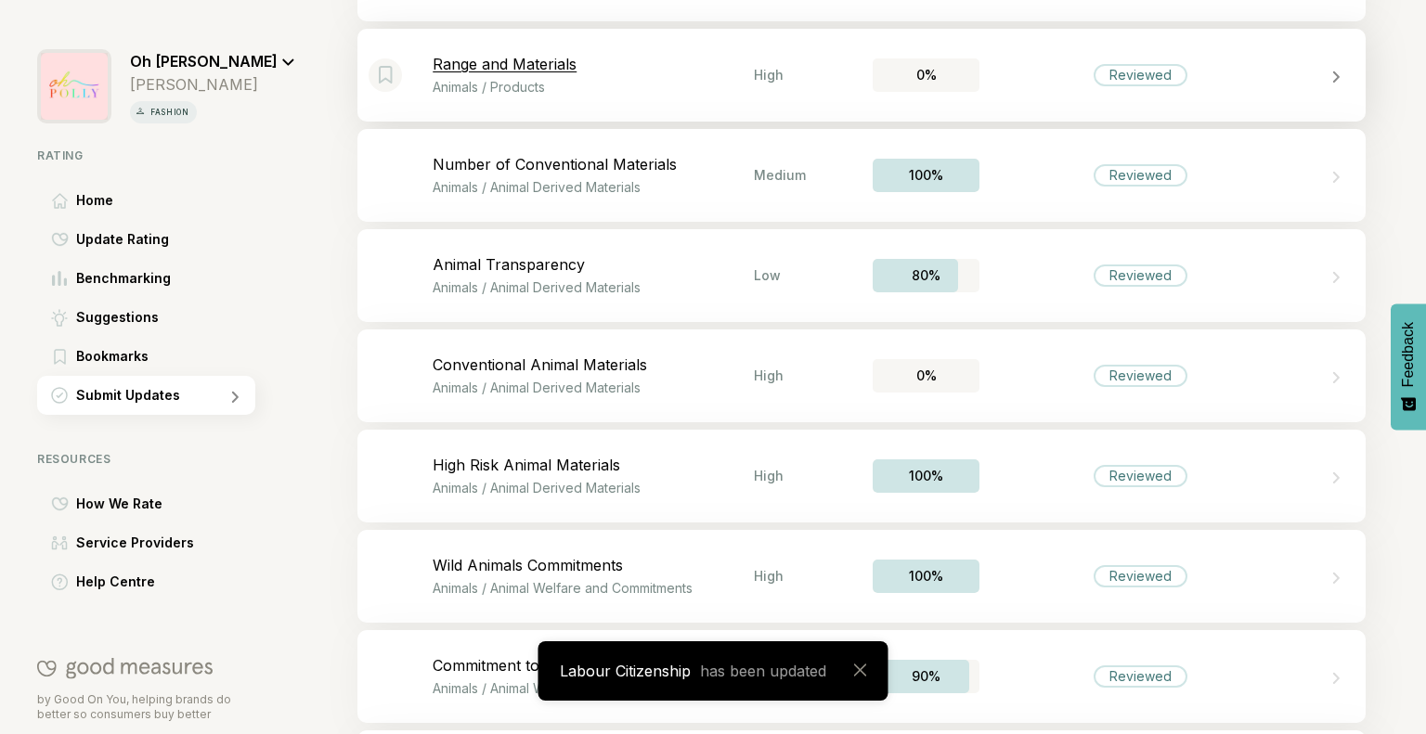
click at [583, 98] on div "Bookmark this item Range and Materials Animals / Products High 0% Reviewed" at bounding box center [861, 75] width 1008 height 93
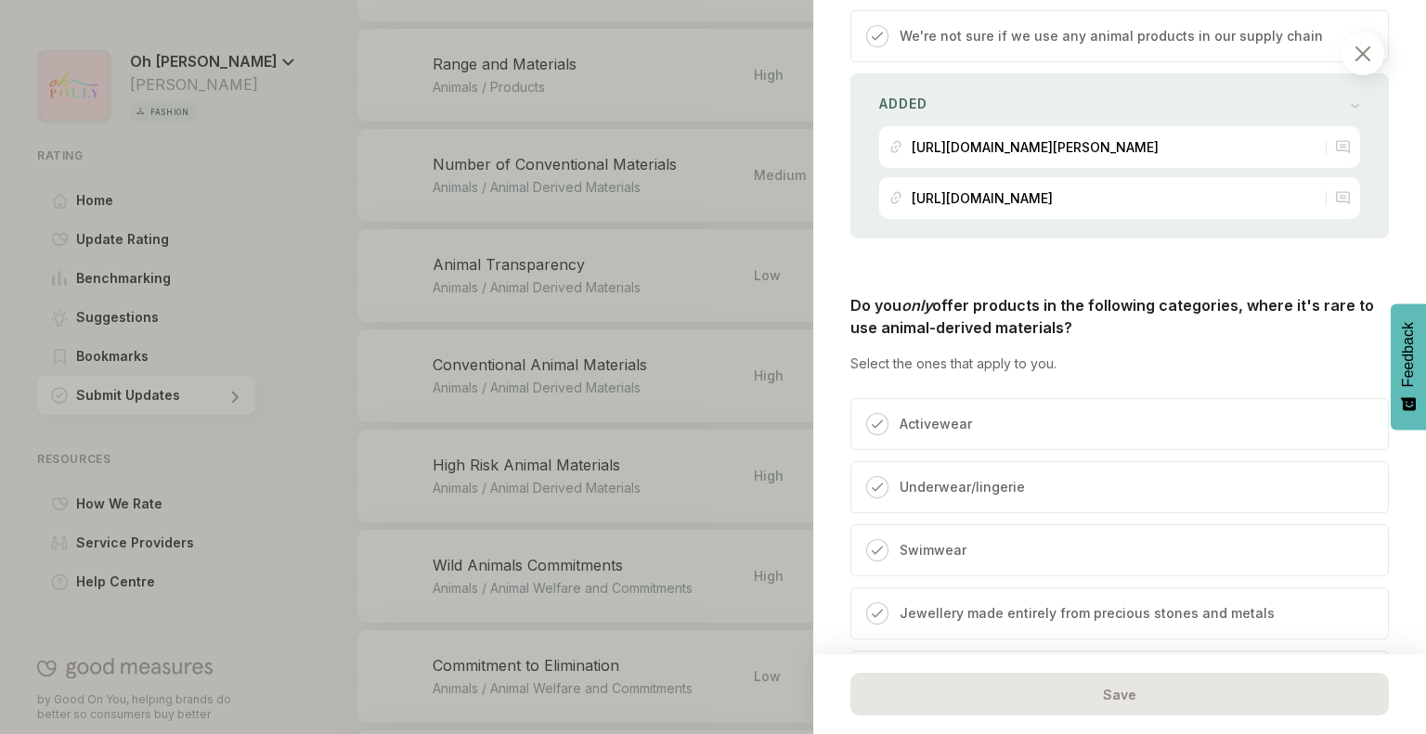
scroll to position [1172, 0]
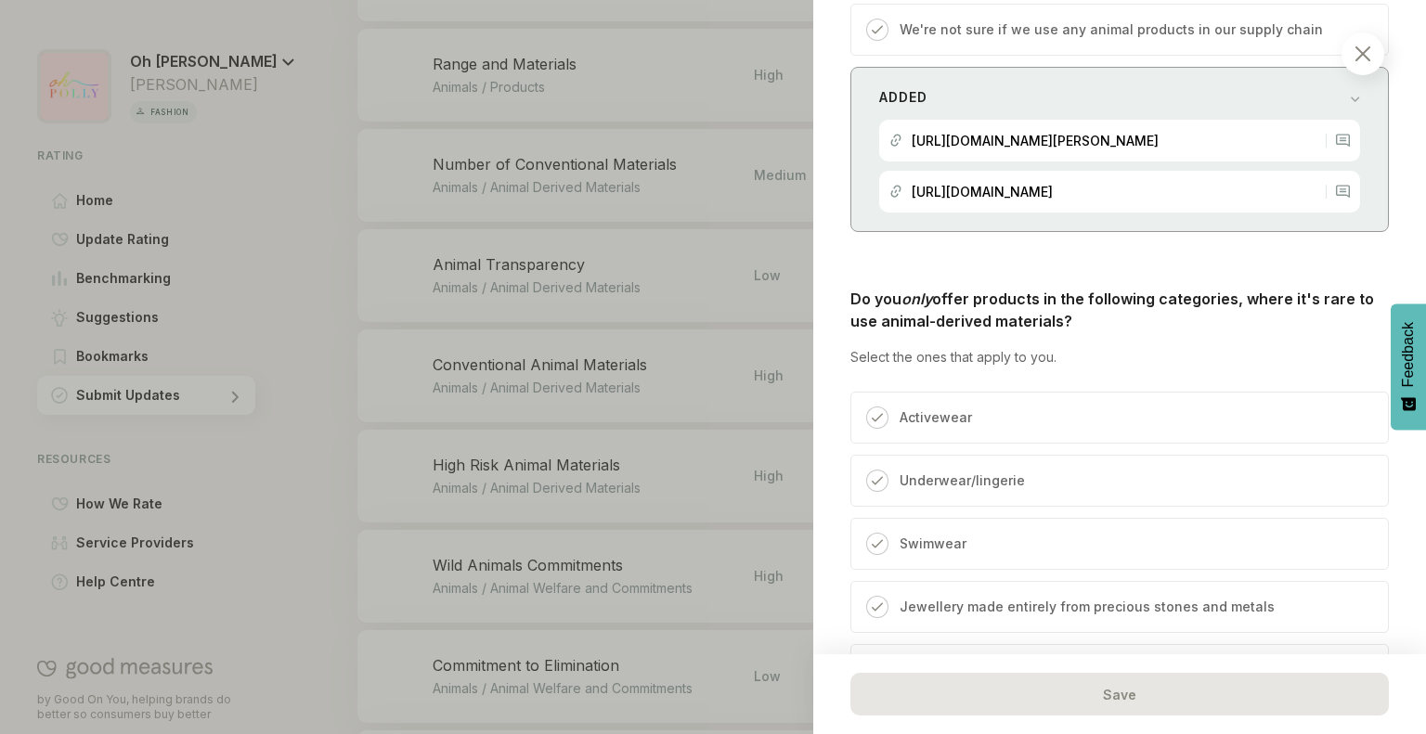
click at [1053, 200] on p "[URL][DOMAIN_NAME]" at bounding box center [981, 192] width 141 height 16
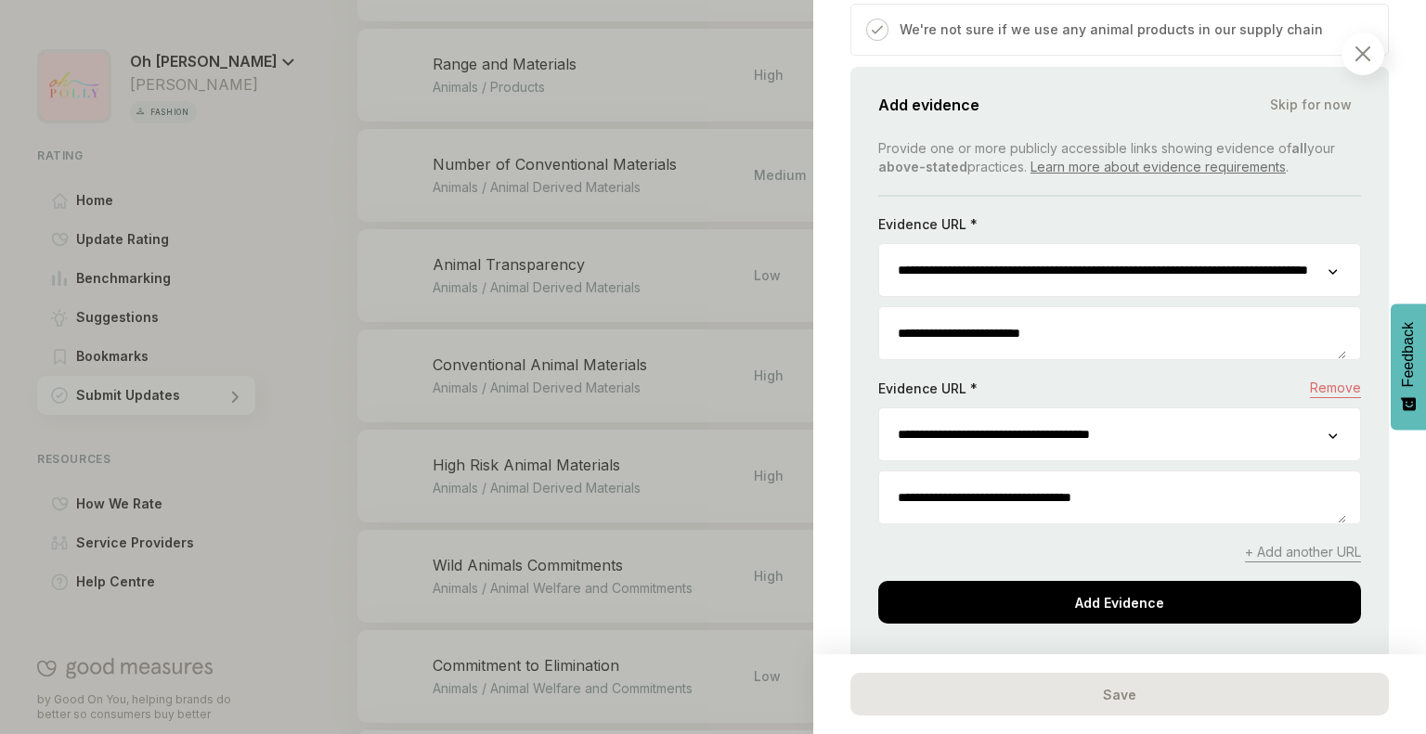
click at [990, 489] on textarea "**********" at bounding box center [1112, 498] width 467 height 52
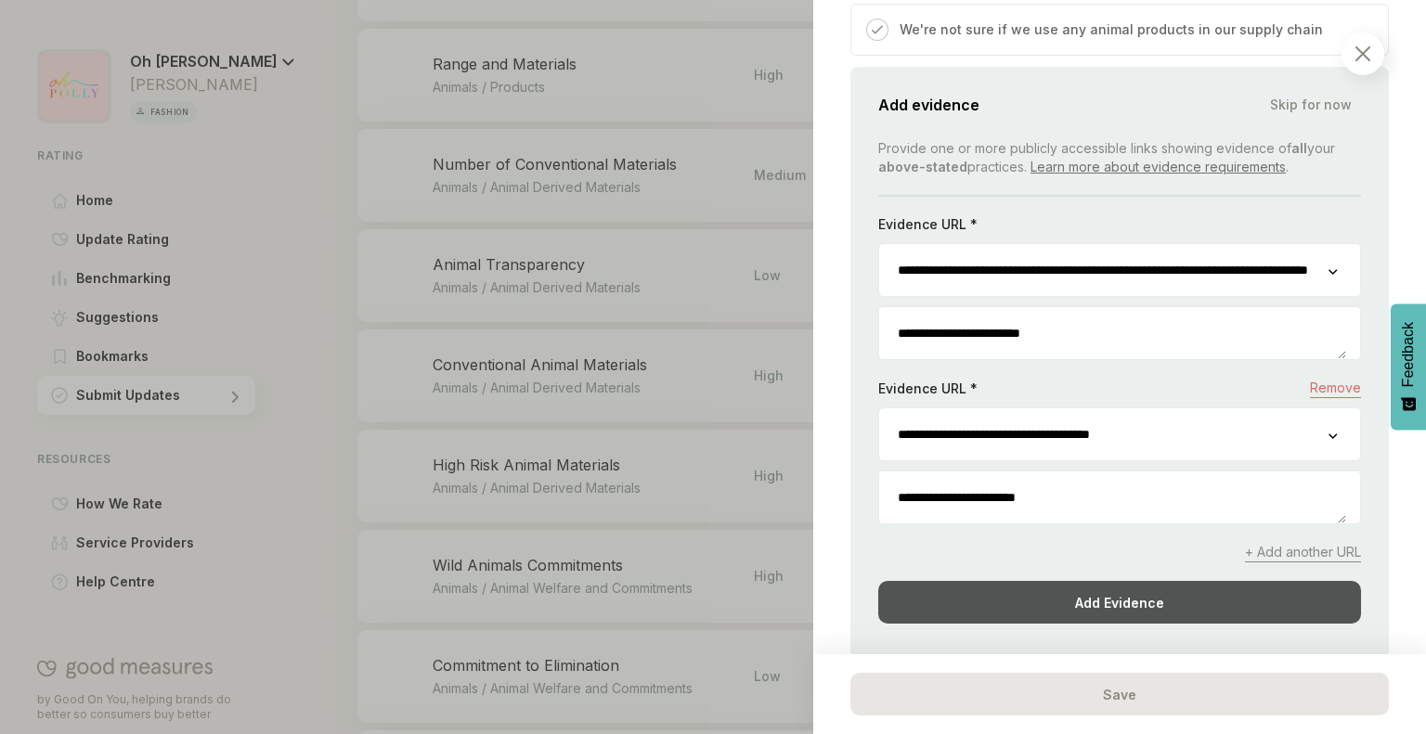
type textarea "**********"
click at [1101, 601] on div "Add Evidence" at bounding box center [1119, 602] width 483 height 43
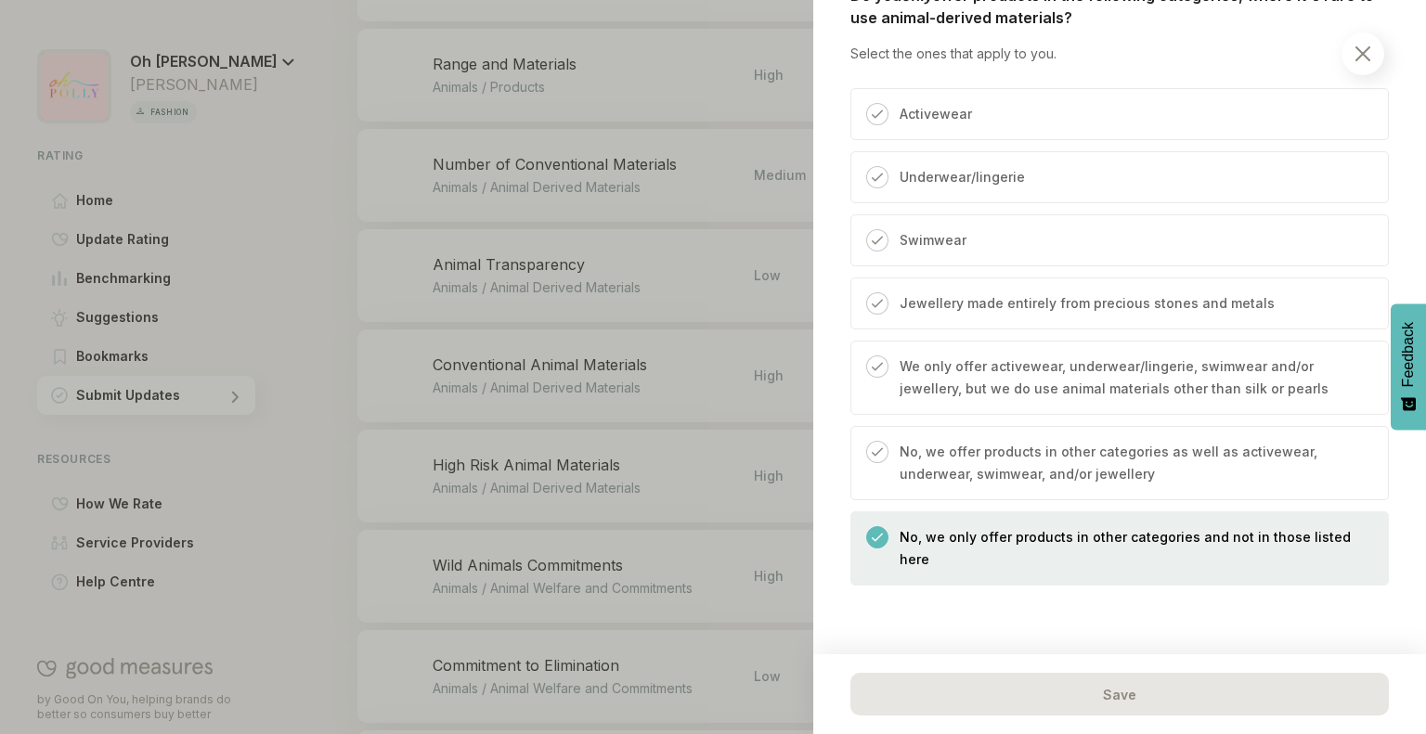
scroll to position [1487, 0]
click at [1356, 55] on img at bounding box center [1362, 53] width 15 height 15
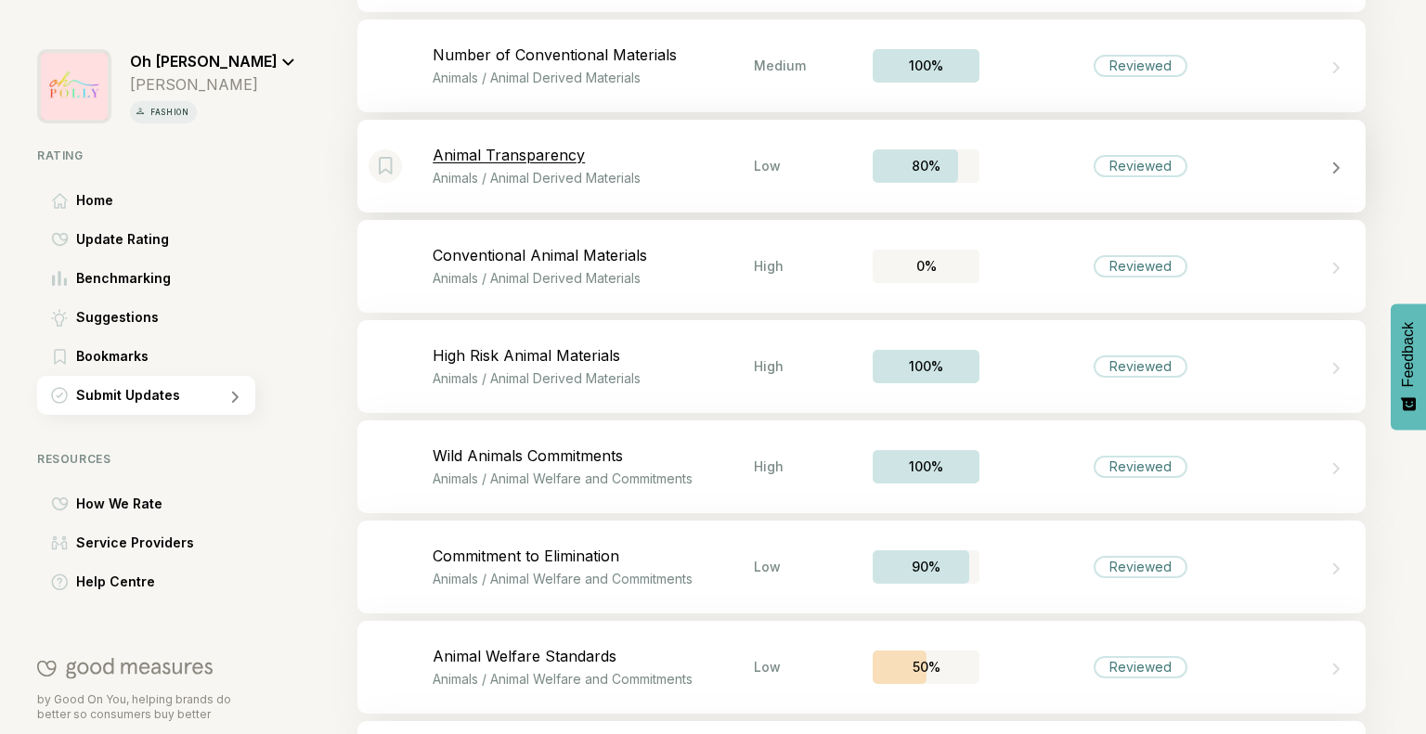
scroll to position [4617, 0]
click at [638, 56] on p "Number of Conventional Materials" at bounding box center [593, 53] width 321 height 19
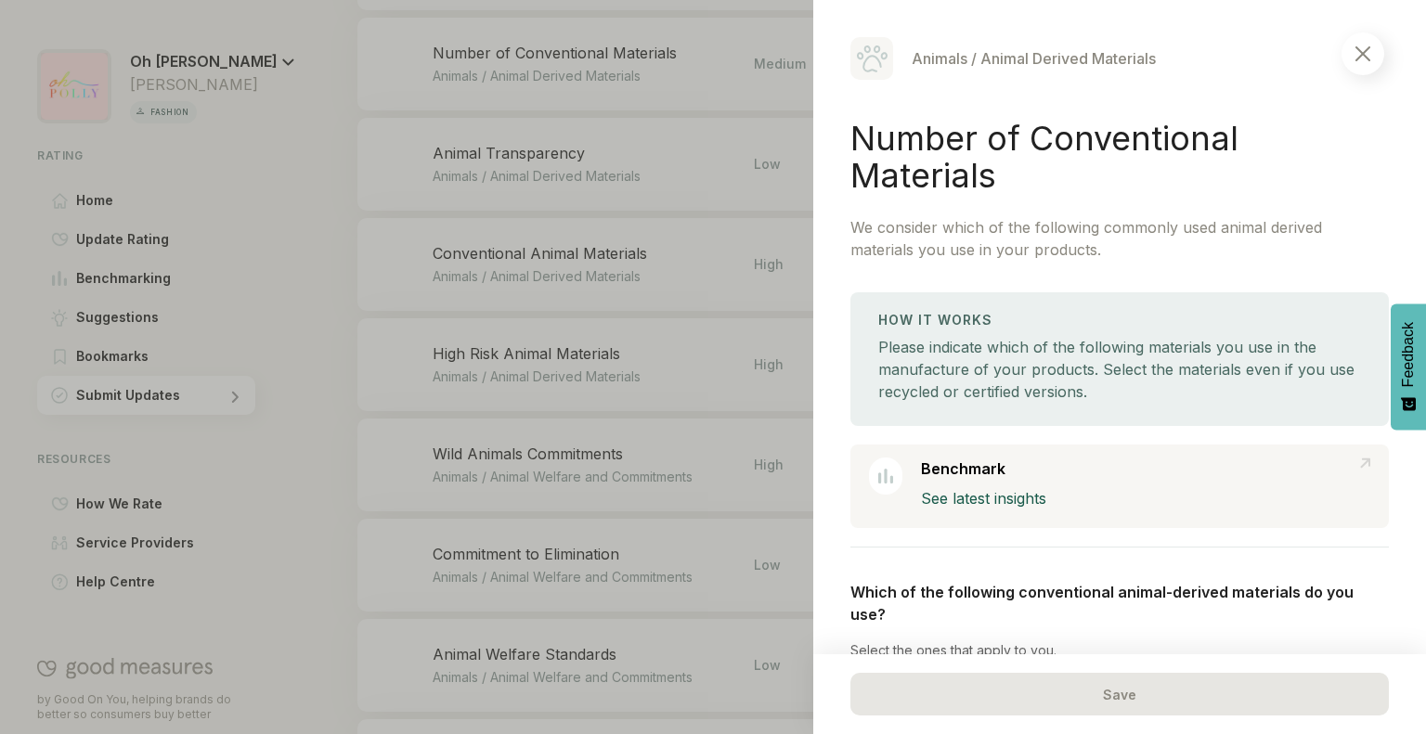
click at [1360, 53] on img at bounding box center [1362, 53] width 15 height 15
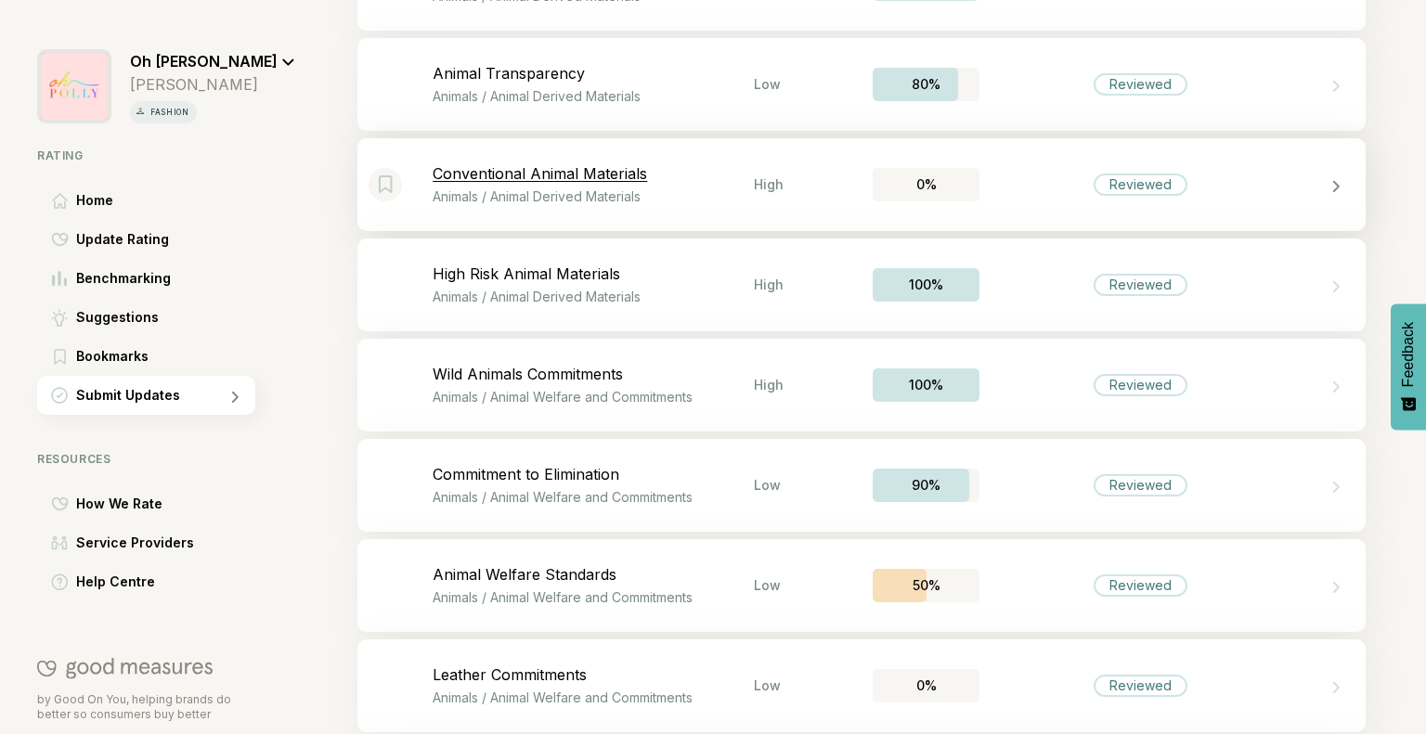
scroll to position [4703, 0]
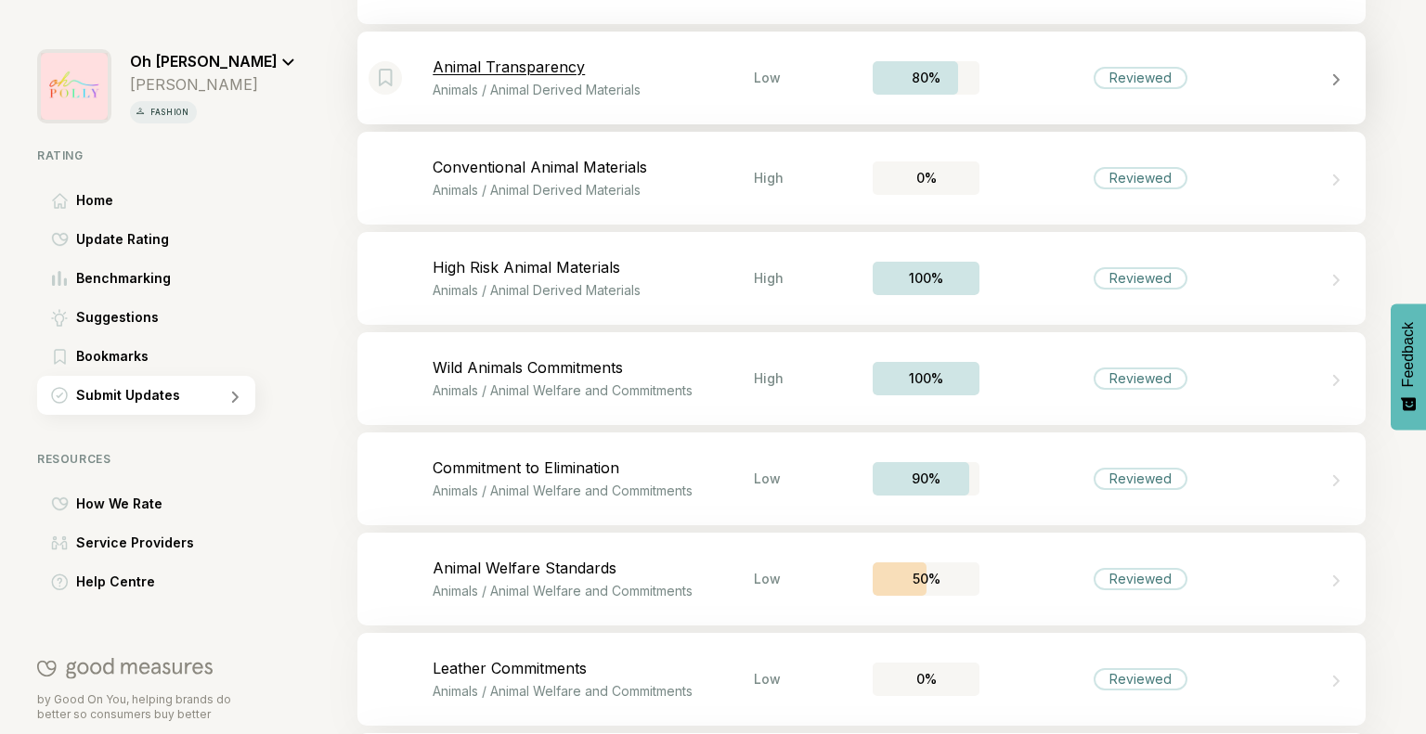
click at [667, 87] on p "Animals / Animal Derived Materials" at bounding box center [593, 90] width 321 height 16
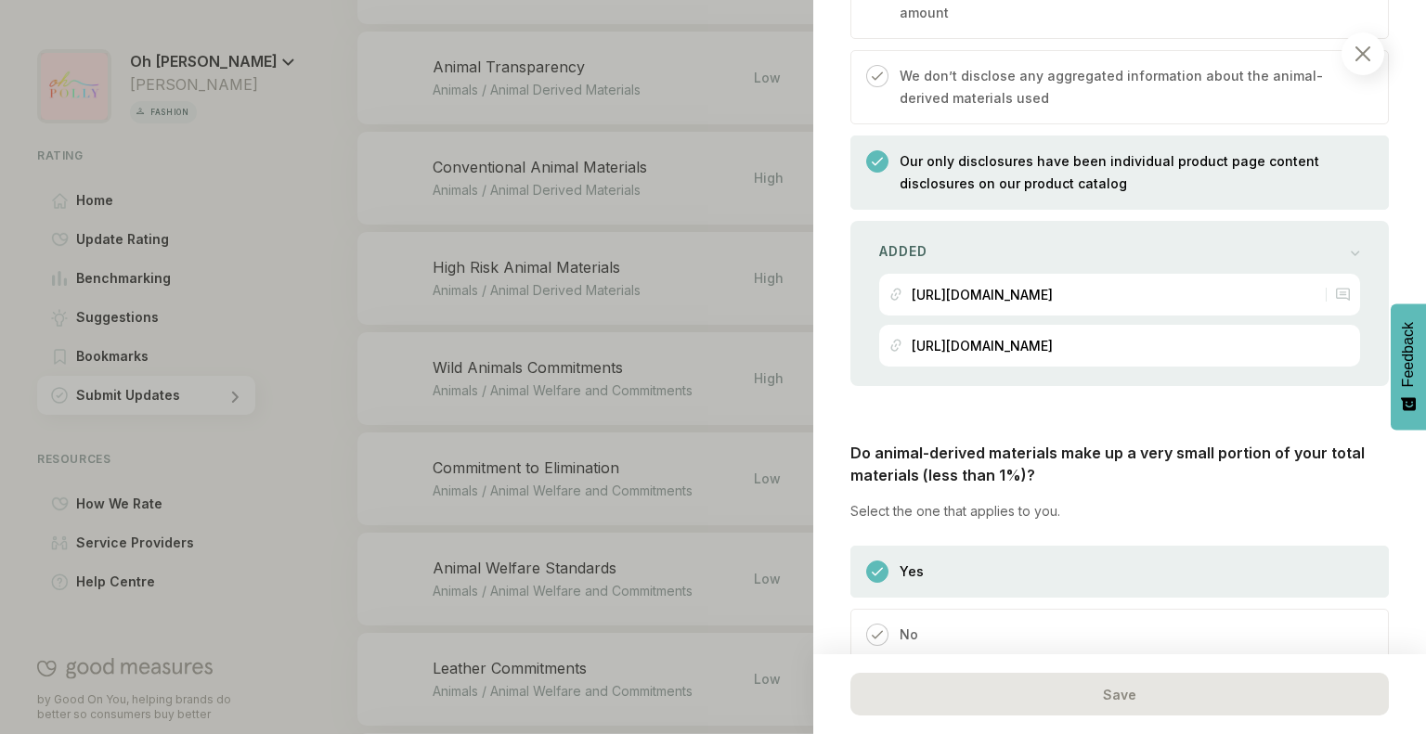
scroll to position [1288, 0]
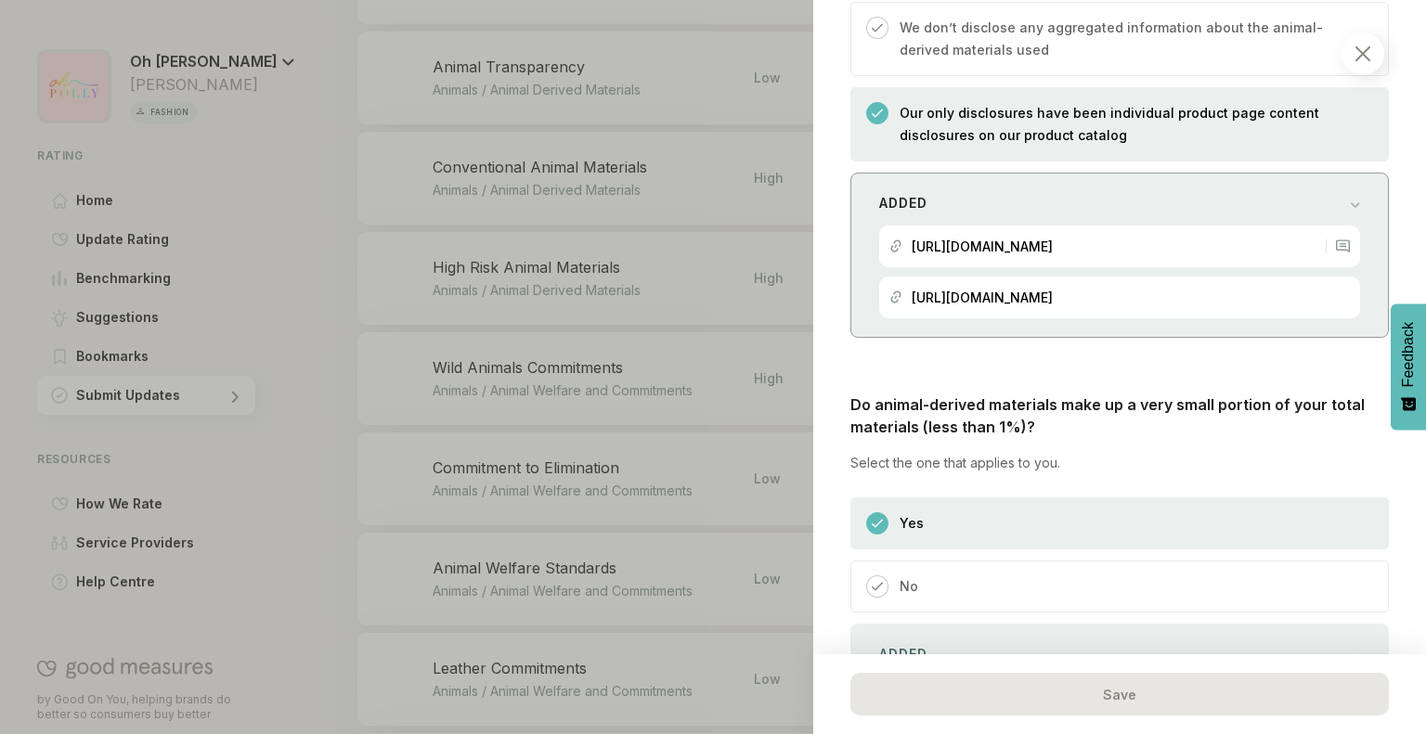
click at [1054, 267] on div "Added [URL][DOMAIN_NAME] [URL][DOMAIN_NAME]" at bounding box center [1119, 255] width 538 height 165
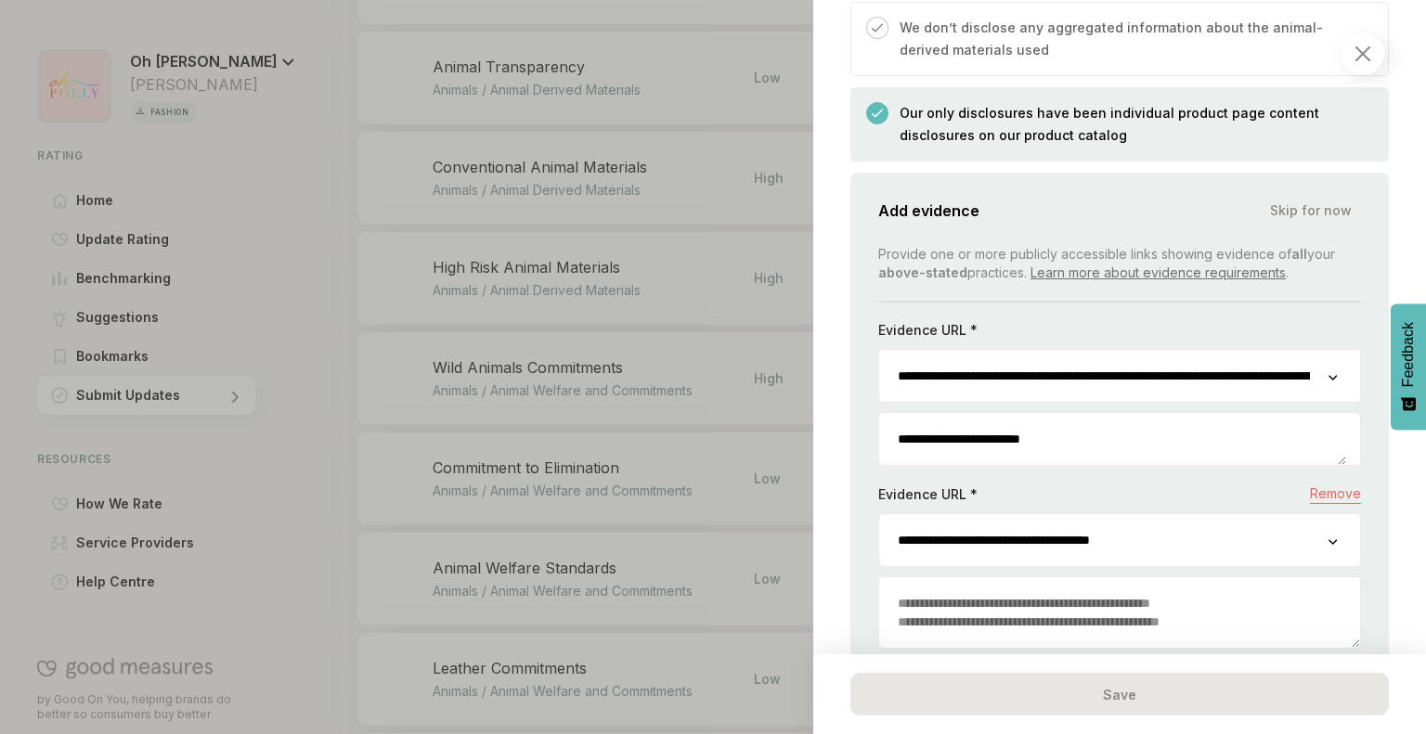
scroll to position [1441, 0]
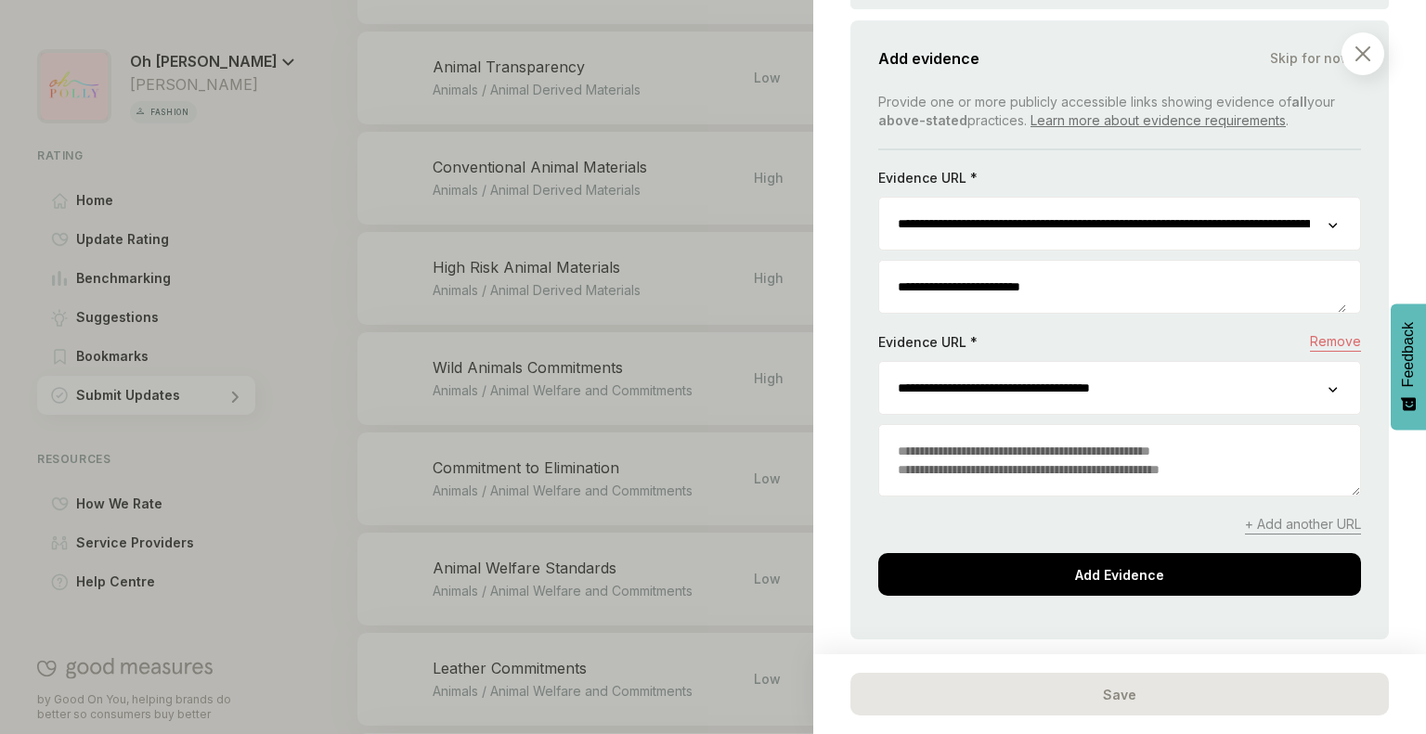
click at [1014, 455] on textarea at bounding box center [1119, 460] width 481 height 71
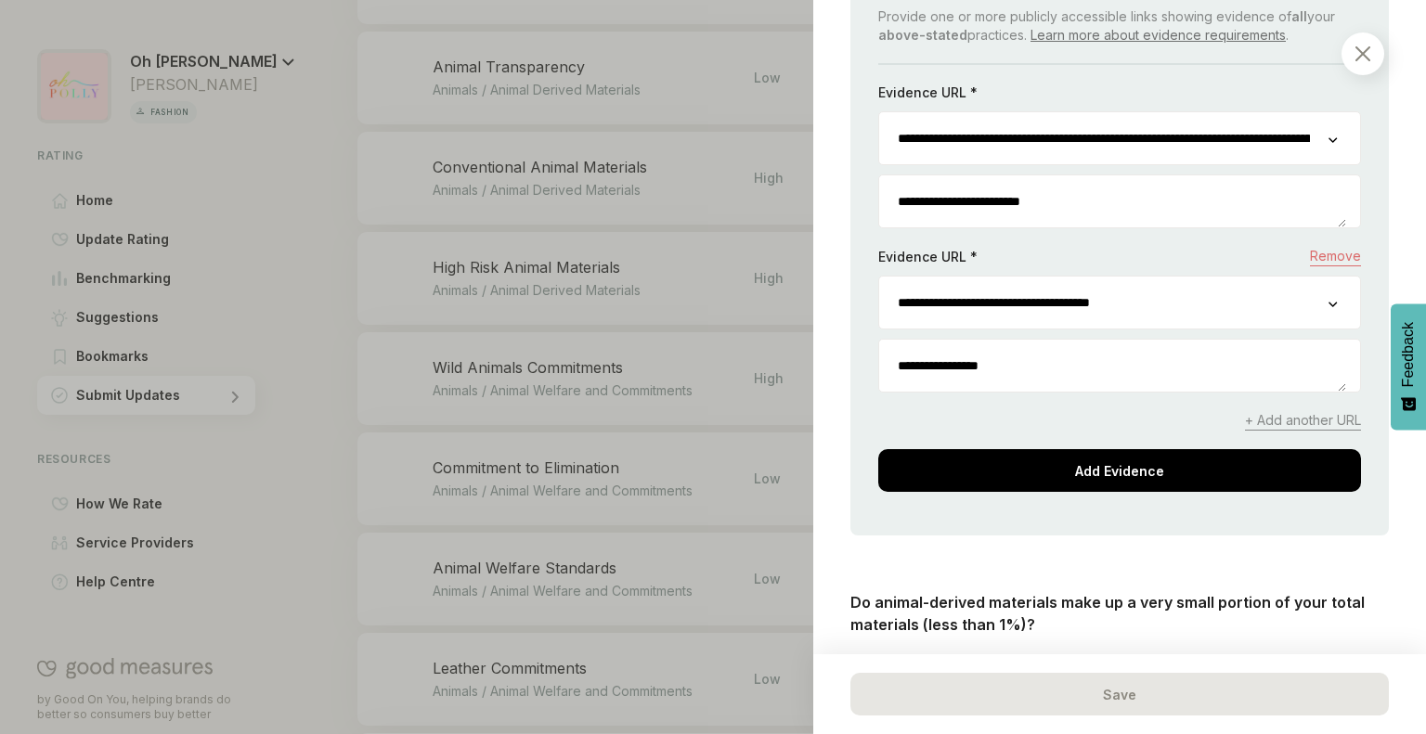
scroll to position [1532, 0]
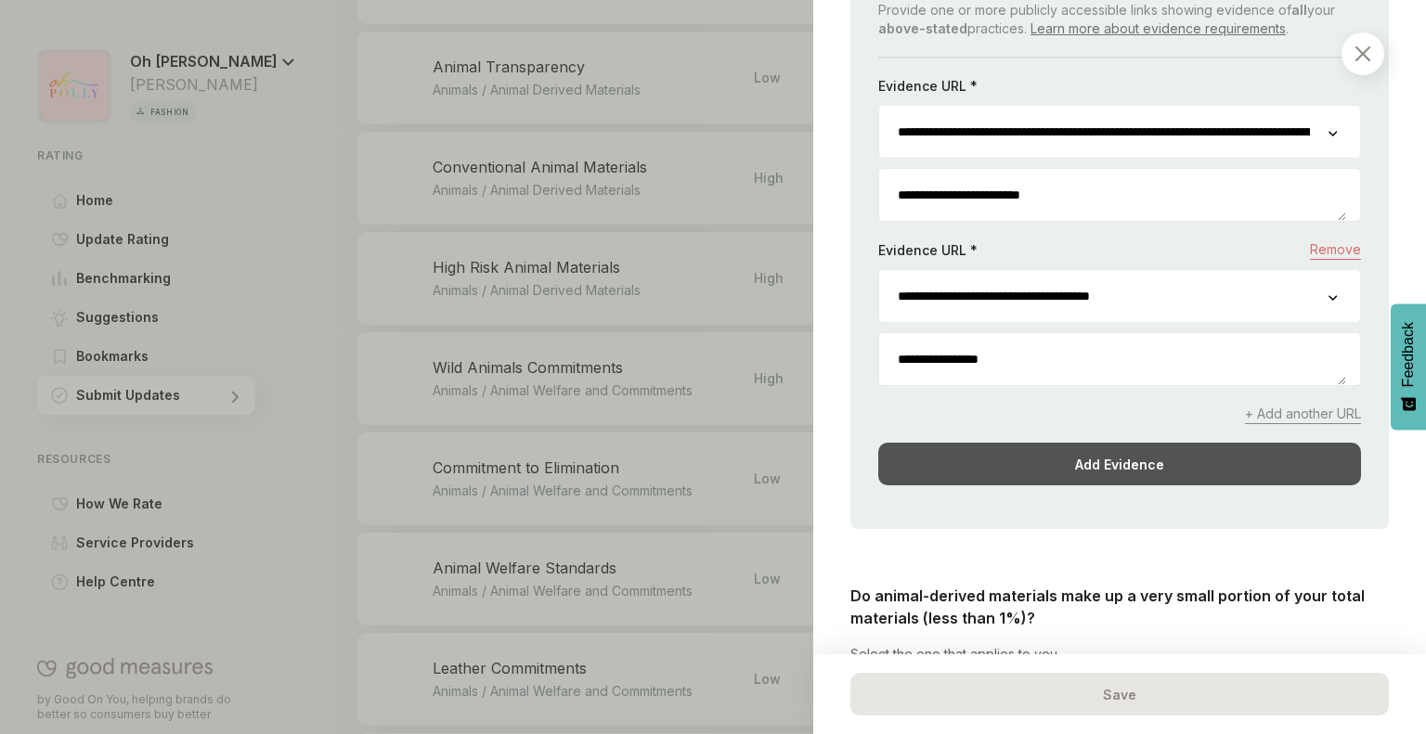
type textarea "**********"
click at [1032, 468] on div "Add Evidence" at bounding box center [1119, 464] width 483 height 43
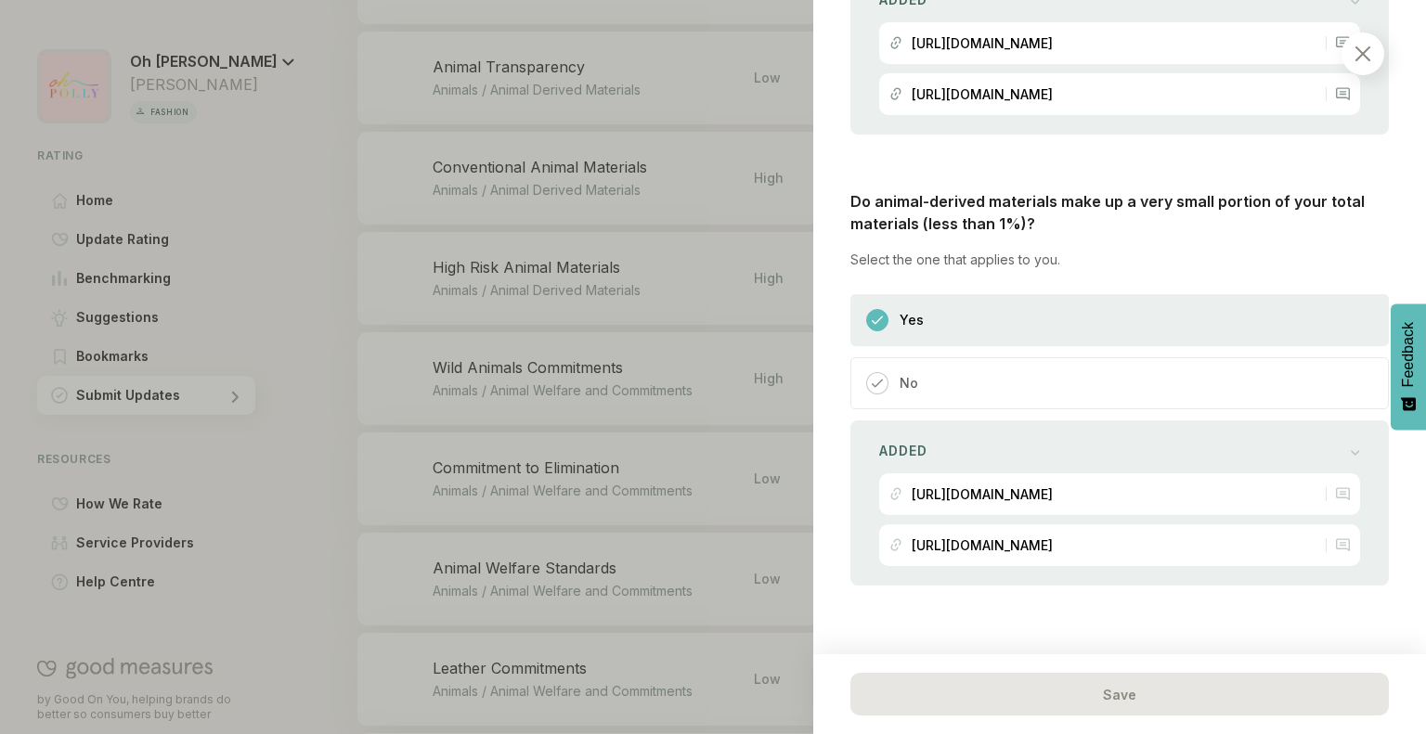
scroll to position [1487, 0]
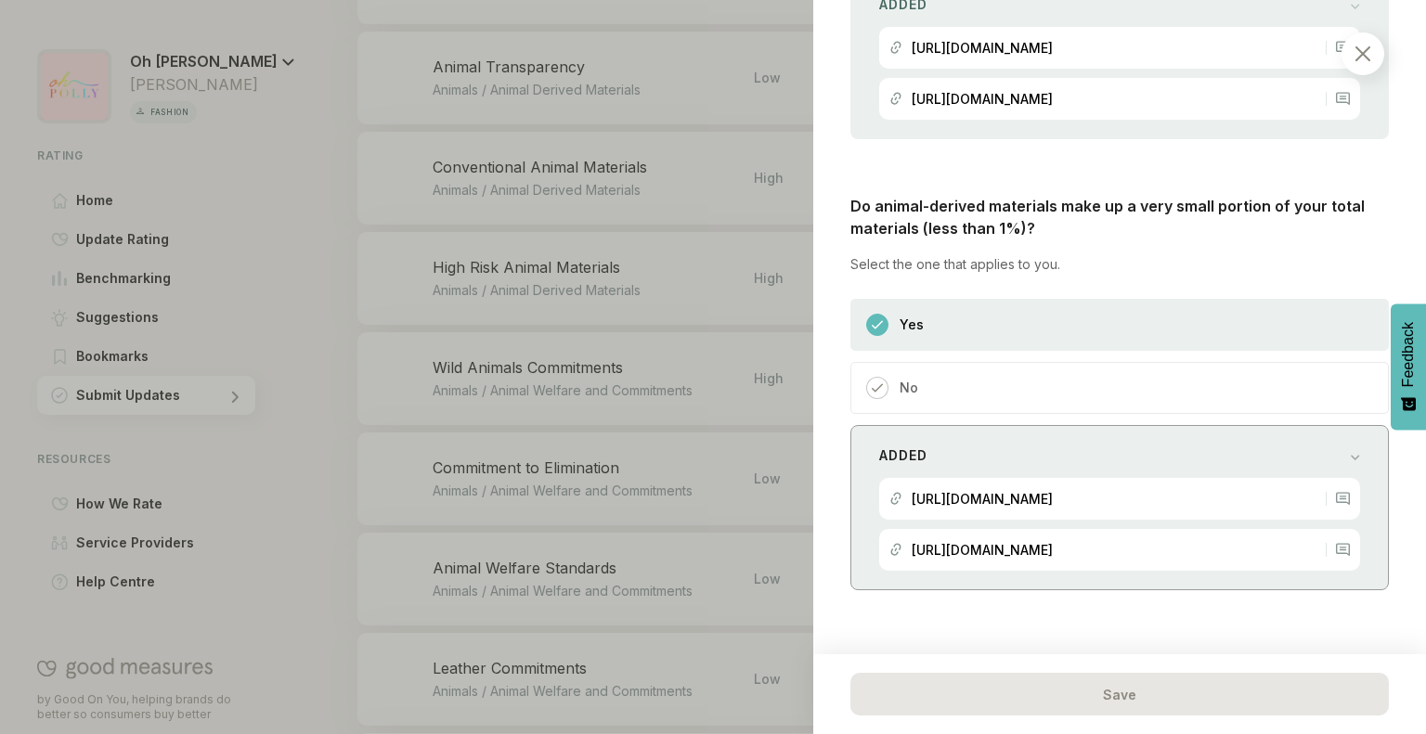
click at [1025, 556] on div "[URL][DOMAIN_NAME]" at bounding box center [981, 550] width 141 height 42
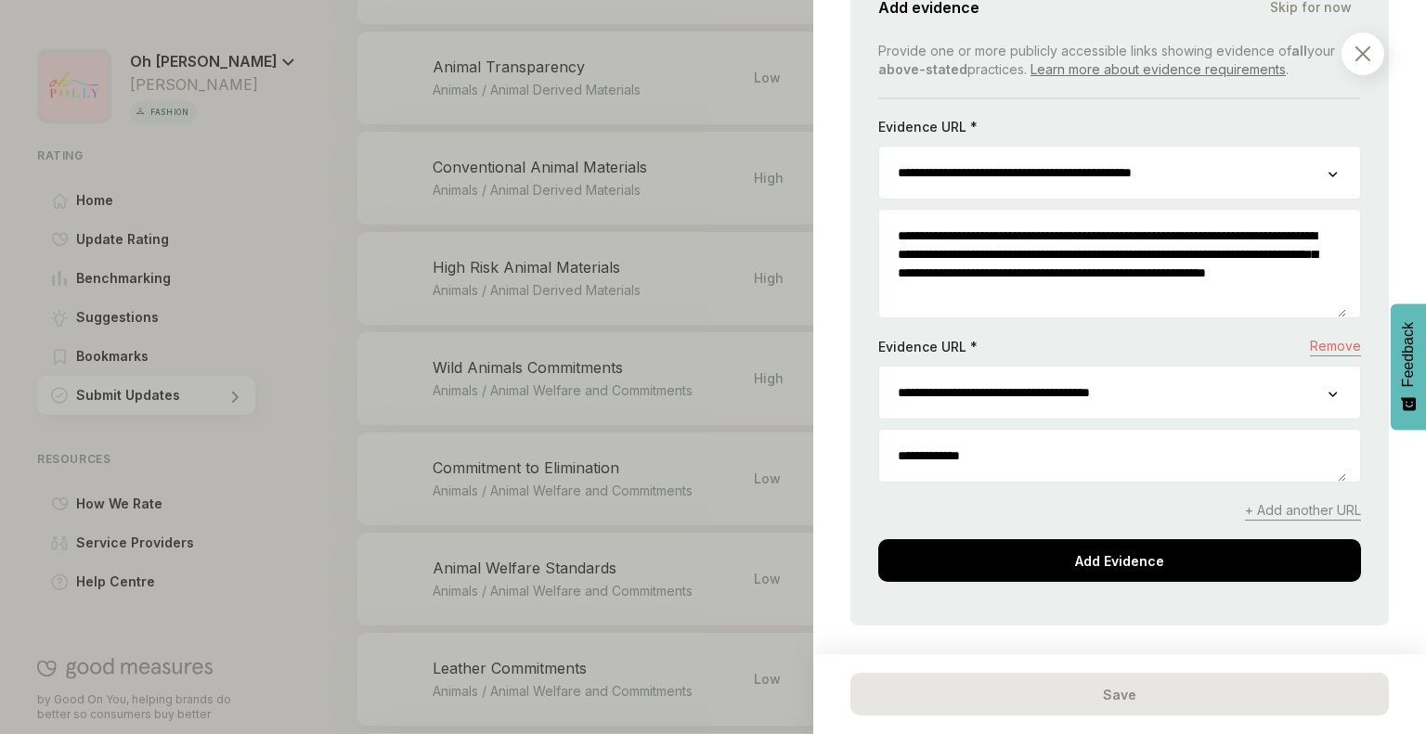
scroll to position [1975, 0]
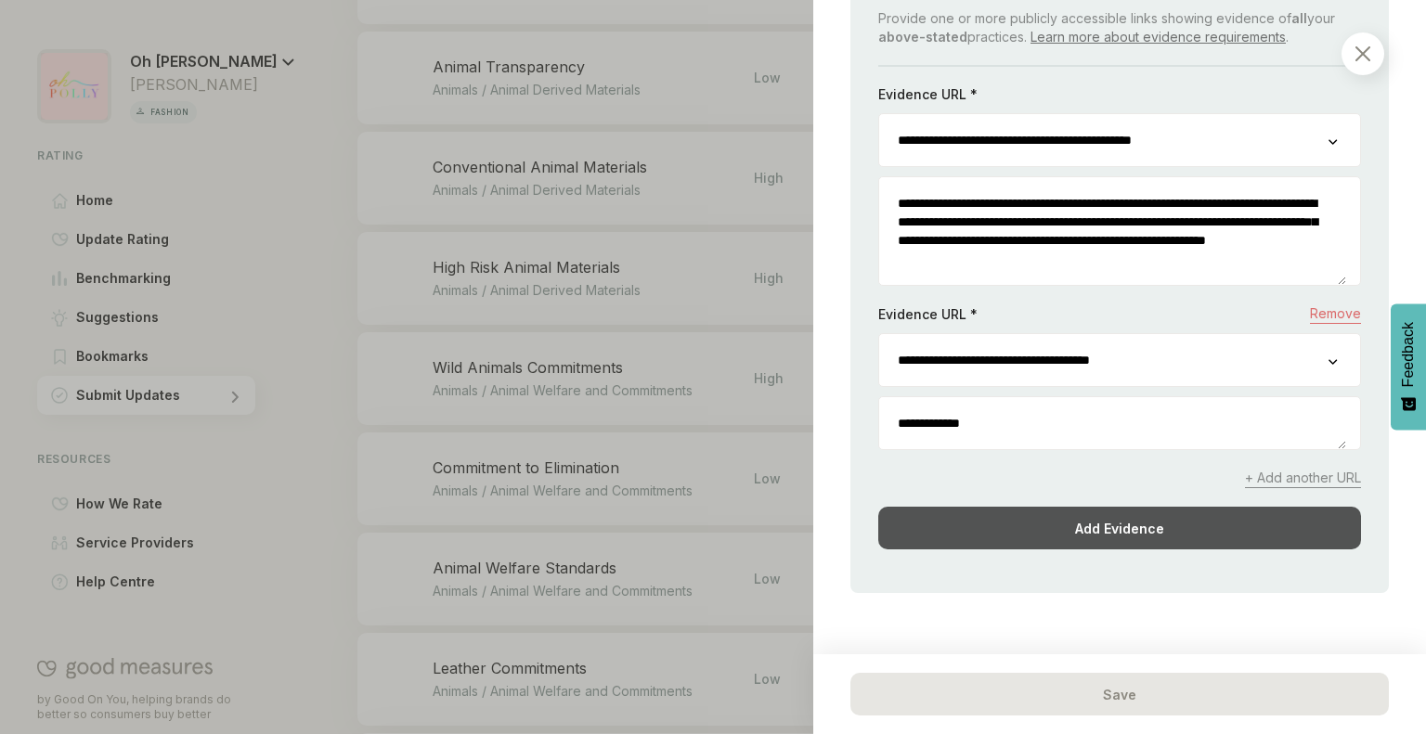
click at [1210, 515] on div "Add Evidence" at bounding box center [1119, 528] width 483 height 43
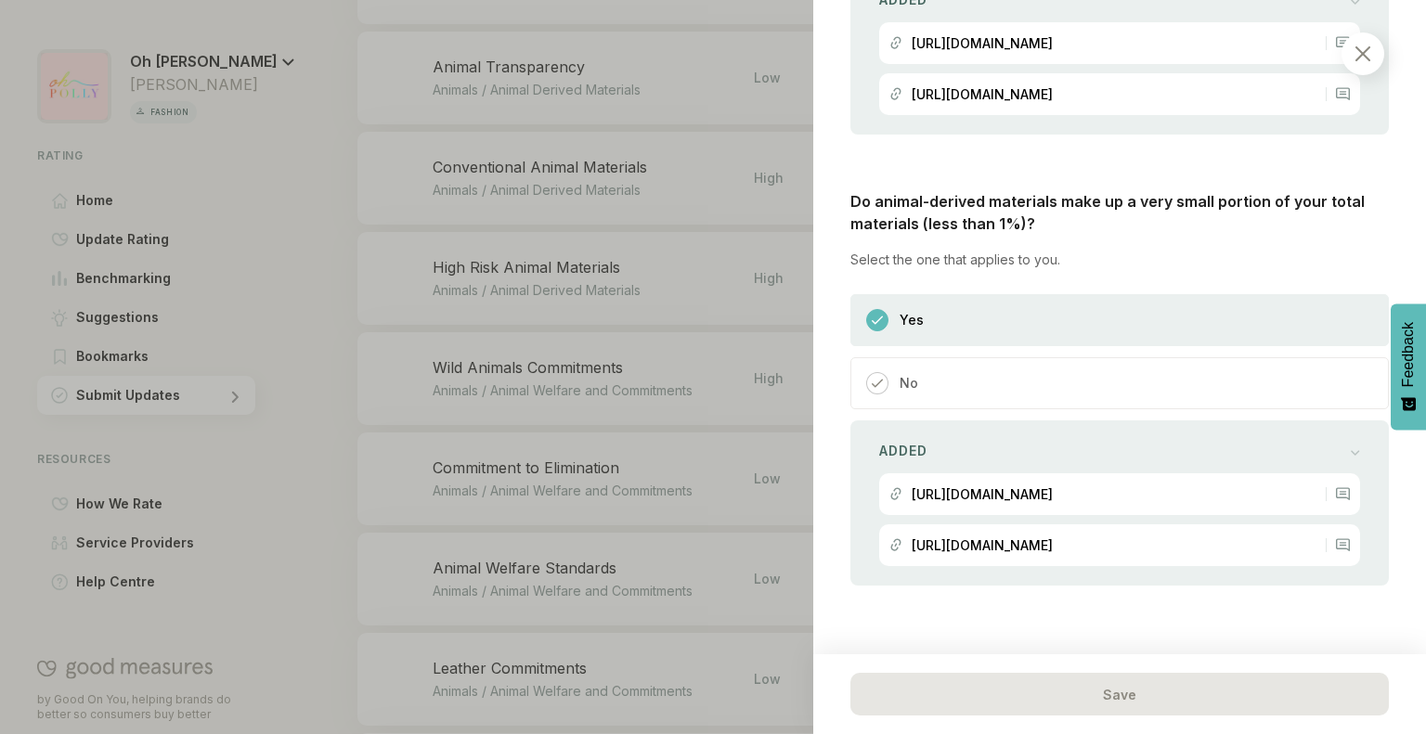
scroll to position [1487, 0]
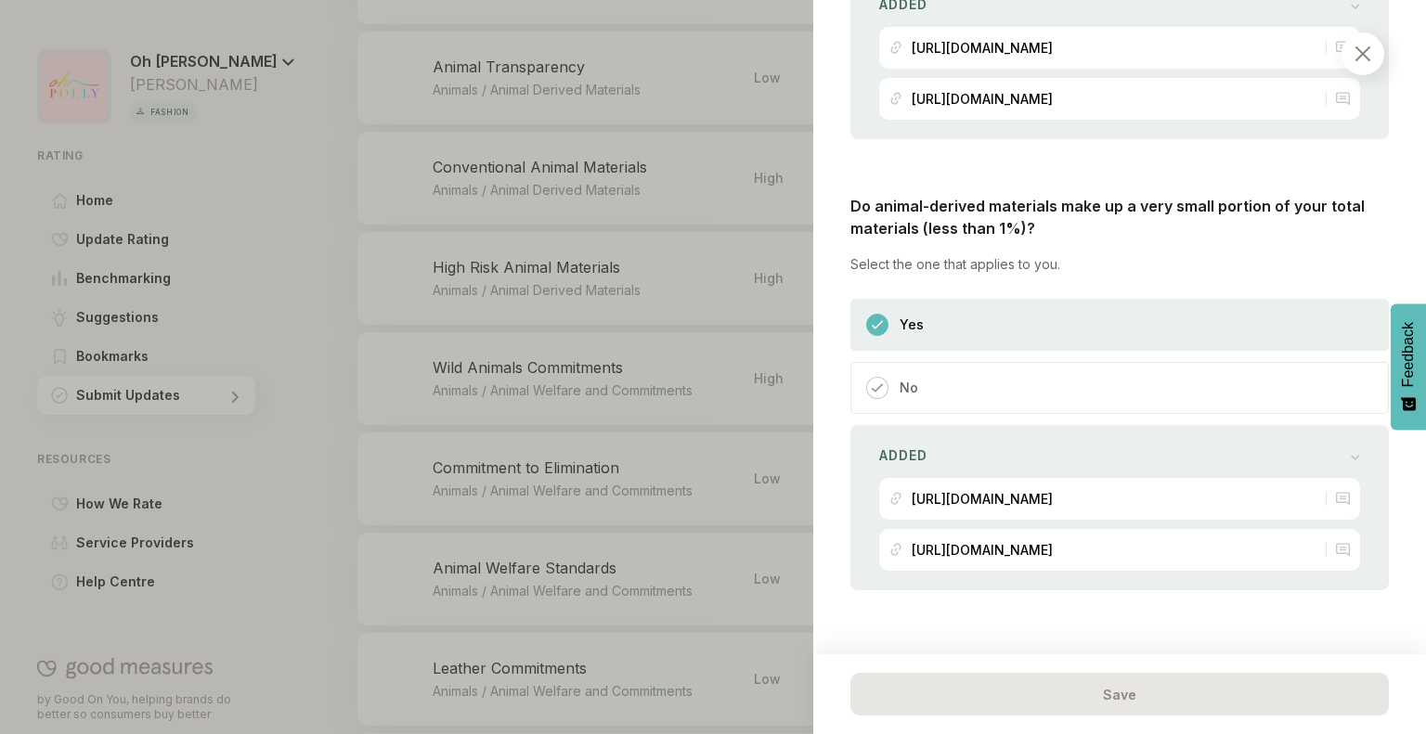
click at [1366, 58] on img at bounding box center [1362, 53] width 15 height 15
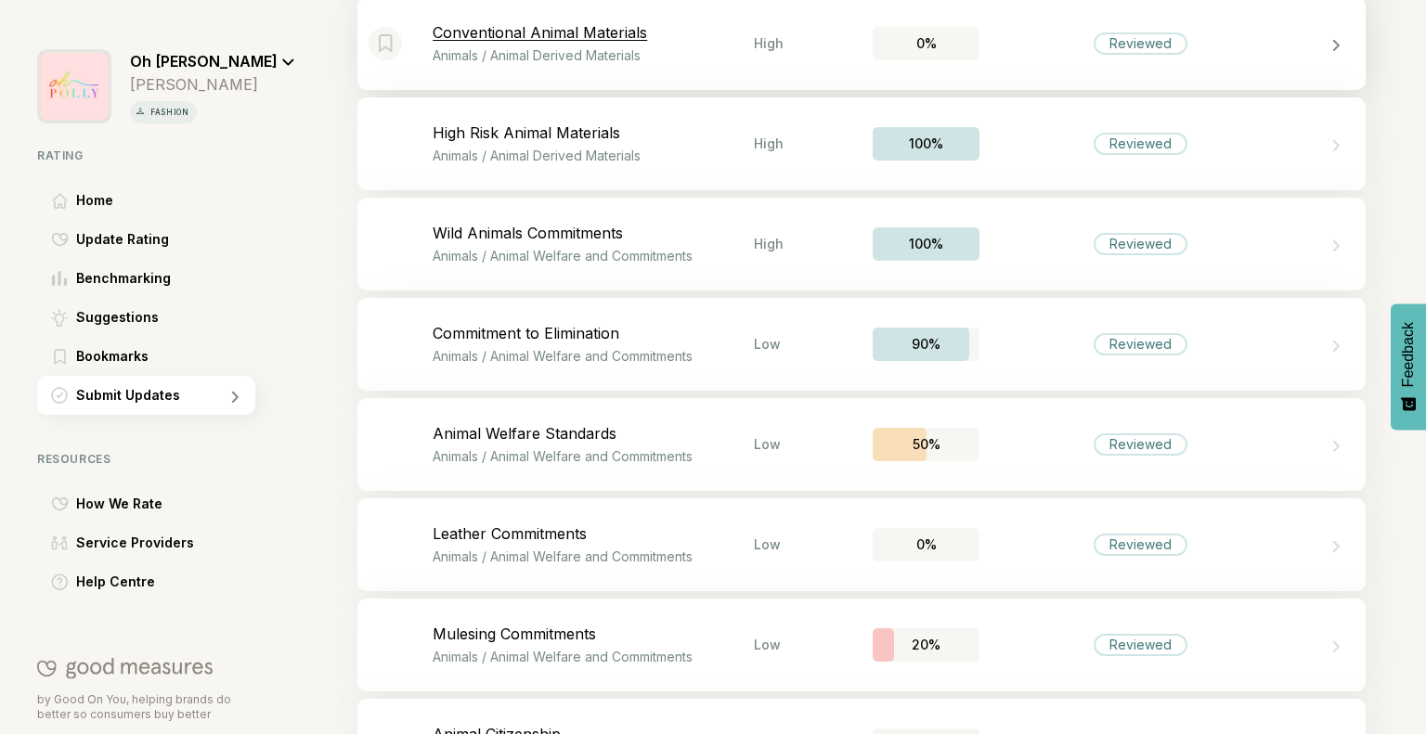
scroll to position [4840, 0]
click at [641, 67] on div "Bookmark this item Conventional Animal Materials Animals / Animal Derived Mater…" at bounding box center [861, 41] width 1008 height 93
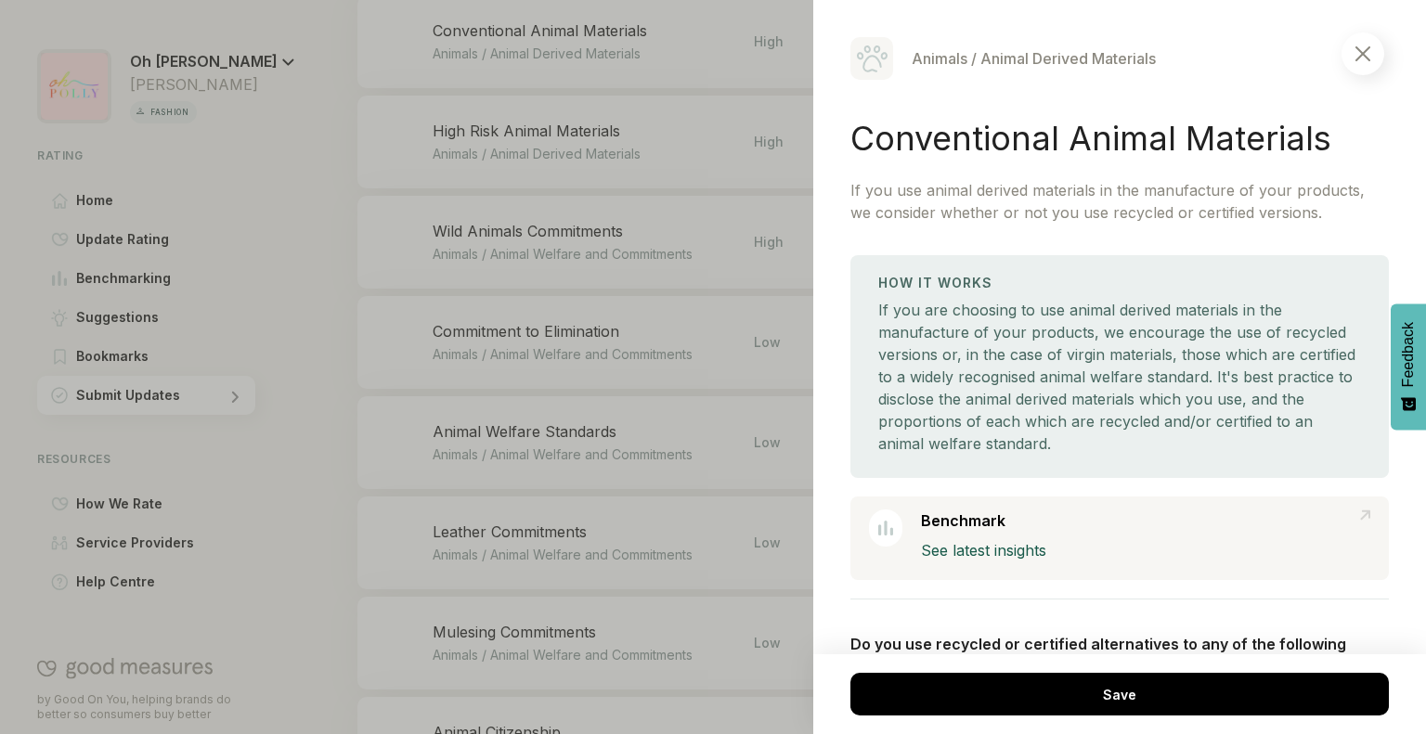
click at [1366, 61] on div at bounding box center [1362, 53] width 43 height 43
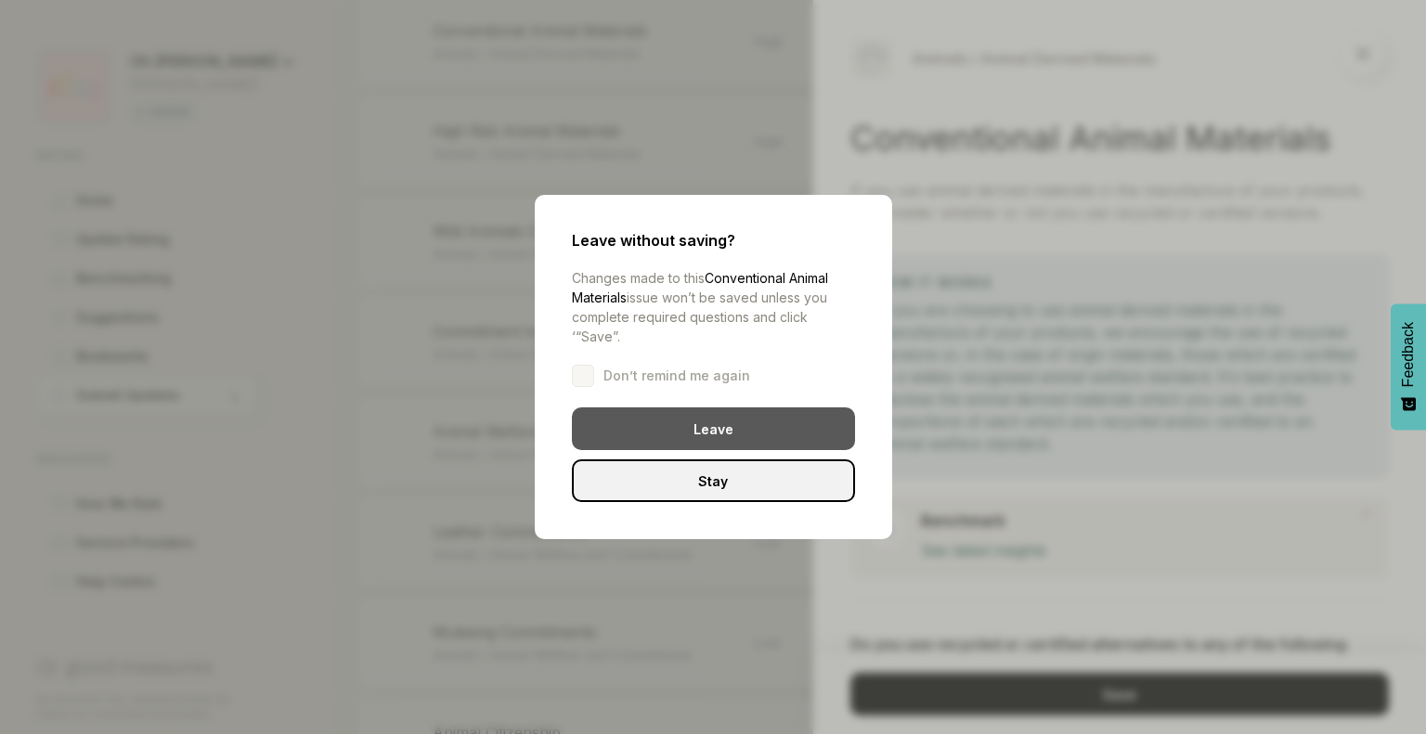
click at [747, 413] on div "Leave" at bounding box center [713, 428] width 283 height 43
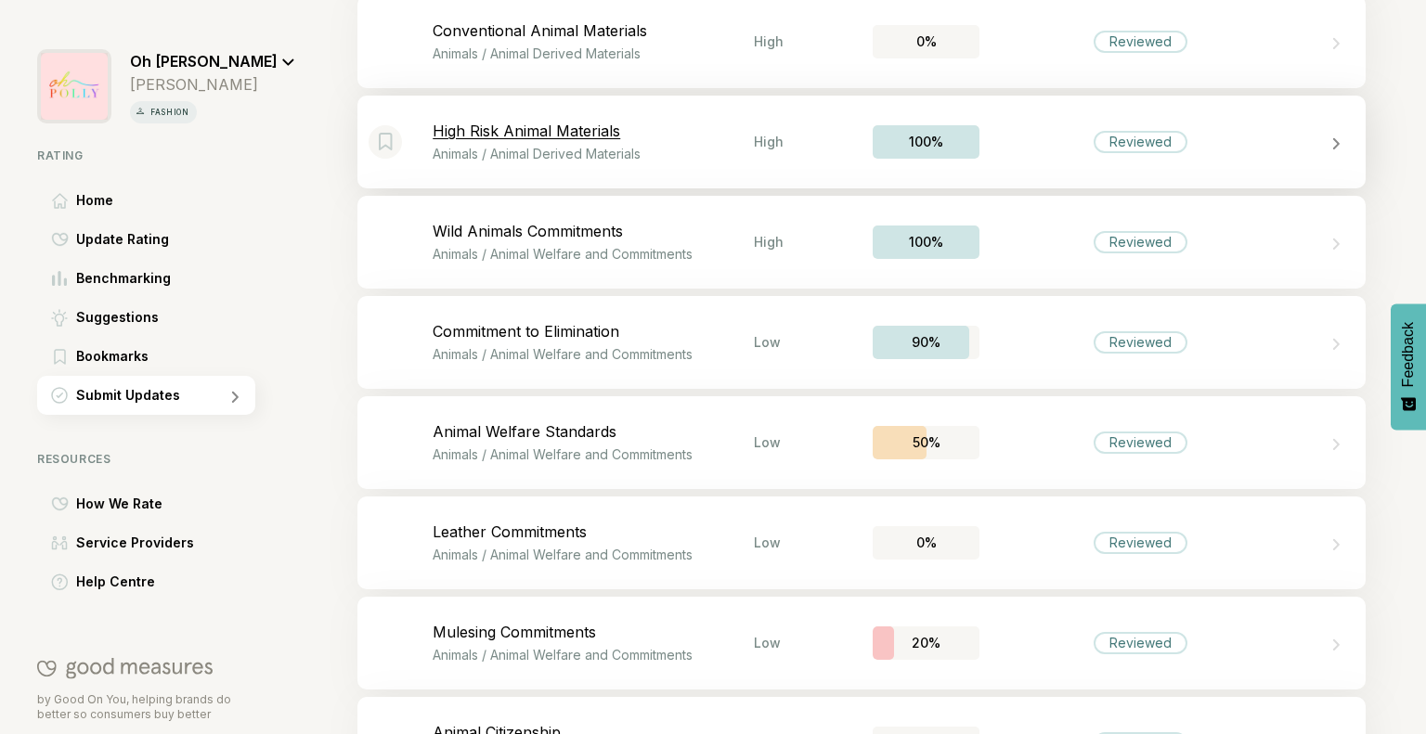
click at [672, 161] on div "Bookmark this item High Risk Animal Materials Animals / Animal Derived Material…" at bounding box center [861, 142] width 1008 height 93
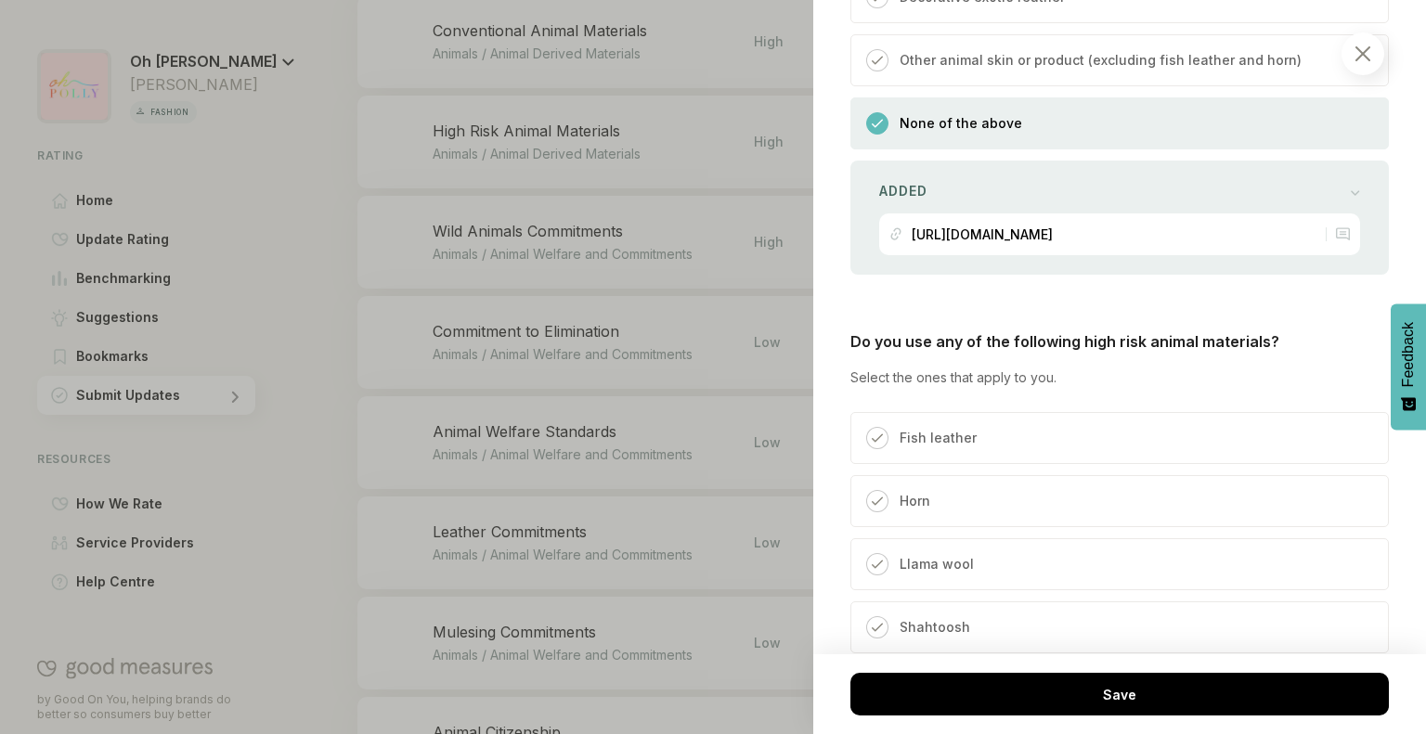
scroll to position [1073, 0]
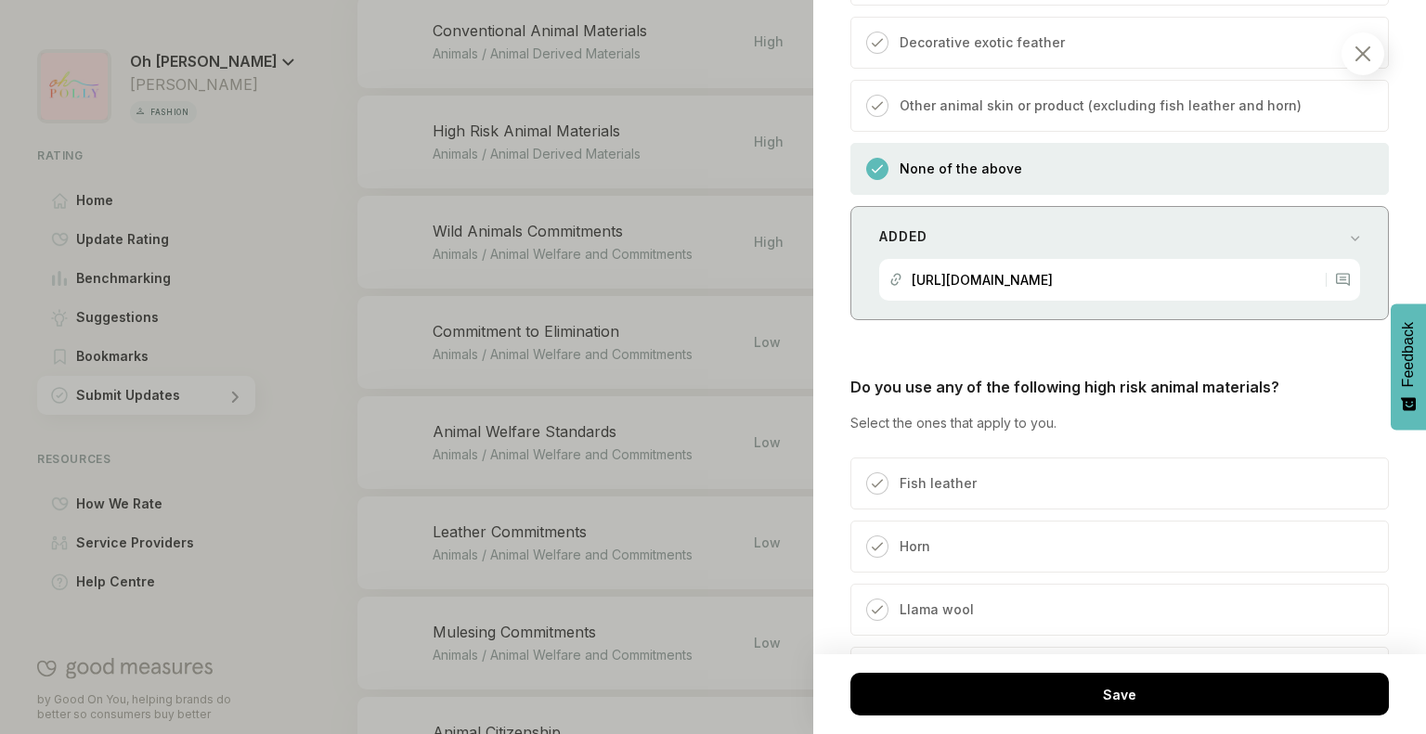
click at [1082, 283] on div "[URL][DOMAIN_NAME]" at bounding box center [1102, 280] width 427 height 42
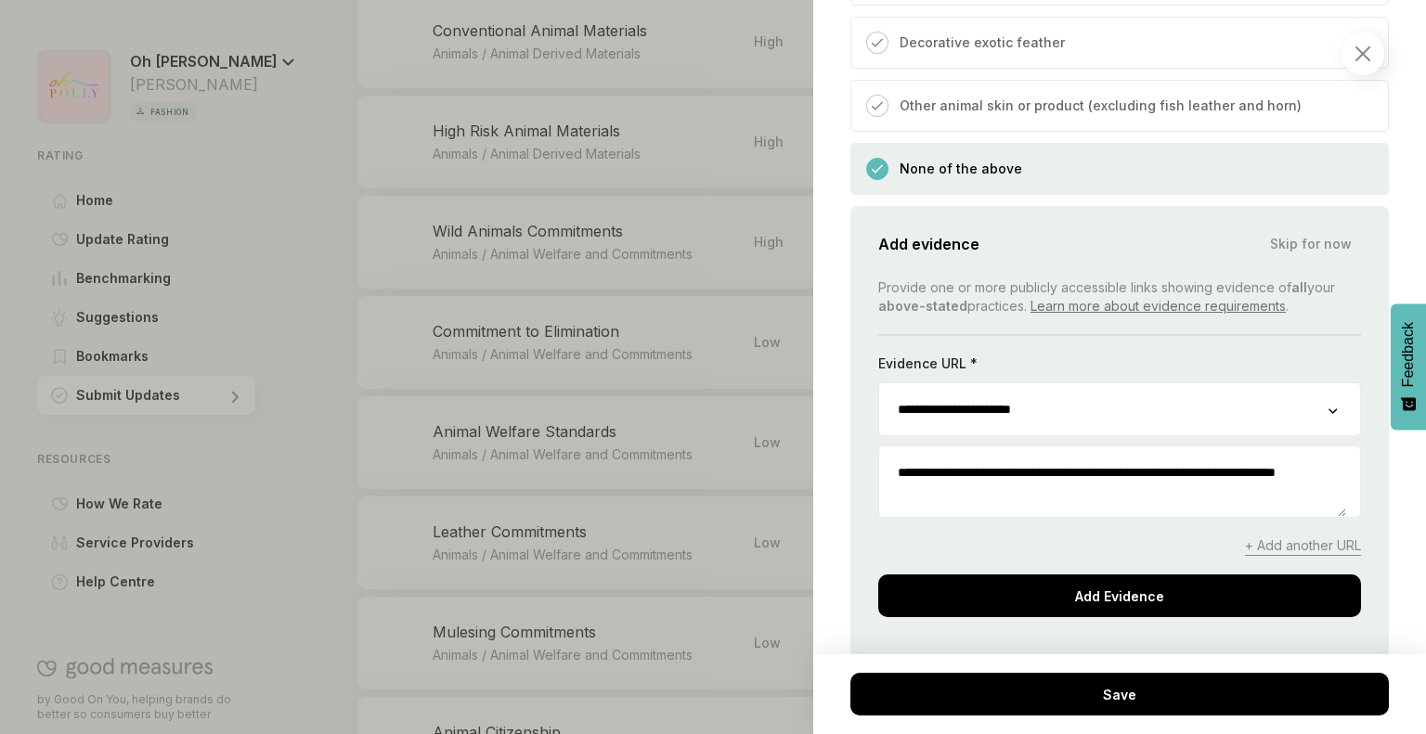
click at [1037, 496] on textarea "**********" at bounding box center [1112, 481] width 467 height 71
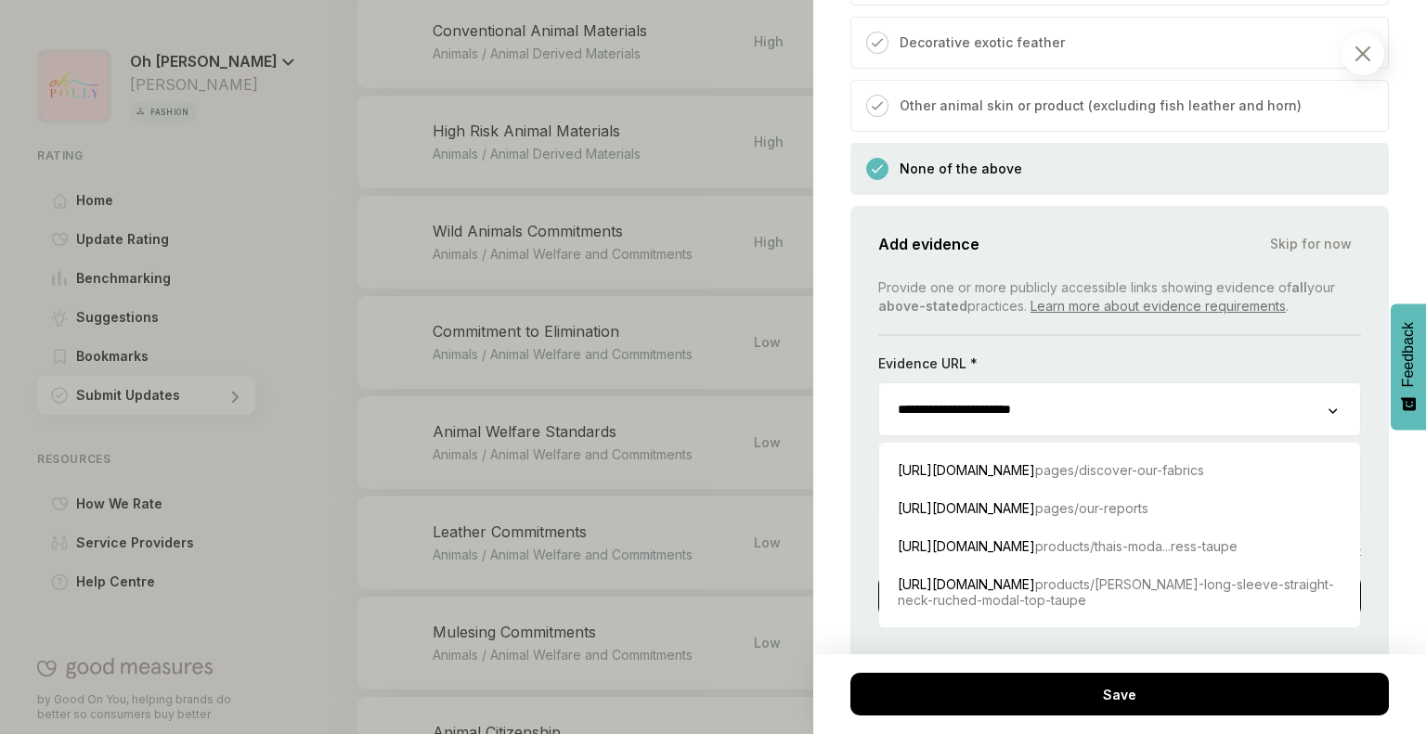
click at [1118, 406] on input "**********" at bounding box center [1103, 409] width 449 height 52
click at [1140, 365] on div "Evidence URL *" at bounding box center [1119, 369] width 483 height 28
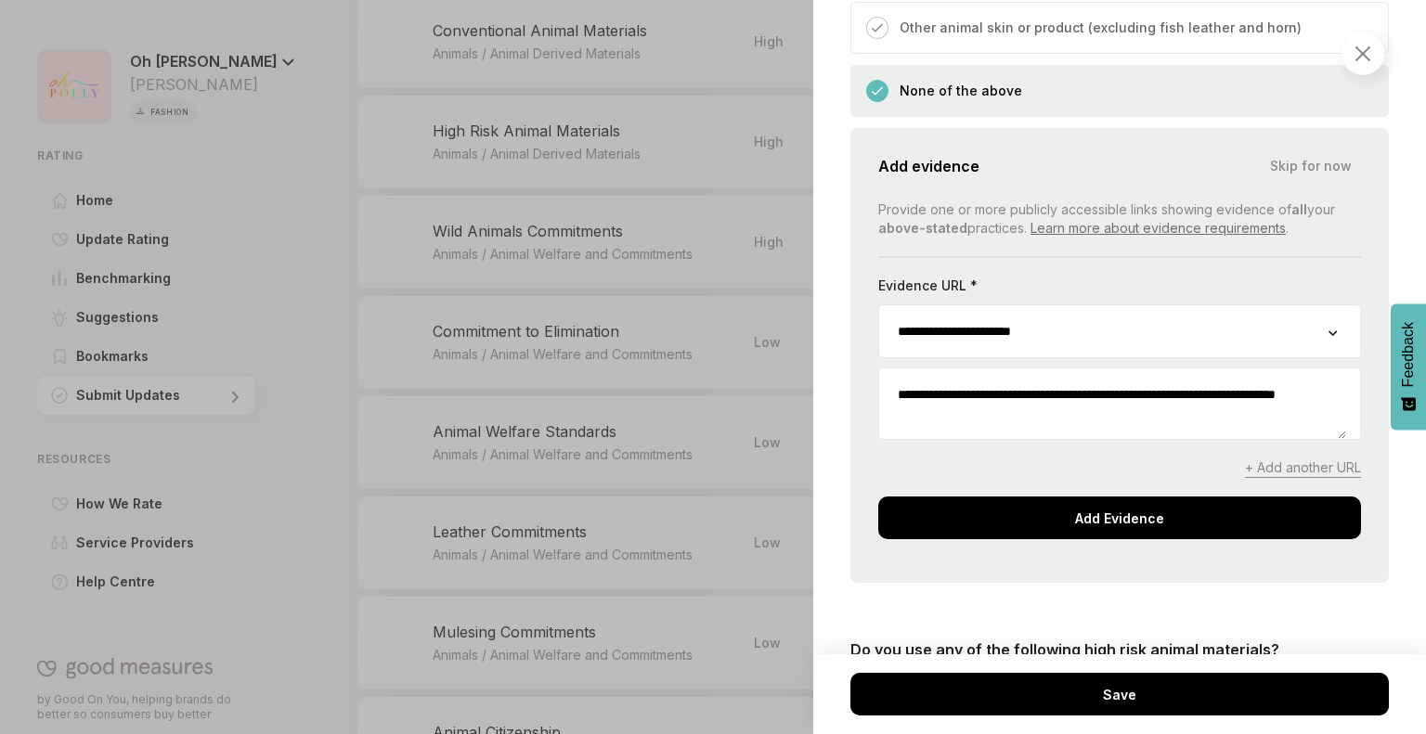
scroll to position [1152, 0]
click at [1292, 459] on span "+ Add another URL" at bounding box center [1303, 467] width 116 height 19
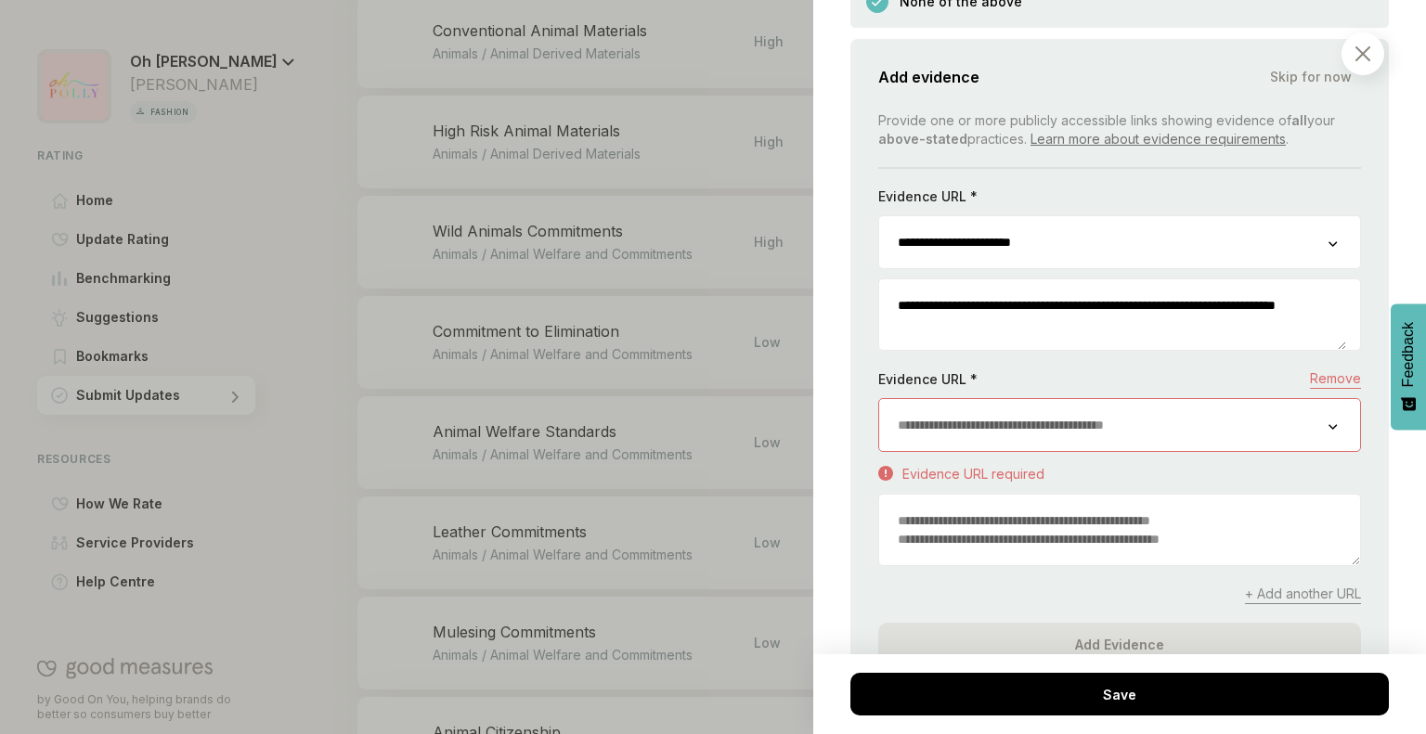
scroll to position [1241, 0]
click at [1028, 525] on textarea at bounding box center [1119, 529] width 481 height 71
paste textarea "**********"
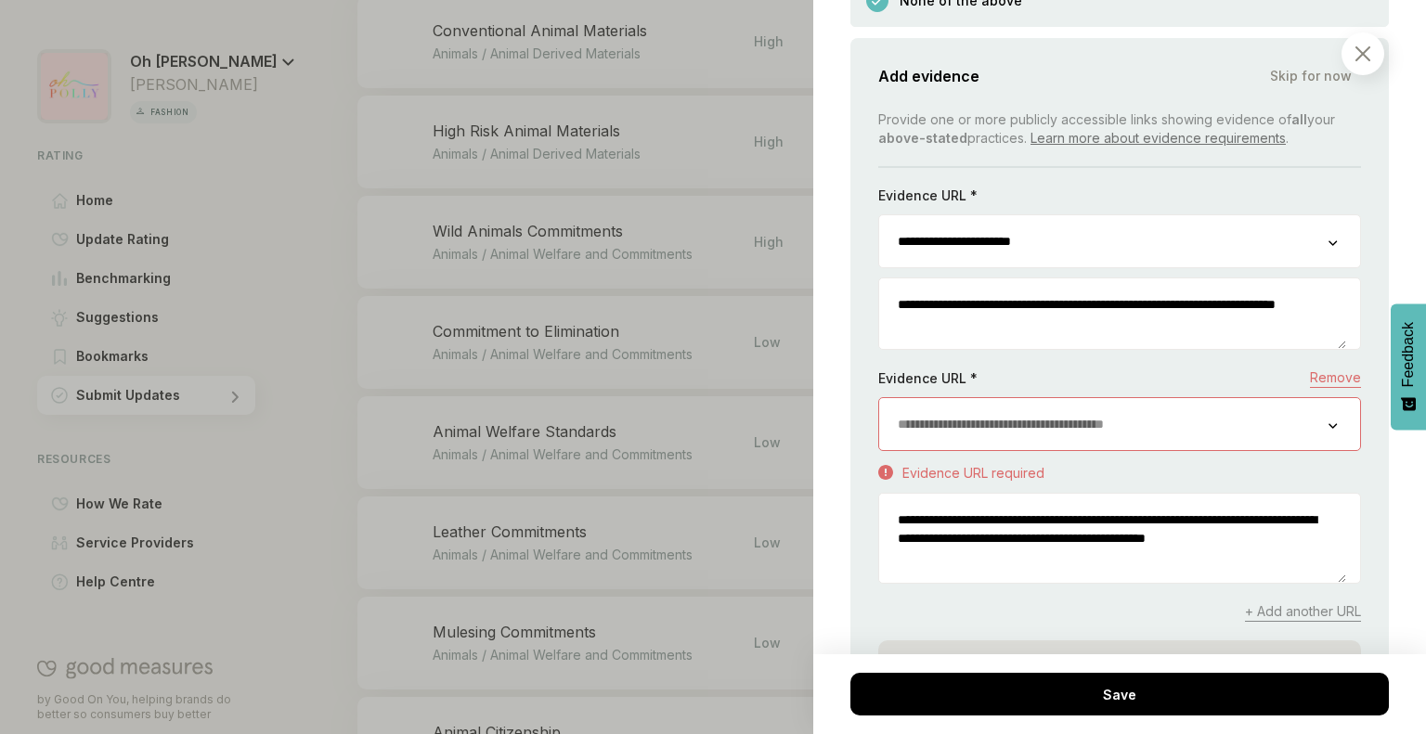
type textarea "**********"
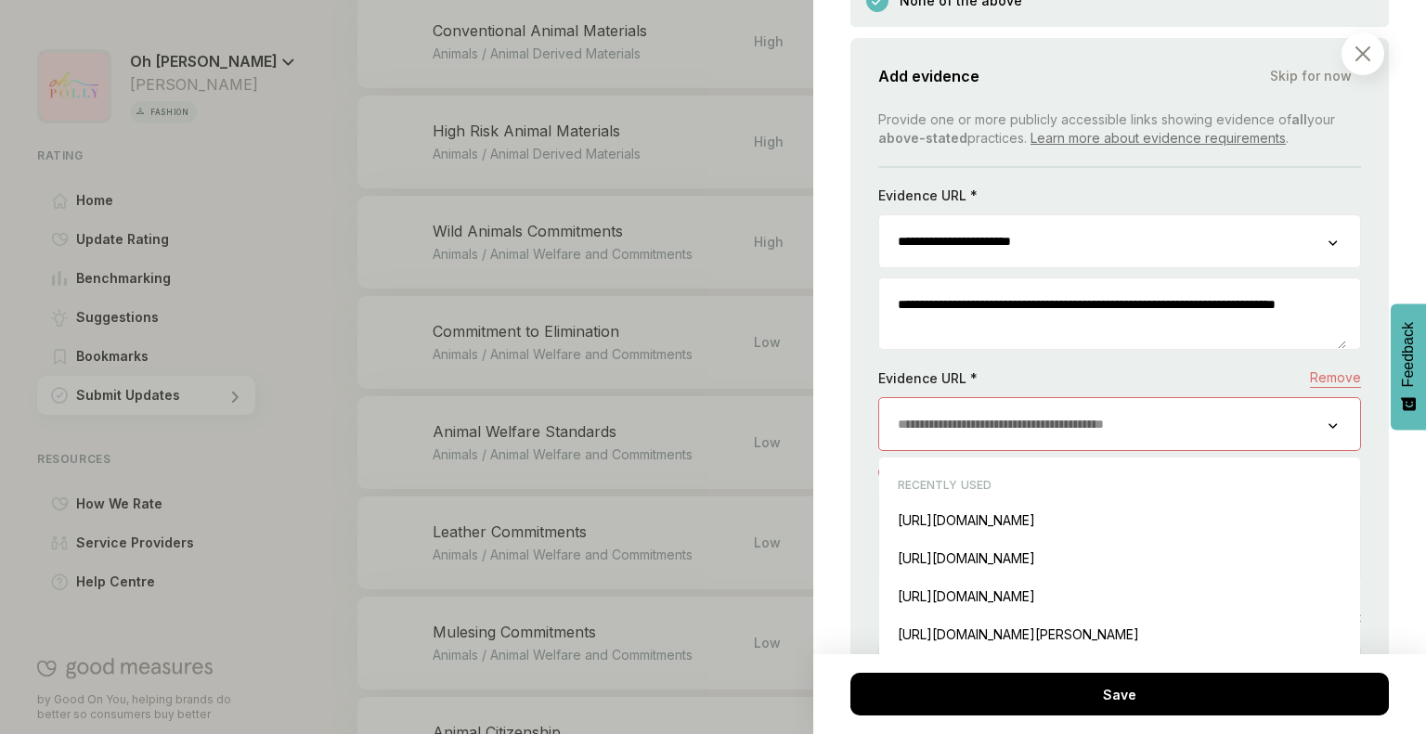
click at [976, 404] on input "url" at bounding box center [1103, 424] width 449 height 52
click at [1060, 556] on div "[URL][DOMAIN_NAME] Insert" at bounding box center [1119, 558] width 462 height 38
type input "**********"
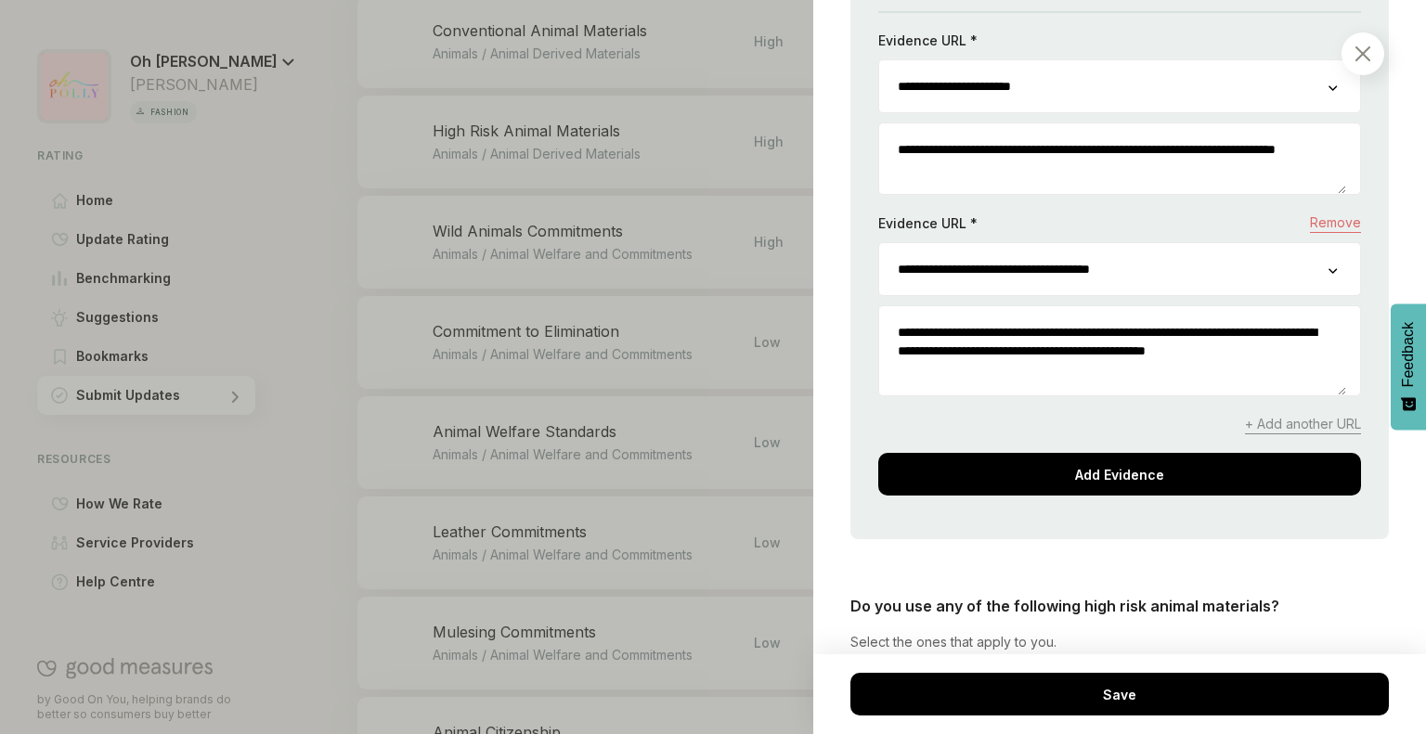
scroll to position [1397, 0]
drag, startPoint x: 1235, startPoint y: 351, endPoint x: 884, endPoint y: 319, distance: 353.2
click at [884, 319] on textarea "**********" at bounding box center [1112, 349] width 467 height 89
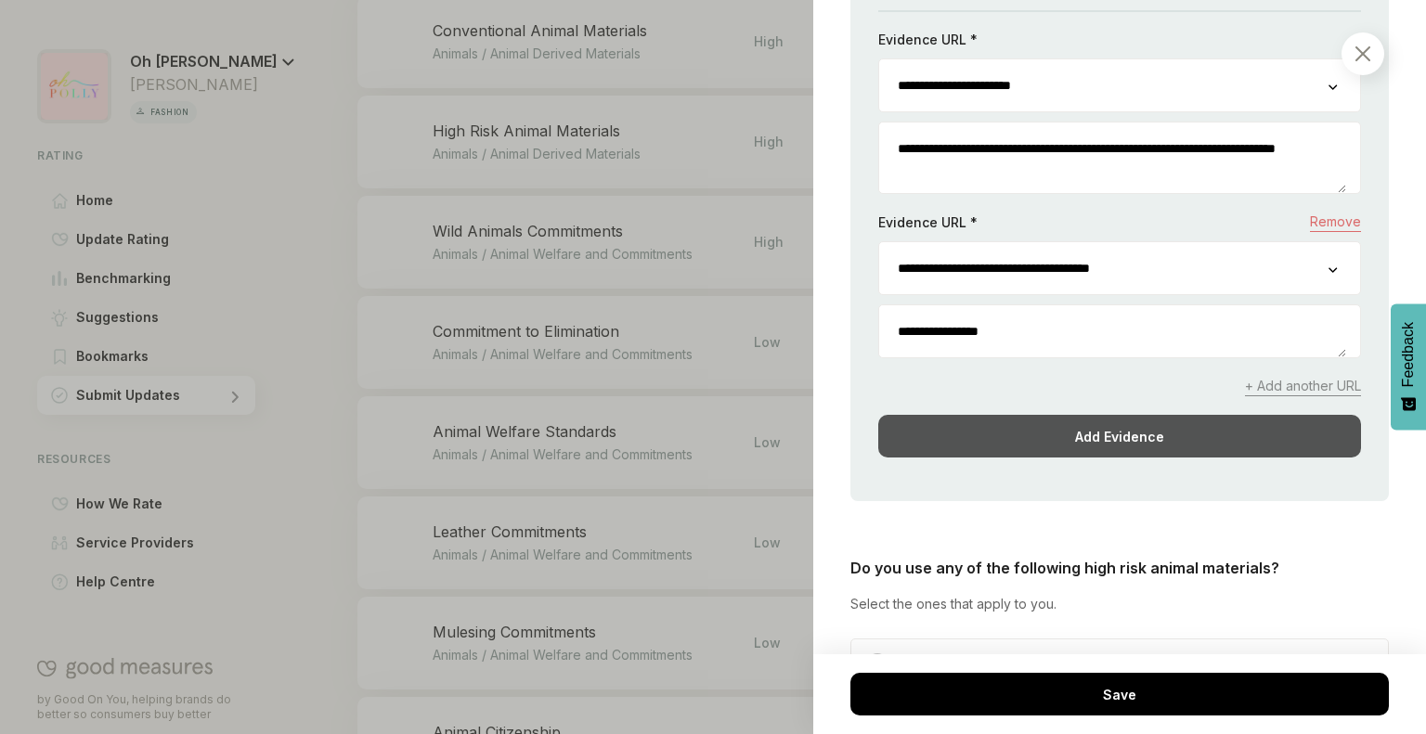
type textarea "**********"
click at [1025, 422] on div "Add Evidence" at bounding box center [1119, 436] width 483 height 43
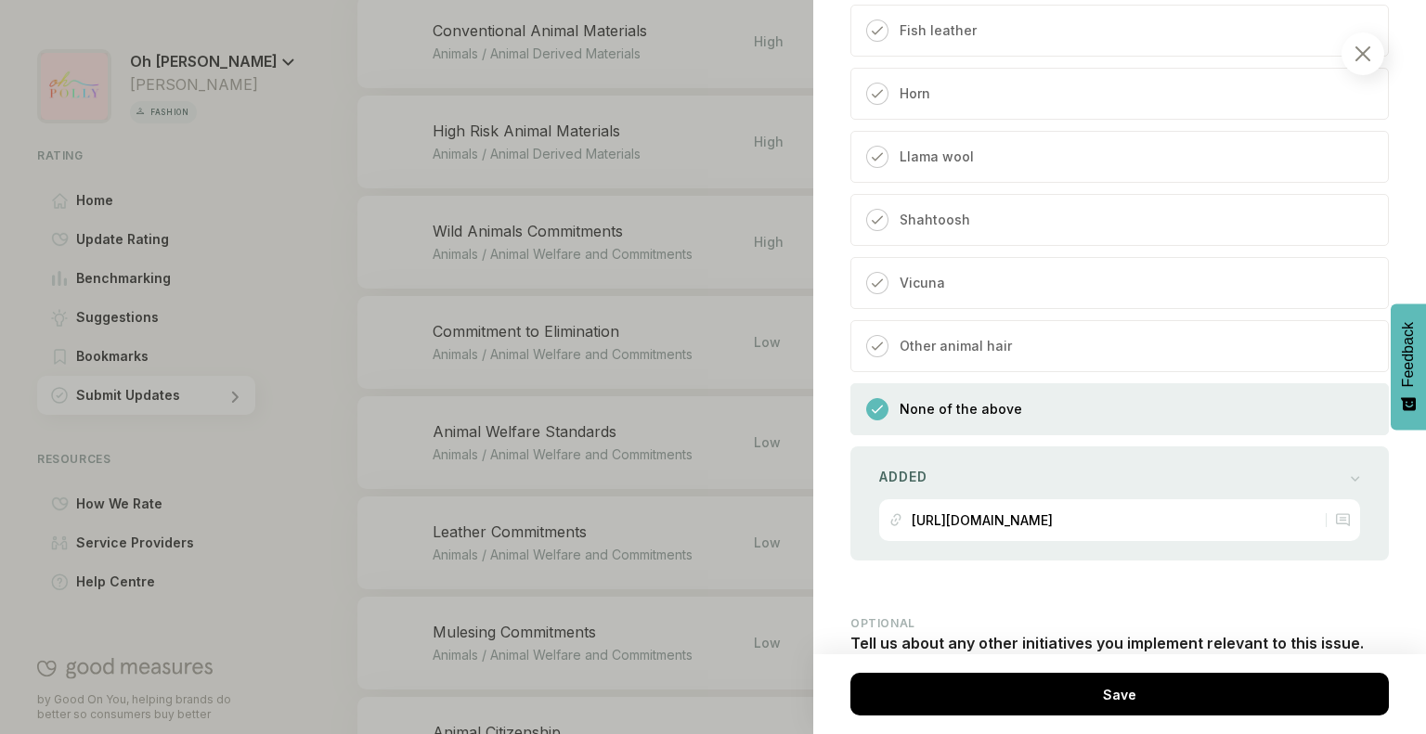
scroll to position [1562, 0]
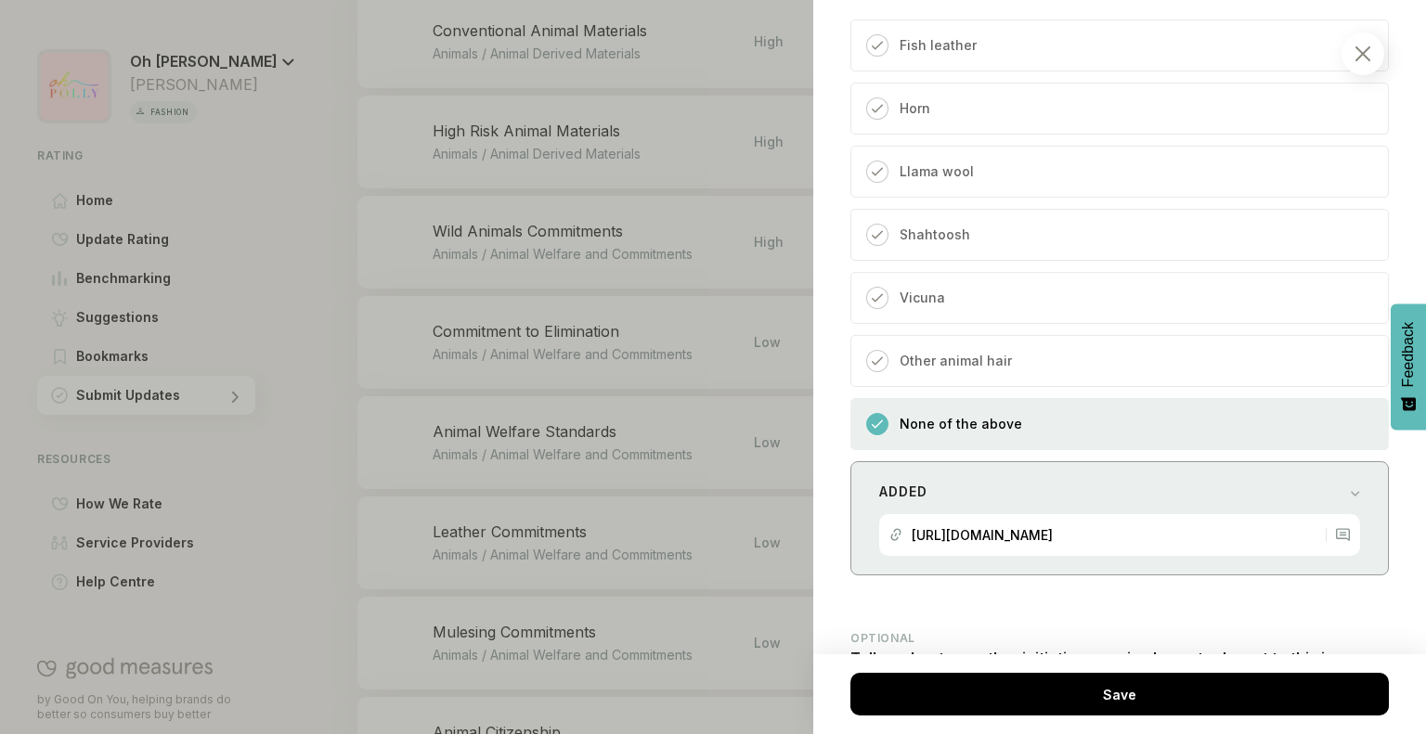
click at [1053, 521] on div "[URL][DOMAIN_NAME]" at bounding box center [981, 535] width 141 height 42
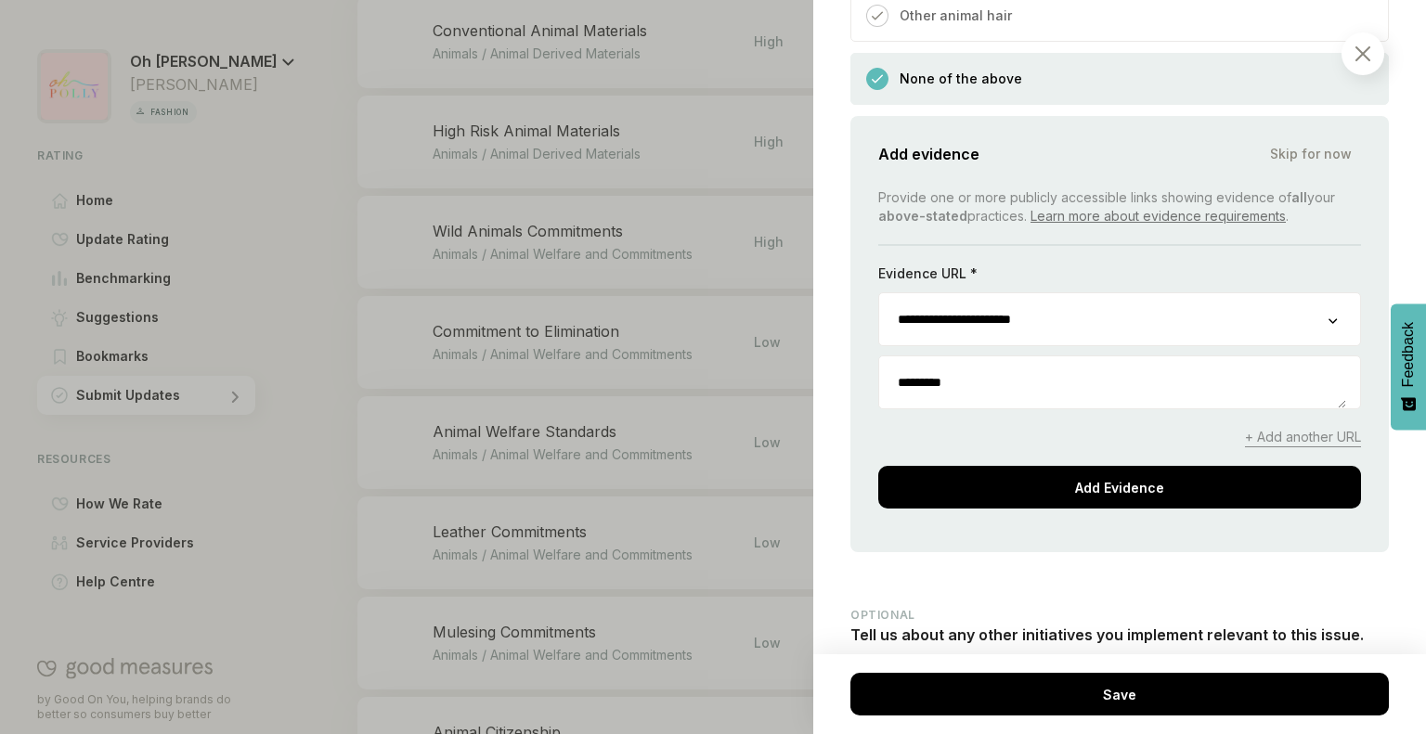
scroll to position [1908, 0]
click at [1292, 427] on span "+ Add another URL" at bounding box center [1303, 436] width 116 height 19
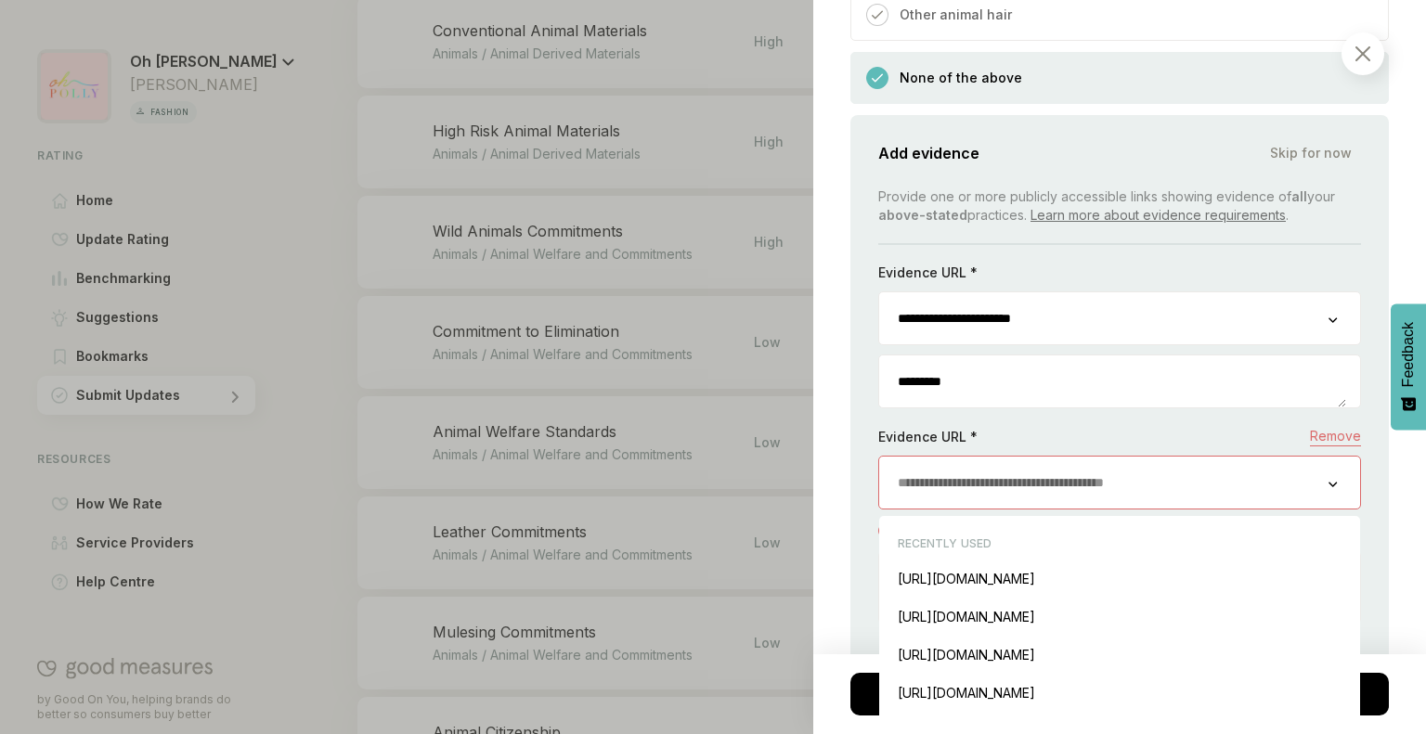
click at [1076, 478] on input "url" at bounding box center [1103, 483] width 449 height 52
click at [1013, 617] on div "[URL][DOMAIN_NAME] Insert" at bounding box center [1119, 617] width 462 height 38
type input "**********"
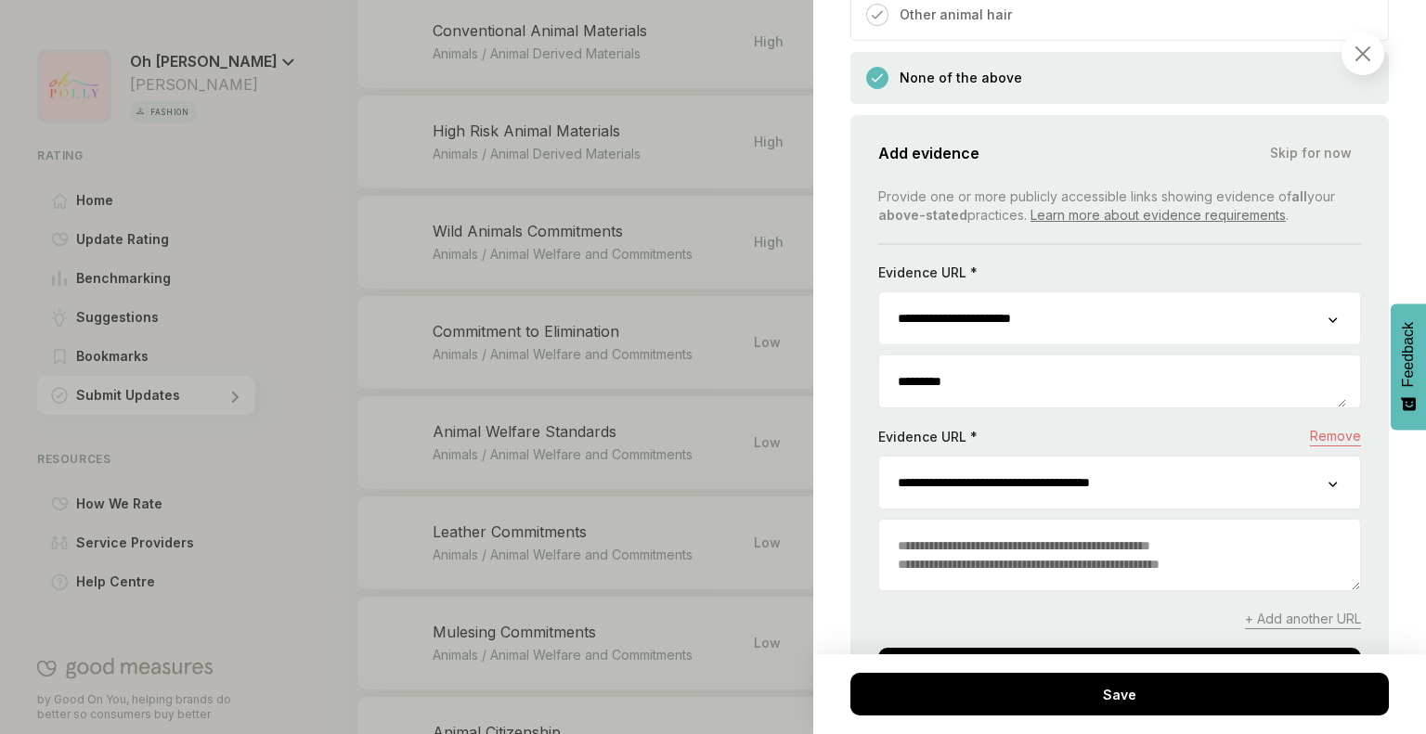
click at [1026, 558] on textarea at bounding box center [1119, 555] width 481 height 71
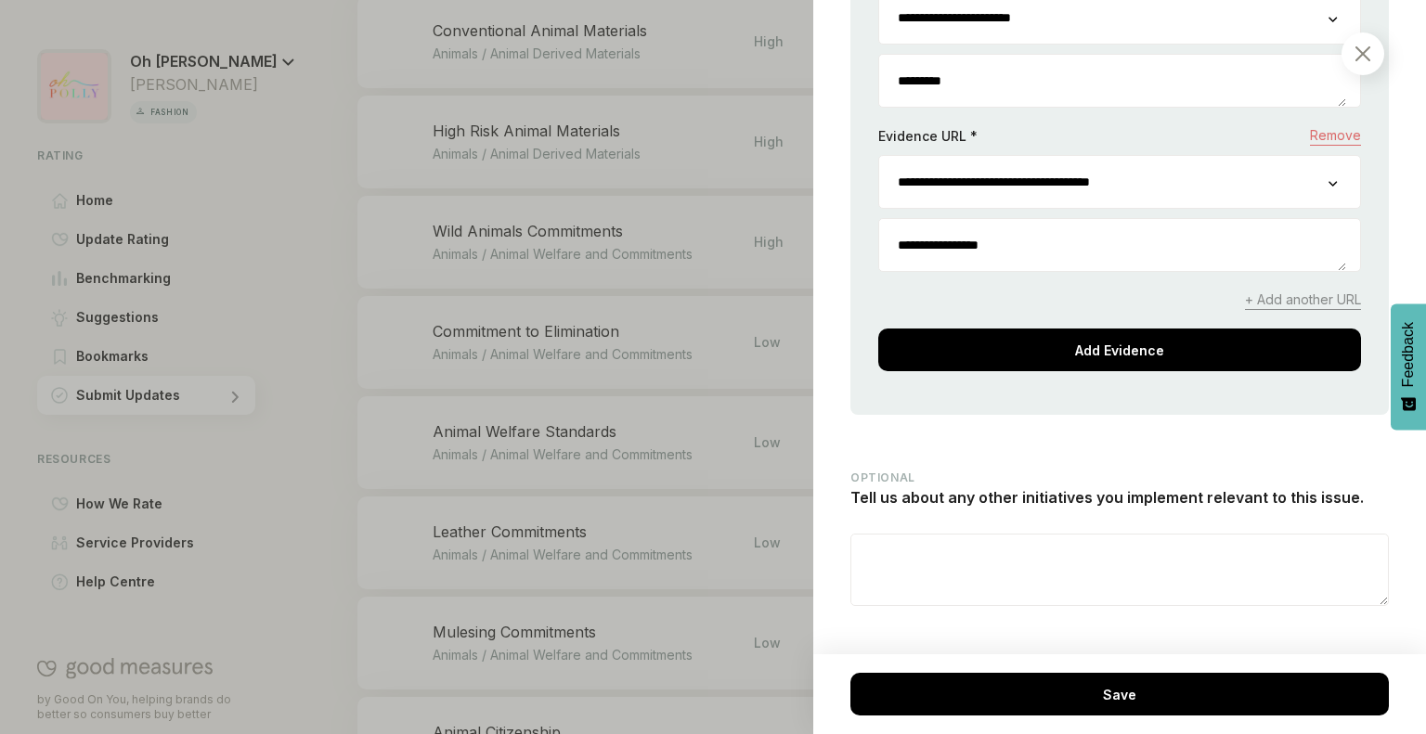
scroll to position [2212, 0]
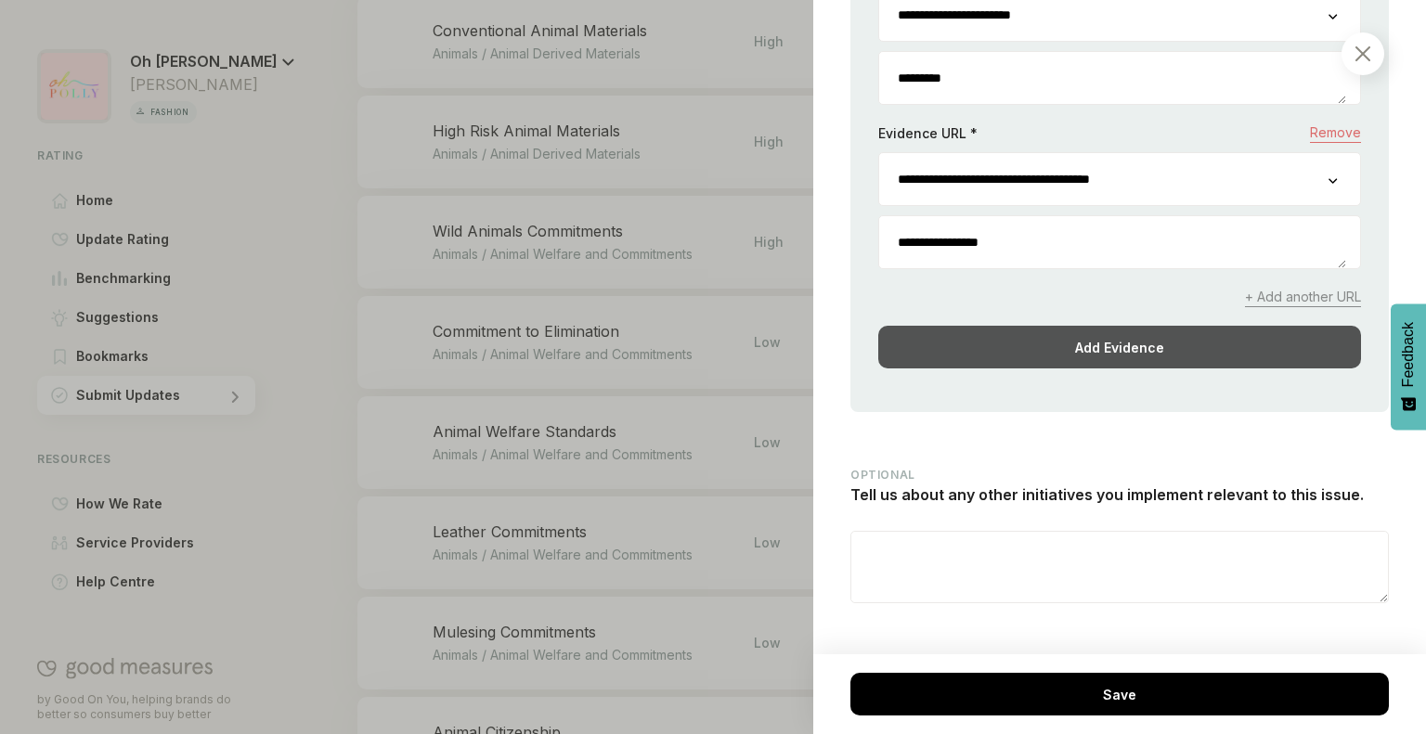
type textarea "**********"
click at [1083, 348] on div "Add Evidence" at bounding box center [1119, 347] width 483 height 43
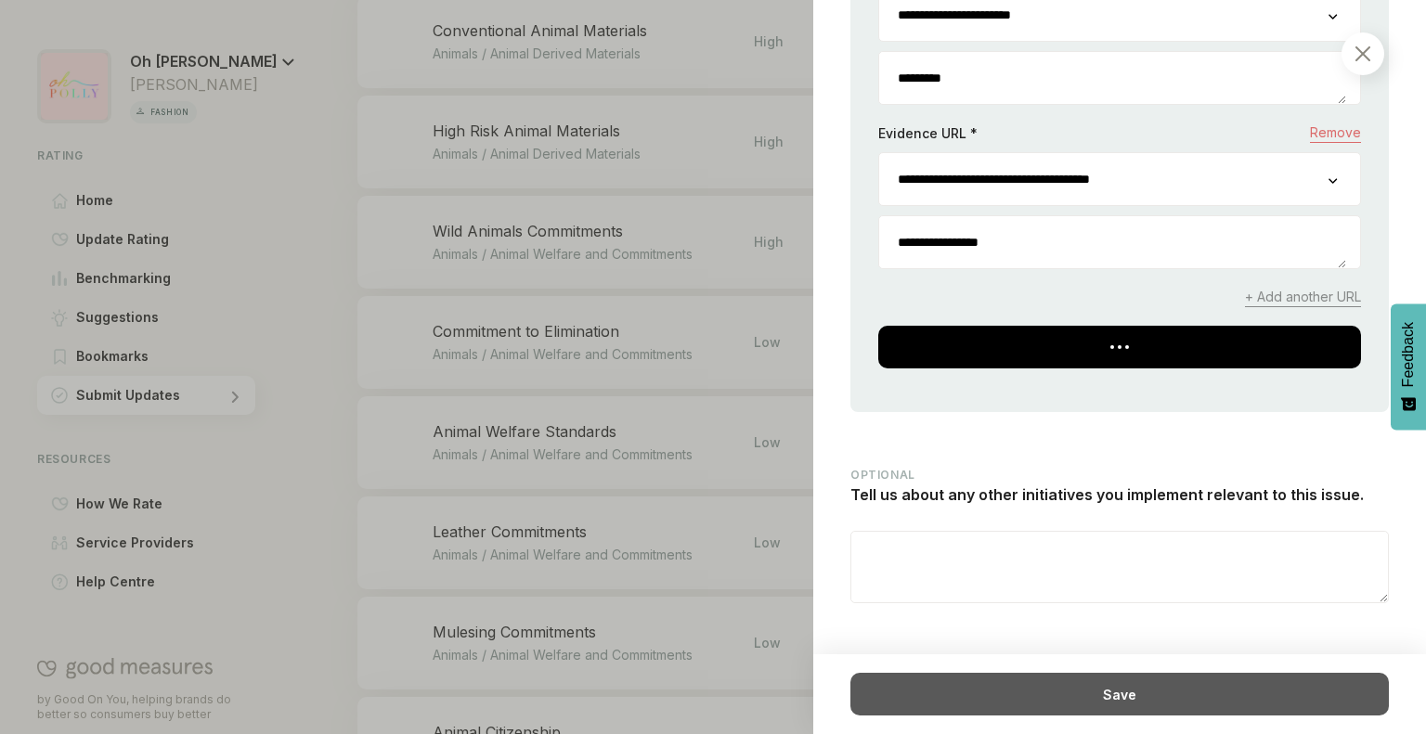
scroll to position [1792, 0]
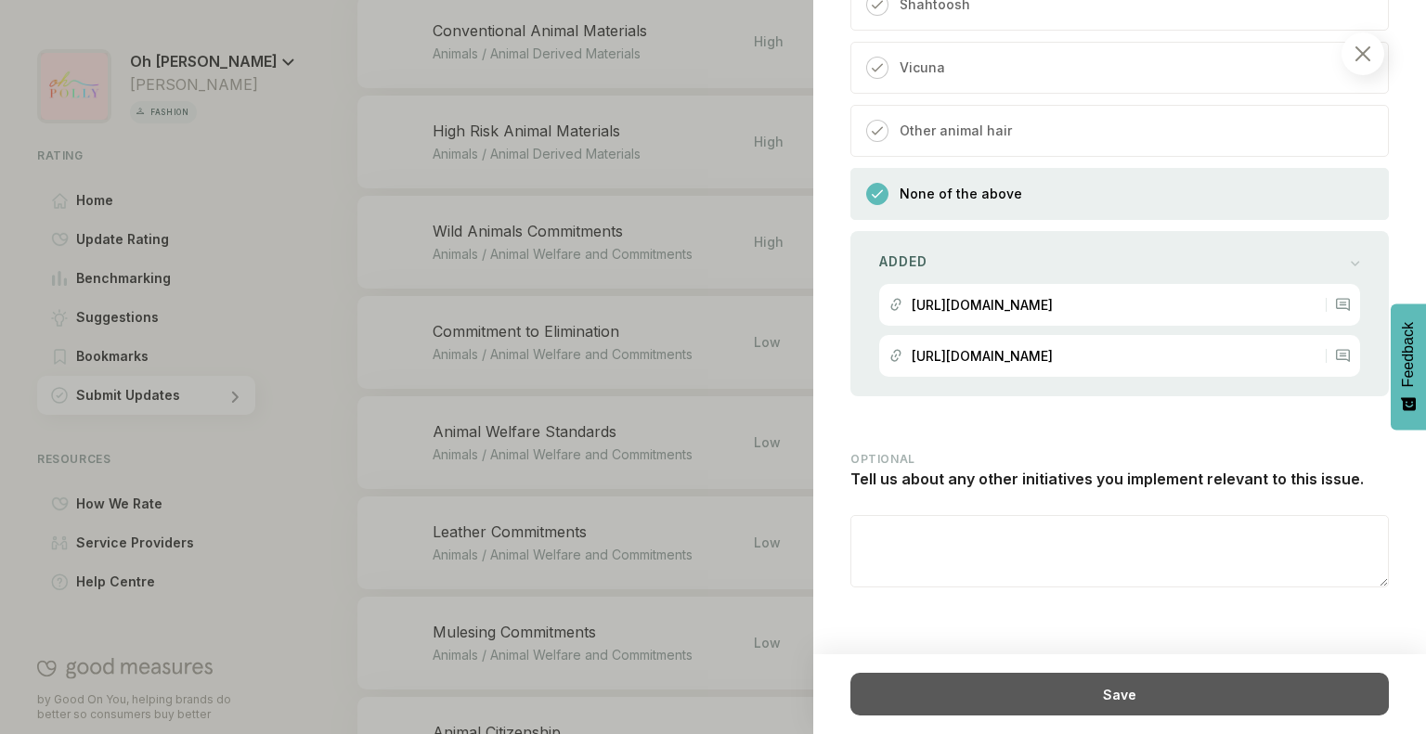
click at [1055, 713] on div "Save" at bounding box center [1119, 694] width 538 height 43
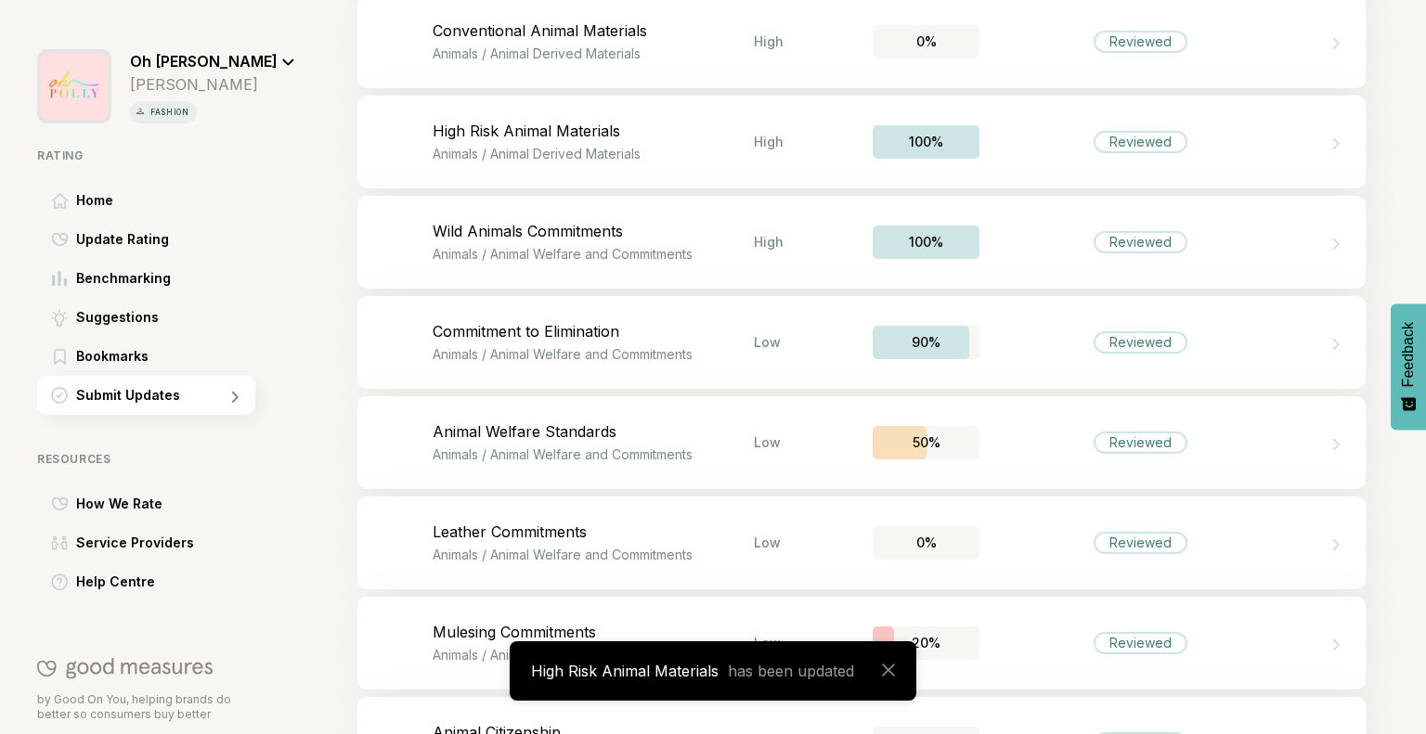
scroll to position [4922, 0]
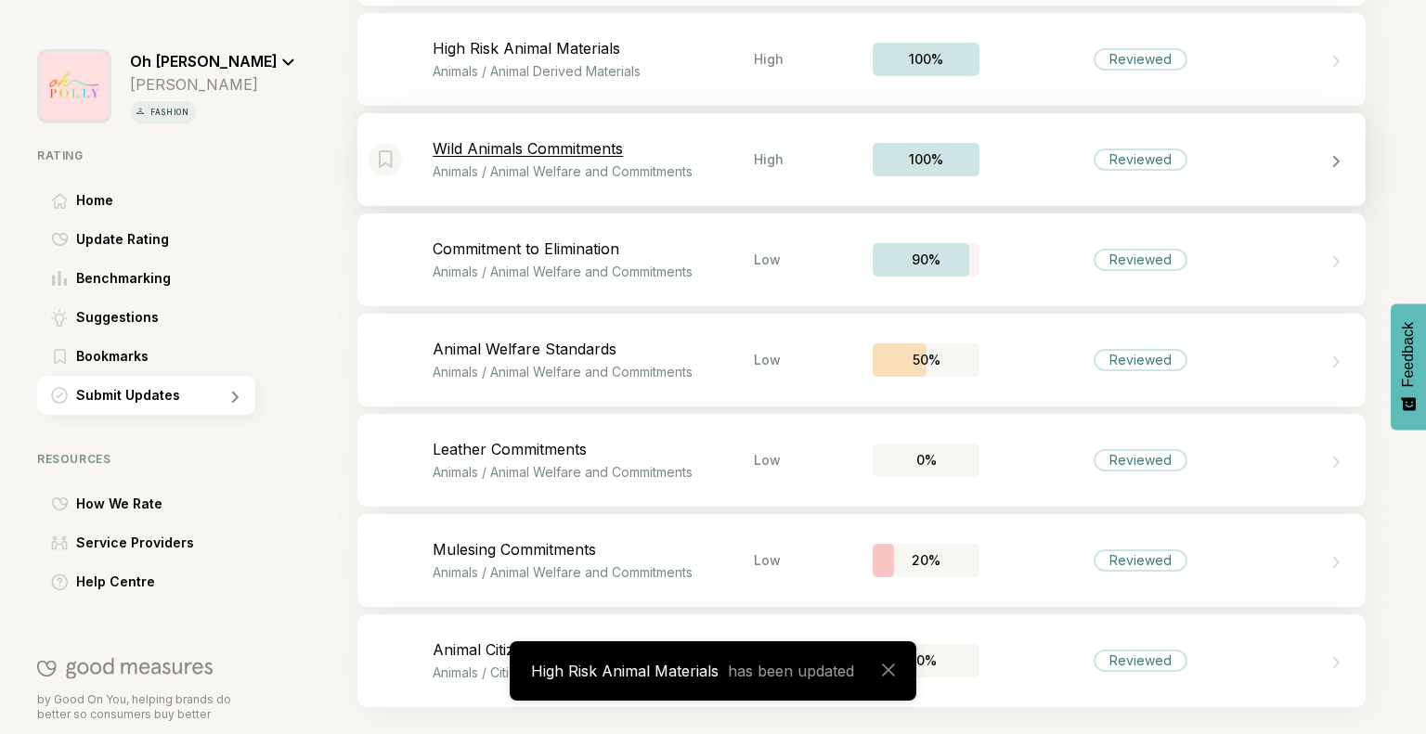
click at [671, 155] on p "Wild Animals Commitments" at bounding box center [593, 148] width 321 height 19
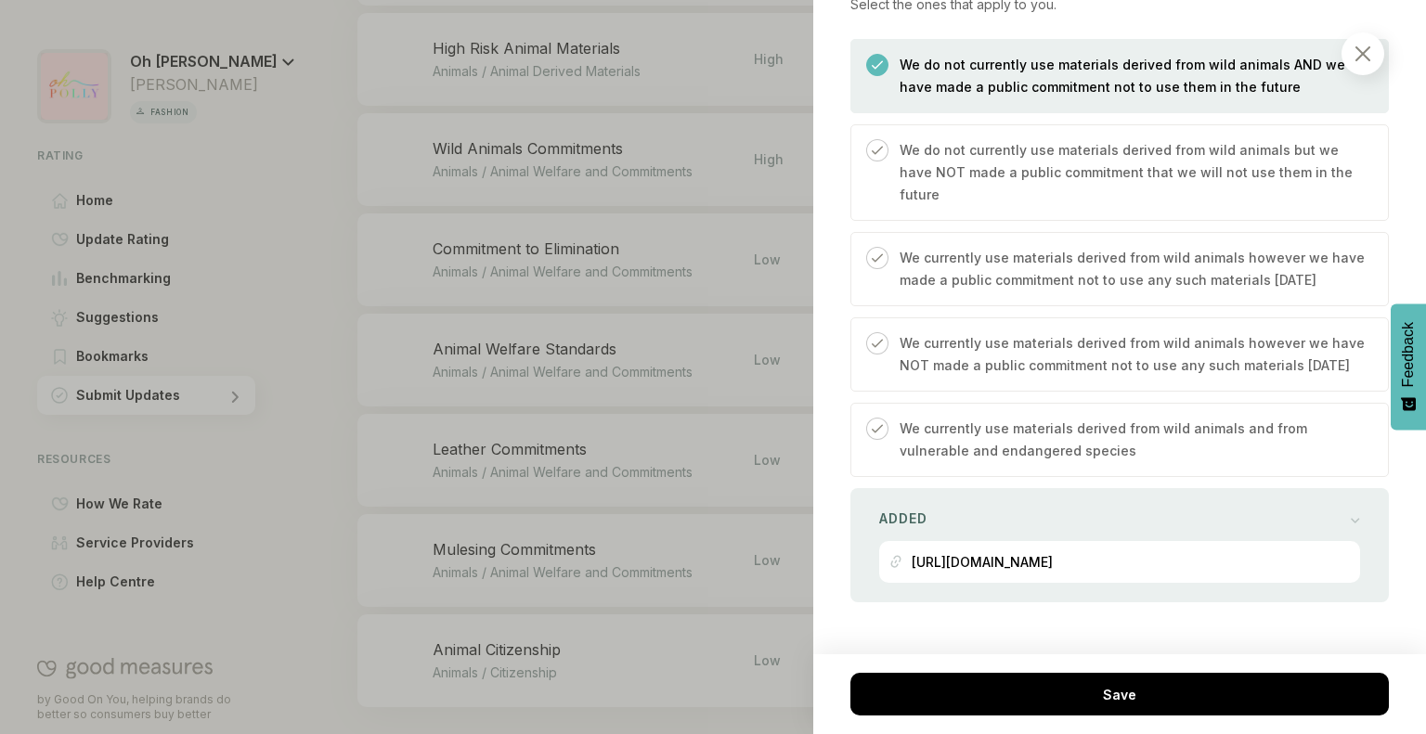
scroll to position [720, 0]
click at [1171, 495] on div "Added [URL][DOMAIN_NAME]" at bounding box center [1119, 545] width 538 height 114
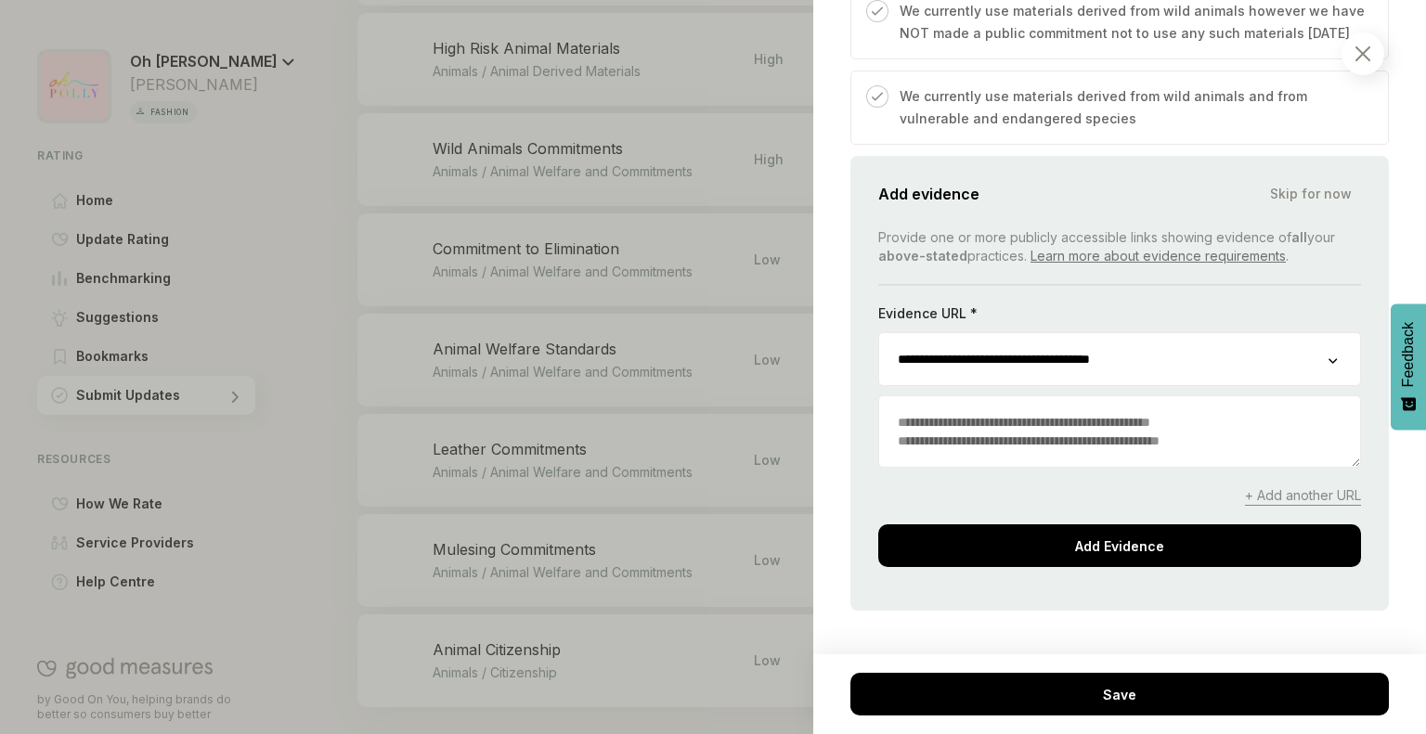
scroll to position [1062, 0]
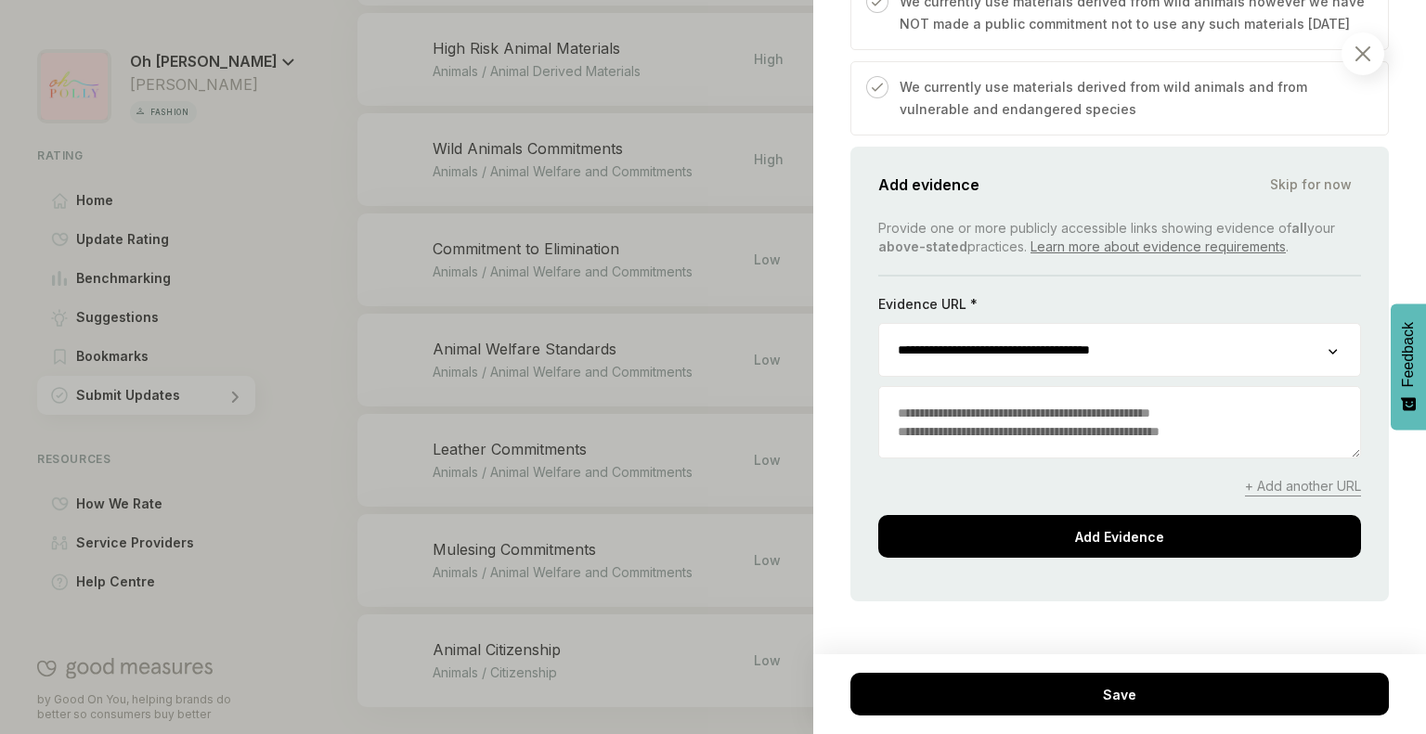
click at [1058, 418] on textarea at bounding box center [1119, 422] width 481 height 71
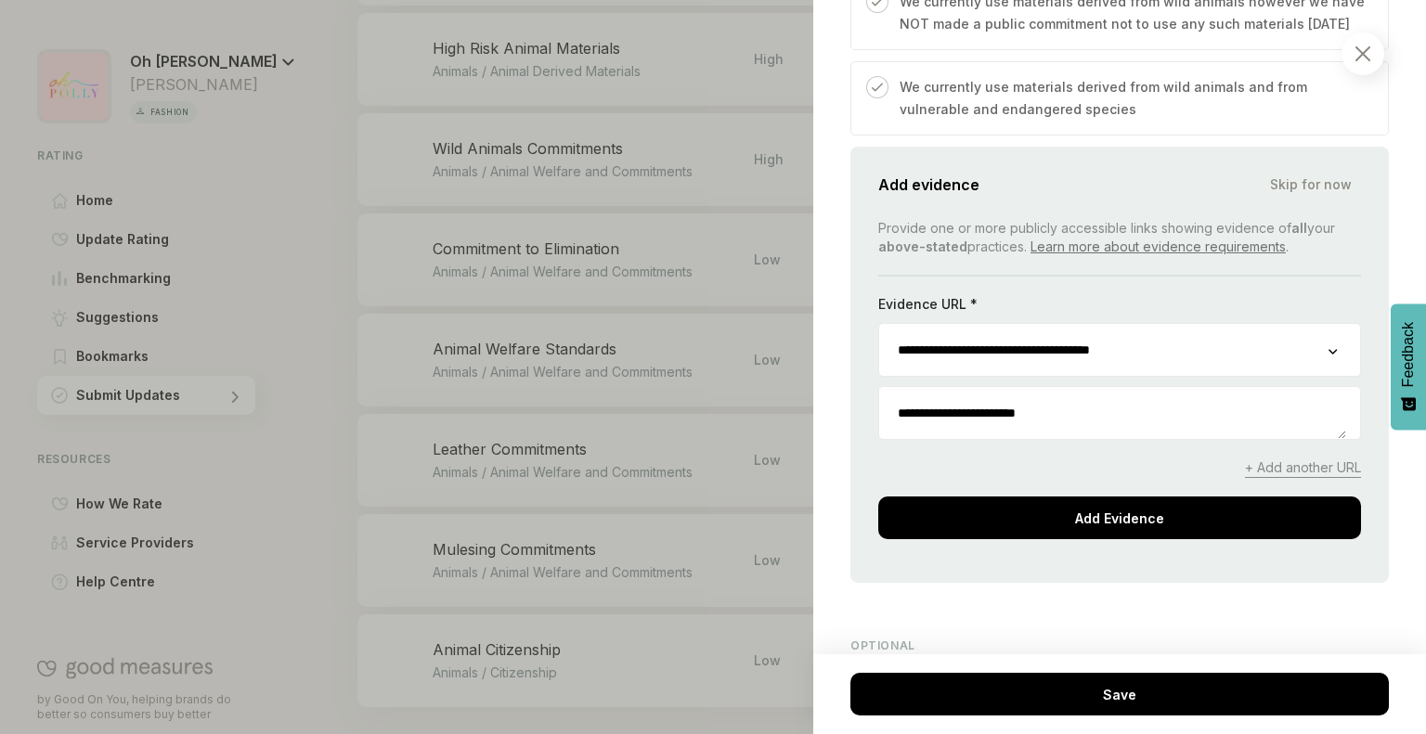
click at [1058, 418] on textarea "**********" at bounding box center [1112, 413] width 467 height 52
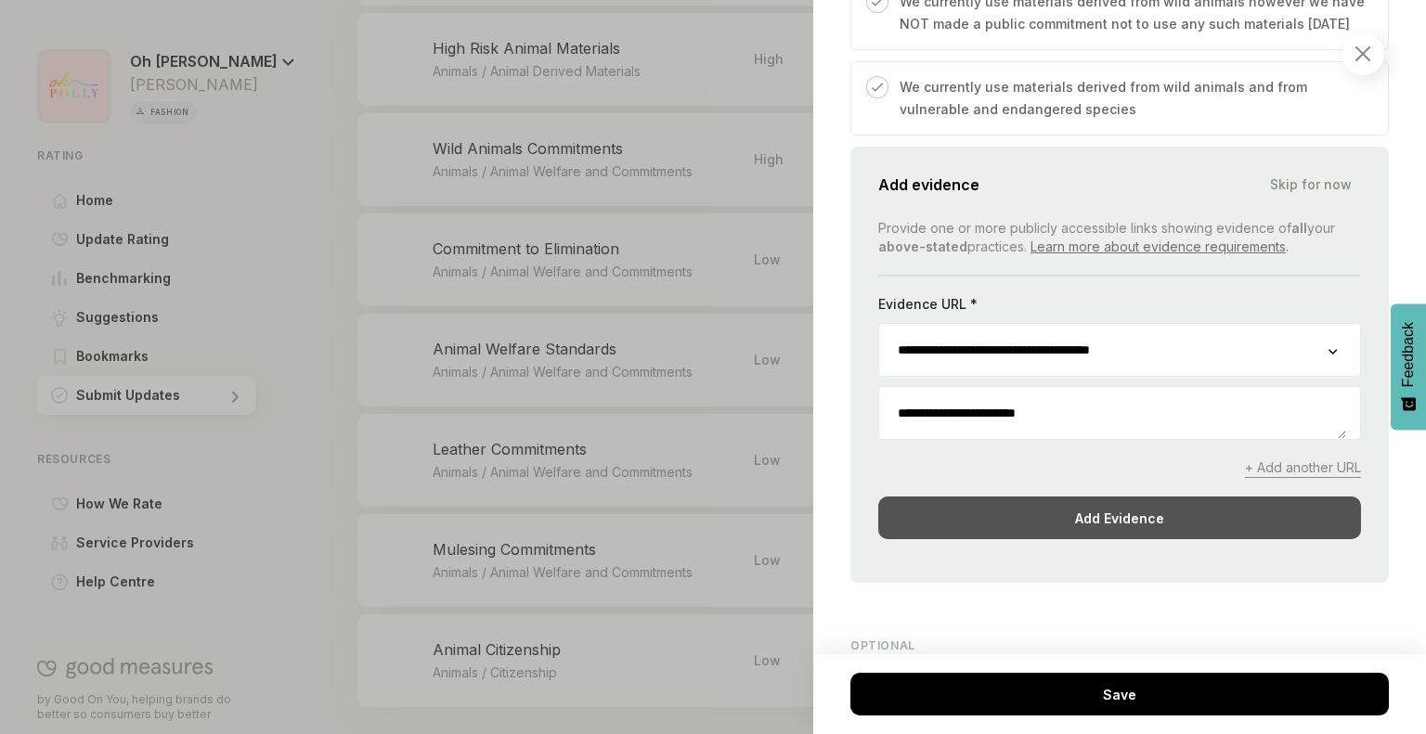
type textarea "**********"
click at [1110, 508] on div "Add Evidence" at bounding box center [1119, 518] width 483 height 43
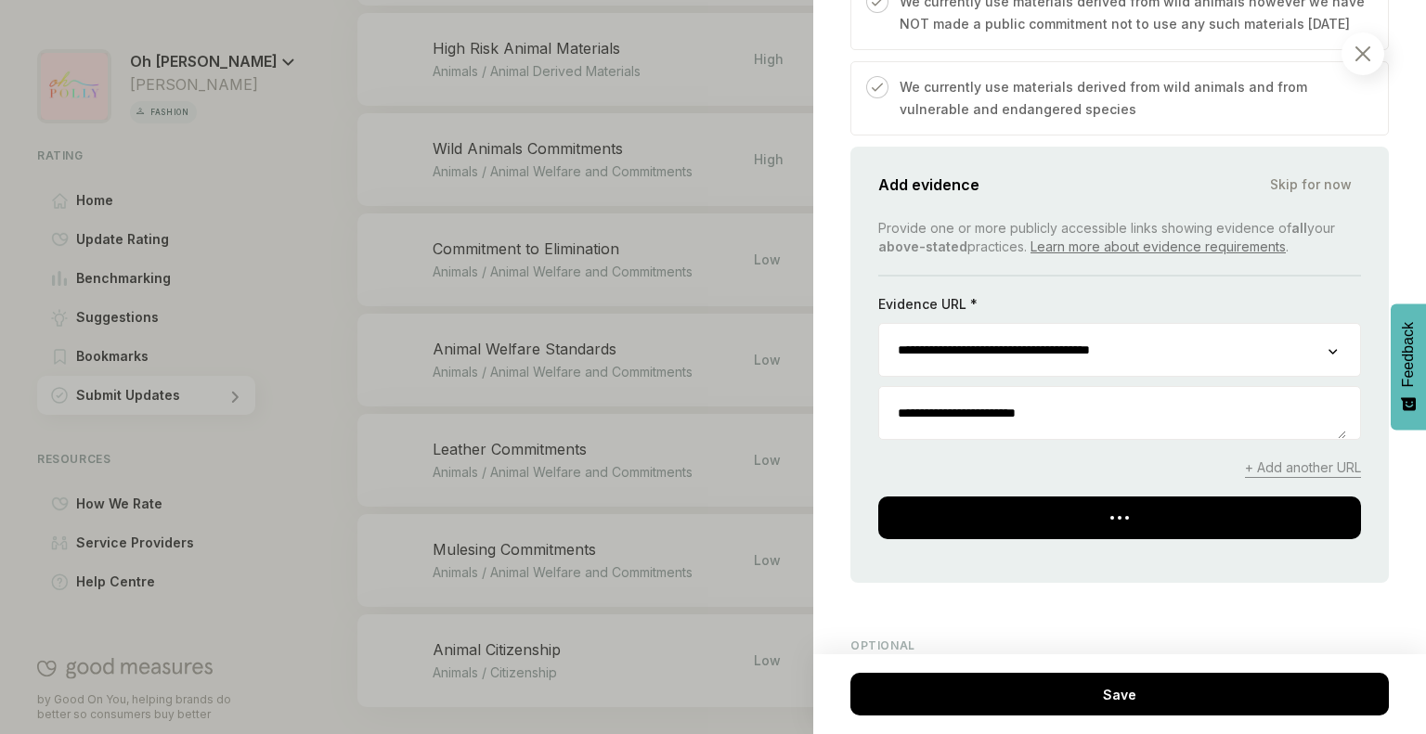
scroll to position [924, 0]
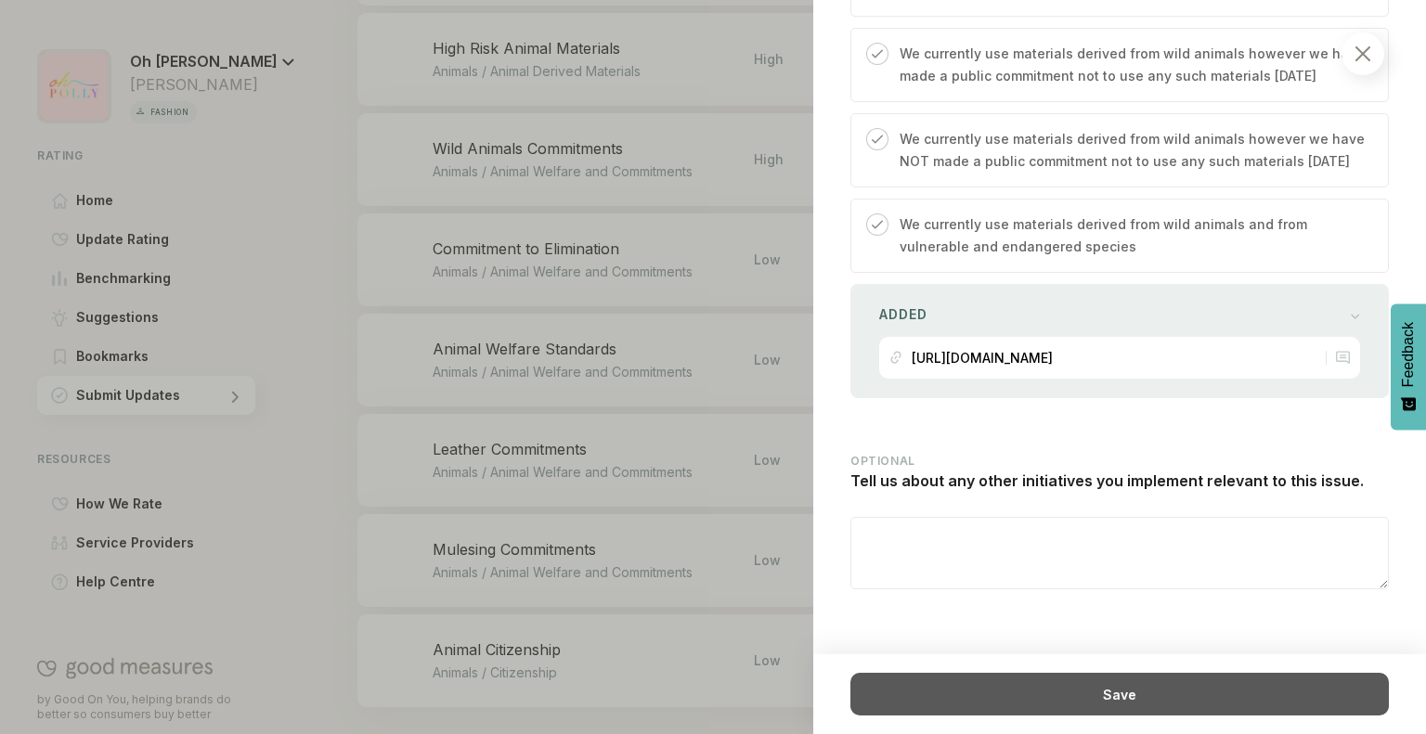
click at [1042, 687] on div "Save" at bounding box center [1119, 694] width 538 height 43
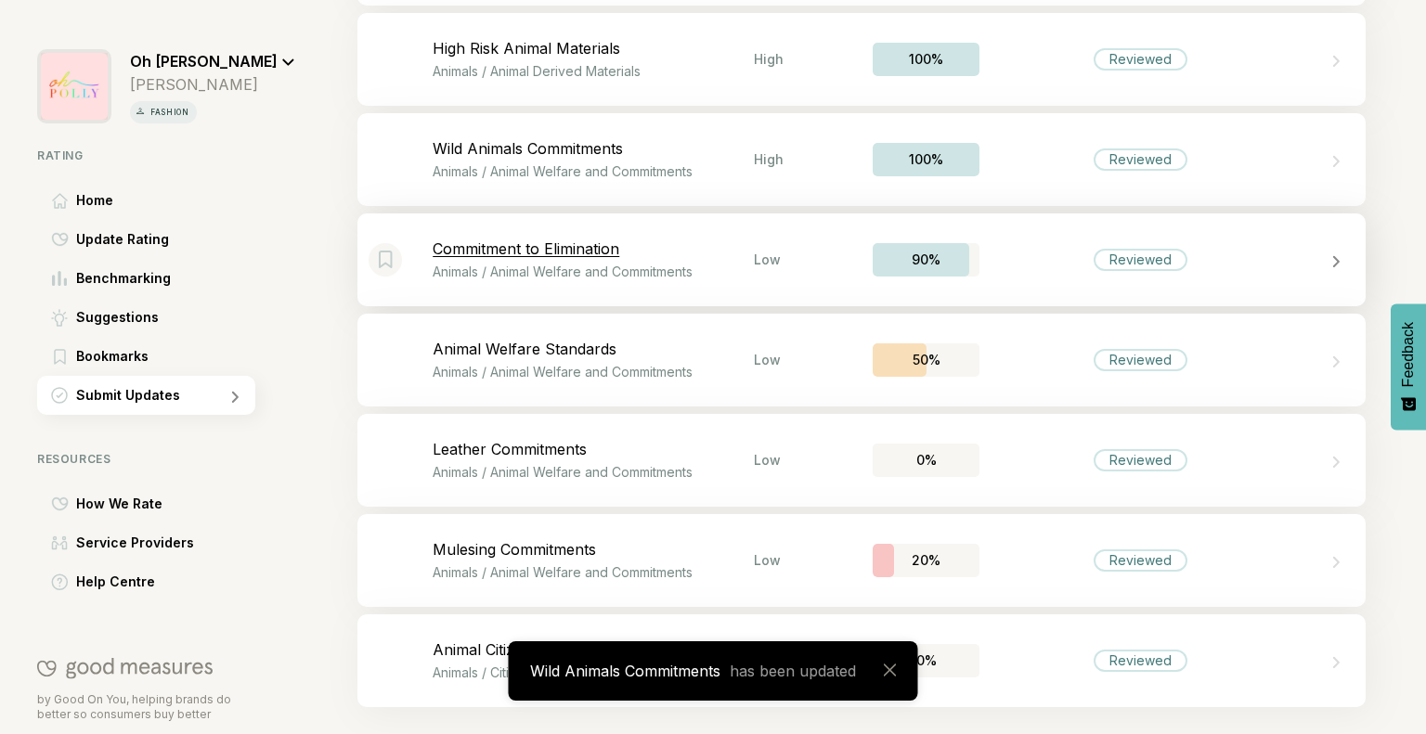
click at [631, 255] on p "Commitment to Elimination" at bounding box center [593, 248] width 321 height 19
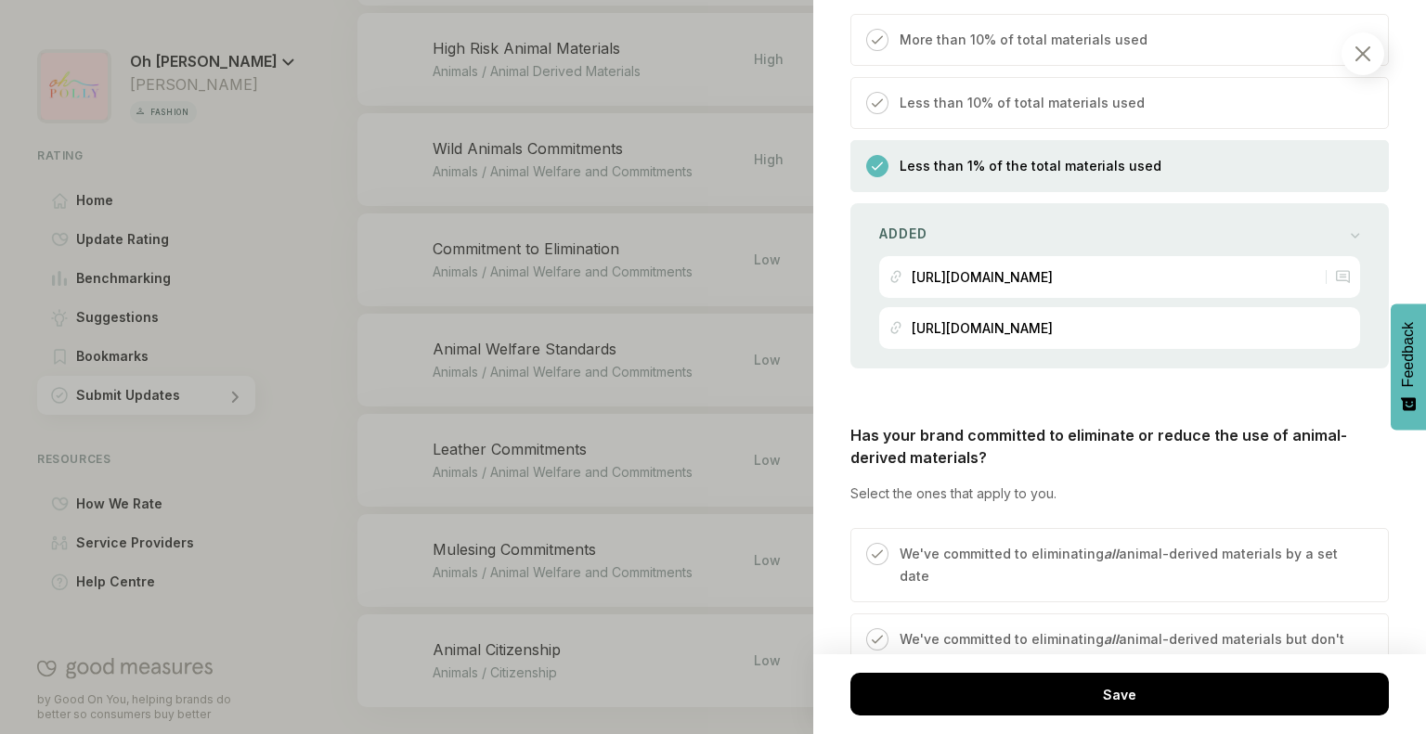
scroll to position [769, 0]
click at [1005, 320] on p "[URL][DOMAIN_NAME]" at bounding box center [981, 327] width 141 height 16
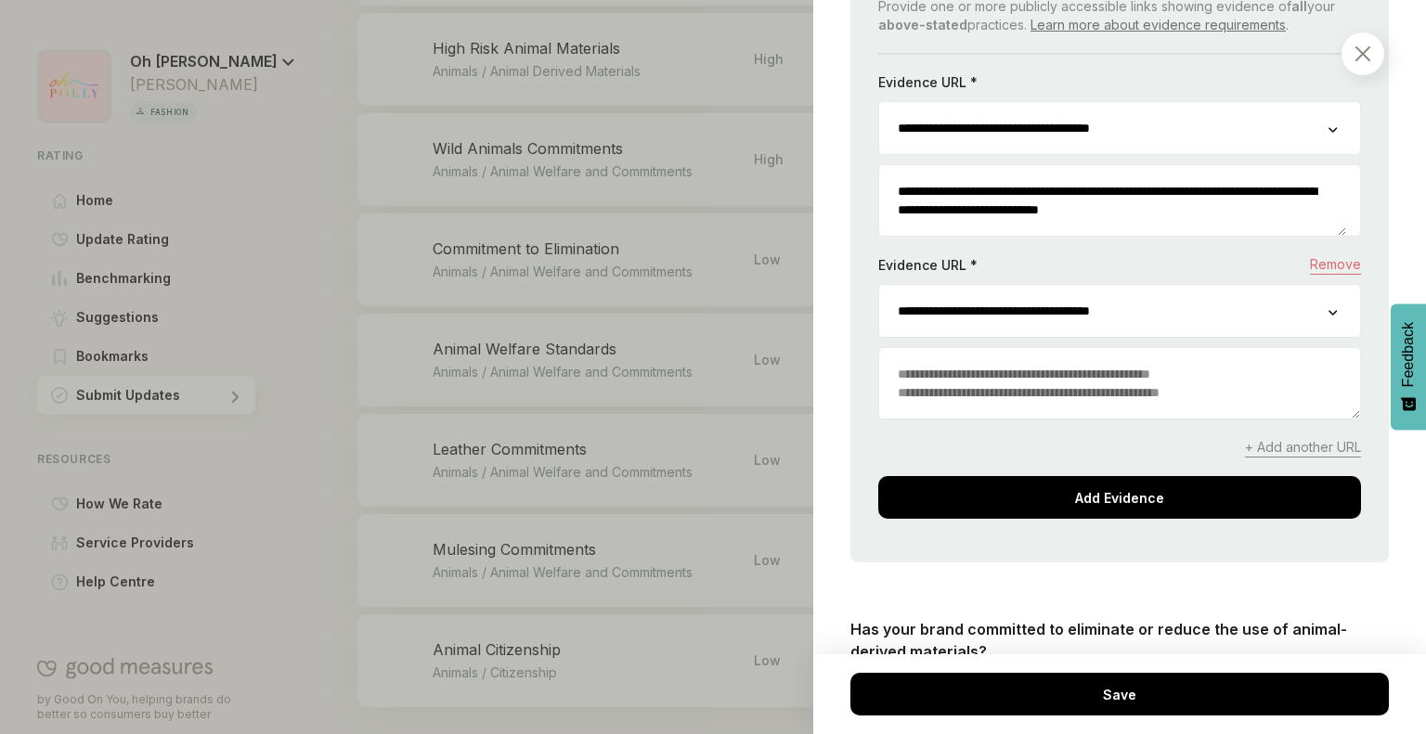
scroll to position [1050, 0]
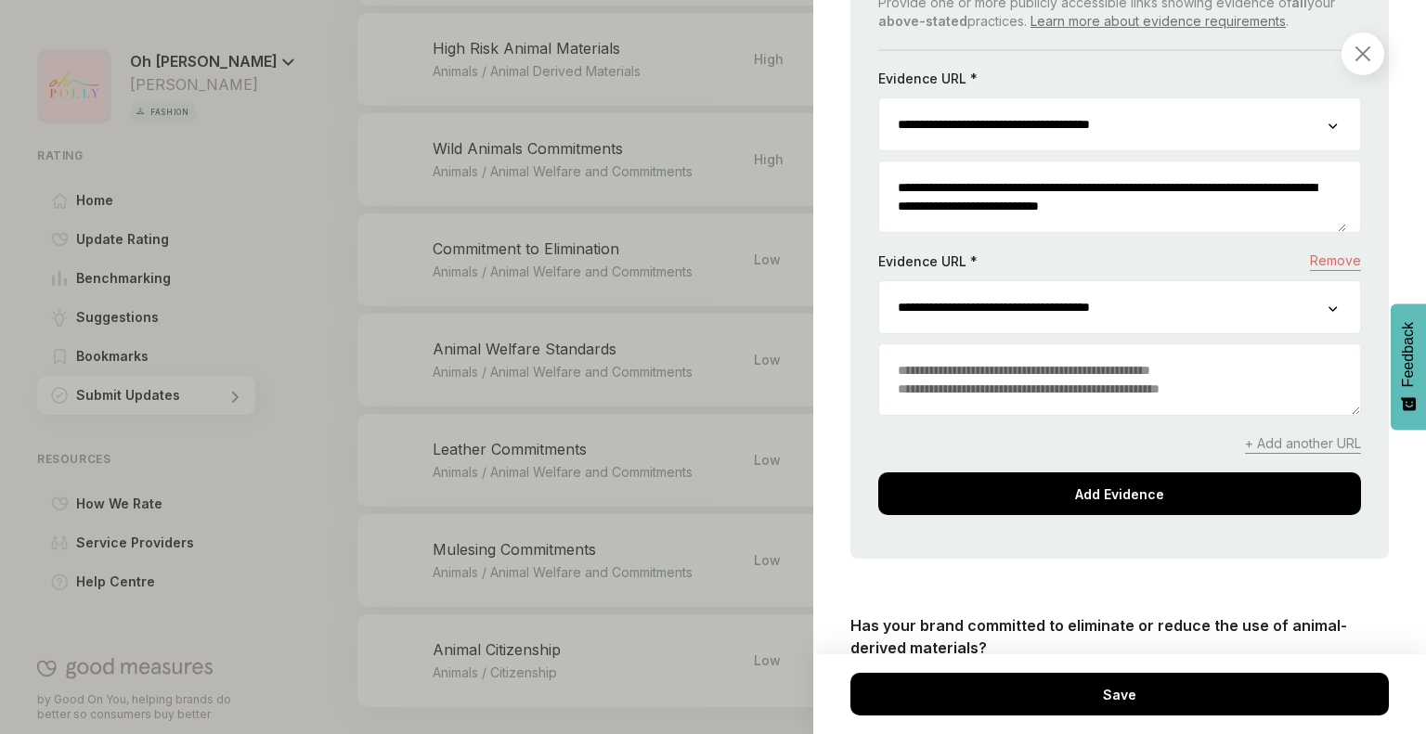
click at [954, 363] on textarea at bounding box center [1119, 379] width 481 height 71
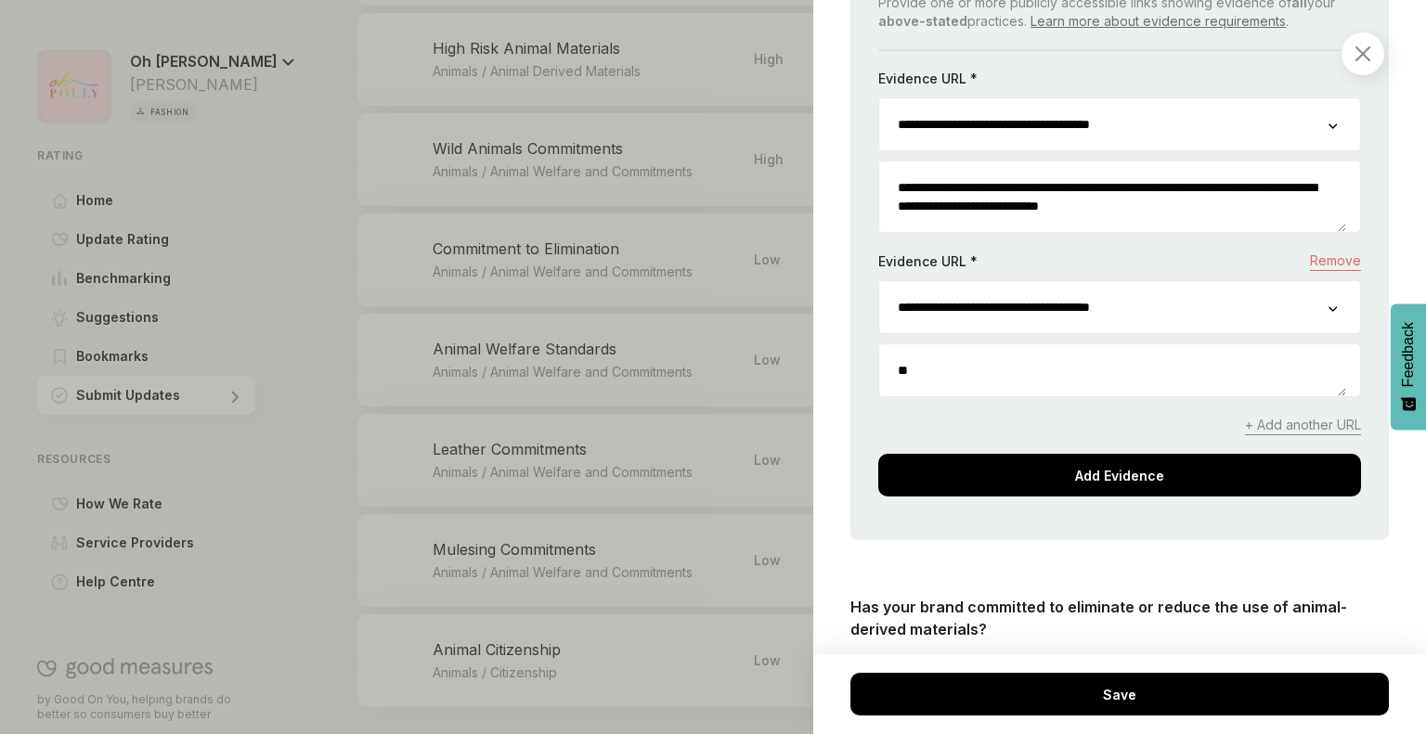
type textarea "*"
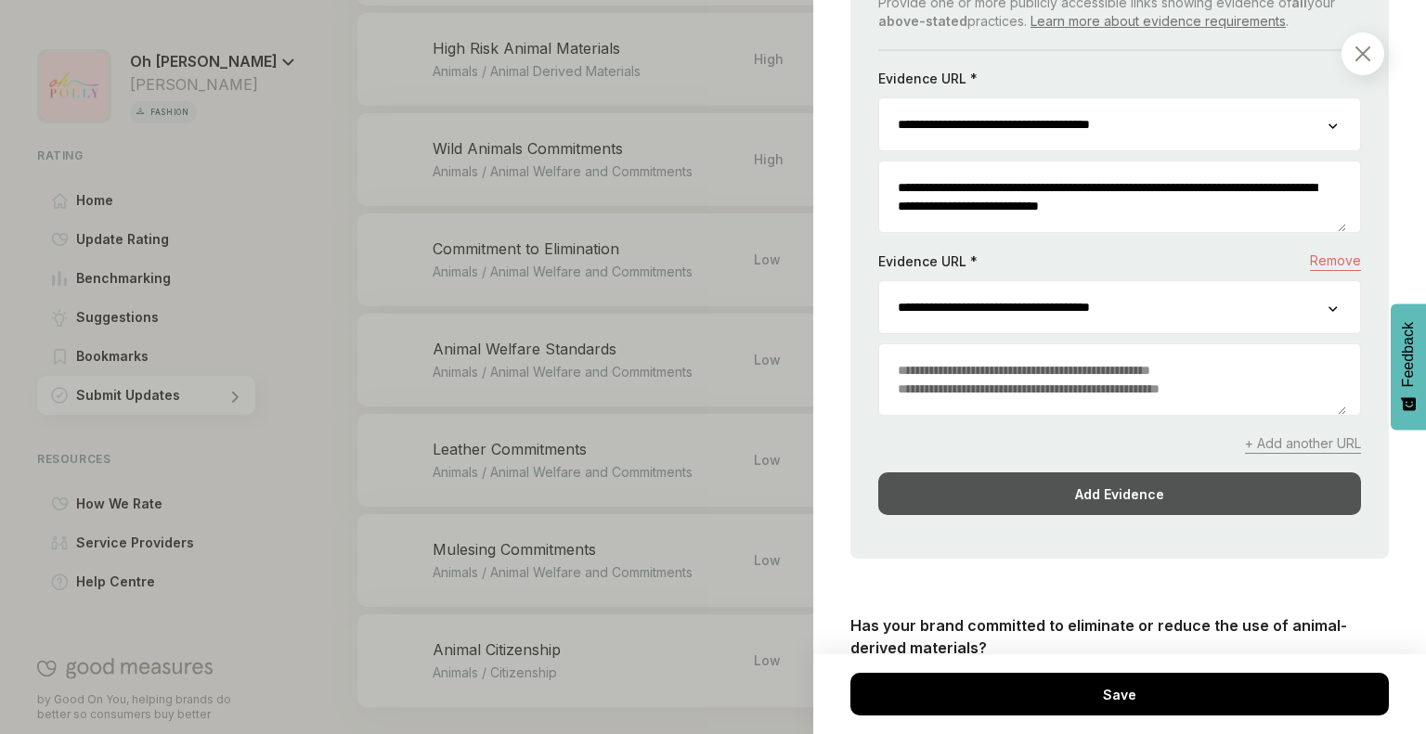
click at [1072, 485] on div "Add Evidence" at bounding box center [1119, 493] width 483 height 43
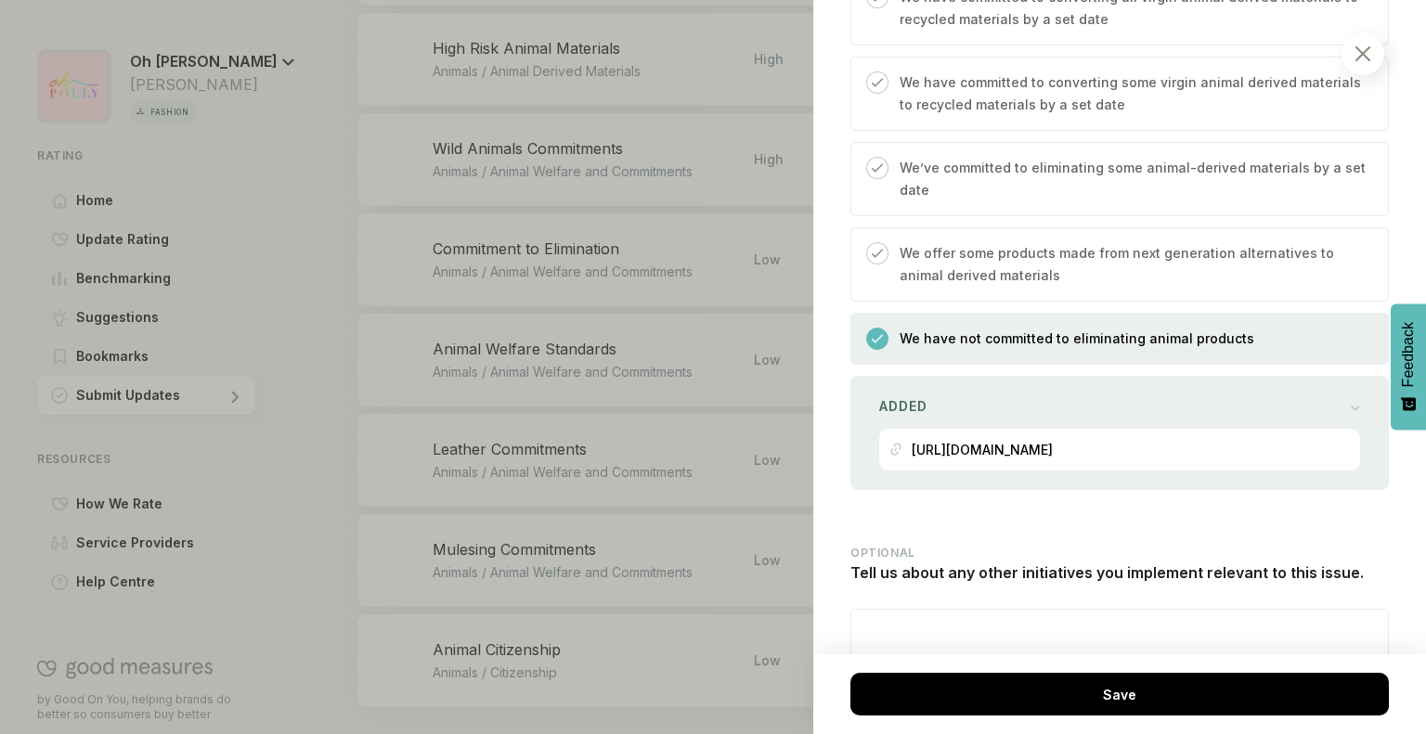
scroll to position [1842, 0]
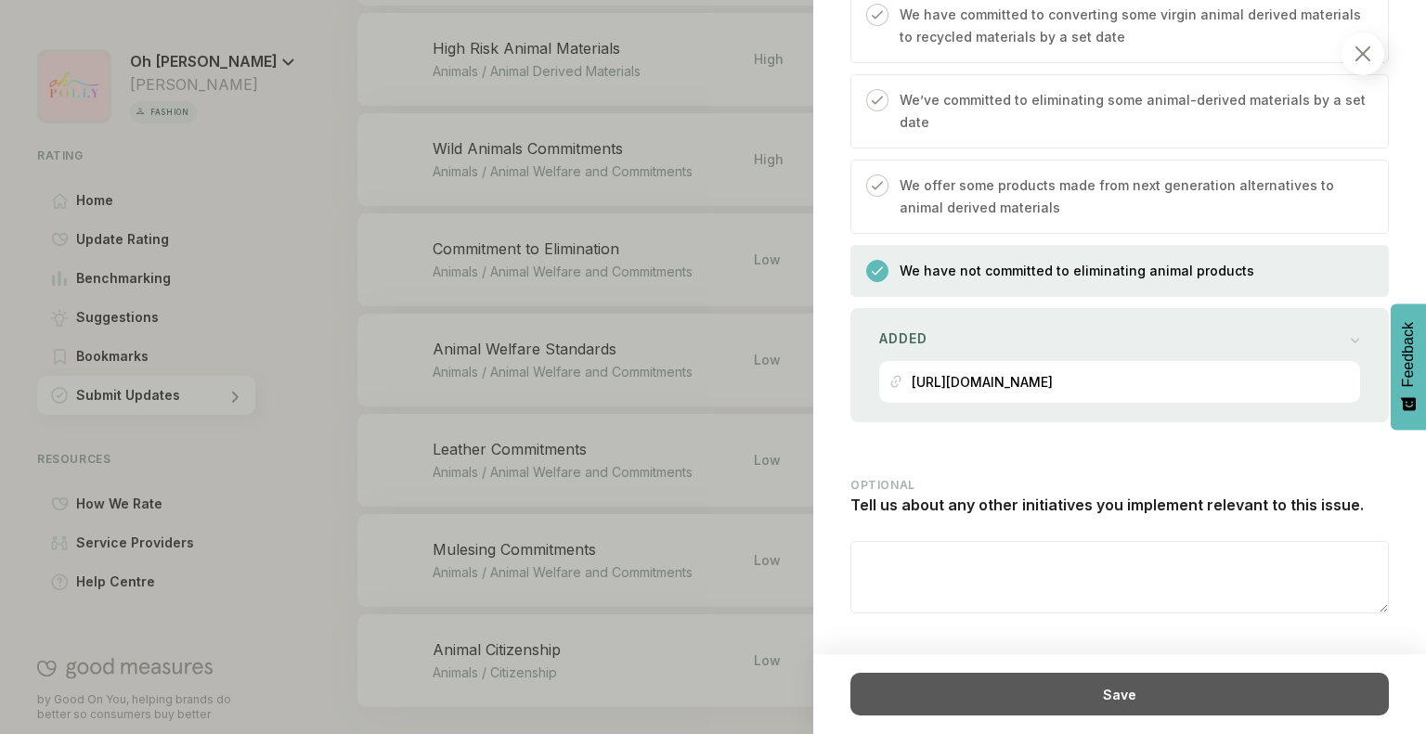
click at [1055, 684] on div "Save" at bounding box center [1119, 694] width 538 height 43
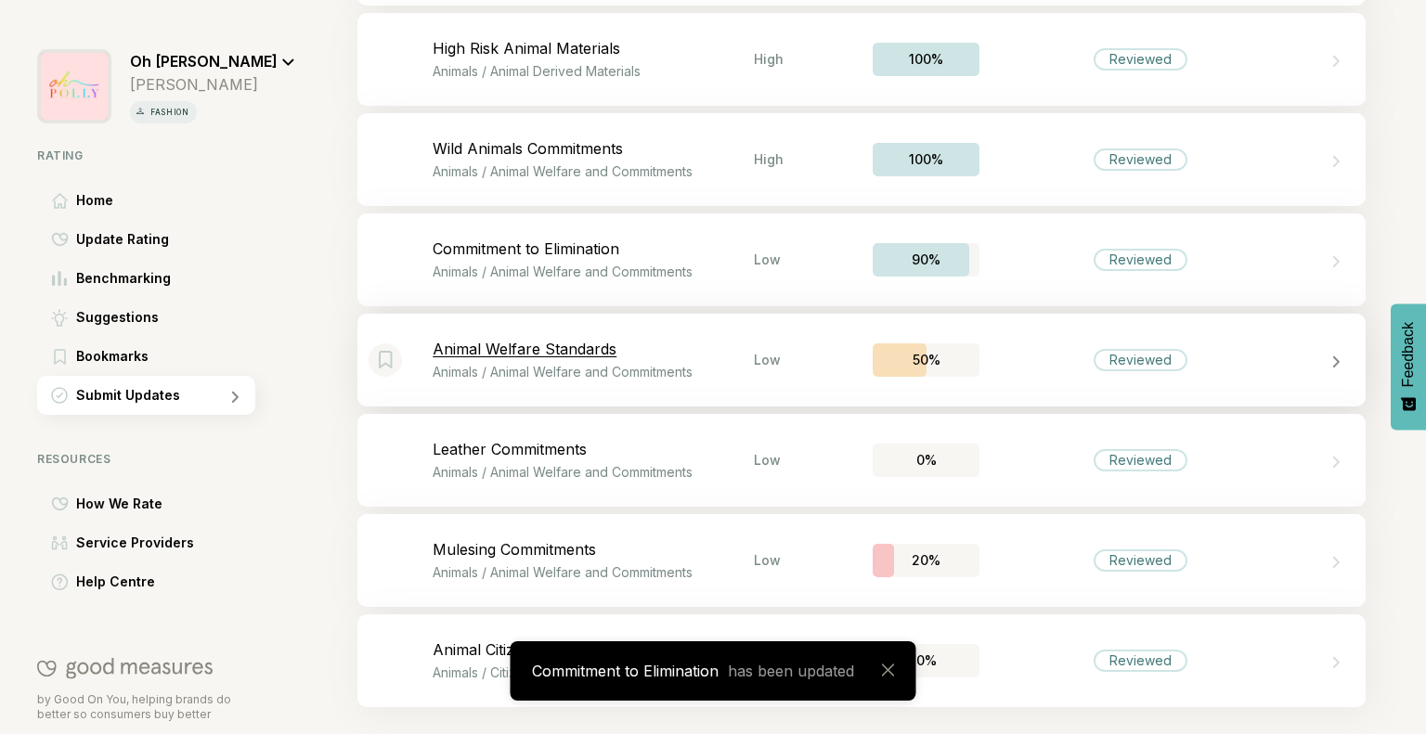
click at [615, 341] on p "Animal Welfare Standards" at bounding box center [593, 349] width 321 height 19
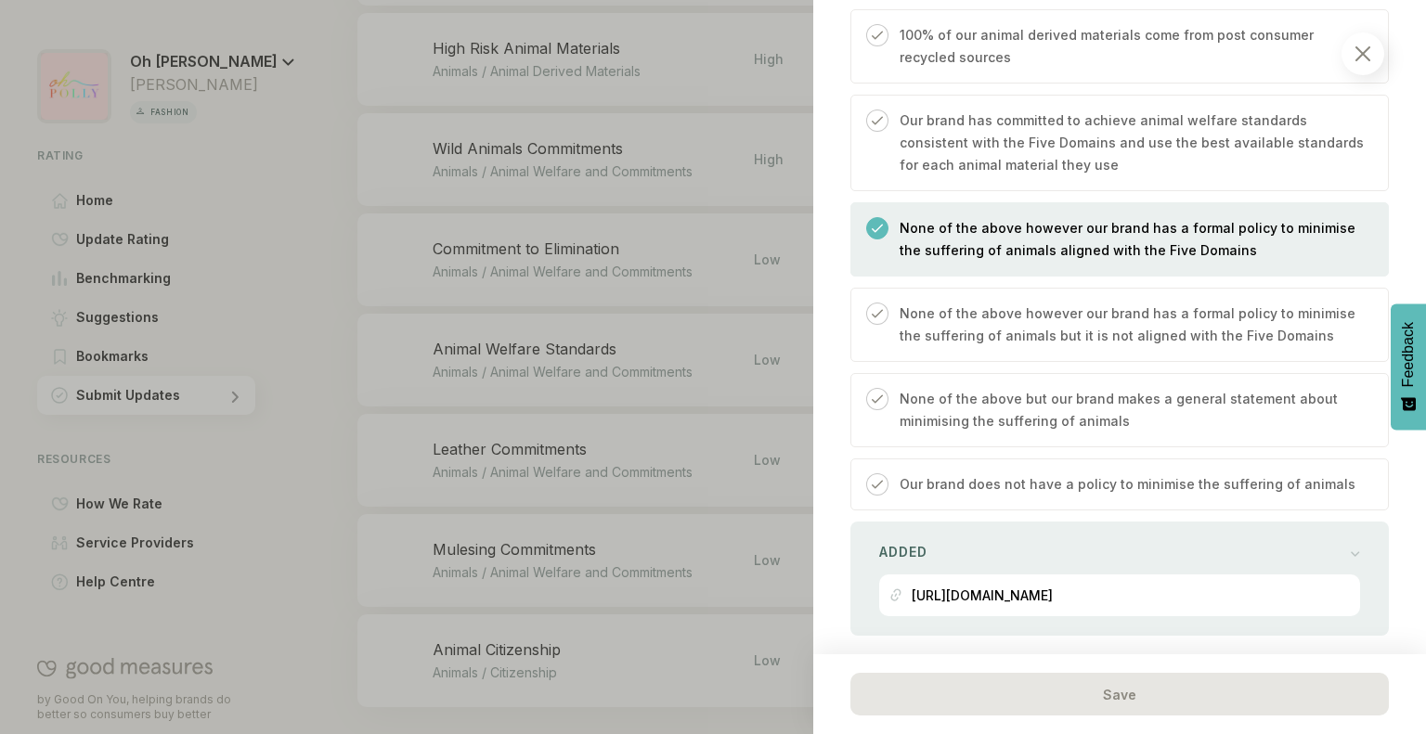
scroll to position [860, 0]
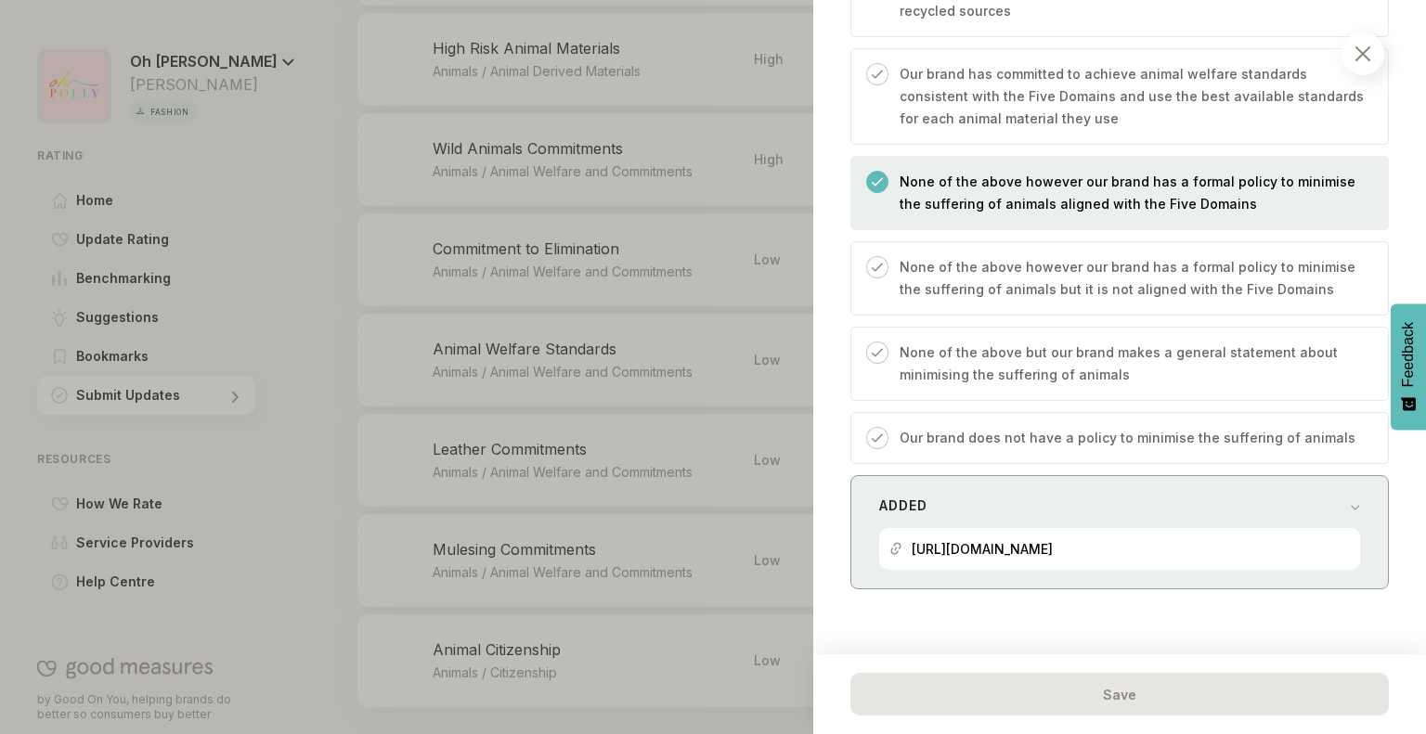
click at [1037, 558] on div "[URL][DOMAIN_NAME]" at bounding box center [981, 549] width 141 height 42
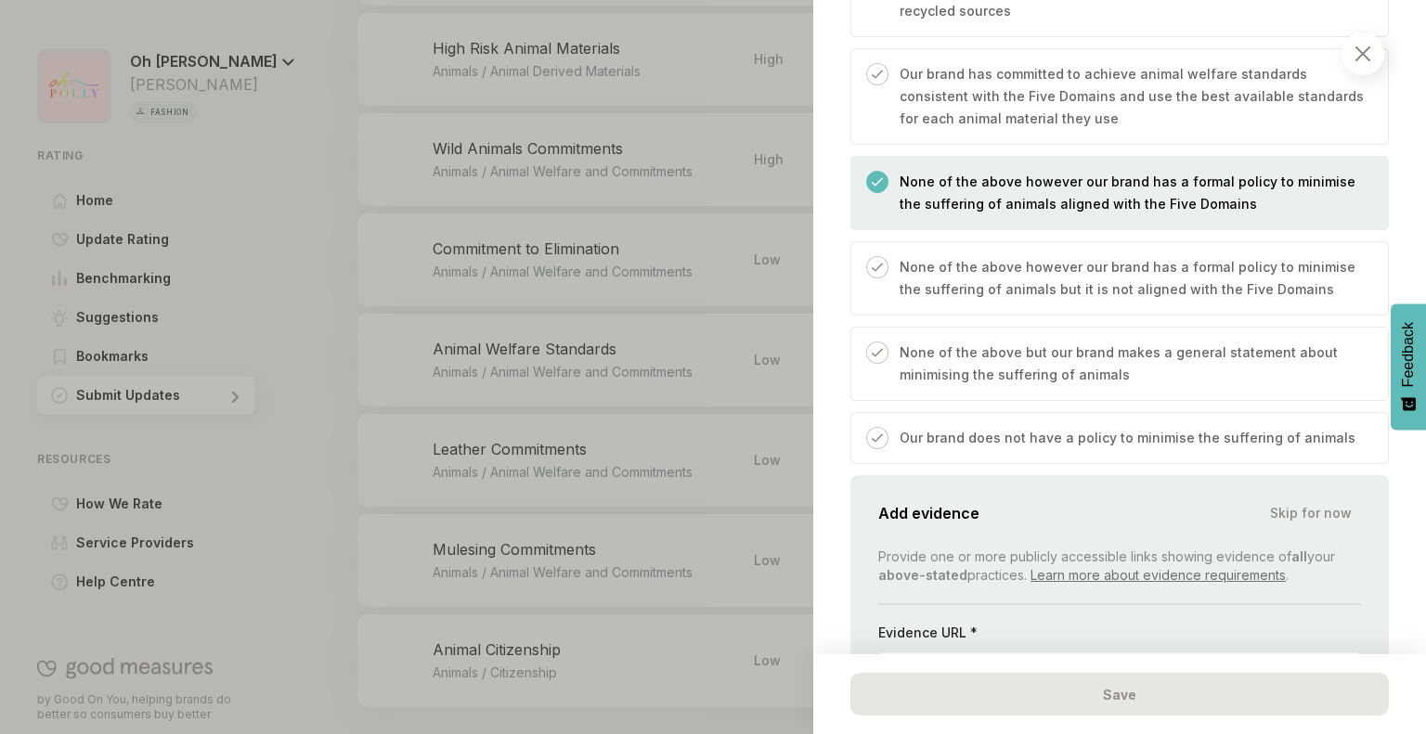
scroll to position [1085, 0]
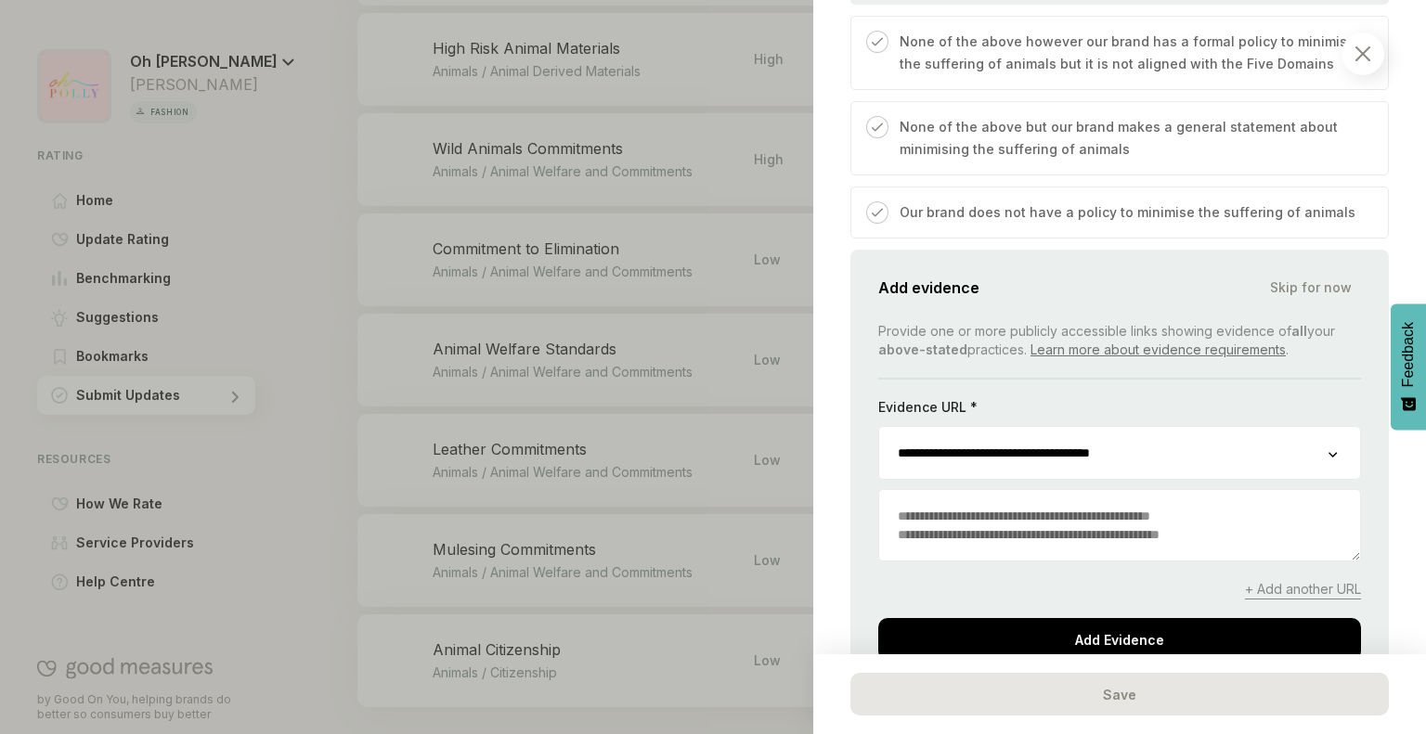
click at [1015, 535] on textarea at bounding box center [1119, 525] width 481 height 71
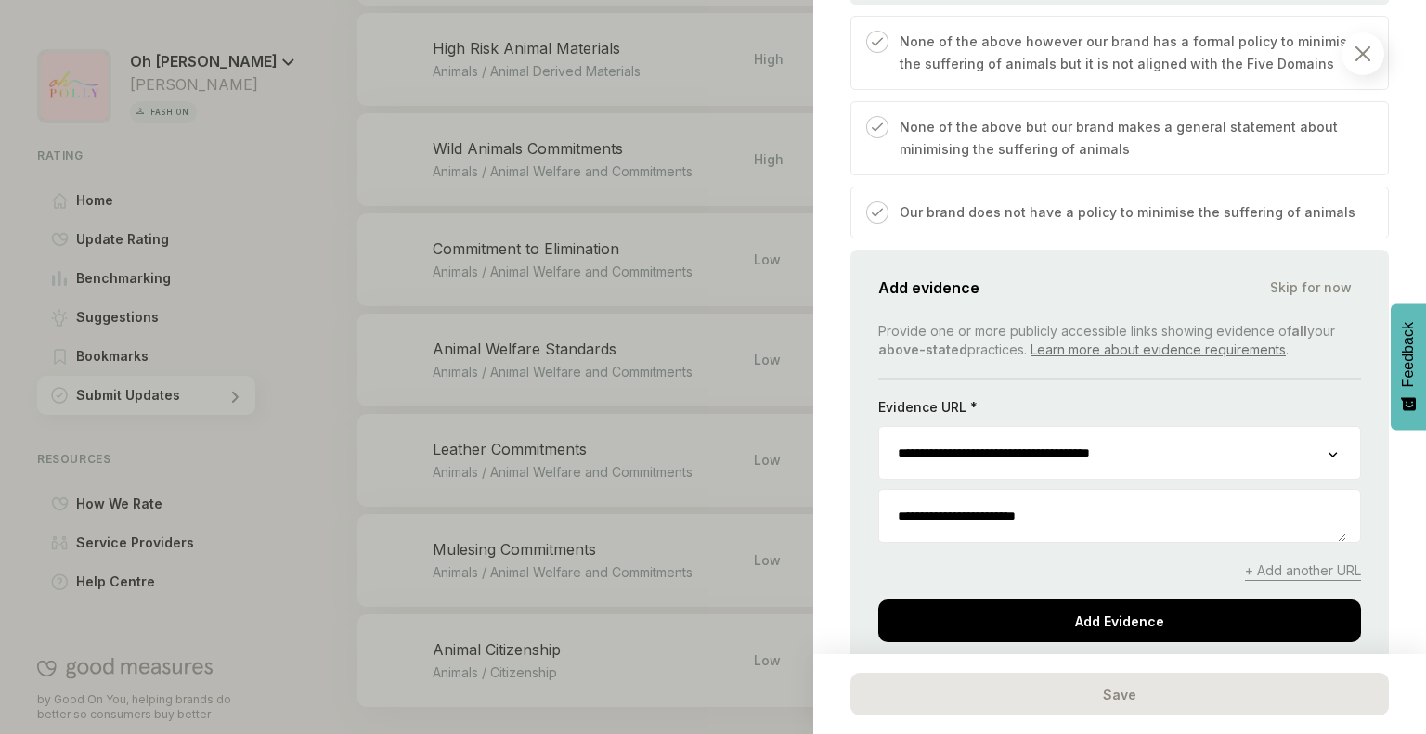
click at [1015, 535] on textarea "**********" at bounding box center [1112, 516] width 467 height 52
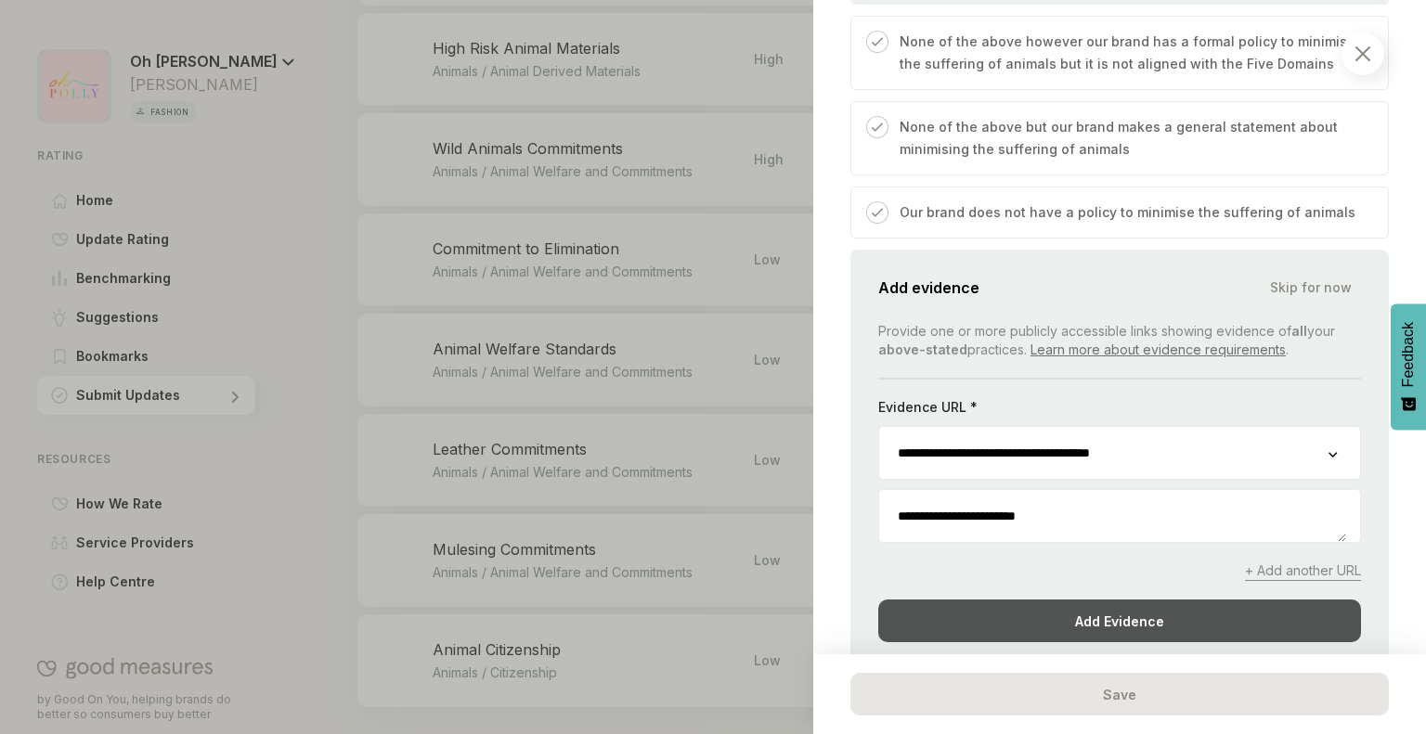
type textarea "**********"
click at [1062, 621] on div "Add Evidence" at bounding box center [1119, 621] width 483 height 43
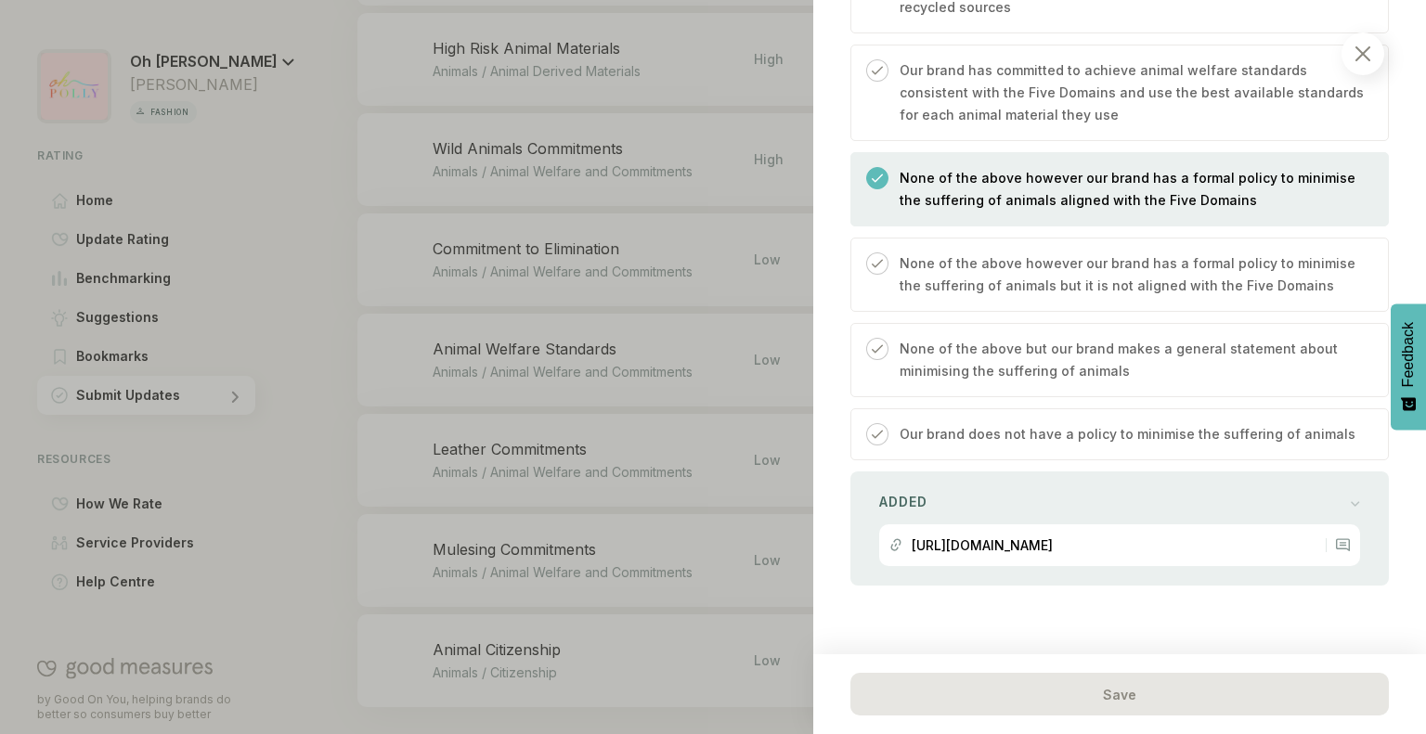
scroll to position [860, 0]
click at [599, 292] on div at bounding box center [713, 367] width 1426 height 734
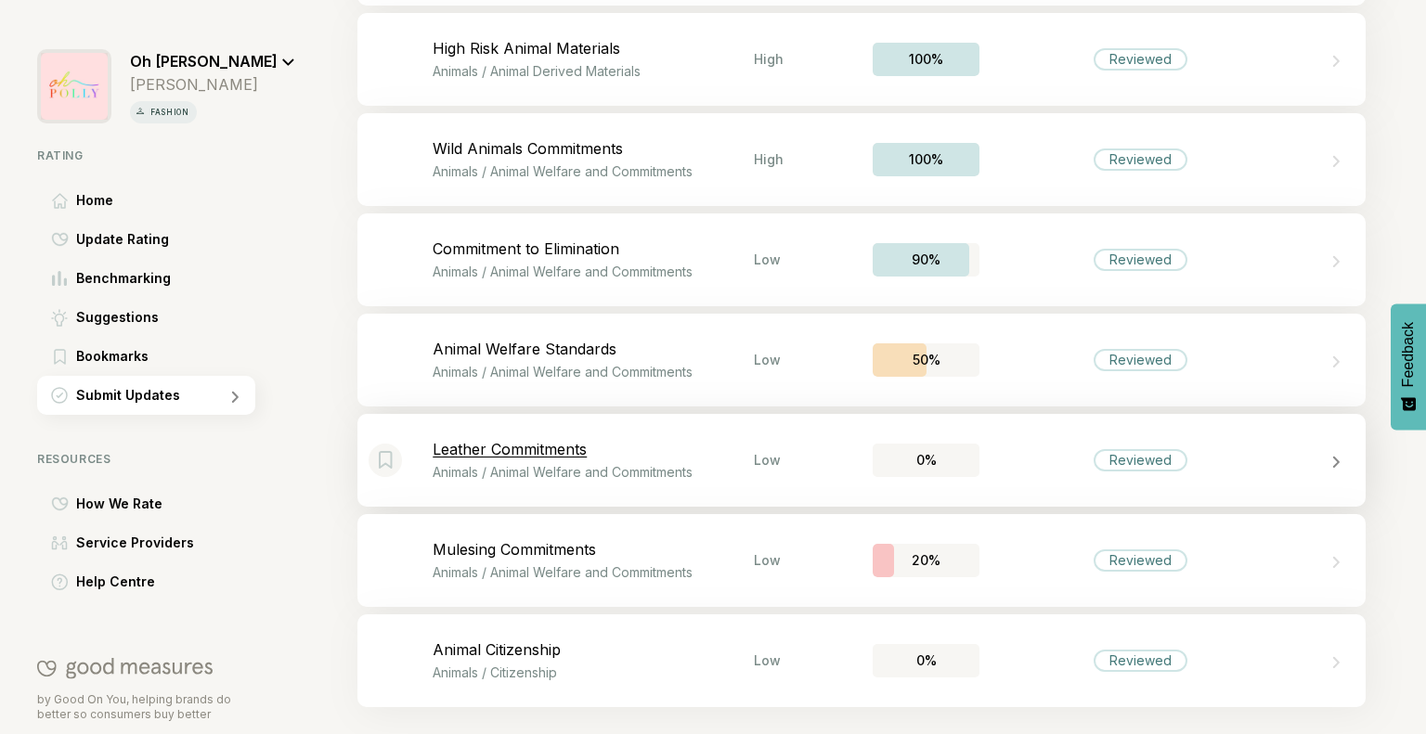
click at [549, 443] on p "Leather Commitments" at bounding box center [593, 449] width 321 height 19
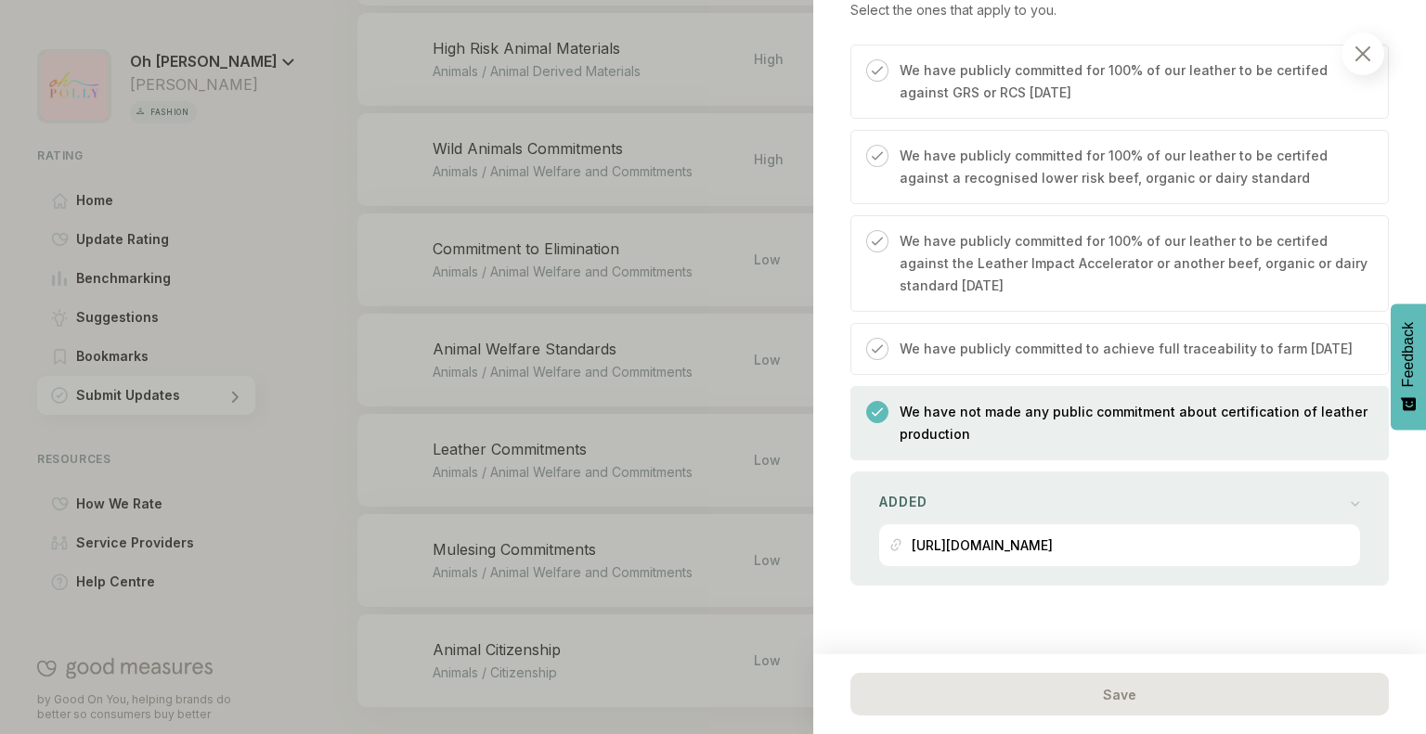
scroll to position [661, 0]
click at [1085, 545] on div "[URL][DOMAIN_NAME]" at bounding box center [1119, 545] width 460 height 42
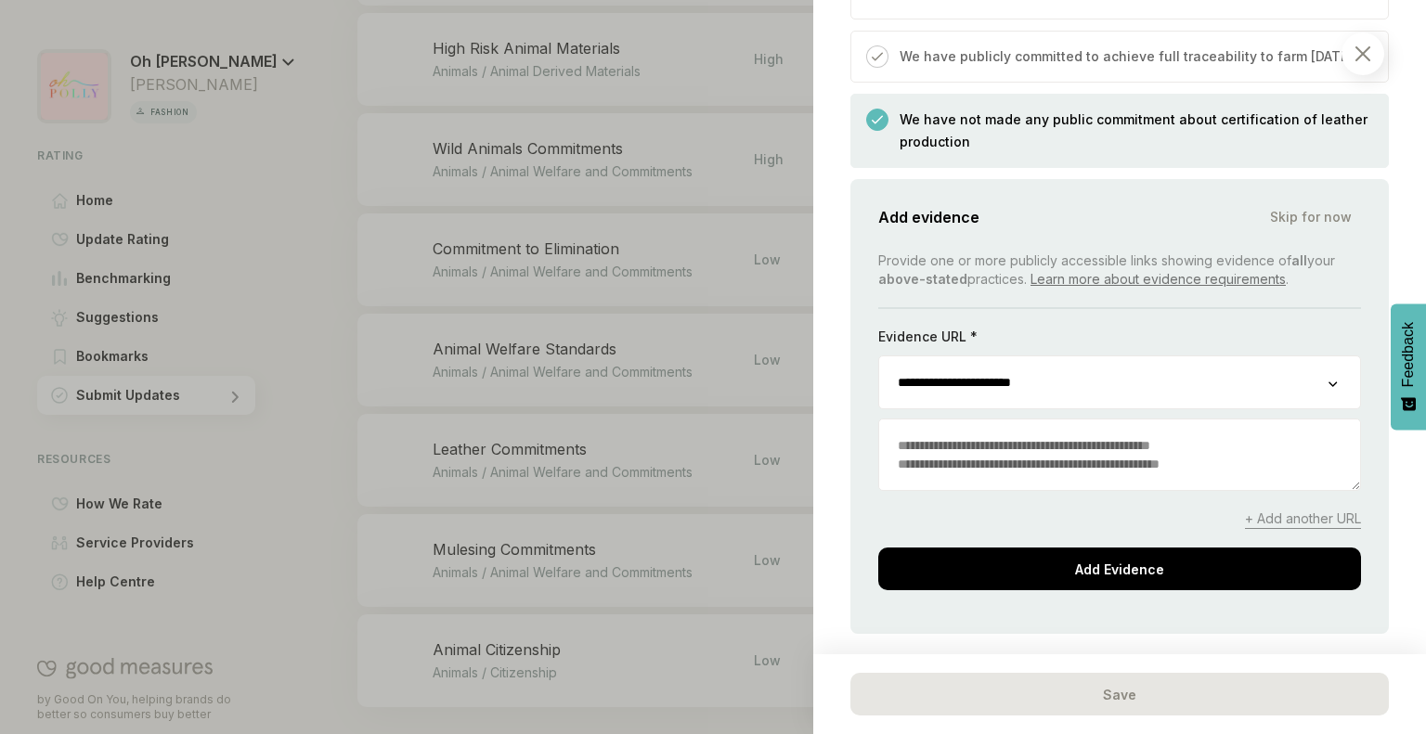
scroll to position [936, 0]
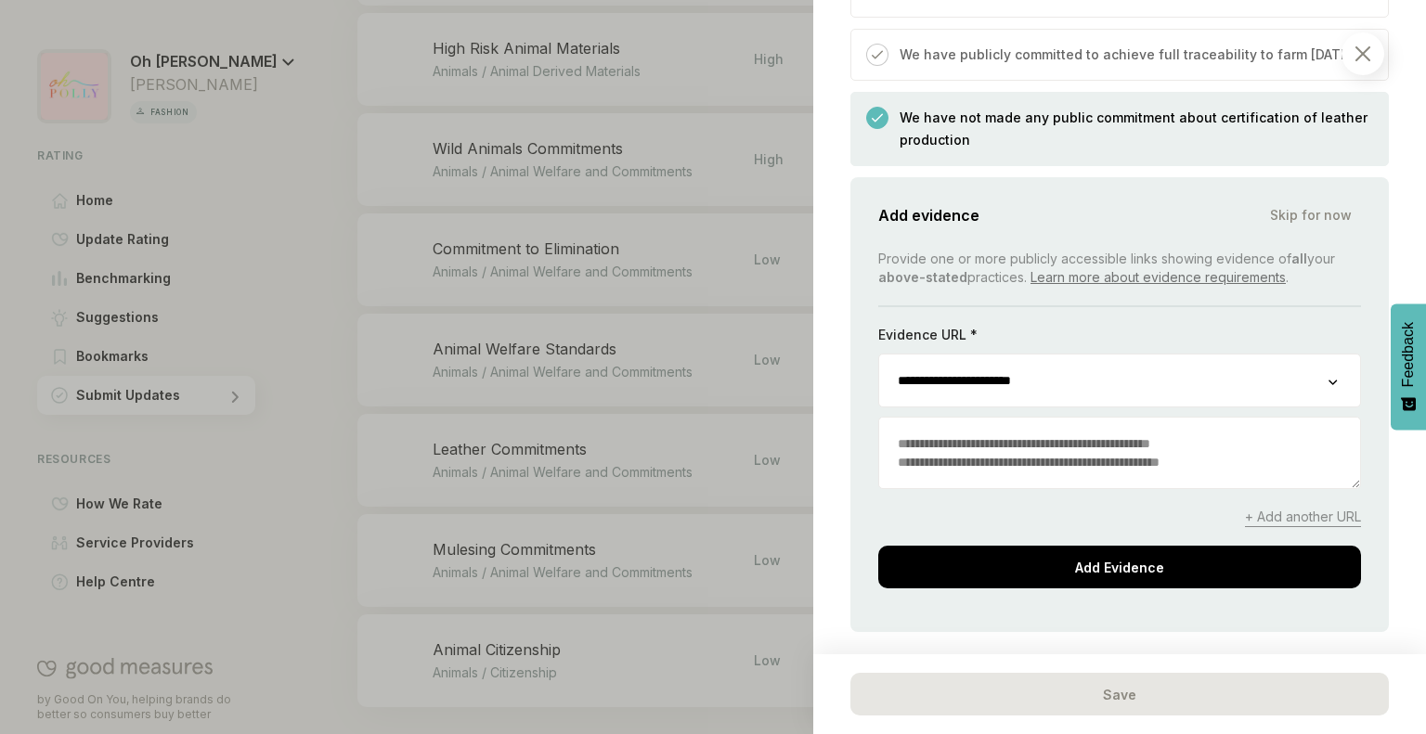
click at [1134, 472] on textarea at bounding box center [1119, 453] width 481 height 71
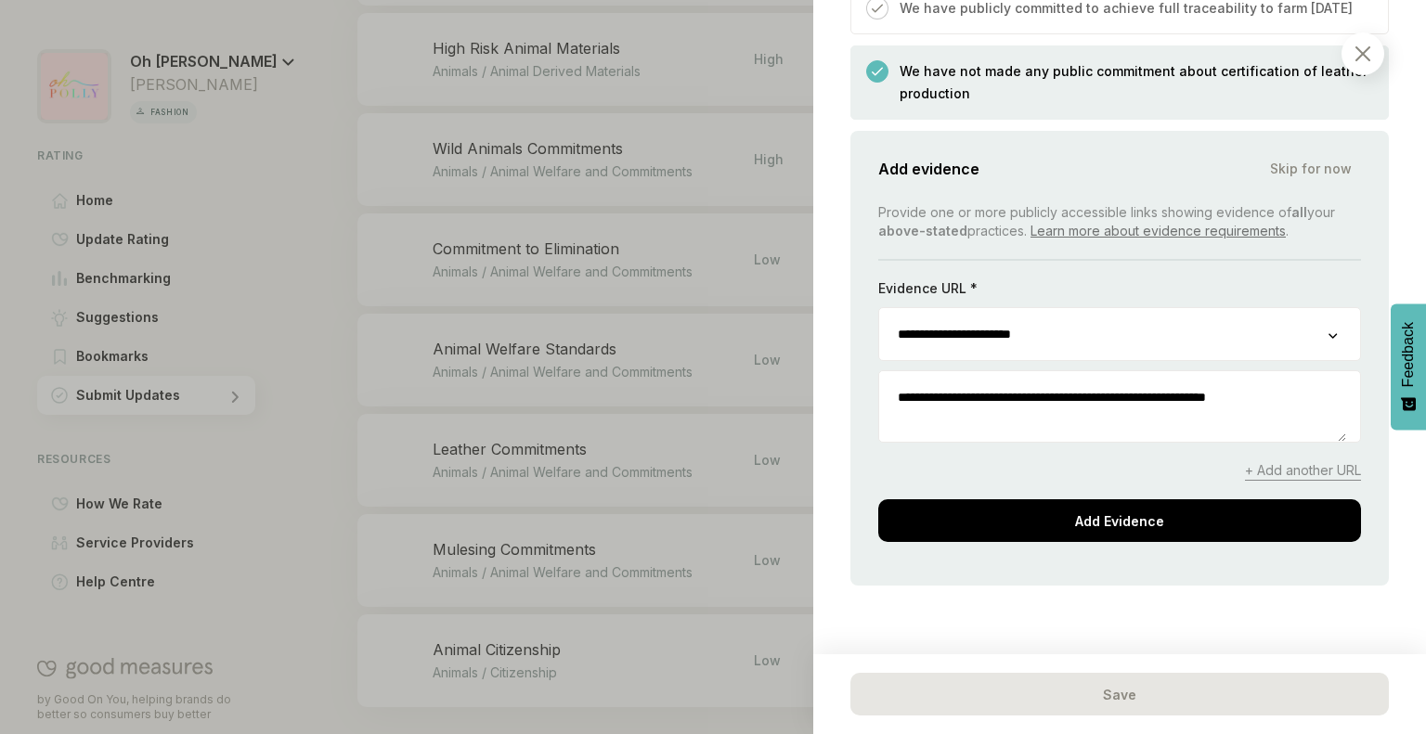
scroll to position [990, 0]
type textarea "**********"
click at [1278, 473] on span "+ Add another URL" at bounding box center [1303, 470] width 116 height 19
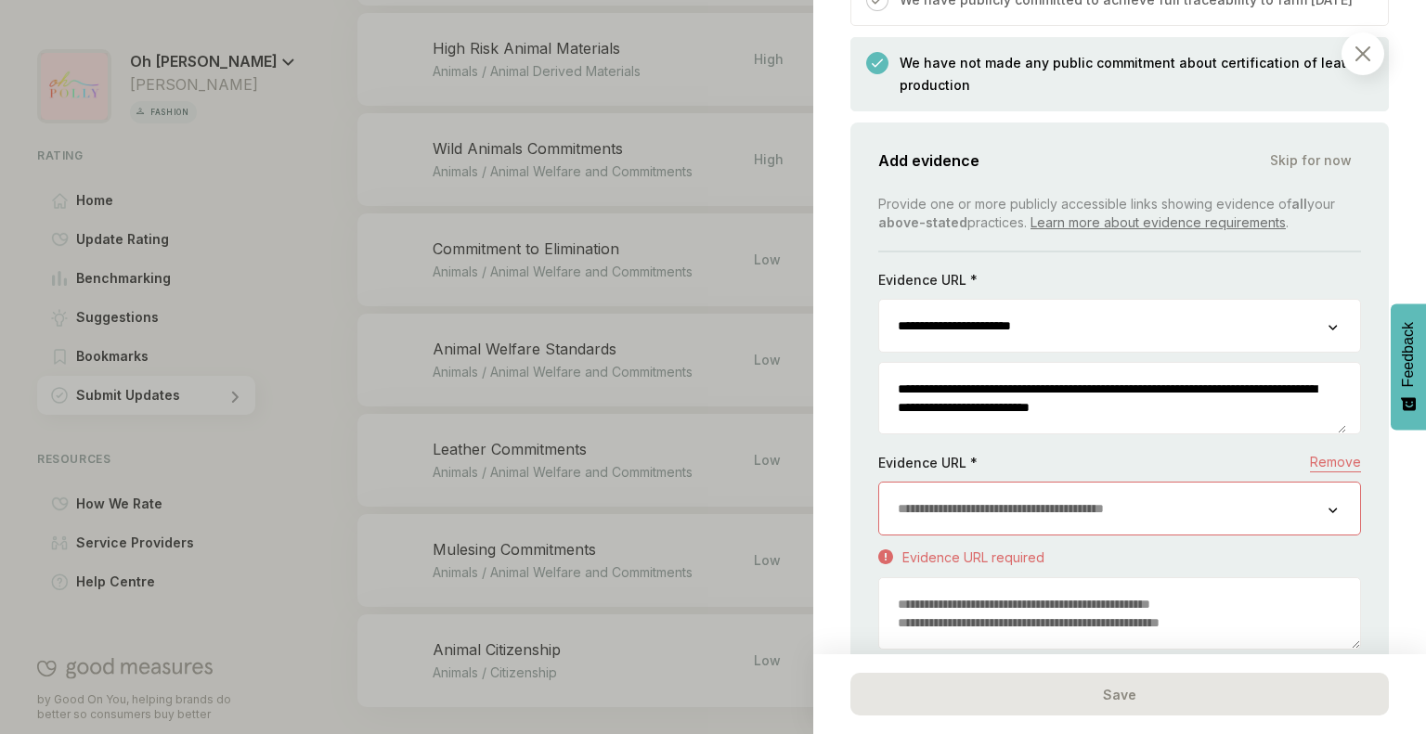
click at [1125, 525] on input "url" at bounding box center [1103, 509] width 449 height 52
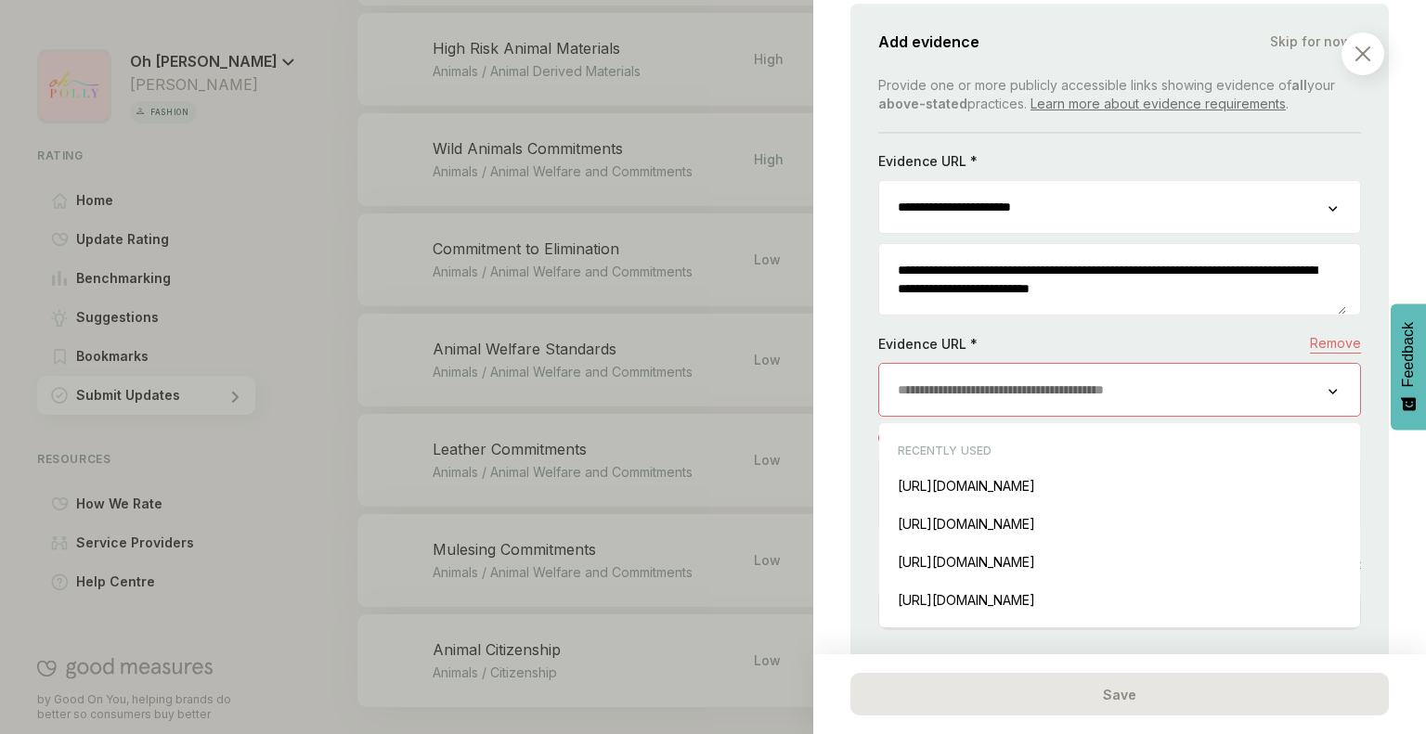
scroll to position [1112, 0]
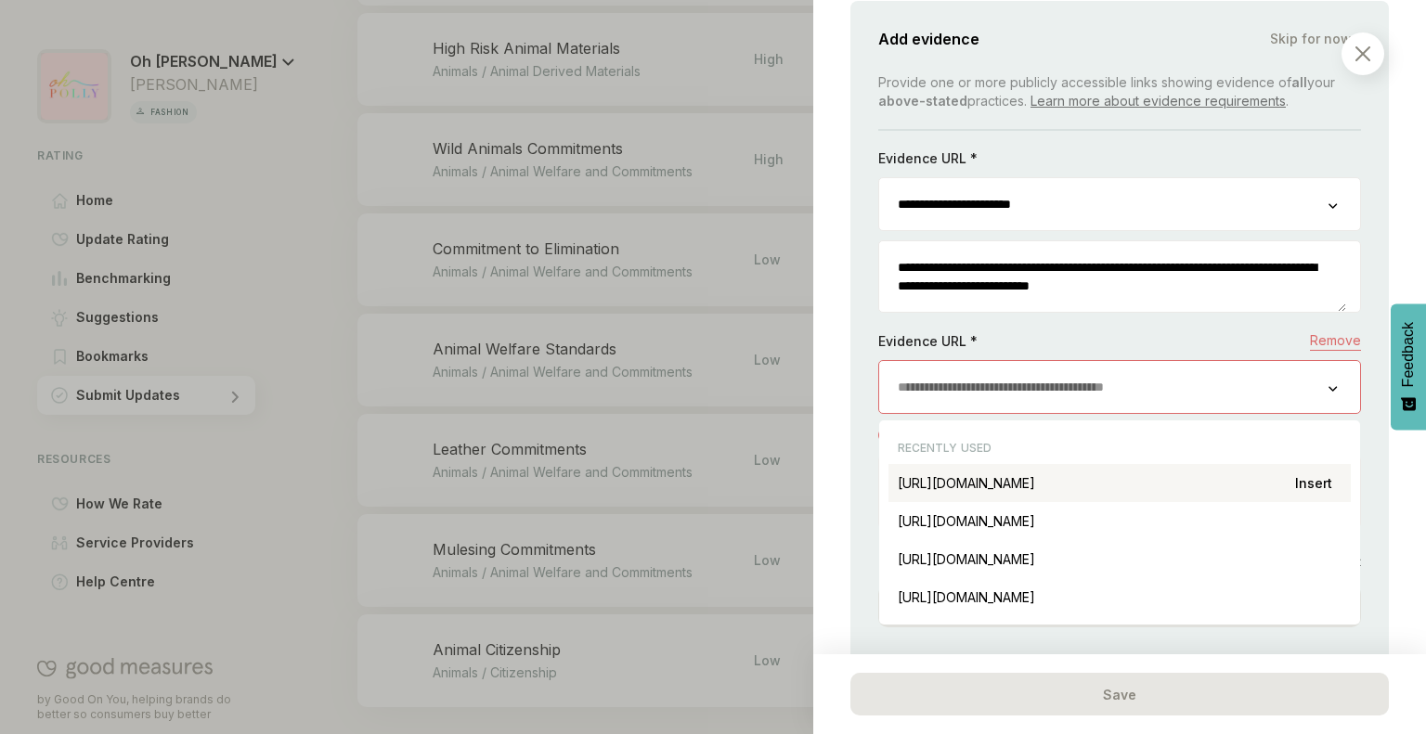
click at [1102, 488] on div "[URL][DOMAIN_NAME] Insert" at bounding box center [1119, 483] width 462 height 38
type input "**********"
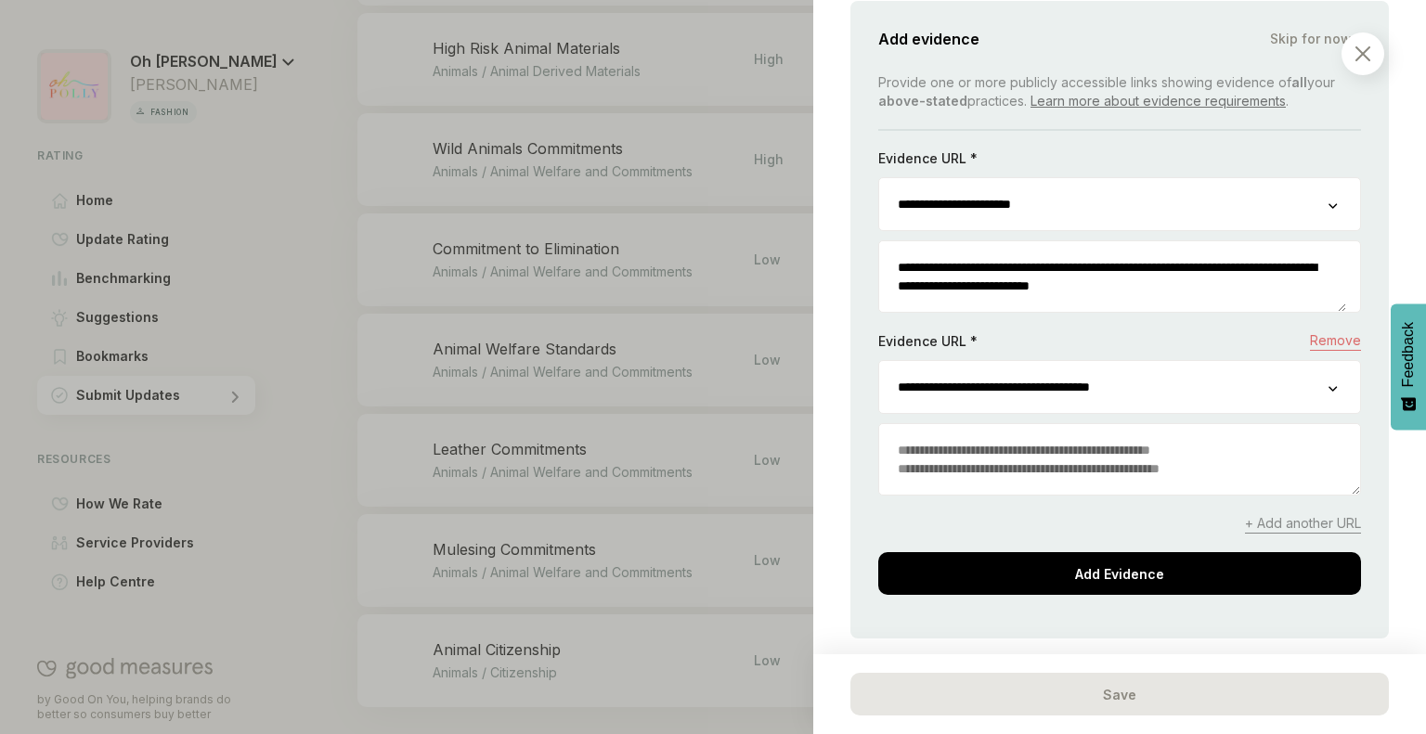
click at [1021, 481] on textarea at bounding box center [1119, 459] width 481 height 71
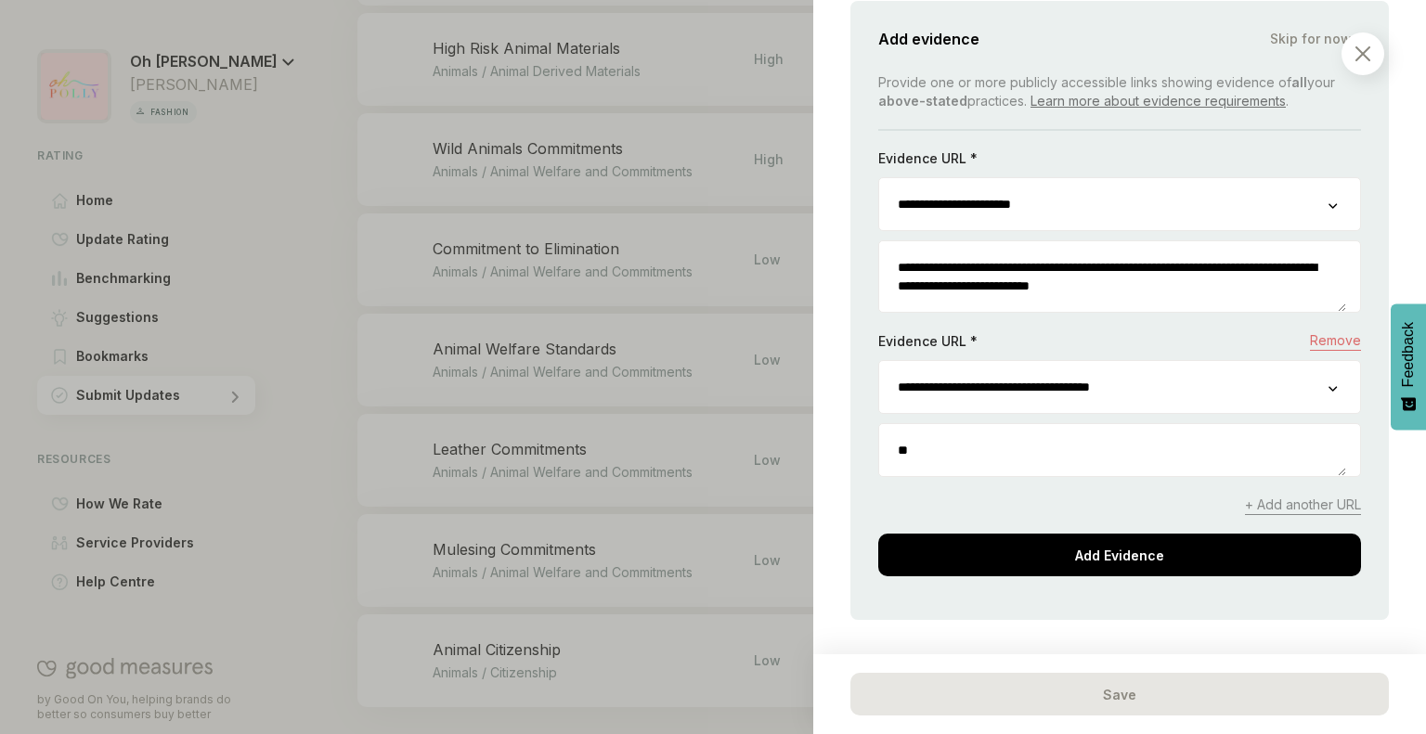
type textarea "*"
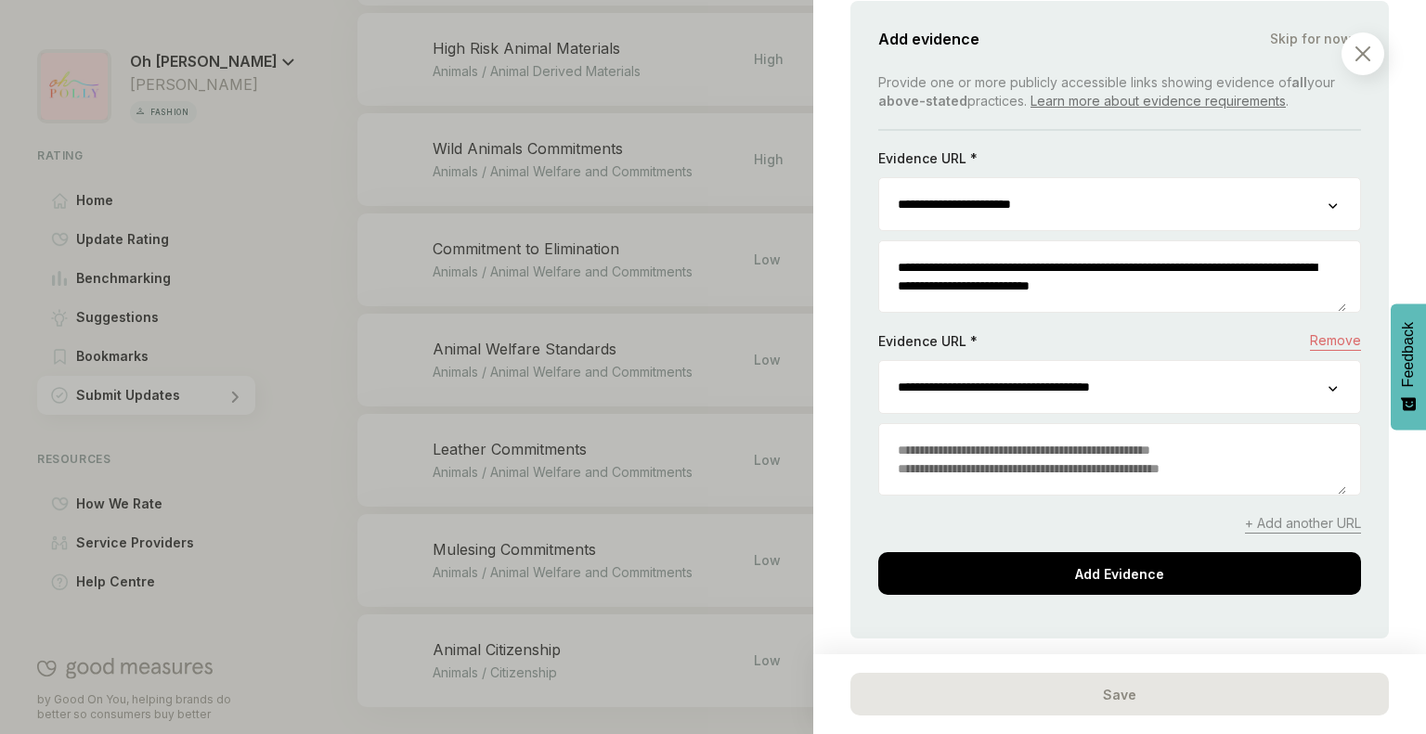
paste textarea "**********"
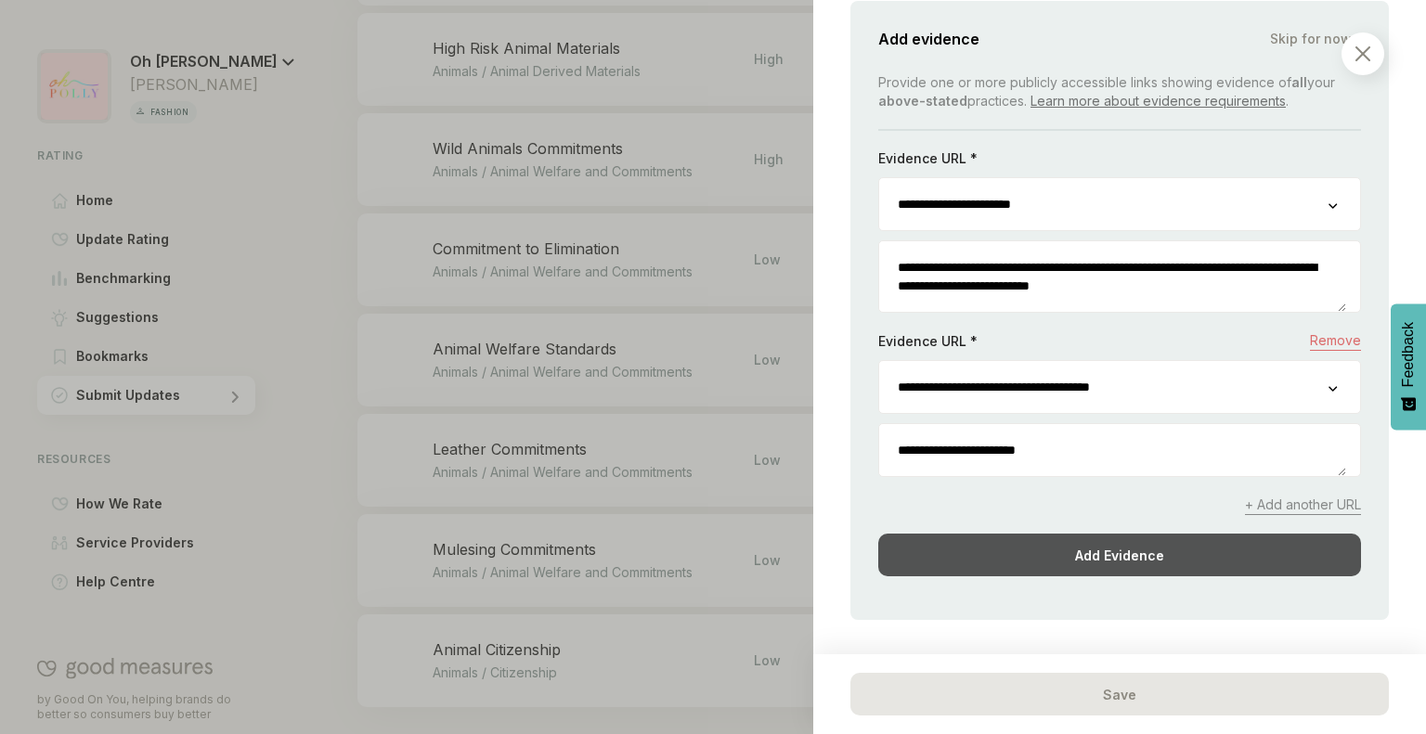
type textarea "**********"
click at [1077, 576] on div "Add Evidence" at bounding box center [1119, 555] width 483 height 43
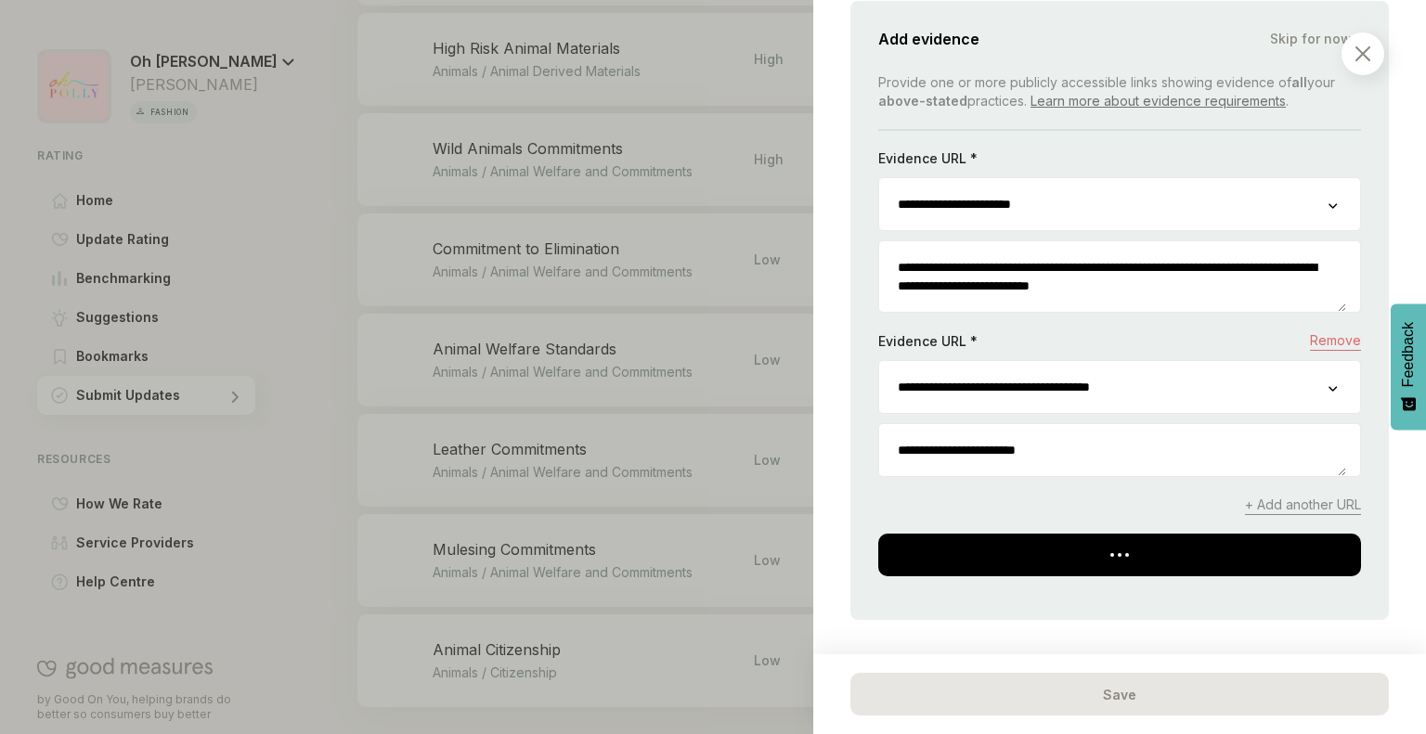
scroll to position [712, 0]
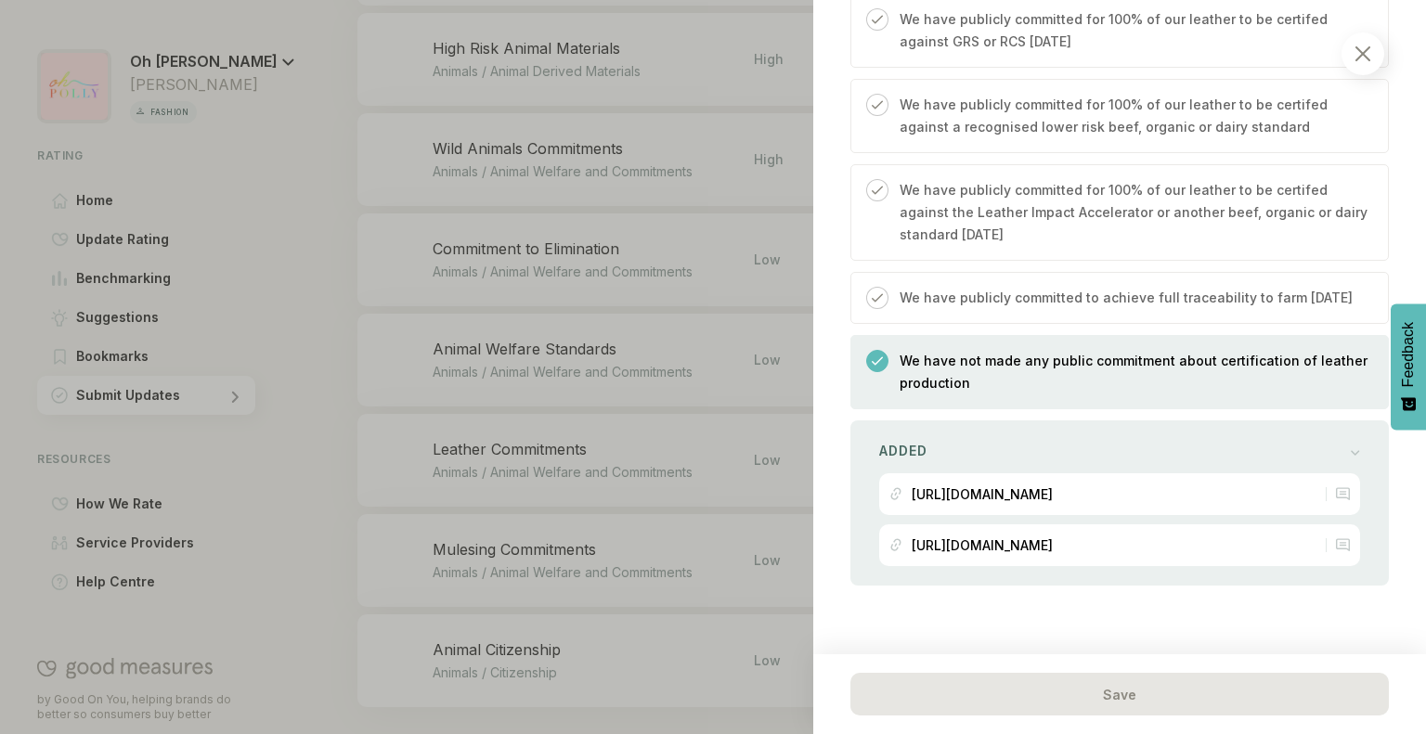
click at [1355, 51] on img at bounding box center [1362, 53] width 15 height 15
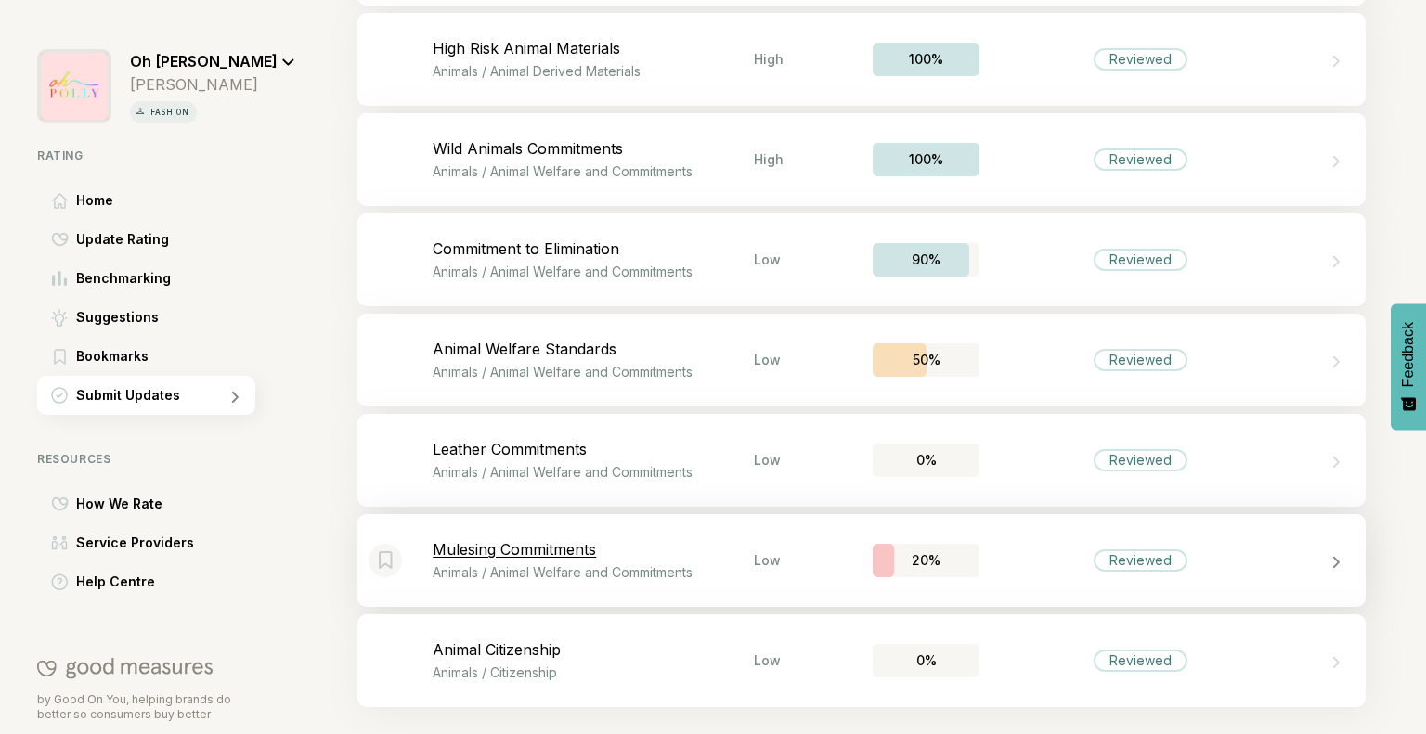
click at [611, 566] on p "Animals / Animal Welfare and Commitments" at bounding box center [593, 572] width 321 height 16
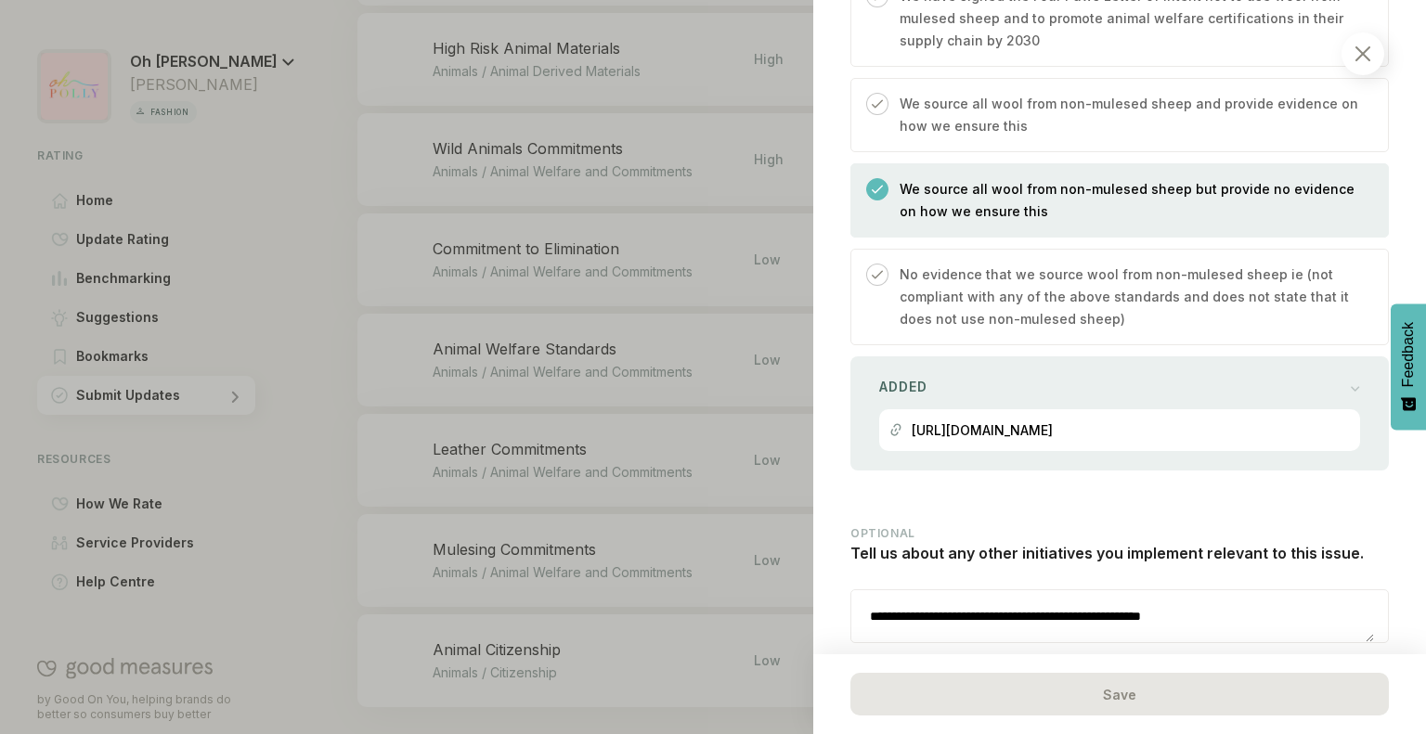
scroll to position [1173, 0]
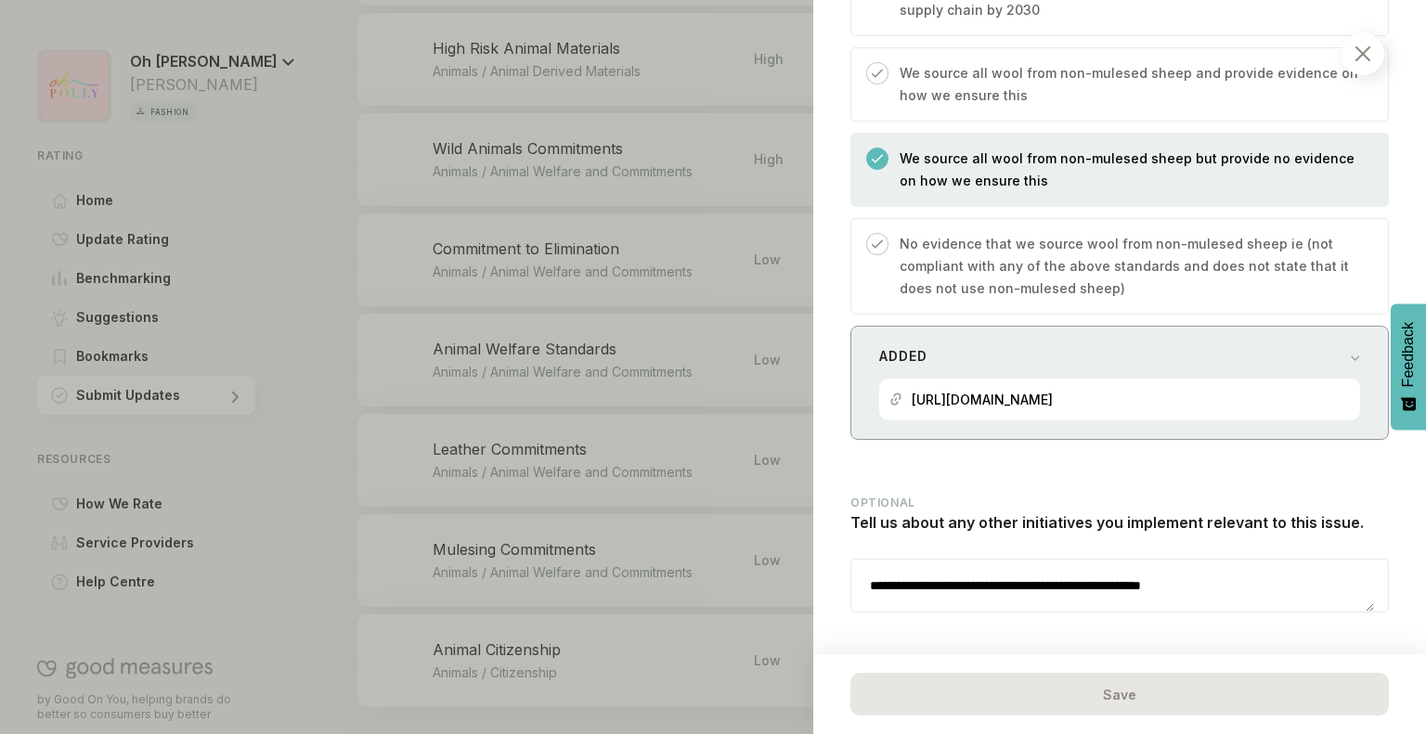
click at [1165, 343] on div "Added" at bounding box center [1119, 356] width 481 height 26
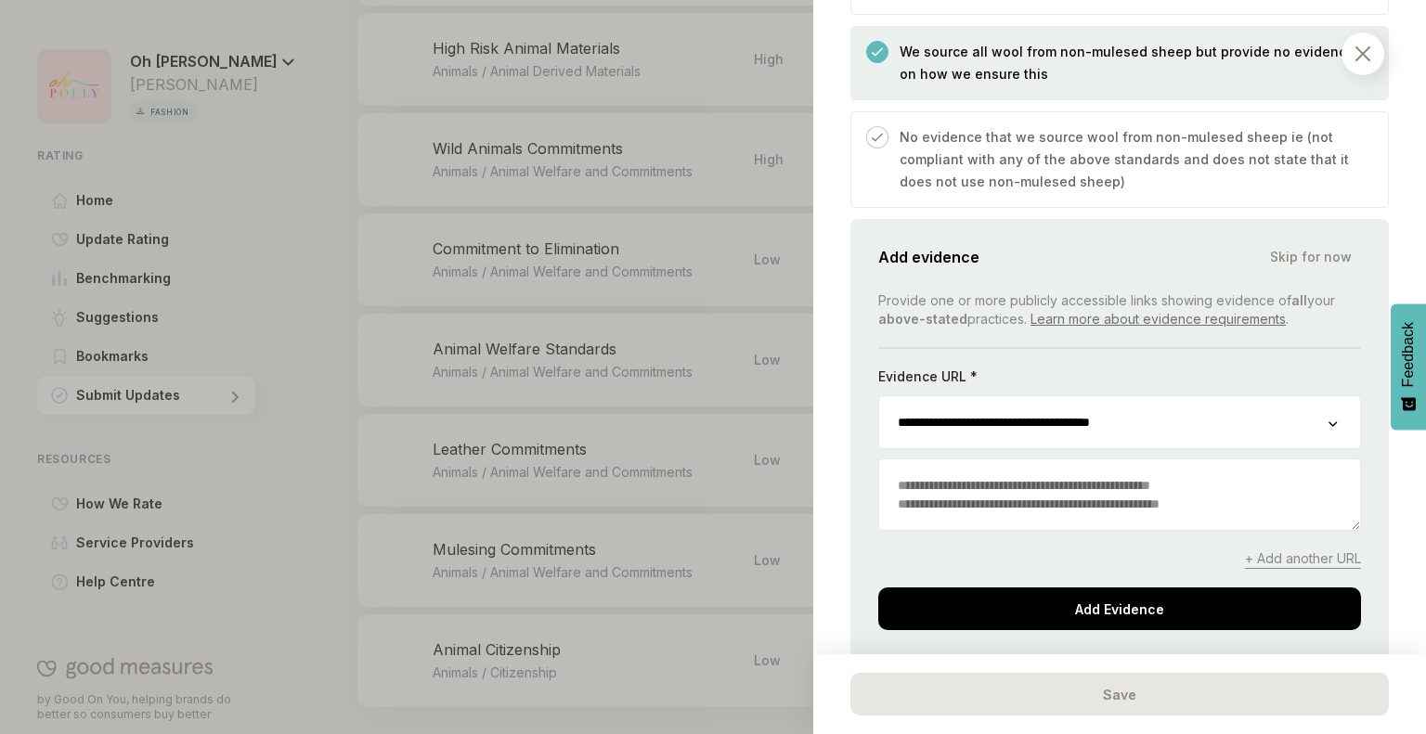
scroll to position [1281, 0]
click at [1000, 479] on textarea at bounding box center [1119, 494] width 481 height 71
paste textarea "**********"
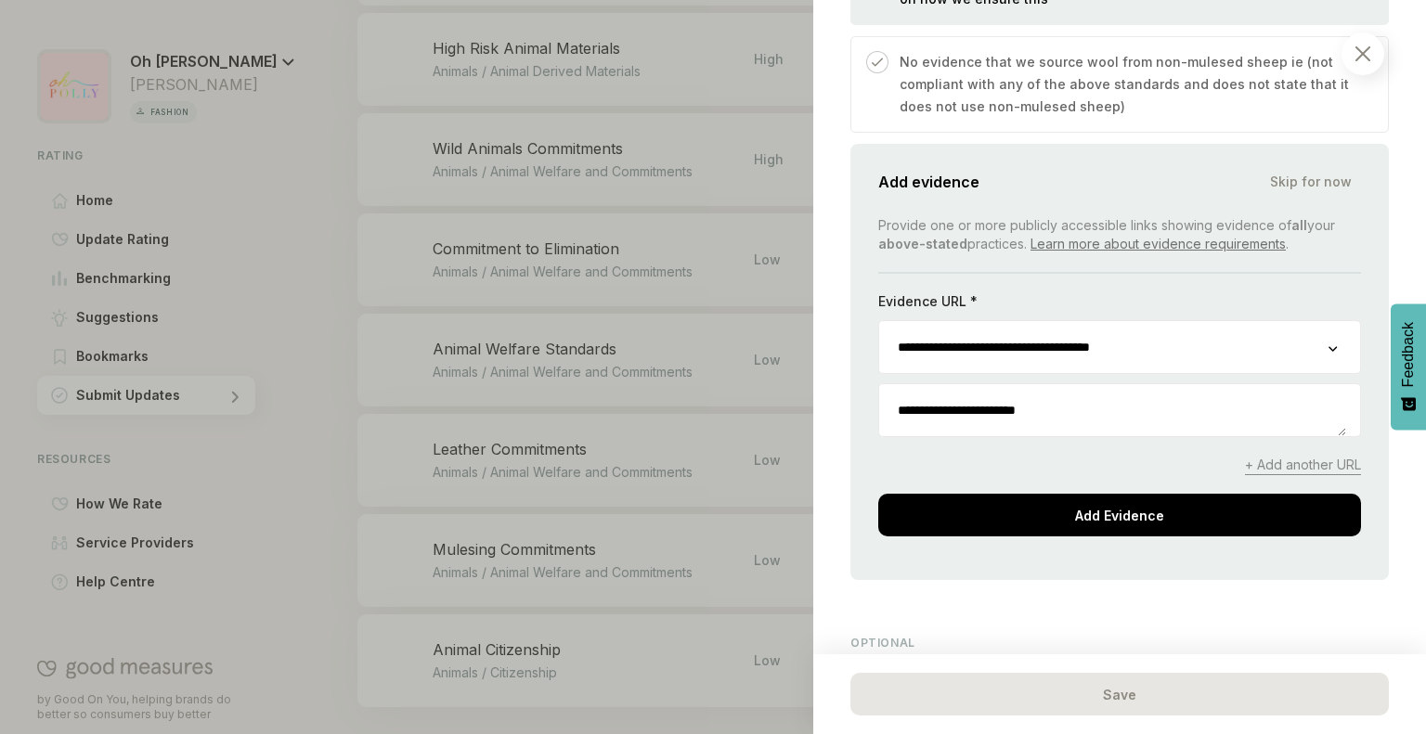
scroll to position [1359, 0]
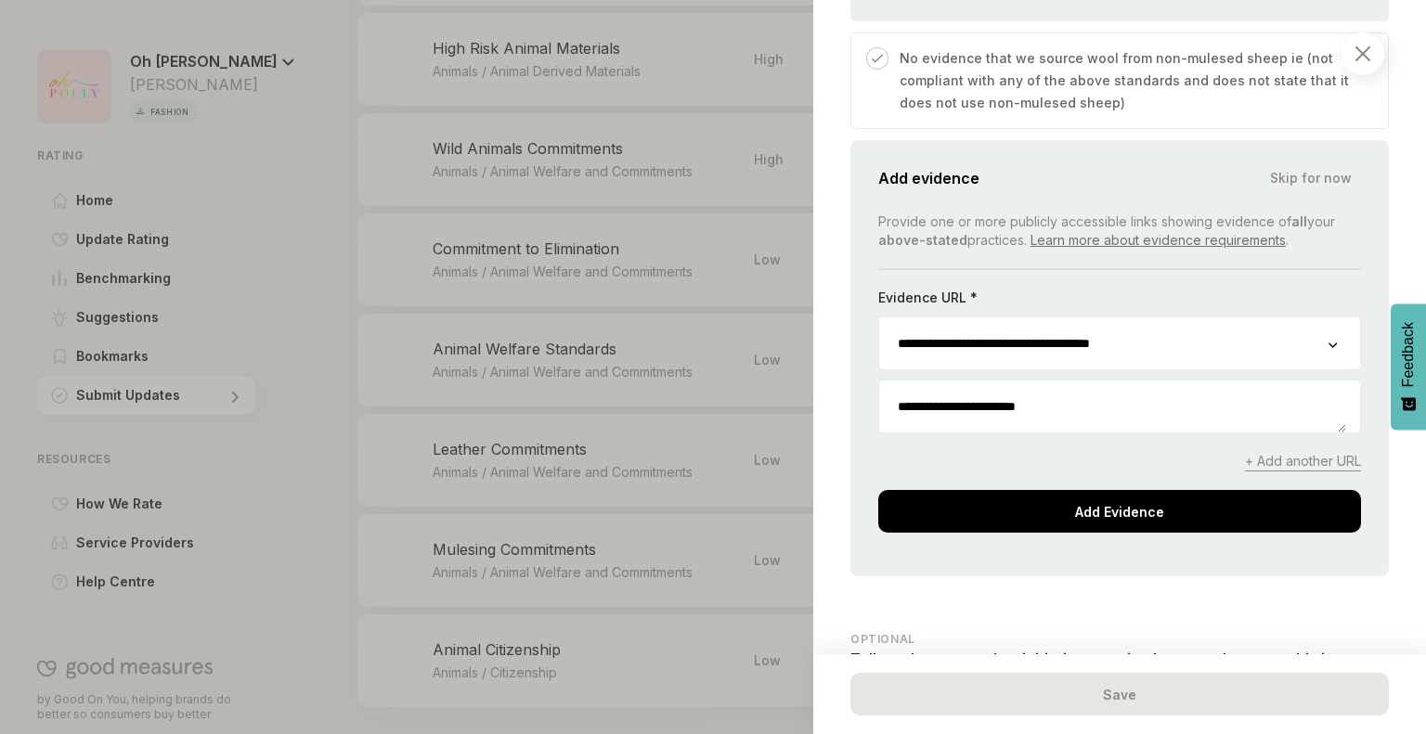
type textarea "**********"
click at [1000, 490] on div "Add Evidence" at bounding box center [1119, 511] width 483 height 43
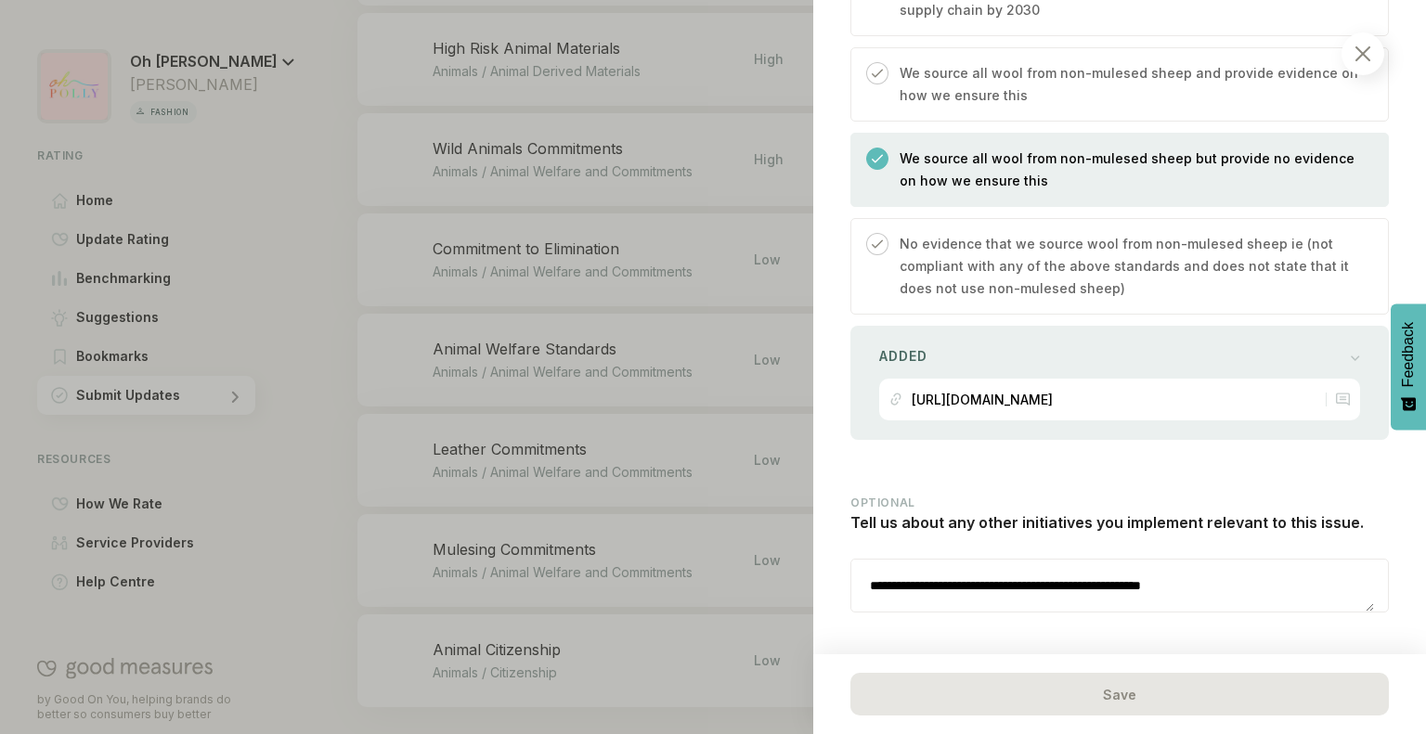
click at [1374, 51] on div at bounding box center [1362, 53] width 43 height 43
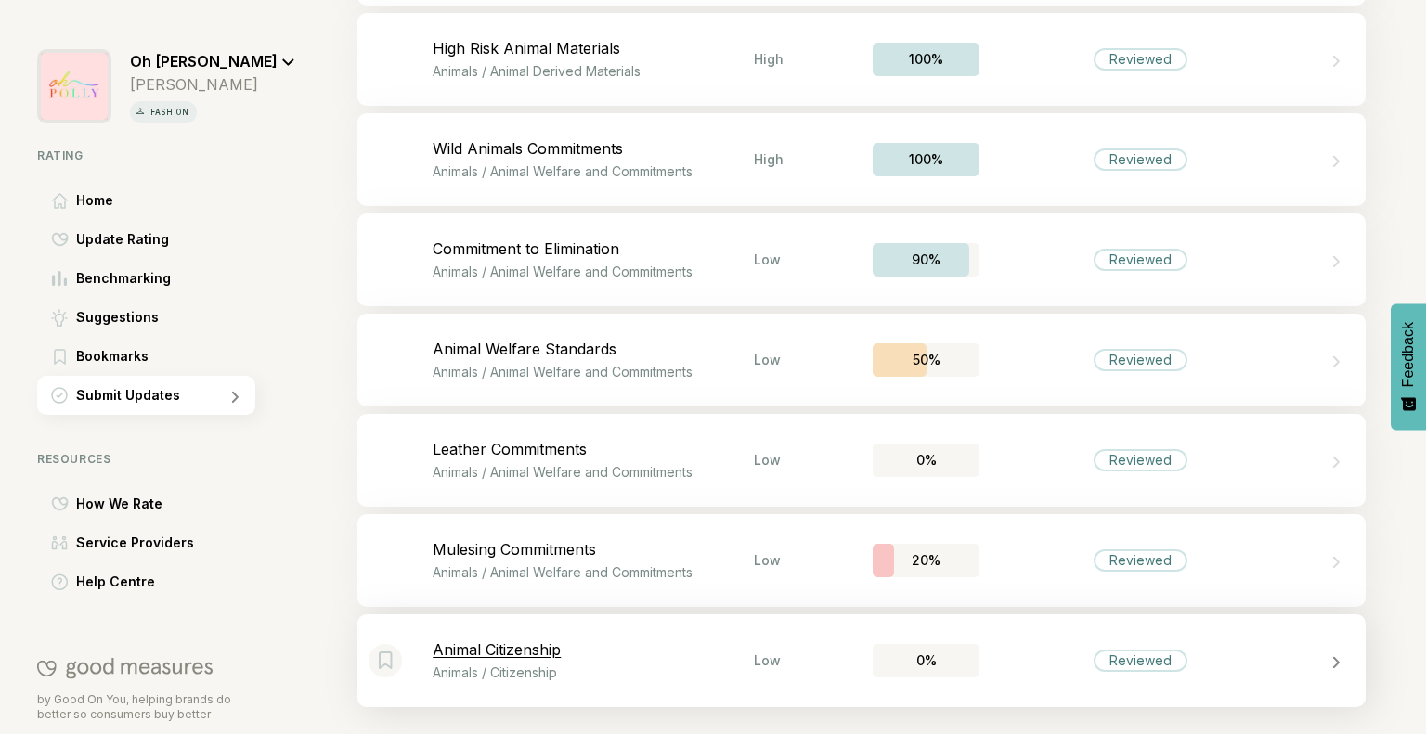
click at [647, 648] on p "Animal Citizenship" at bounding box center [593, 649] width 321 height 19
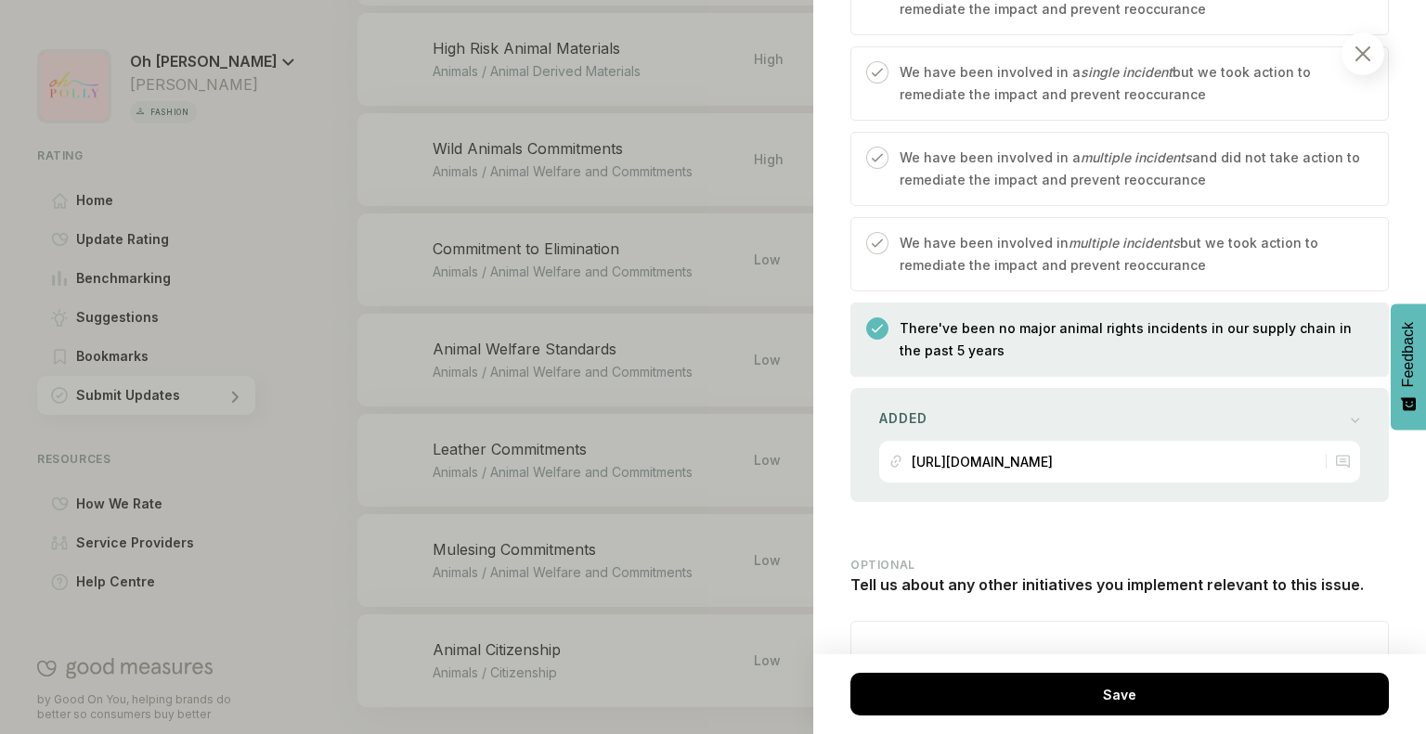
scroll to position [2617, 0]
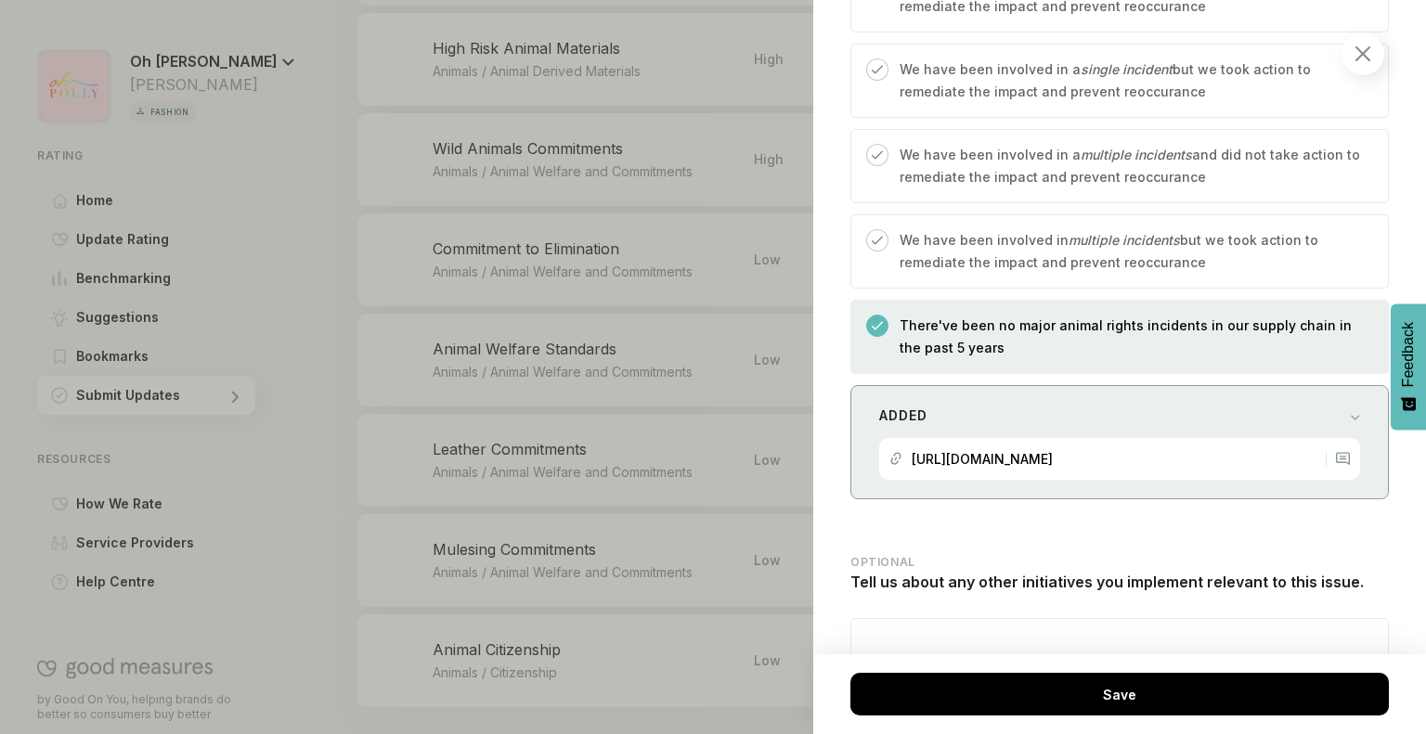
click at [1033, 438] on div "[URL][DOMAIN_NAME]" at bounding box center [981, 459] width 141 height 42
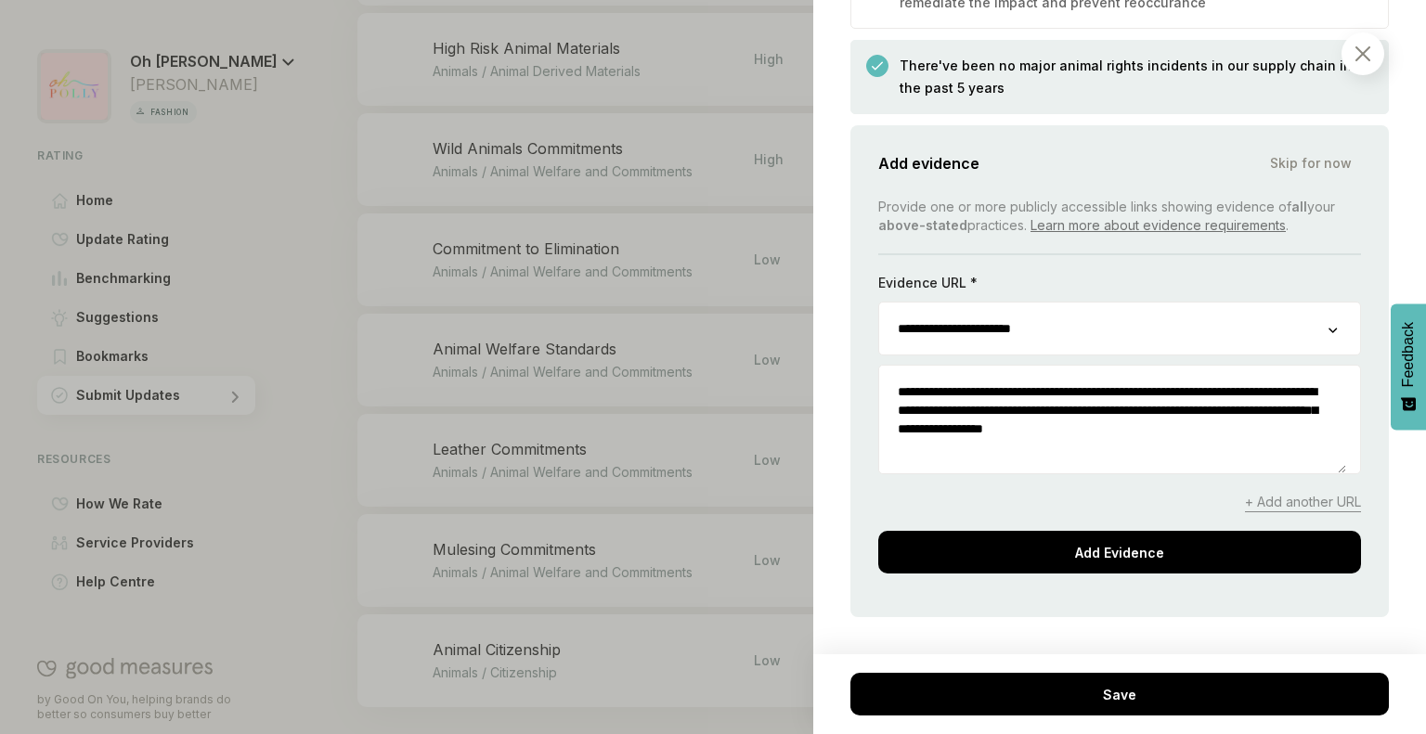
scroll to position [2877, 0]
click at [1245, 492] on span "+ Add another URL" at bounding box center [1303, 501] width 116 height 19
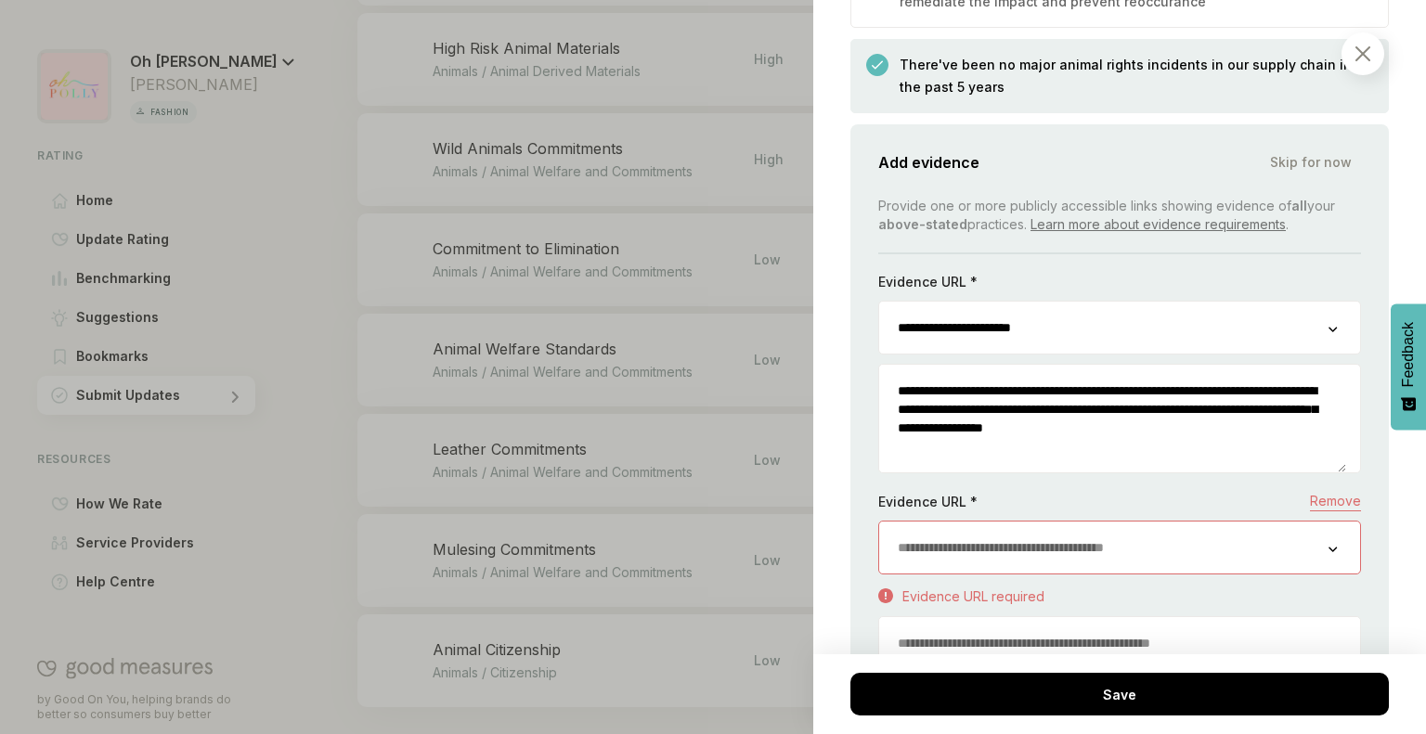
click at [1017, 522] on input "url" at bounding box center [1103, 548] width 449 height 52
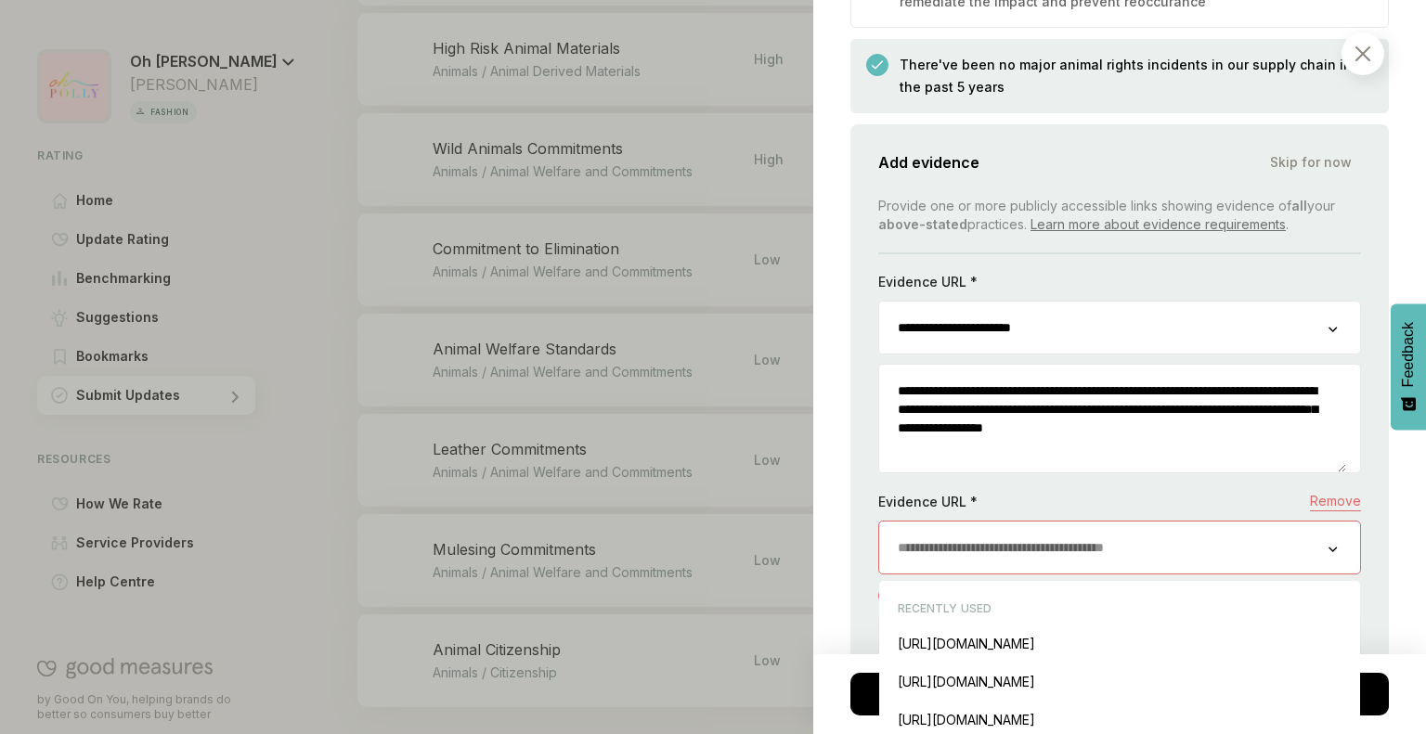
paste input "**********"
type input "**********"
click at [1074, 625] on div "[URL][DOMAIN_NAME] Insert" at bounding box center [1119, 644] width 462 height 38
type input "**********"
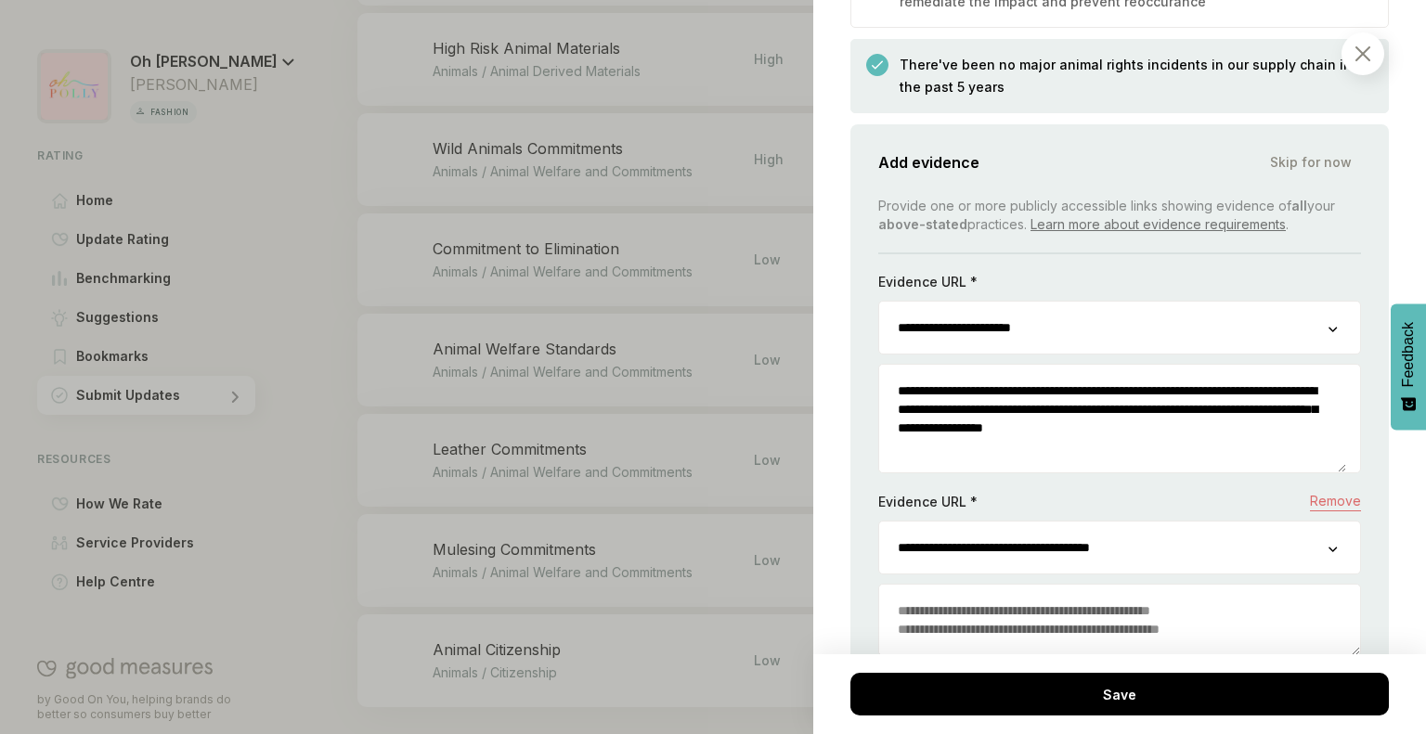
click at [1028, 585] on textarea at bounding box center [1119, 620] width 481 height 71
paste textarea "**********"
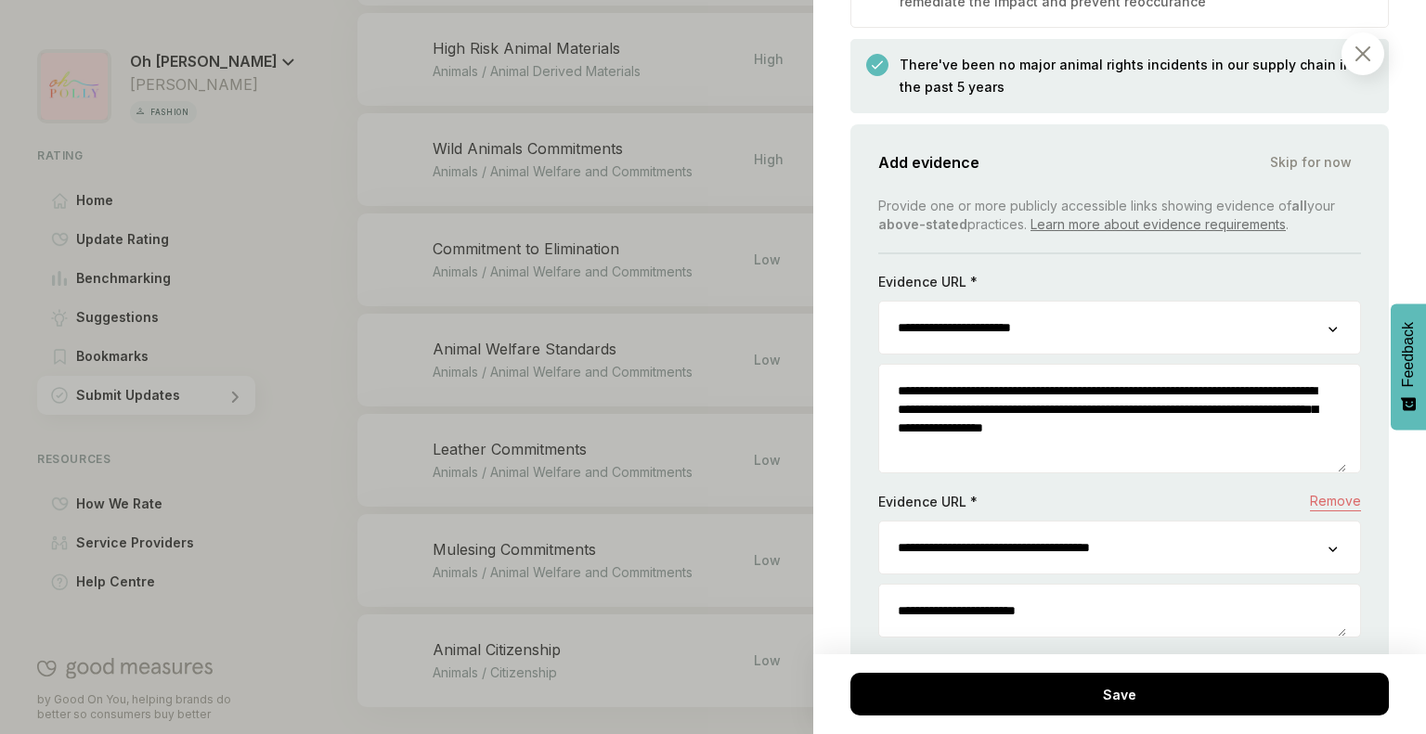
click at [1028, 585] on textarea "**********" at bounding box center [1112, 611] width 467 height 52
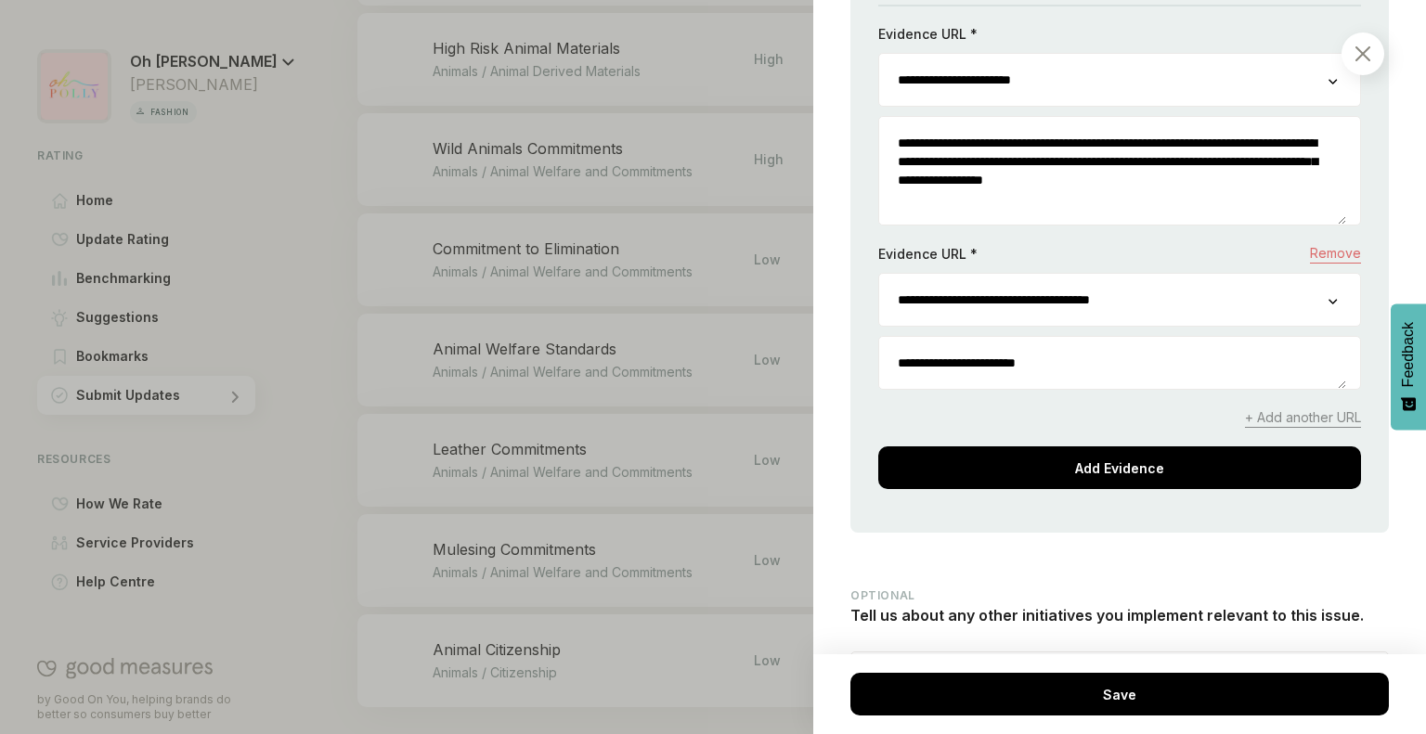
scroll to position [3126, 0]
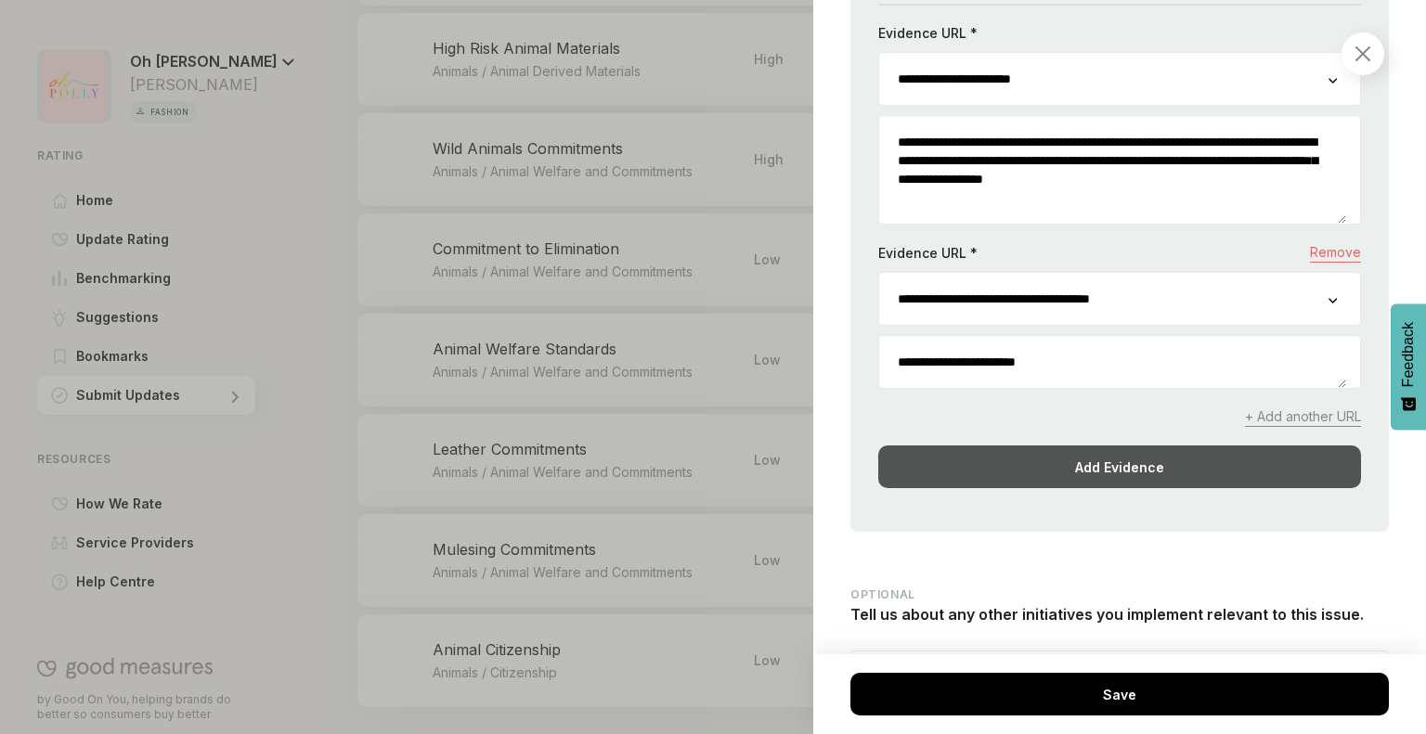
type textarea "**********"
click at [1073, 446] on div "Add Evidence" at bounding box center [1119, 467] width 483 height 43
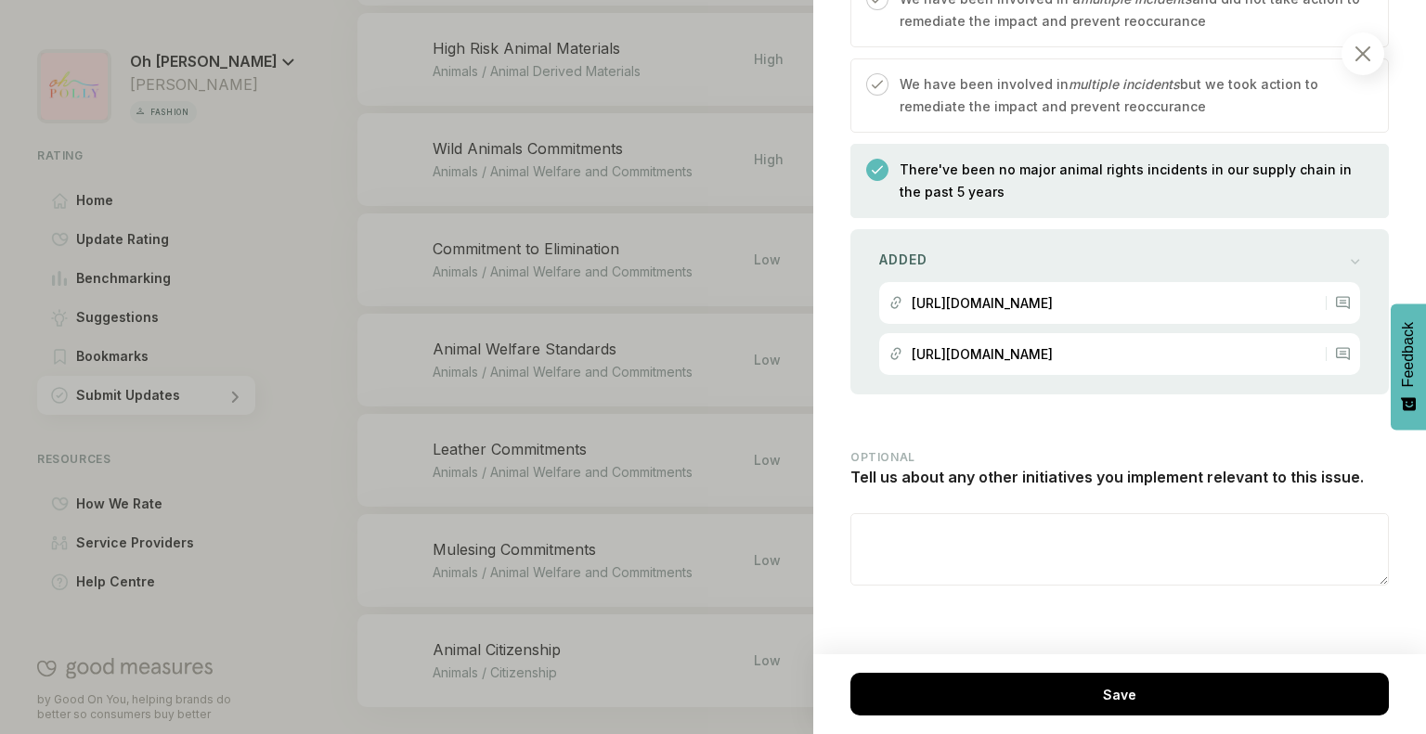
scroll to position [2721, 0]
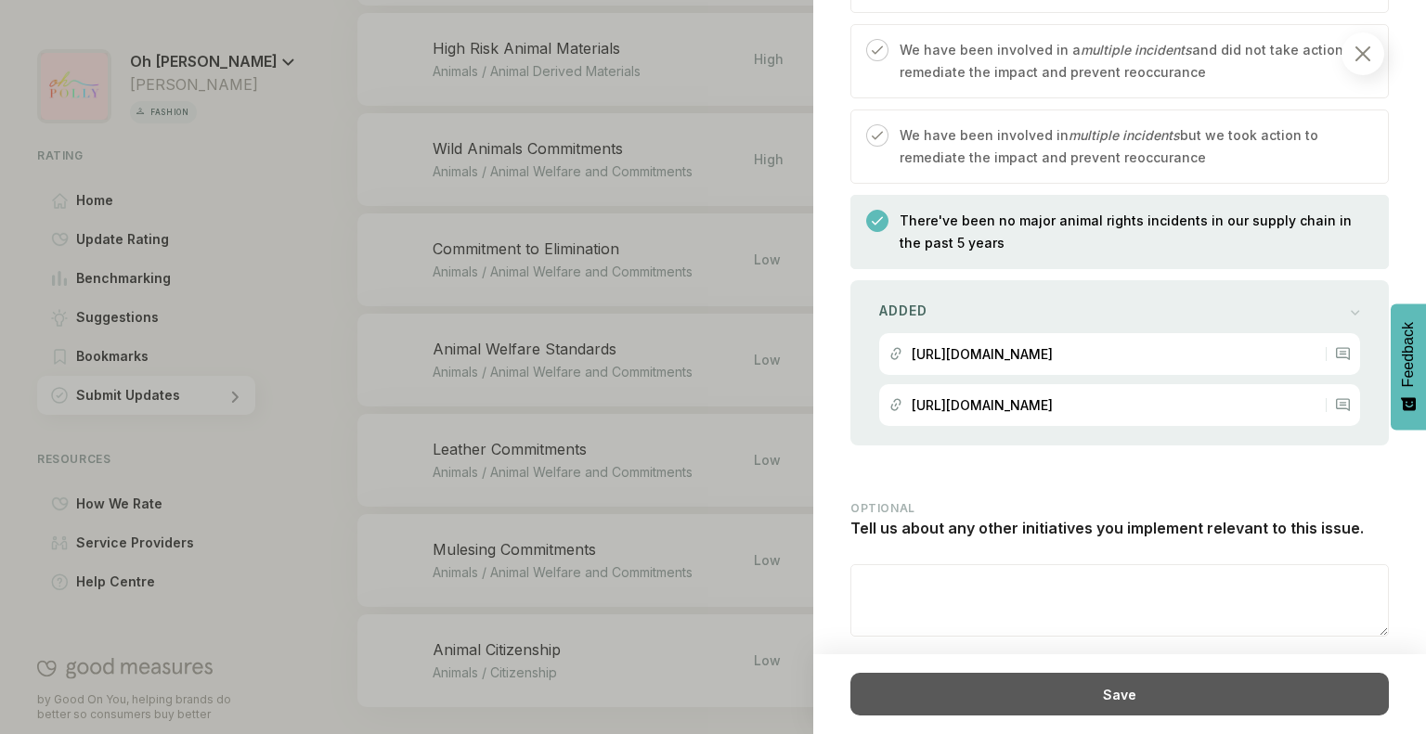
click at [1030, 690] on div "Save" at bounding box center [1119, 694] width 538 height 43
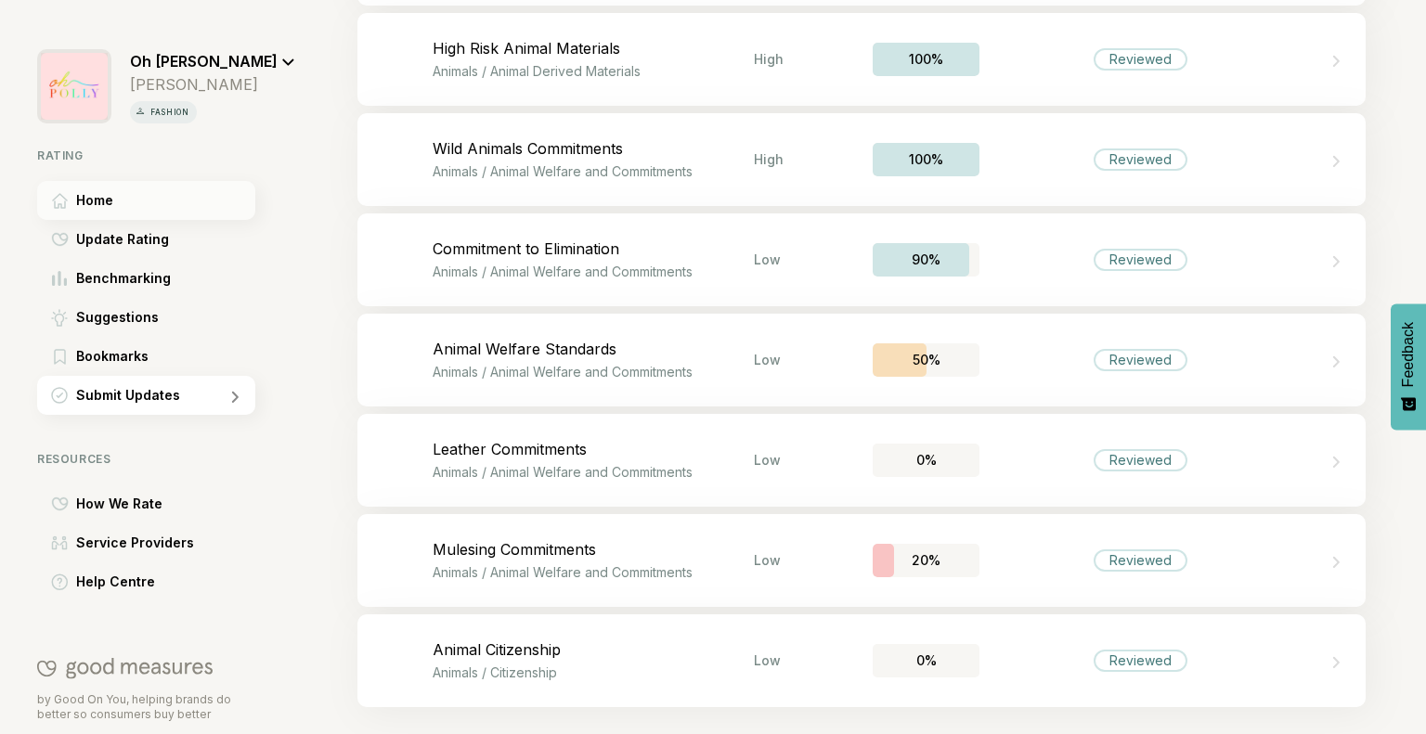
click at [100, 199] on span "Home" at bounding box center [94, 200] width 37 height 22
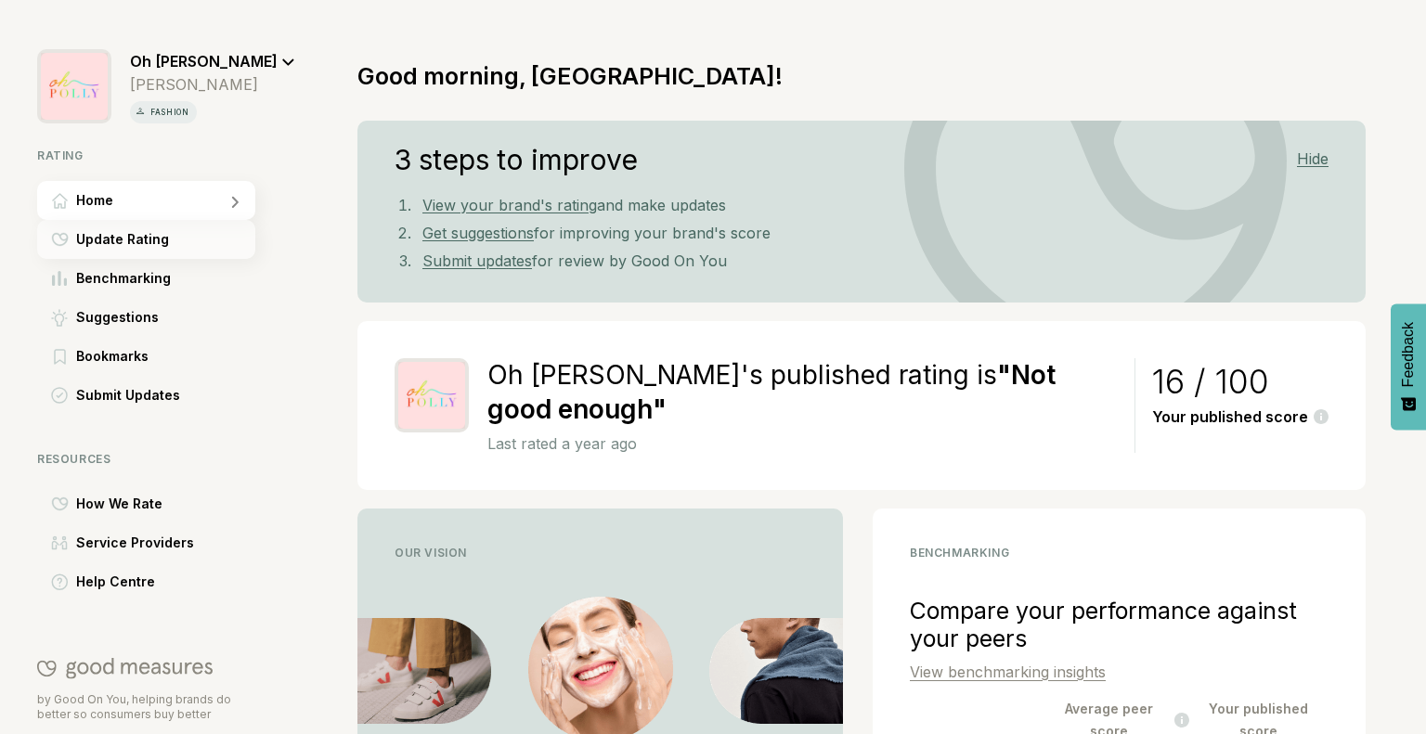
click at [97, 241] on span "Update Rating" at bounding box center [122, 239] width 93 height 22
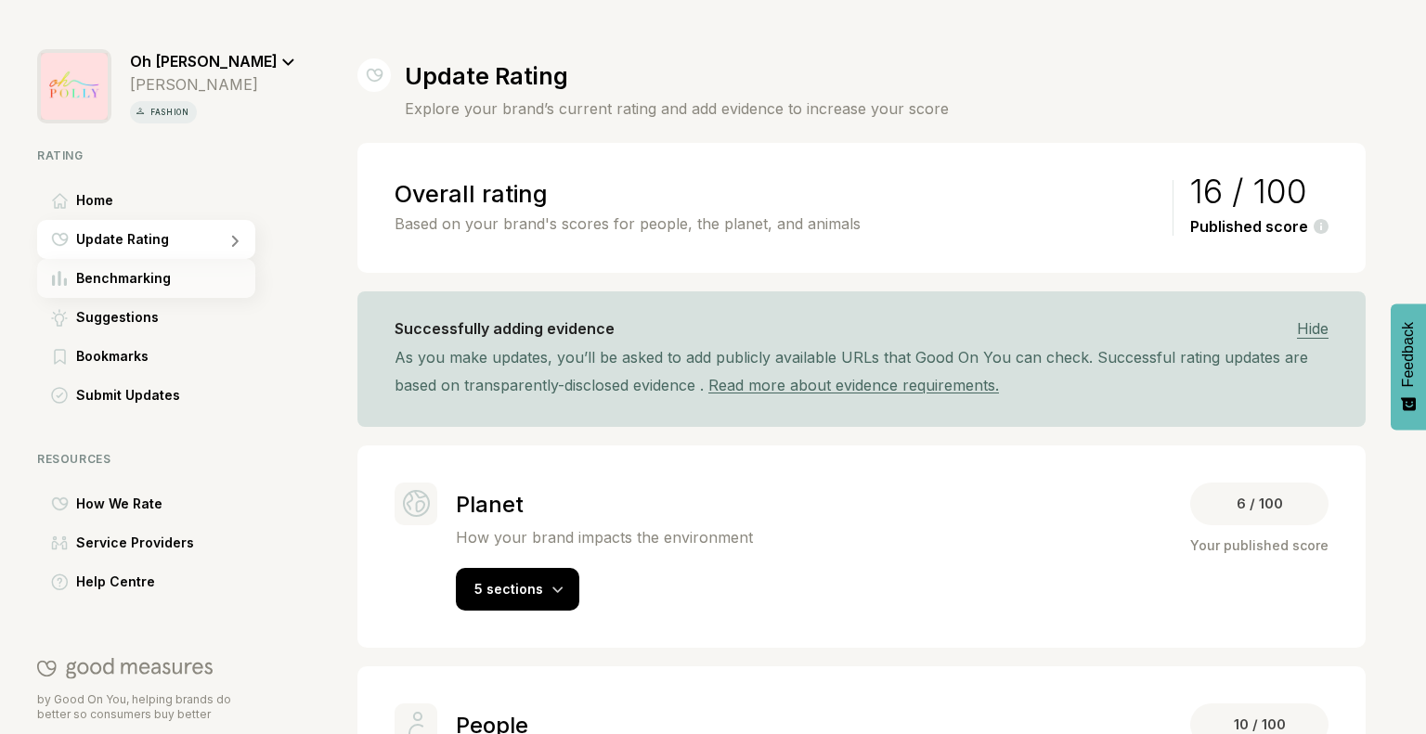
click at [119, 260] on div "Benchmarking" at bounding box center [146, 278] width 218 height 39
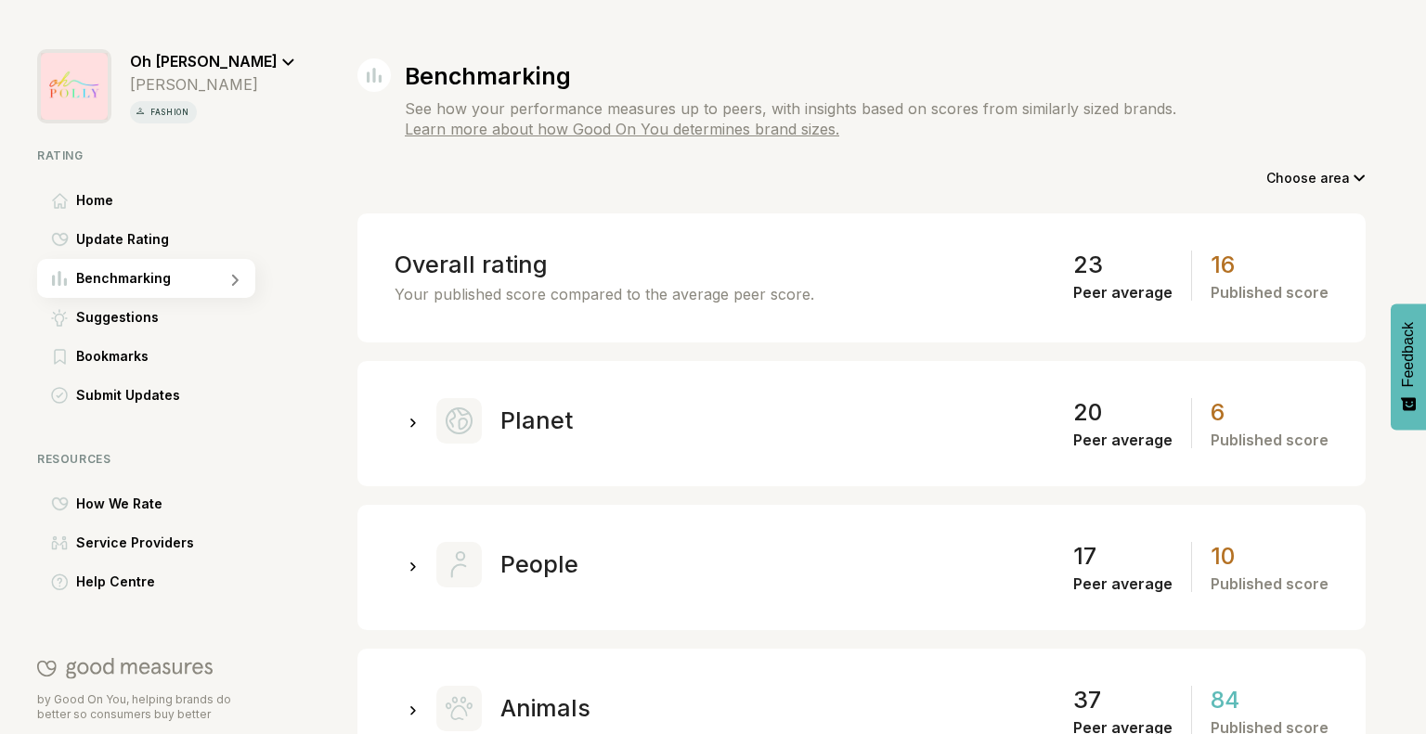
scroll to position [74, 0]
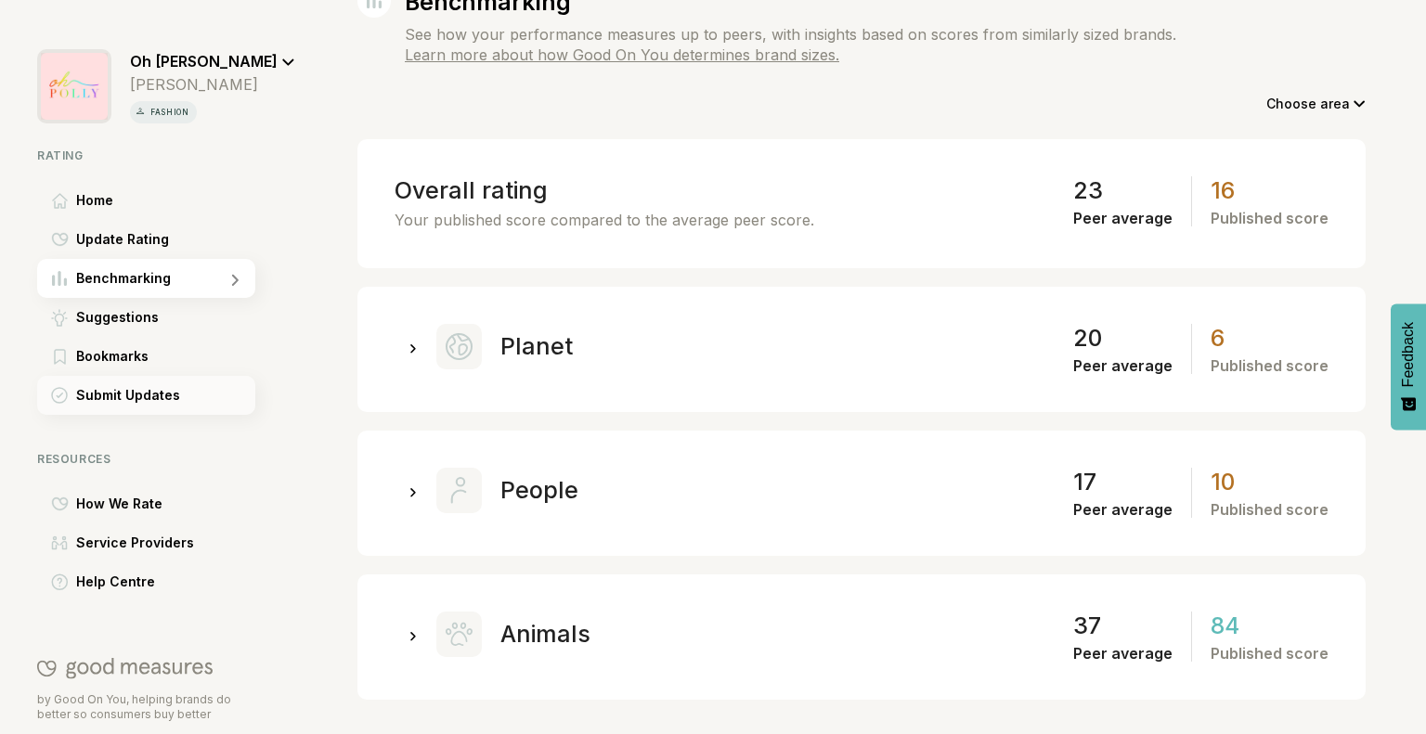
click at [120, 406] on span "Submit Updates" at bounding box center [128, 395] width 104 height 22
